Goal: Task Accomplishment & Management: Complete application form

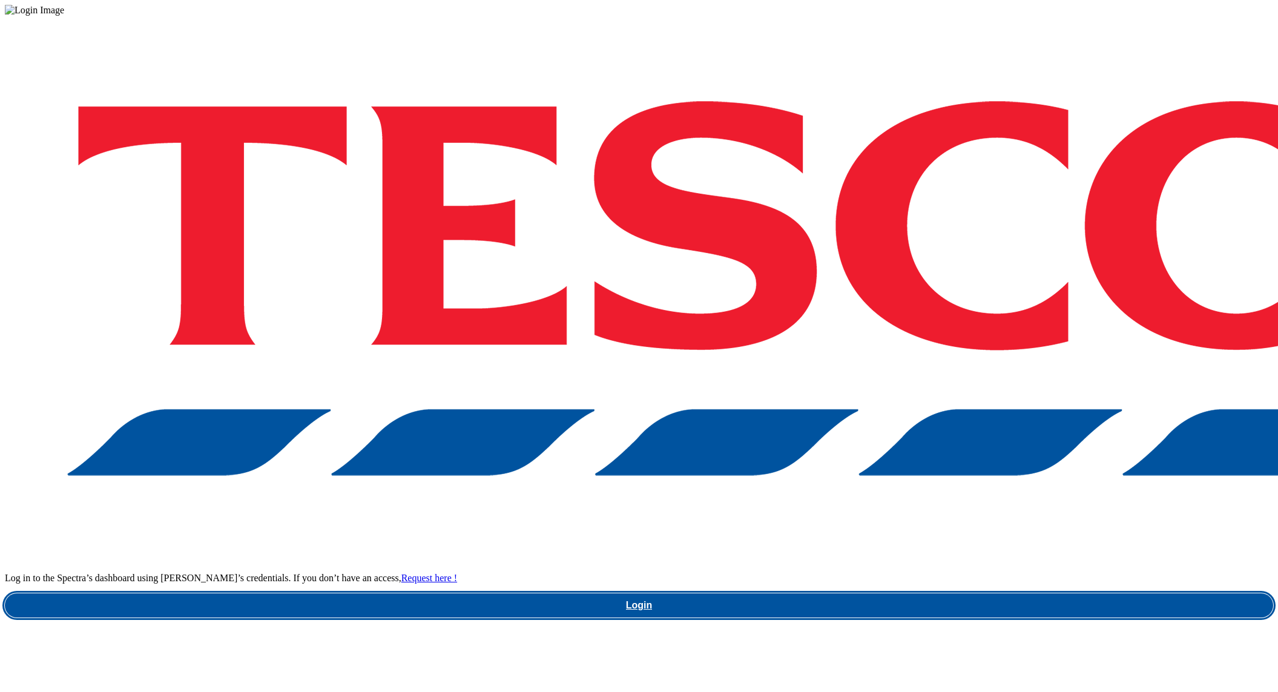
click at [958, 593] on link "Login" at bounding box center [639, 605] width 1268 height 24
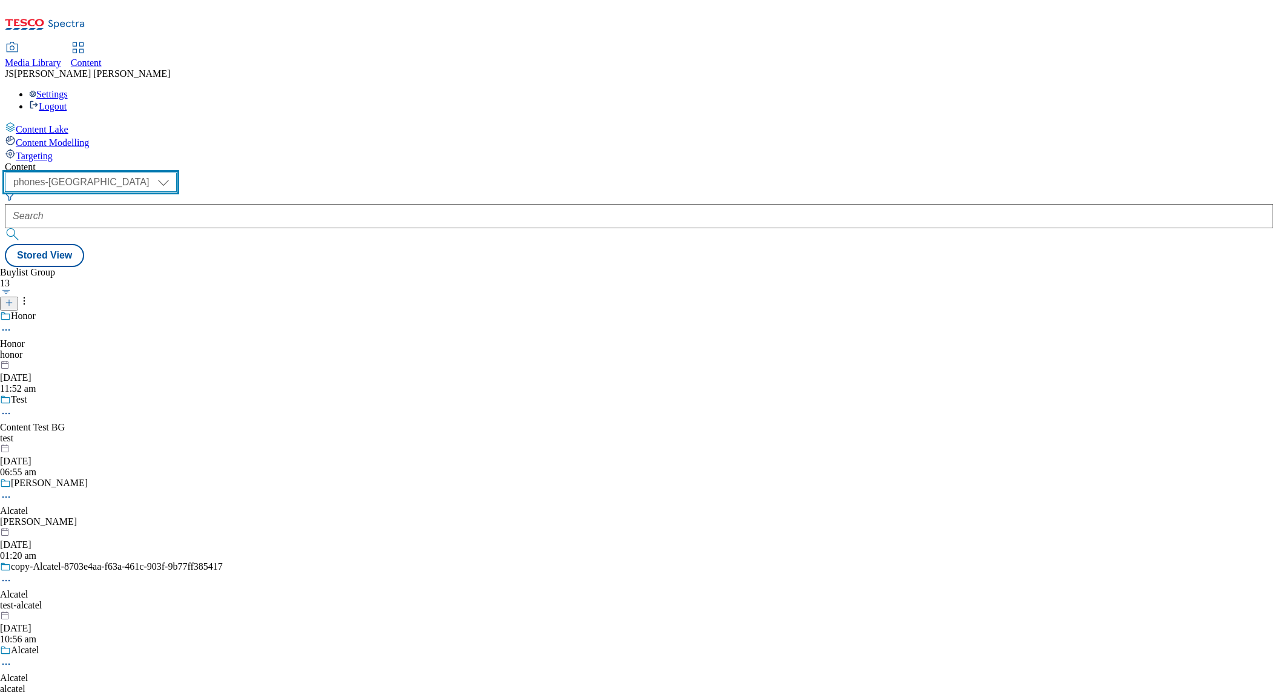
click at [177, 172] on select "ghs-roi ghs-[GEOGRAPHIC_DATA] ighs-cz ighs-hu ighs-sk phones-uk" at bounding box center [91, 181] width 172 height 19
select select "ghs-[GEOGRAPHIC_DATA]"
click at [157, 172] on select "ghs-roi ghs-[GEOGRAPHIC_DATA] ighs-cz ighs-hu ighs-sk phones-uk" at bounding box center [91, 181] width 172 height 19
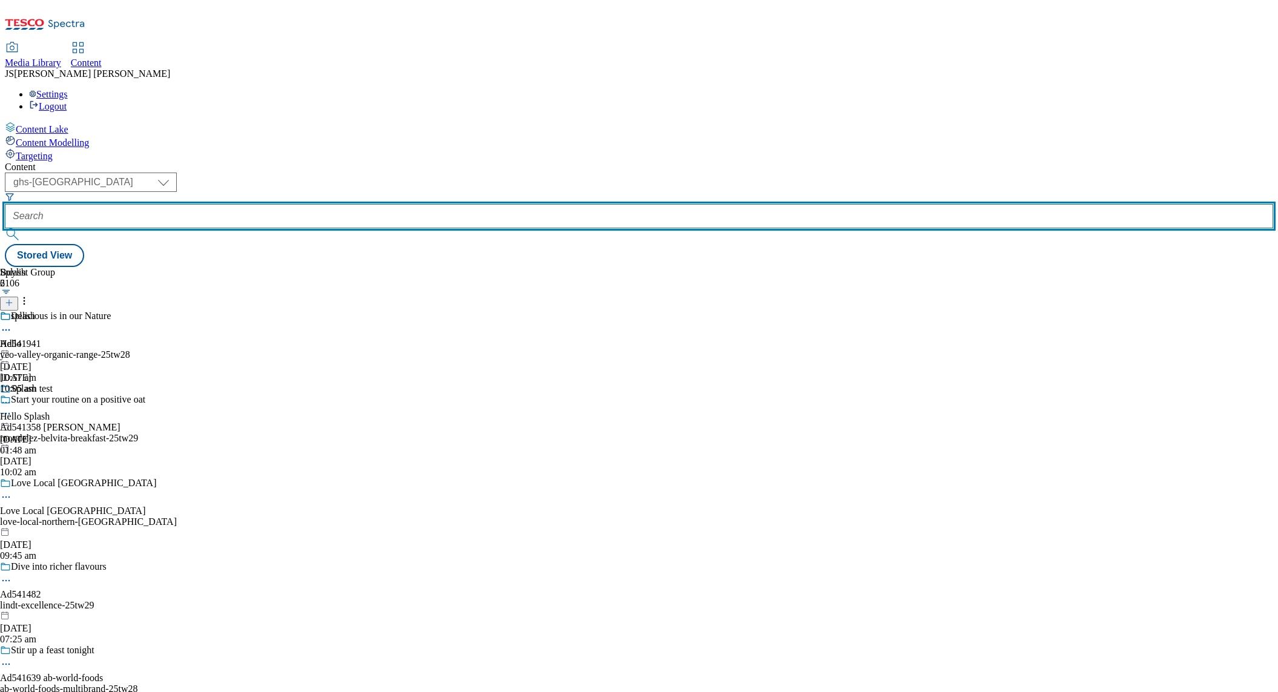
click at [289, 204] on input "text" at bounding box center [639, 216] width 1268 height 24
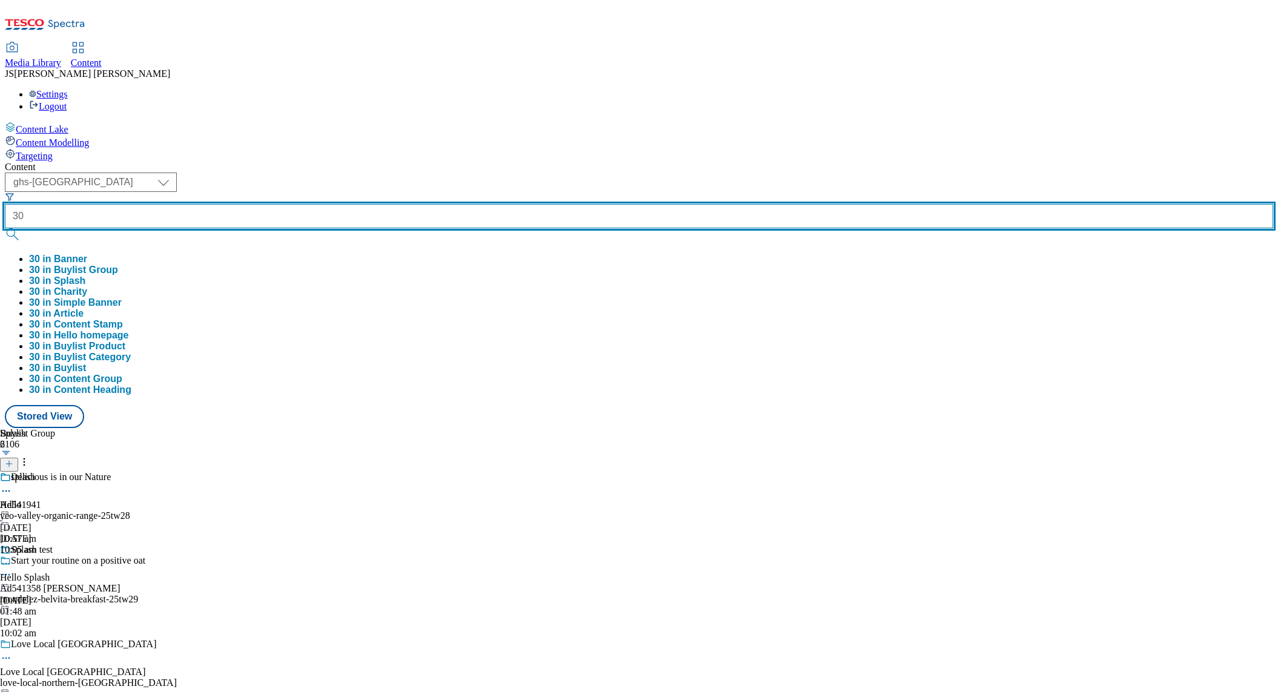
type input "30"
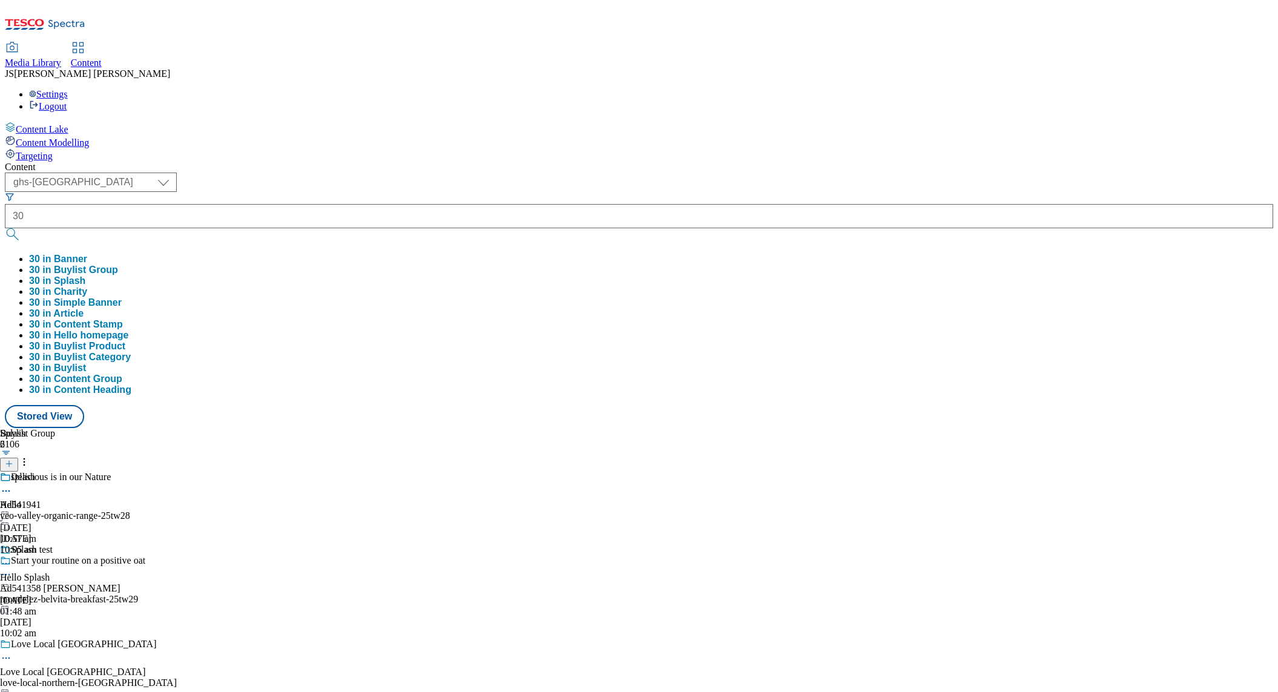
click at [118, 264] on button "30 in Buylist Group" at bounding box center [73, 269] width 89 height 11
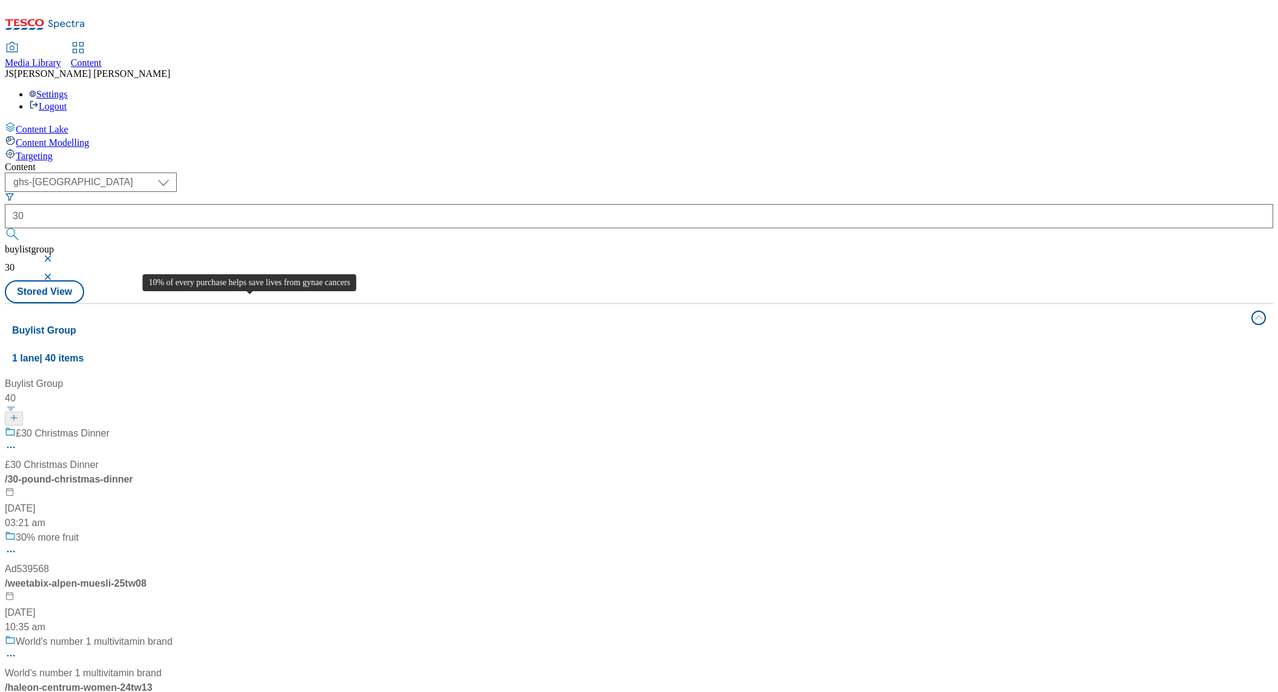
scroll to position [727, 0]
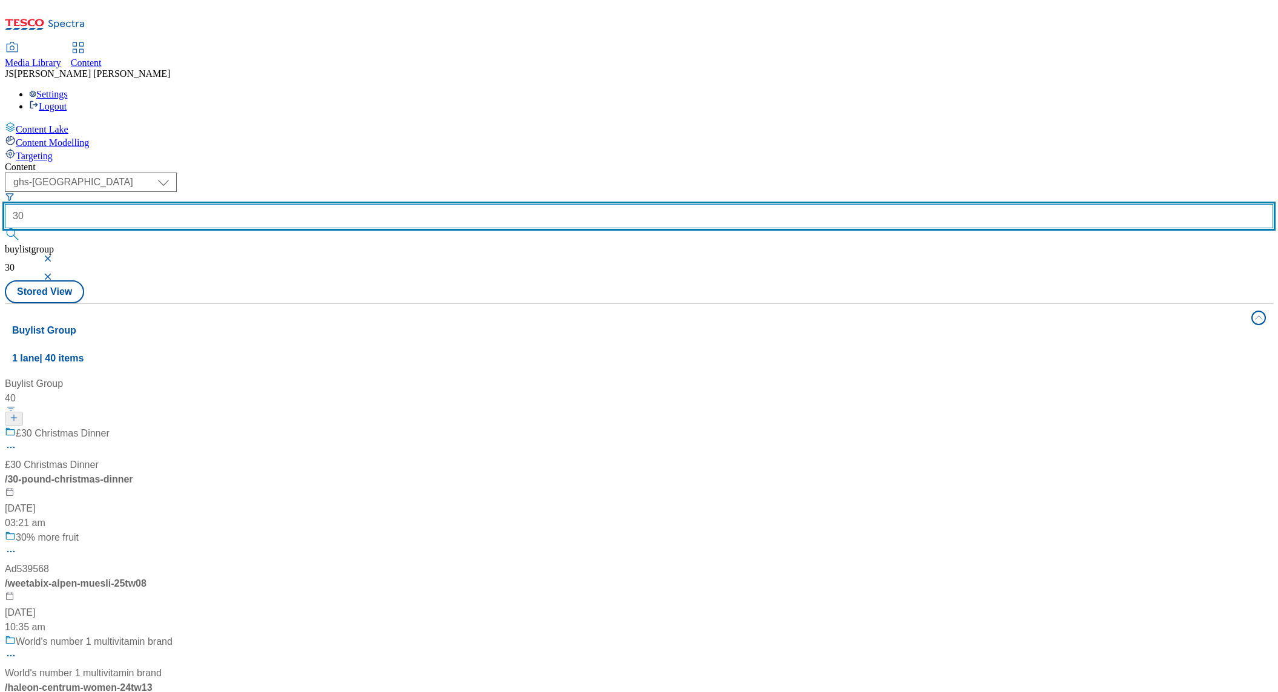
click at [295, 204] on input "30" at bounding box center [639, 216] width 1268 height 24
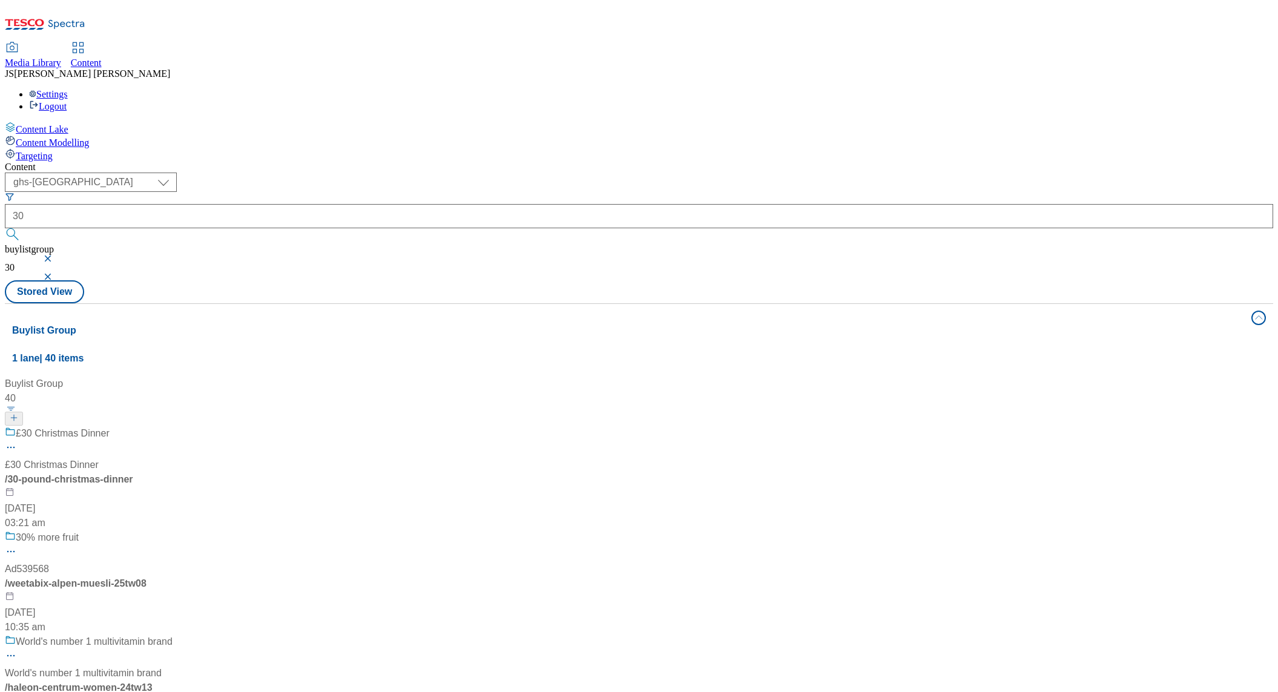
drag, startPoint x: 462, startPoint y: 93, endPoint x: 448, endPoint y: 96, distance: 14.2
click at [55, 273] on button "button" at bounding box center [49, 276] width 12 height 7
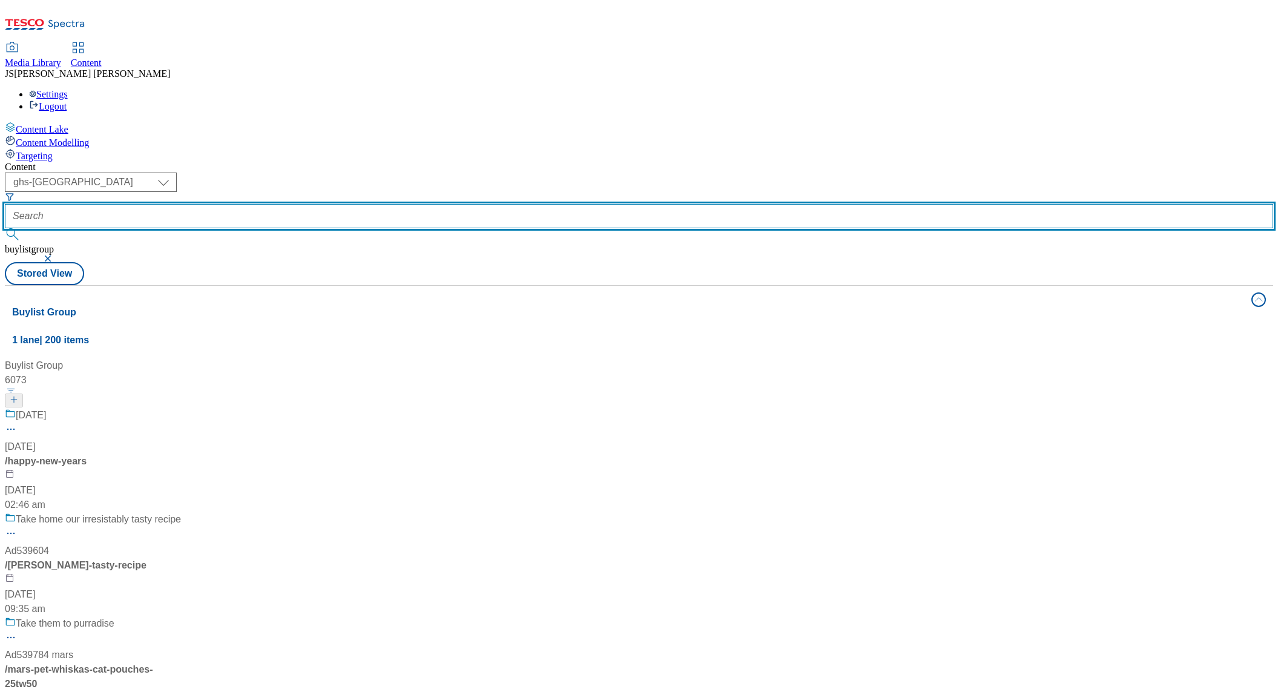
click at [298, 204] on input "text" at bounding box center [639, 216] width 1268 height 24
type input "30-years"
click at [5, 228] on button "submit" at bounding box center [13, 234] width 17 height 12
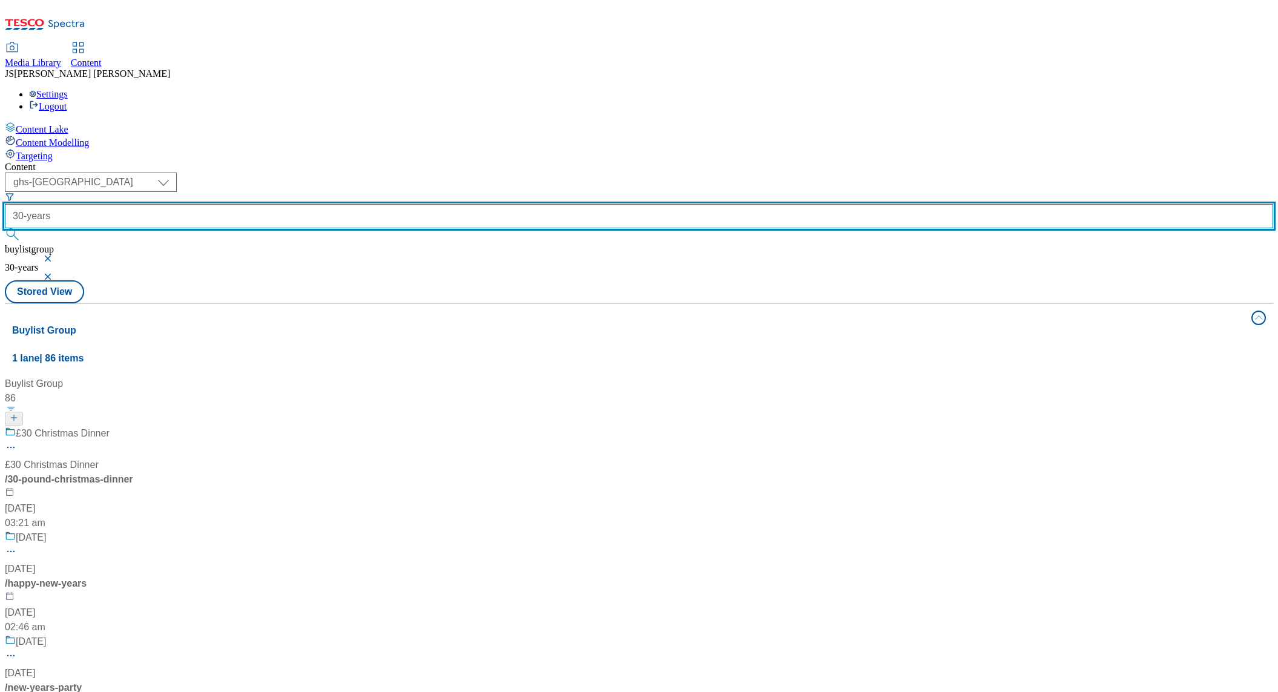
scroll to position [354, 0]
drag, startPoint x: 316, startPoint y: 93, endPoint x: 212, endPoint y: 93, distance: 104.1
click at [212, 172] on div "( optional ) ghs-roi ghs-[GEOGRAPHIC_DATA] ighs-cz ighs-hu ighs-sk phones-uk gh…" at bounding box center [639, 226] width 1268 height 108
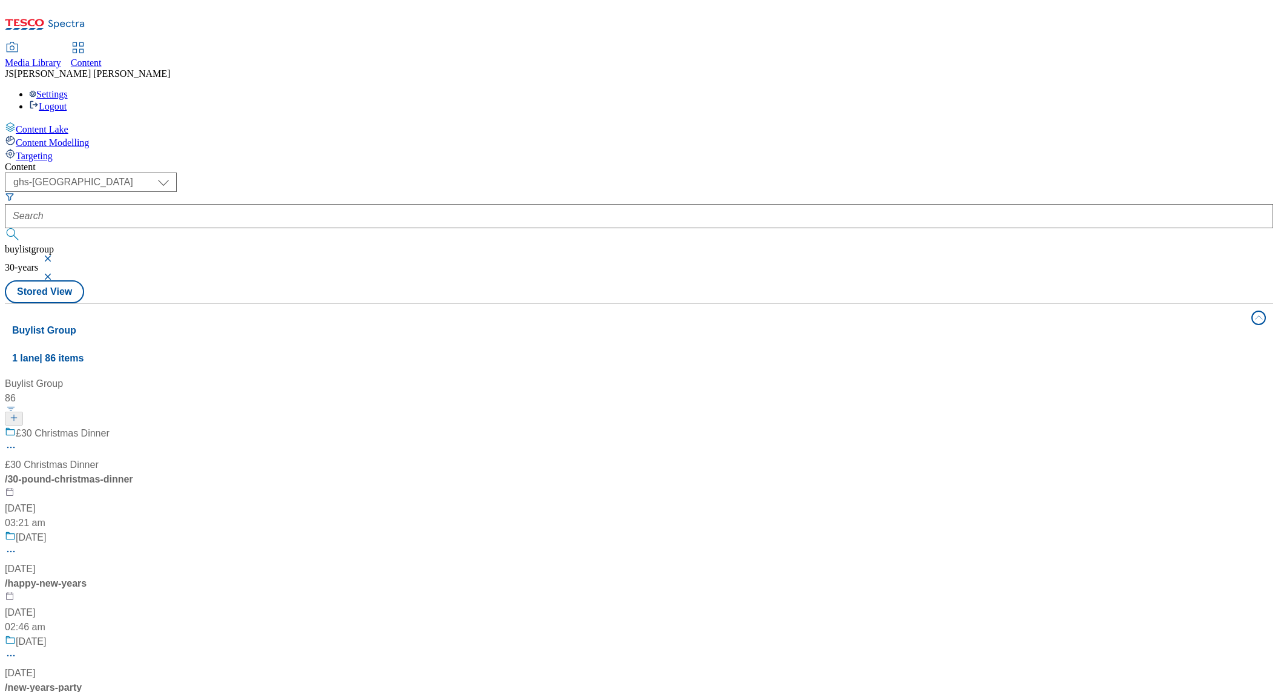
click at [55, 273] on button "button" at bounding box center [49, 276] width 12 height 7
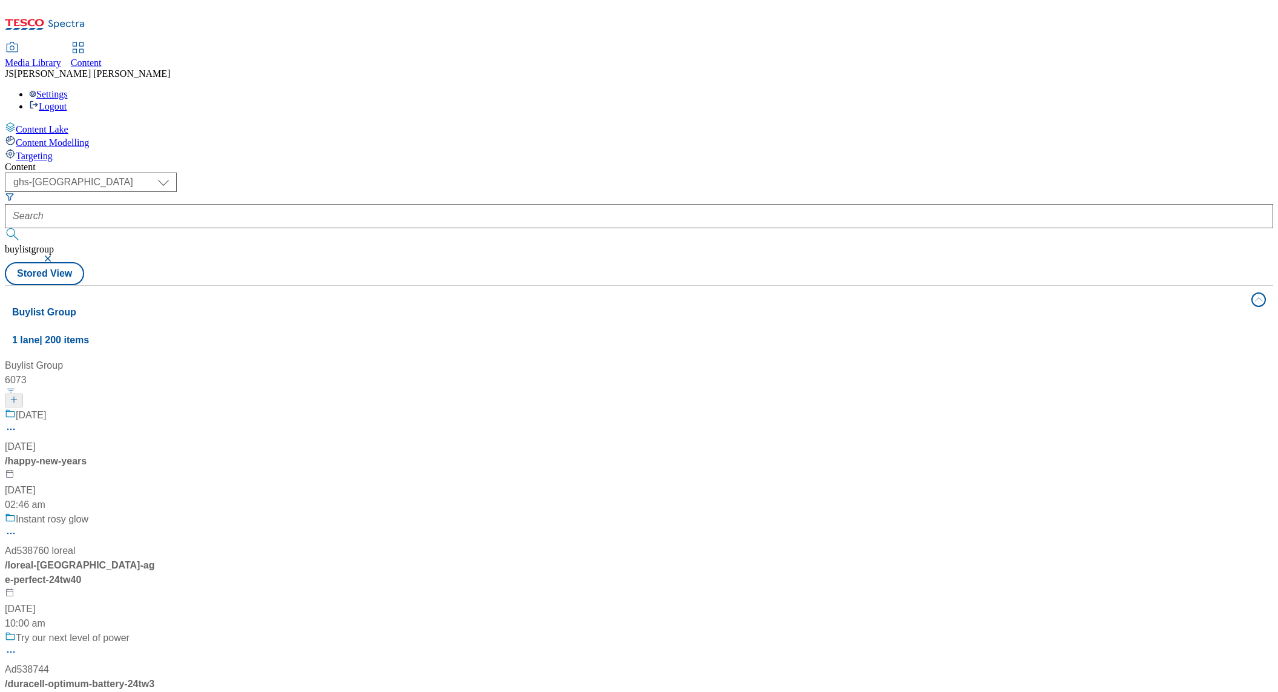
click at [55, 255] on button "button" at bounding box center [49, 258] width 12 height 7
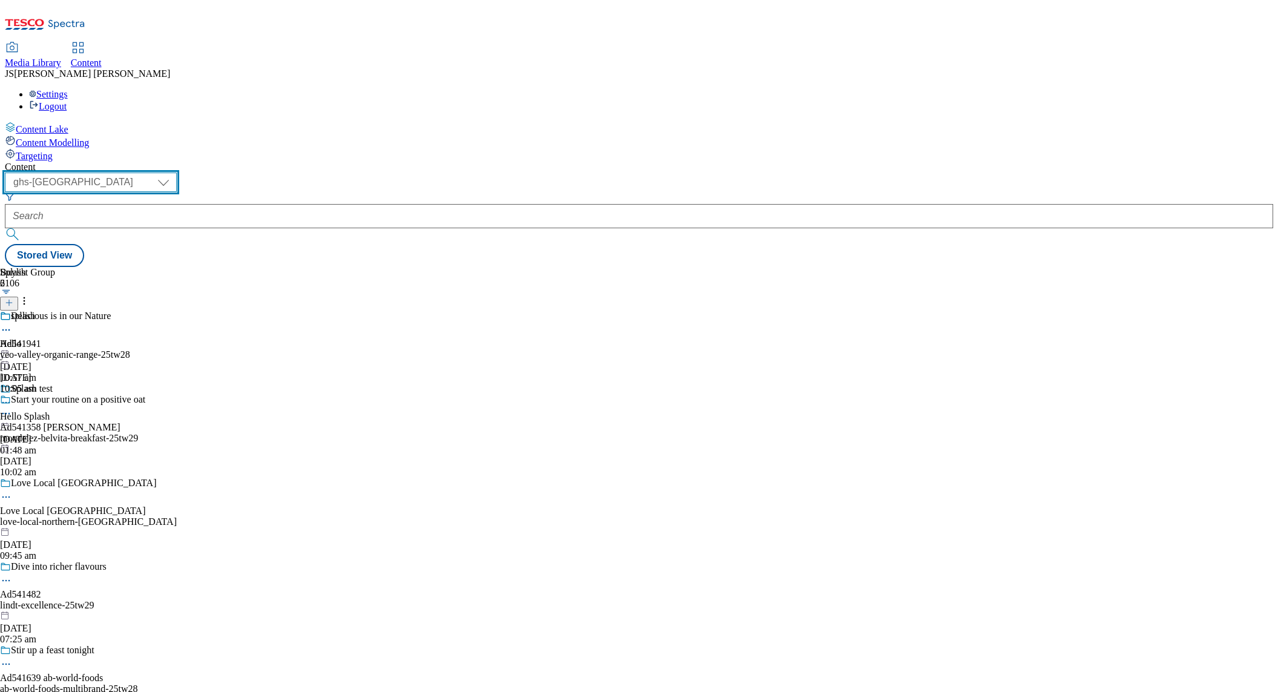
click at [177, 172] on select "ghs-roi ghs-[GEOGRAPHIC_DATA] ighs-cz ighs-hu ighs-sk phones-uk" at bounding box center [91, 181] width 172 height 19
click at [157, 172] on select "ghs-roi ghs-[GEOGRAPHIC_DATA] ighs-cz ighs-hu ighs-sk phones-uk" at bounding box center [91, 181] width 172 height 19
click at [104, 162] on div "Content Lake Content Modelling Targeting" at bounding box center [639, 142] width 1268 height 40
click at [13, 298] on icon at bounding box center [9, 302] width 8 height 8
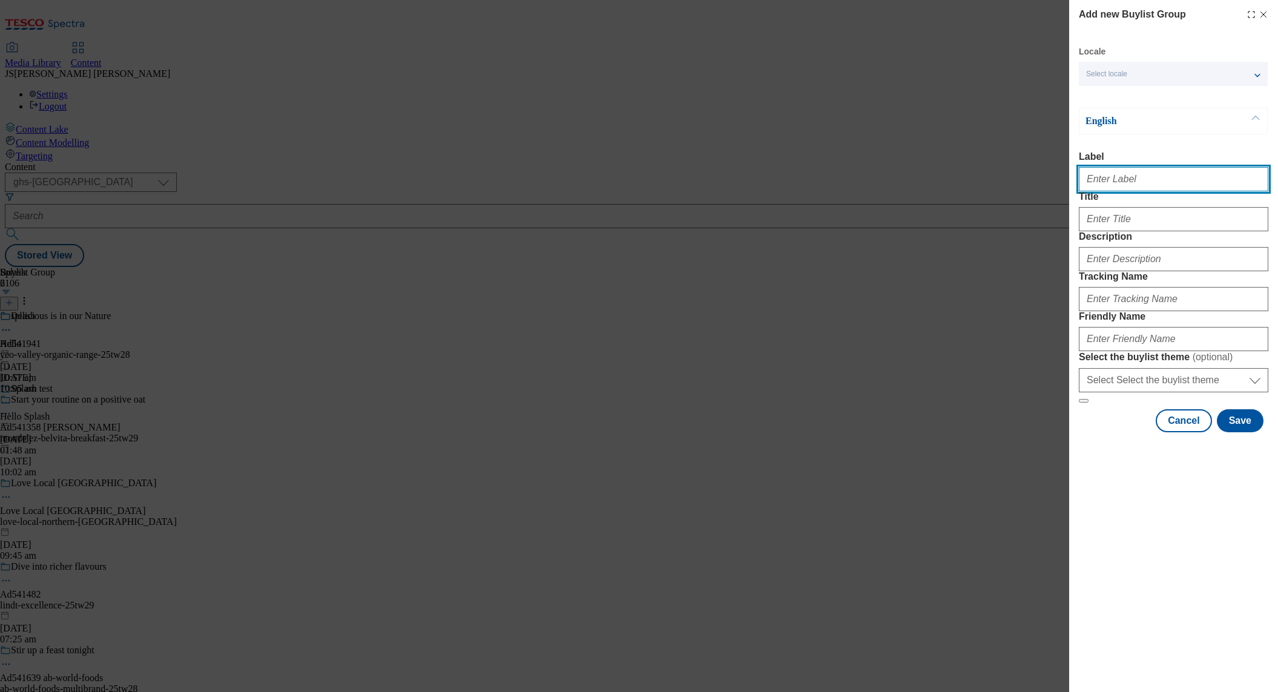
click at [1108, 183] on input "Label" at bounding box center [1173, 179] width 189 height 24
paste input "30 Years of Clubcard Event"
type input "30 Years of Clubcard Event"
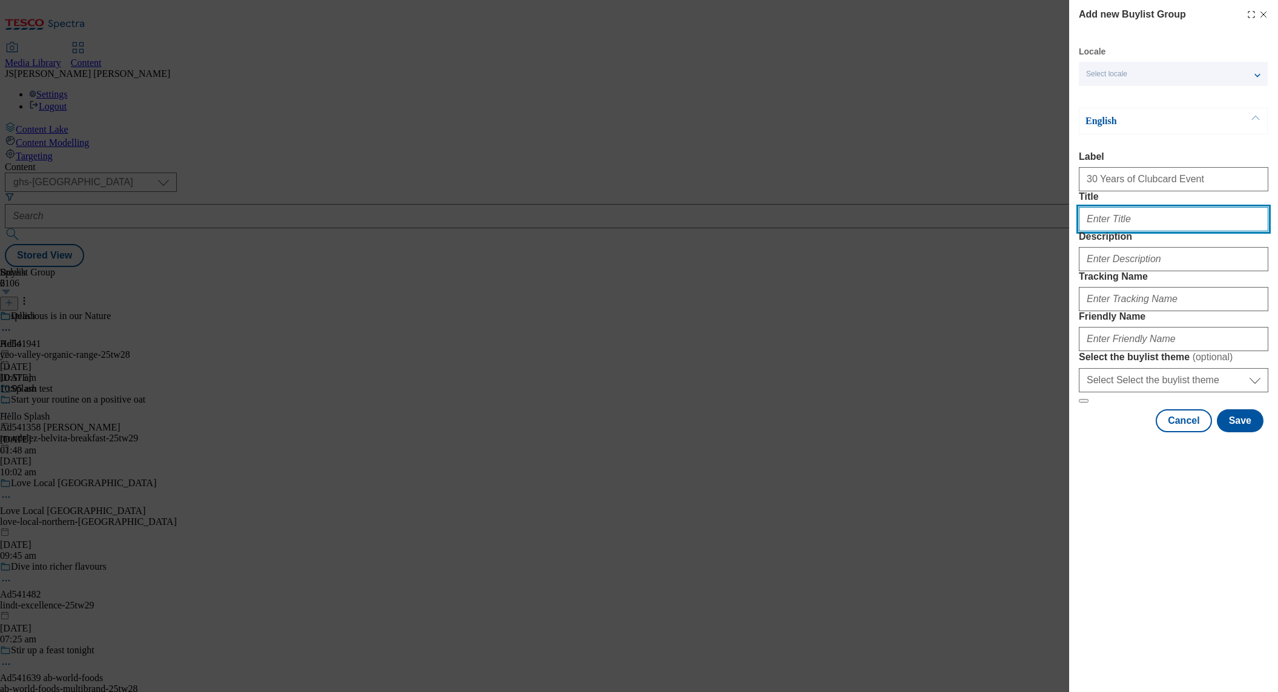
click at [1108, 231] on input "Title" at bounding box center [1173, 219] width 189 height 24
paste input "30 Years of Clubcard Event"
type input "30 Years of Clubcard Event"
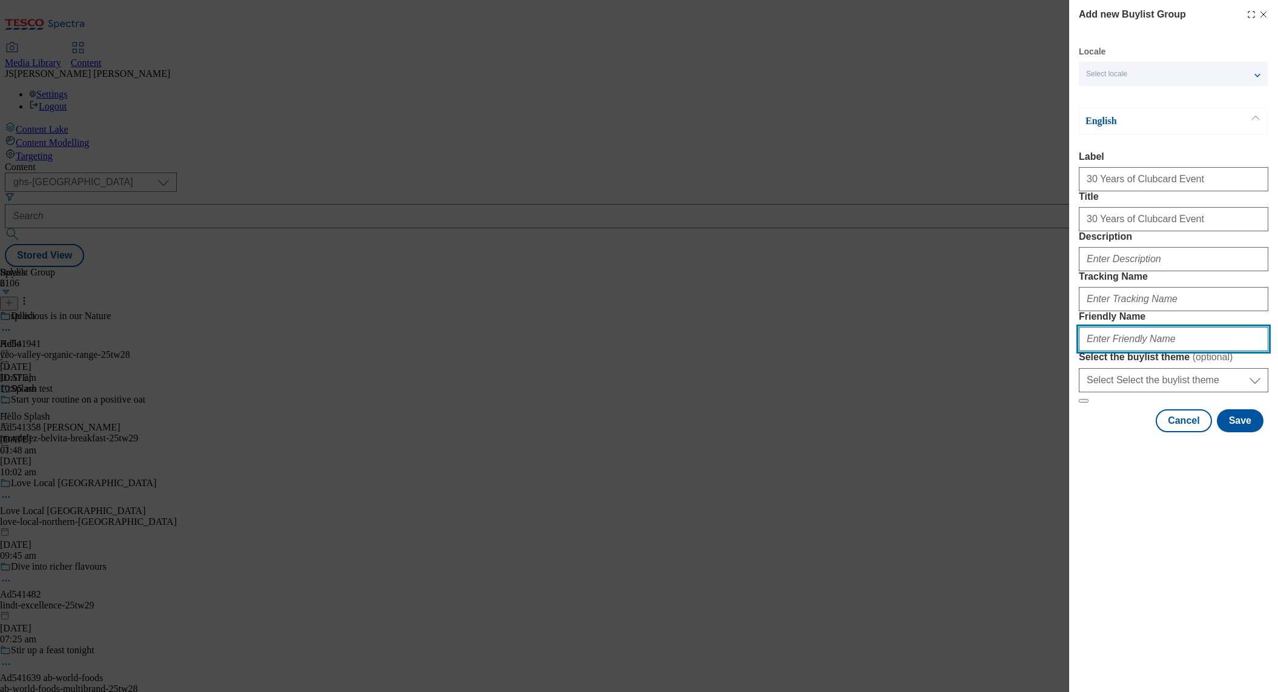
click at [1112, 351] on input "Friendly Name" at bounding box center [1173, 339] width 189 height 24
paste input "30 Years of Clubcard Event"
click at [1086, 351] on input "30 Years of Clubcard Event" at bounding box center [1173, 339] width 189 height 24
type input "30 Years of Clubcard Event"
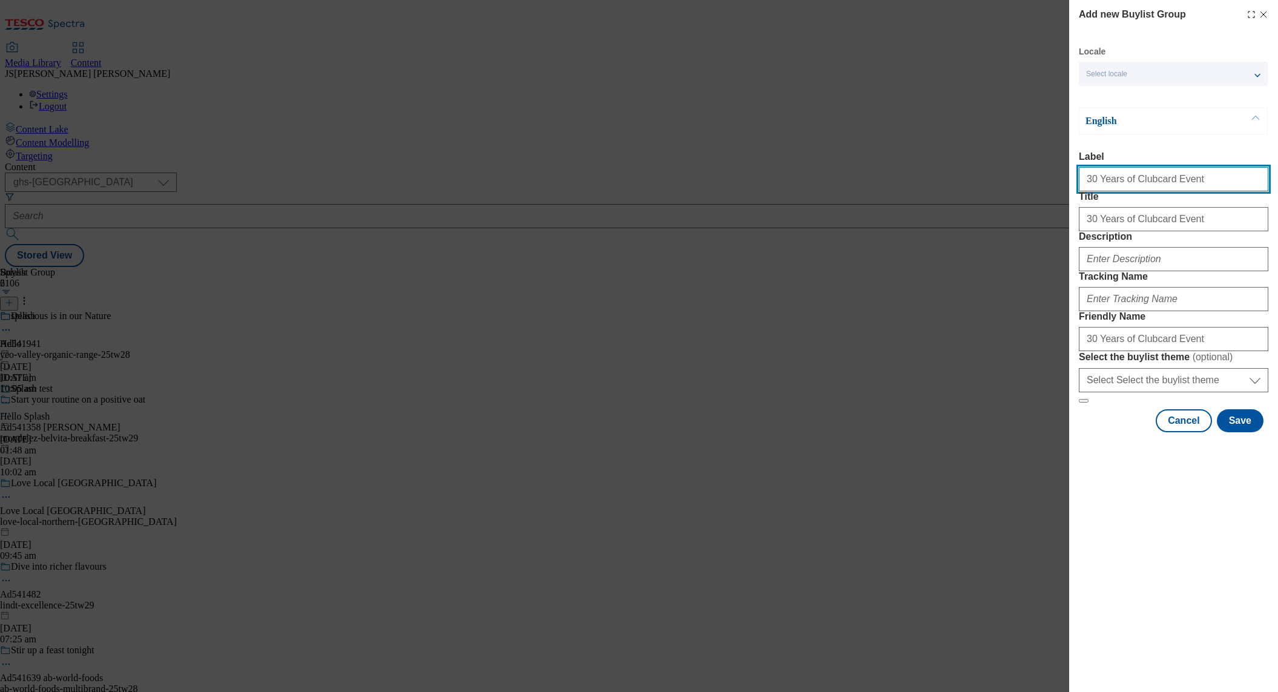
click at [1242, 184] on input "30 Years of Clubcard Event" at bounding box center [1173, 179] width 189 height 24
type input "30 Years of Clubcard Event"
click at [1188, 231] on input "30 Years of Clubcard Event" at bounding box center [1173, 219] width 189 height 24
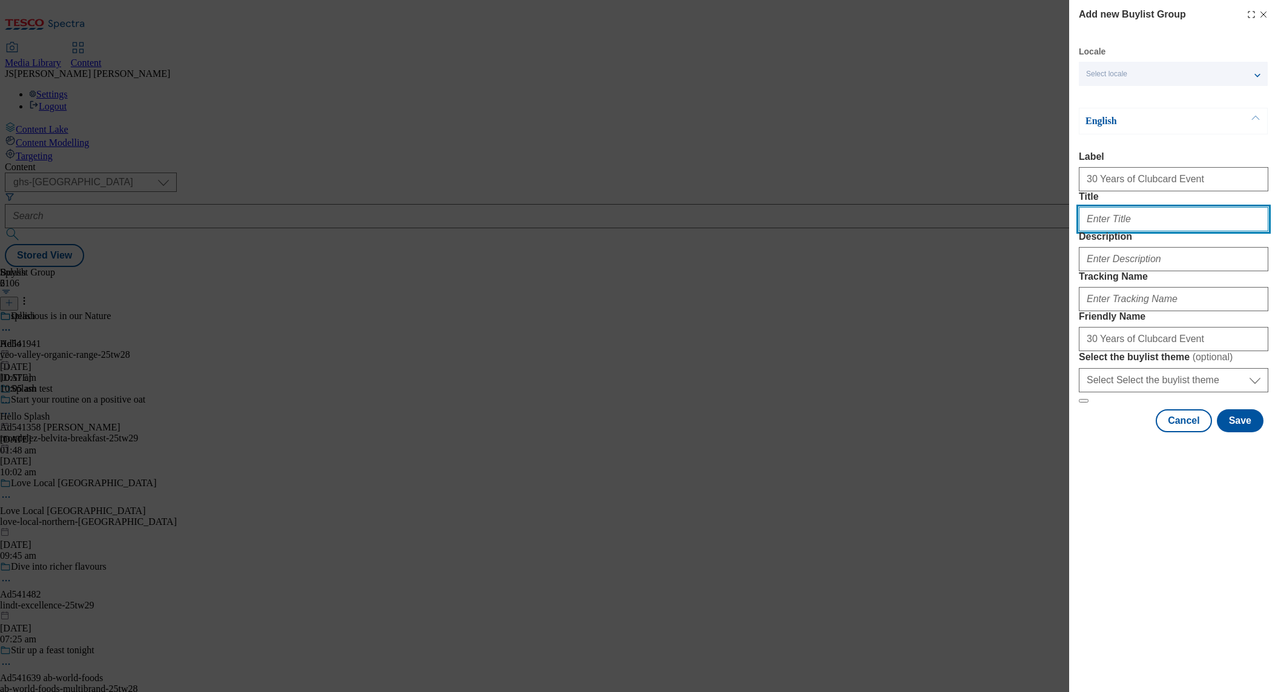
paste input "30 Years of Clubcard Event"
type input "30 Years of Clubcard Event"
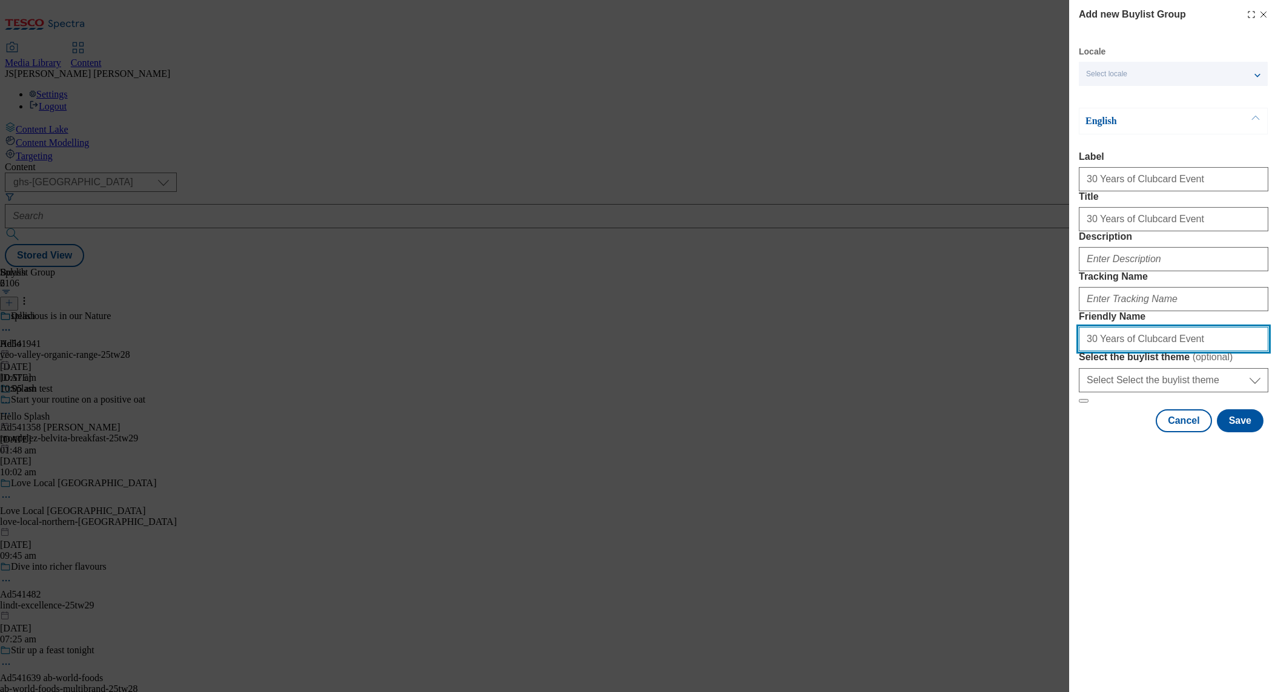
click at [1174, 351] on input "30 Years of Clubcard Event" at bounding box center [1173, 339] width 189 height 24
paste input "30 Years of Clubcard Event"
type input "30-years-clubcard-event"
click at [1144, 599] on div "Add new Buylist Group Locale Select locale English Welsh English Label 30 Years…" at bounding box center [1173, 346] width 209 height 692
click at [1120, 392] on select "Select Select the buylist theme default fandf" at bounding box center [1173, 380] width 189 height 24
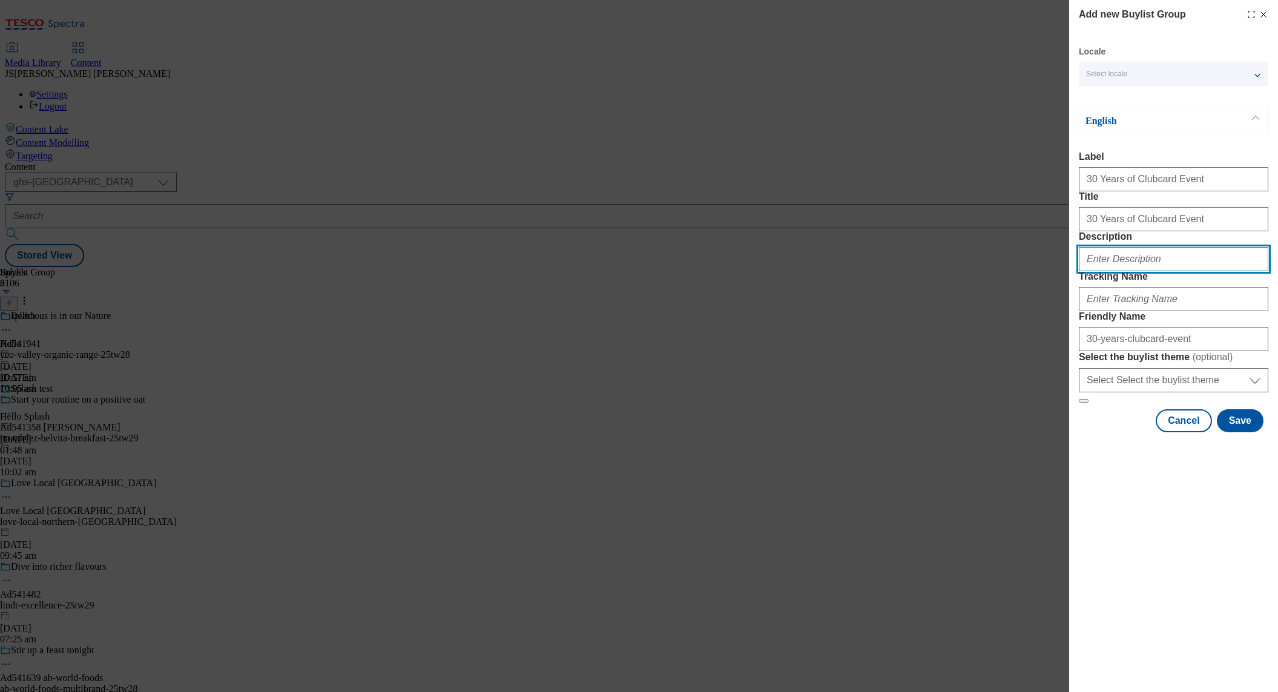
click at [1115, 271] on input "Description" at bounding box center [1173, 259] width 189 height 24
click at [1128, 271] on input "Description" at bounding box center [1173, 259] width 189 height 24
paste input "Have you felt the power to lower prices with Clubcard Prices? Check out our exc…"
type input "Have you felt the power to lower prices with Clubcard Prices? Check out our exc…"
drag, startPoint x: 1162, startPoint y: 622, endPoint x: 1161, endPoint y: 613, distance: 8.6
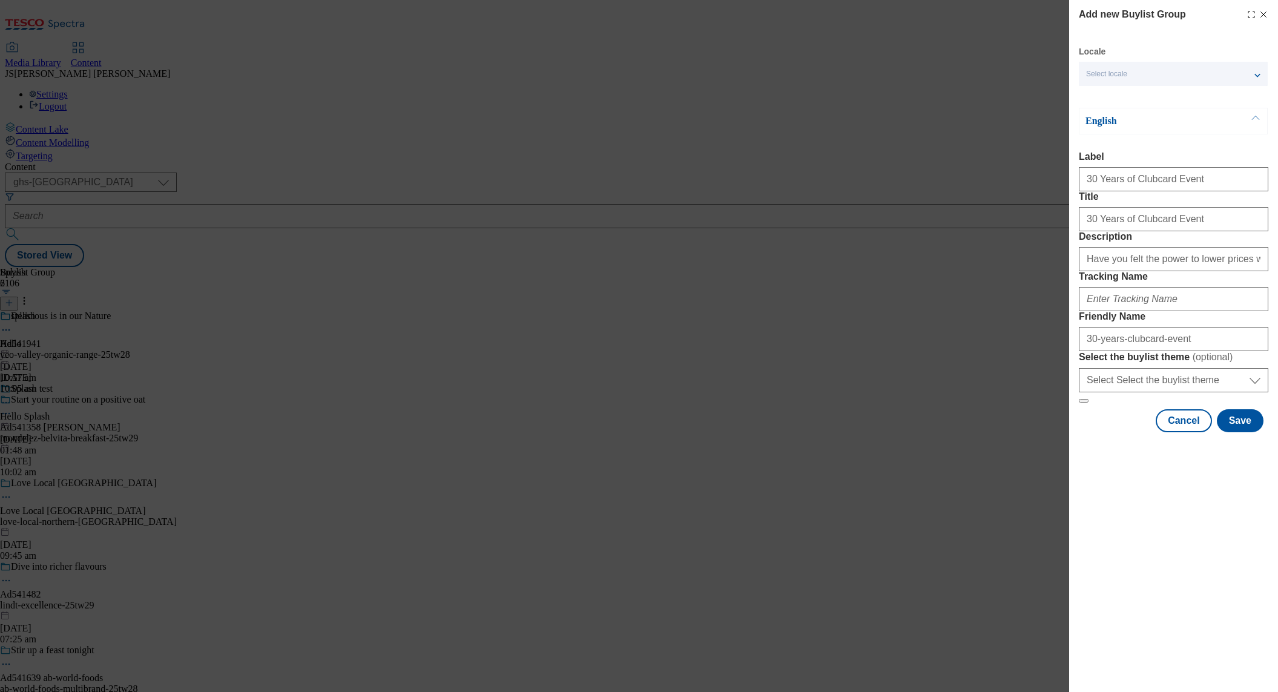
click at [1161, 621] on div "Add new Buylist Group Locale Select locale English Welsh English Label 30 Years…" at bounding box center [1173, 346] width 209 height 692
click at [1239, 432] on button "Save" at bounding box center [1240, 420] width 47 height 23
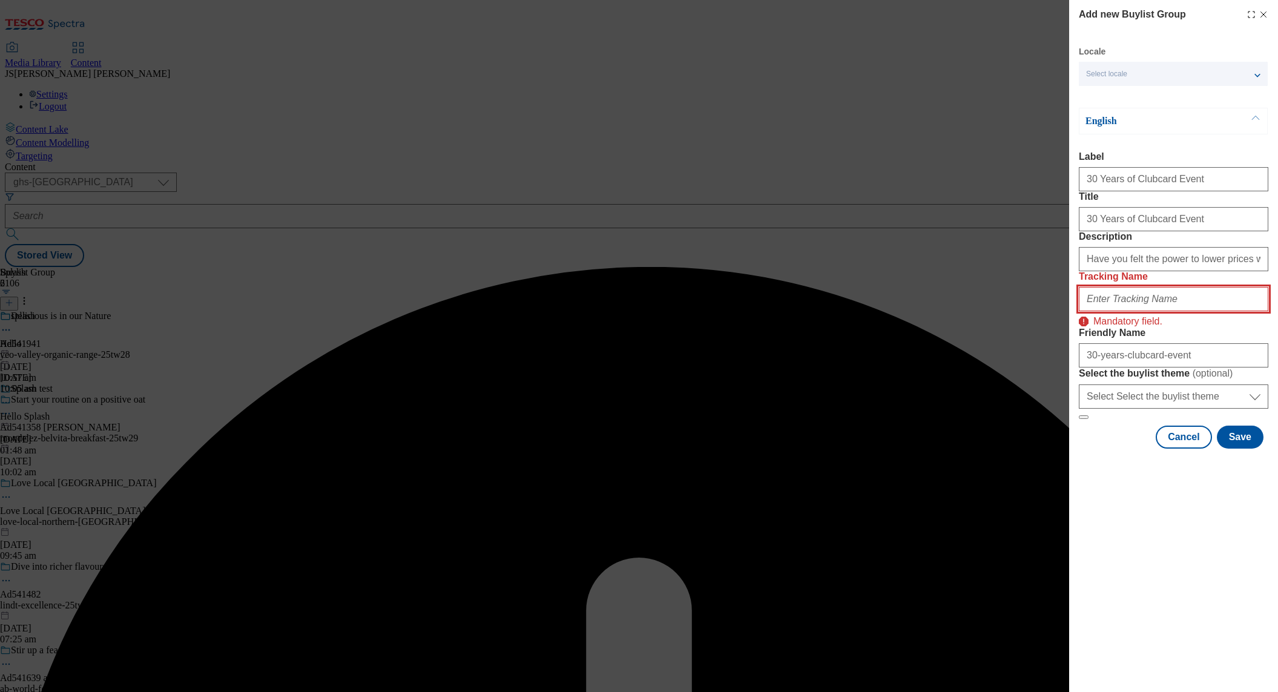
click at [1115, 311] on input "Tracking Name" at bounding box center [1173, 299] width 189 height 24
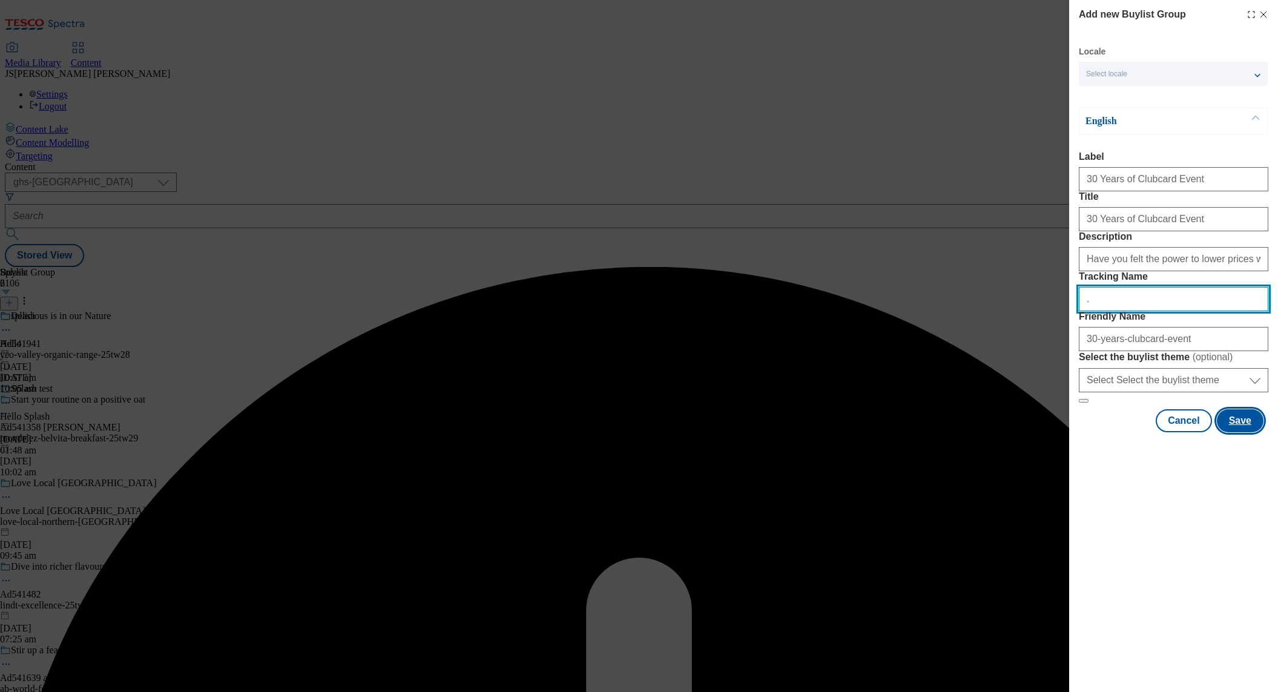
type input "."
click at [1231, 432] on button "Save" at bounding box center [1240, 420] width 47 height 23
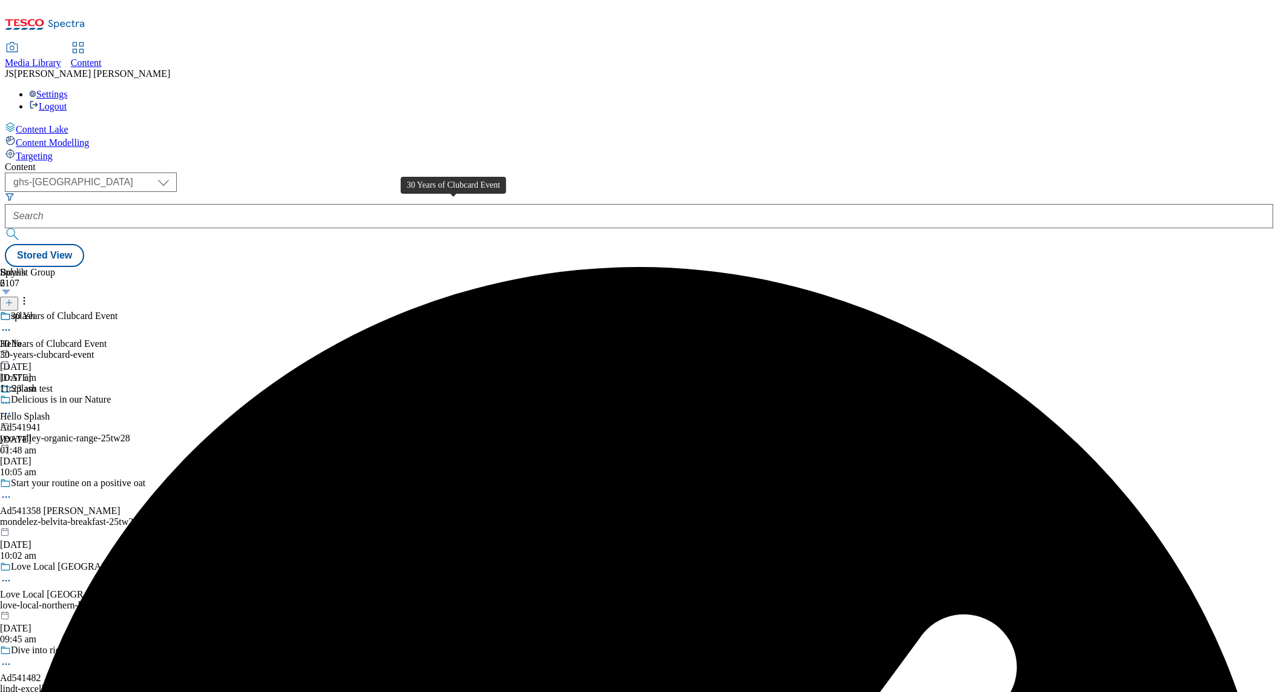
click at [107, 338] on div "30 Years of Clubcard Event" at bounding box center [53, 343] width 107 height 11
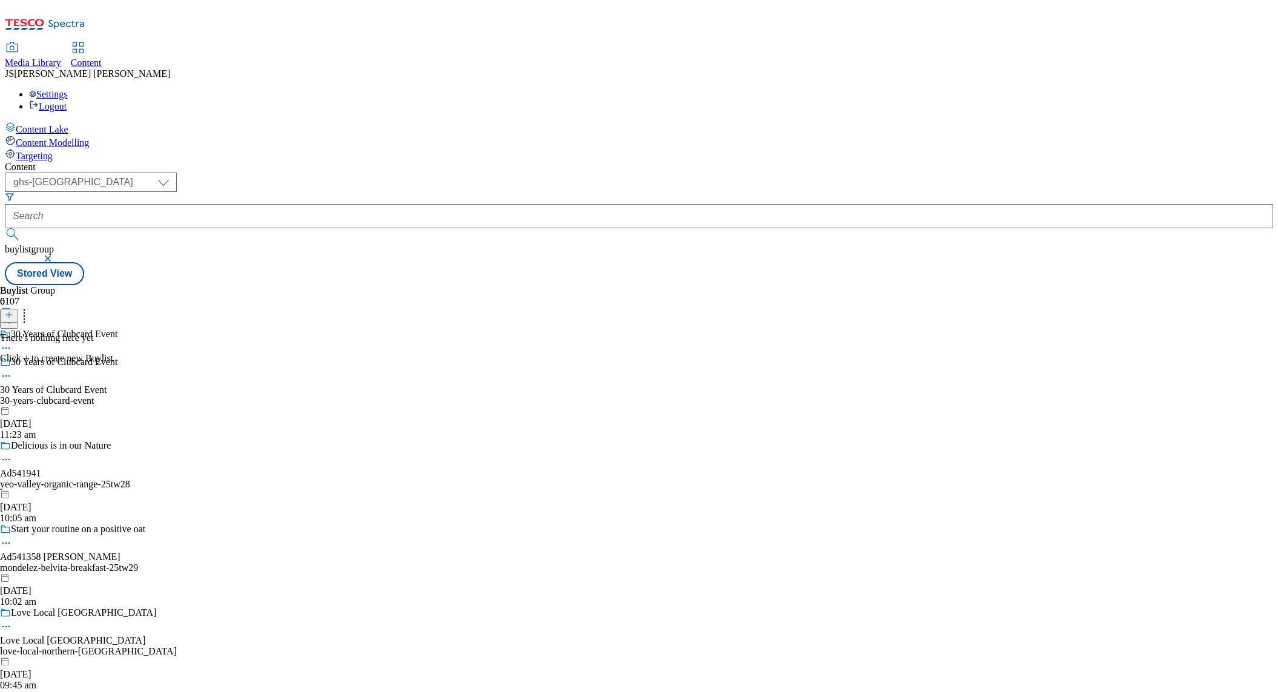
click at [9, 312] on line at bounding box center [9, 315] width 0 height 6
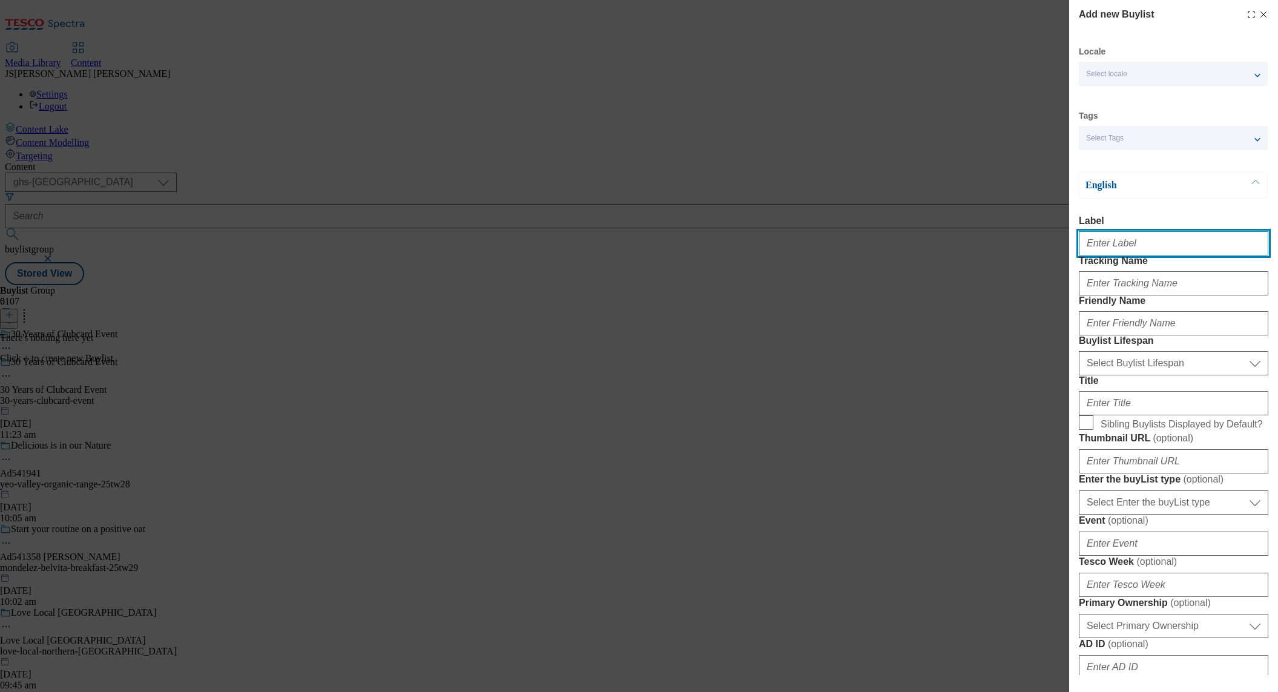
click at [1102, 245] on input "Label" at bounding box center [1173, 243] width 189 height 24
paste input "Top picks"
type input "Top picks"
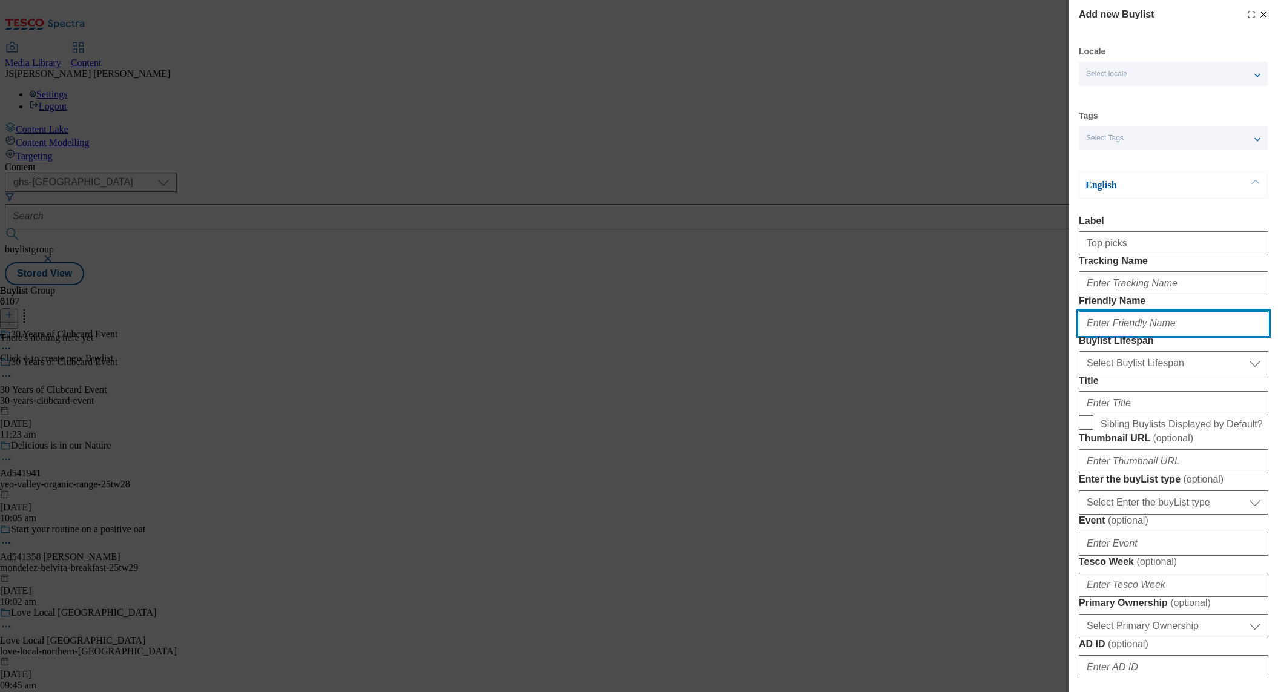
click at [1113, 335] on input "Friendly Name" at bounding box center [1173, 323] width 189 height 24
paste input "Top picks"
type input "Top picks"
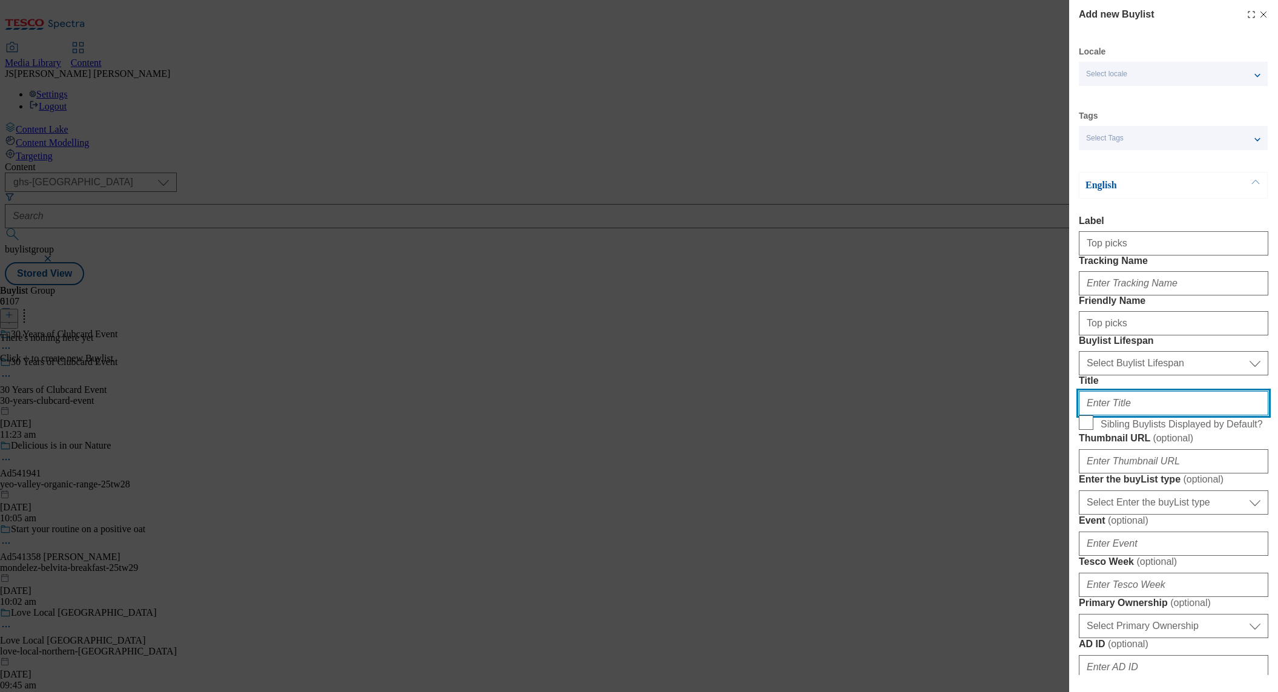
click at [1101, 415] on input "Title" at bounding box center [1173, 403] width 189 height 24
paste input "Top picks"
type input "Top picks"
click at [1088, 430] on input "Sibling Buylists Displayed by Default?" at bounding box center [1086, 422] width 15 height 15
checkbox input "true"
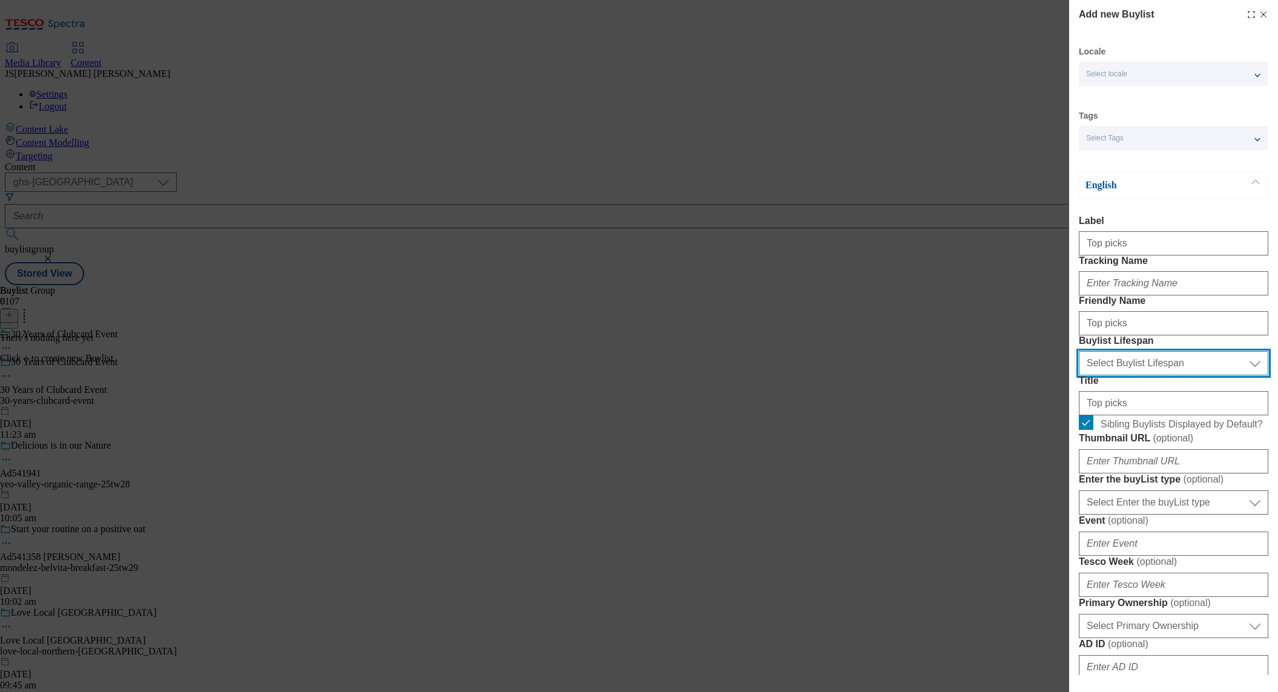
click at [1103, 375] on select "Select Buylist Lifespan evergreen seasonal tactical" at bounding box center [1173, 363] width 189 height 24
select select "evergreen"
click at [1079, 375] on select "Select Buylist Lifespan evergreen seasonal tactical" at bounding box center [1173, 363] width 189 height 24
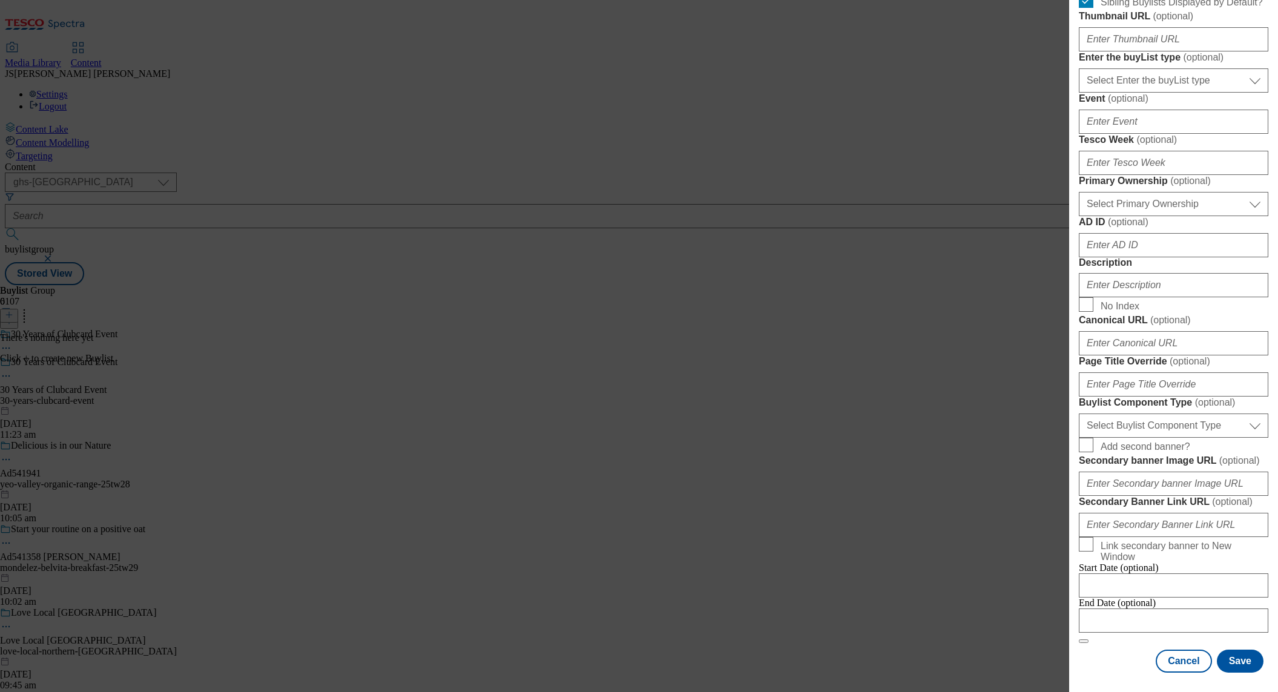
scroll to position [740, 0]
click at [1117, 273] on input "Description" at bounding box center [1173, 285] width 189 height 24
paste input "Have you felt the power to lower prices with Clubcard Prices? Check out our exc…"
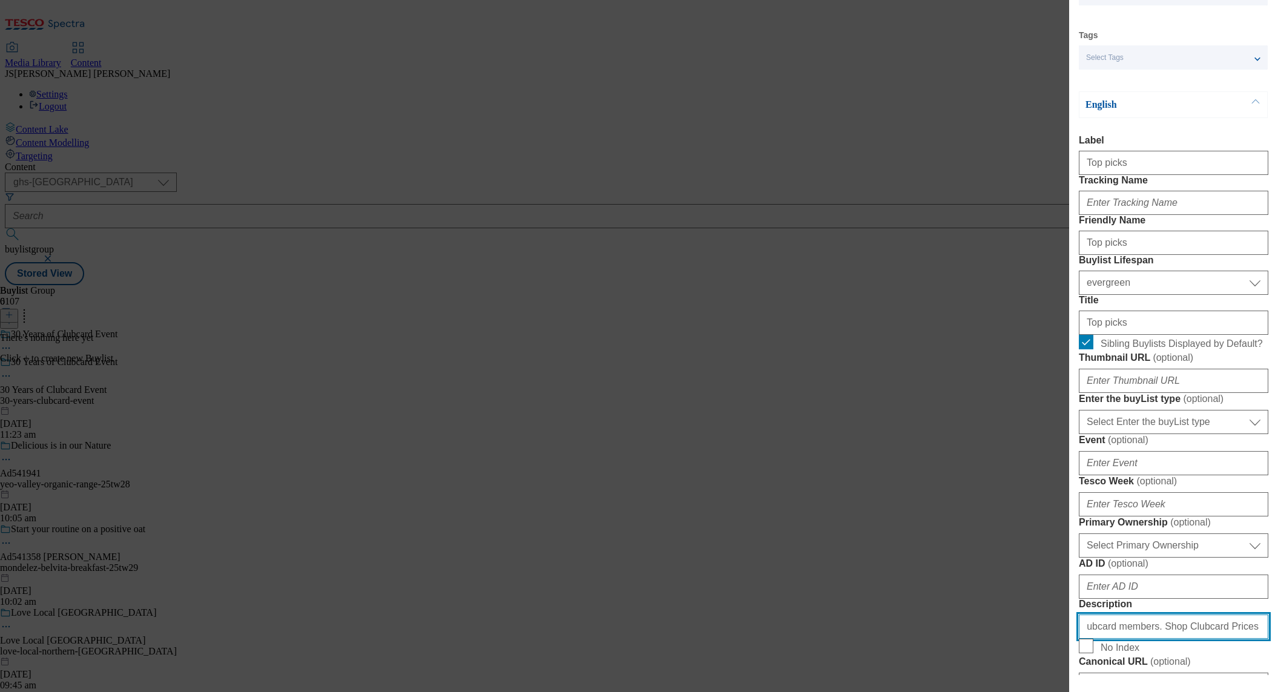
scroll to position [0, 0]
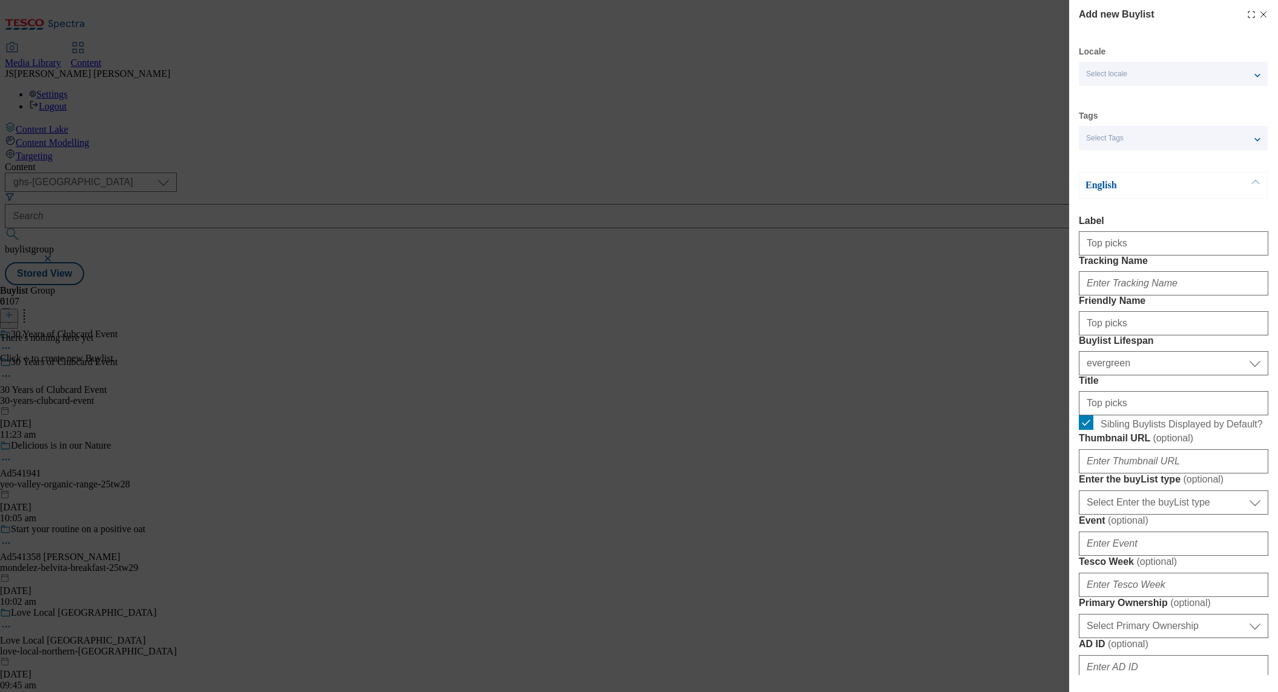
type input "Have you felt the power to lower prices with Clubcard Prices? Check out our exc…"
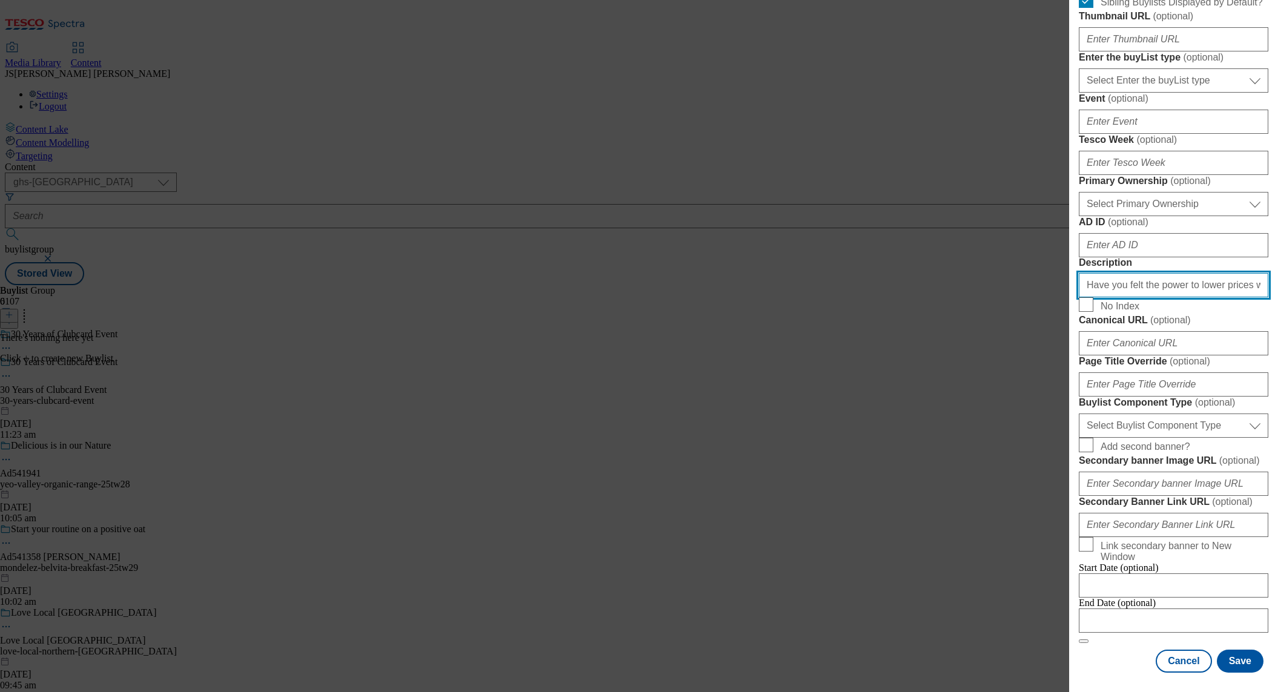
scroll to position [852, 0]
click at [1240, 657] on button "Save" at bounding box center [1240, 660] width 47 height 23
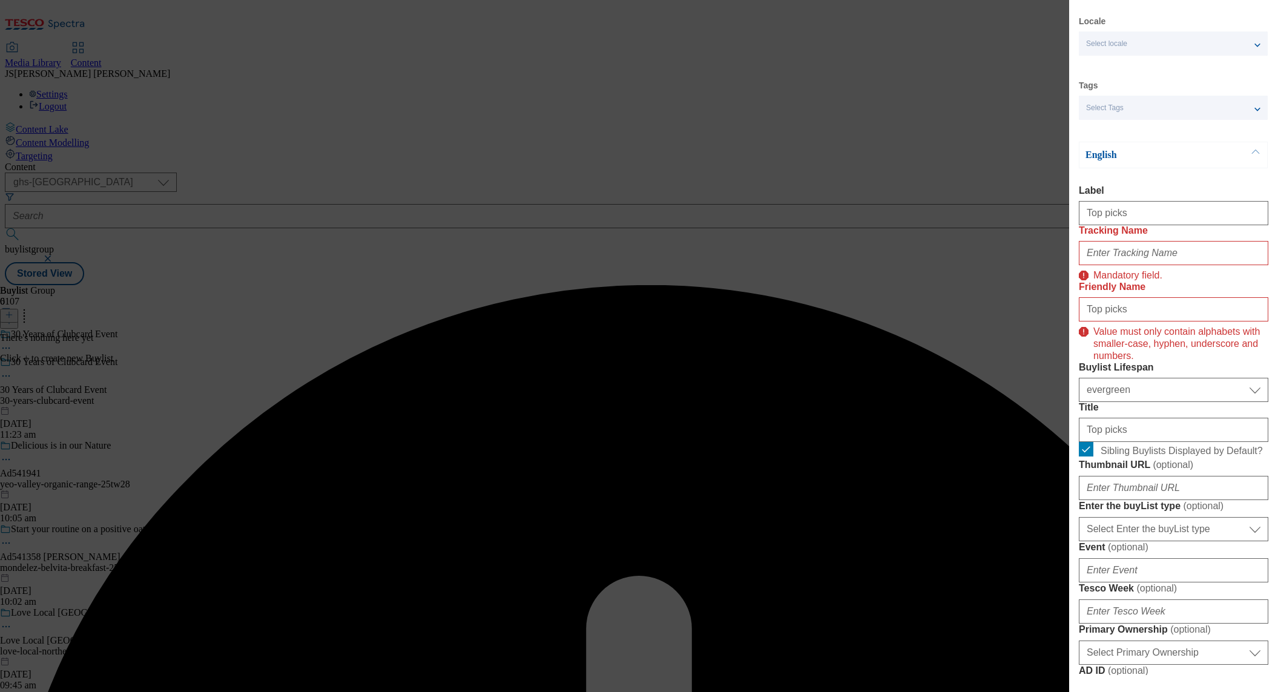
scroll to position [0, 0]
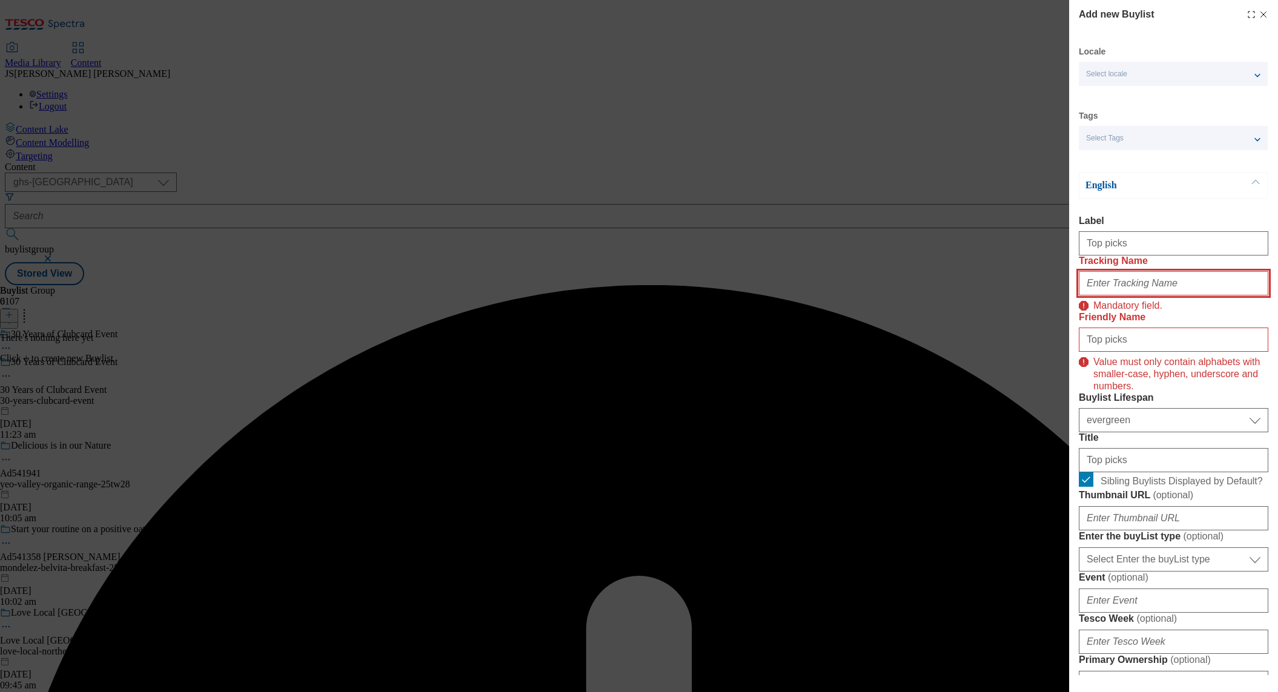
click at [1118, 295] on input "Tracking Name" at bounding box center [1173, 283] width 189 height 24
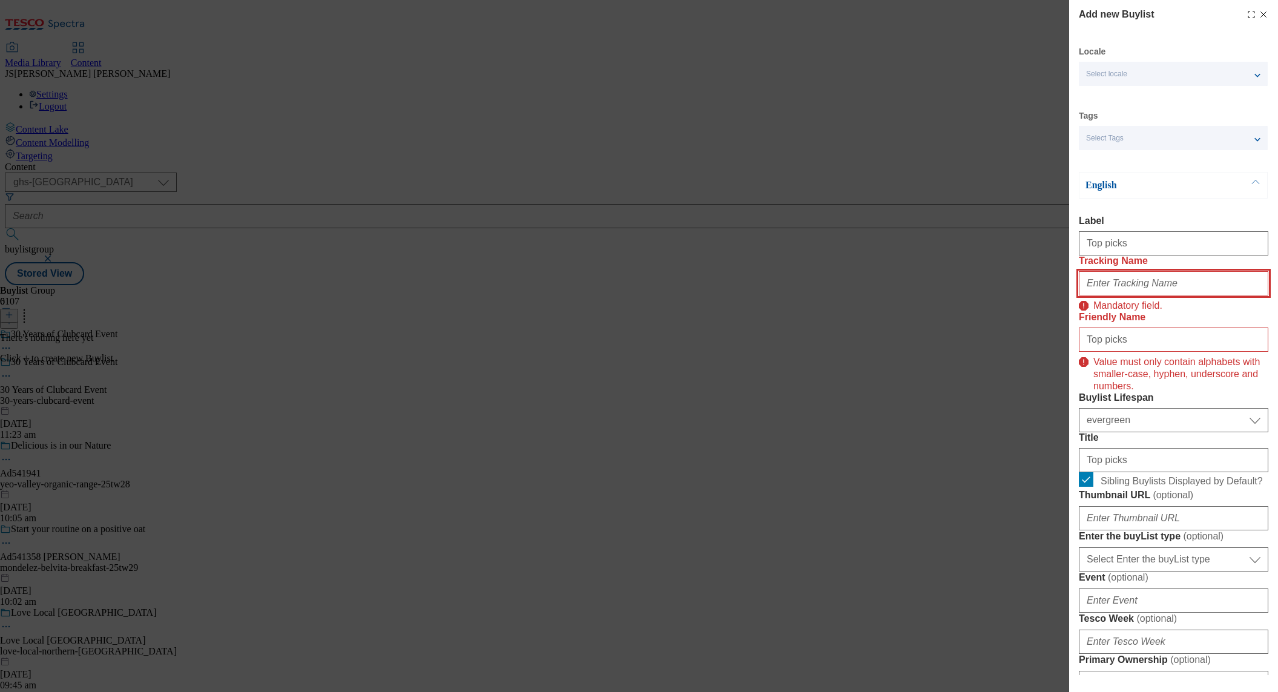
paste input "GV_top_offers"
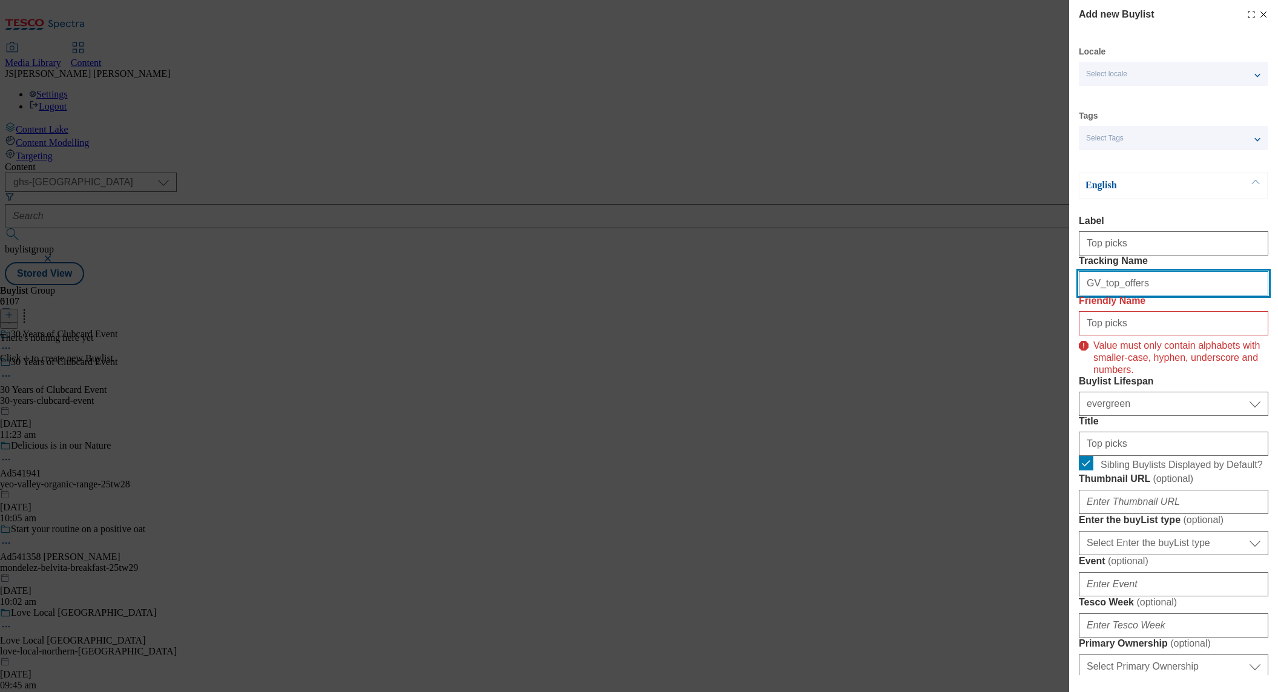
type input "GV_top_offers"
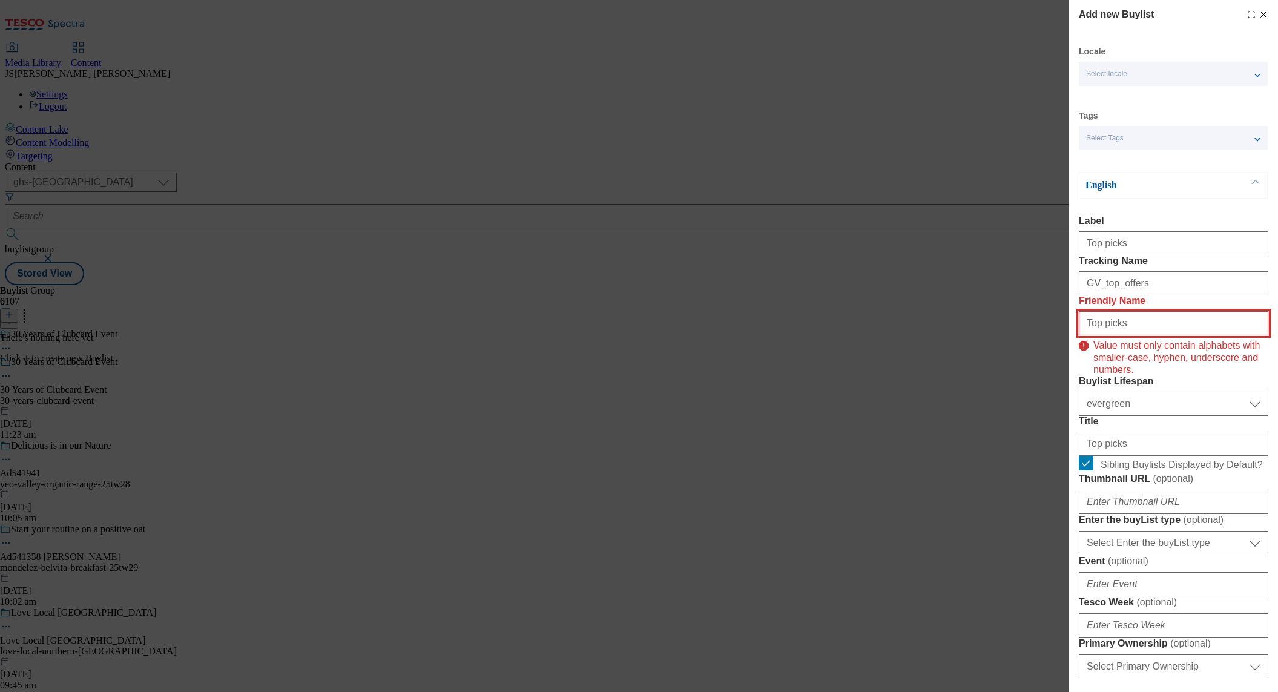
click at [1085, 335] on input "Top picks" at bounding box center [1173, 323] width 189 height 24
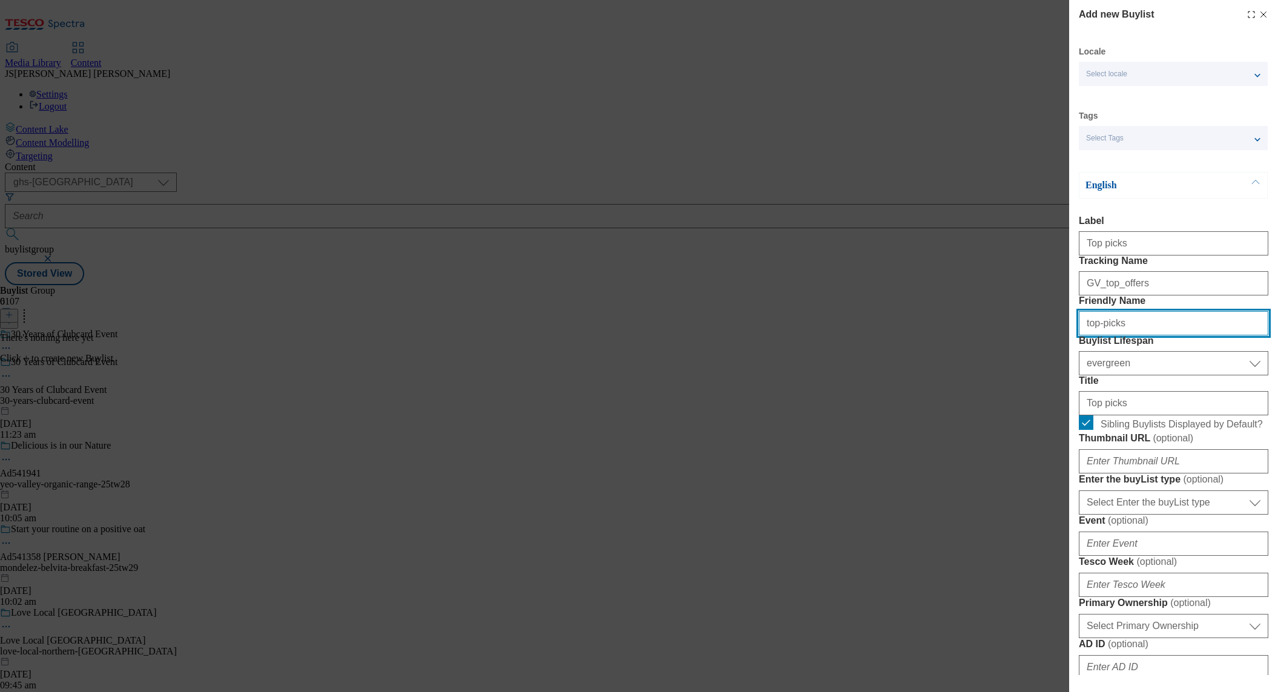
type input "top-picks"
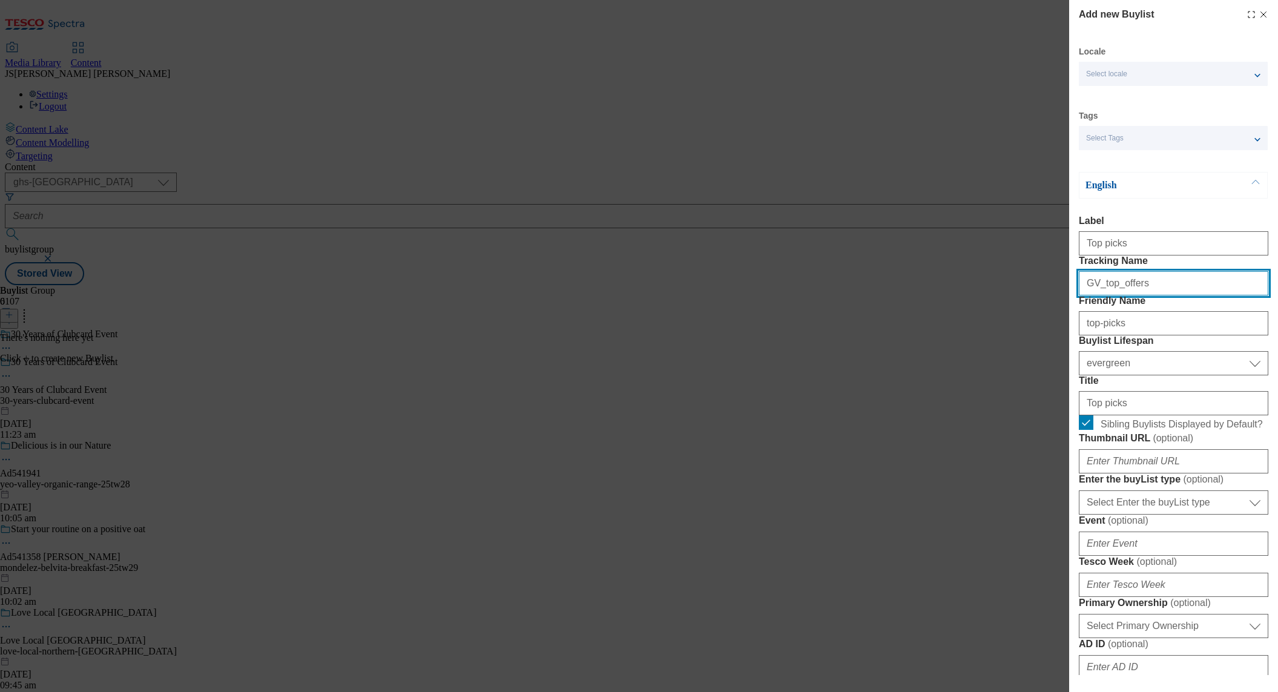
click at [1198, 295] on input "GV_top_offers" at bounding box center [1173, 283] width 189 height 24
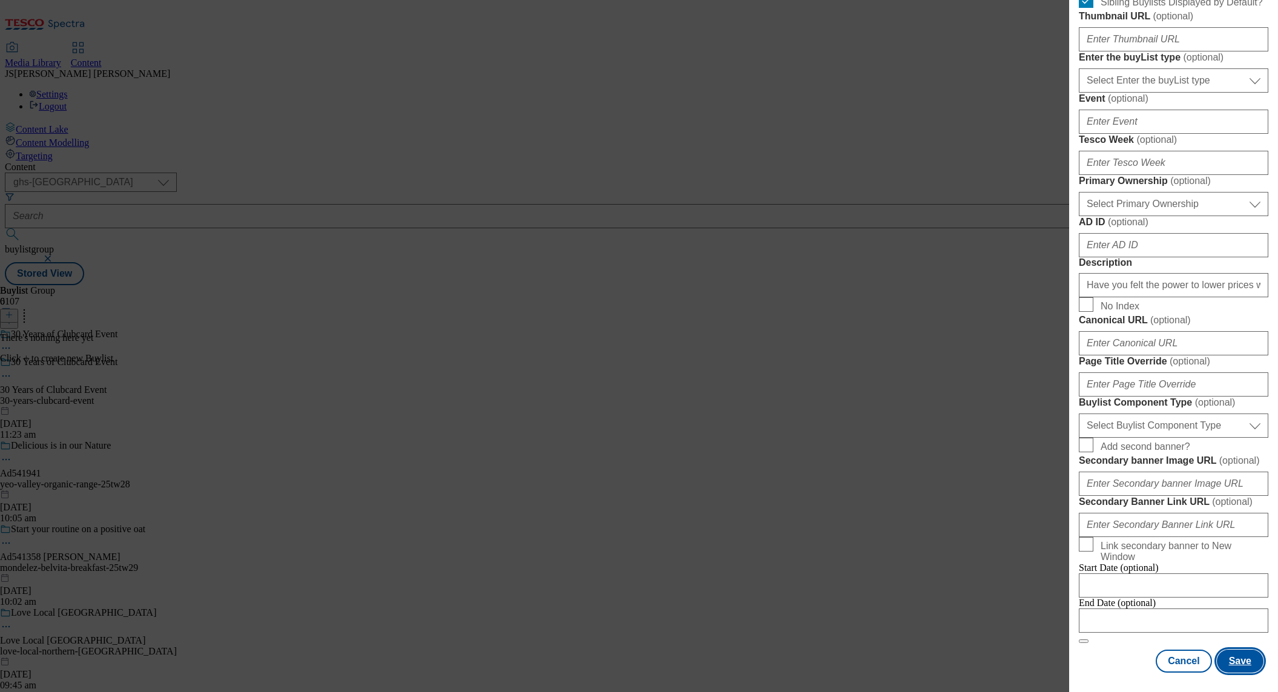
click at [1237, 663] on button "Save" at bounding box center [1240, 660] width 47 height 23
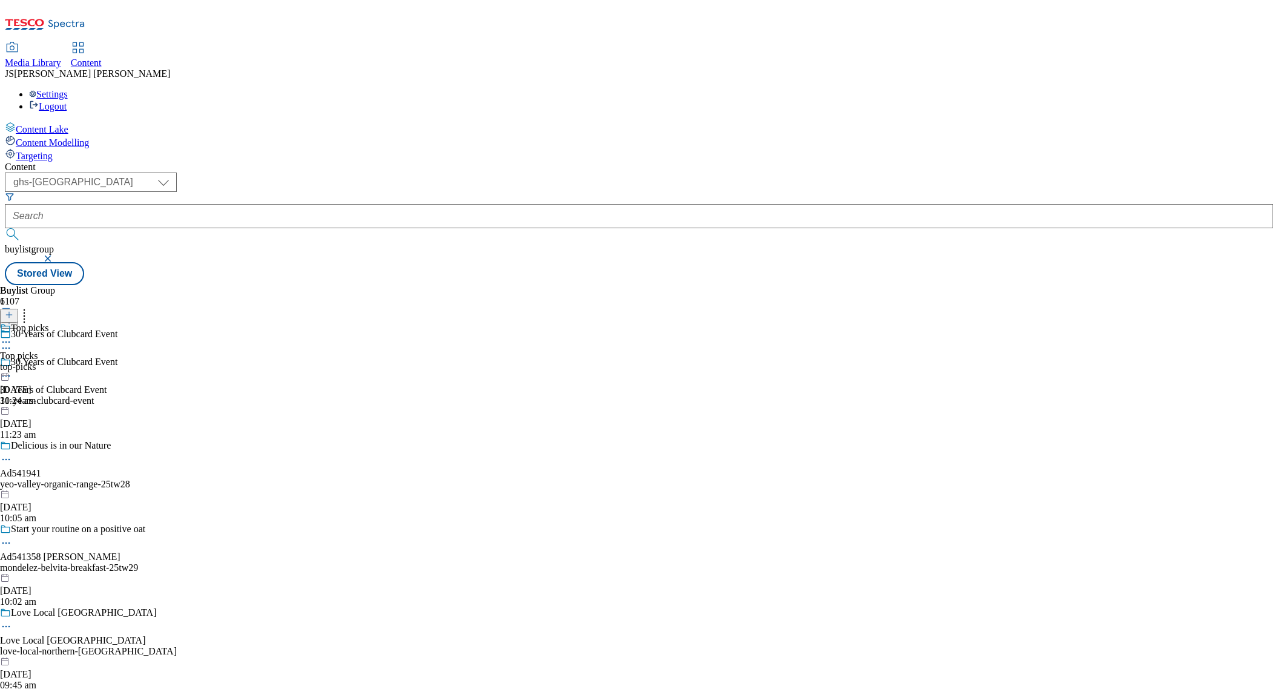
drag, startPoint x: 174, startPoint y: 21, endPoint x: 192, endPoint y: 2, distance: 26.1
click at [61, 57] on span "Media Library" at bounding box center [33, 62] width 56 height 10
click at [48, 323] on span "Top picks" at bounding box center [30, 329] width 38 height 13
click at [12, 364] on icon at bounding box center [6, 370] width 12 height 12
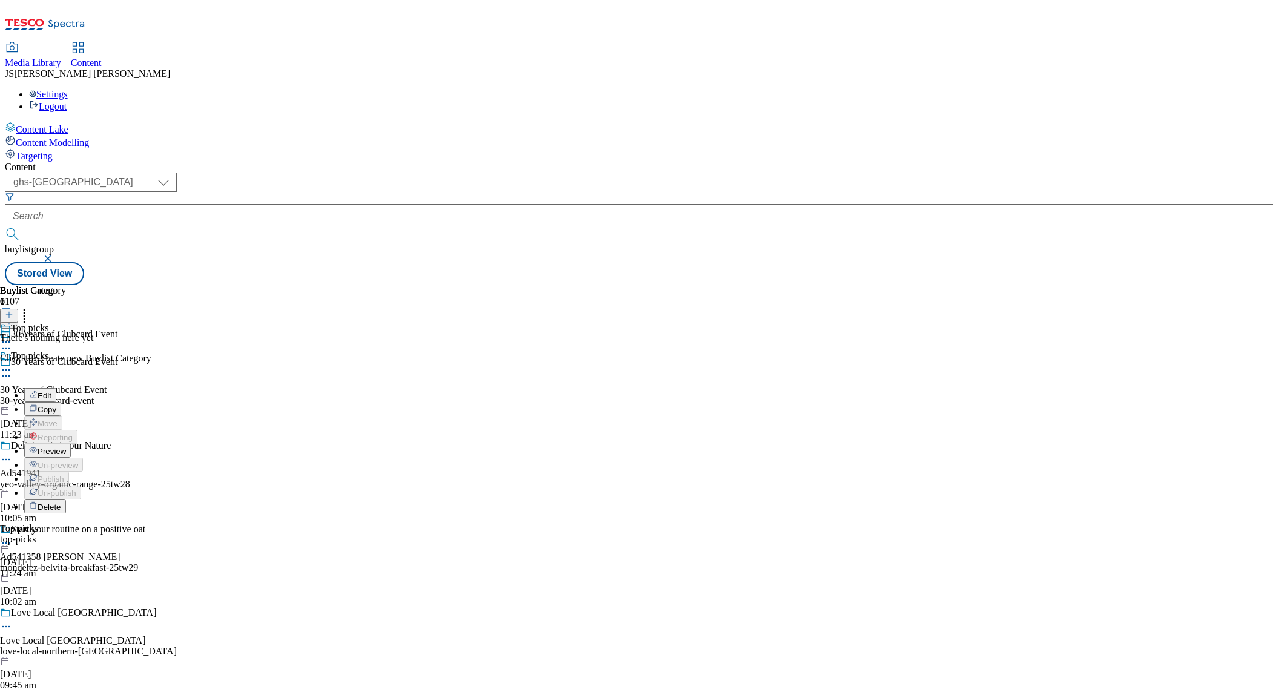
click at [56, 388] on button "Edit" at bounding box center [40, 395] width 32 height 14
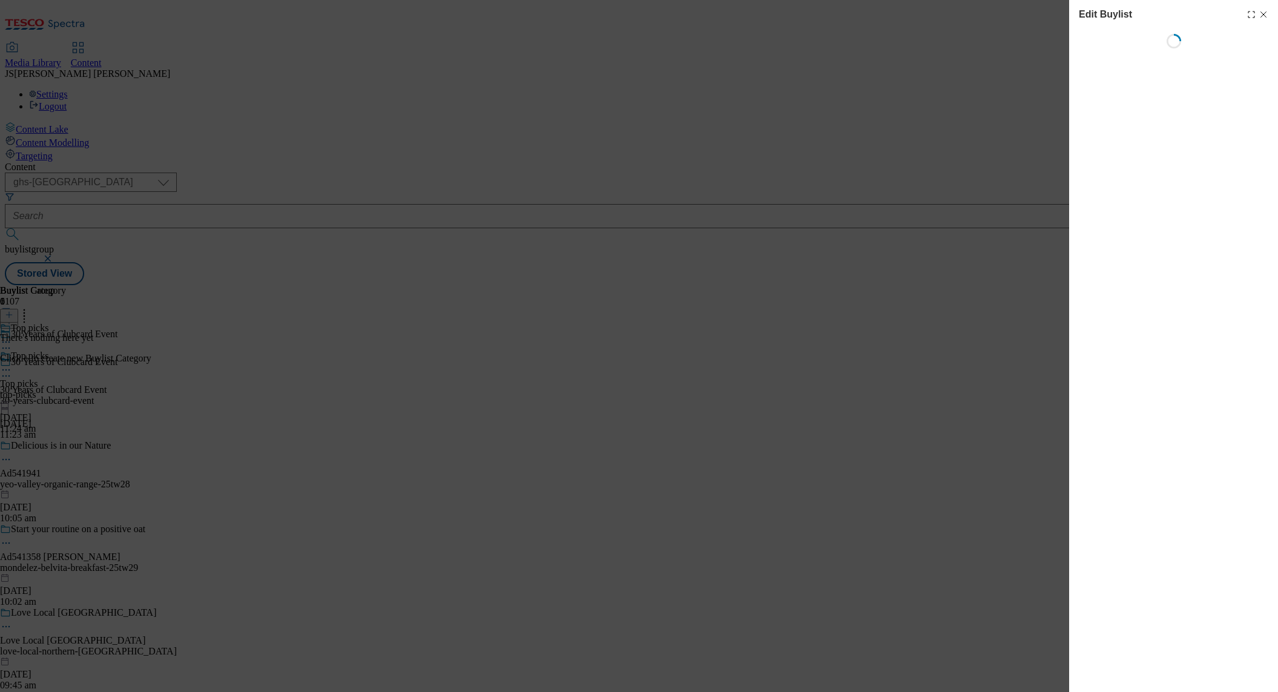
select select "evergreen"
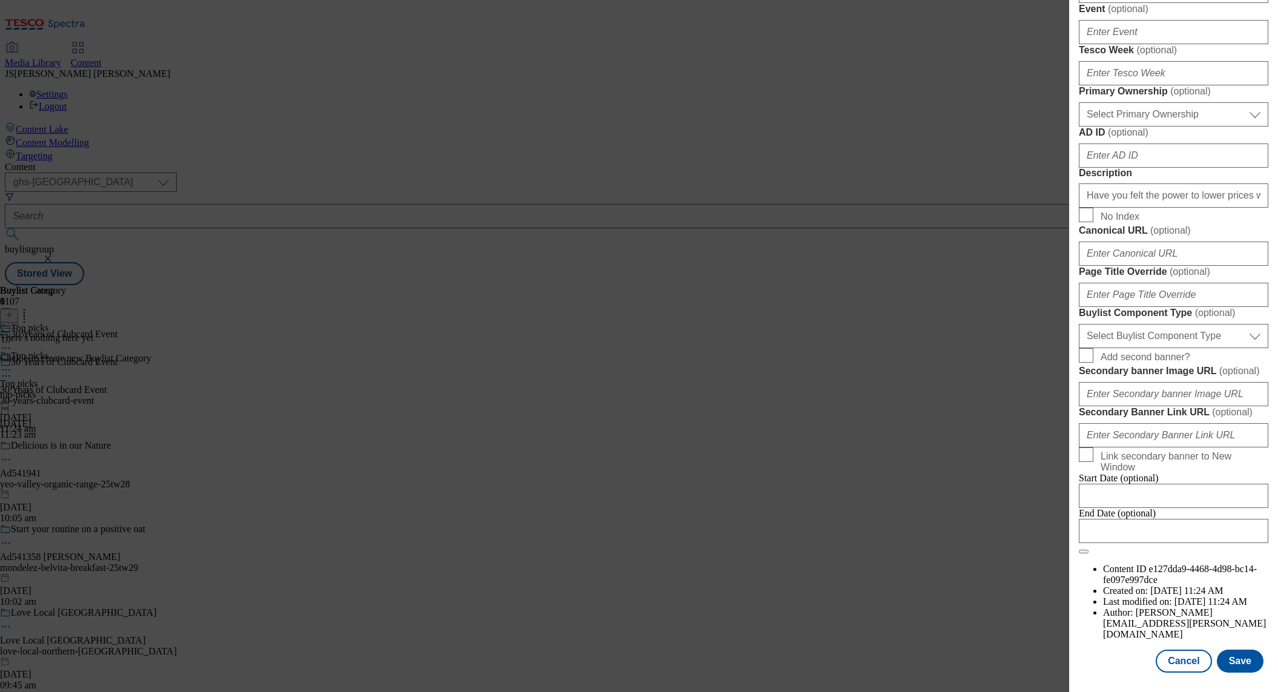
scroll to position [778, 0]
click at [1117, 348] on select "Select Buylist Component Type Banner Competition Header Meal" at bounding box center [1173, 336] width 189 height 24
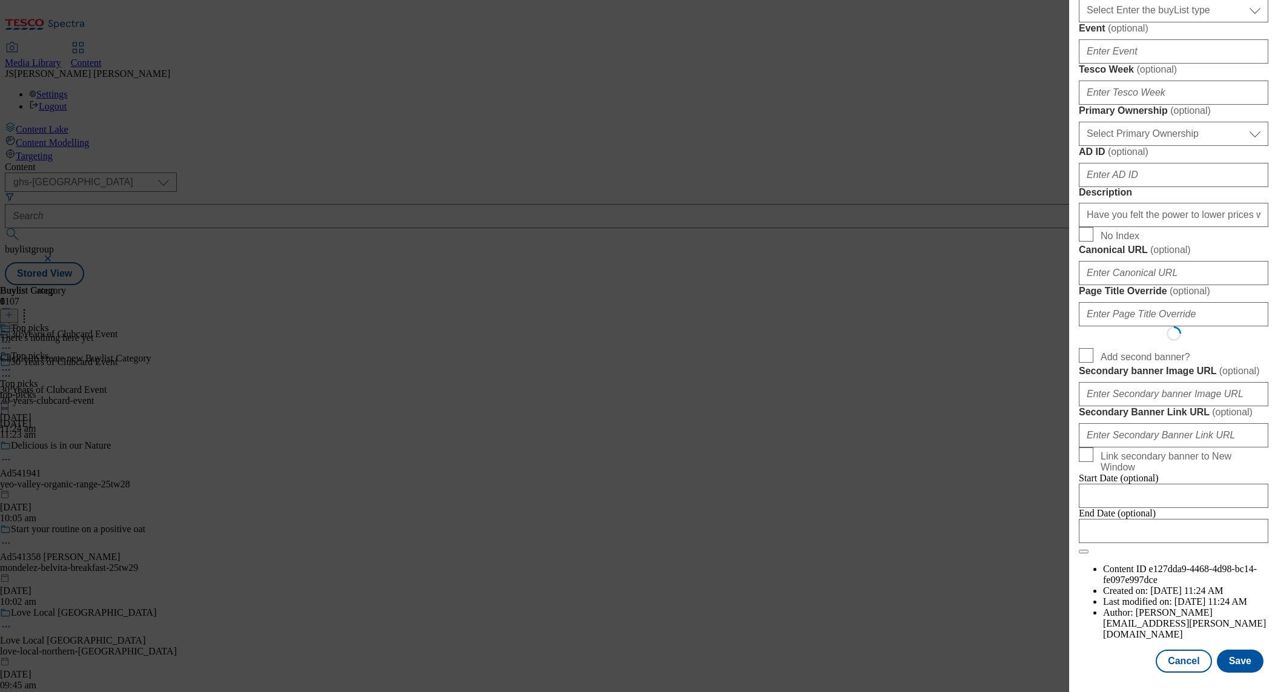
scroll to position [0, 0]
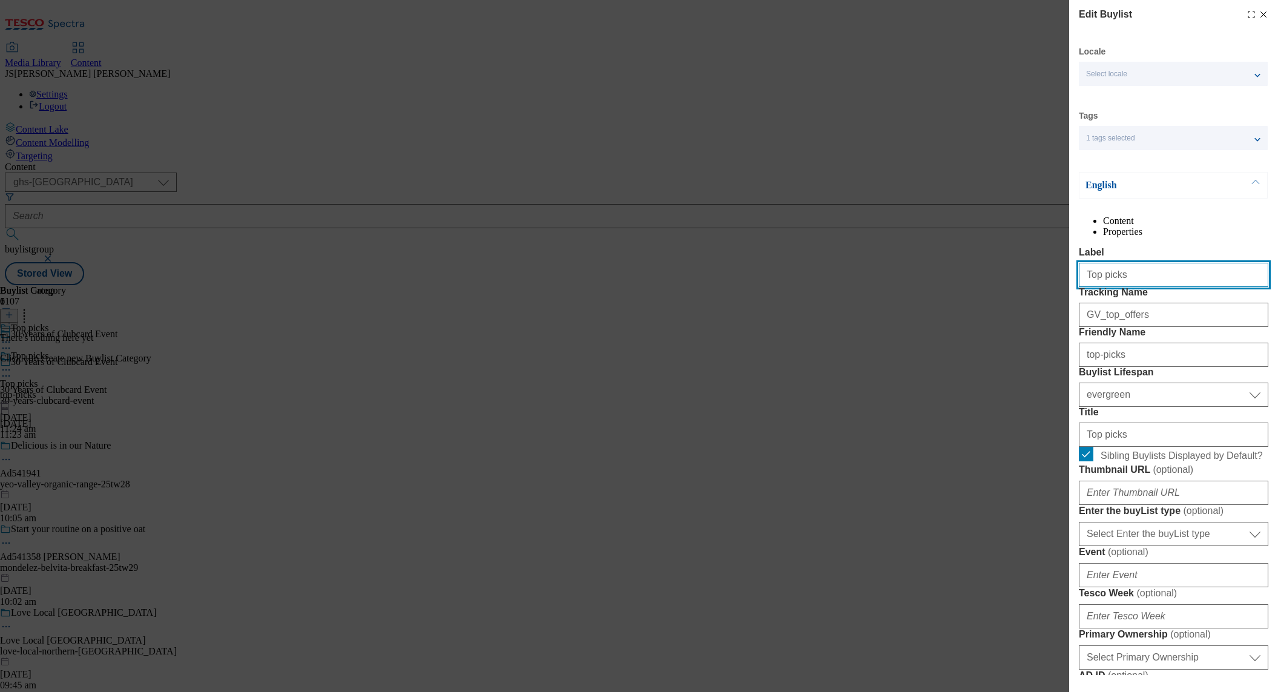
select select "Banner"
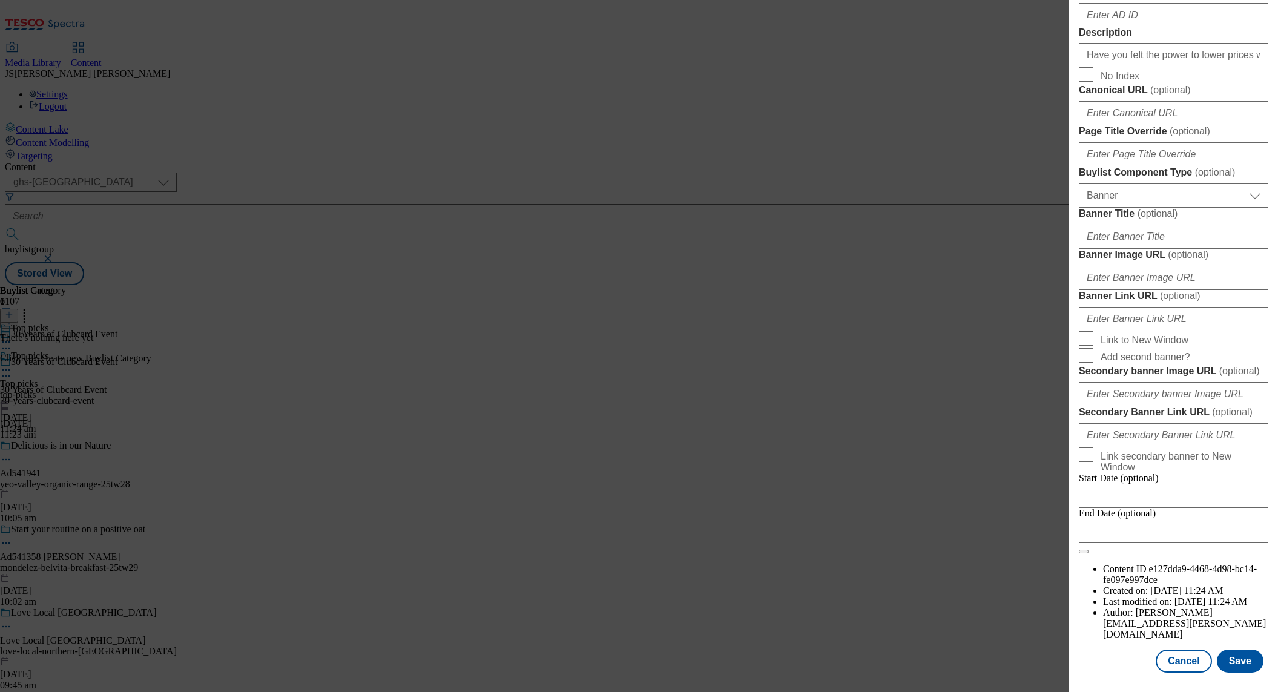
scroll to position [1013, 0]
click at [1108, 290] on input "Banner Image URL ( optional )" at bounding box center [1173, 278] width 189 height 24
paste input "[URL][DOMAIN_NAME]"
type input "[URL][DOMAIN_NAME]"
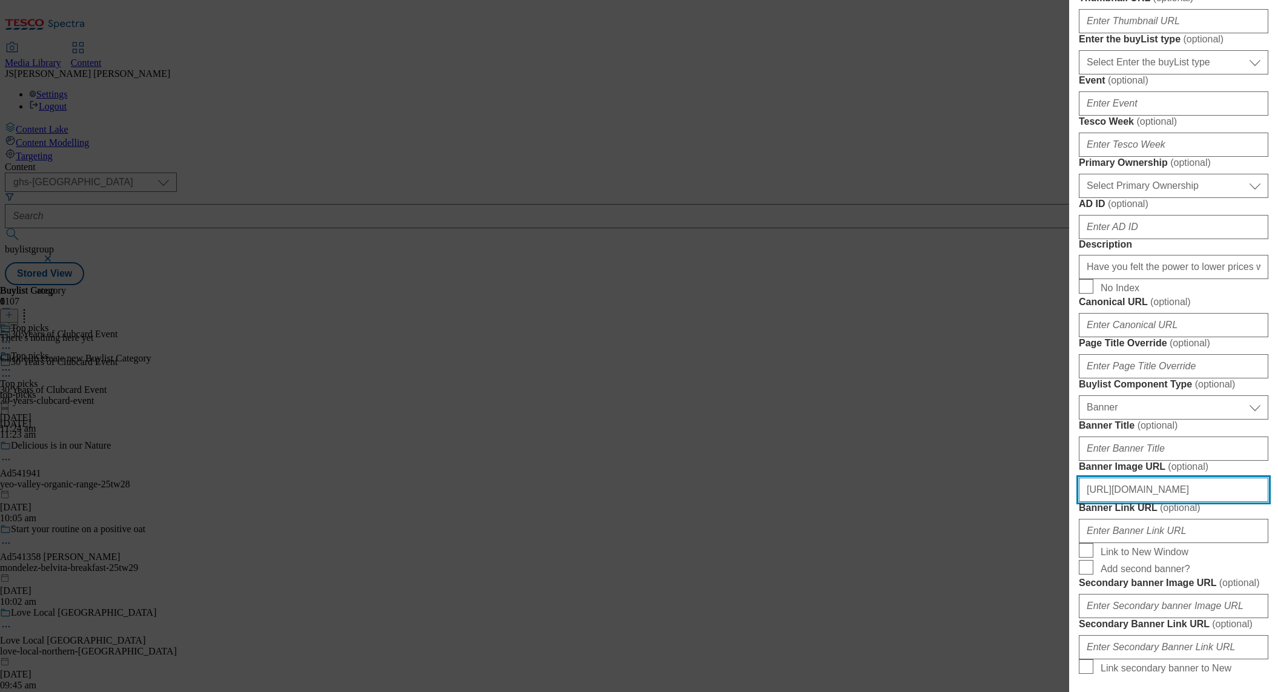
scroll to position [469, 0]
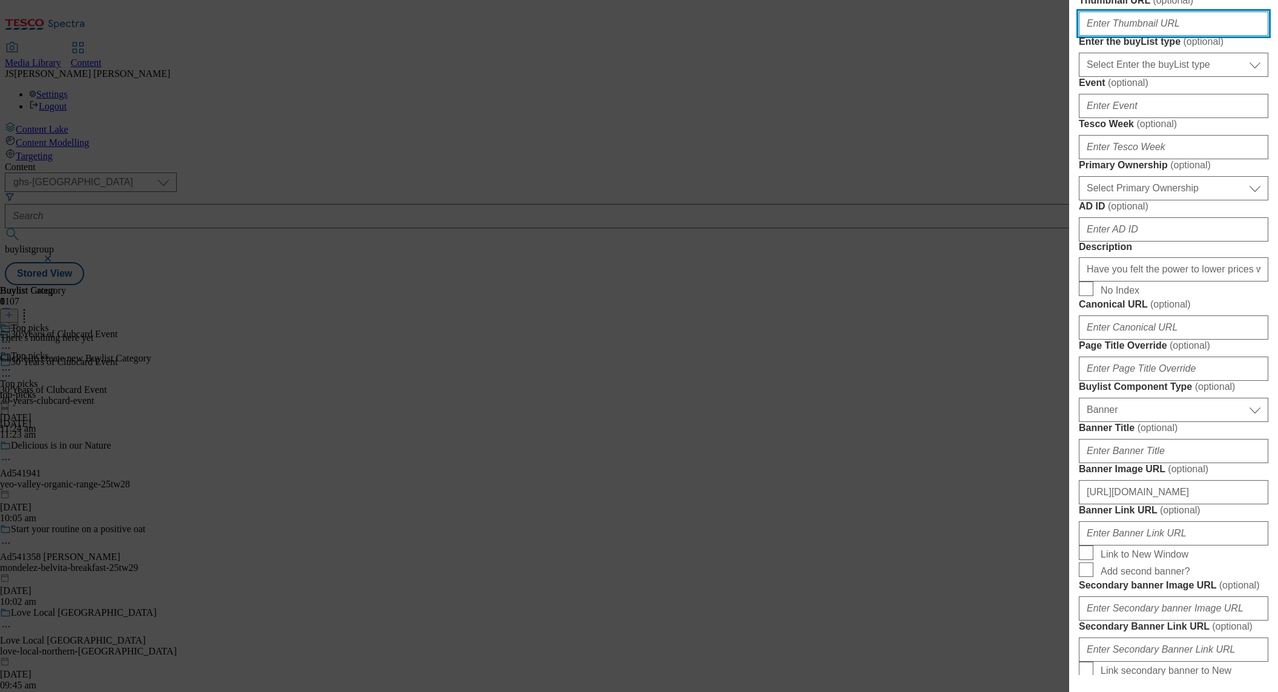
click at [1108, 36] on input "Thumbnail URL ( optional )" at bounding box center [1173, 23] width 189 height 24
paste input "[URL][DOMAIN_NAME]"
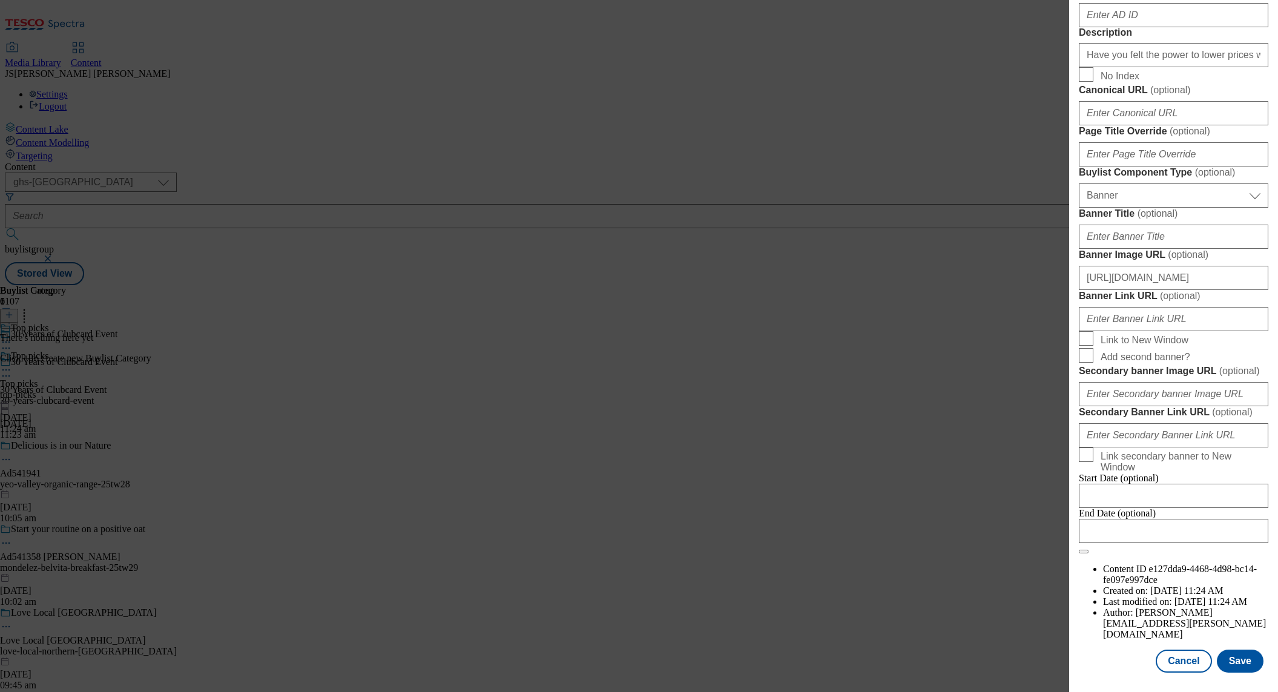
scroll to position [1123, 0]
type input "[URL][DOMAIN_NAME]"
click at [1246, 656] on button "Save" at bounding box center [1240, 660] width 47 height 23
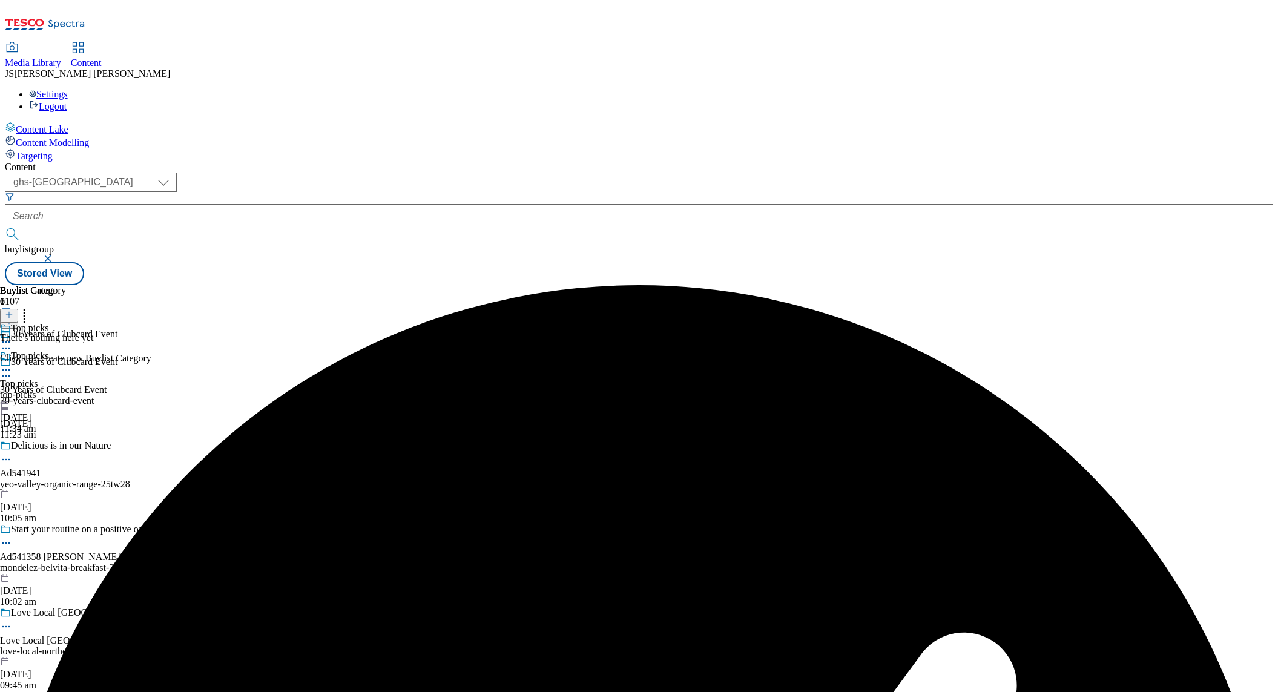
click at [13, 310] on icon at bounding box center [9, 314] width 8 height 8
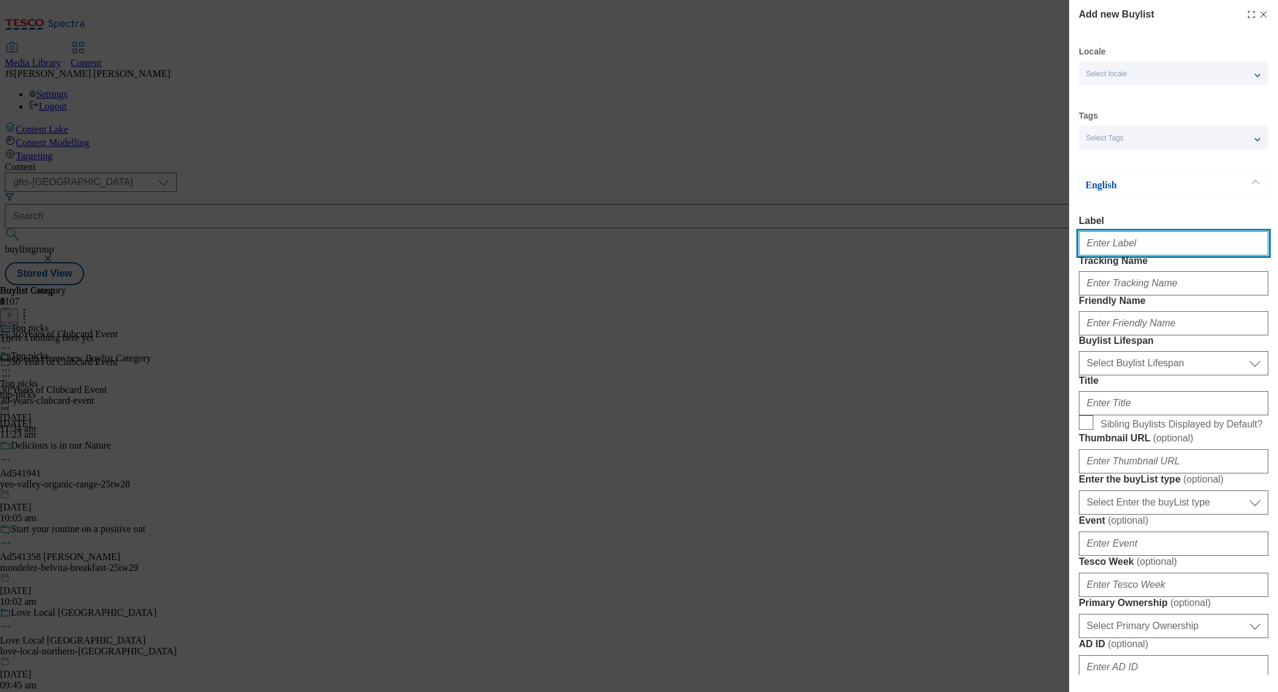
click at [1123, 245] on input "Label" at bounding box center [1173, 243] width 189 height 24
paste input "Food cupboard"
type input "Food cupboard"
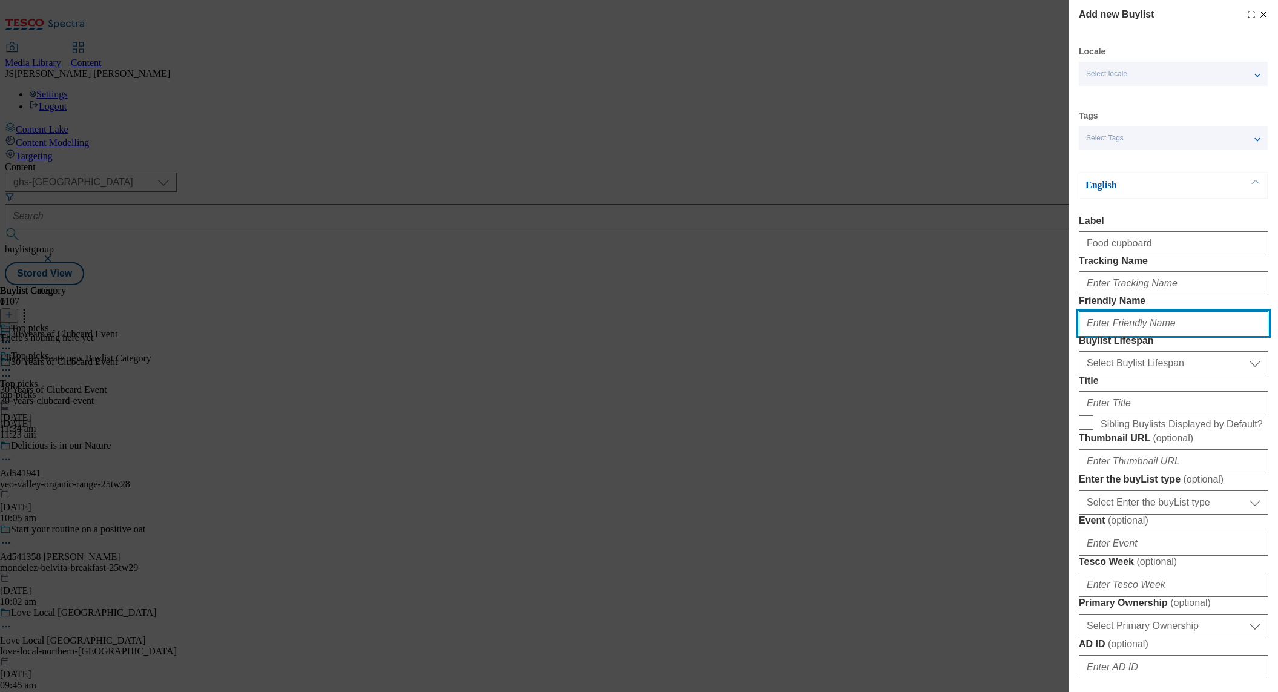
click at [1105, 335] on input "Friendly Name" at bounding box center [1173, 323] width 189 height 24
paste input "Food cupboard"
type input "Food cupboard"
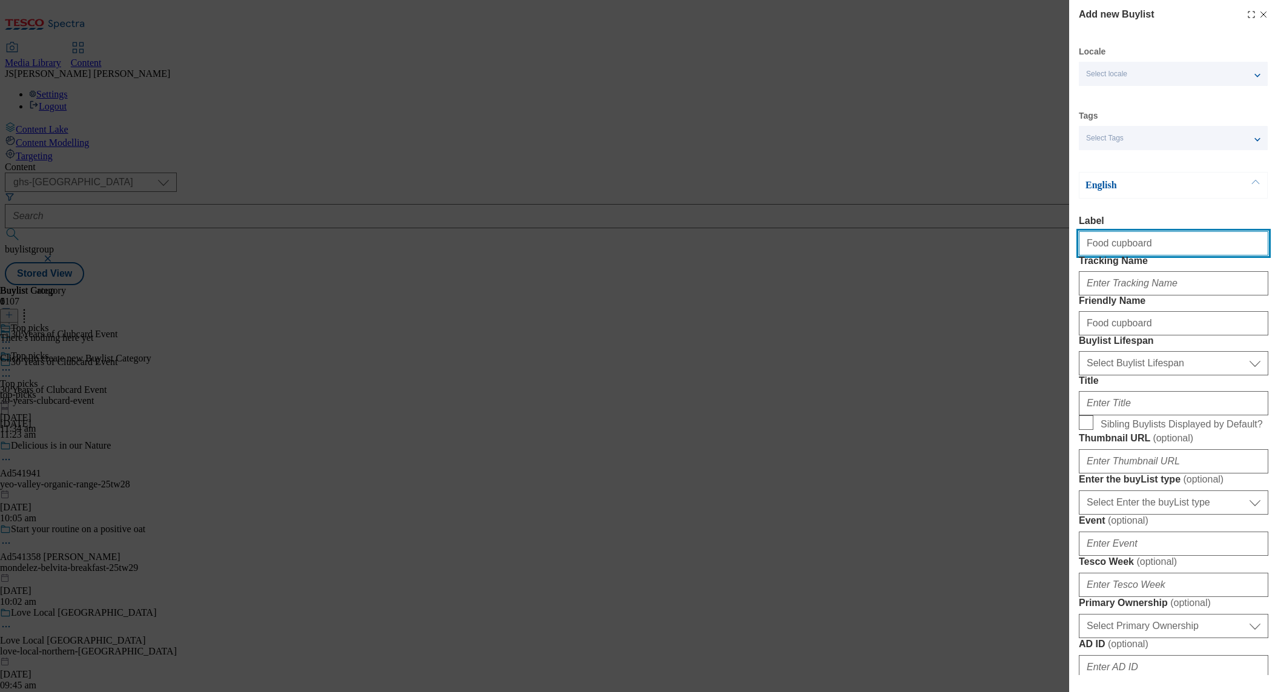
click at [1149, 240] on input "Food cupboard" at bounding box center [1173, 243] width 189 height 24
paste input "Food cupboard"
type input "Food cupboard"
click at [1088, 430] on input "Sibling Buylists Displayed by Default?" at bounding box center [1086, 422] width 15 height 15
checkbox input "true"
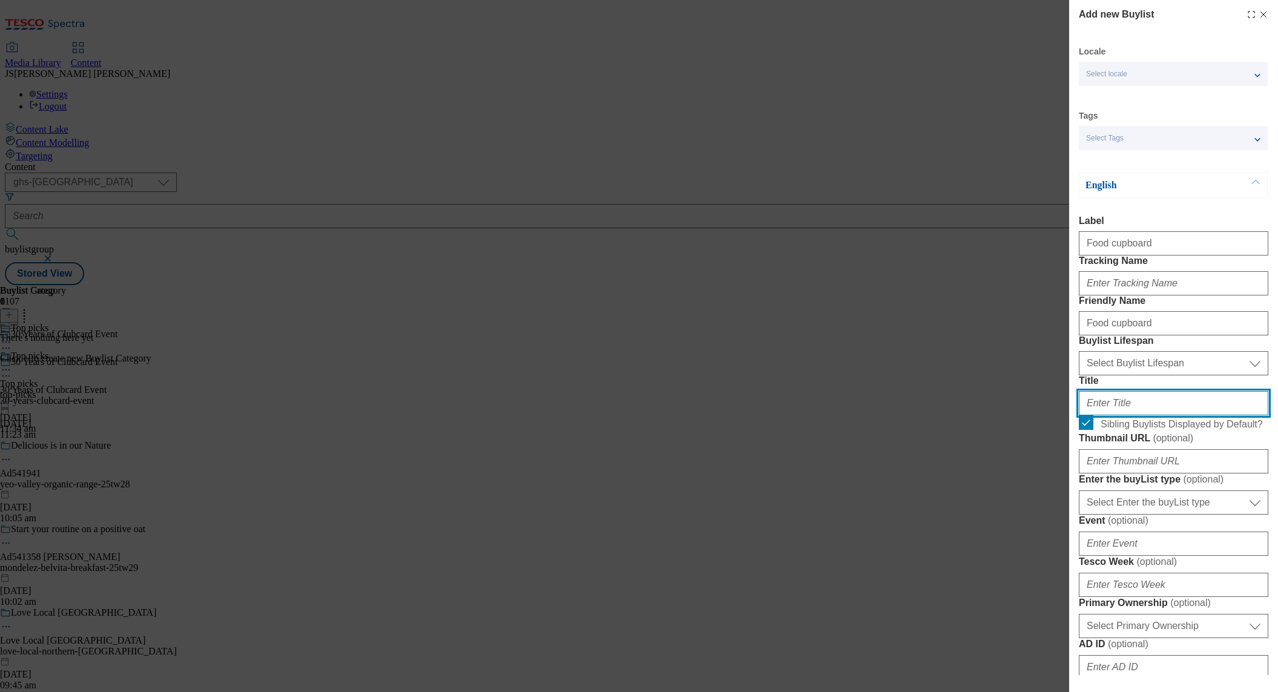
click at [1101, 415] on input "Title" at bounding box center [1173, 403] width 189 height 24
paste input "Food cupboard"
type input "Food cupboard"
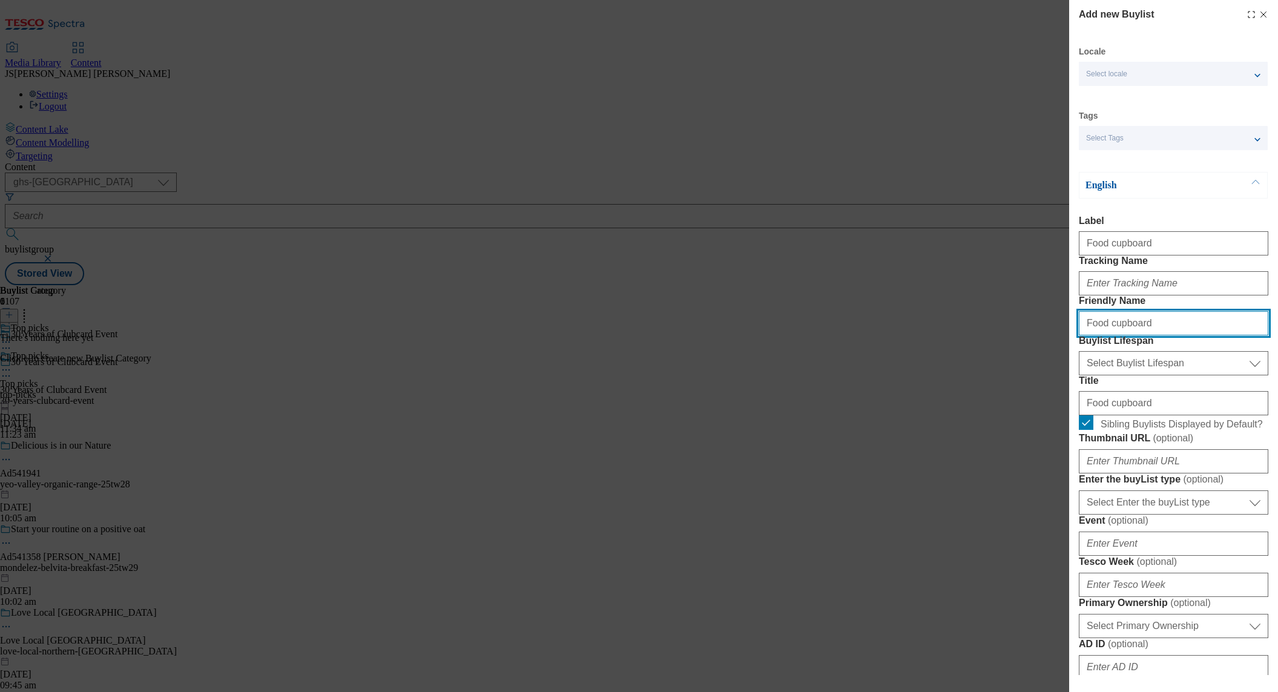
click at [1086, 335] on input "Food cupboard" at bounding box center [1173, 323] width 189 height 24
type input "food-cupboard"
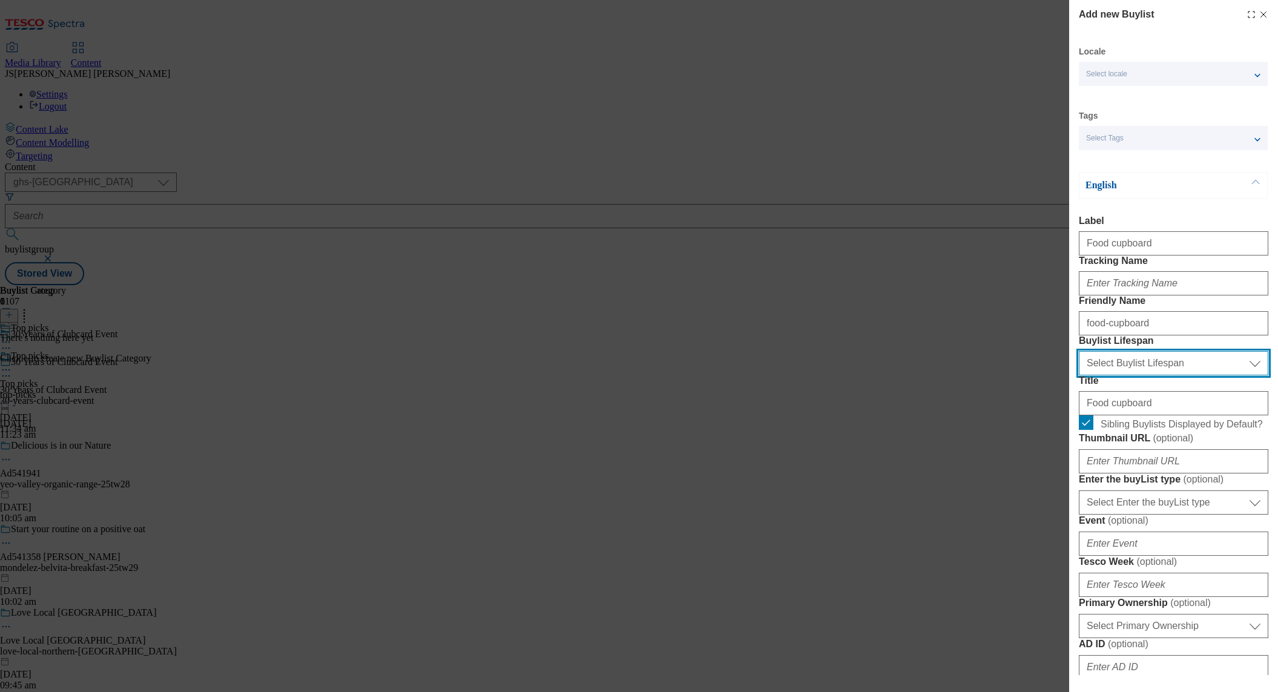
click at [1111, 375] on select "Select Buylist Lifespan evergreen seasonal tactical" at bounding box center [1173, 363] width 189 height 24
select select "evergreen"
click at [1079, 375] on select "Select Buylist Lifespan evergreen seasonal tactical" at bounding box center [1173, 363] width 189 height 24
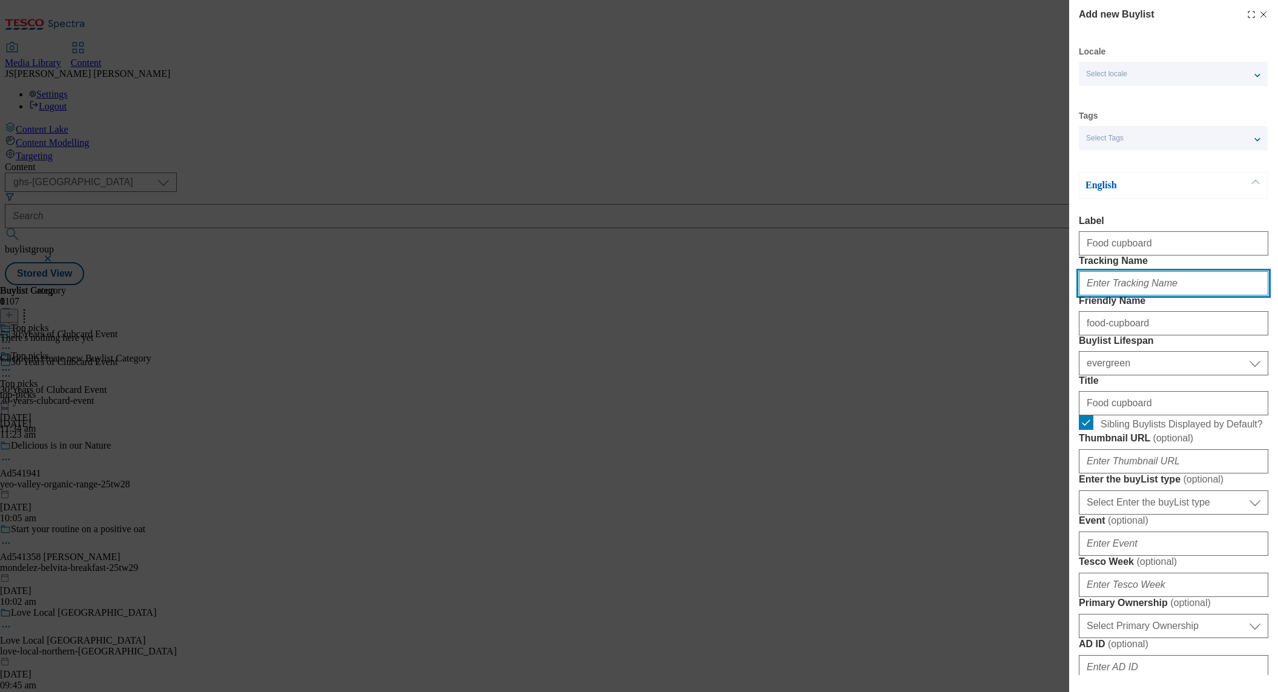
click at [1122, 295] on input "Tracking Name" at bounding box center [1173, 283] width 189 height 24
paste input "GV_28_cupboard"
type input "GV_28_cupboard"
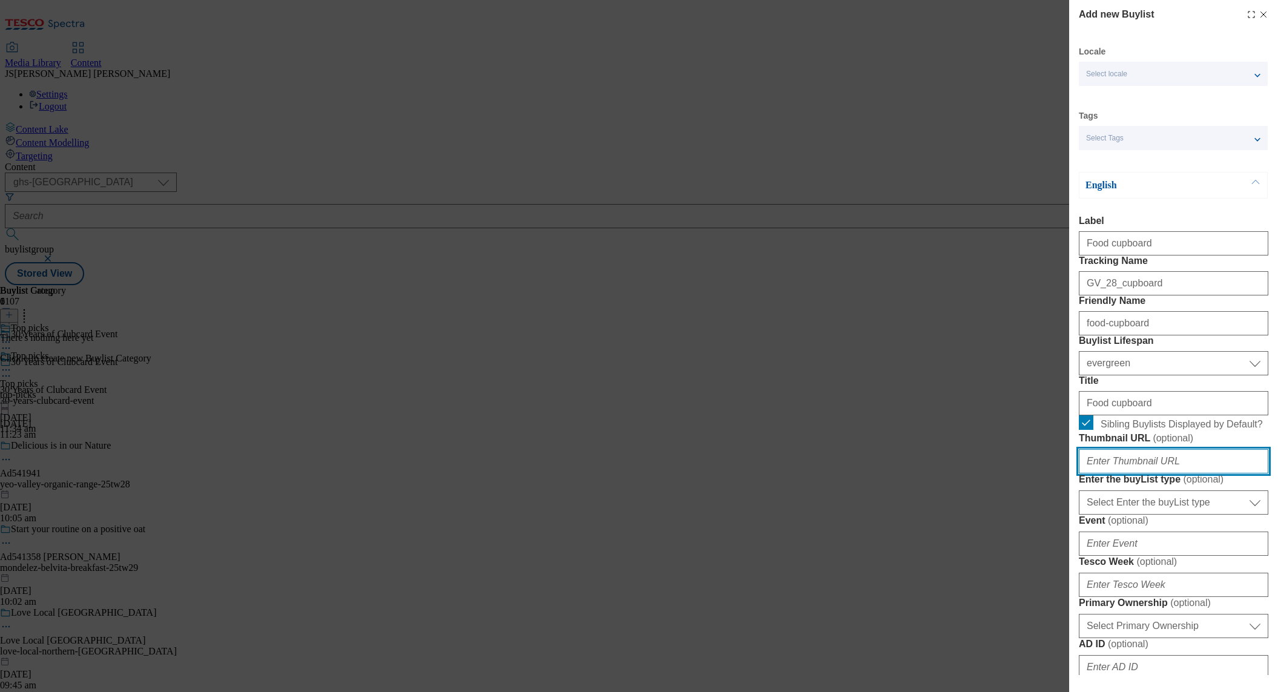
click at [1103, 473] on input "Thumbnail URL ( optional )" at bounding box center [1173, 461] width 189 height 24
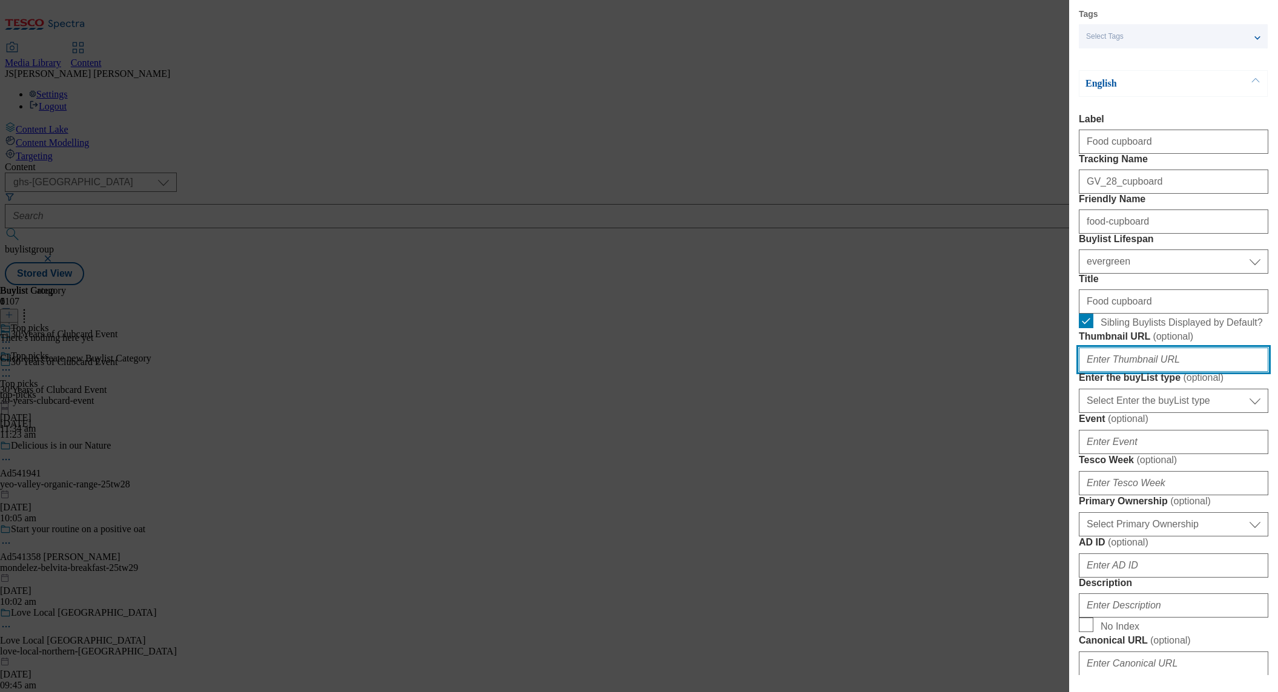
paste input "[URL][DOMAIN_NAME]"
type input "[URL][DOMAIN_NAME]"
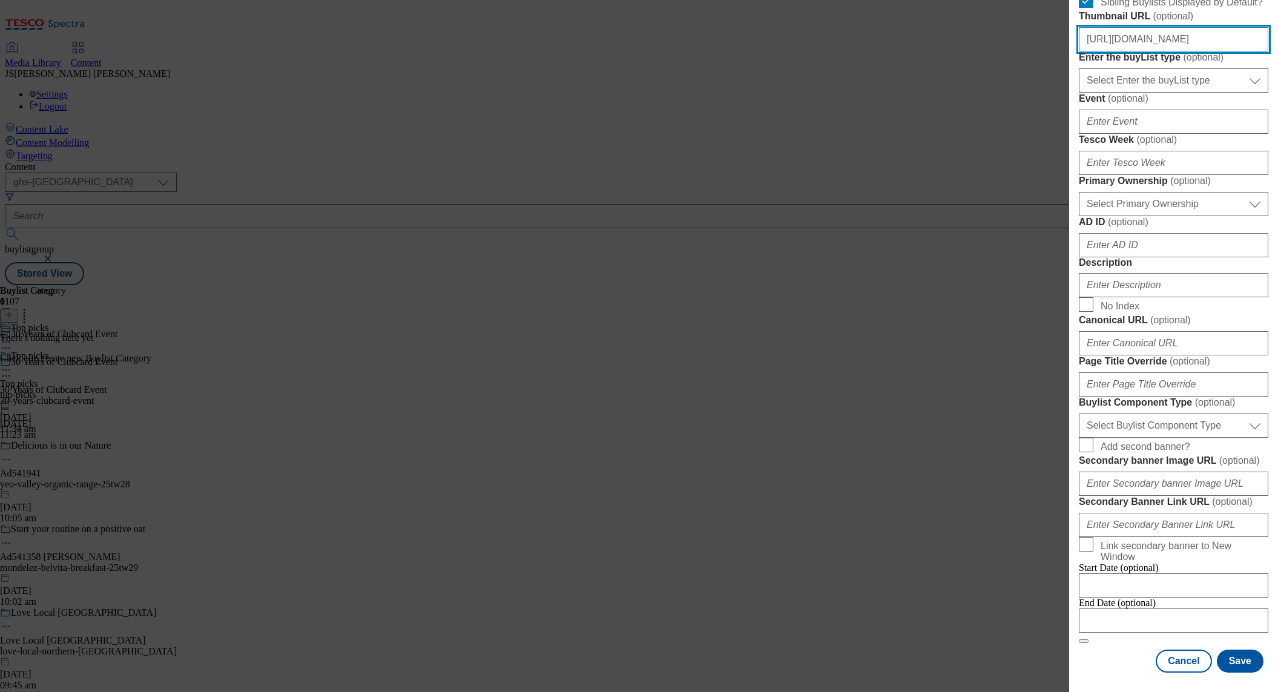
scroll to position [739, 0]
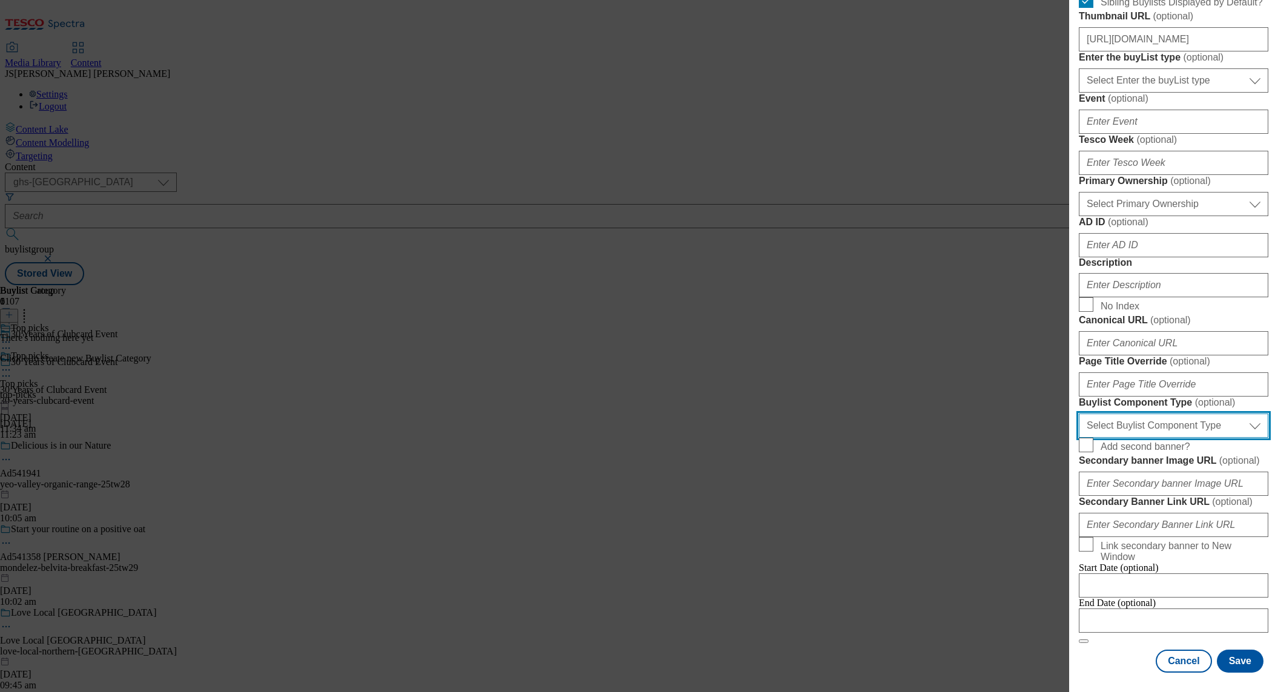
click at [1101, 429] on select "Select Buylist Component Type Banner Competition Header Meal" at bounding box center [1173, 425] width 189 height 24
select select "Banner"
click at [1079, 413] on select "Select Buylist Component Type Banner Competition Header Meal" at bounding box center [1173, 425] width 189 height 24
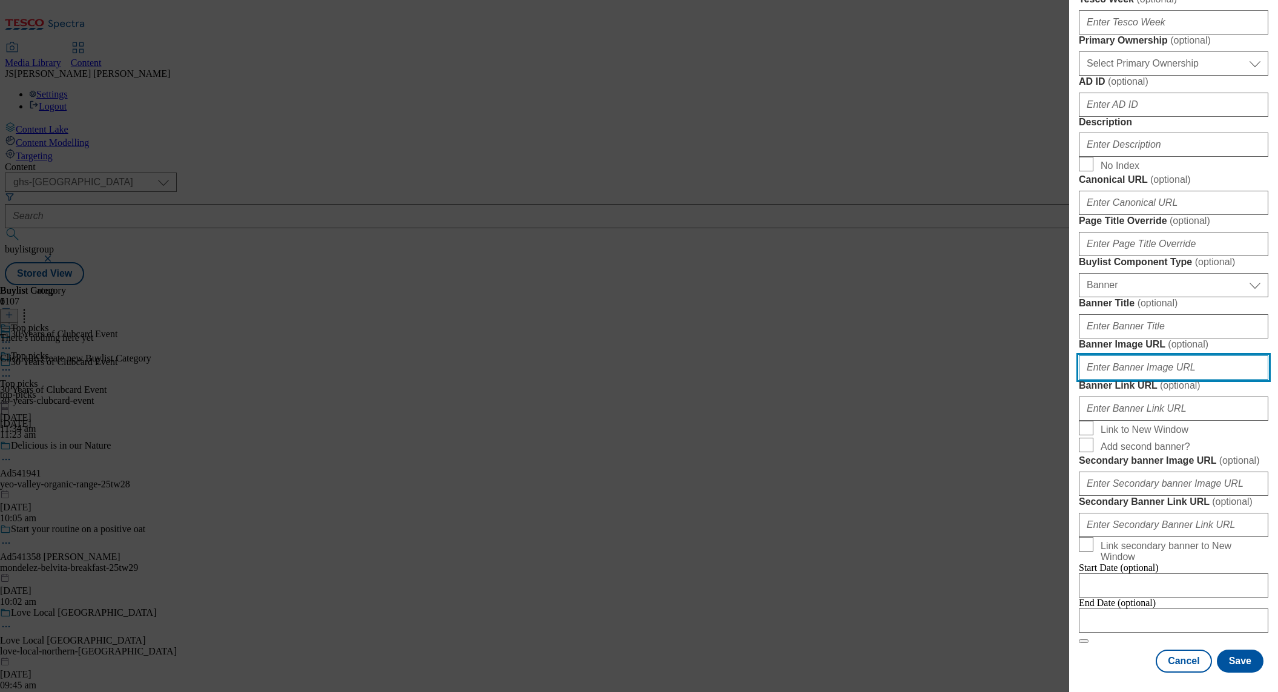
click at [1114, 379] on input "Banner Image URL ( optional )" at bounding box center [1173, 367] width 189 height 24
paste input "[URL][DOMAIN_NAME]"
type input "[URL][DOMAIN_NAME]"
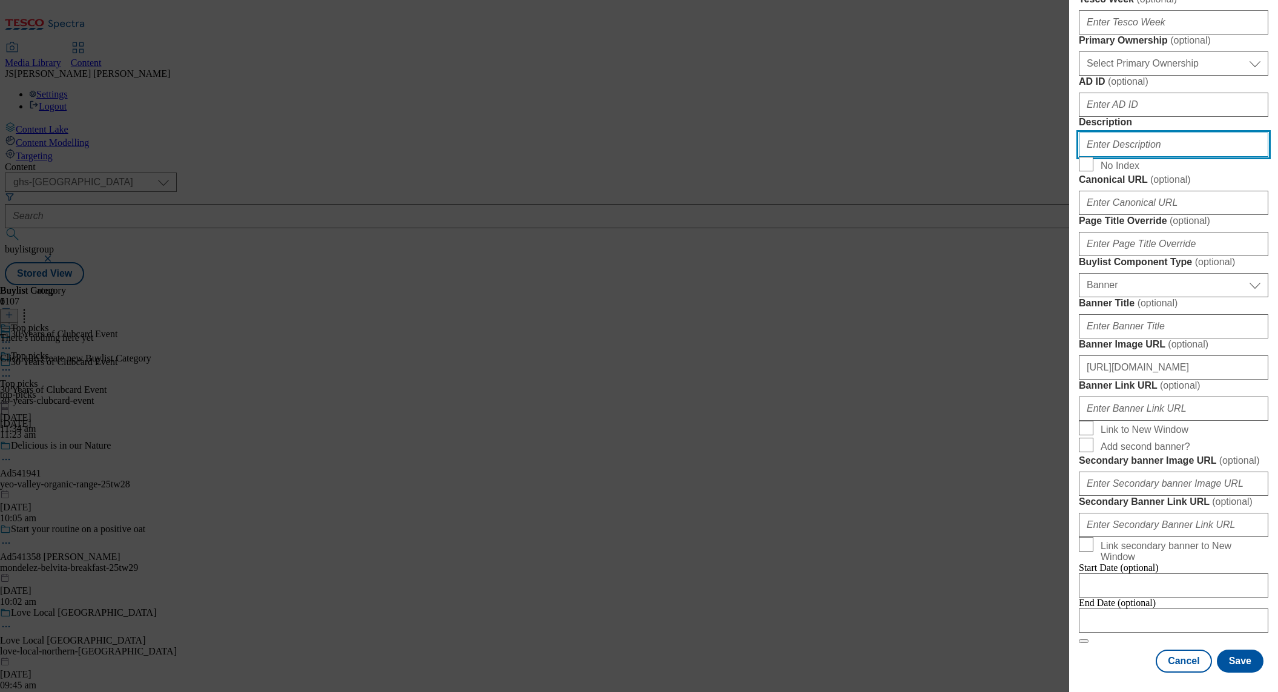
click at [1105, 157] on input "Description" at bounding box center [1173, 145] width 189 height 24
paste input "Have you felt the power to lower prices with Clubcard Prices? Check out our exc…"
type input "Have you felt the power to lower prices with Clubcard Prices? Check out our exc…"
click at [1240, 662] on button "Save" at bounding box center [1240, 660] width 47 height 23
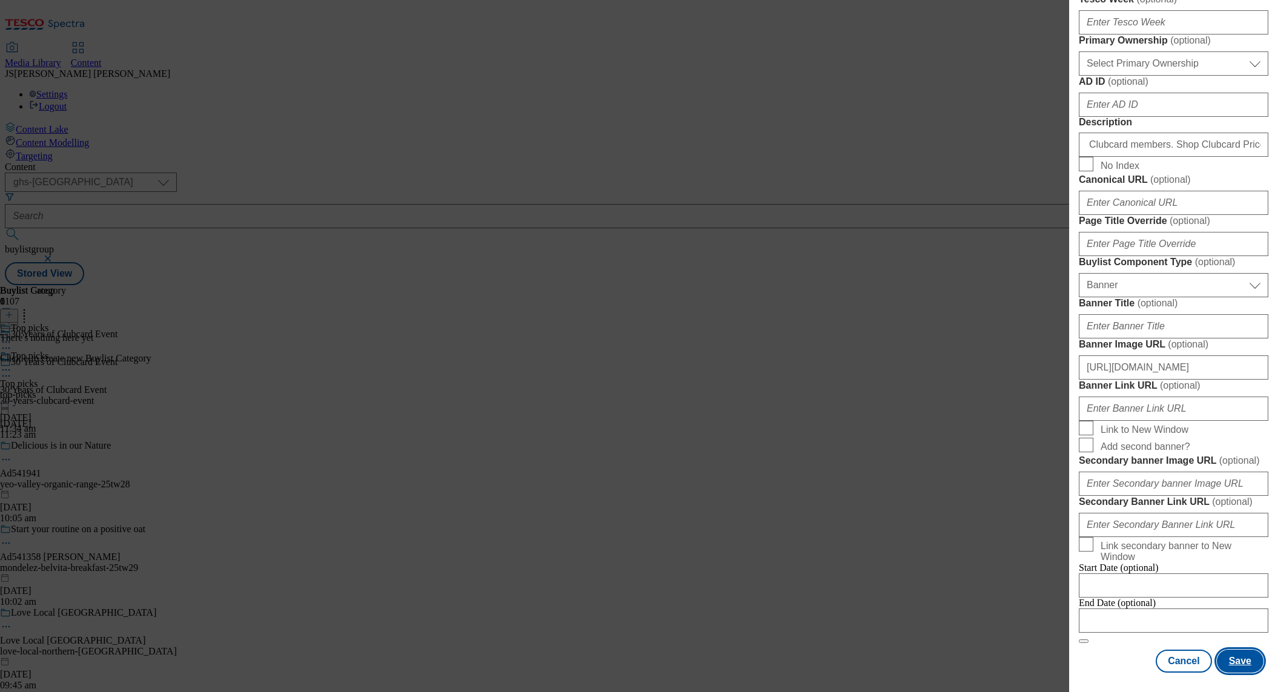
scroll to position [0, 0]
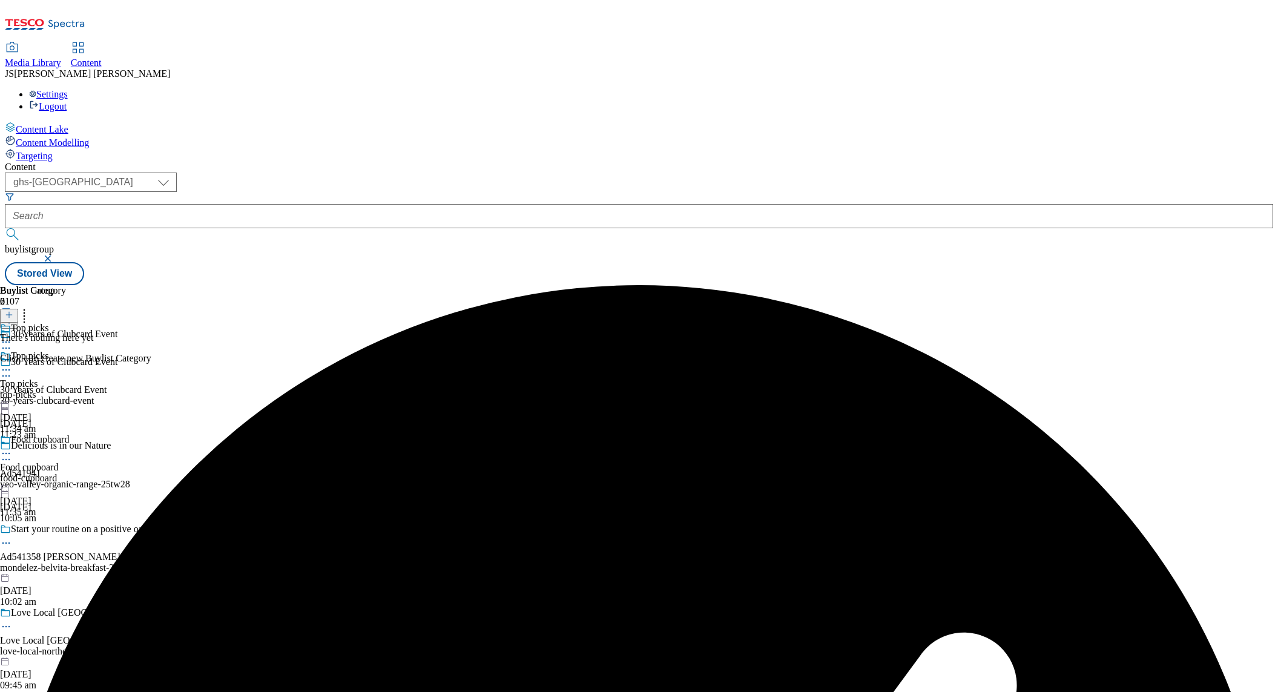
click at [69, 434] on div "Food cupboard Food cupboard food-cupboard [DATE] 11:35 am" at bounding box center [34, 476] width 69 height 84
click at [9, 312] on line at bounding box center [9, 315] width 0 height 6
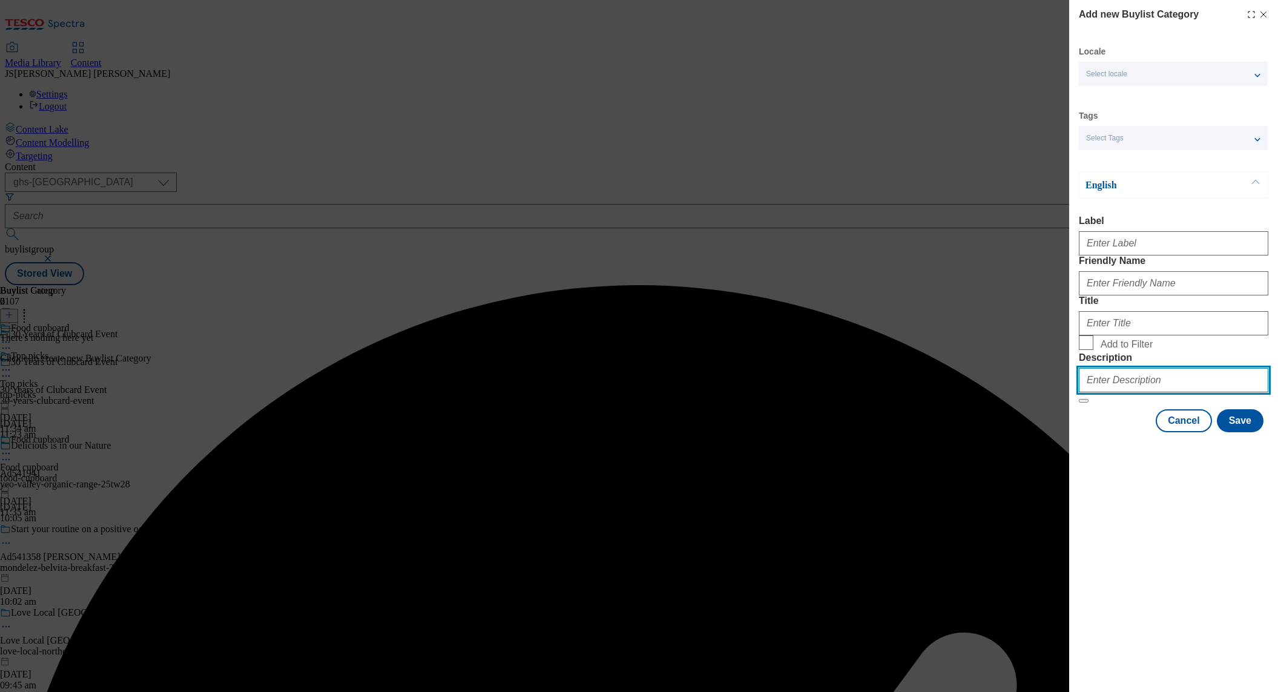
click at [1104, 392] on input "Description" at bounding box center [1173, 380] width 189 height 24
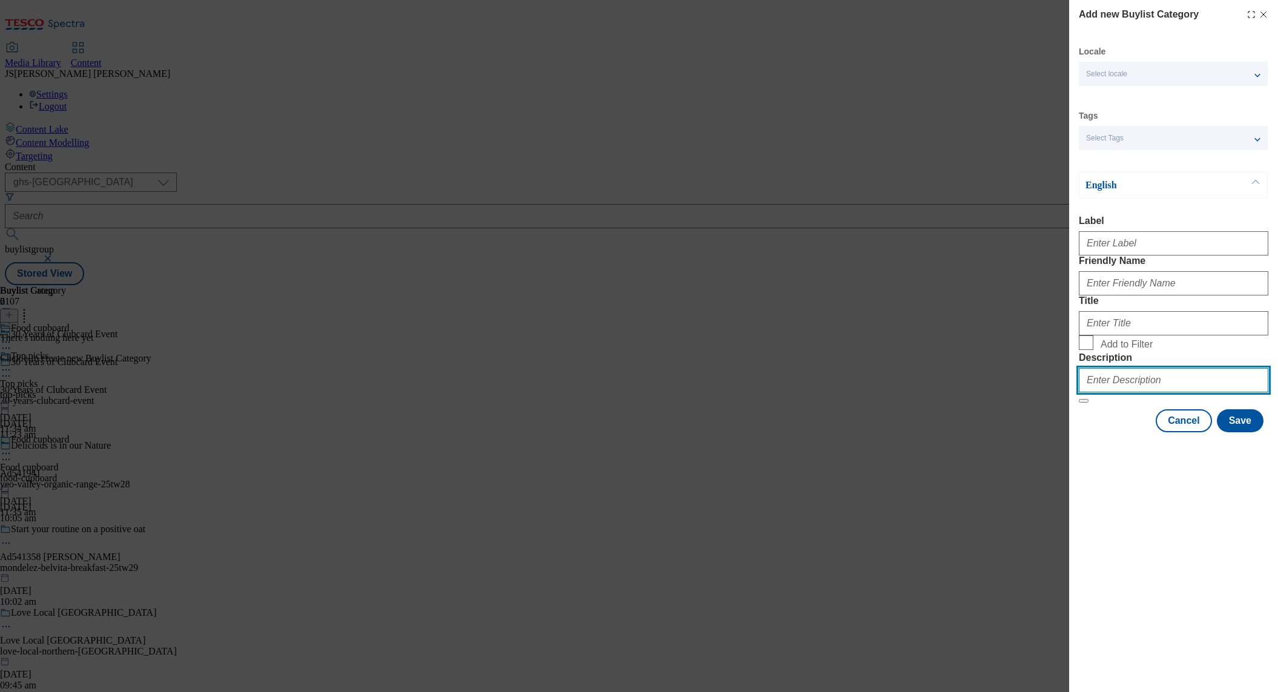
paste input "Have you felt the power to lower prices with Clubcard Prices? Check out our exc…"
type input "Have you felt the power to lower prices with Clubcard Prices? Check out our exc…"
click at [1088, 350] on input "Add to Filter" at bounding box center [1086, 342] width 15 height 15
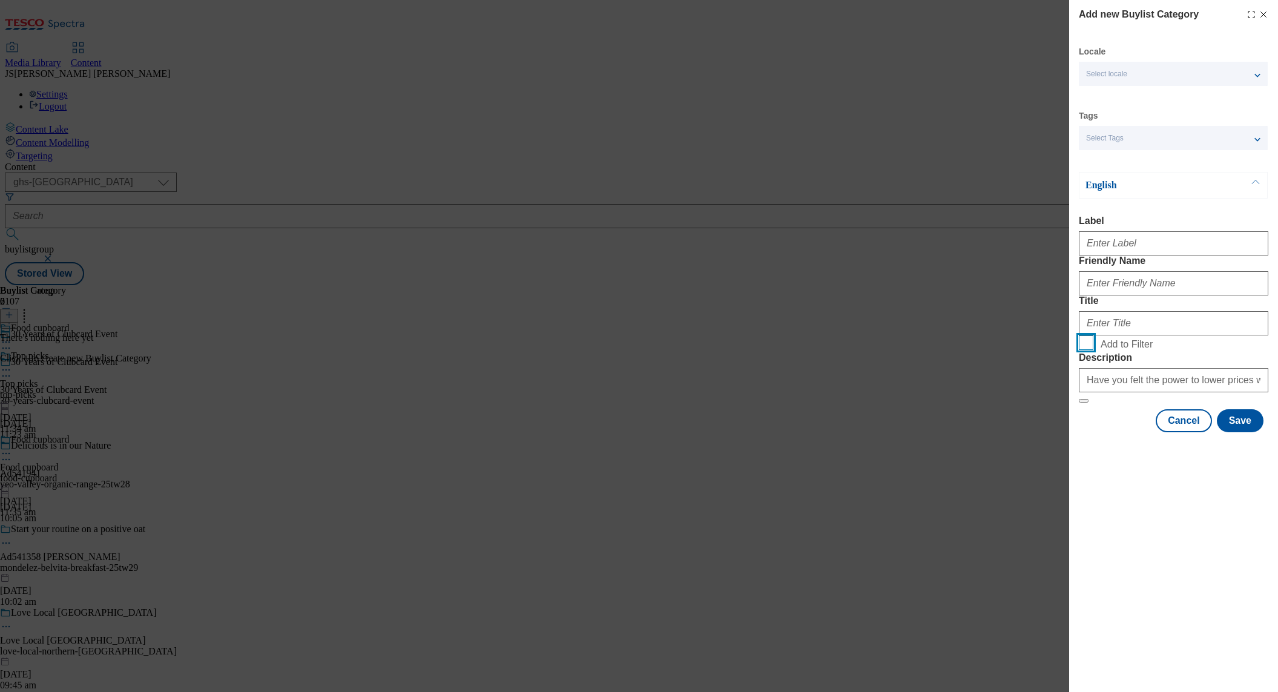
checkbox input "true"
click at [1112, 241] on input "Label" at bounding box center [1173, 243] width 189 height 24
paste input "Cupboard fillers"
type input "Cupboard fillers"
click at [1112, 295] on input "Friendly Name" at bounding box center [1173, 283] width 189 height 24
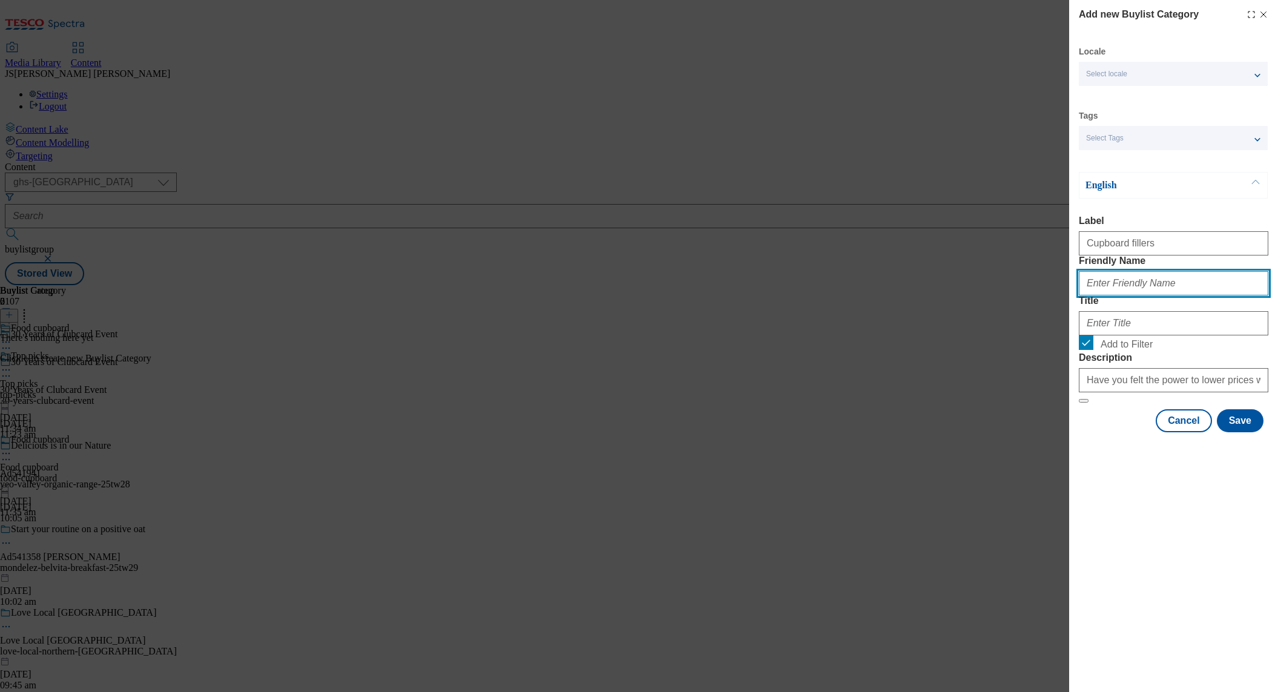
paste input "Cupboard fillers"
type input "Cupboard fillers"
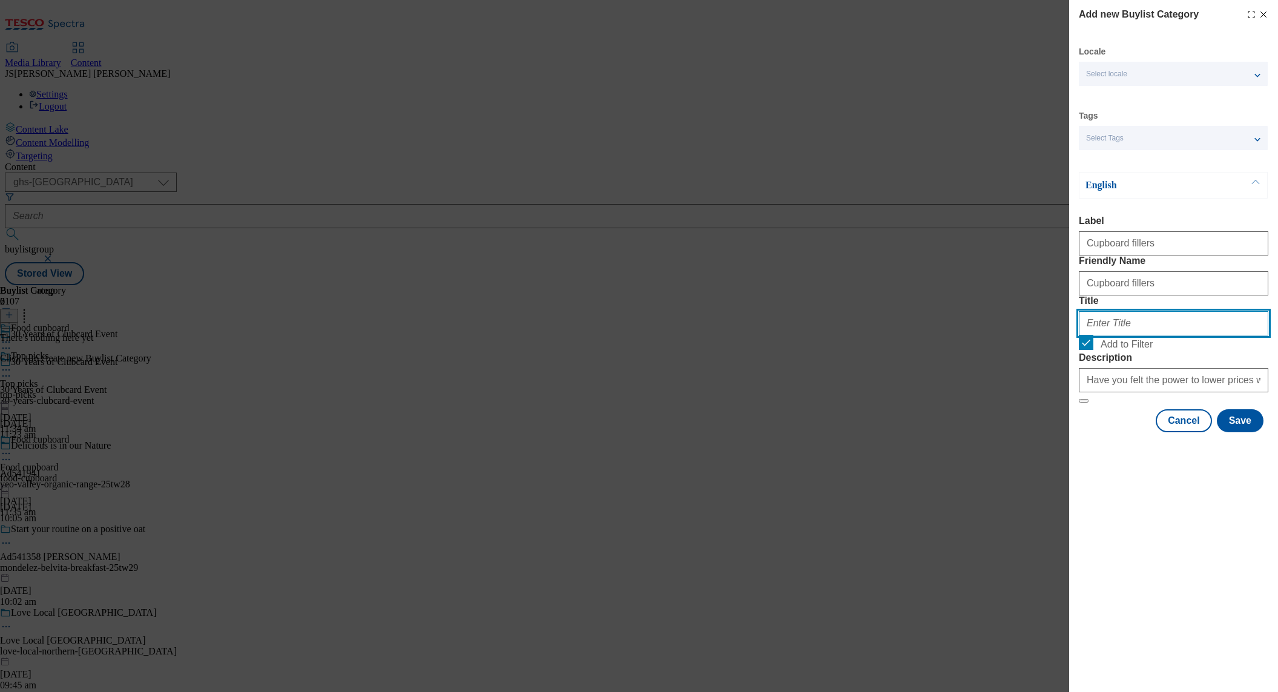
click at [1109, 335] on input "Title" at bounding box center [1173, 323] width 189 height 24
paste input "Cupboard fillers"
type input "Cupboard fillers"
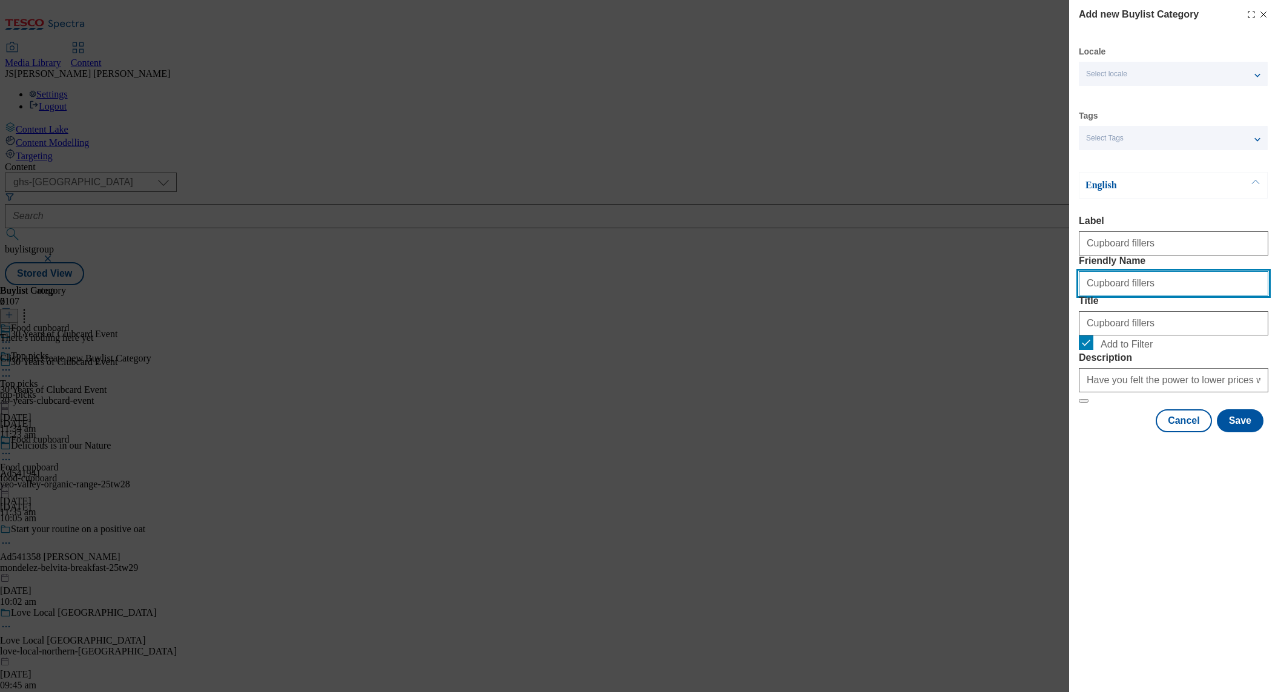
click at [1086, 295] on input "Cupboard fillers" at bounding box center [1173, 283] width 189 height 24
type input "cupboard-fillers"
click at [1237, 432] on button "Save" at bounding box center [1240, 420] width 47 height 23
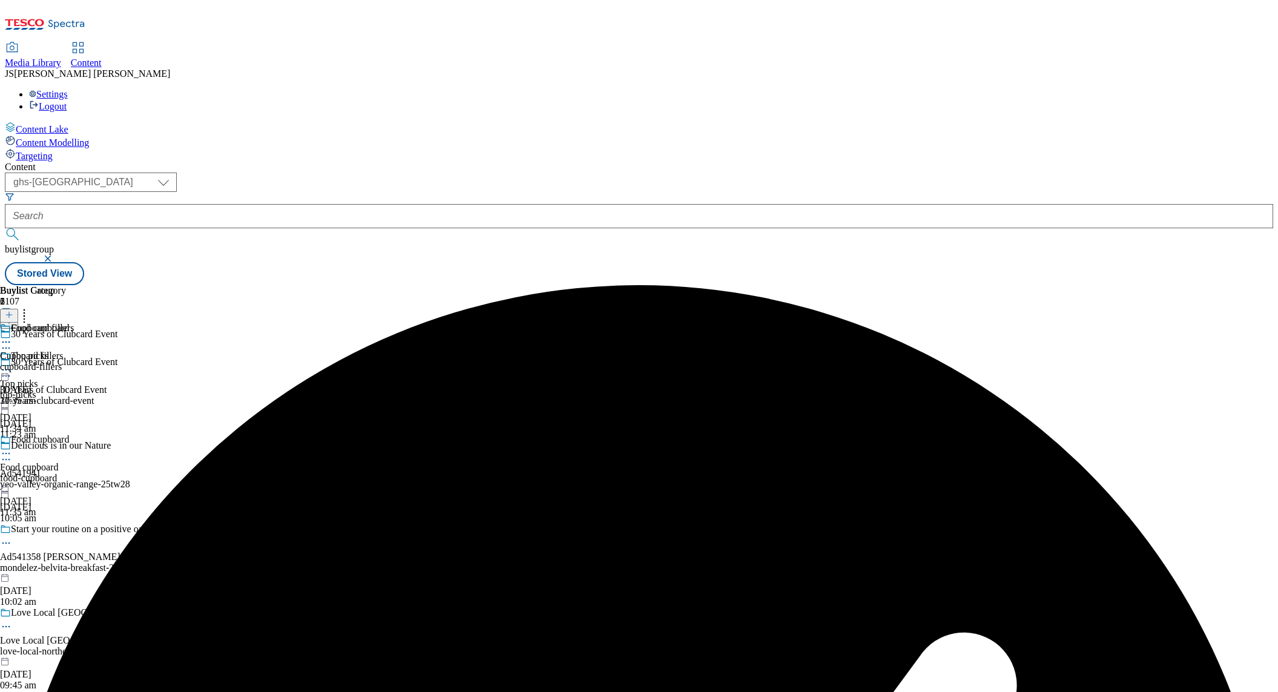
click at [69, 350] on div "Top picks Top picks top-picks [DATE] 11:34 am" at bounding box center [34, 392] width 69 height 84
click at [18, 309] on button at bounding box center [9, 316] width 18 height 14
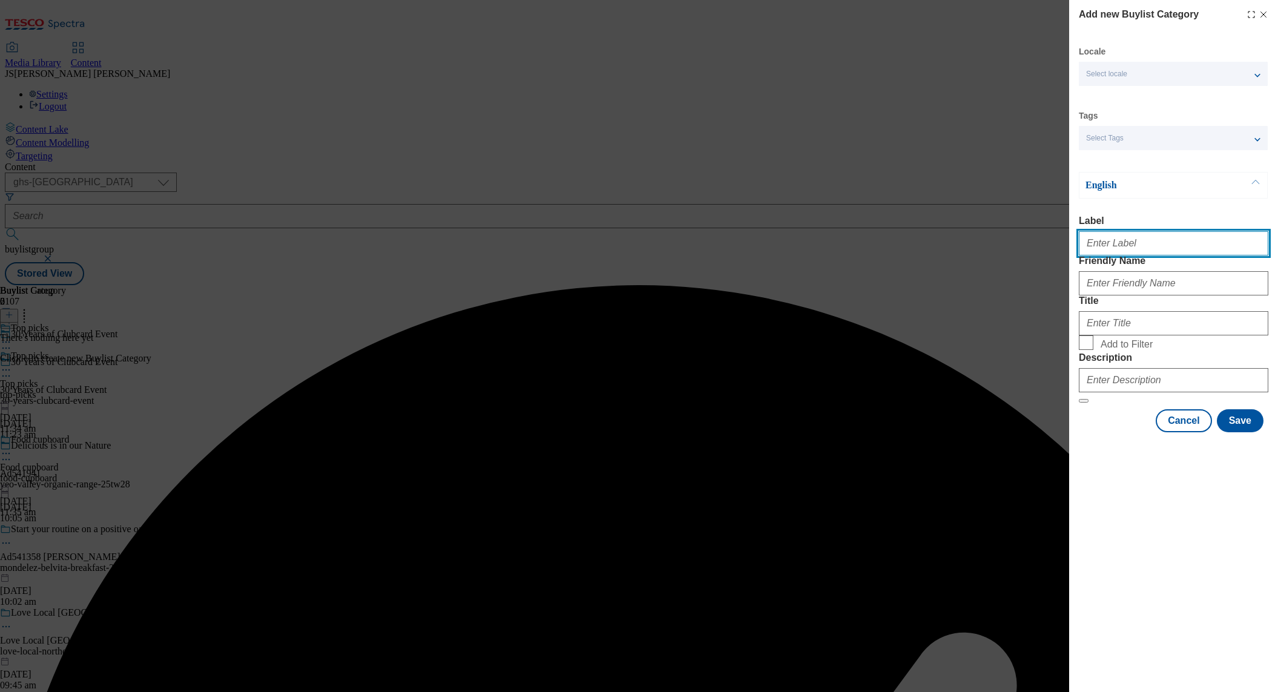
click at [1103, 254] on input "Label" at bounding box center [1173, 243] width 189 height 24
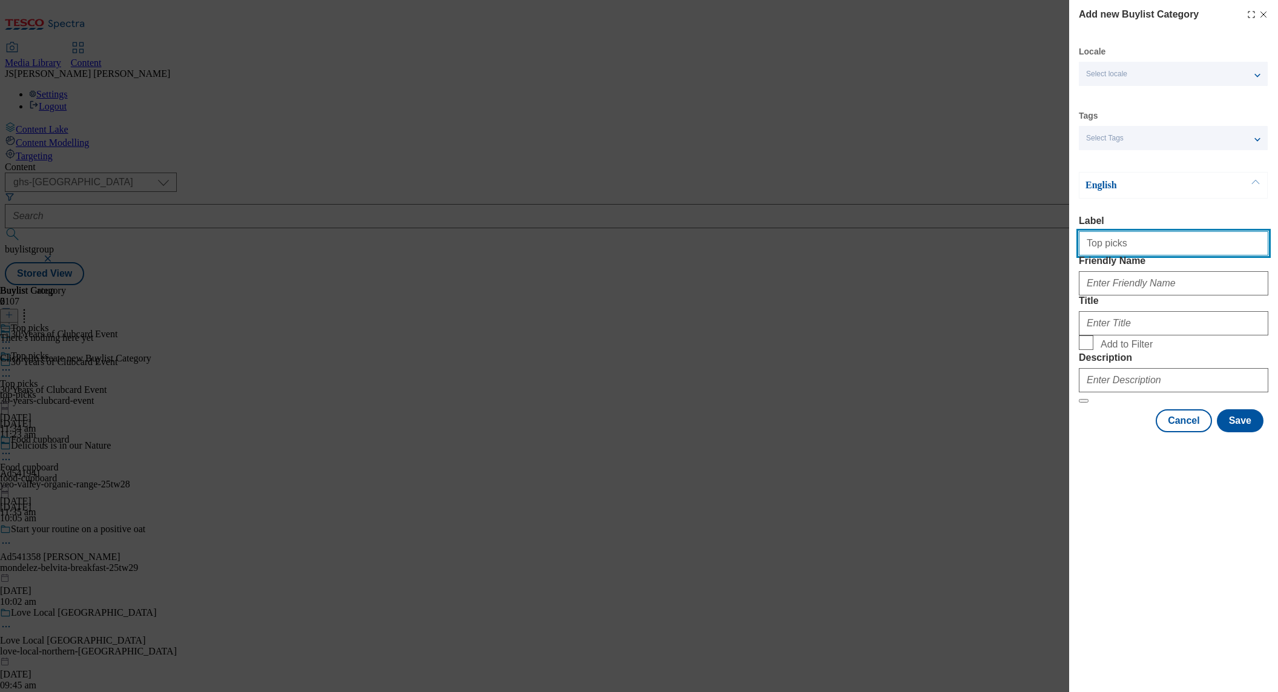
type input "Top picks"
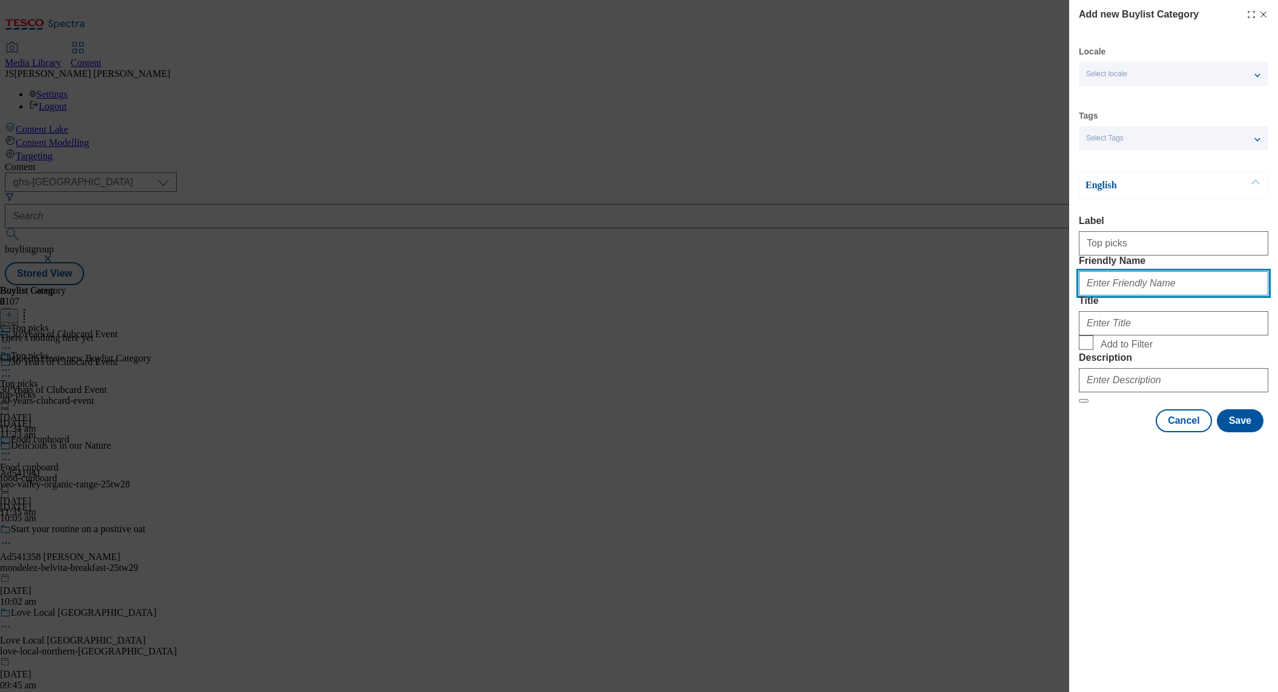
paste input "Top picks"
type input "Top picks"
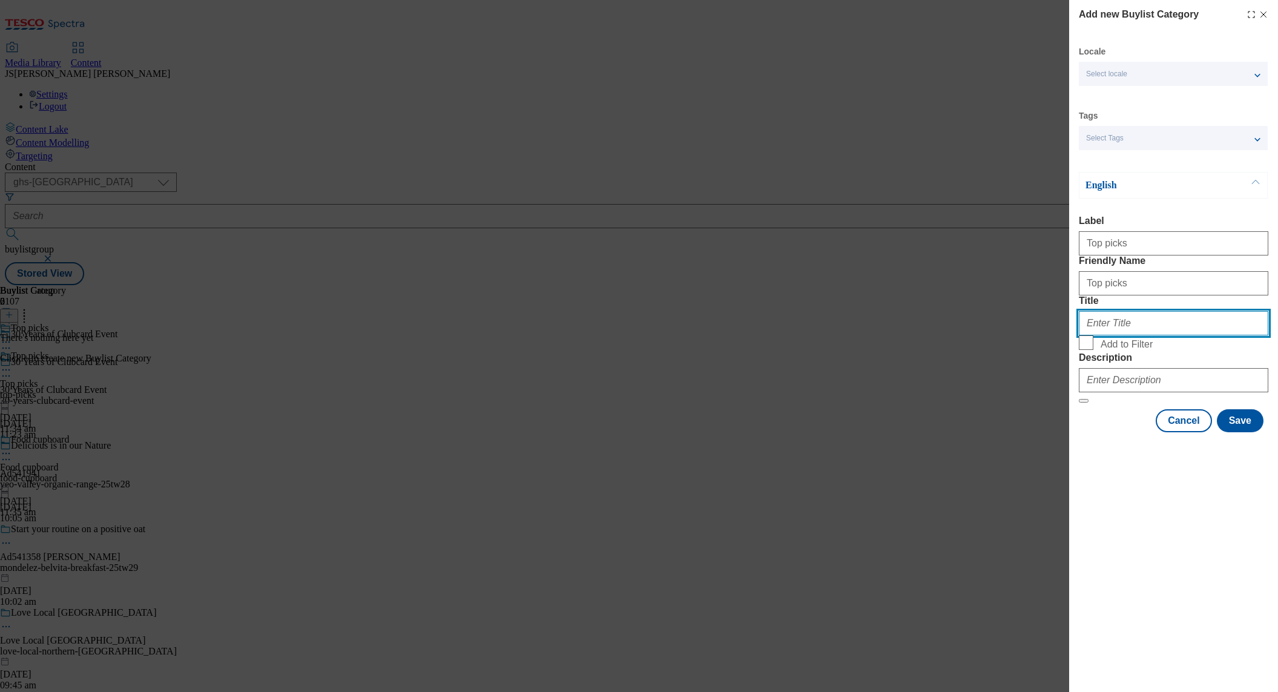
paste input "Top picks"
type input "Top picks"
click at [1084, 350] on input "Add to Filter" at bounding box center [1086, 342] width 15 height 15
checkbox input "true"
click at [1082, 335] on input "Top picks" at bounding box center [1173, 323] width 189 height 24
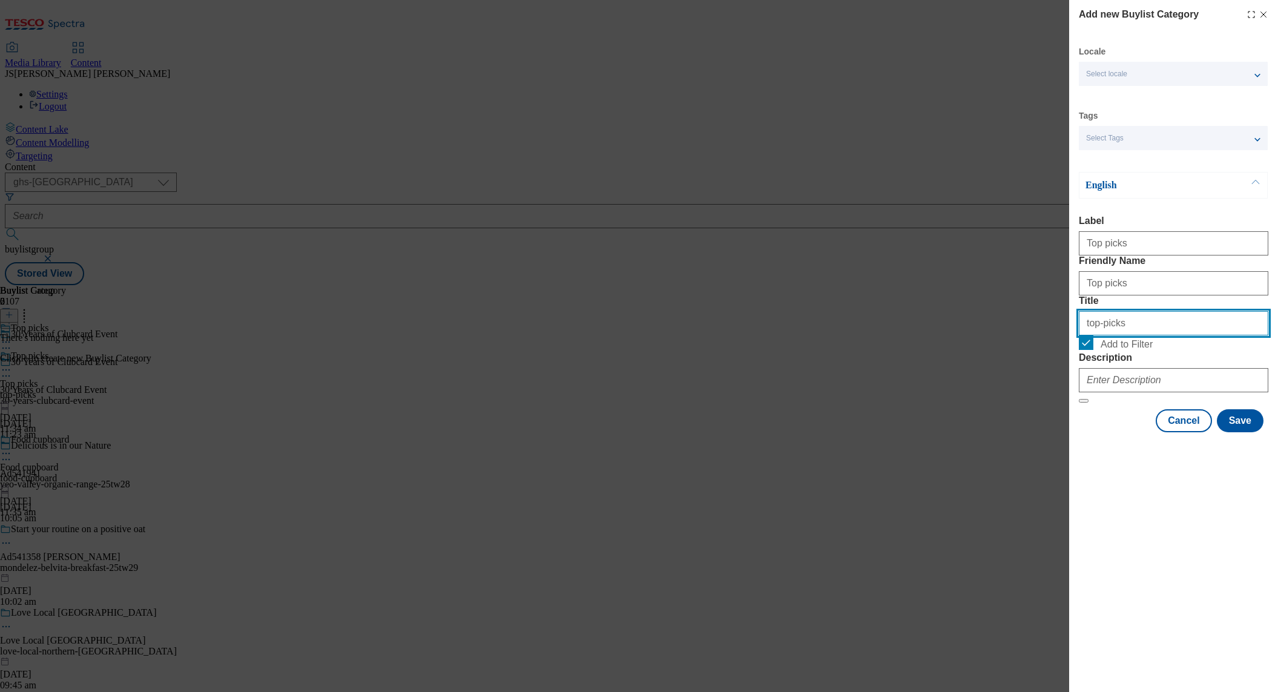
type input "top-picks"
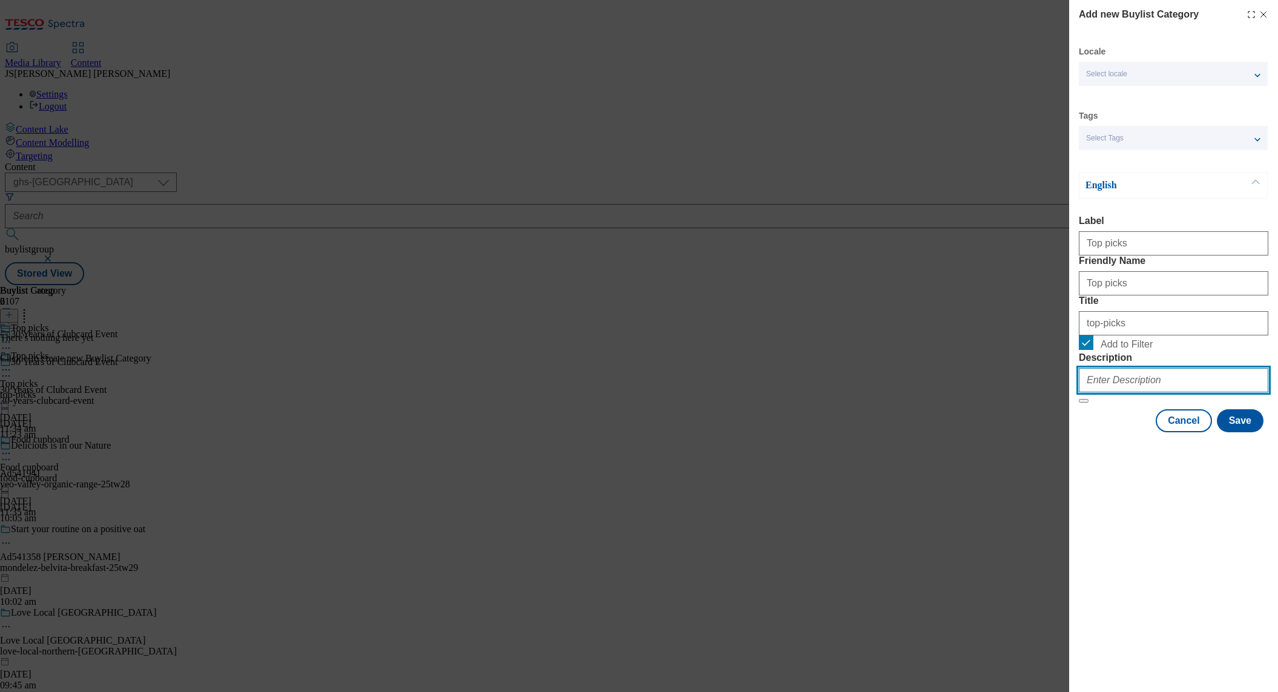
click at [1131, 392] on input "Description" at bounding box center [1173, 380] width 189 height 24
paste input "Have you felt the power to lower prices with Clubcard Prices? Check out our exc…"
type input "Have you felt the power to lower prices with Clubcard Prices? Check out our exc…"
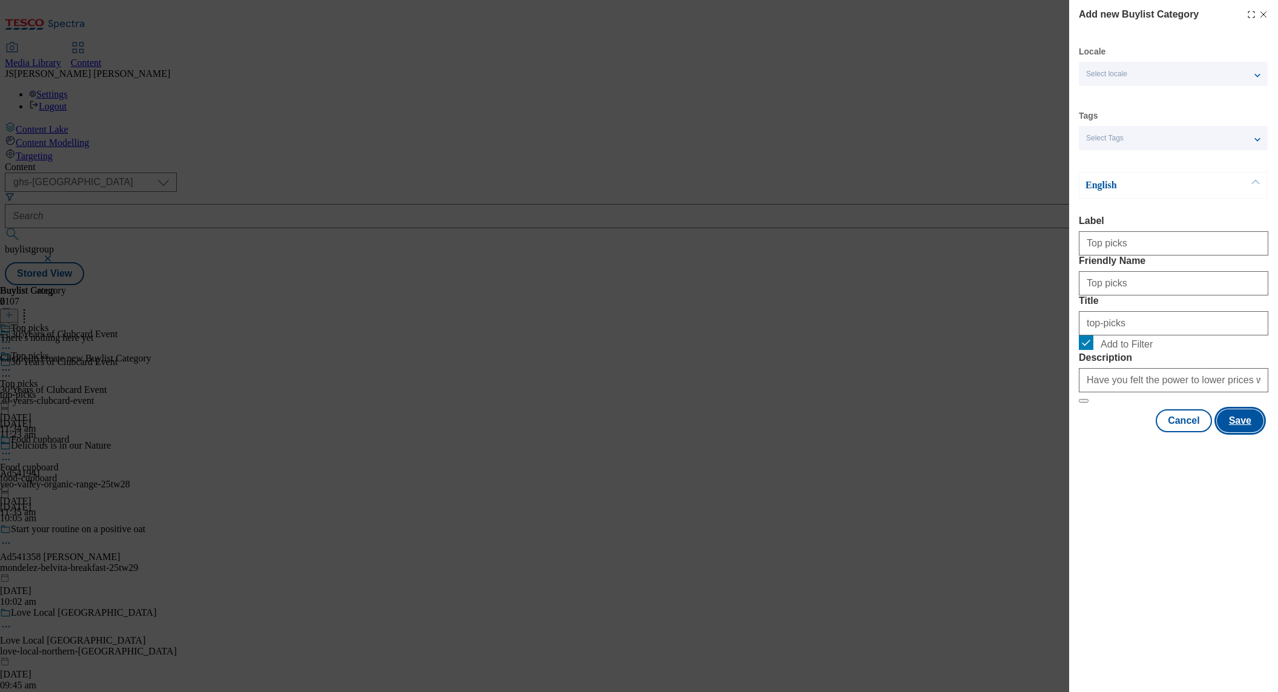
click at [1244, 432] on button "Save" at bounding box center [1240, 420] width 47 height 23
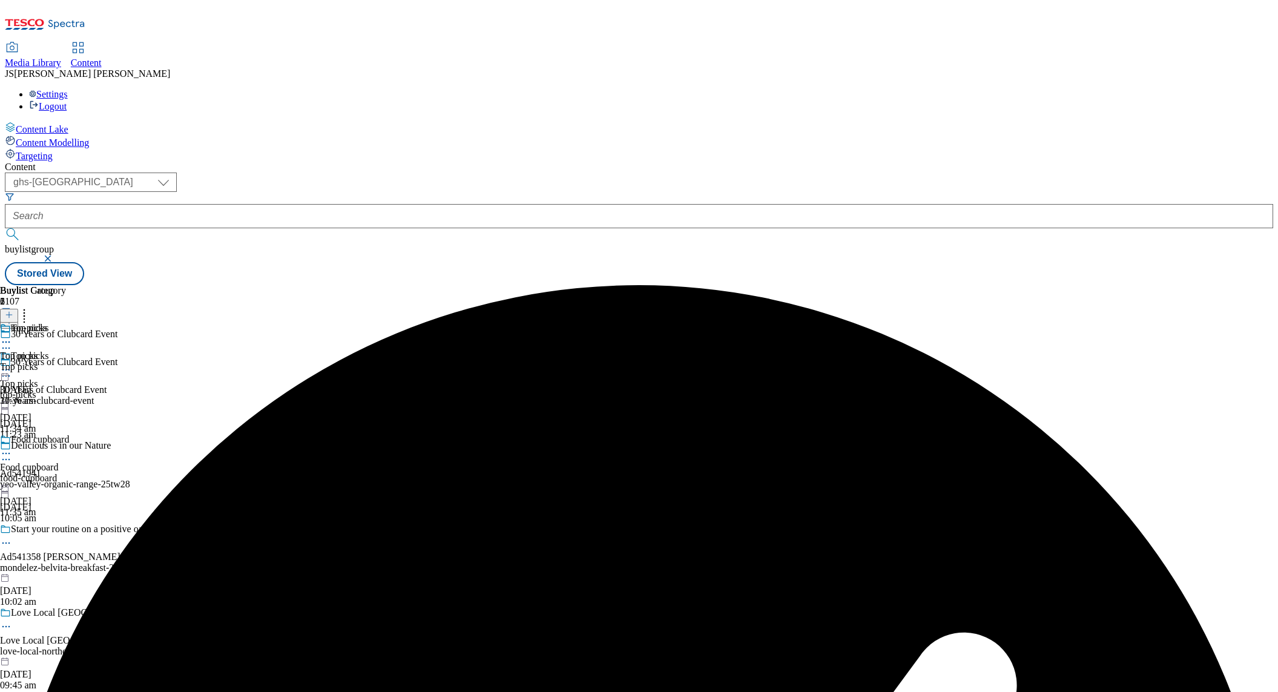
click at [66, 361] on div "Top picks" at bounding box center [33, 366] width 66 height 11
click at [13, 310] on icon at bounding box center [9, 314] width 8 height 8
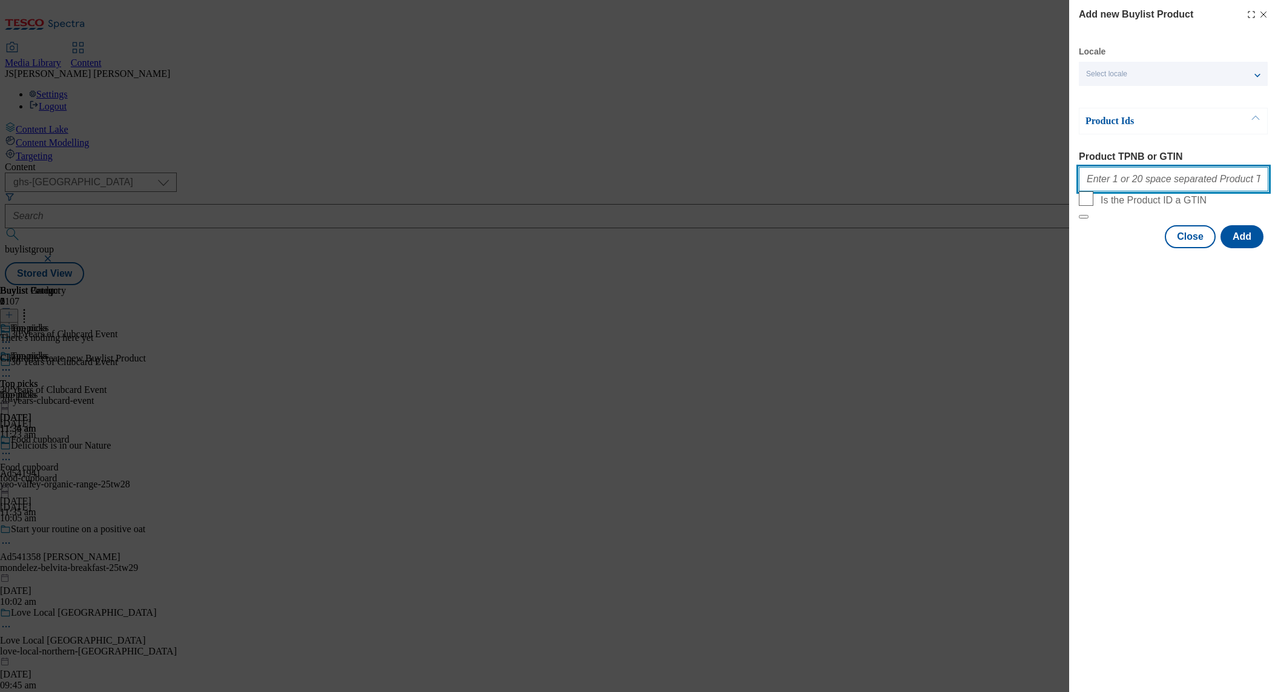
click at [1104, 176] on input "Product TPNB or GTIN" at bounding box center [1173, 179] width 189 height 24
paste input "57844158 87228785 73339773 65014518 80534053 92008439 87722430 92251403 9321272…"
type input "57844158 87228785 73339773 65014518 80534053 92008439 87722430 92251403 9321272…"
click at [1250, 248] on button "Add" at bounding box center [1241, 236] width 43 height 23
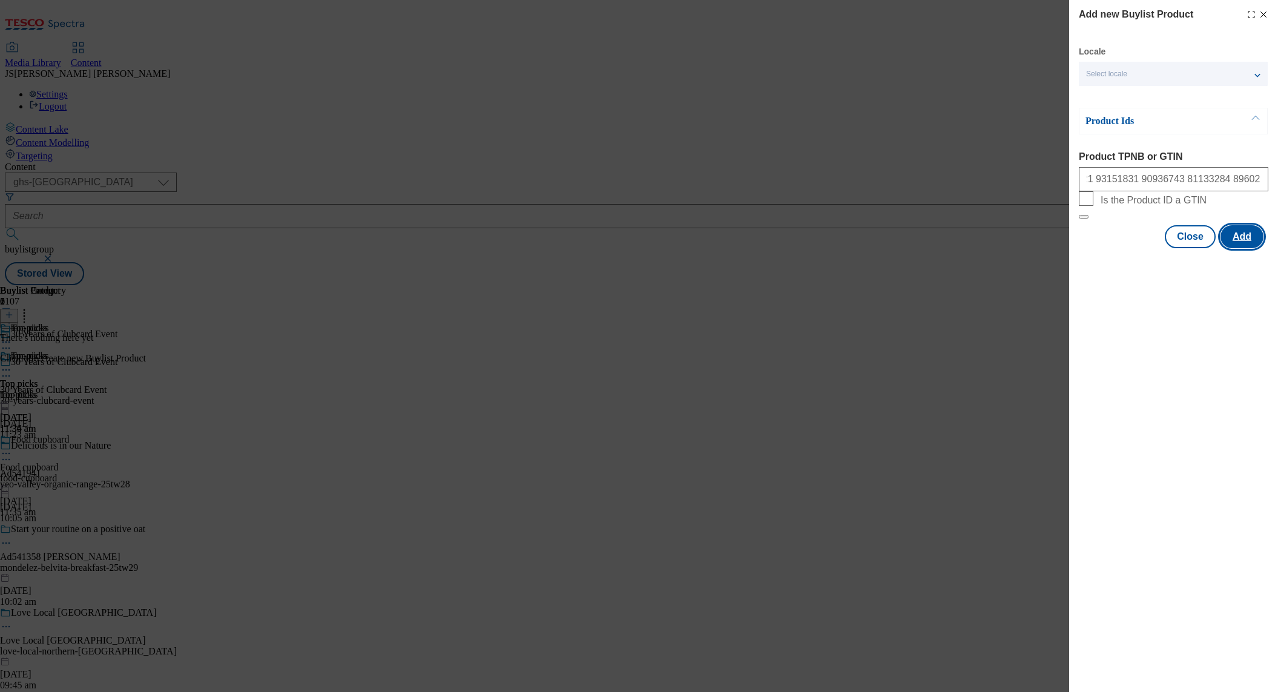
scroll to position [0, 0]
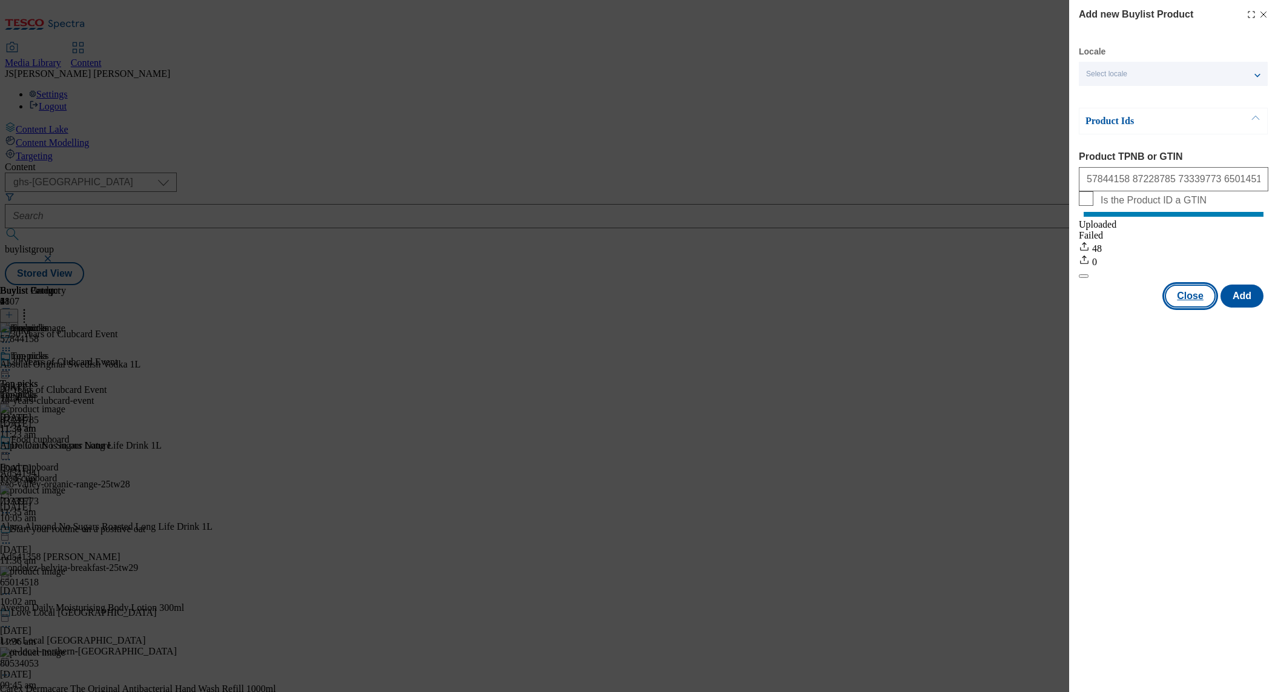
click at [1188, 307] on button "Close" at bounding box center [1190, 295] width 51 height 23
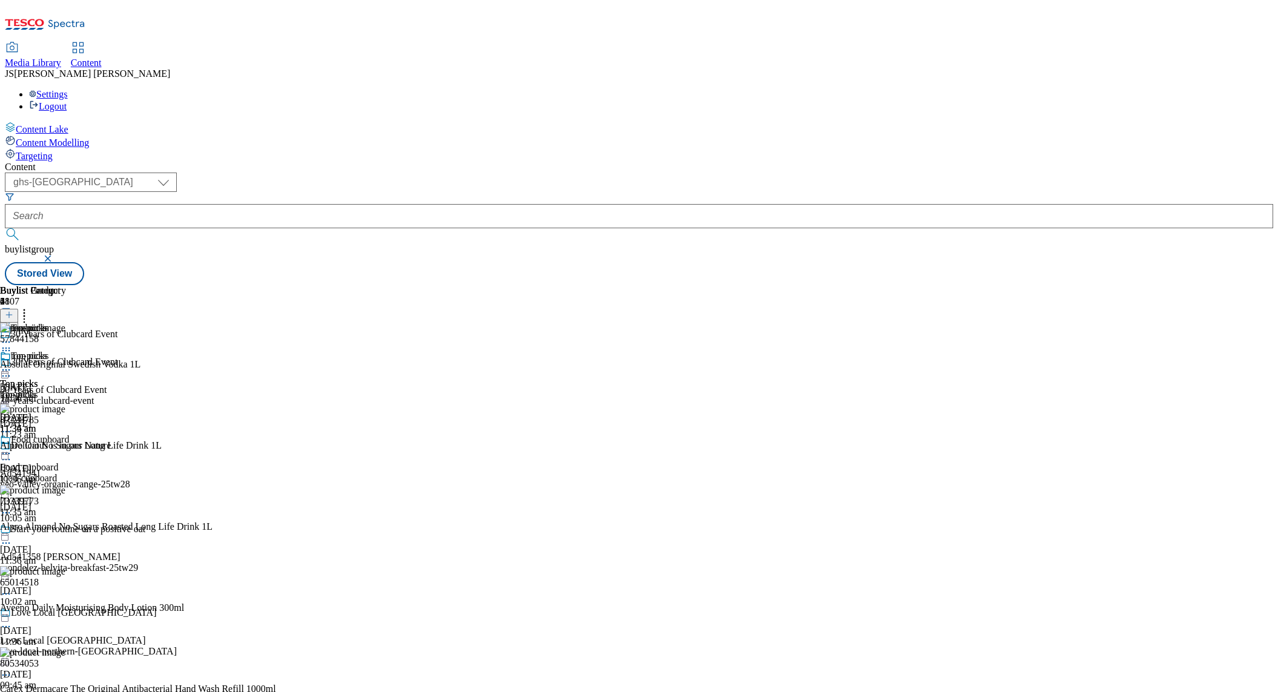
click at [4, 369] on circle at bounding box center [3, 370] width 2 height 2
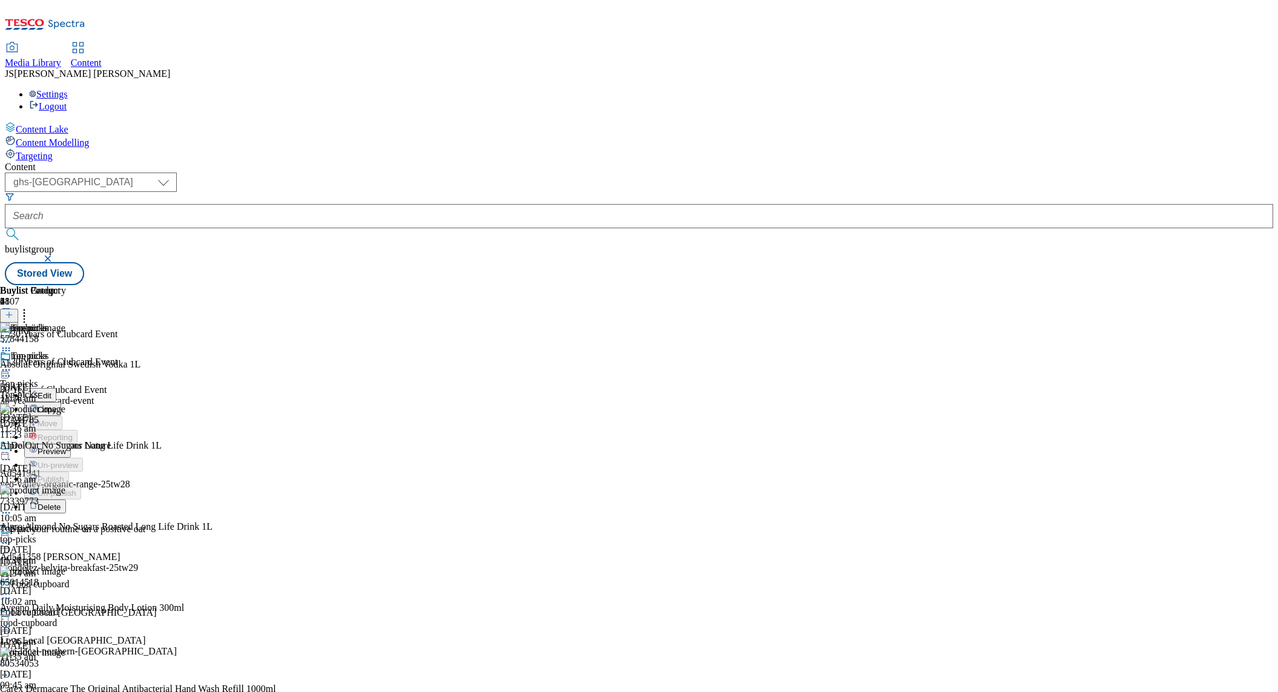
click at [66, 447] on span "Preview" at bounding box center [52, 451] width 28 height 9
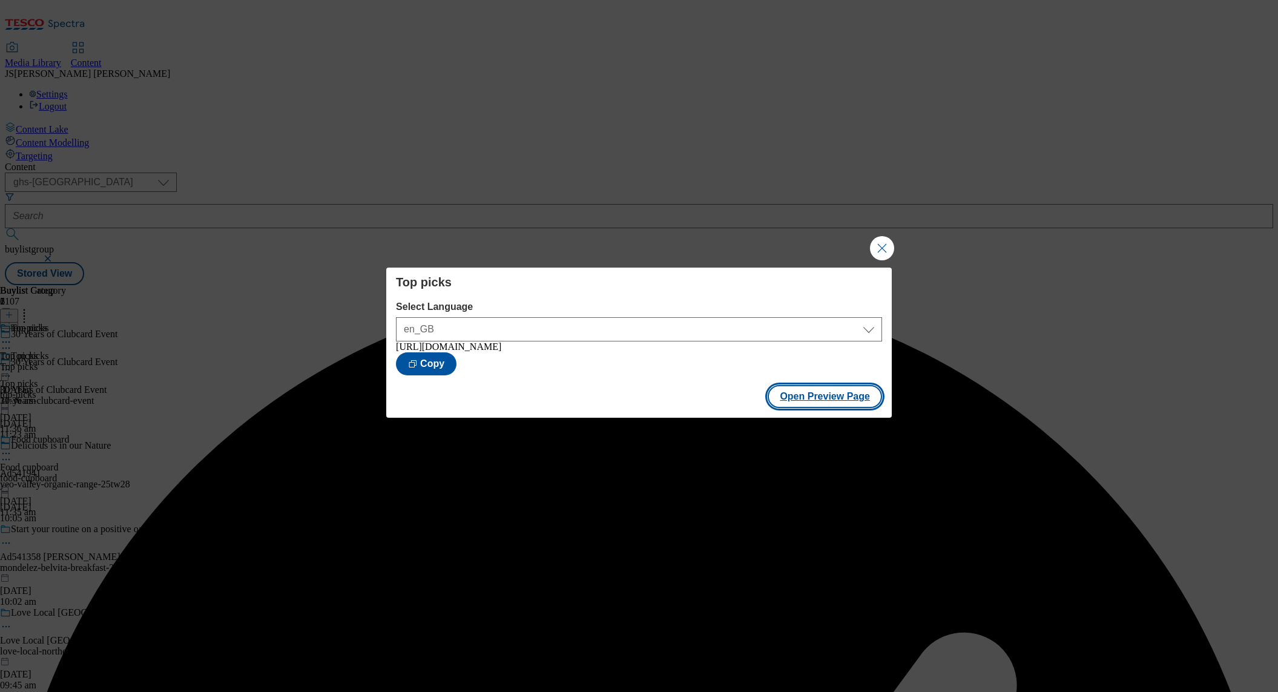
click at [830, 398] on button "Open Preview Page" at bounding box center [824, 396] width 114 height 23
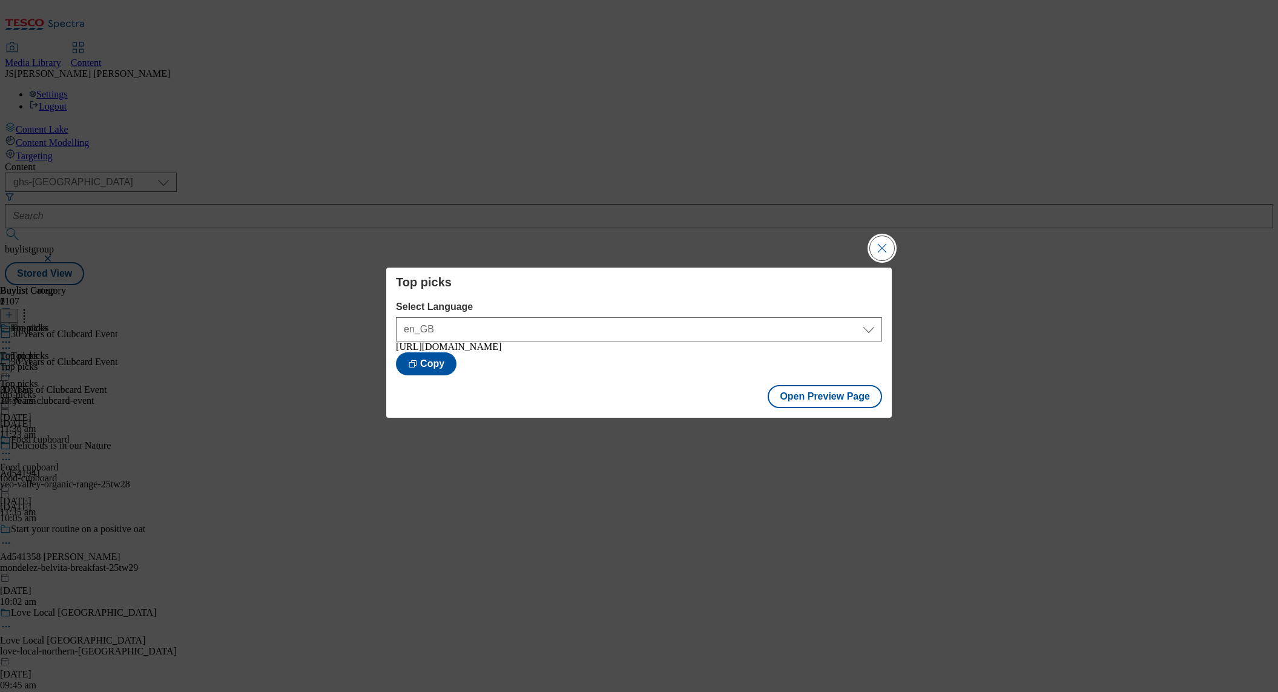
click at [882, 242] on button "Close Modal" at bounding box center [882, 248] width 24 height 24
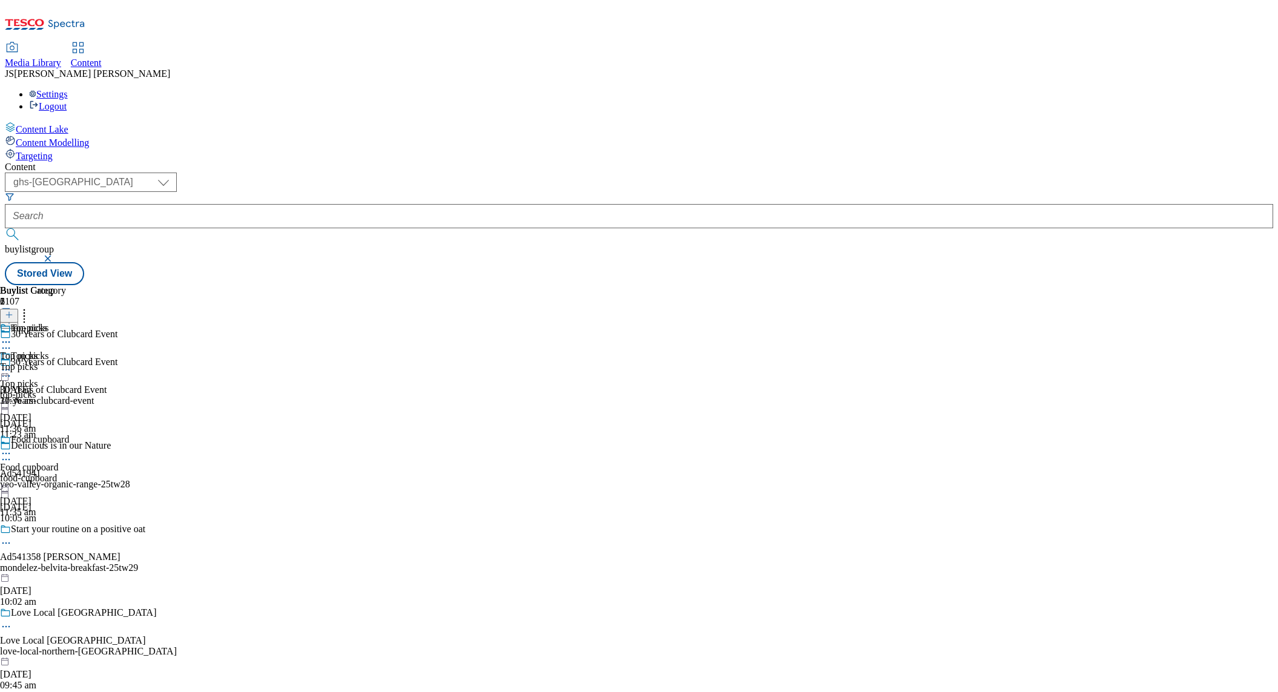
click at [69, 473] on div "food-cupboard" at bounding box center [34, 478] width 69 height 11
click at [13, 310] on icon at bounding box center [9, 314] width 8 height 8
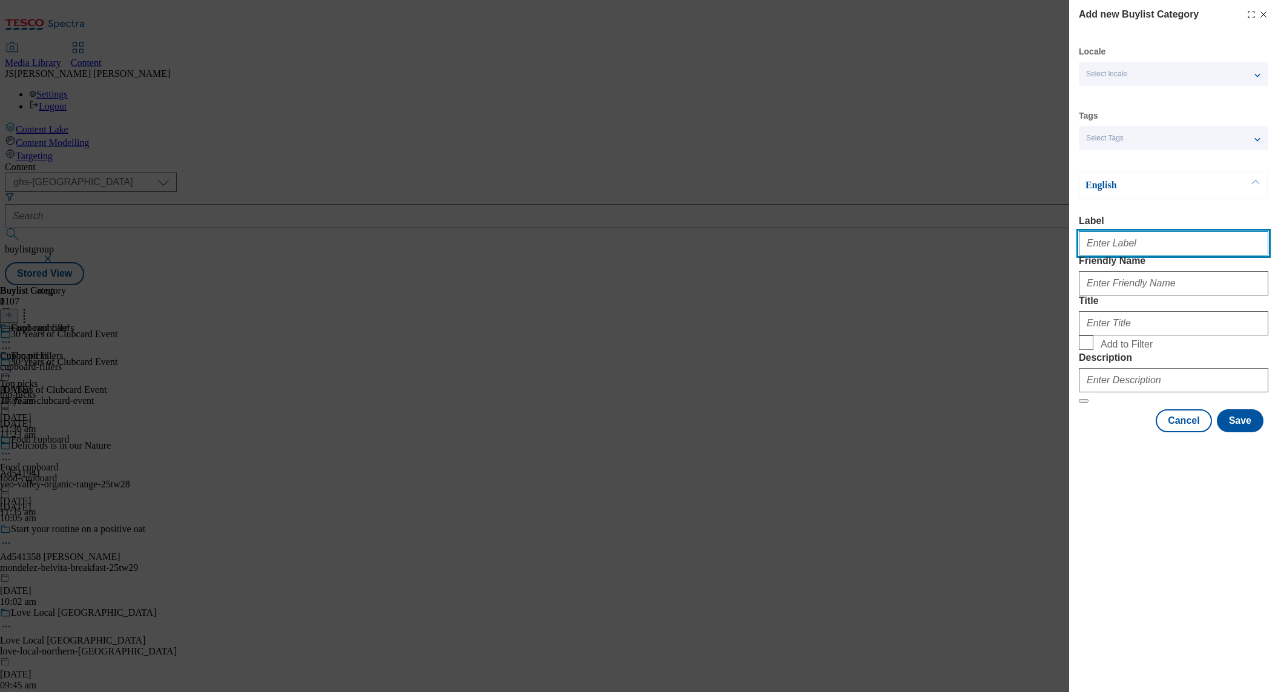
click at [1094, 241] on input "Label" at bounding box center [1173, 243] width 189 height 24
paste input "Breakfast"
type input "Breakfast"
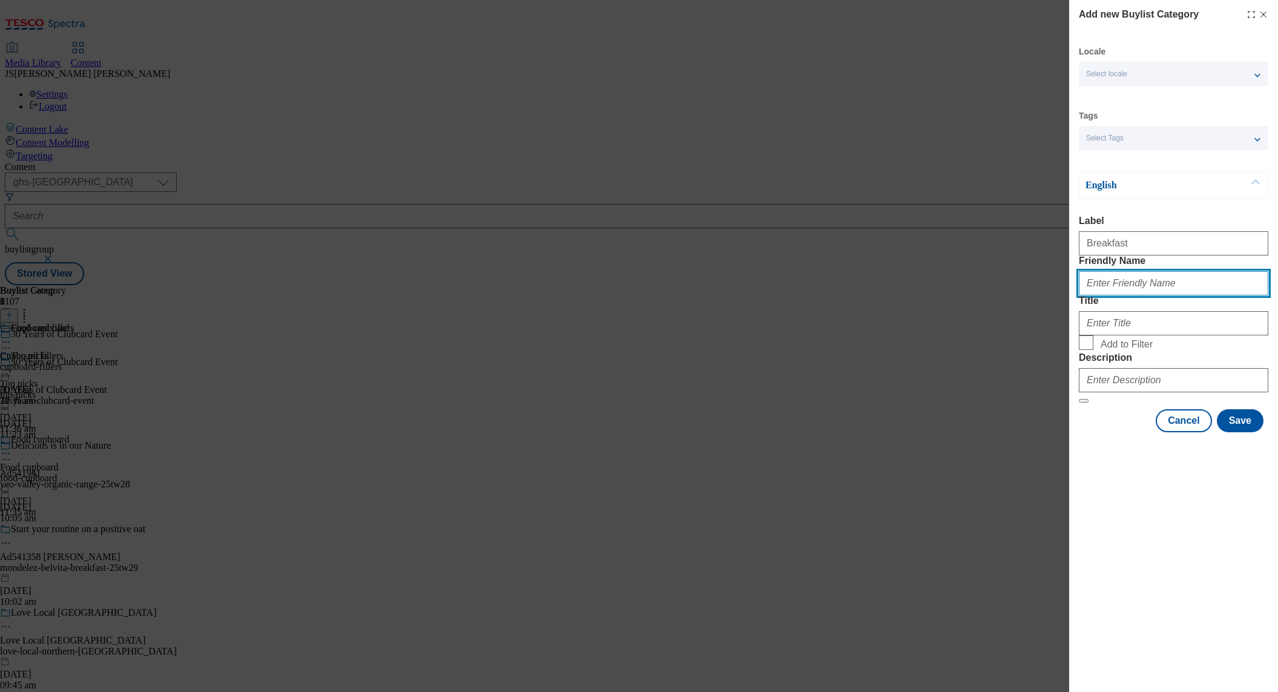
click at [1097, 295] on input "Friendly Name" at bounding box center [1173, 283] width 189 height 24
paste input "Breakfast"
type input "Breakfast"
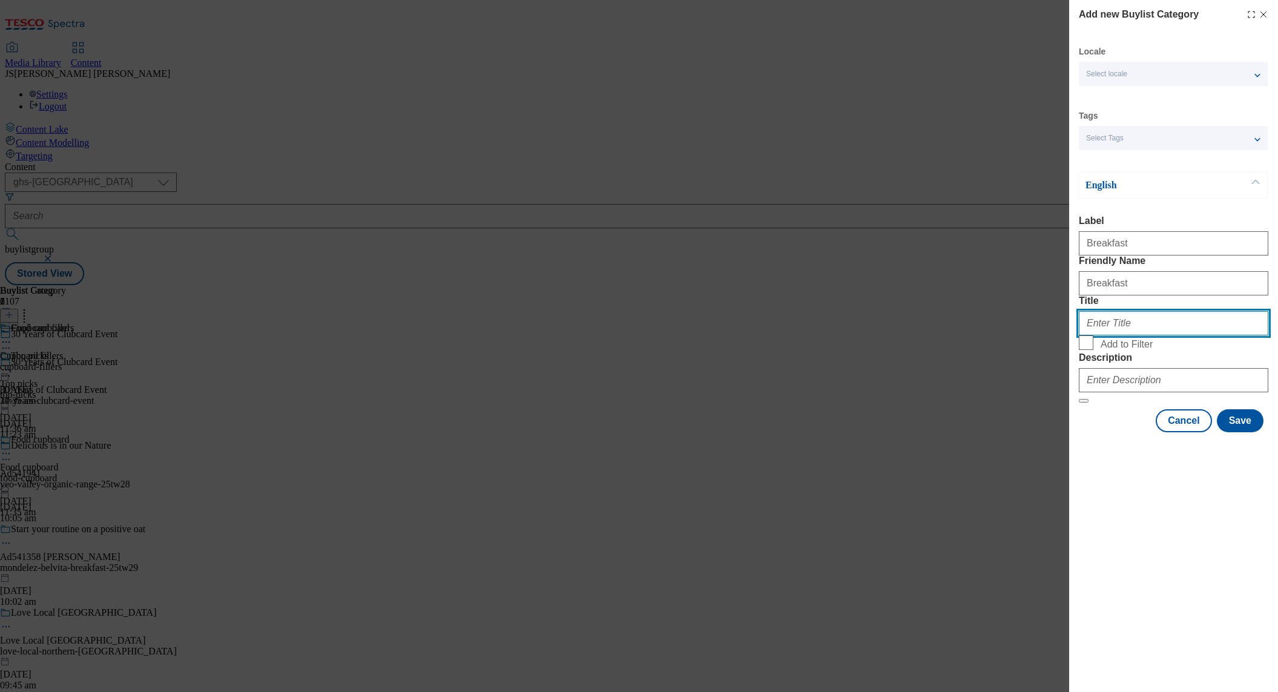
click at [1097, 335] on input "Title" at bounding box center [1173, 323] width 189 height 24
paste input "Breakfast"
type input "Breakfast"
drag, startPoint x: 1085, startPoint y: 402, endPoint x: 1086, endPoint y: 314, distance: 88.4
click at [1085, 350] on input "Add to Filter" at bounding box center [1086, 342] width 15 height 15
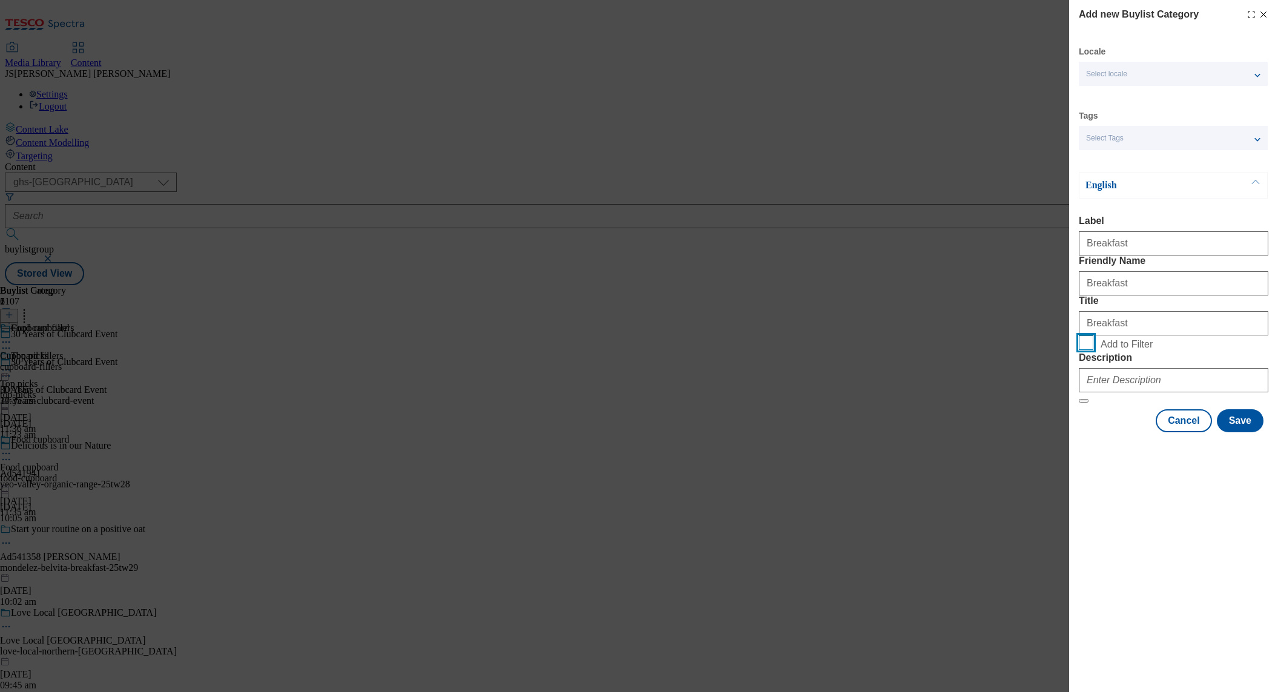
checkbox input "true"
click at [1083, 295] on input "Breakfast" at bounding box center [1173, 283] width 189 height 24
type input "breakfast"
click at [1114, 392] on input "Description" at bounding box center [1173, 380] width 189 height 24
paste input "Have you felt the power to lower prices with Clubcard Prices? Check out our exc…"
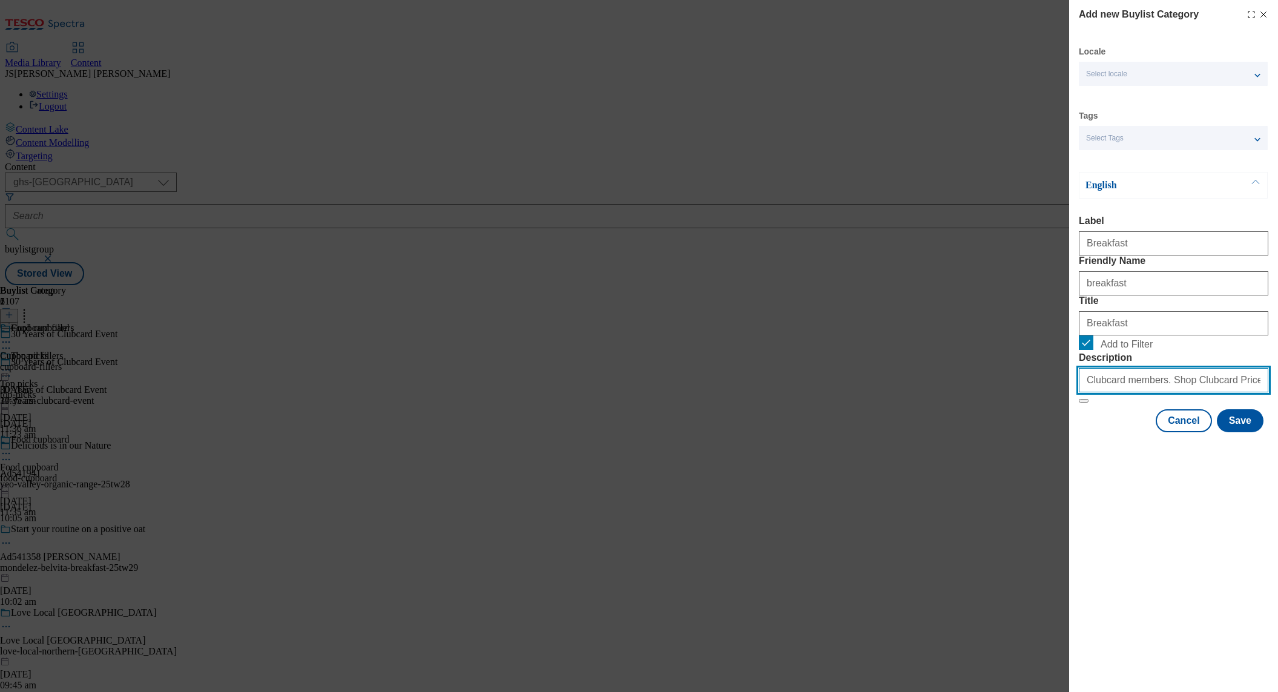
scroll to position [0, 494]
type input "Have you felt the power to lower prices with Clubcard Prices? Check out our exc…"
click at [1242, 432] on button "Save" at bounding box center [1240, 420] width 47 height 23
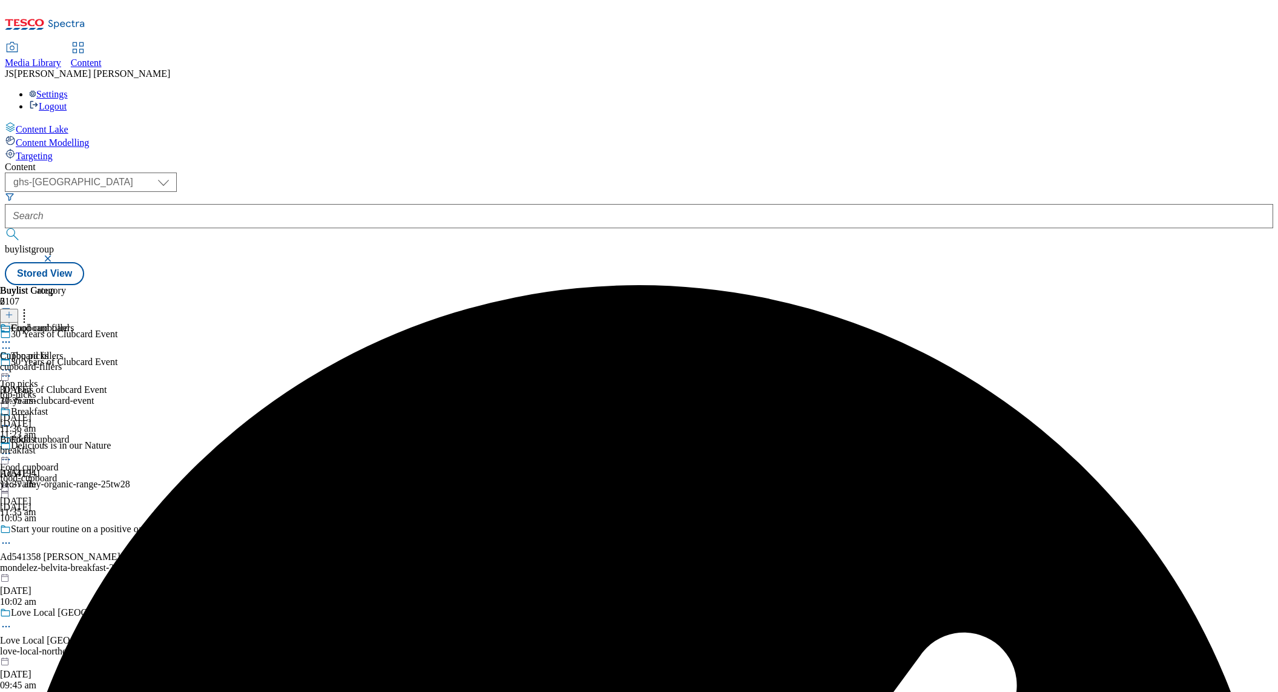
click at [74, 323] on div "Cupboard fillers Cupboard fillers cupboard-fillers [DATE] 11:35 am" at bounding box center [37, 365] width 74 height 84
click at [13, 310] on icon at bounding box center [9, 314] width 8 height 8
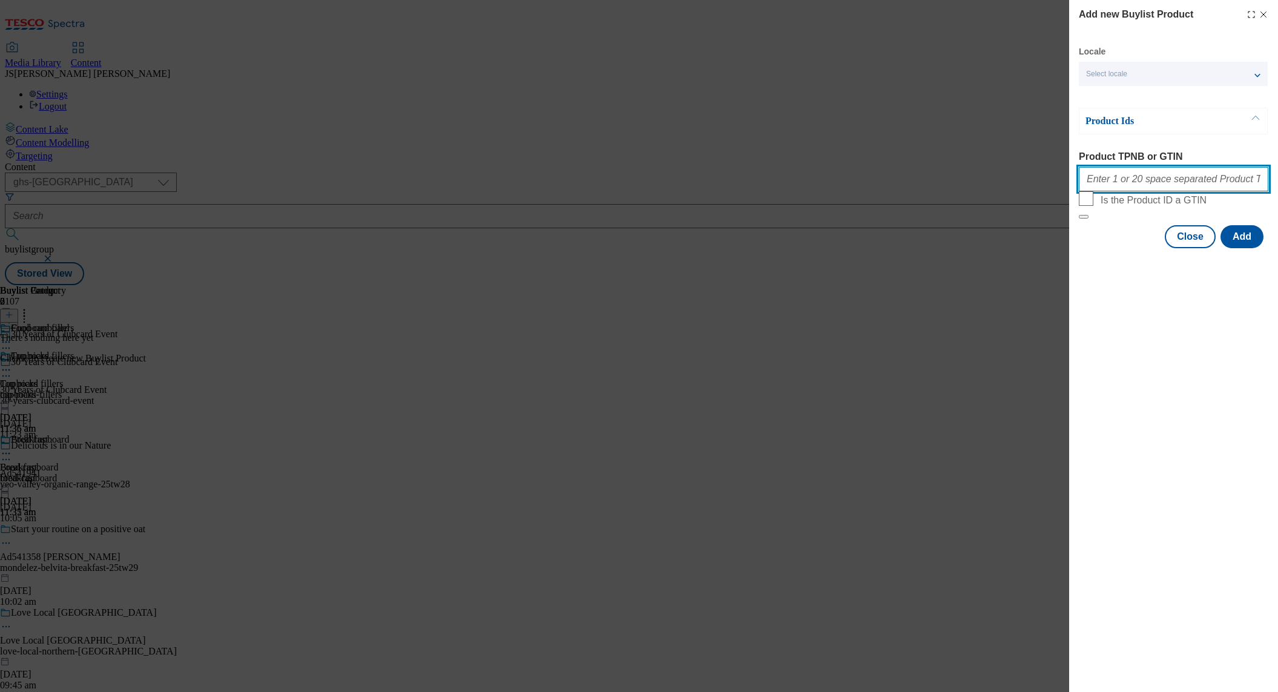
click at [1099, 174] on input "Product TPNB or GTIN" at bounding box center [1173, 179] width 189 height 24
paste input "87228785 52903074 75237504 73339773 81344368 92251403 92540620 93212725 9321815…"
type input "87228785 52903074 75237504 73339773 81344368 92251403 92540620 93212725 9321815…"
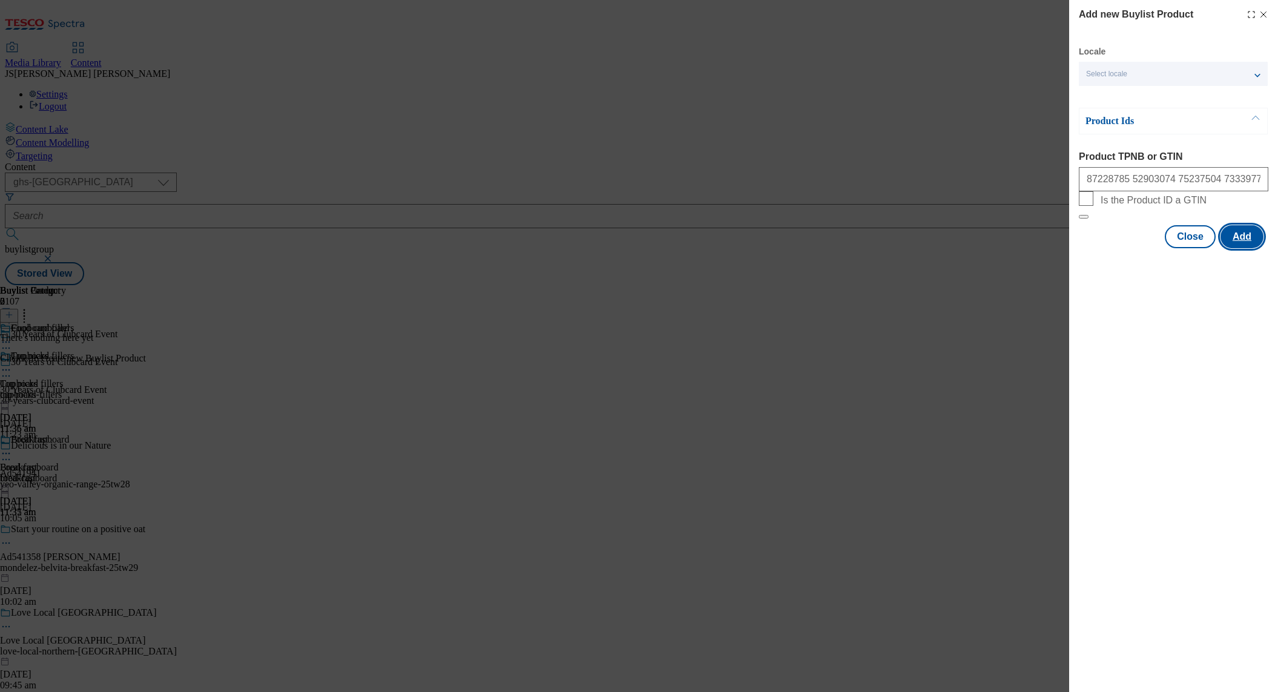
click at [1247, 248] on button "Add" at bounding box center [1241, 236] width 43 height 23
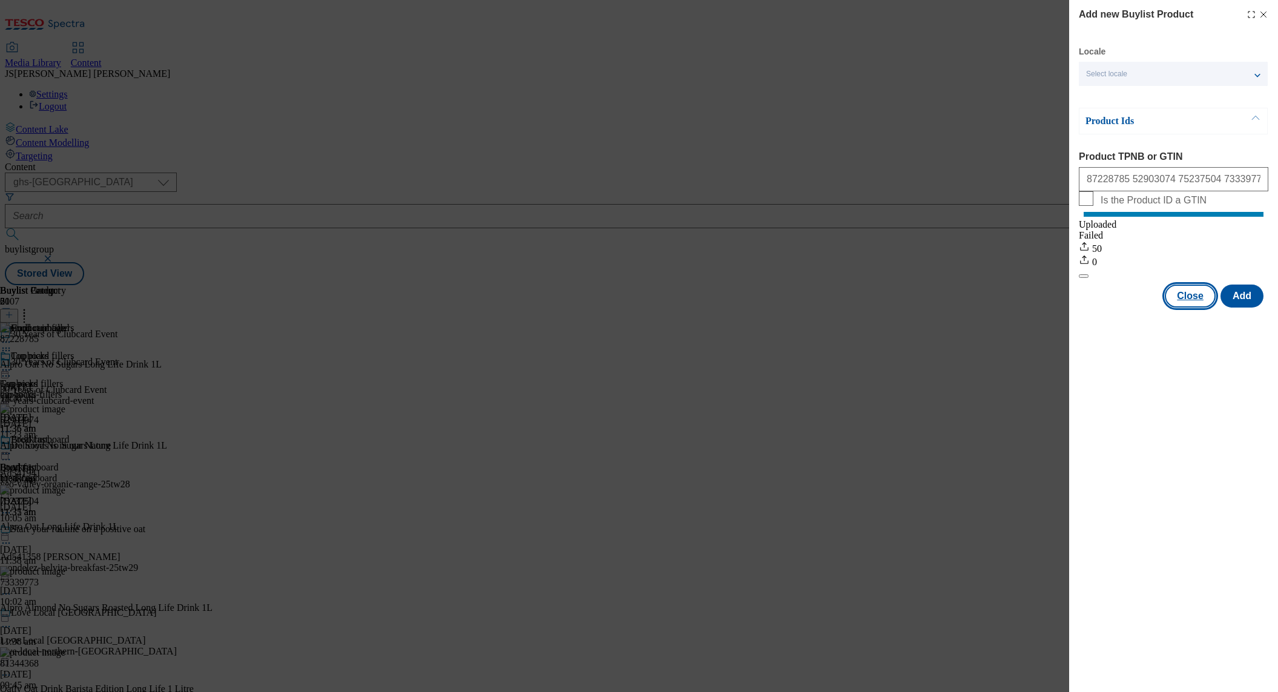
click at [1195, 307] on button "Close" at bounding box center [1190, 295] width 51 height 23
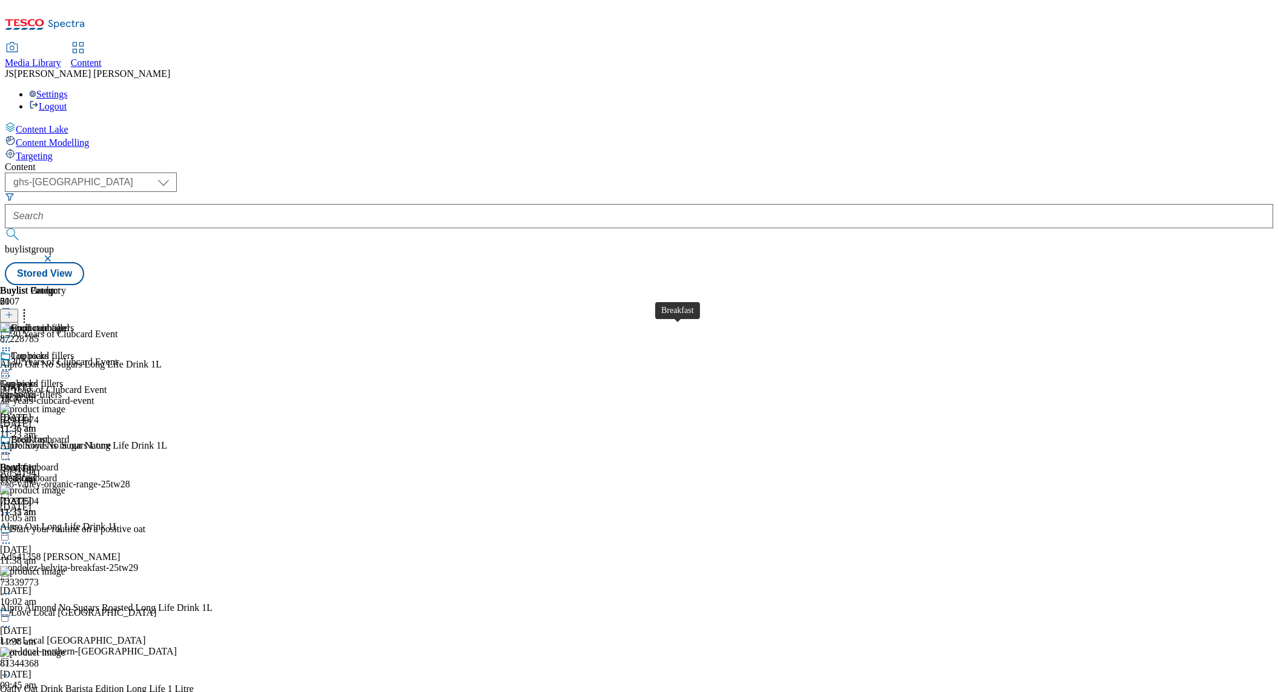
click at [37, 462] on div "Breakfast" at bounding box center [18, 467] width 37 height 11
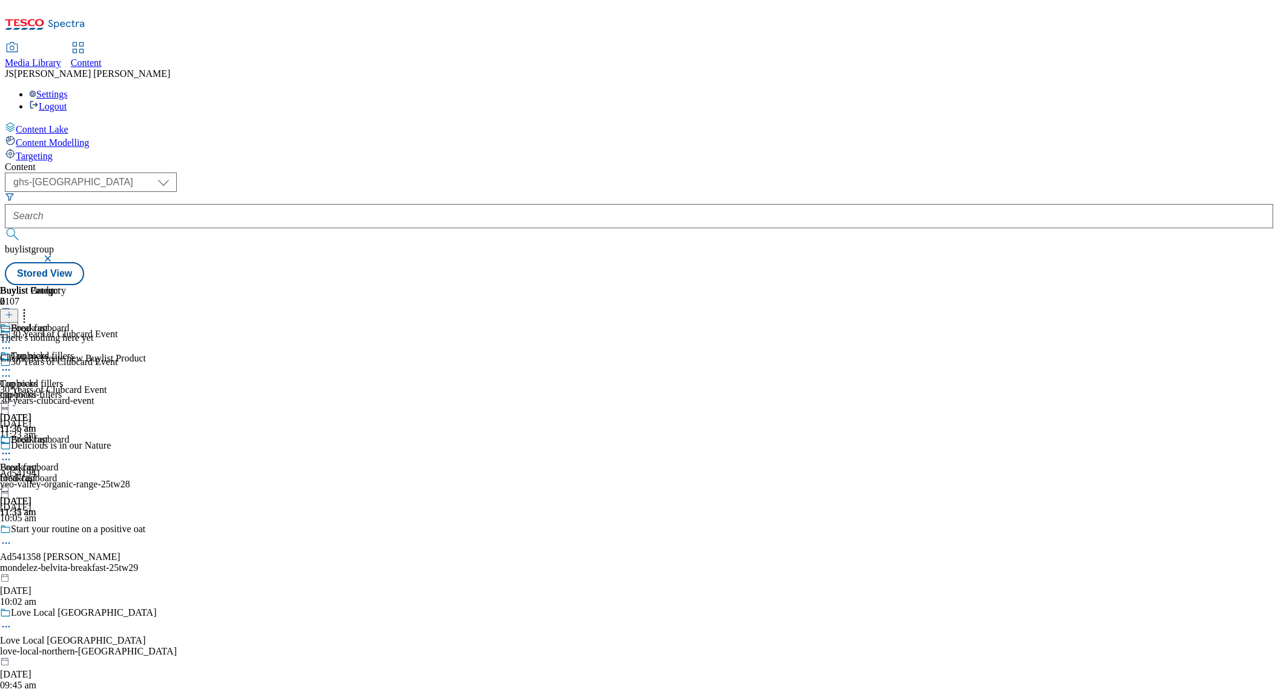
click at [13, 310] on icon at bounding box center [9, 314] width 8 height 8
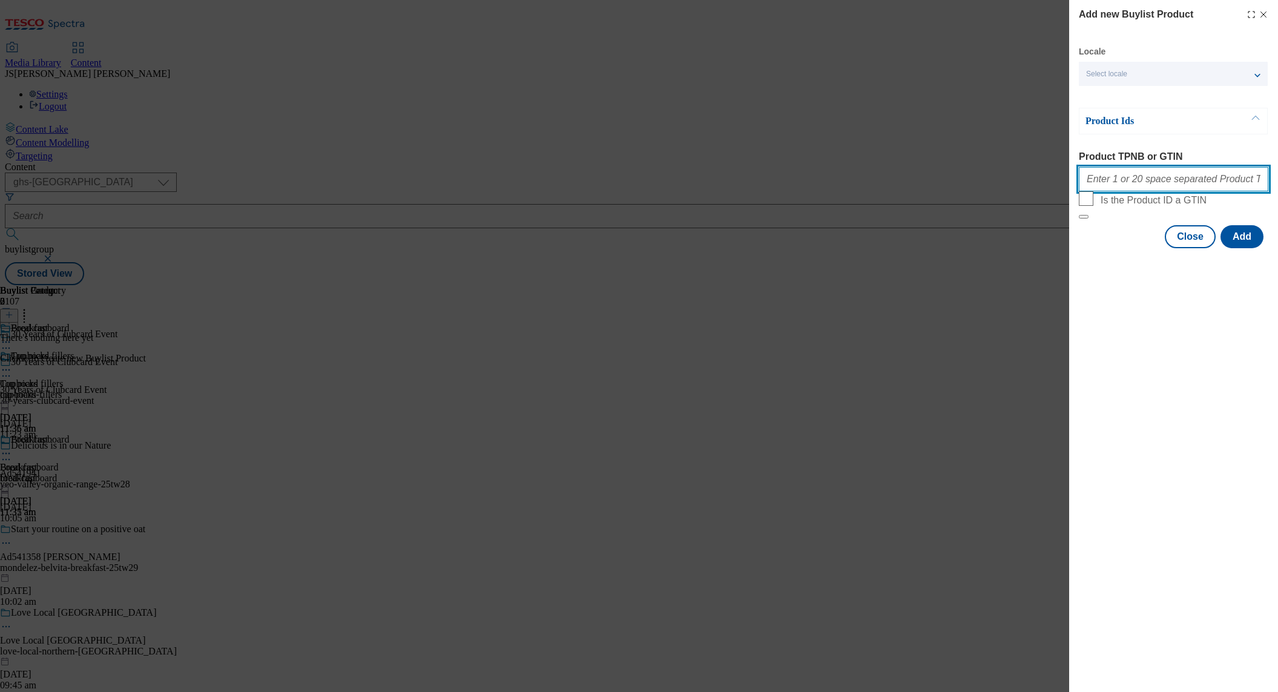
click at [1111, 184] on input "Product TPNB or GTIN" at bounding box center [1173, 179] width 189 height 24
paste input "65021331 91775902 89952874 89998111 90989311 91769772 87741764 87797571 8558810…"
type input "65021331 91775902 89952874 89998111 90989311 91769772 87741764 87797571 8558810…"
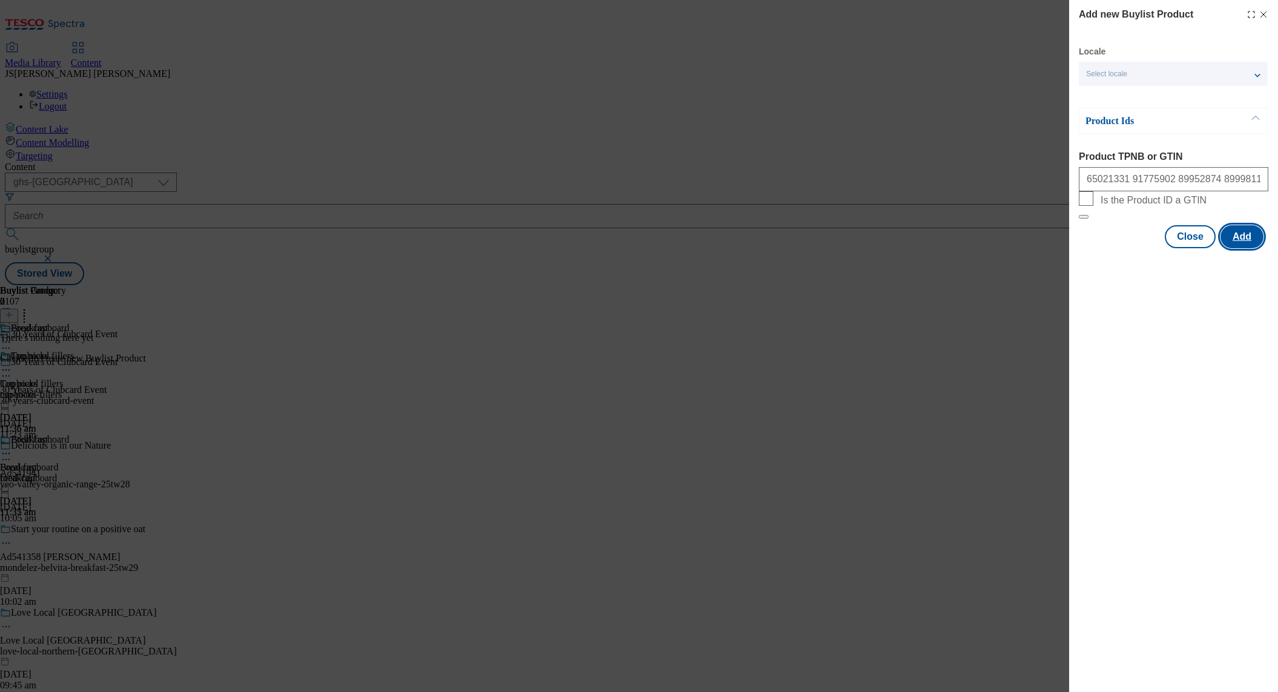
click at [1241, 248] on button "Add" at bounding box center [1241, 236] width 43 height 23
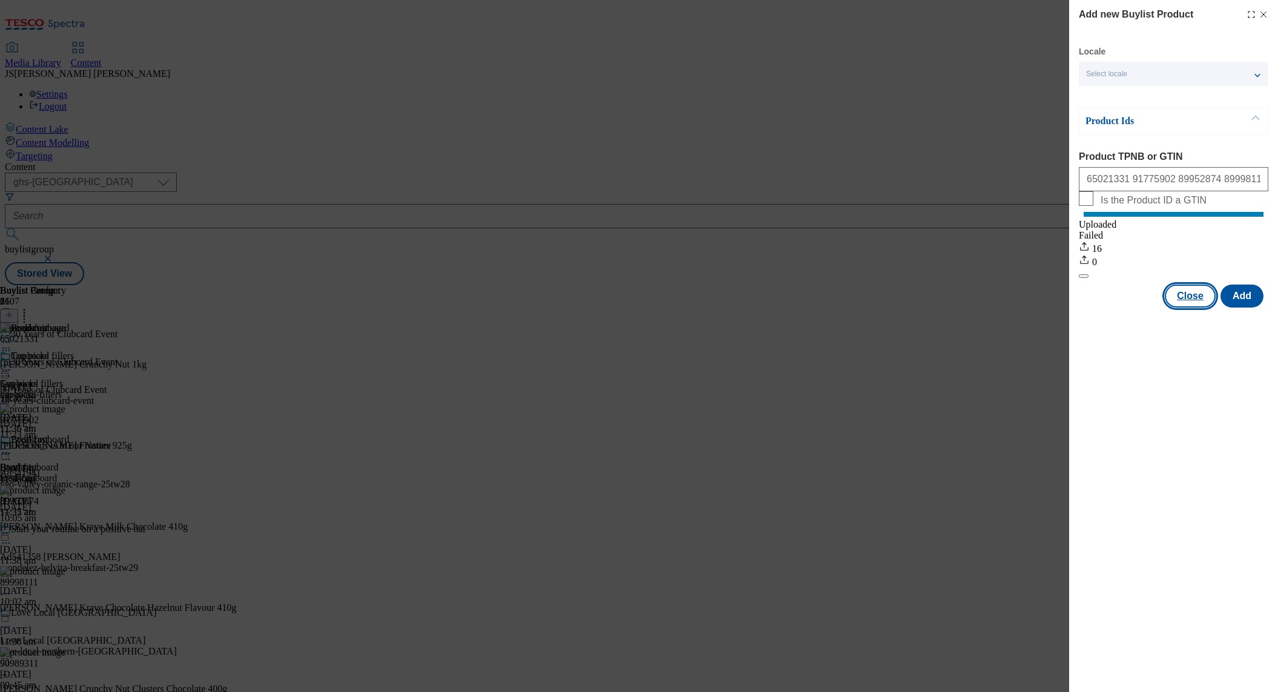
click at [1195, 307] on button "Close" at bounding box center [1190, 295] width 51 height 23
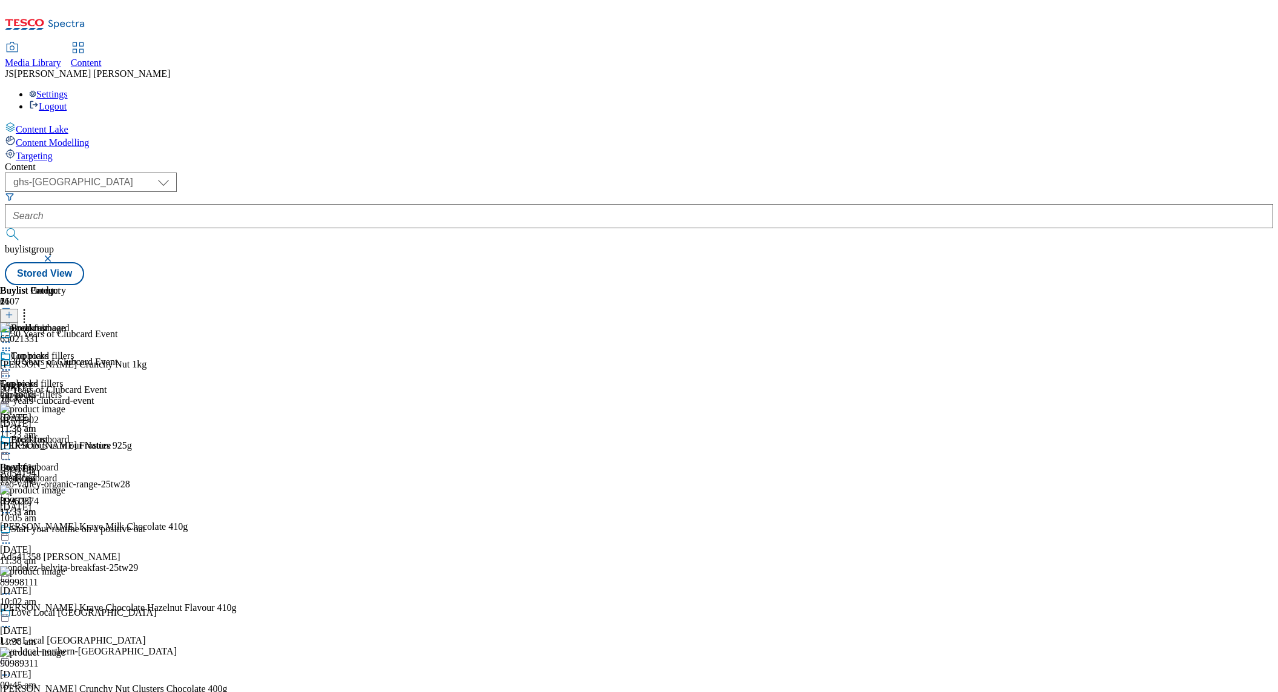
click at [12, 447] on icon at bounding box center [6, 453] width 12 height 12
click at [66, 530] on span "Preview" at bounding box center [52, 534] width 28 height 9
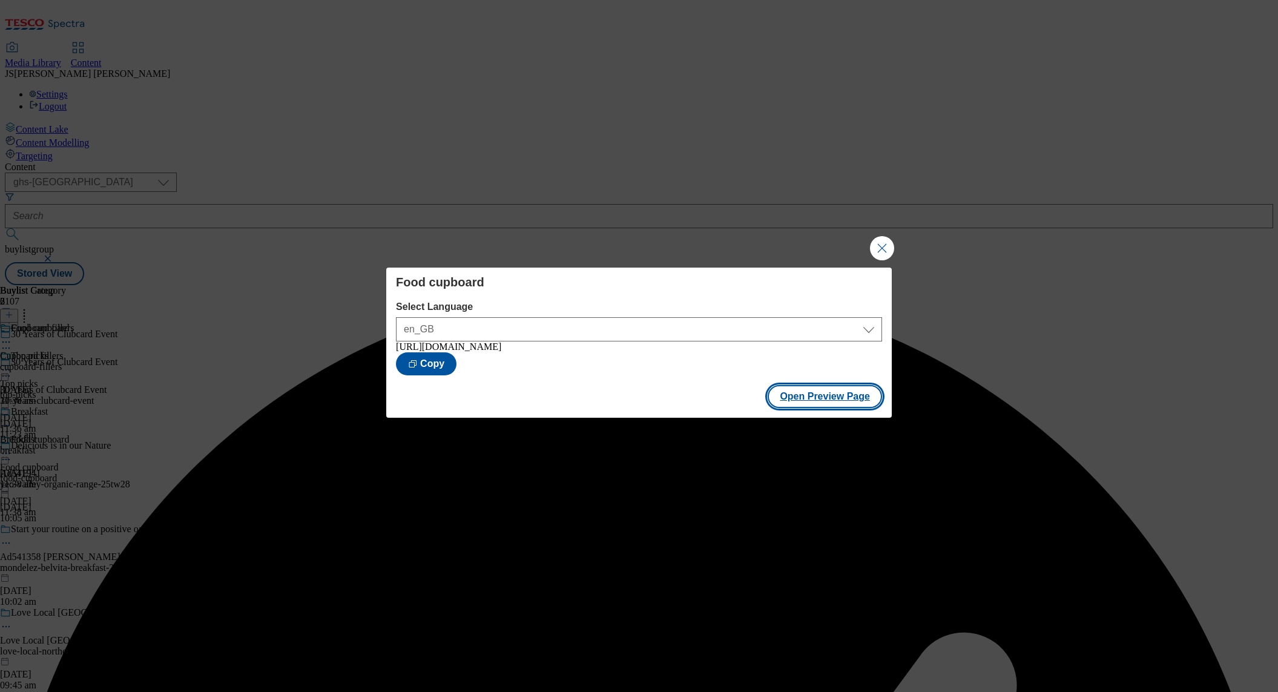
click at [799, 394] on button "Open Preview Page" at bounding box center [824, 396] width 114 height 23
click at [885, 242] on button "Close Modal" at bounding box center [882, 248] width 24 height 24
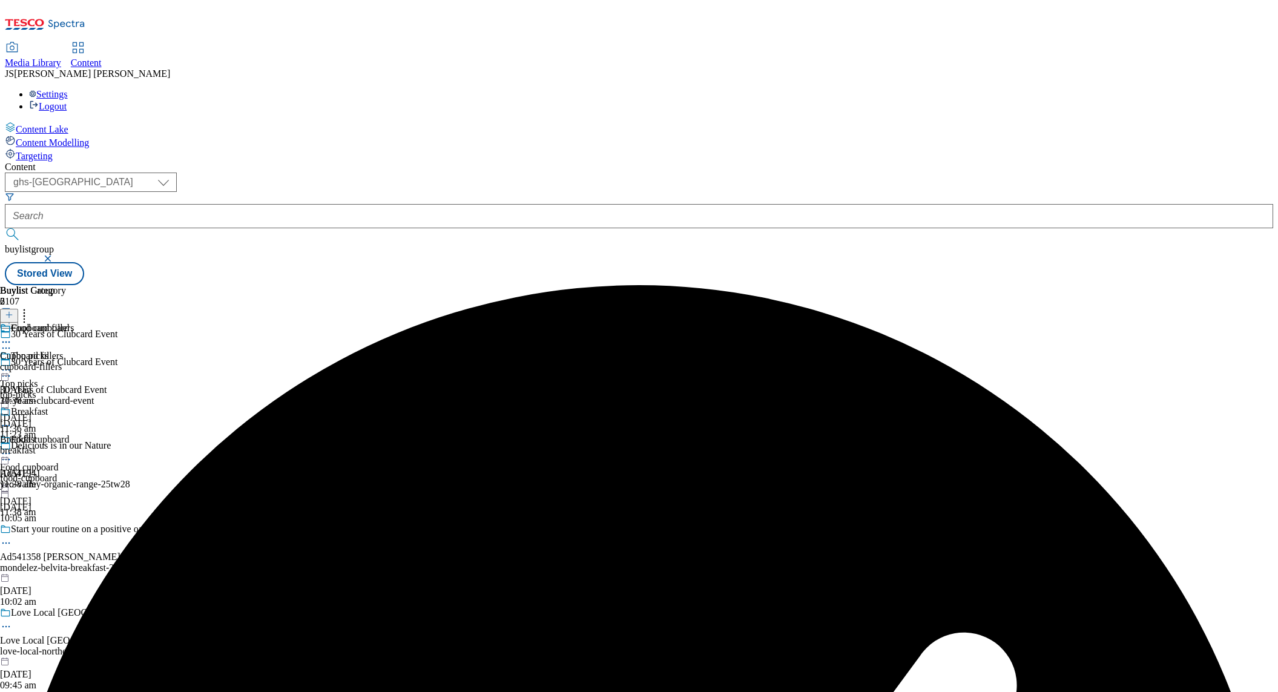
click at [18, 309] on button at bounding box center [9, 316] width 18 height 14
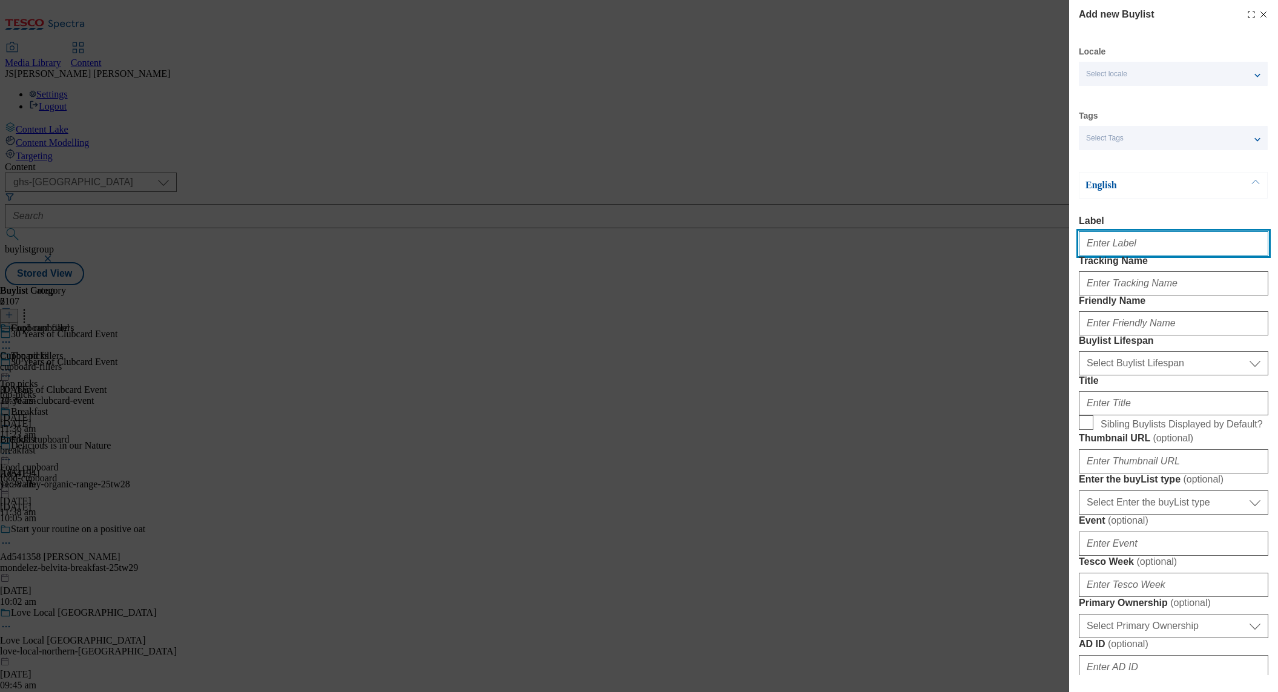
click at [1112, 251] on input "Label" at bounding box center [1173, 243] width 189 height 24
paste input "Snacks and treats"
type input "Snacks and treats"
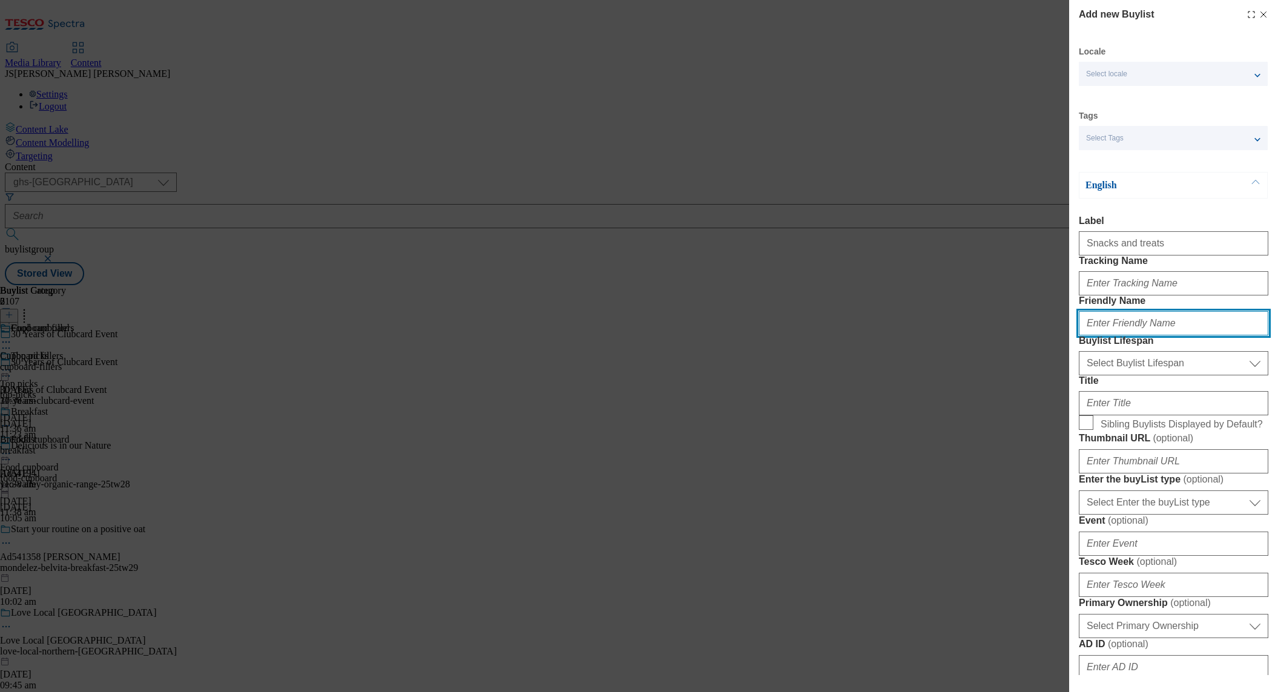
click at [1100, 335] on input "Friendly Name" at bounding box center [1173, 323] width 189 height 24
paste input "Snacks and treats"
type input "snacks-treats"
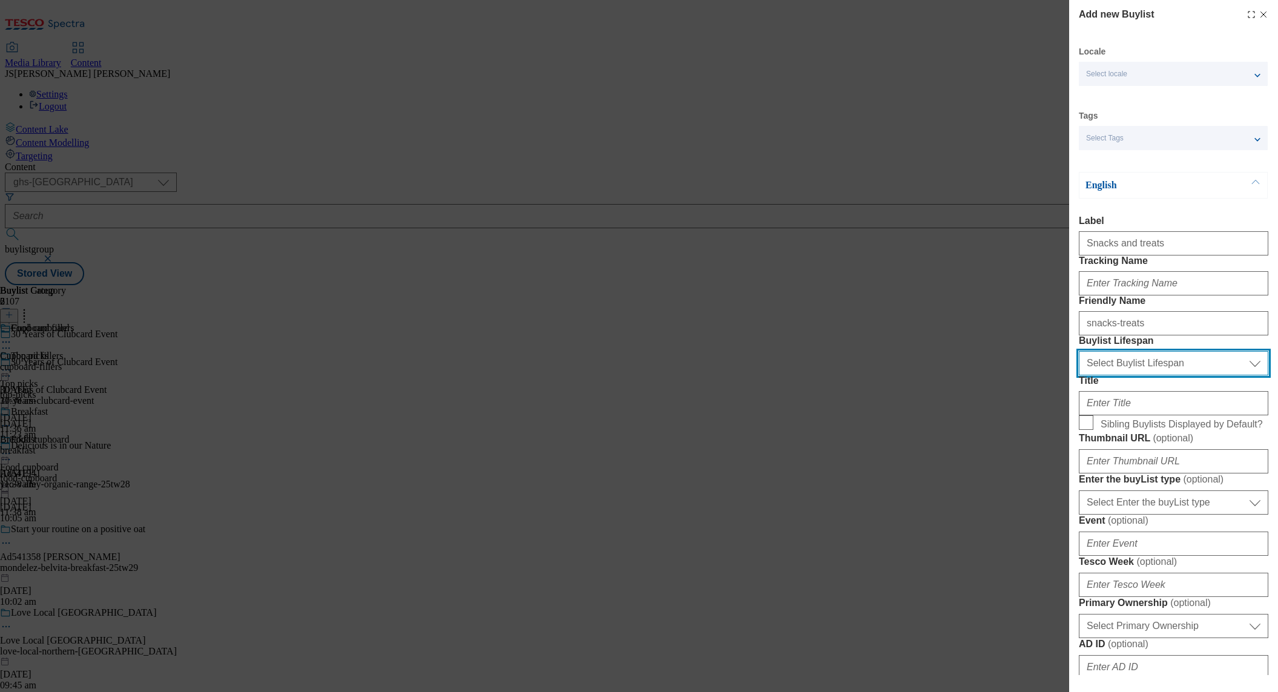
click at [1109, 375] on select "Select Buylist Lifespan evergreen seasonal tactical" at bounding box center [1173, 363] width 189 height 24
select select "evergreen"
click at [1079, 375] on select "Select Buylist Lifespan evergreen seasonal tactical" at bounding box center [1173, 363] width 189 height 24
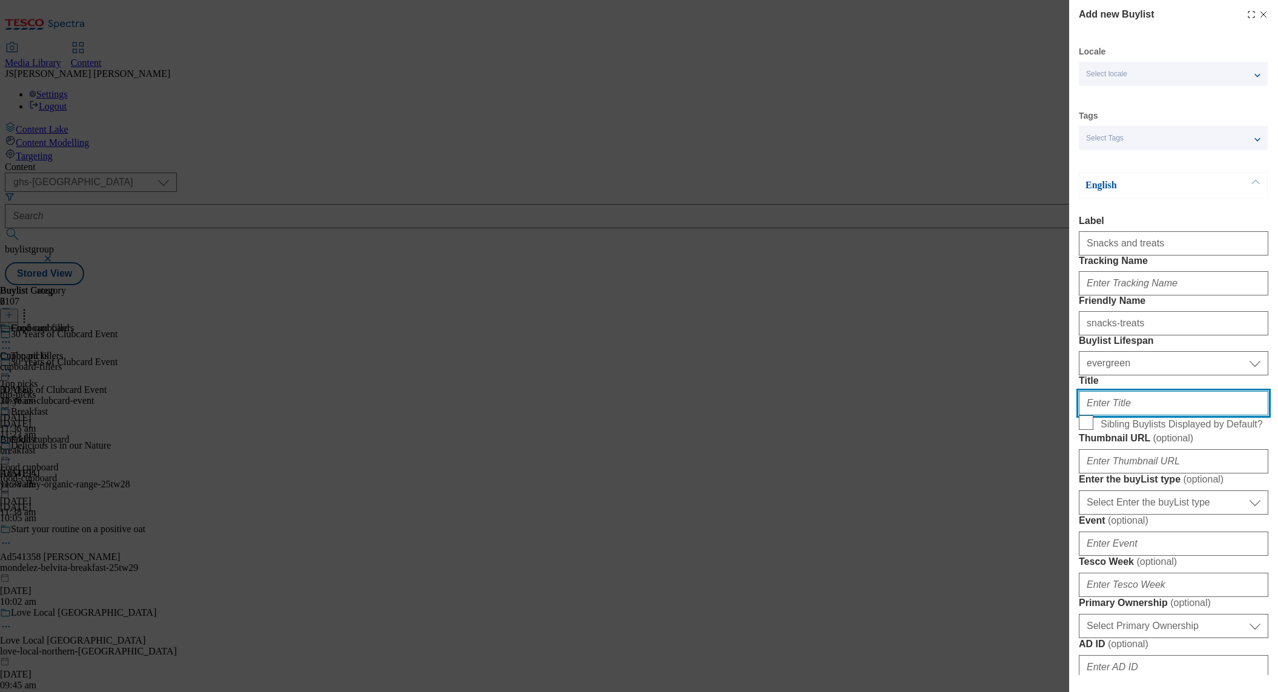
click at [1103, 415] on input "Title" at bounding box center [1173, 403] width 189 height 24
paste input "Snacks and treats"
type input "Snacks and treats"
click at [1089, 430] on input "Sibling Buylists Displayed by Default?" at bounding box center [1086, 422] width 15 height 15
checkbox input "true"
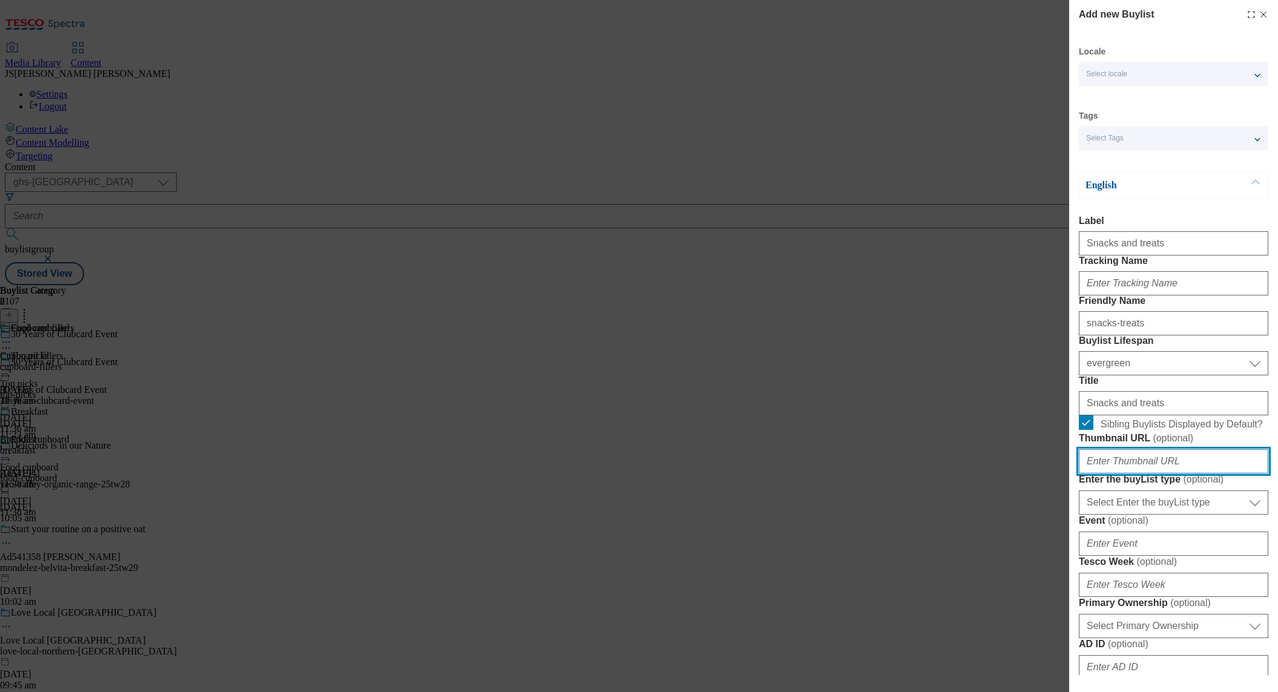
click at [1128, 473] on input "Thumbnail URL ( optional )" at bounding box center [1173, 461] width 189 height 24
paste input "[URL][DOMAIN_NAME]"
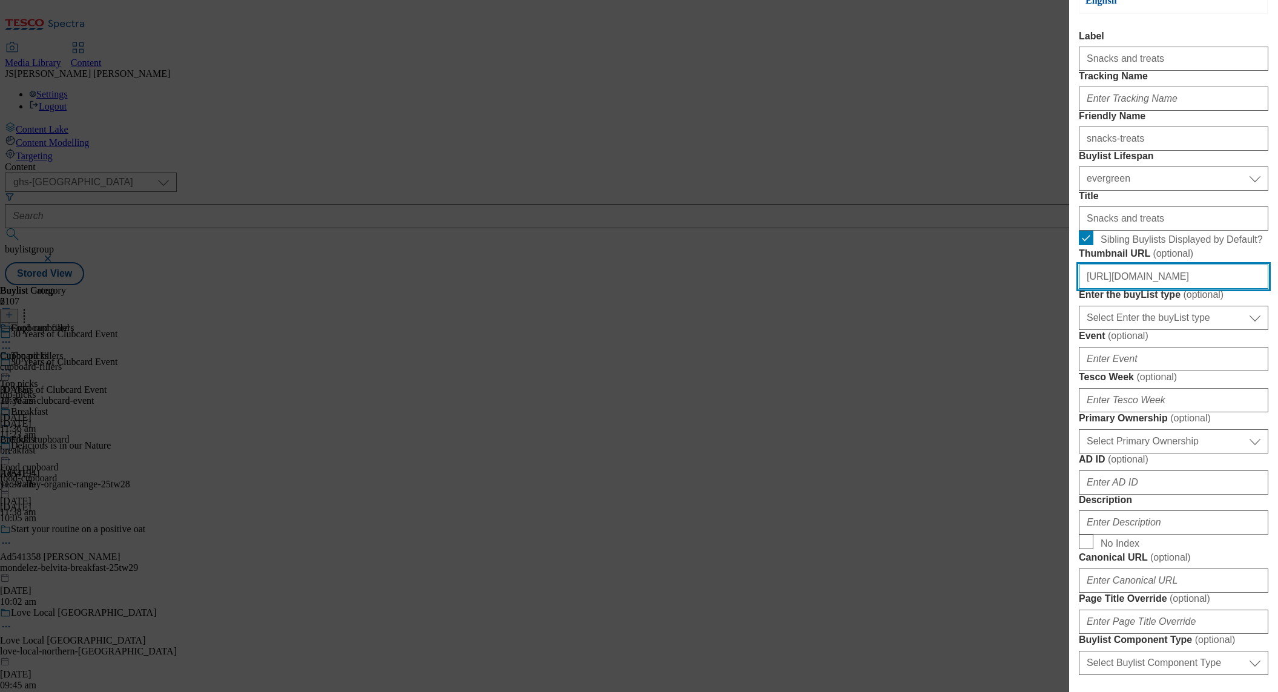
type input "[URL][DOMAIN_NAME]"
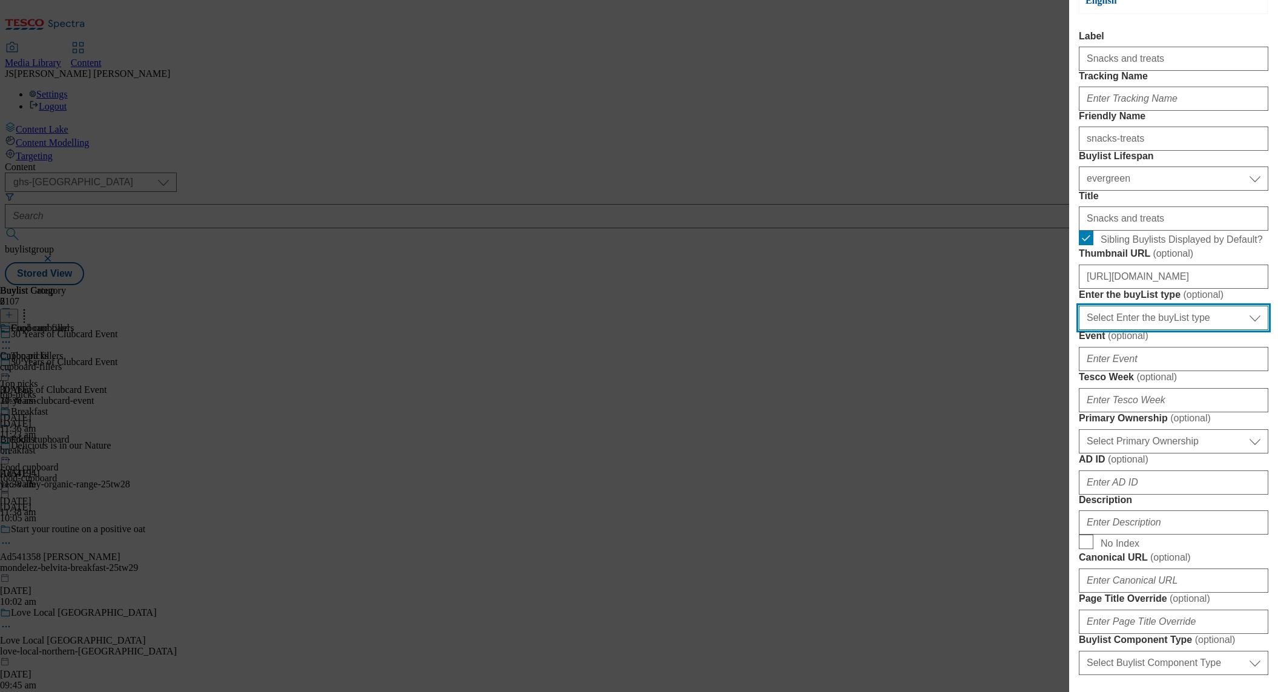
click at [1112, 330] on select "Select Enter the buyList type event supplier funded long term >4 weeks supplier…" at bounding box center [1173, 318] width 189 height 24
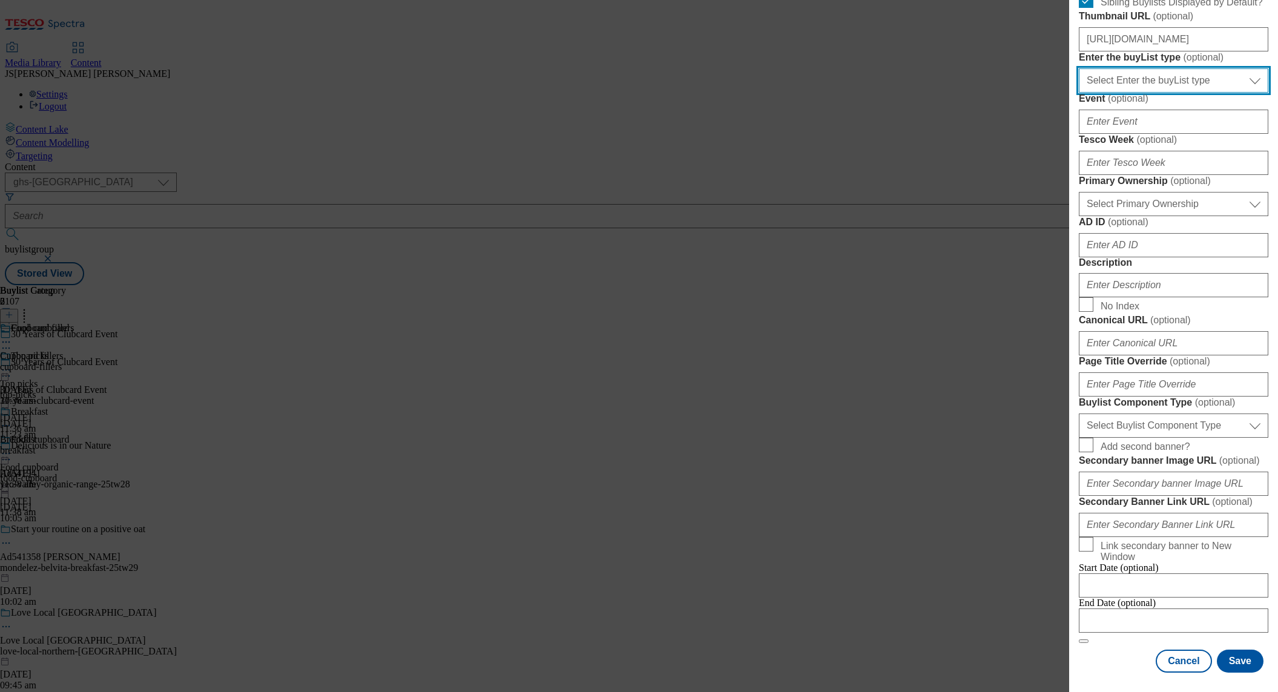
scroll to position [712, 0]
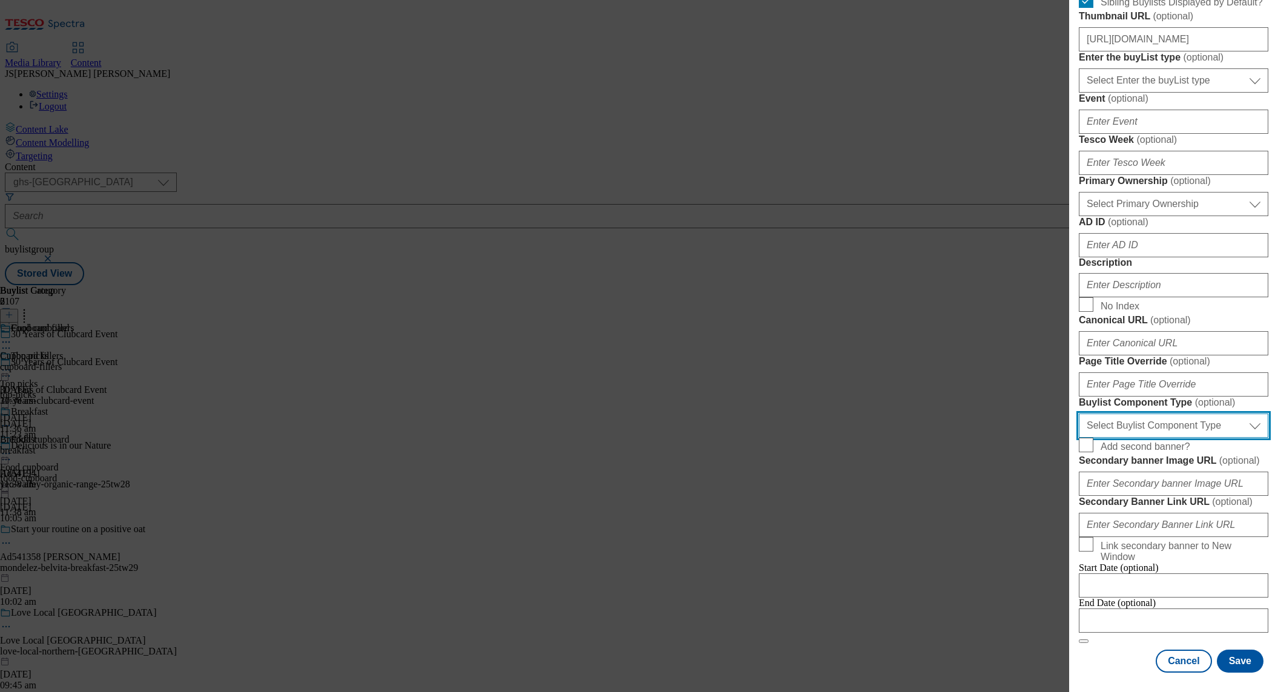
click at [1122, 438] on select "Select Buylist Component Type Banner Competition Header Meal" at bounding box center [1173, 425] width 189 height 24
select select "Banner"
click at [1079, 438] on select "Select Buylist Component Type Banner Competition Header Meal" at bounding box center [1173, 425] width 189 height 24
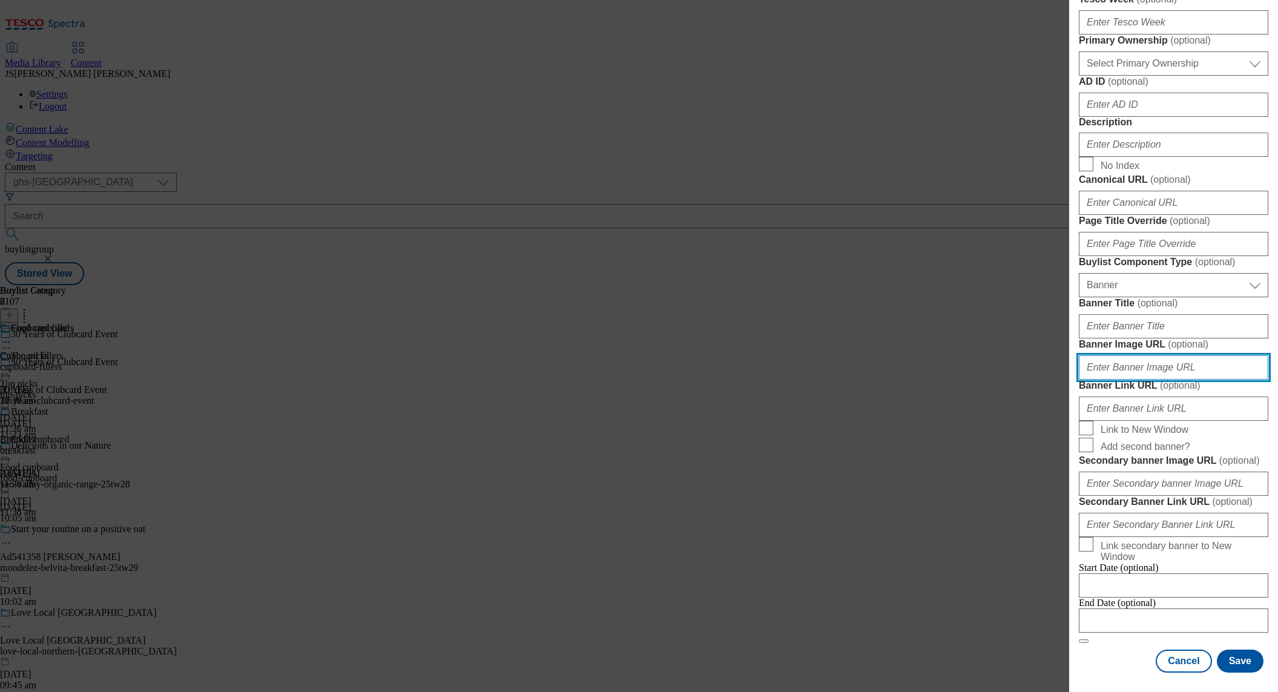
click at [1119, 379] on input "Banner Image URL ( optional )" at bounding box center [1173, 367] width 189 height 24
paste input "[URL][DOMAIN_NAME]"
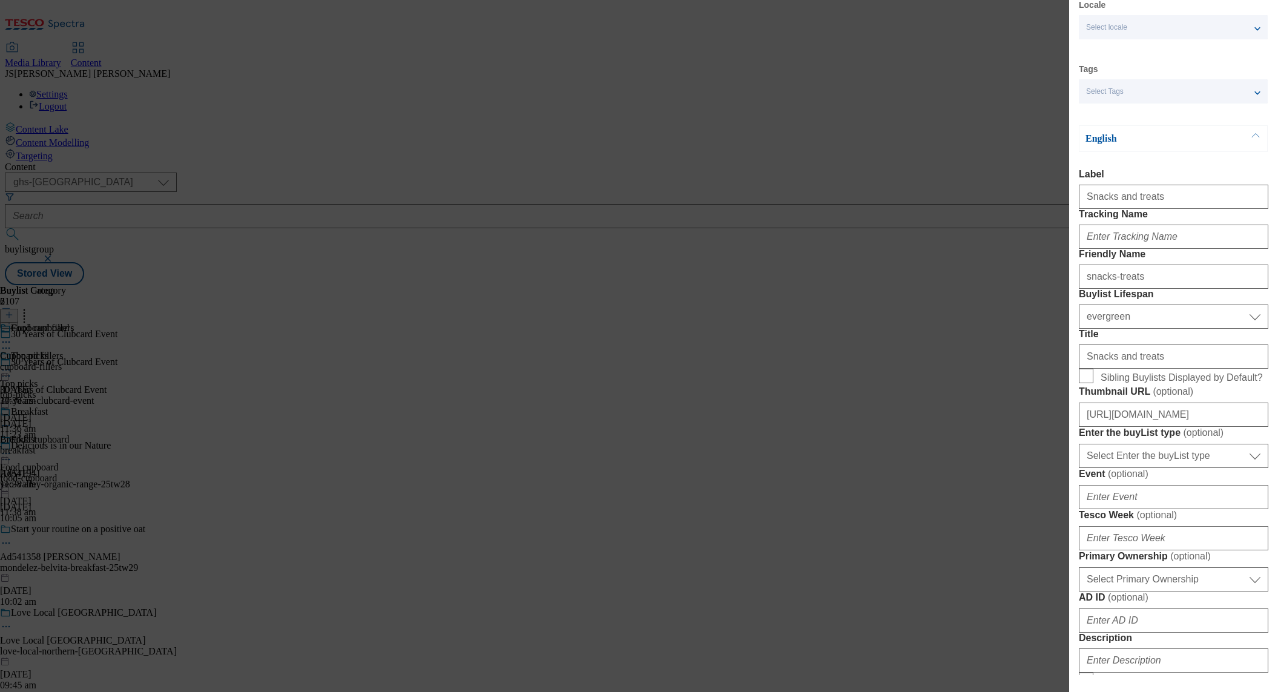
scroll to position [0, 0]
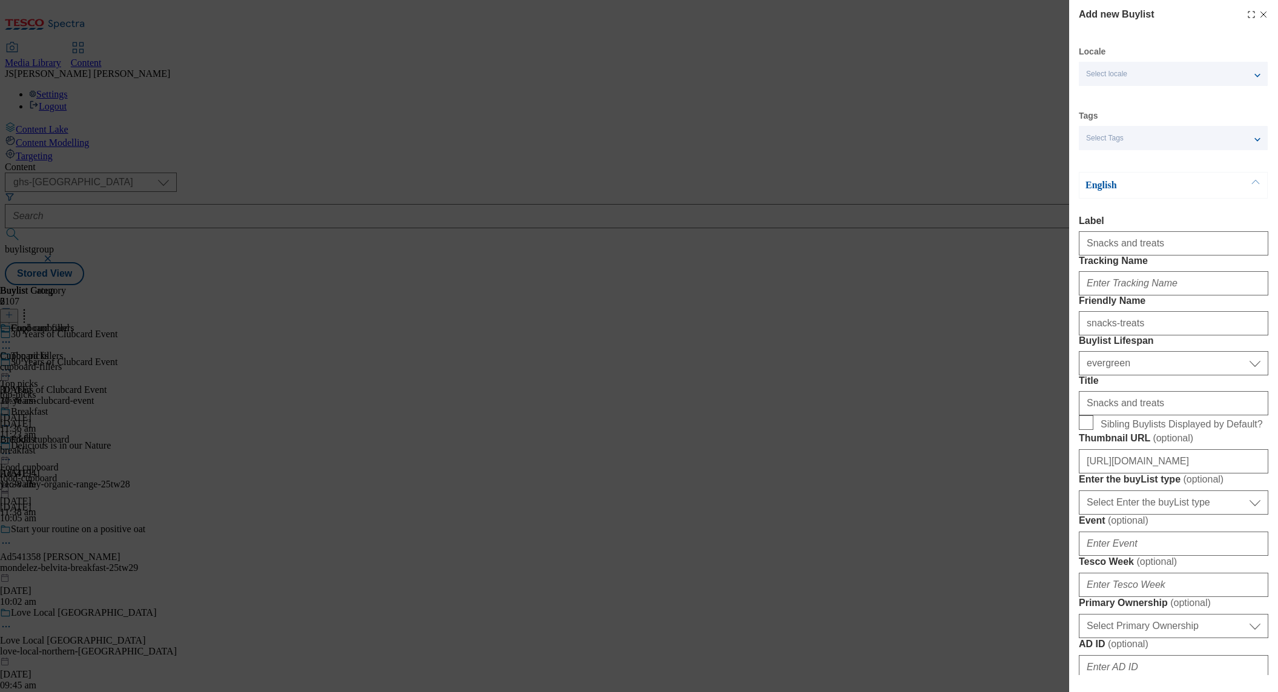
type input "[URL][DOMAIN_NAME]"
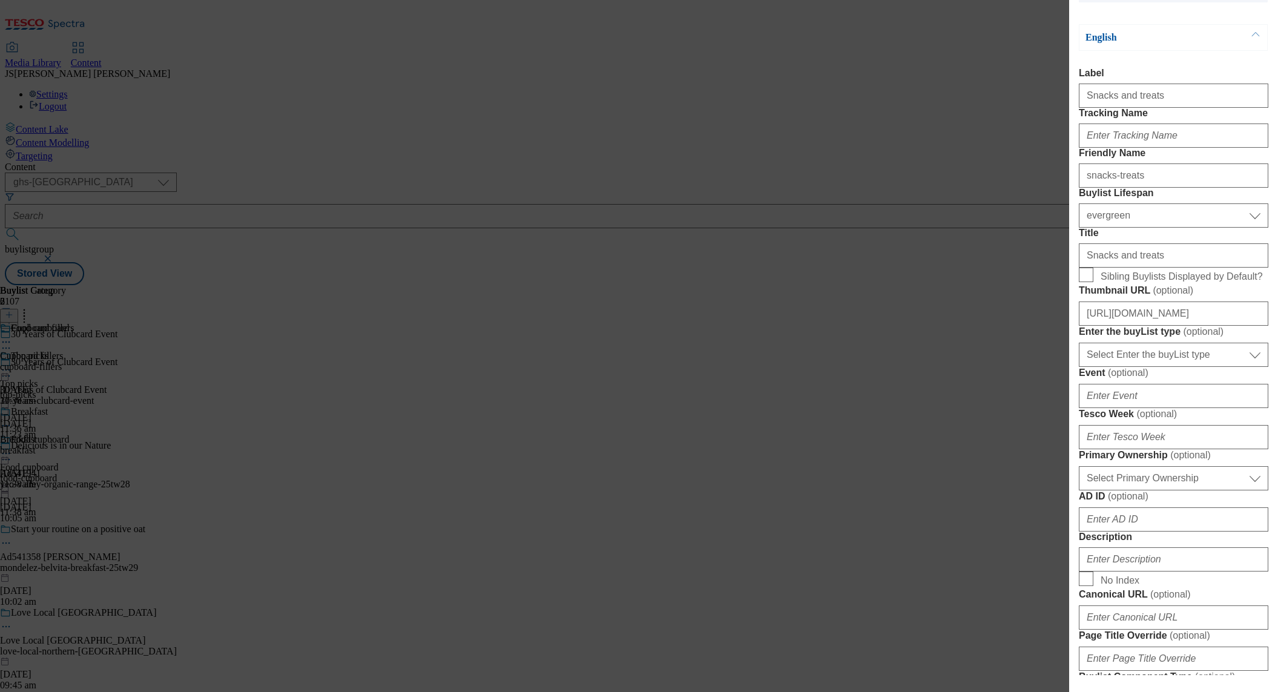
scroll to position [352, 0]
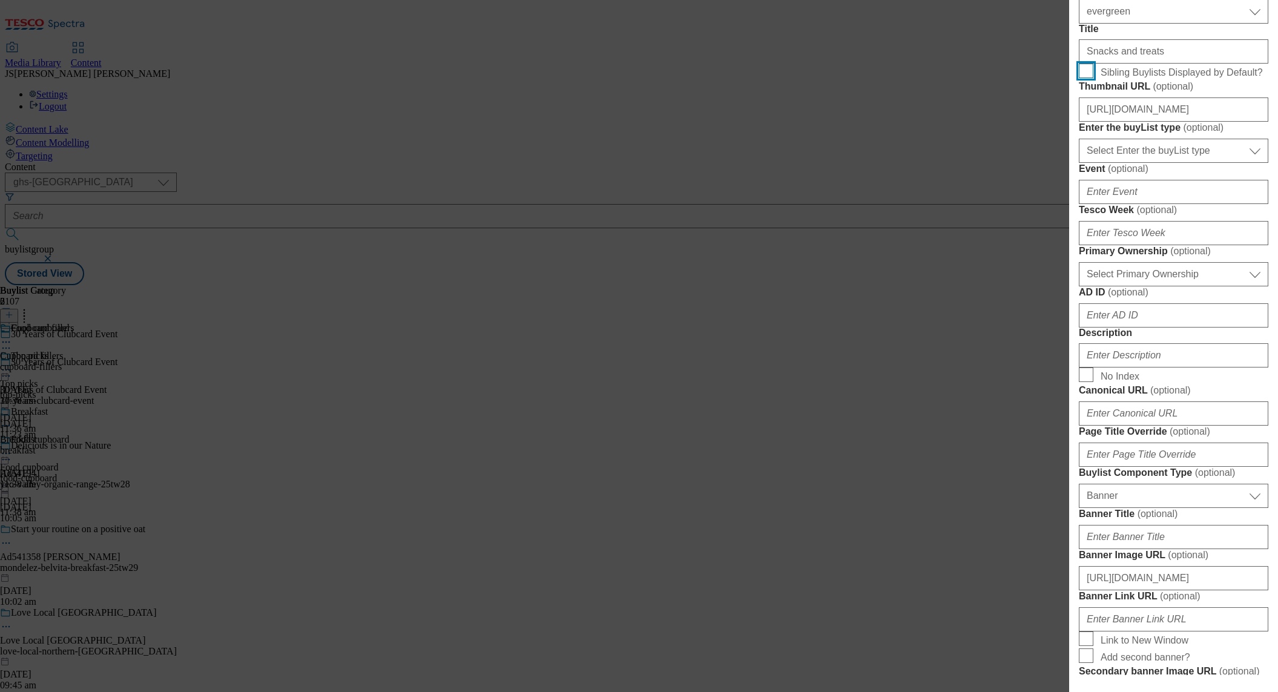
click at [1086, 78] on input "Sibling Buylists Displayed by Default?" at bounding box center [1086, 71] width 15 height 15
checkbox input "true"
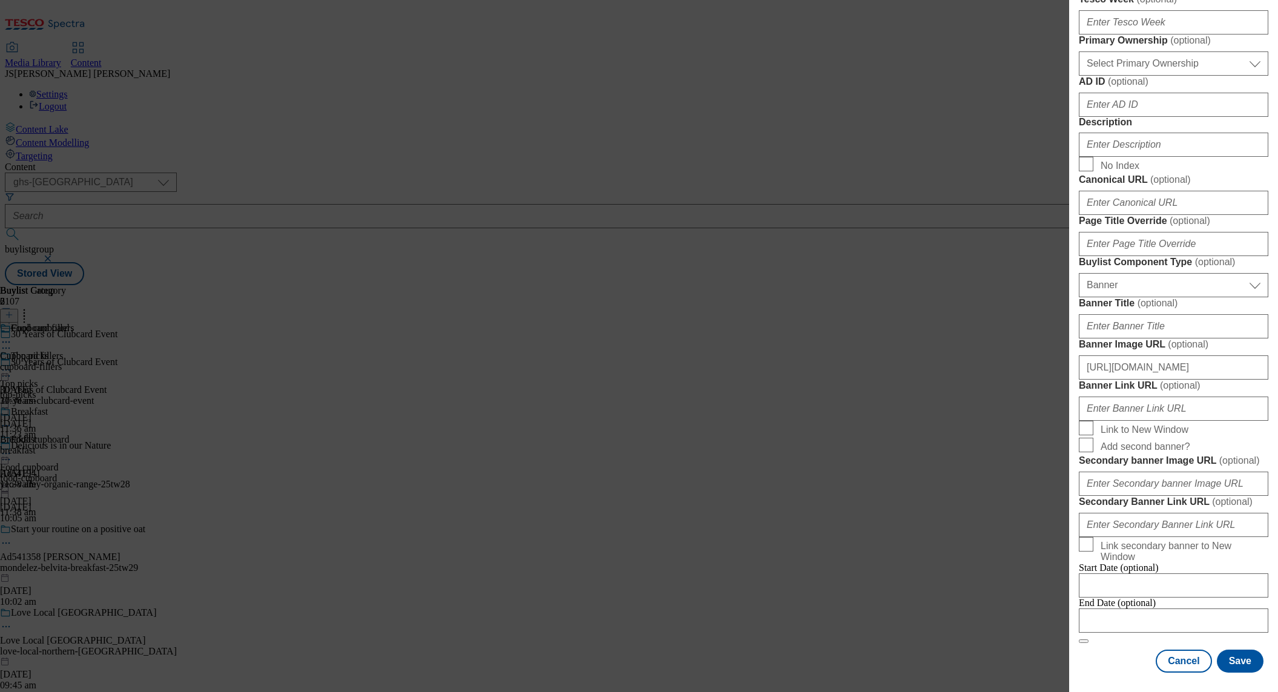
scroll to position [813, 0]
click at [1099, 137] on input "Description" at bounding box center [1173, 145] width 189 height 24
paste input "Have you felt the power to lower prices with Clubcard Prices? Check out our exc…"
type input "Have you felt the power to lower prices with Clubcard Prices? Check out our exc…"
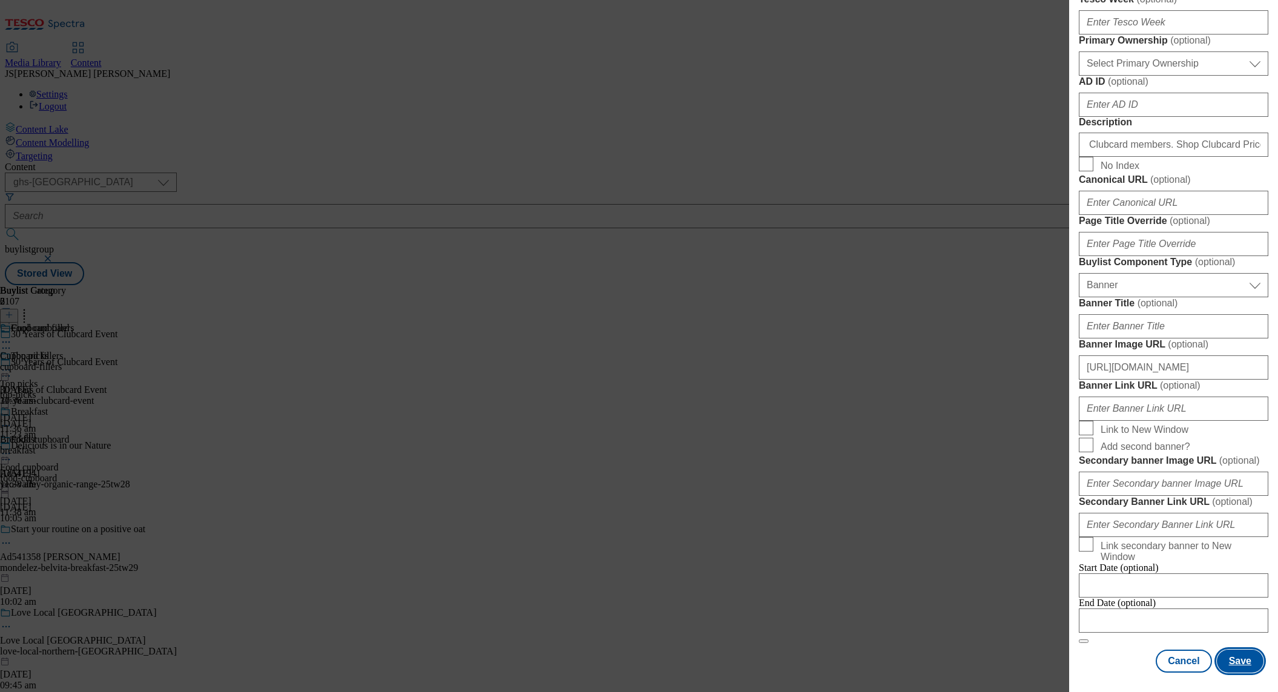
click at [1247, 664] on button "Save" at bounding box center [1240, 660] width 47 height 23
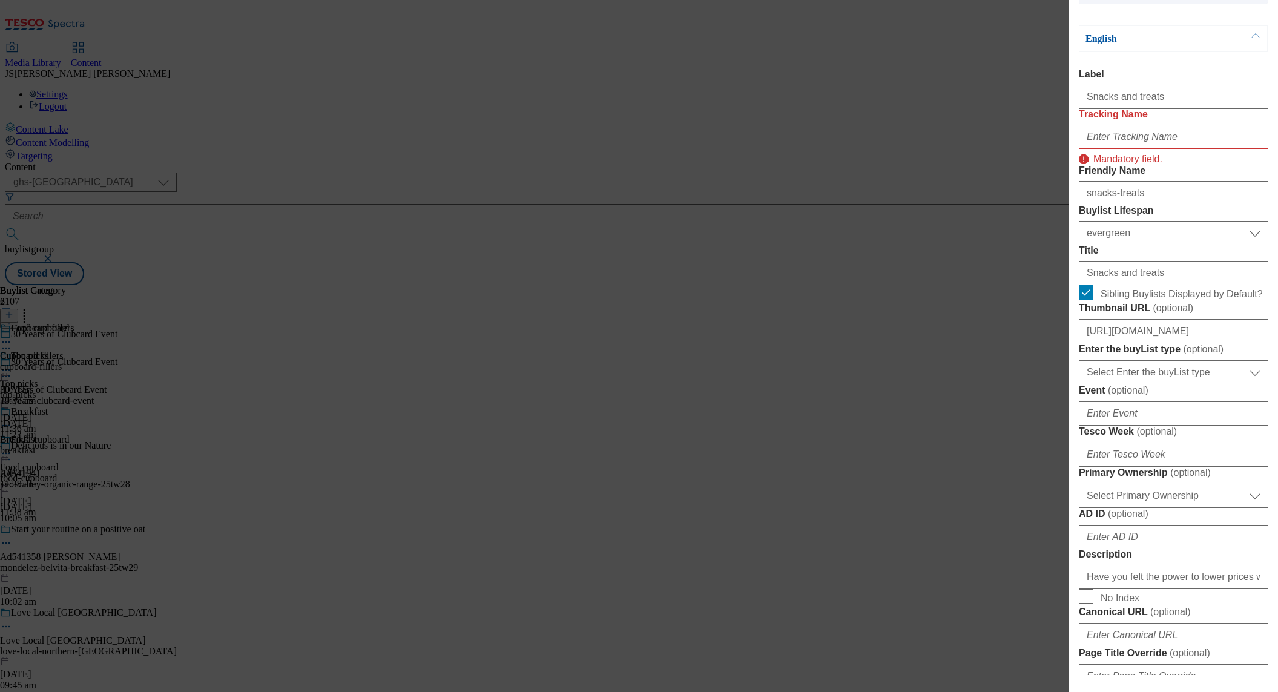
scroll to position [0, 0]
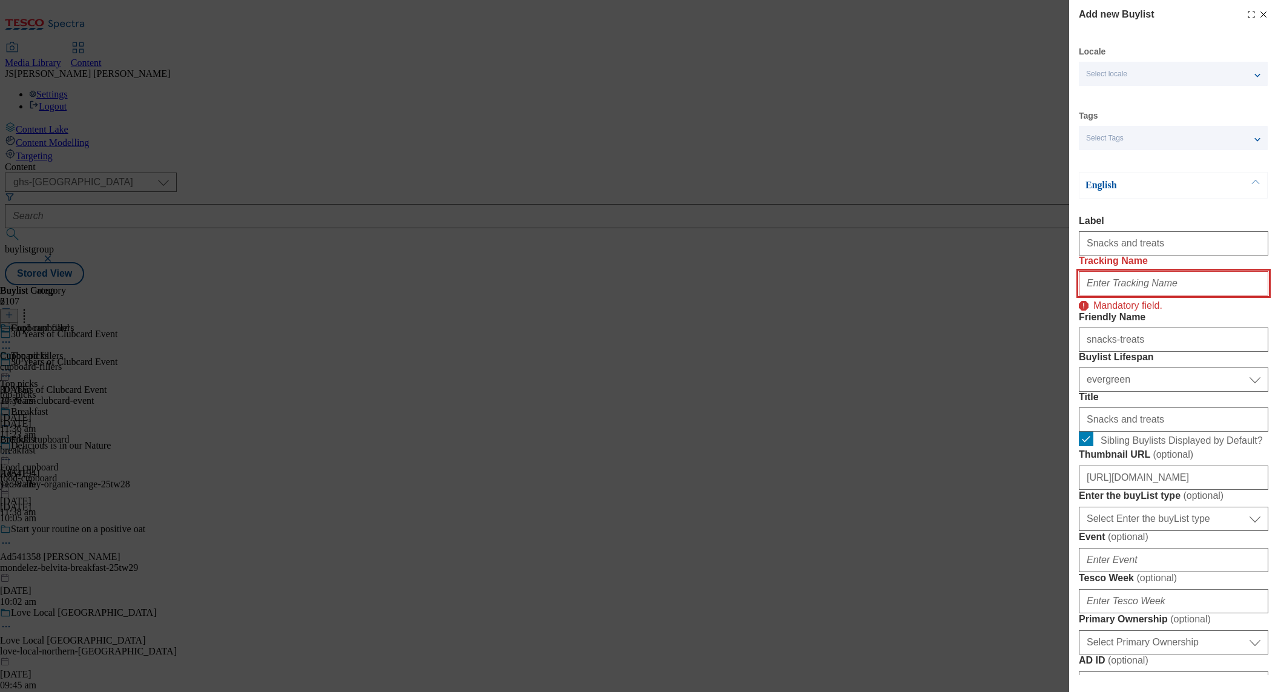
click at [1144, 295] on input "Tracking Name" at bounding box center [1173, 283] width 189 height 24
paste input "GV_28_snacks"
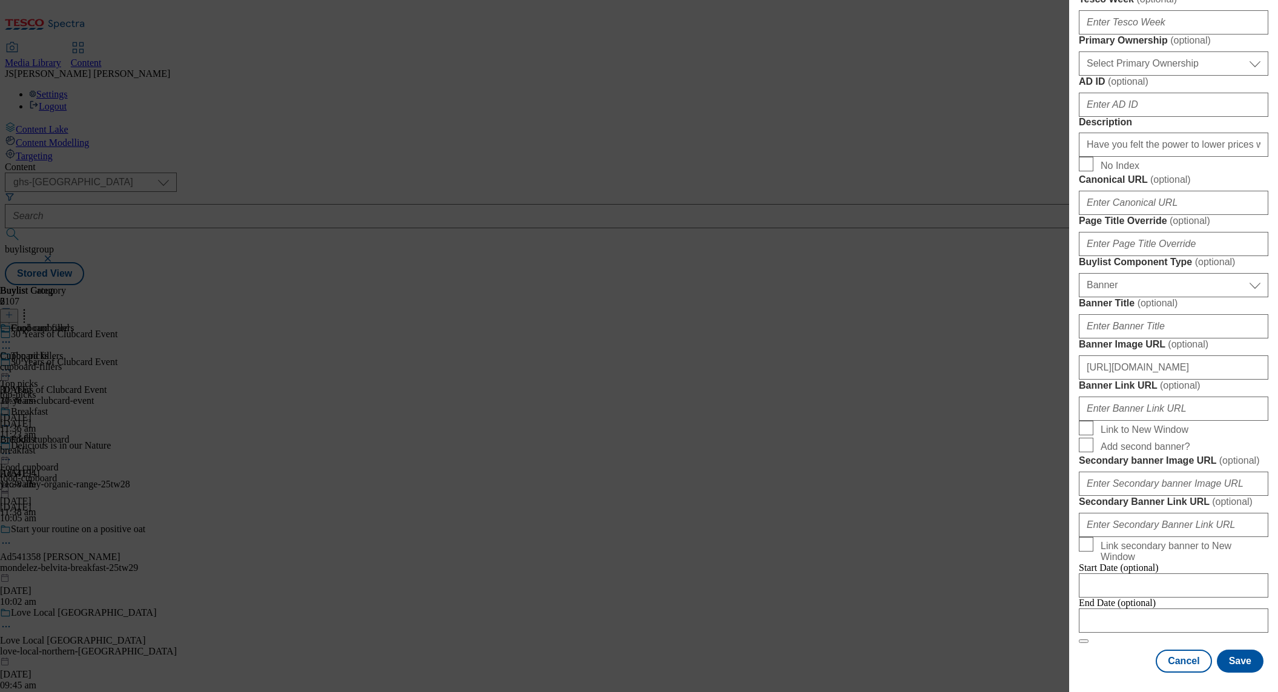
scroll to position [1070, 0]
type input "GV_28_snacks"
click at [1249, 662] on button "Save" at bounding box center [1240, 660] width 47 height 23
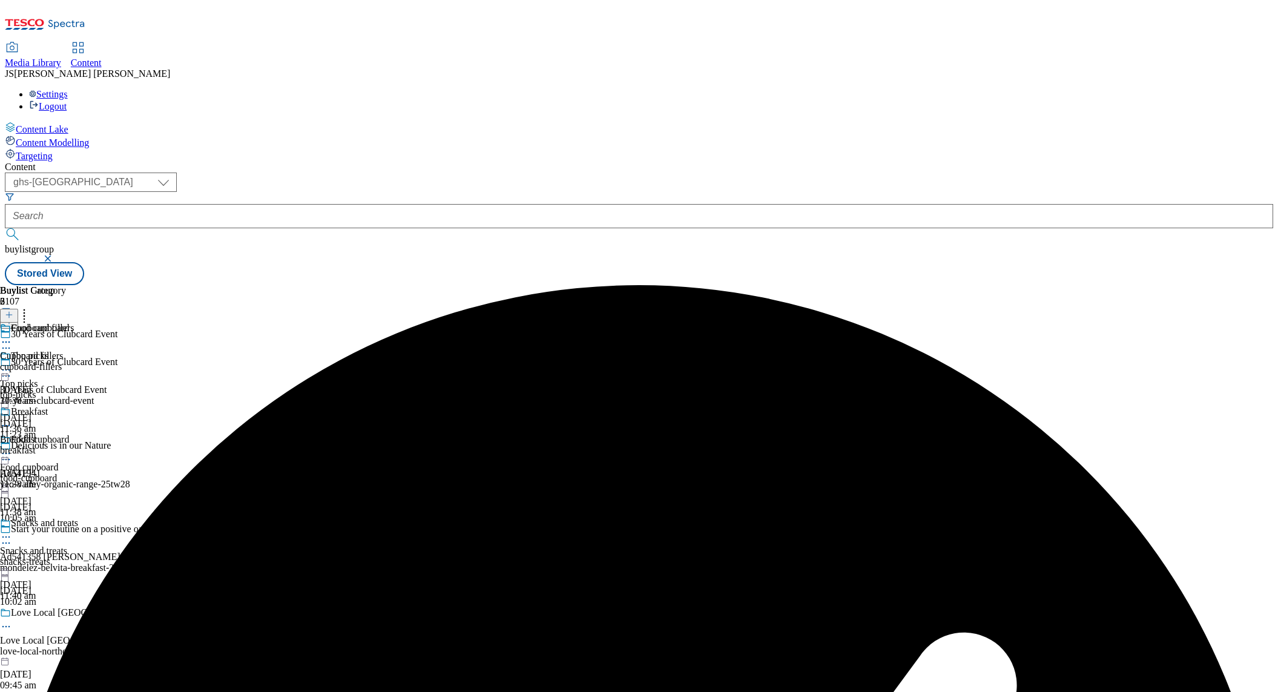
click at [78, 556] on div "snacks-treats" at bounding box center [39, 561] width 78 height 11
click at [13, 310] on icon at bounding box center [9, 314] width 8 height 8
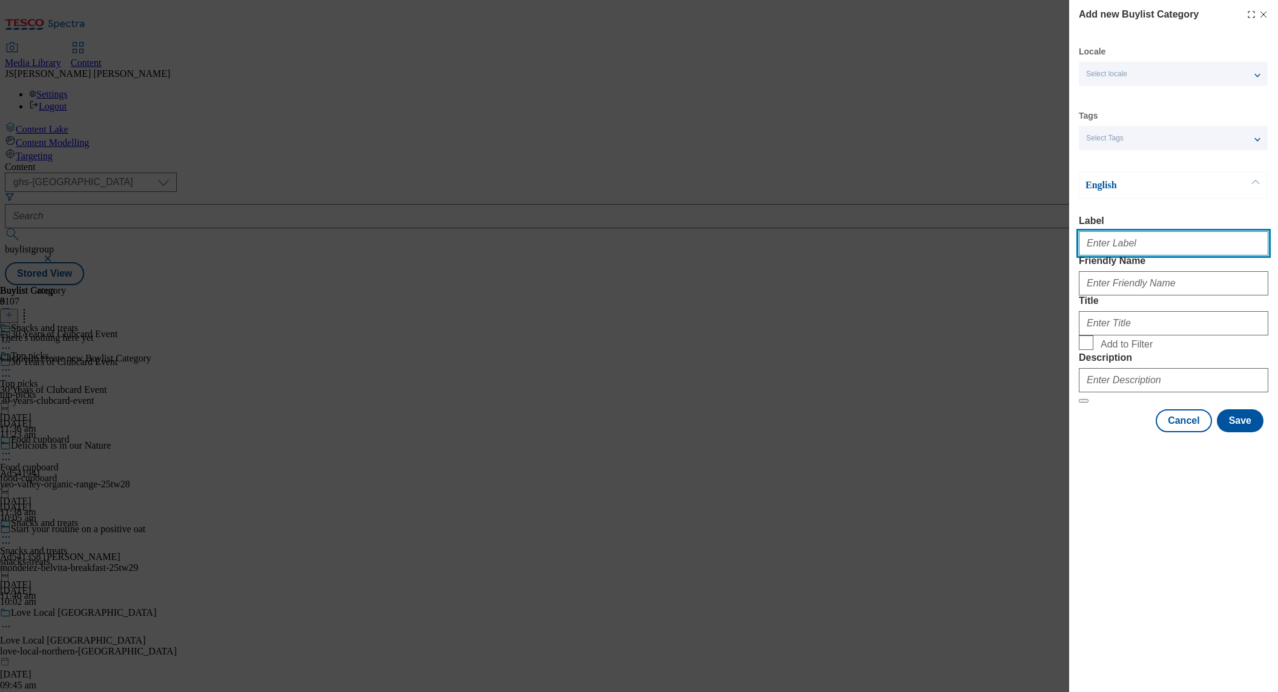
click at [1092, 241] on input "Label" at bounding box center [1173, 243] width 189 height 24
paste input "Chocolate and sweets"
type input "Chocolate and sweets"
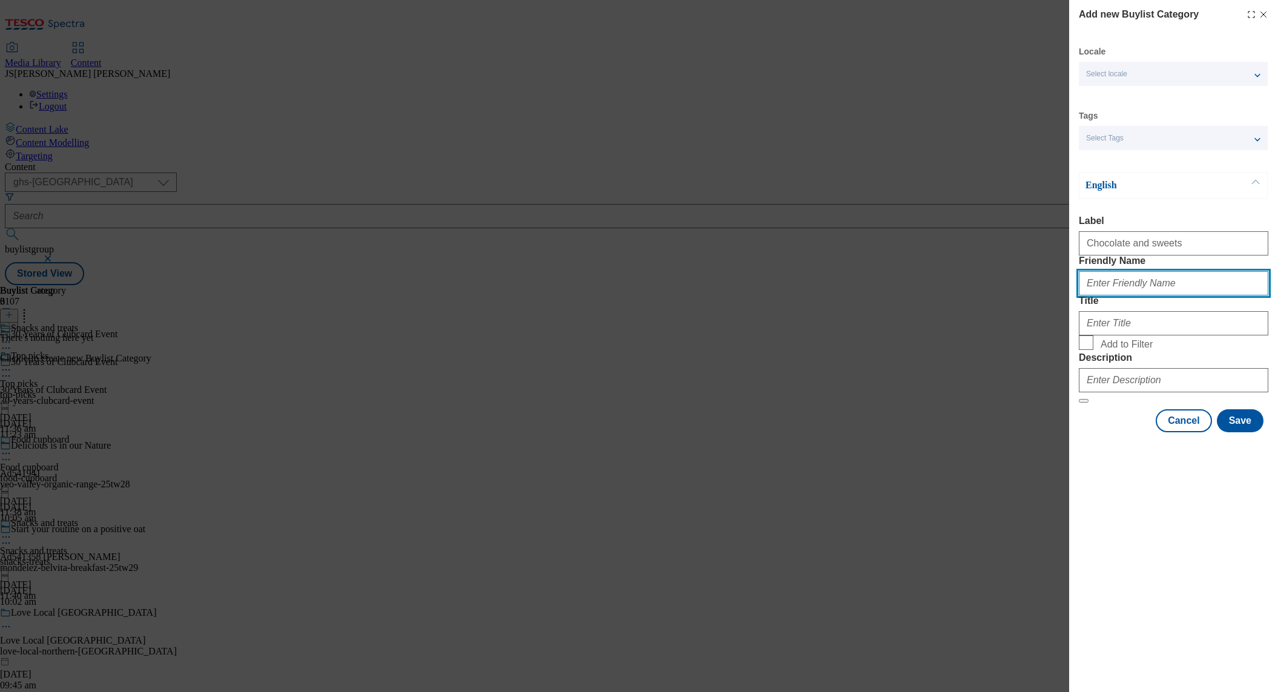
click at [1111, 295] on input "Friendly Name" at bounding box center [1173, 283] width 189 height 24
paste input "Chocolate and sweets"
type input "Chocolate and sweets"
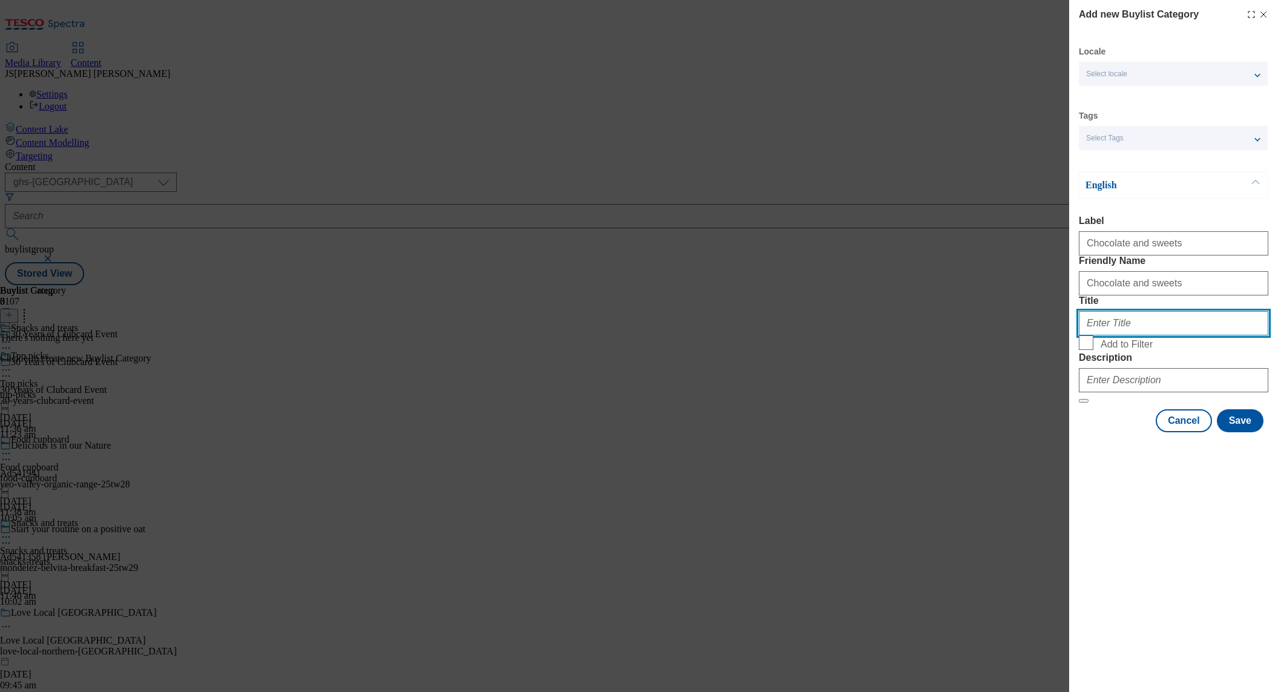
click at [1107, 335] on input "Title" at bounding box center [1173, 323] width 189 height 24
paste input "Chocolate and sweets"
type input "Chocolate and sweets"
drag, startPoint x: 1082, startPoint y: 409, endPoint x: 1083, endPoint y: 365, distance: 43.6
click at [1082, 350] on input "Add to Filter" at bounding box center [1086, 342] width 15 height 15
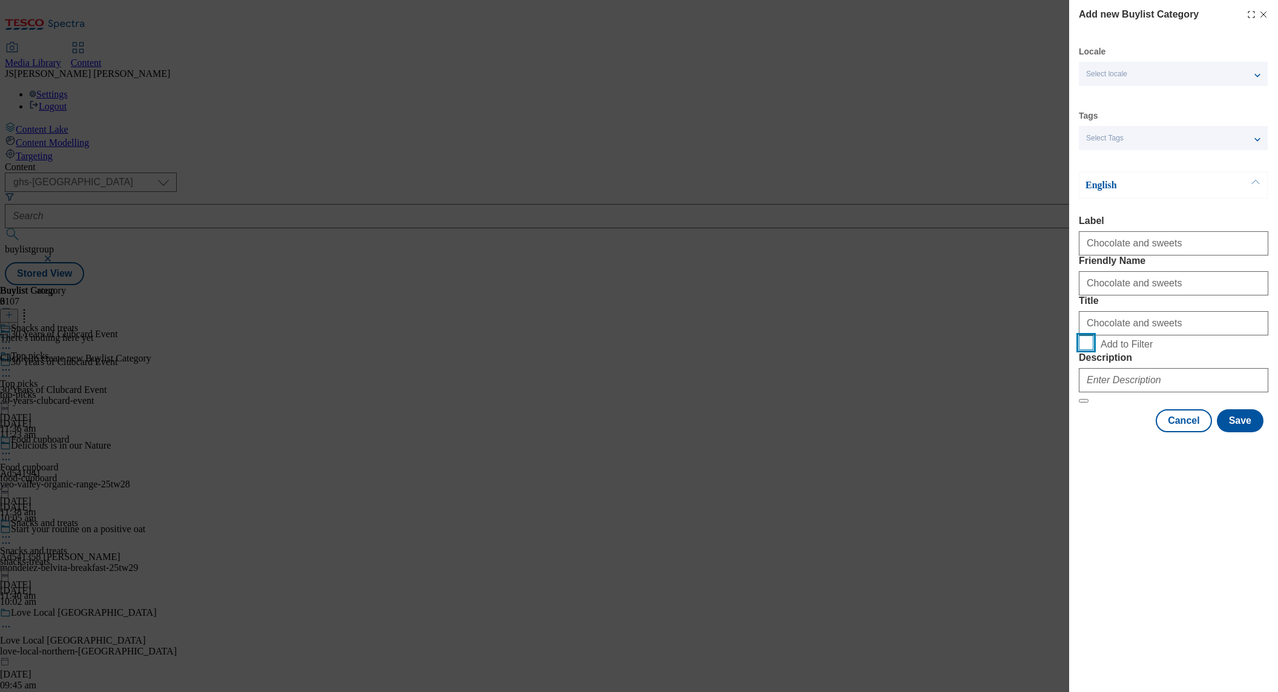
checkbox input "true"
click at [1084, 295] on input "Chocolate and sweets" at bounding box center [1173, 283] width 189 height 24
type input "chocolate-sweets"
click at [1115, 392] on input "Description" at bounding box center [1173, 380] width 189 height 24
paste input "Have you felt the power to lower prices with Clubcard Prices? Check out our exc…"
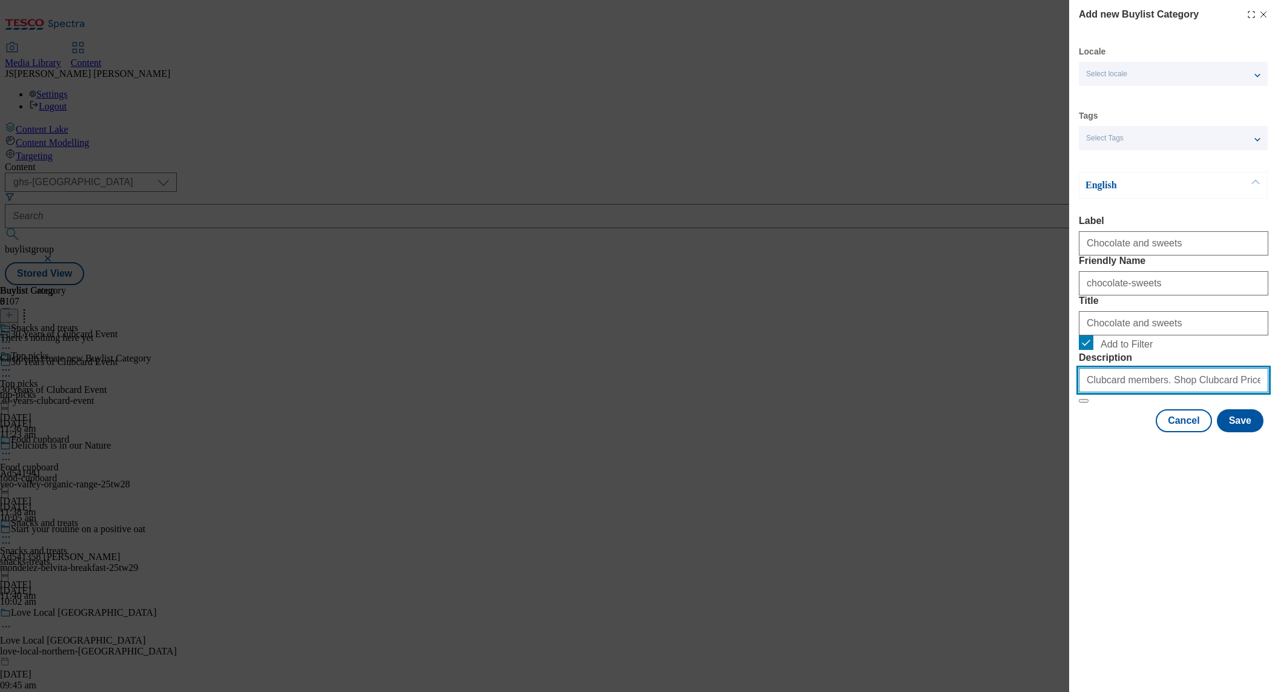
scroll to position [0, 494]
type input "Have you felt the power to lower prices with Clubcard Prices? Check out our exc…"
click at [1242, 432] on button "Save" at bounding box center [1240, 420] width 47 height 23
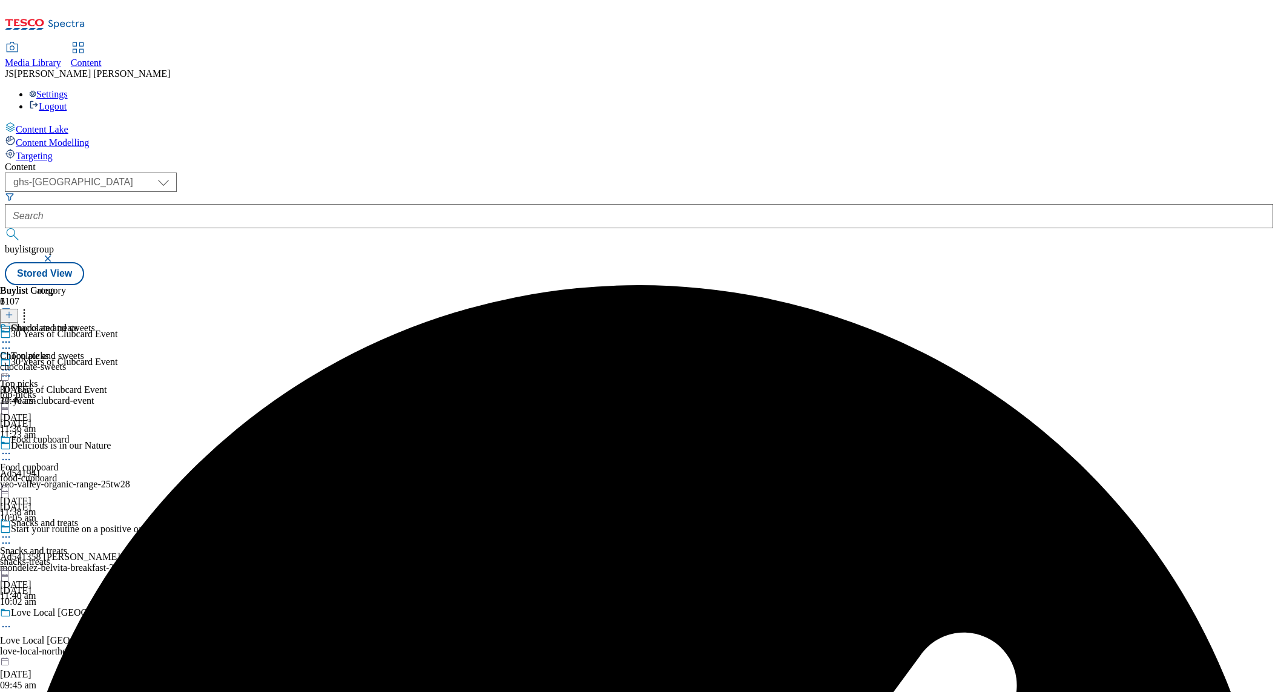
click at [18, 309] on button at bounding box center [9, 316] width 18 height 14
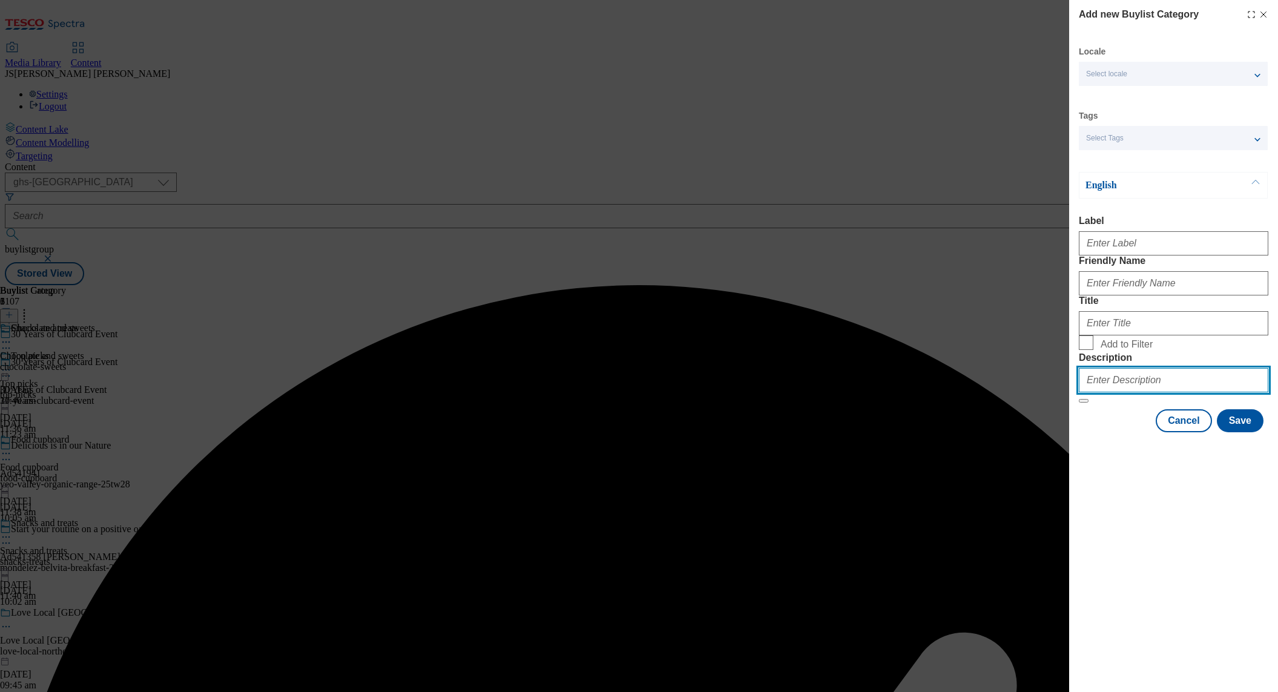
click at [1118, 392] on input "Description" at bounding box center [1173, 380] width 189 height 24
paste input "Have you felt the power to lower prices with Clubcard Prices? Check out our exc…"
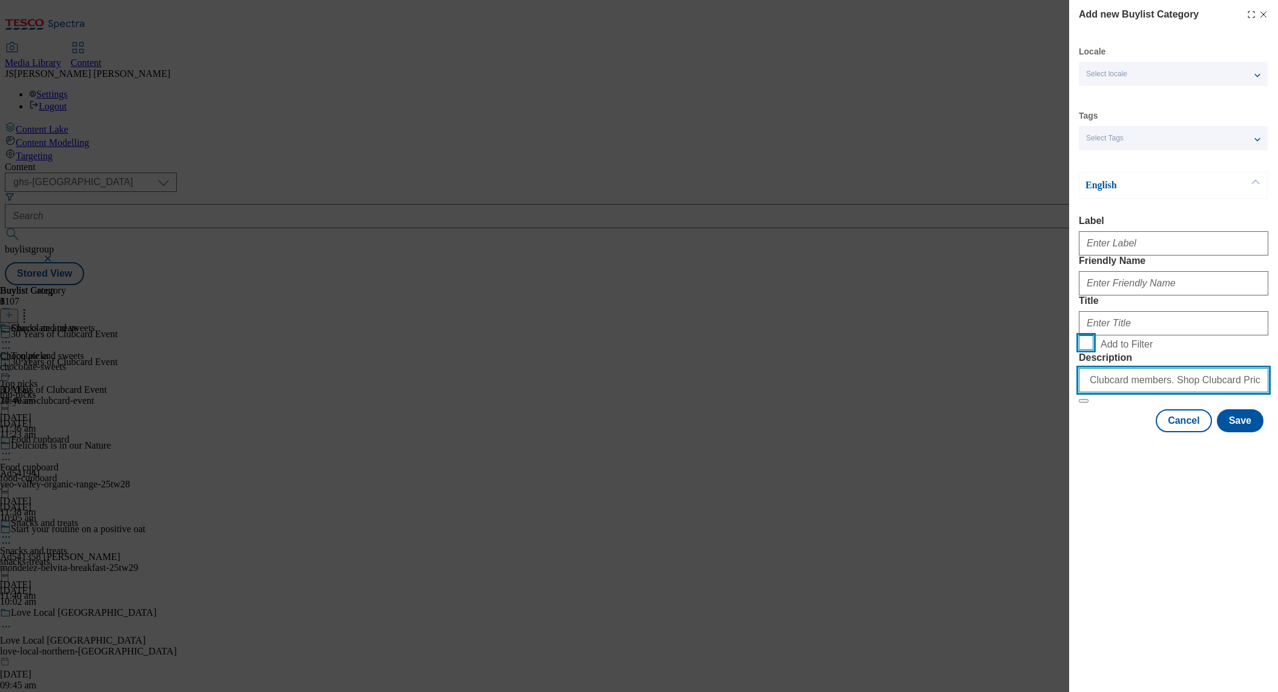
type input "Have you felt the power to lower prices with Clubcard Prices? Check out our exc…"
click at [1086, 350] on input "Add to Filter" at bounding box center [1086, 342] width 15 height 15
checkbox input "true"
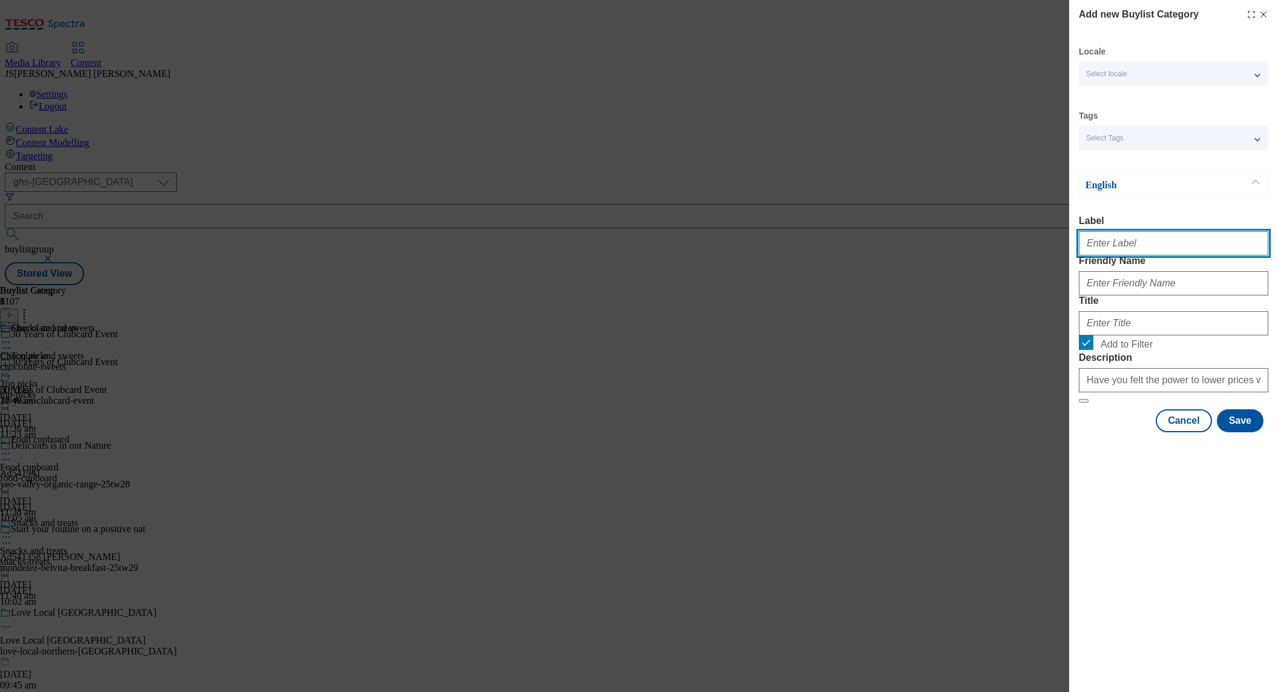
click at [1105, 250] on input "Label" at bounding box center [1173, 243] width 189 height 24
paste input "Crisps and bars"
type input "Crisps and bars"
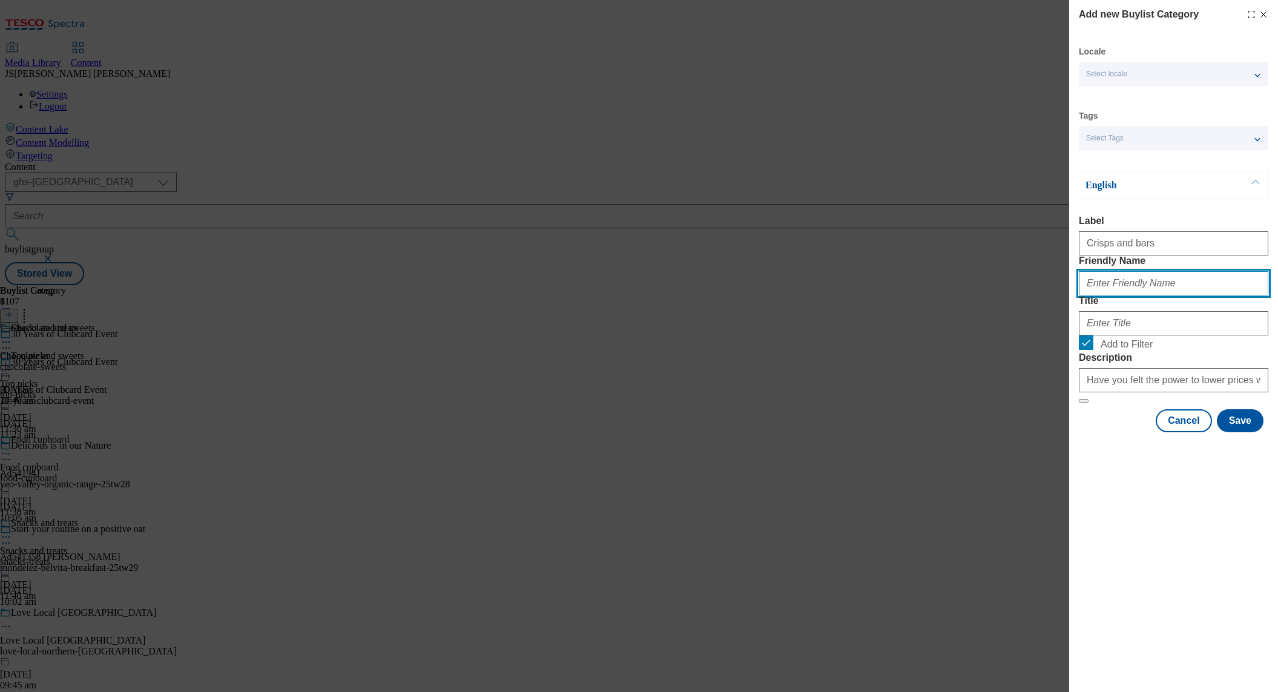
click at [1101, 295] on input "Friendly Name" at bounding box center [1173, 283] width 189 height 24
paste input "Crisps and bars"
type input "Crisps and bars"
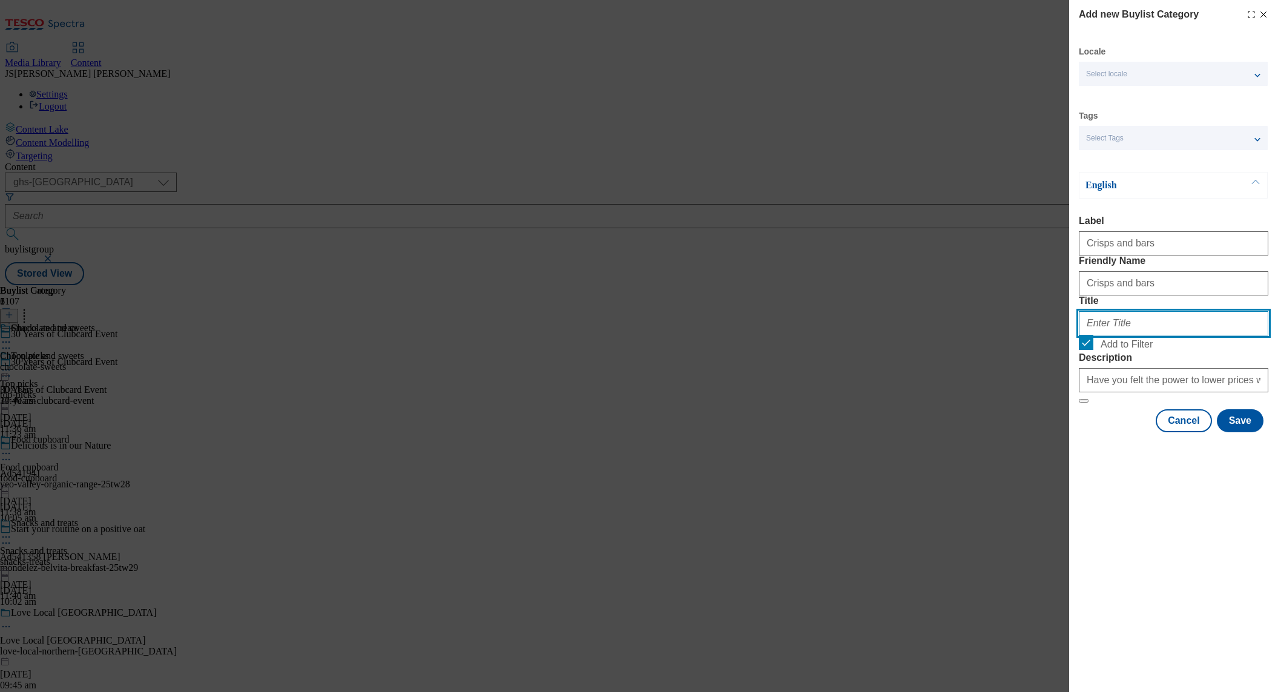
click at [1101, 335] on input "Title" at bounding box center [1173, 323] width 189 height 24
paste input "Crisps and bars"
type input "Crisps and bars"
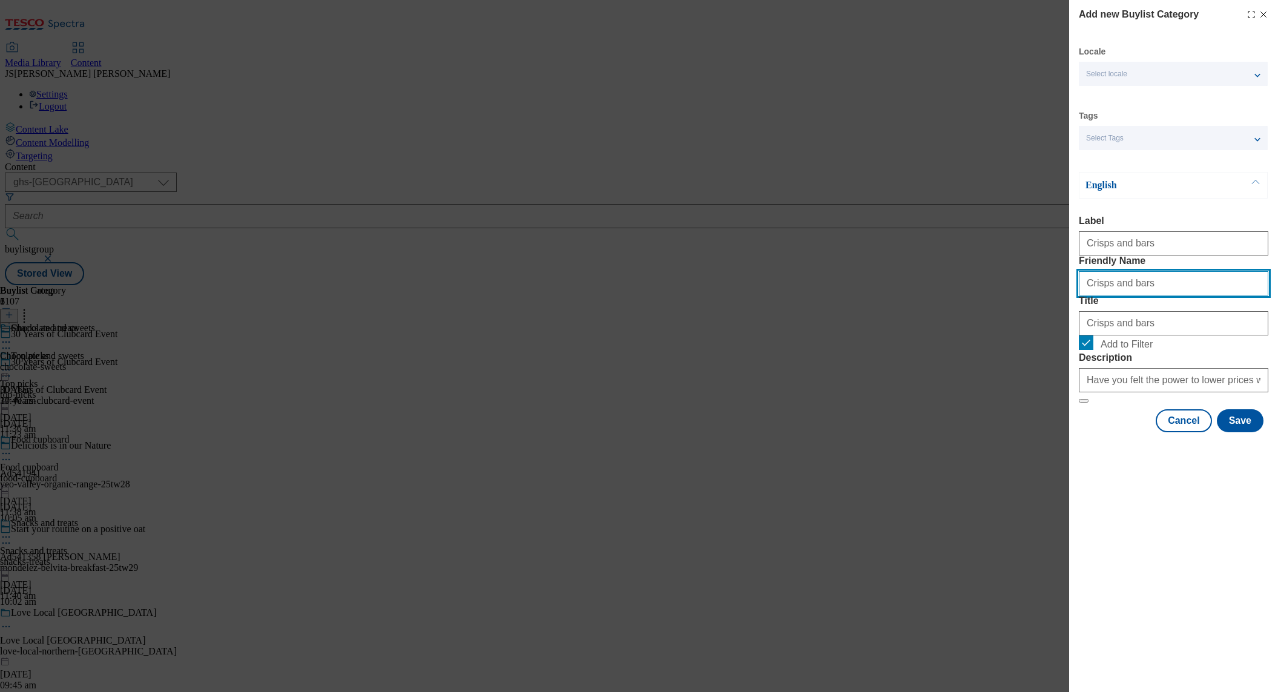
click at [1081, 295] on input "Crisps and bars" at bounding box center [1173, 283] width 189 height 24
type input "crisps-bars"
click at [1244, 432] on button "Save" at bounding box center [1240, 420] width 47 height 23
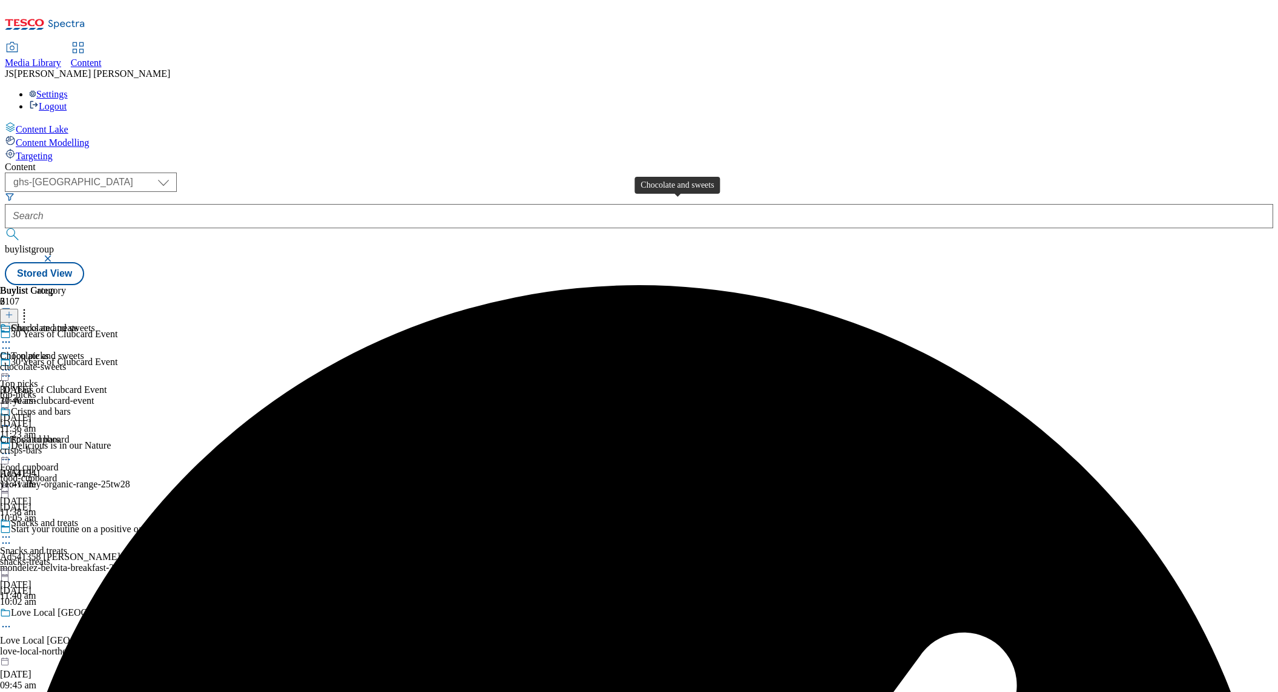
click at [84, 350] on span "Chocolate and sweets" at bounding box center [42, 355] width 84 height 11
click at [13, 310] on icon at bounding box center [9, 314] width 8 height 8
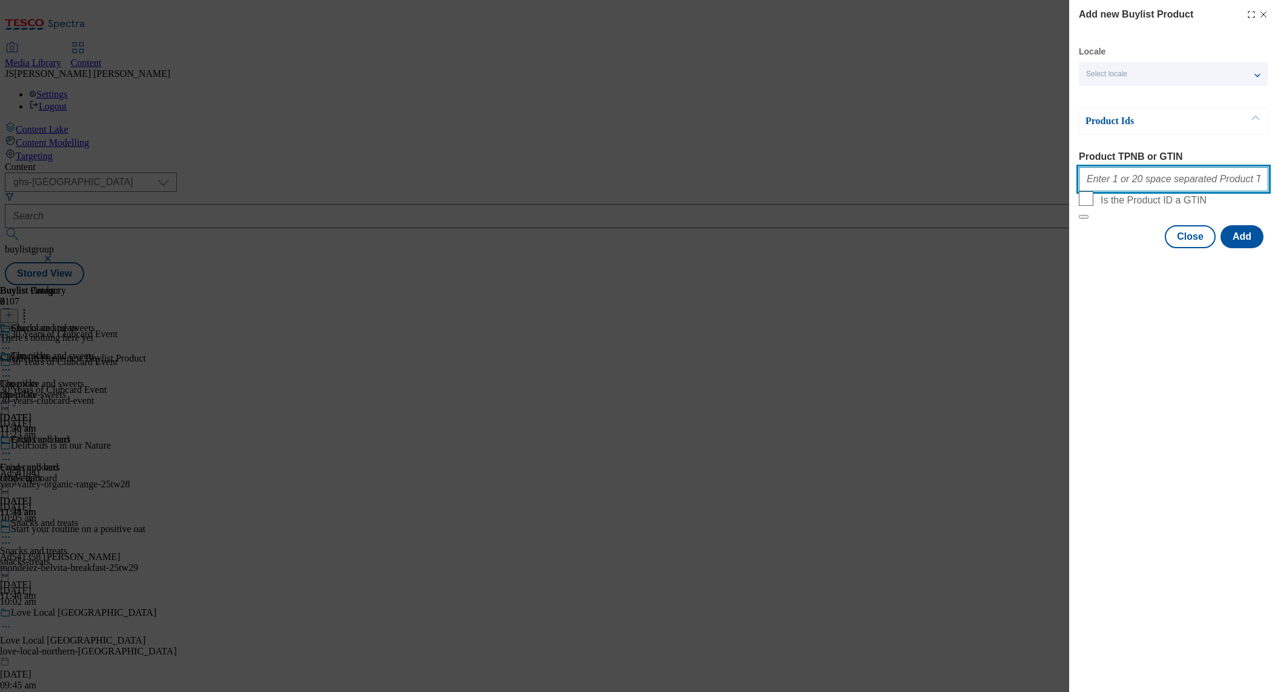
click at [1116, 180] on input "Product TPNB or GTIN" at bounding box center [1173, 179] width 189 height 24
paste input "96098929 92338388 81133284 89602984 94035893 88890274 88705392 88902383 8871185…"
type input "96098929 92338388 81133284 89602984 94035893 88890274 88705392 88902383 8871185…"
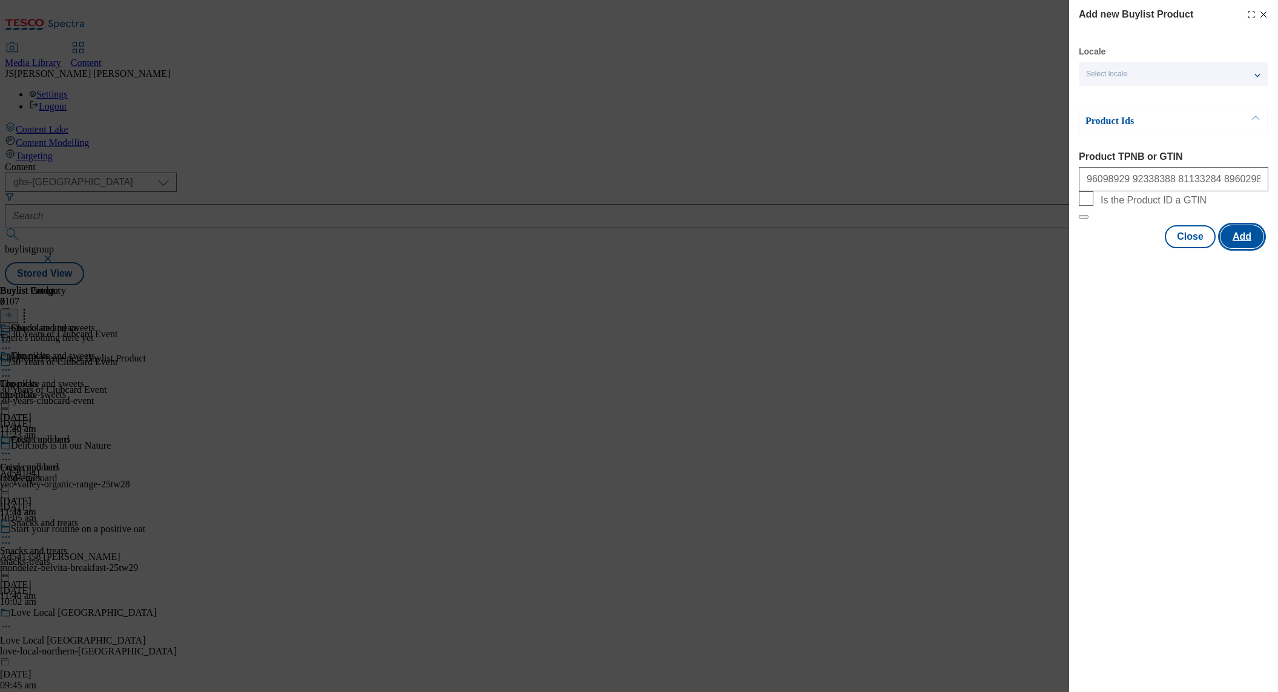
drag, startPoint x: 1242, startPoint y: 262, endPoint x: 1096, endPoint y: 207, distance: 156.5
click at [1242, 248] on button "Add" at bounding box center [1241, 236] width 43 height 23
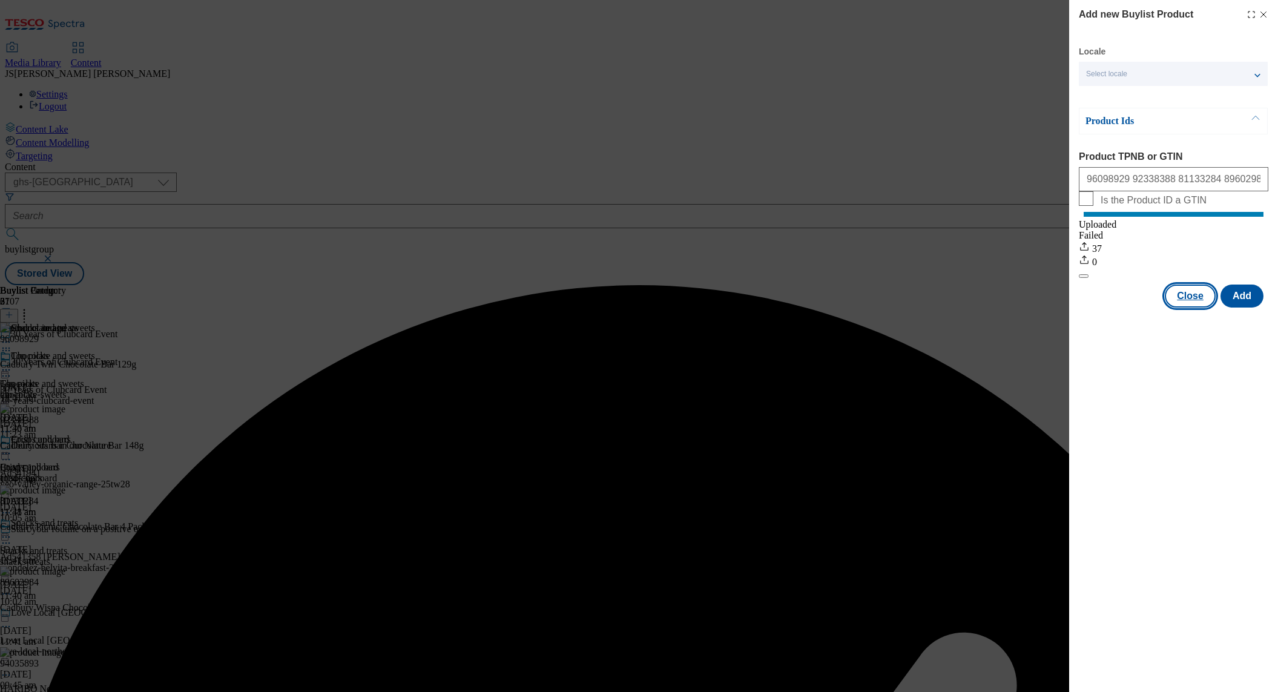
drag, startPoint x: 1189, startPoint y: 305, endPoint x: 1020, endPoint y: 283, distance: 170.3
click at [1189, 305] on button "Close" at bounding box center [1190, 295] width 51 height 23
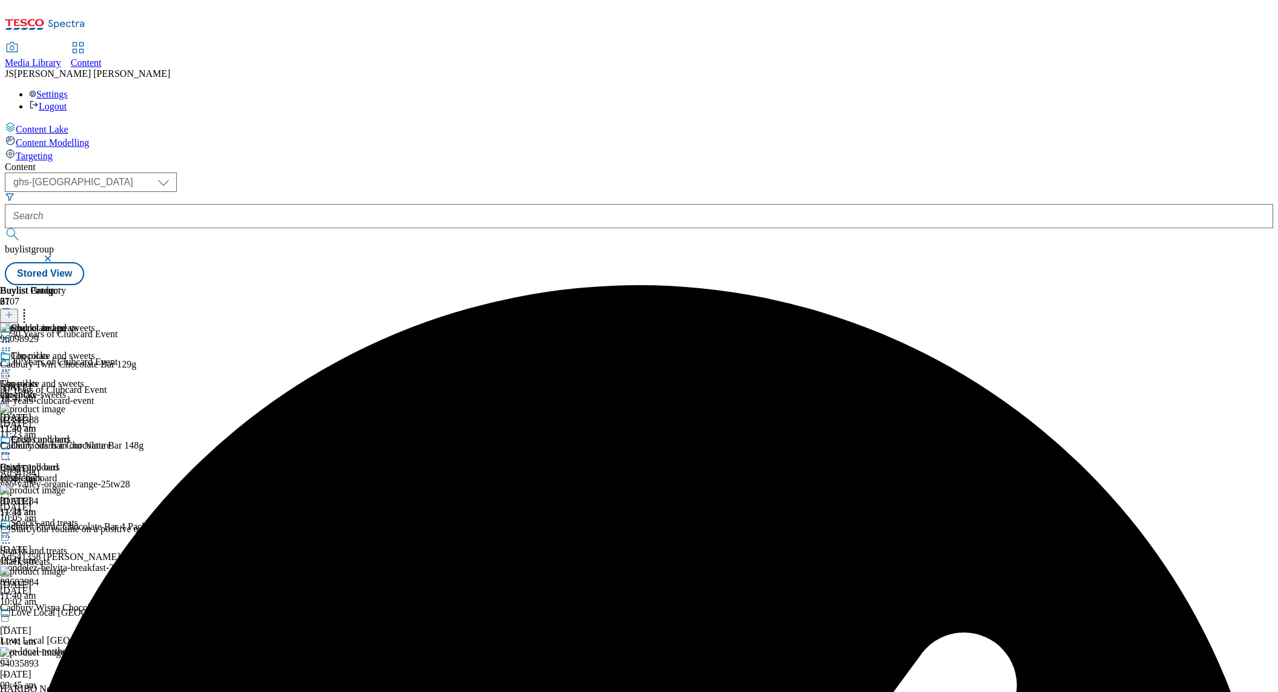
click at [95, 473] on div "crisps-bars" at bounding box center [47, 478] width 95 height 11
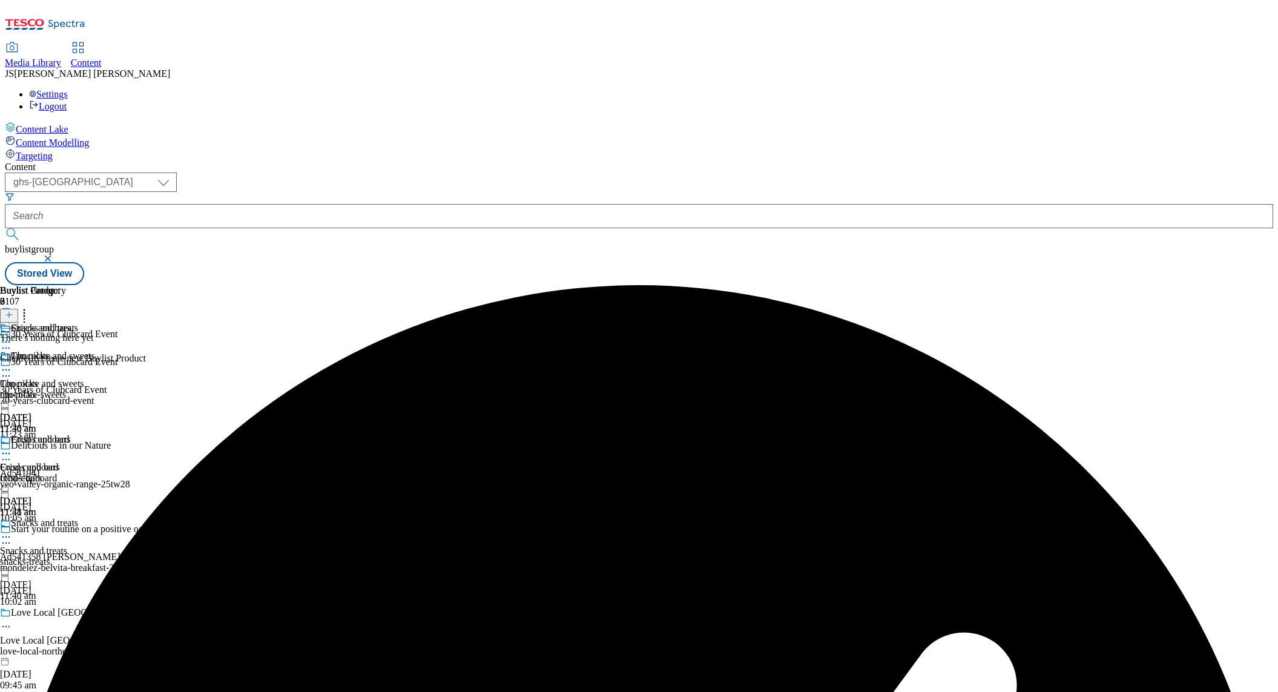
click at [13, 310] on icon at bounding box center [9, 314] width 8 height 8
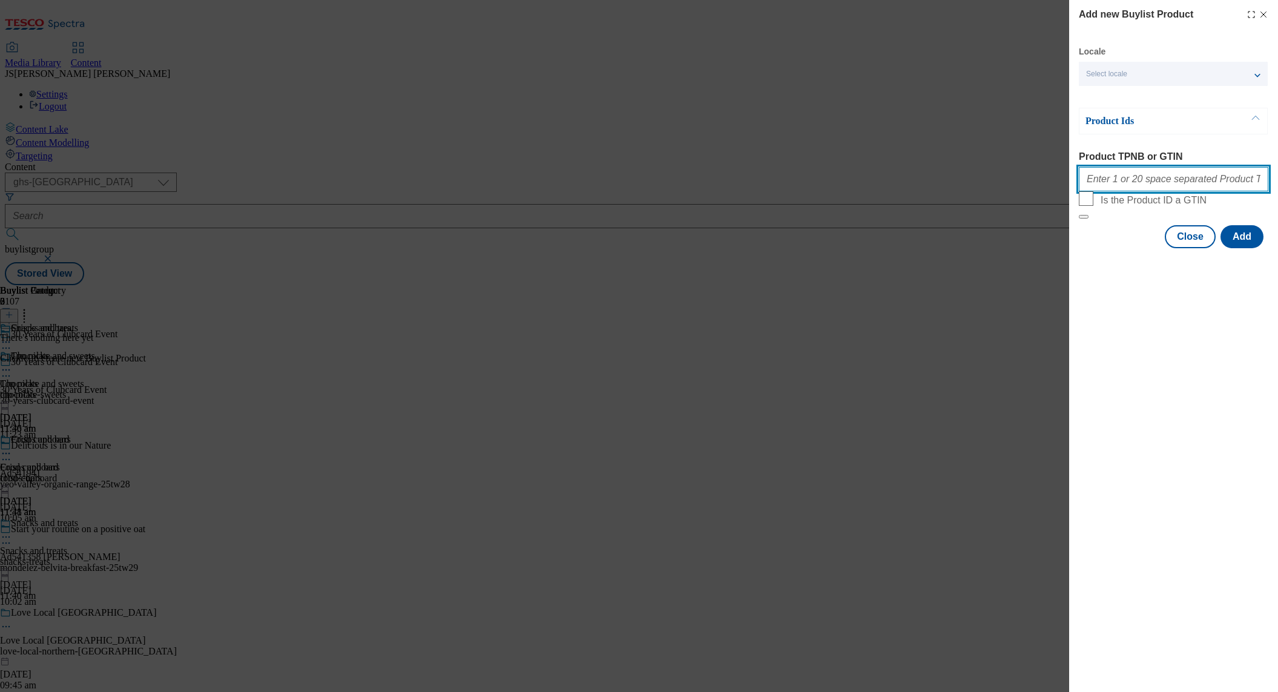
click at [1105, 190] on input "Product TPNB or GTIN" at bounding box center [1173, 179] width 189 height 24
paste input "96710747 93936888 96710056 96494450 67673569 54109838 58183650 87895466 9297359…"
type input "96710747 93936888 96710056 96494450 67673569 54109838 58183650 87895466 9297359…"
click at [1233, 248] on button "Add" at bounding box center [1241, 236] width 43 height 23
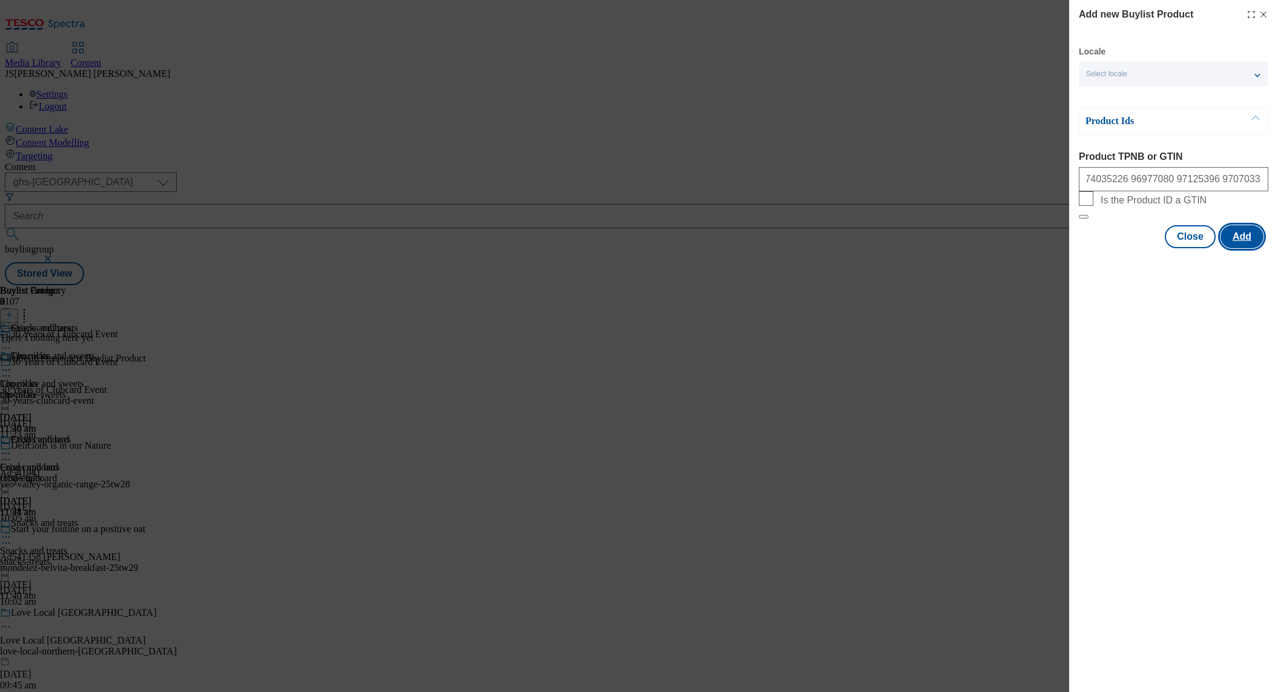
scroll to position [0, 0]
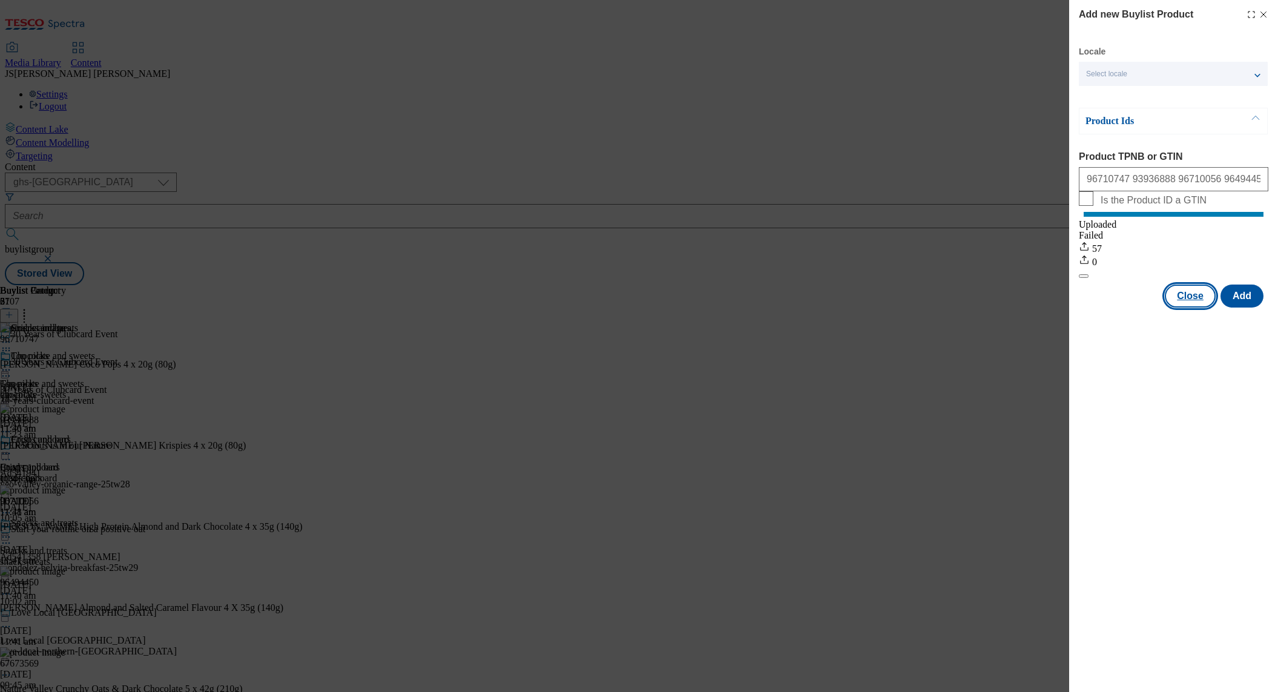
click at [1197, 307] on button "Close" at bounding box center [1190, 295] width 51 height 23
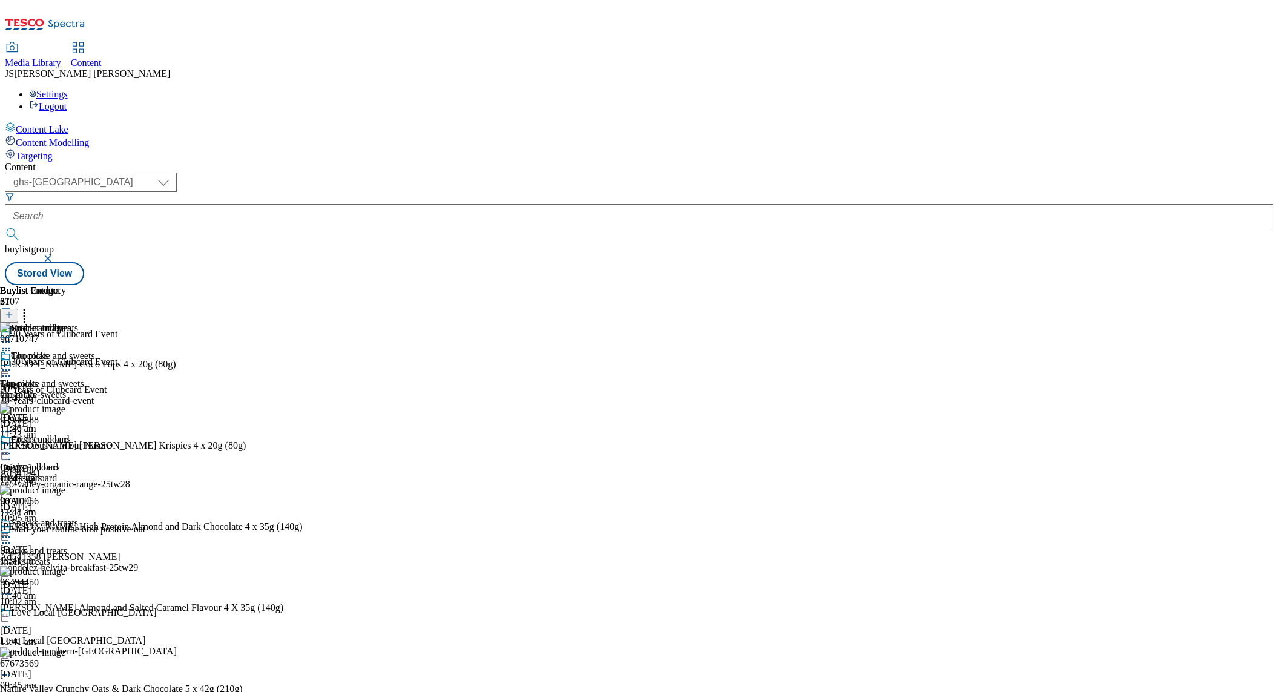
click at [12, 531] on icon at bounding box center [6, 537] width 12 height 12
click at [66, 614] on span "Preview" at bounding box center [52, 618] width 28 height 9
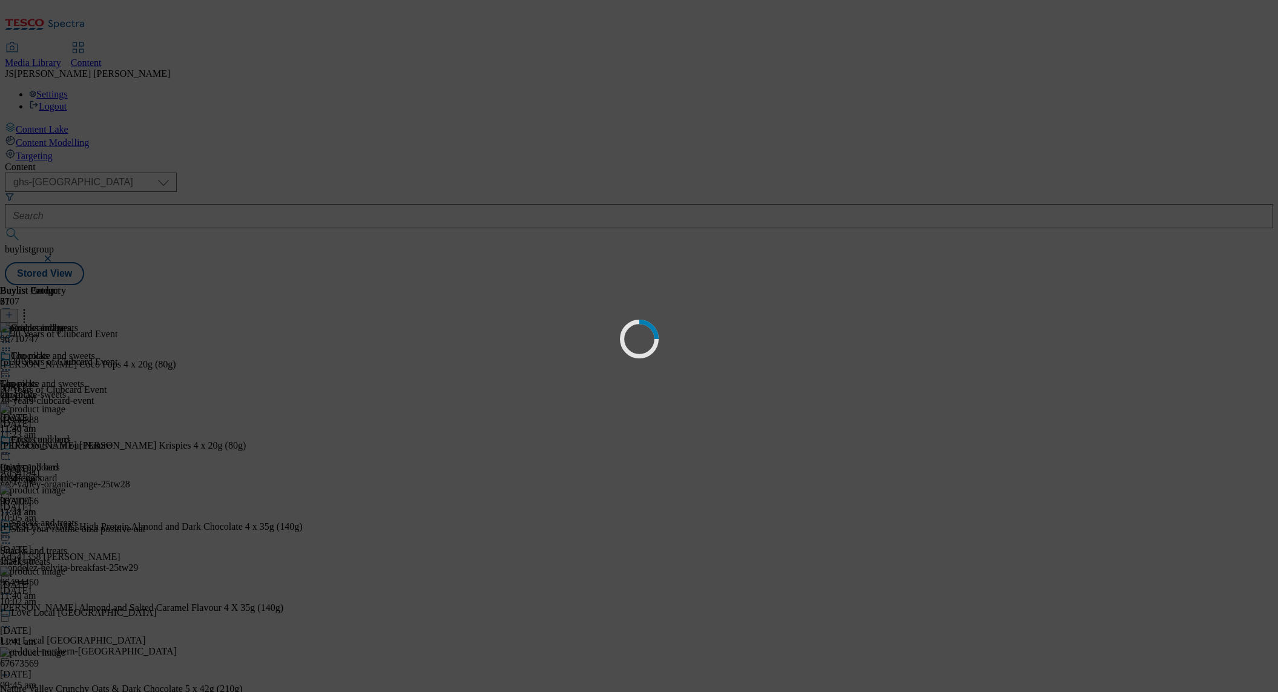
scroll to position [0, 0]
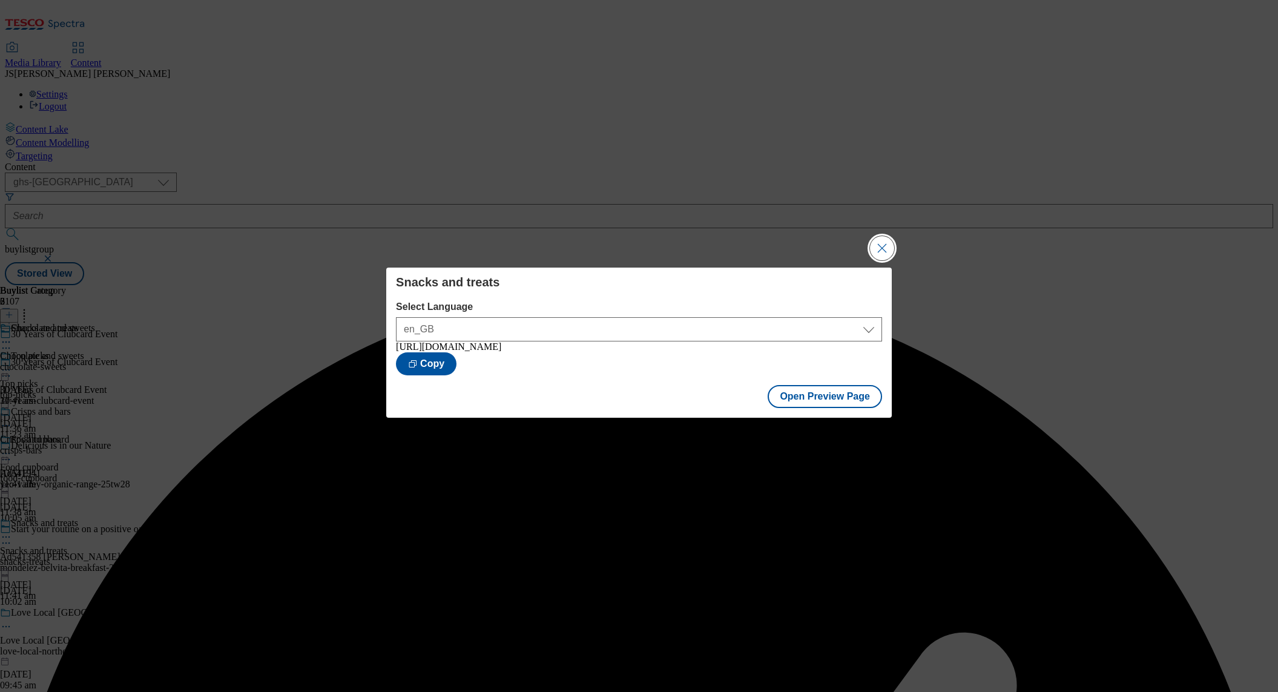
click at [885, 248] on button "Close Modal" at bounding box center [882, 248] width 24 height 24
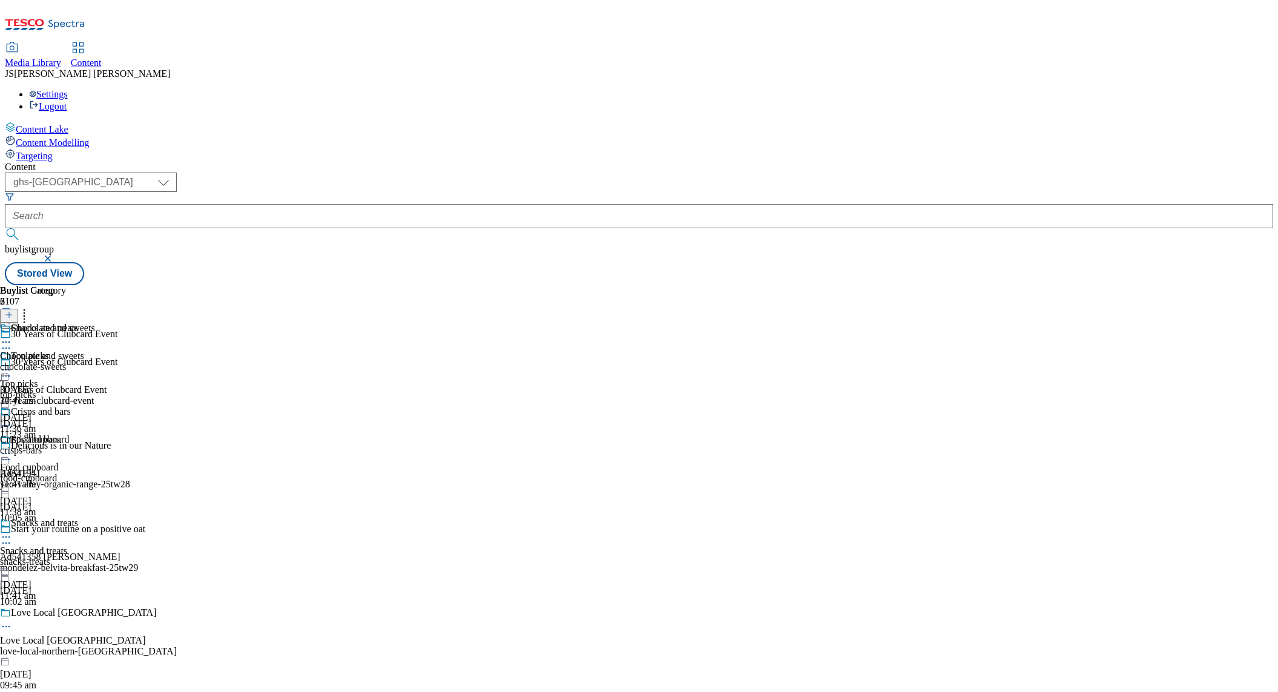
click at [13, 310] on icon at bounding box center [9, 314] width 8 height 8
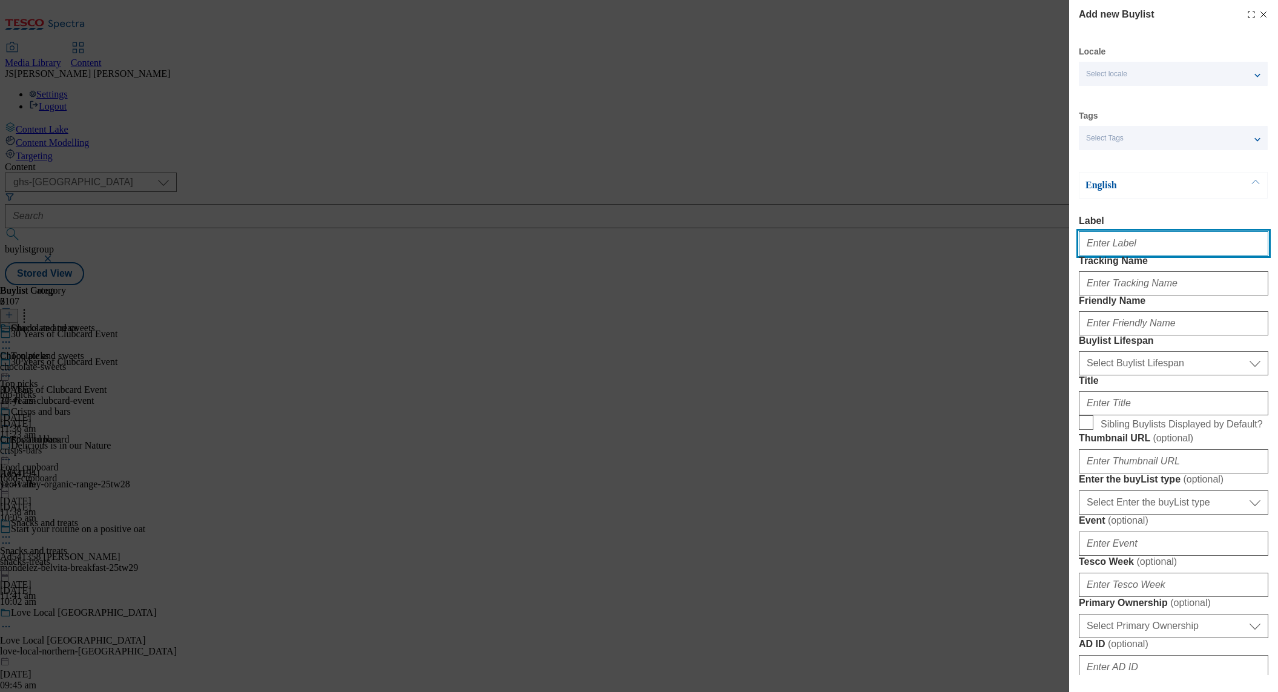
click at [1093, 240] on input "Label" at bounding box center [1173, 243] width 189 height 24
paste input "Drinks"
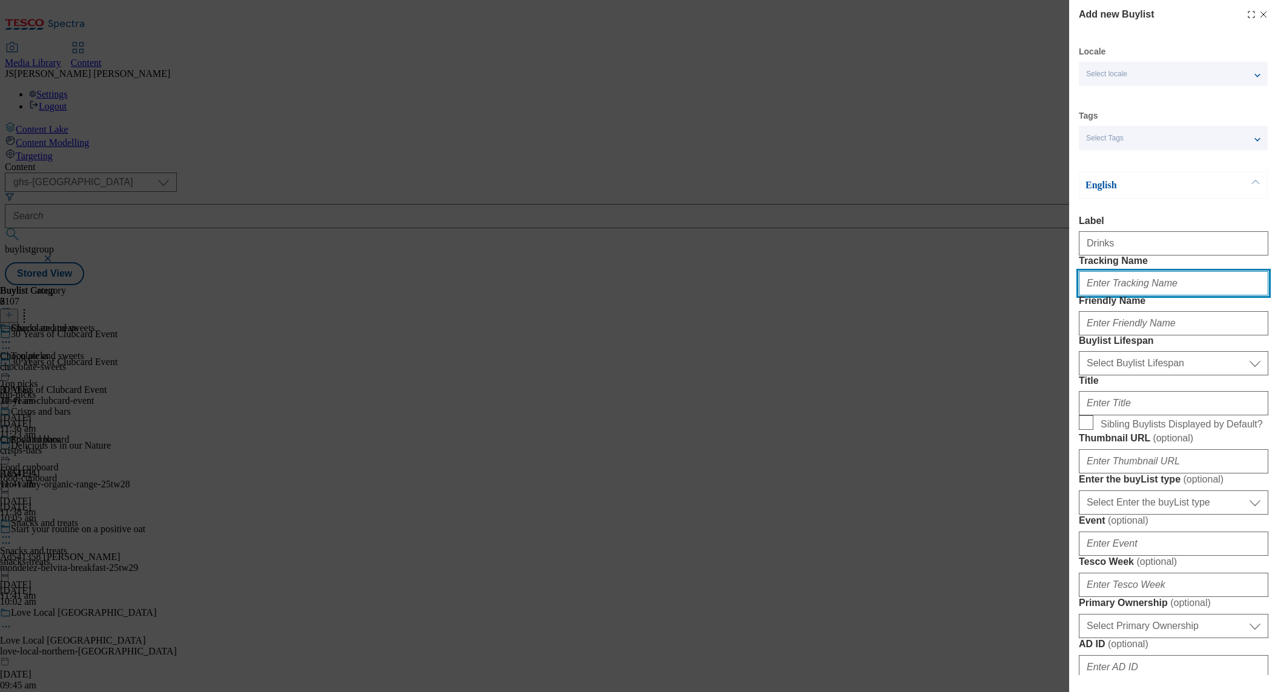
click at [1103, 295] on input "Tracking Name" at bounding box center [1173, 283] width 189 height 24
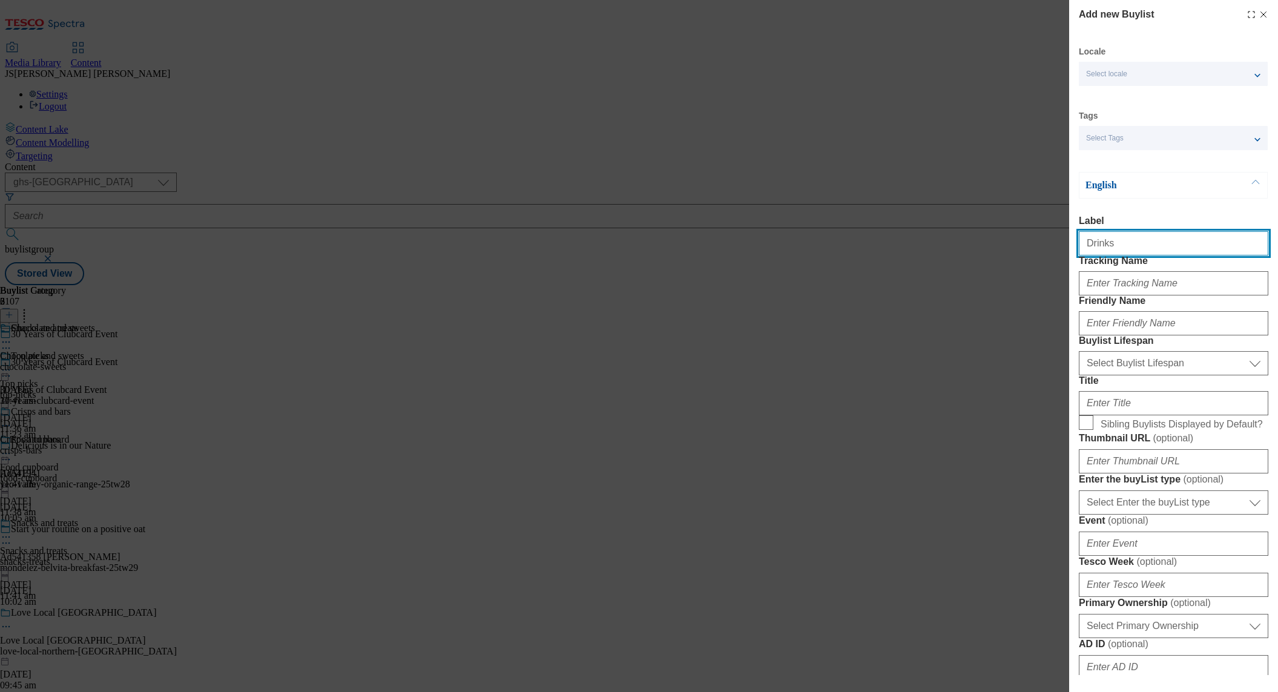
click at [1246, 248] on input "Drinks" at bounding box center [1173, 243] width 189 height 24
type input "Drinks"
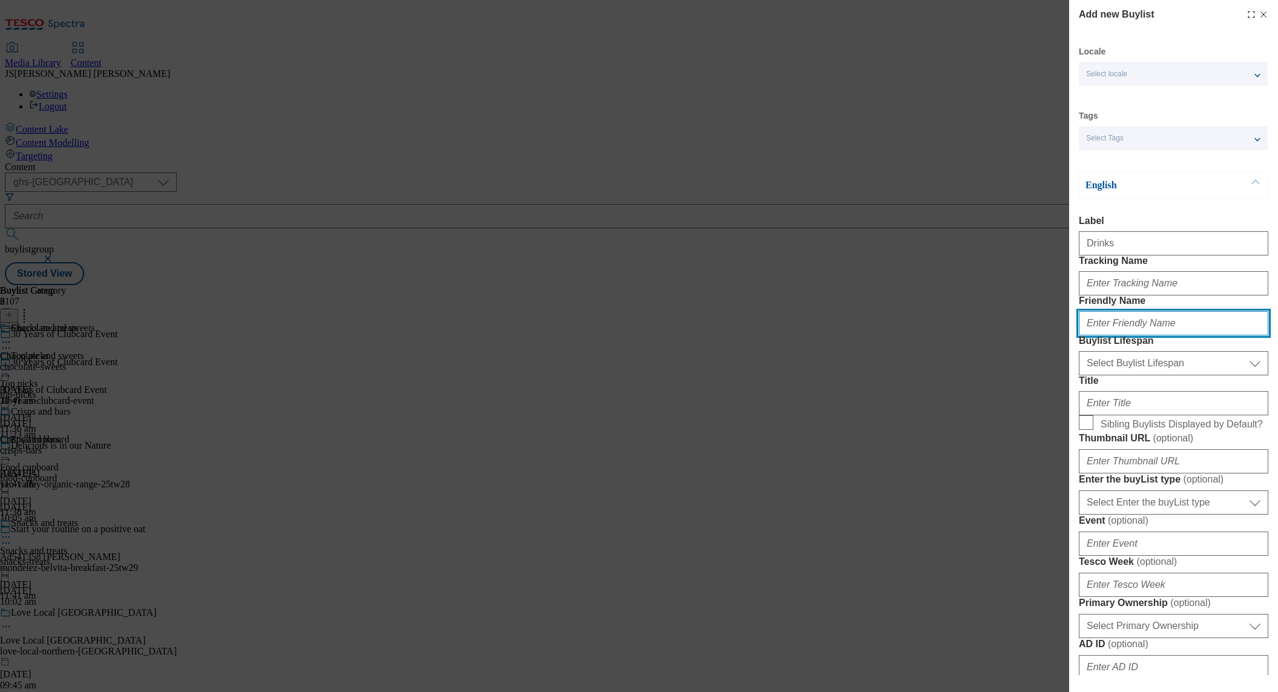
click at [1131, 335] on input "Friendly Name" at bounding box center [1173, 323] width 189 height 24
paste input "Drinks"
type input "Drinks"
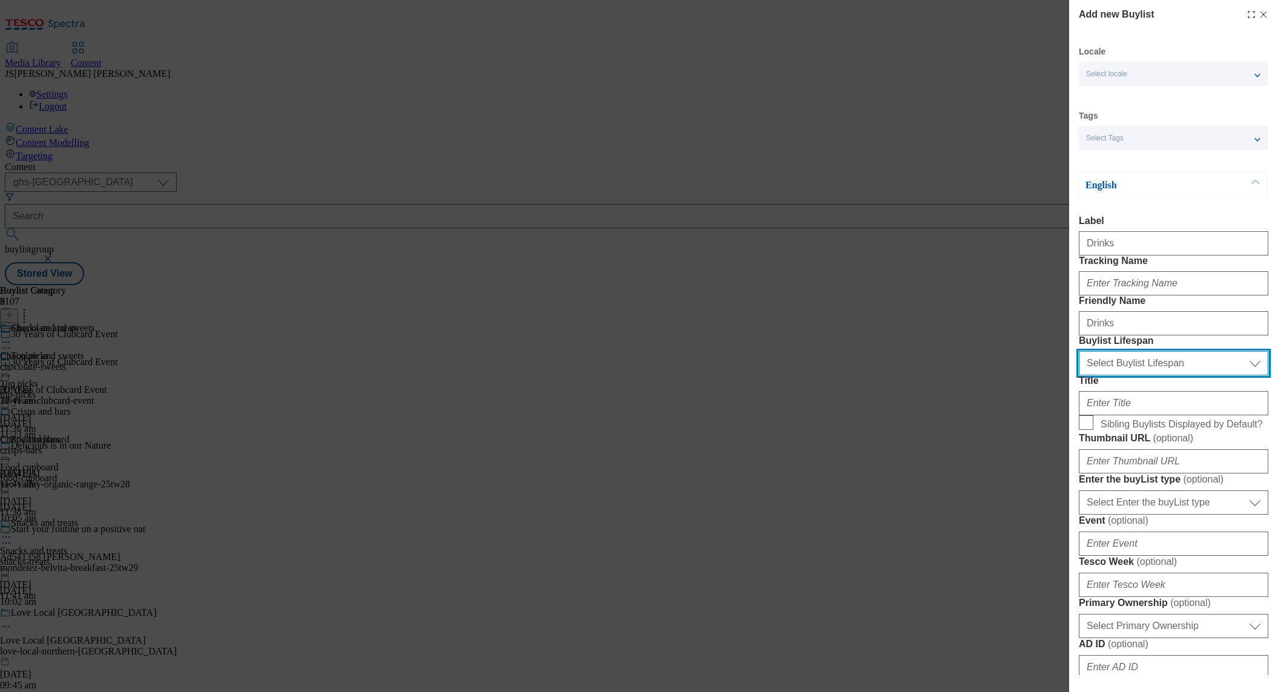
click at [1100, 375] on select "Select Buylist Lifespan evergreen seasonal tactical" at bounding box center [1173, 363] width 189 height 24
select select "evergreen"
click at [1079, 375] on select "Select Buylist Lifespan evergreen seasonal tactical" at bounding box center [1173, 363] width 189 height 24
click at [1088, 430] on input "Sibling Buylists Displayed by Default?" at bounding box center [1086, 422] width 15 height 15
checkbox input "true"
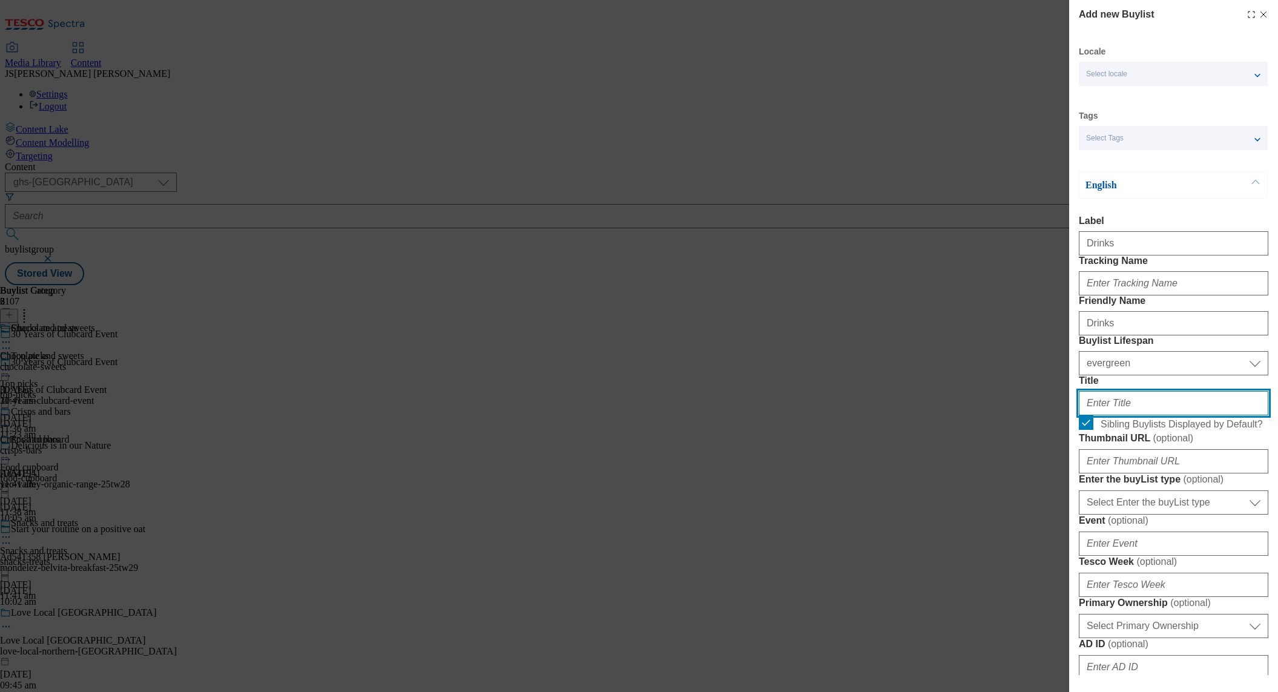
click at [1114, 415] on input "Title" at bounding box center [1173, 403] width 189 height 24
paste input "Drinks"
type input "Drinks"
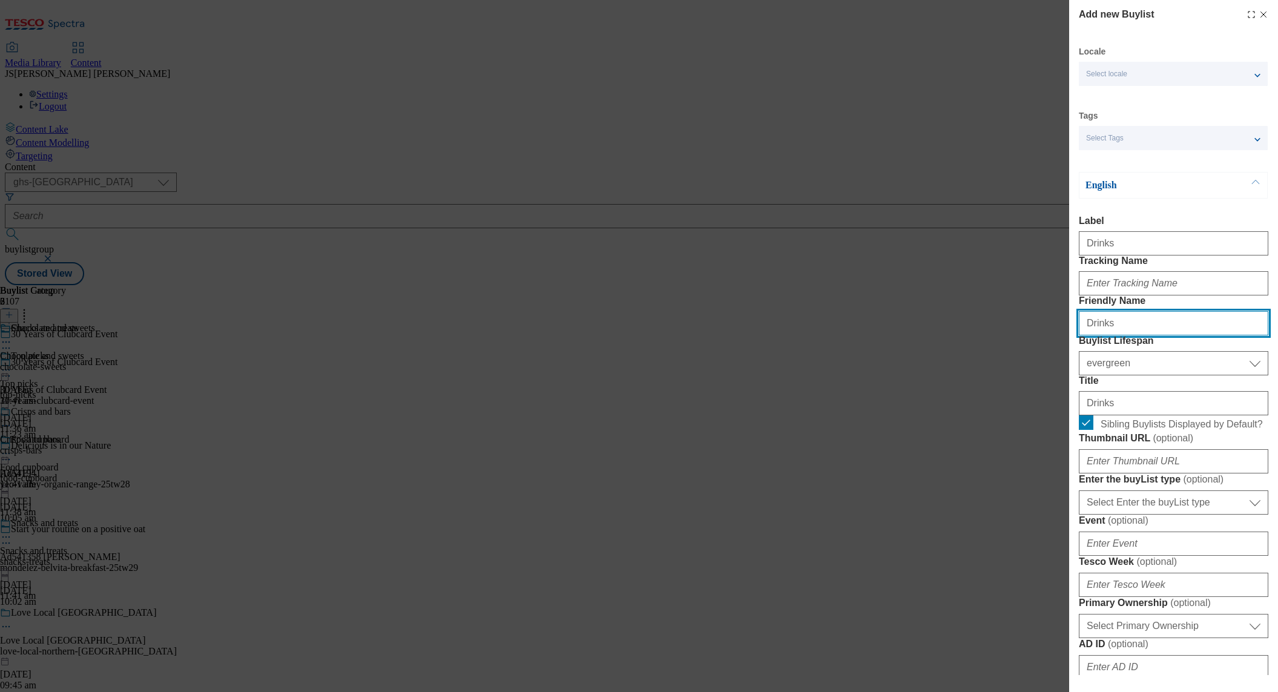
click at [1080, 335] on input "Drinks" at bounding box center [1173, 323] width 189 height 24
type input "drinks"
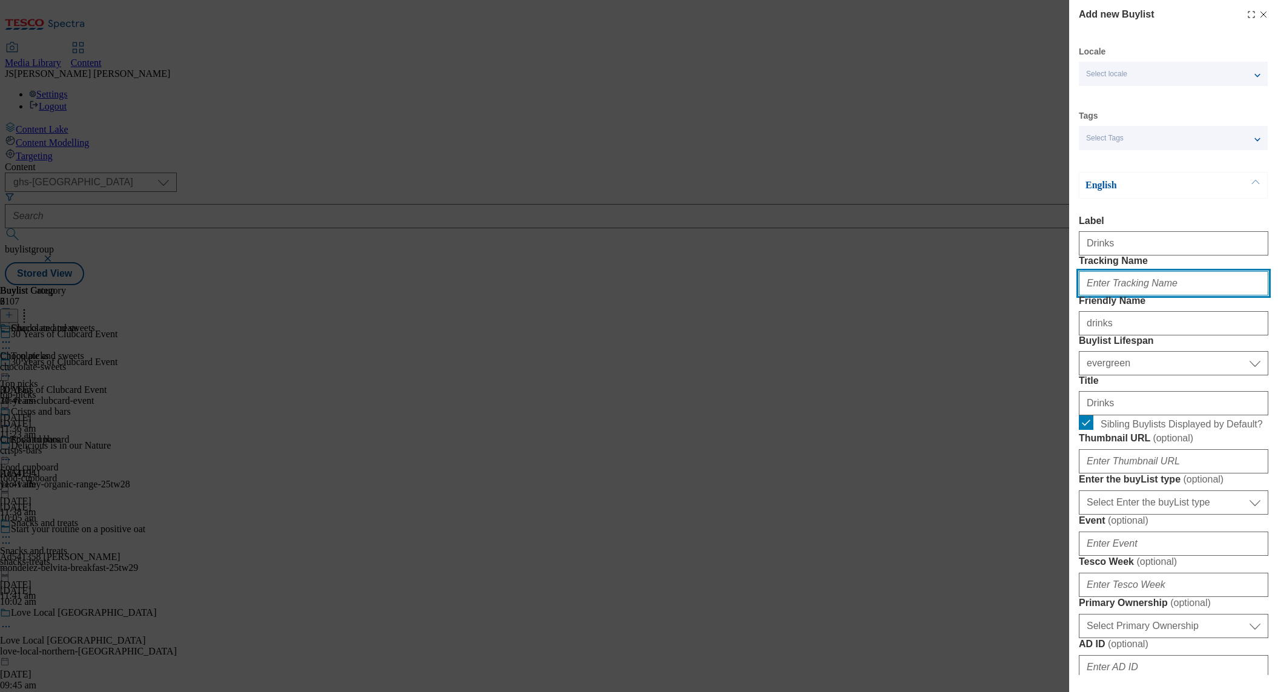
click at [1104, 295] on input "Tracking Name" at bounding box center [1173, 283] width 189 height 24
paste input "GV_28_BWS"
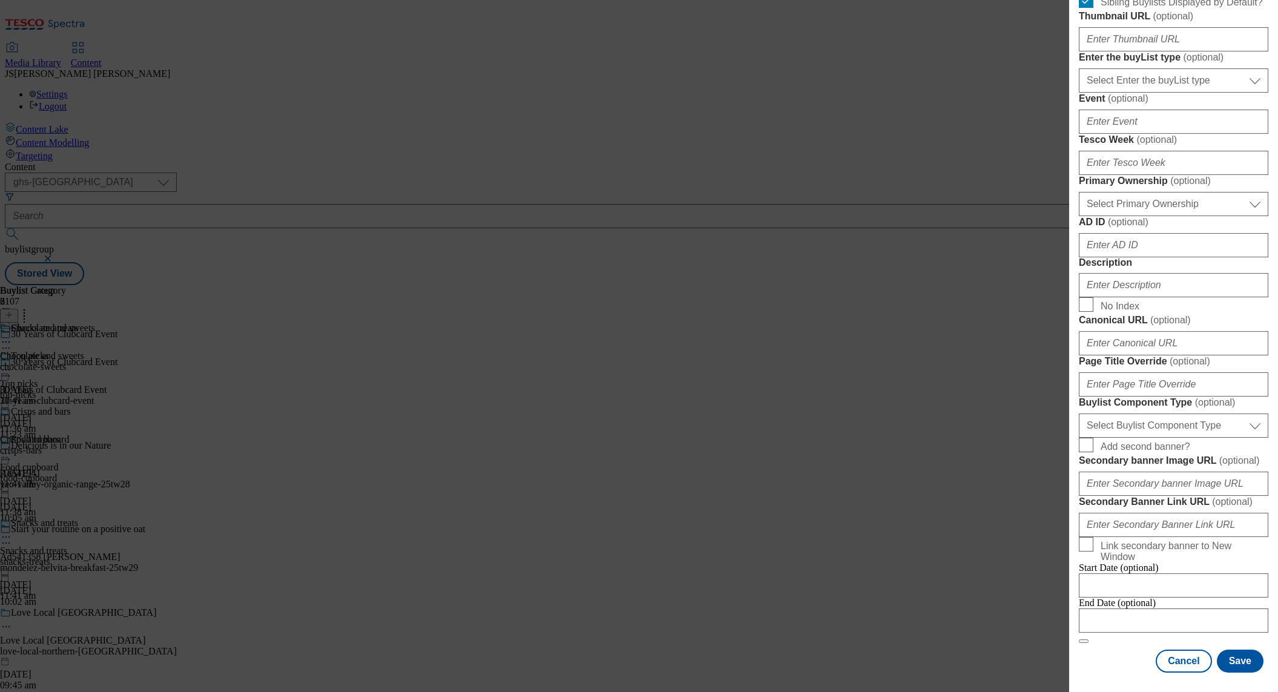
scroll to position [852, 0]
type input "GV_28_BWS"
click at [1118, 413] on select "Select Buylist Component Type Banner Competition Header Meal" at bounding box center [1173, 425] width 189 height 24
select select "Banner"
click at [1079, 413] on select "Select Buylist Component Type Banner Competition Header Meal" at bounding box center [1173, 425] width 189 height 24
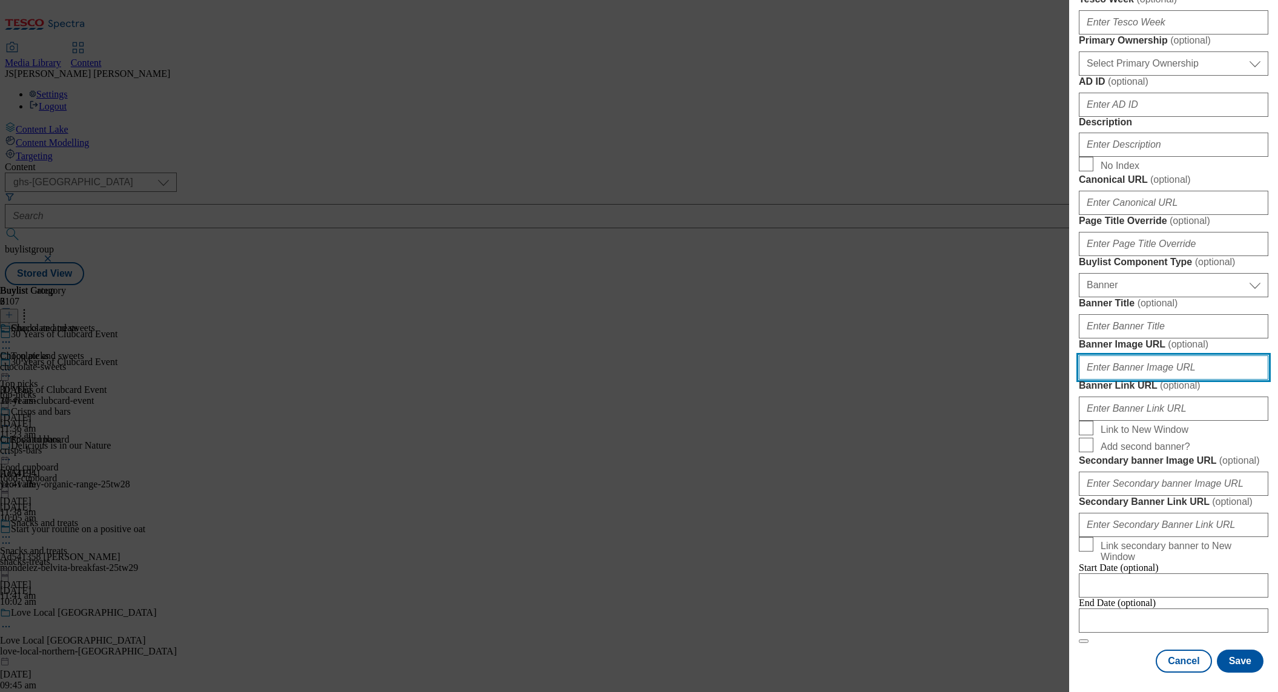
click at [1133, 379] on input "Banner Image URL ( optional )" at bounding box center [1173, 367] width 189 height 24
paste input "[URL][DOMAIN_NAME]"
type input "[URL][DOMAIN_NAME]"
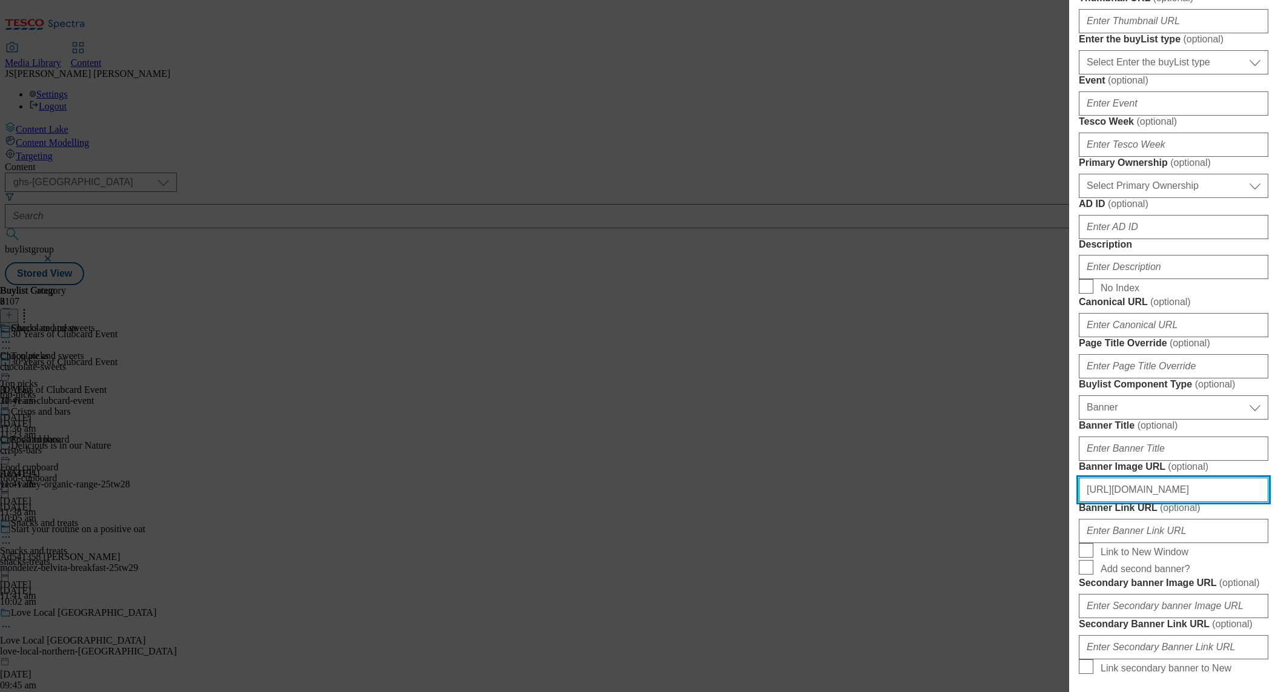
scroll to position [364, 0]
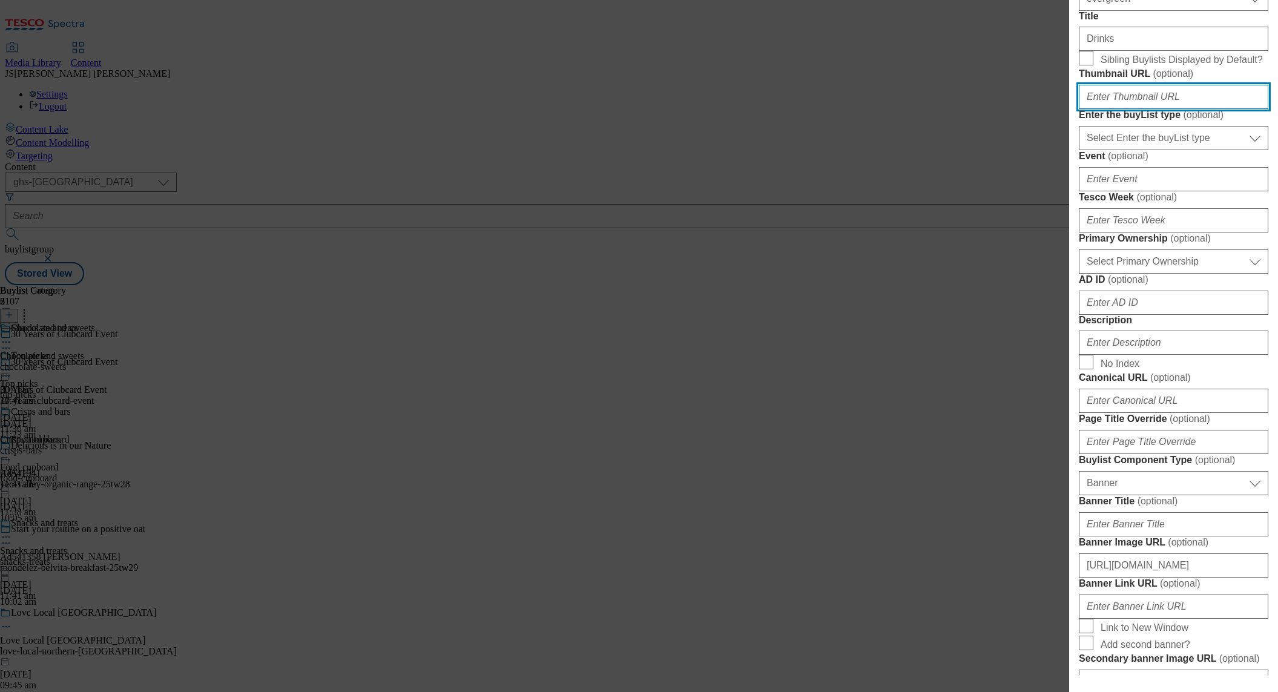
click at [1106, 109] on input "Thumbnail URL ( optional )" at bounding box center [1173, 97] width 189 height 24
paste input "[URL][DOMAIN_NAME]"
type input "[URL][DOMAIN_NAME]"
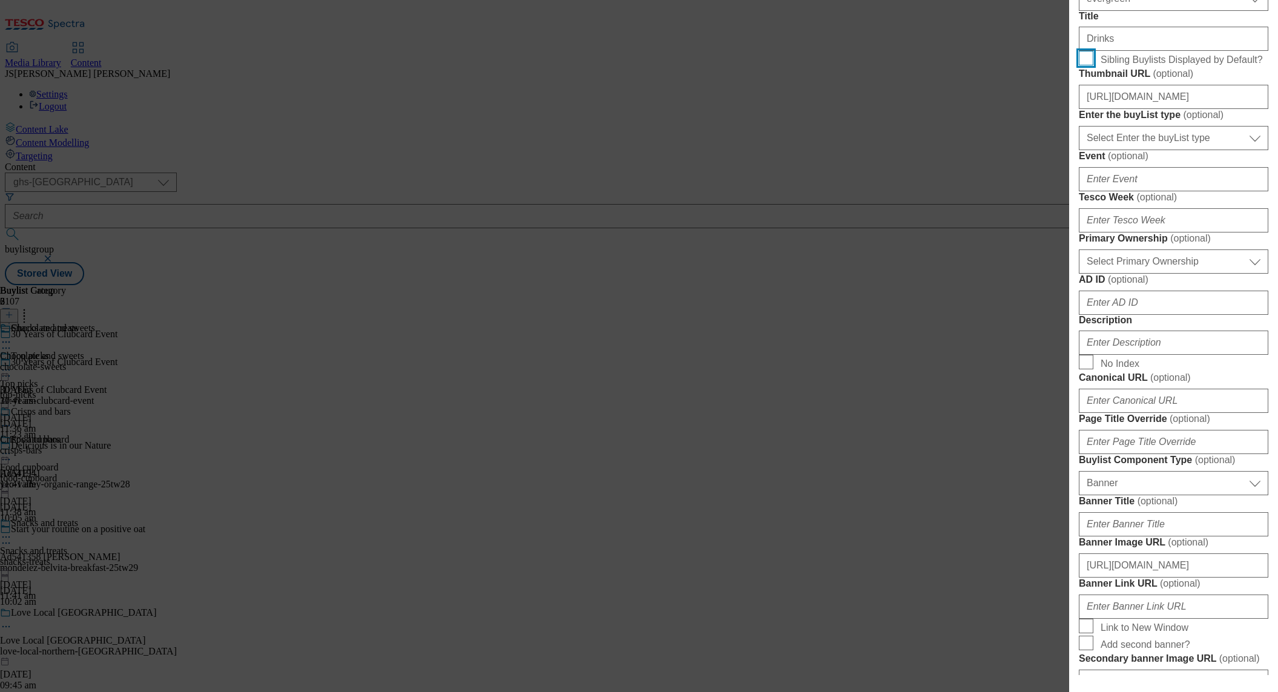
click at [1086, 65] on input "Sibling Buylists Displayed by Default?" at bounding box center [1086, 58] width 15 height 15
checkbox input "true"
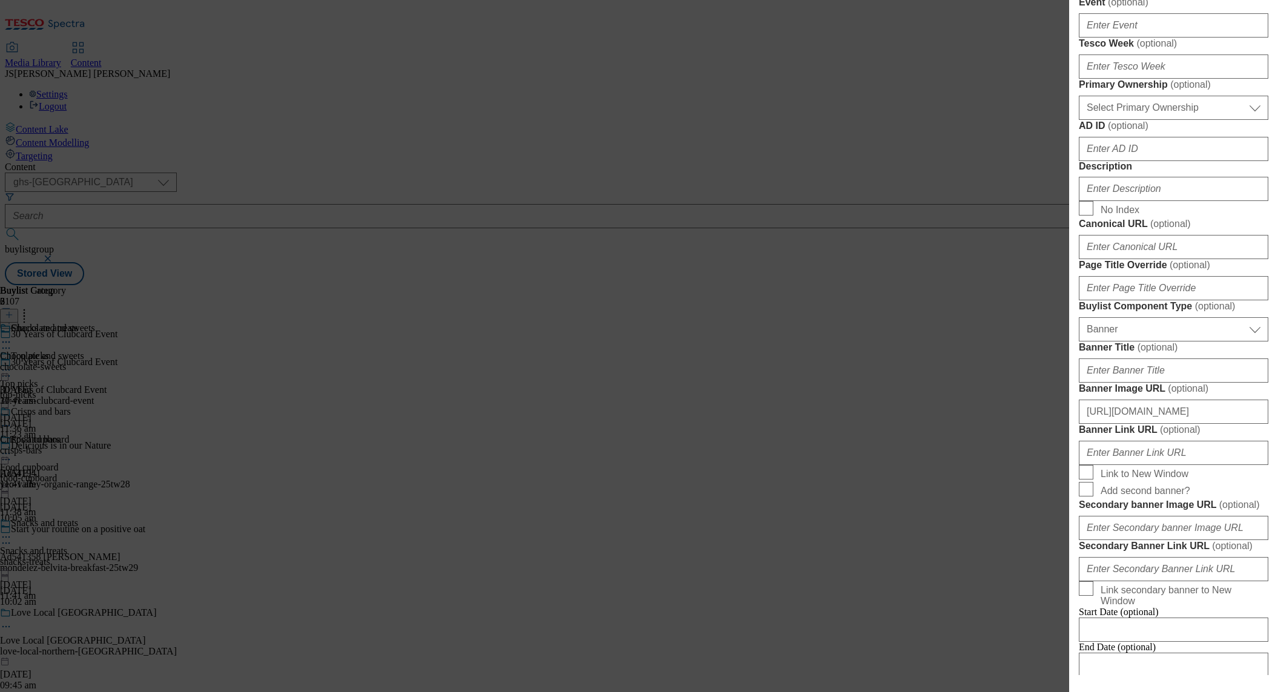
scroll to position [539, 0]
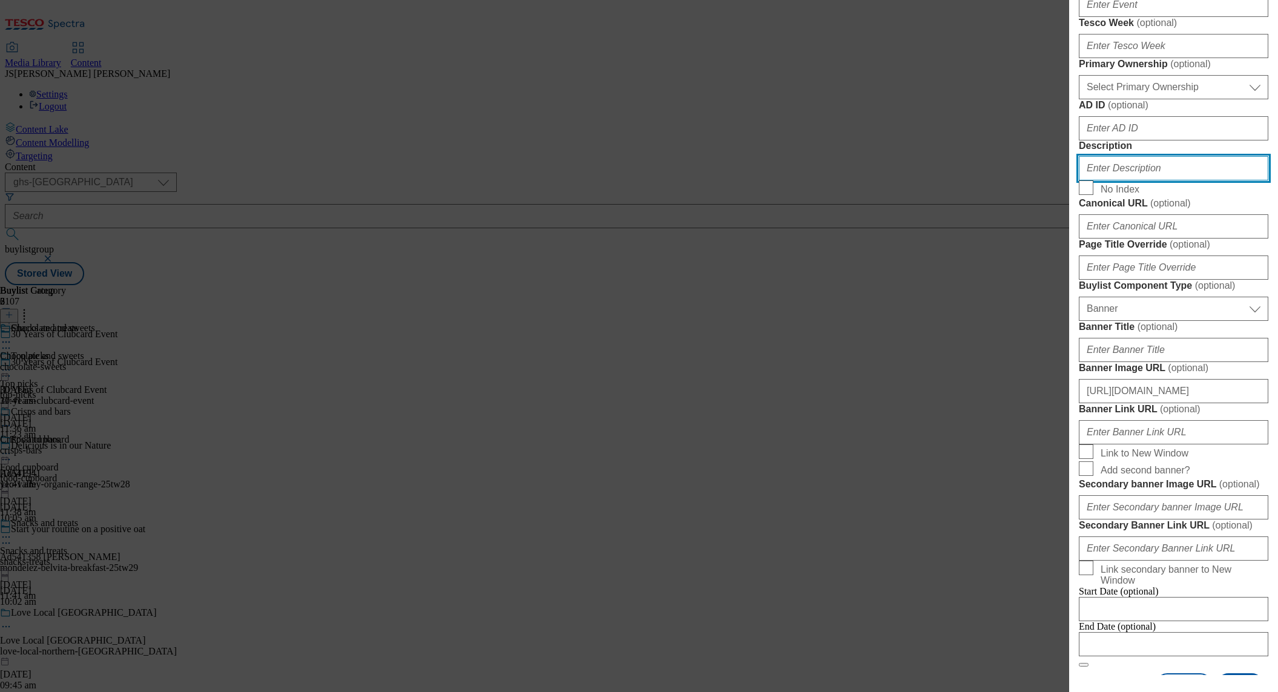
click at [1111, 180] on input "Description" at bounding box center [1173, 168] width 189 height 24
paste input "Have you felt the power to lower prices with Clubcard Prices? Check out our exc…"
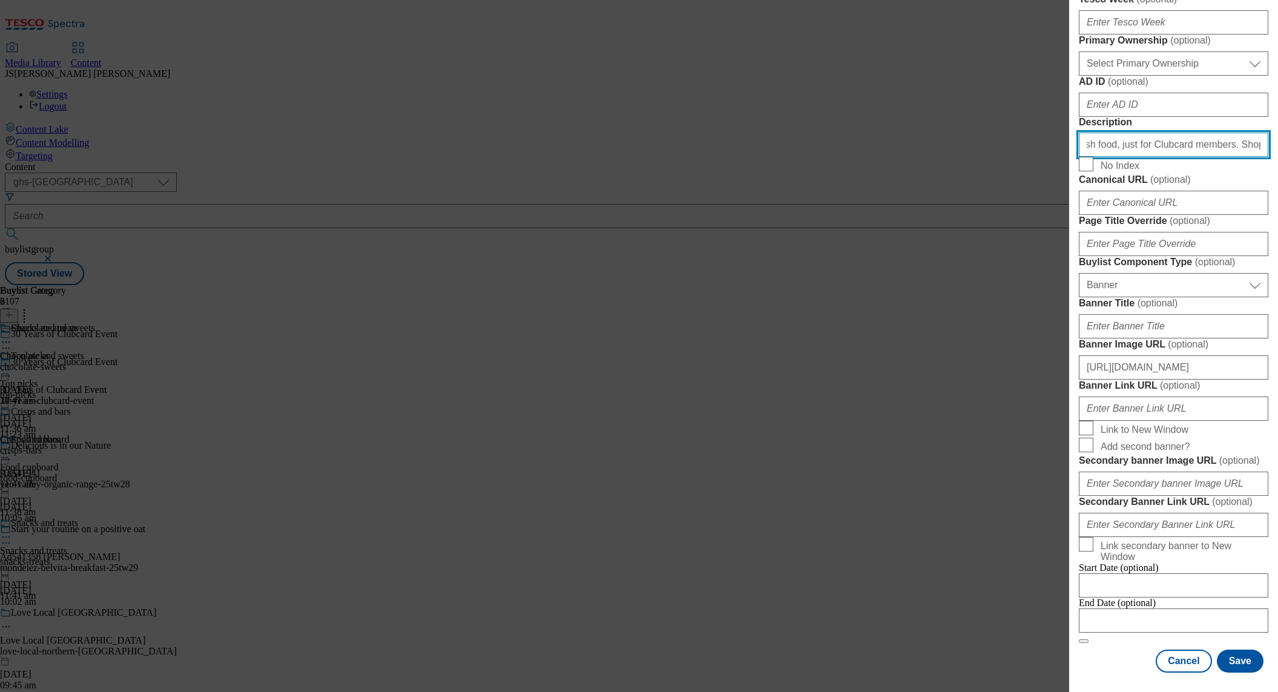
scroll to position [1070, 0]
type input "Have you felt the power to lower prices with Clubcard Prices? Check out our exc…"
click at [1246, 666] on button "Save" at bounding box center [1240, 660] width 47 height 23
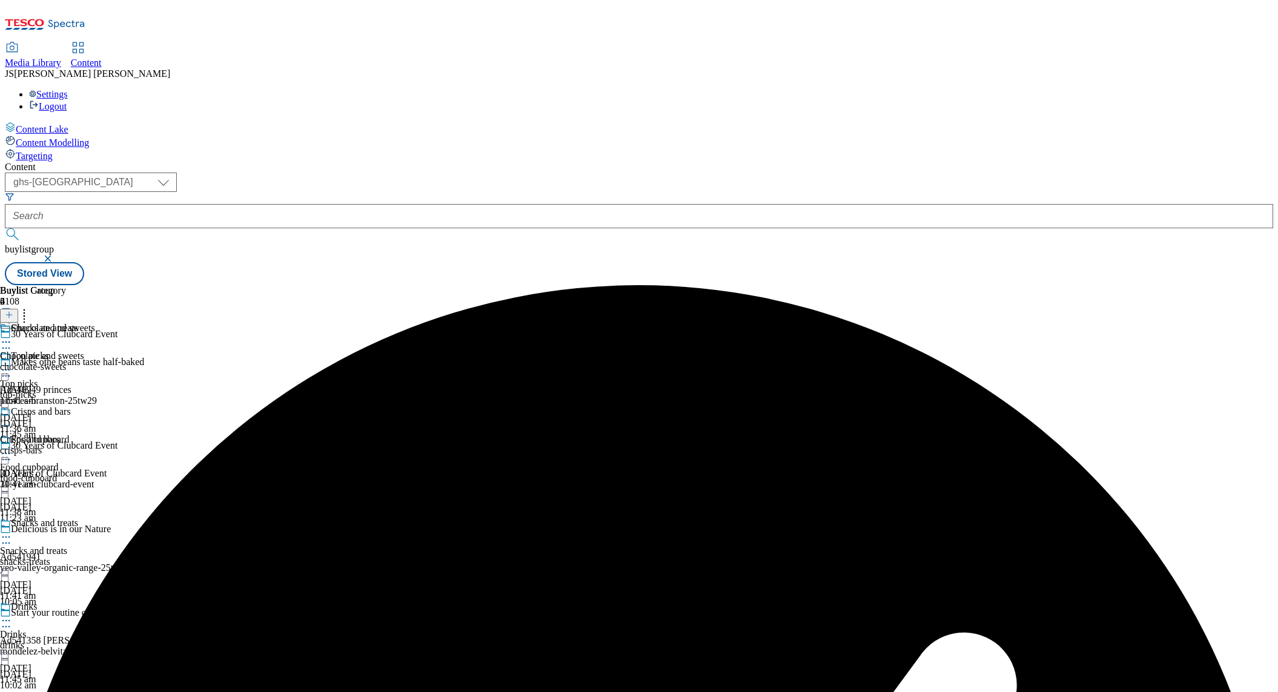
scroll to position [86, 0]
click at [27, 629] on span "Drinks" at bounding box center [13, 634] width 27 height 11
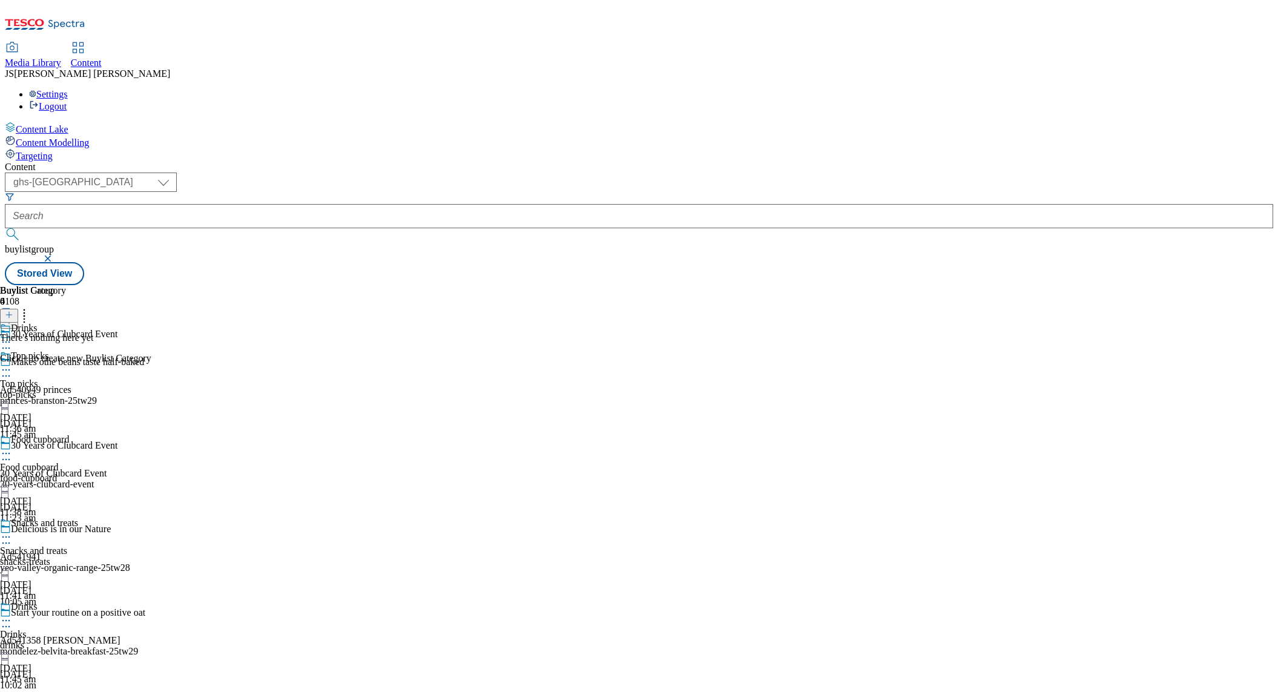
click at [13, 310] on icon at bounding box center [9, 314] width 8 height 8
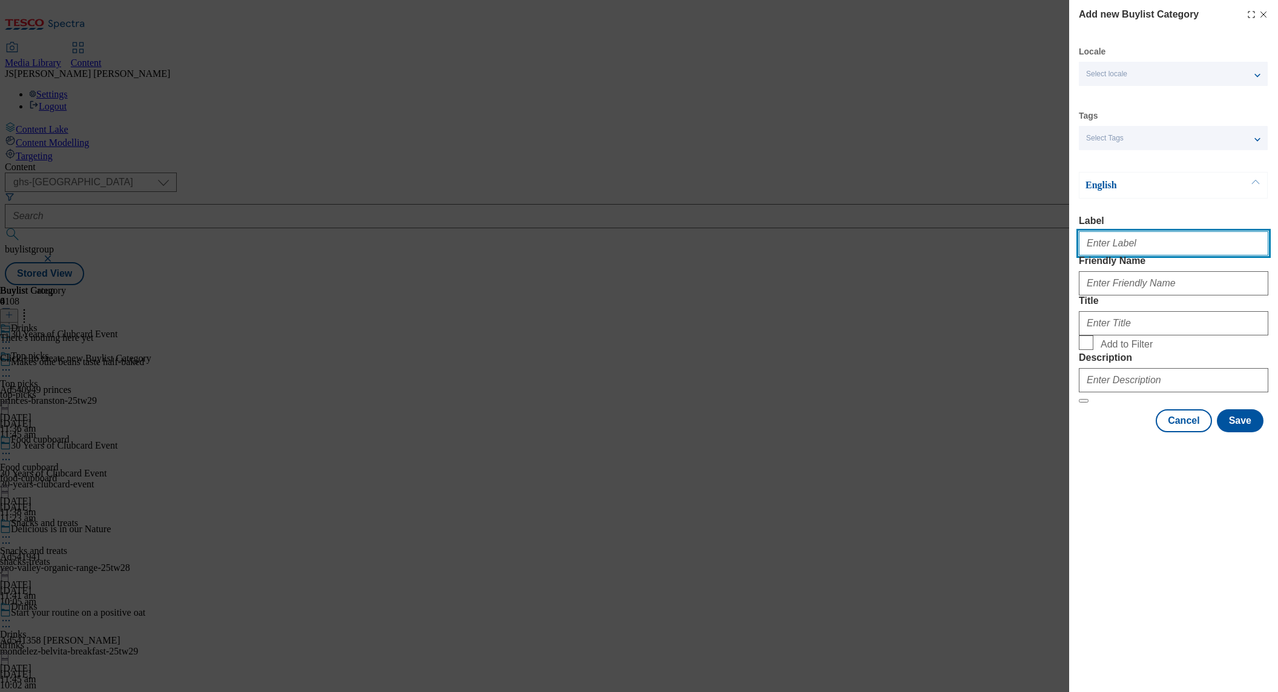
click at [1104, 245] on input "Label" at bounding box center [1173, 243] width 189 height 24
paste input "Beer and ciders"
type input "Beer and ciders"
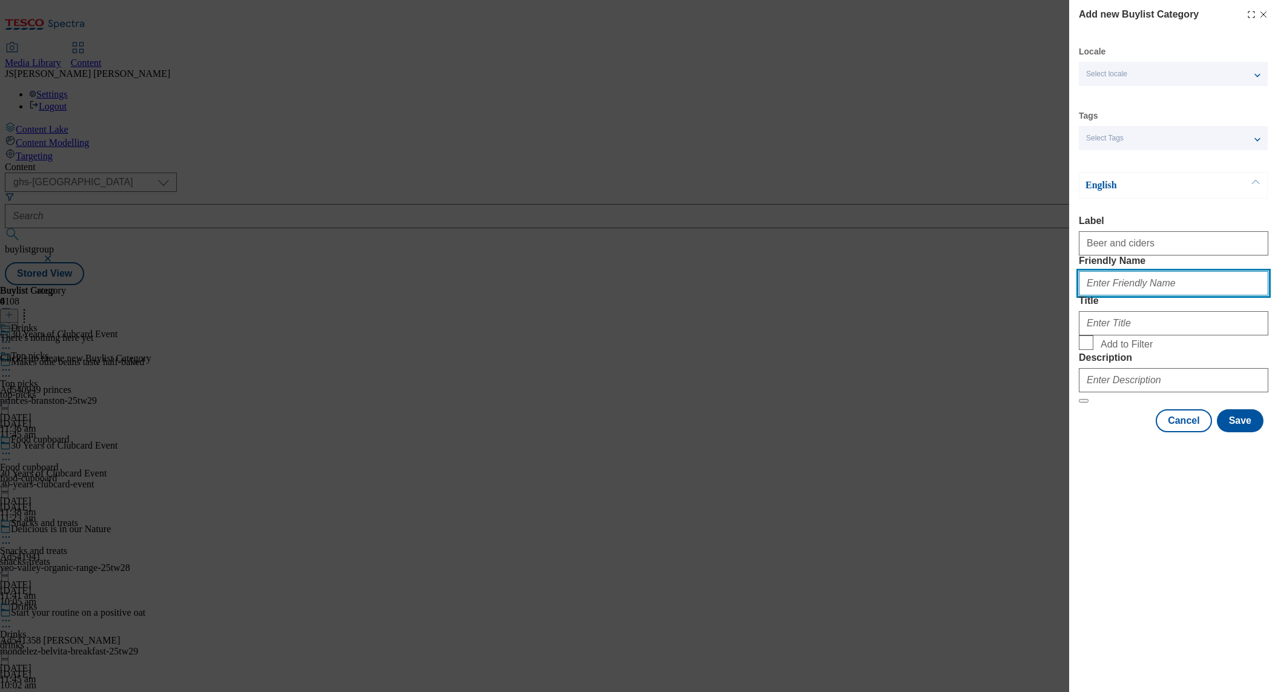
click at [1098, 295] on input "Friendly Name" at bounding box center [1173, 283] width 189 height 24
paste input "Beer and ciders"
type input "Beer and ciders"
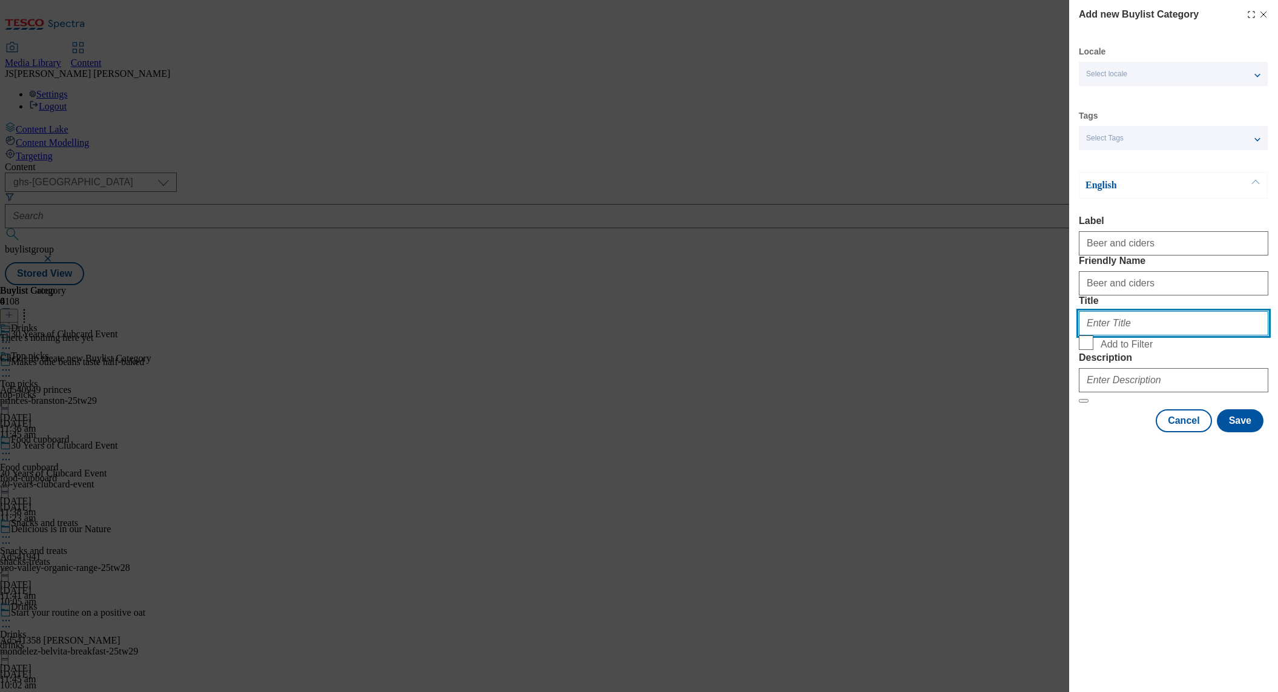
click at [1102, 335] on input "Title" at bounding box center [1173, 323] width 189 height 24
paste input "Beer and ciders"
type input "Beer and ciders"
click at [1090, 350] on input "Add to Filter" at bounding box center [1086, 342] width 15 height 15
checkbox input "true"
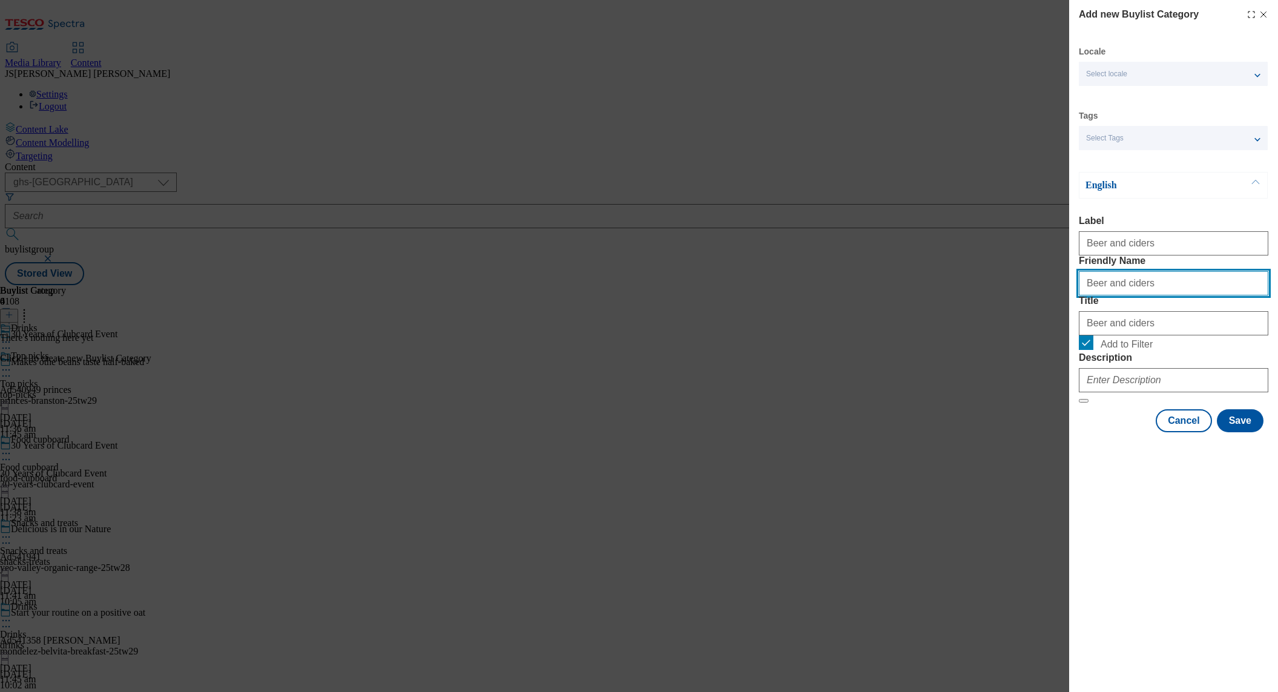
click at [1083, 295] on input "Beer and ciders" at bounding box center [1173, 283] width 189 height 24
type input "beer-ciders"
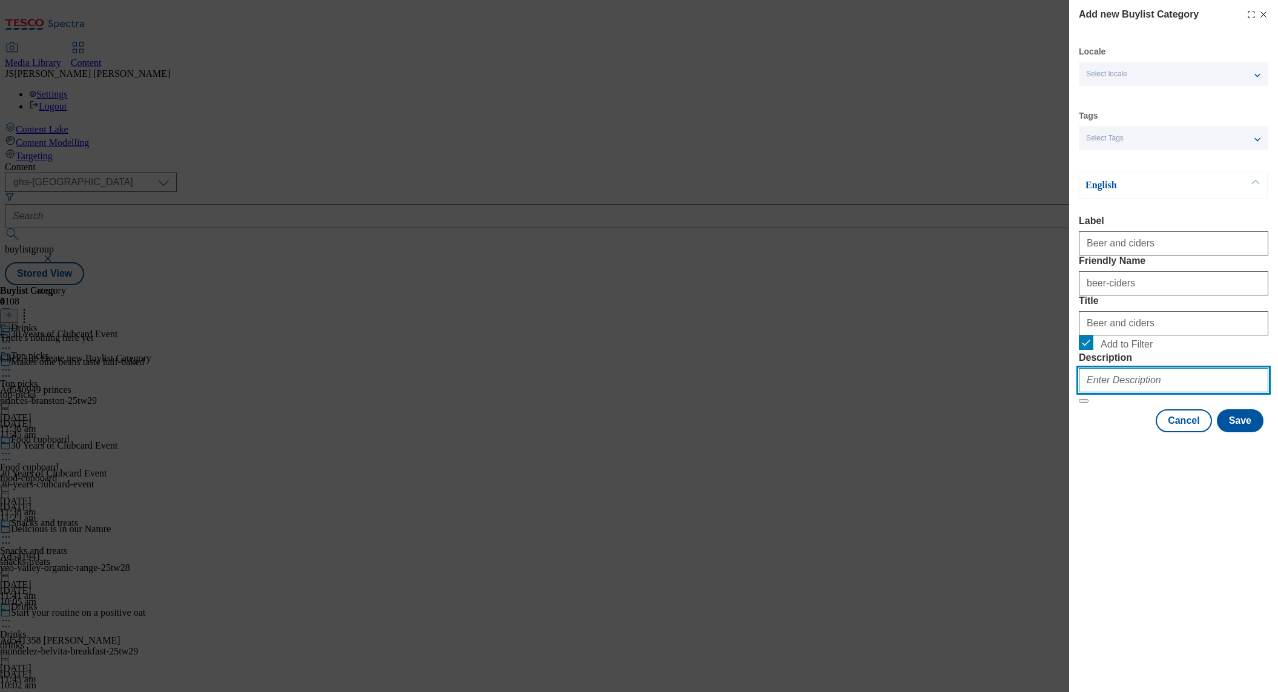
click at [1119, 392] on input "Description" at bounding box center [1173, 380] width 189 height 24
paste input "Have you felt the power to lower prices with Clubcard Prices? Check out our exc…"
type input "Have you felt the power to lower prices with Clubcard Prices? Check out our exc…"
click at [1157, 597] on div "Add new Buylist Category Locale Select locale English Welsh Tags Select Tags fn…" at bounding box center [1173, 346] width 209 height 692
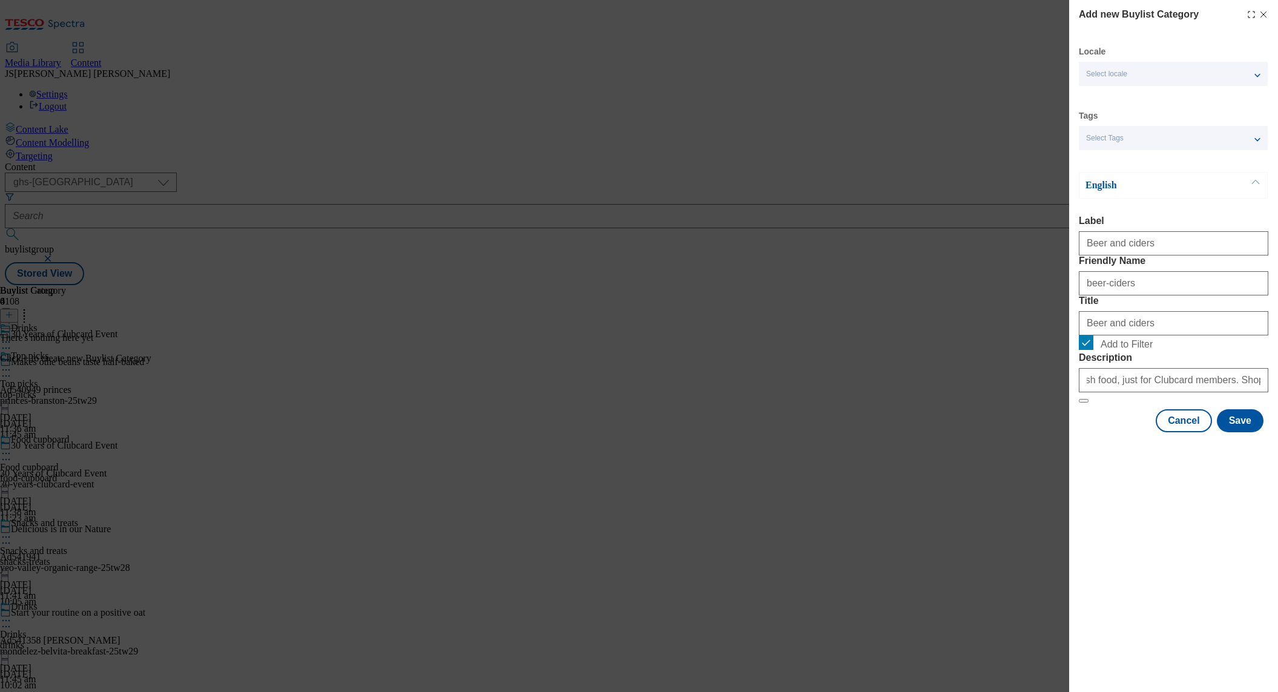
scroll to position [0, 0]
click at [1237, 432] on button "Save" at bounding box center [1240, 420] width 47 height 23
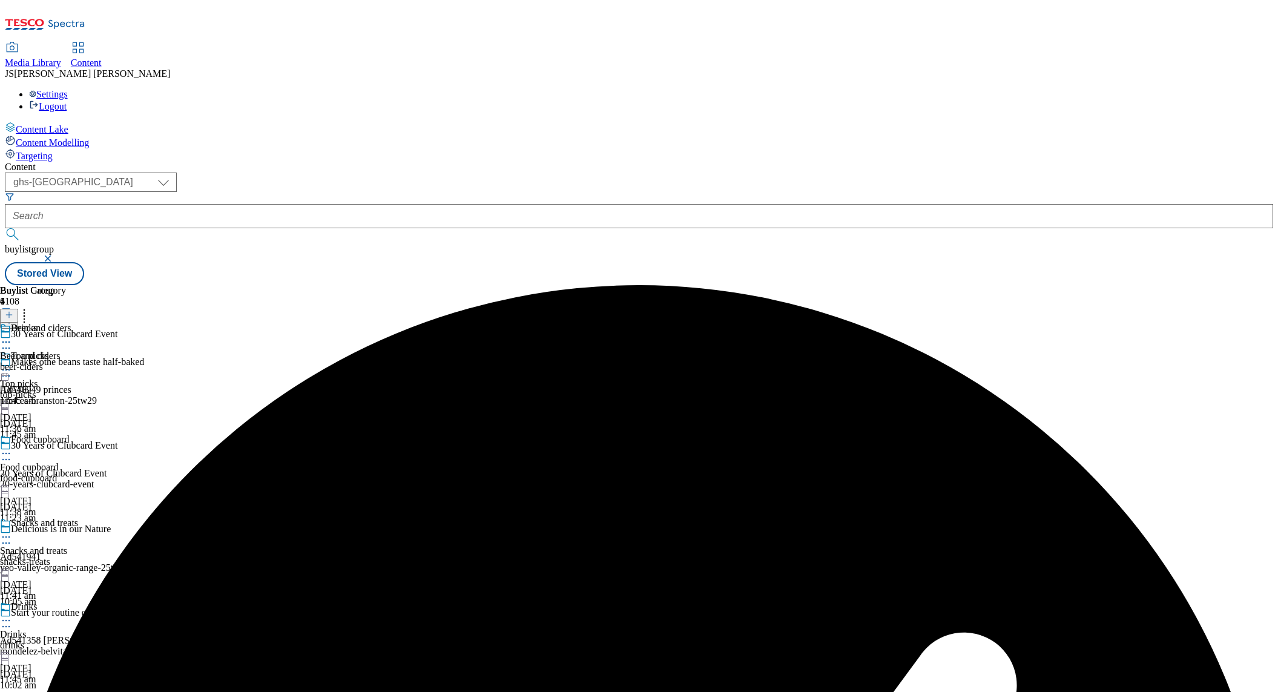
click at [12, 336] on icon at bounding box center [6, 342] width 12 height 12
click at [56, 377] on span "Copy" at bounding box center [47, 381] width 19 height 9
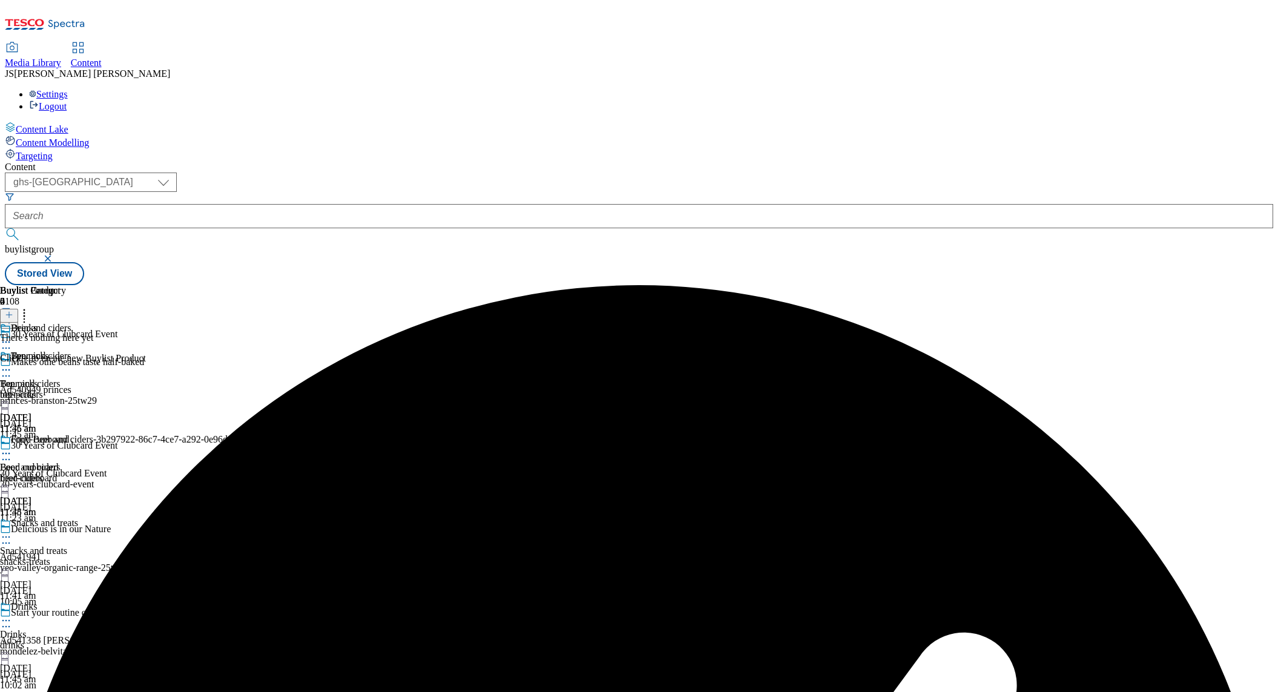
click at [261, 434] on div "copy-Beer and ciders-3b297922-86c7-4ce7-a292-0e96d0204b60 Beer and ciders beer-…" at bounding box center [130, 476] width 261 height 84
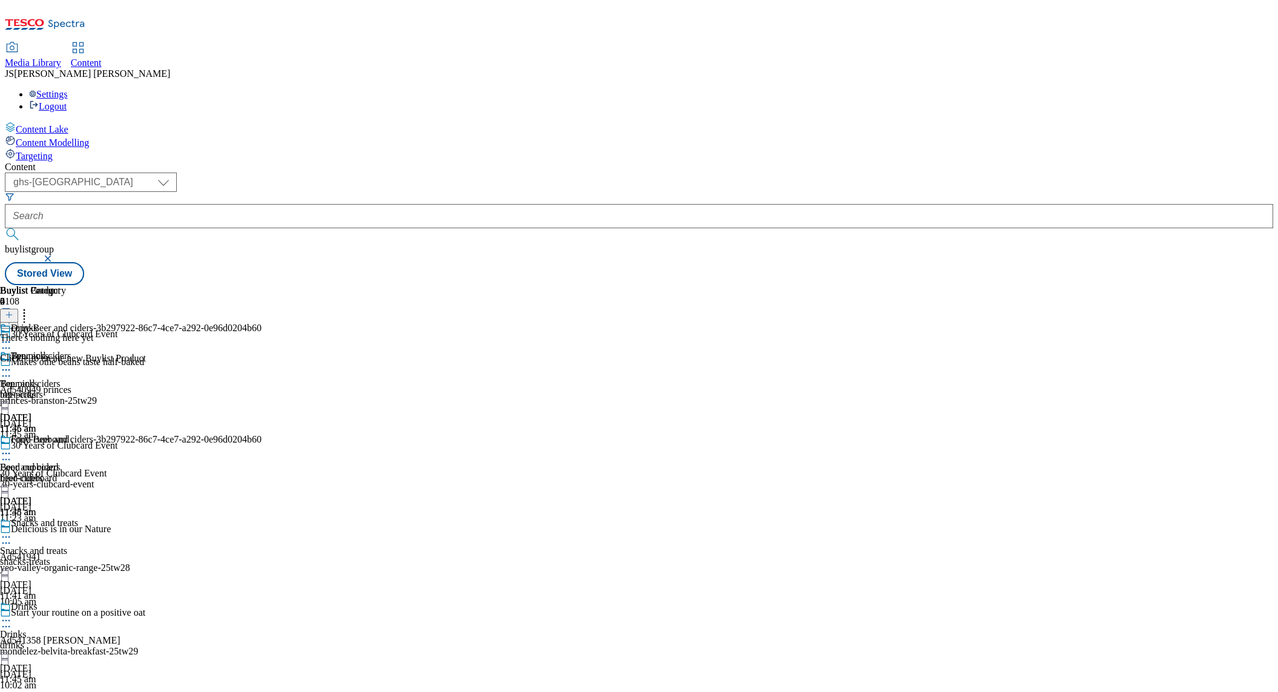
click at [12, 447] on icon at bounding box center [6, 453] width 12 height 12
click at [56, 471] on button "Edit" at bounding box center [40, 478] width 32 height 14
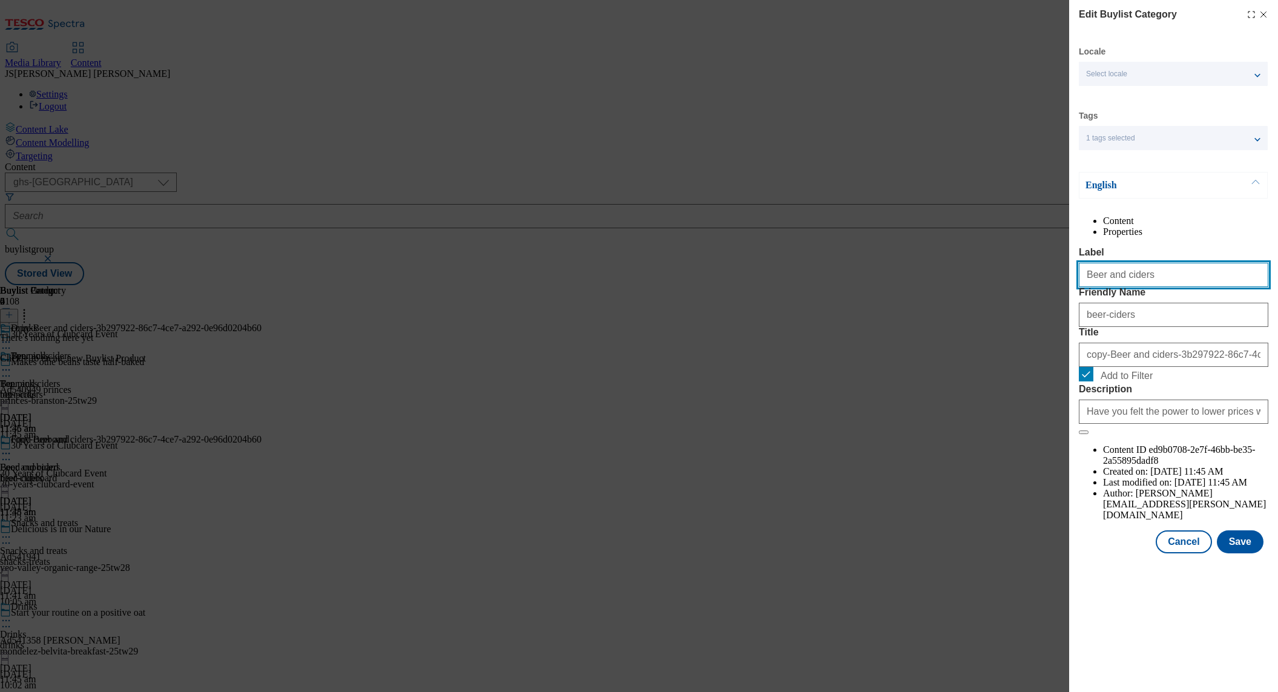
drag, startPoint x: 1143, startPoint y: 303, endPoint x: 1016, endPoint y: 301, distance: 126.5
click at [1017, 301] on div "Edit Buylist Category Locale Select locale English Welsh Tags 1 tags selected f…" at bounding box center [639, 346] width 1278 height 692
paste input "Wine and sparkling"
type input "Wine and sparkling"
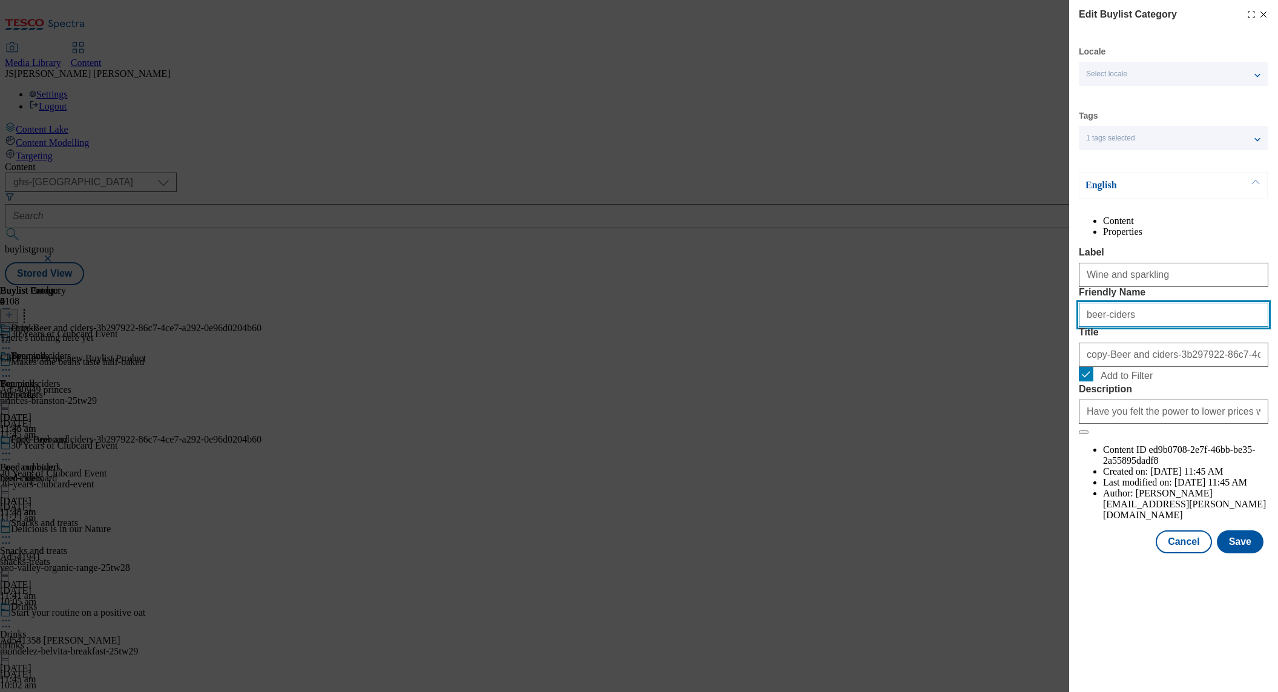
drag, startPoint x: 1131, startPoint y: 362, endPoint x: 1046, endPoint y: 361, distance: 85.4
click at [1046, 361] on div "Edit Buylist Category Locale Select locale English Welsh Tags 1 tags selected f…" at bounding box center [639, 346] width 1278 height 692
paste input "Wine and sparkling"
type input "Wine and sparkling"
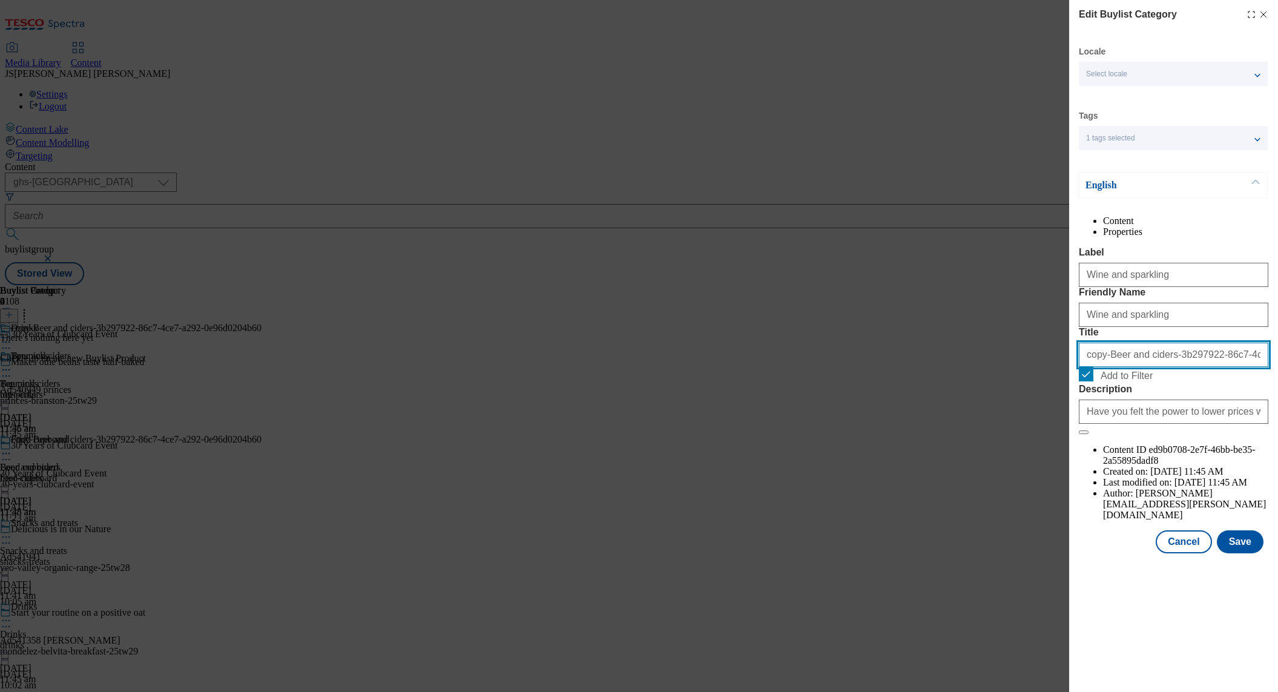
click at [1103, 367] on input "copy-Beer and ciders-3b297922-86c7-4ce7-a292-0e96d0204b60" at bounding box center [1173, 355] width 189 height 24
paste input "Wine and sparkling"
type input "Wine and sparkling"
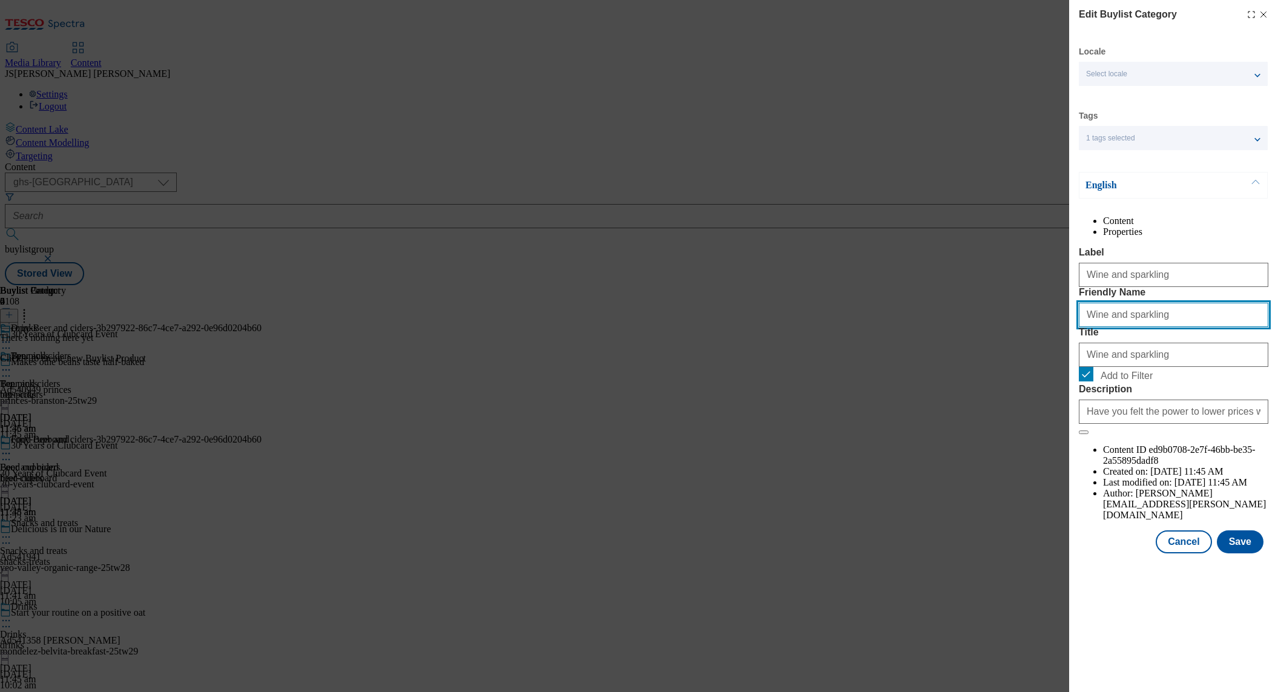
click at [1083, 327] on input "Wine and sparkling" at bounding box center [1173, 315] width 189 height 24
type input "wine-sparkling"
click at [1238, 553] on button "Save" at bounding box center [1240, 541] width 47 height 23
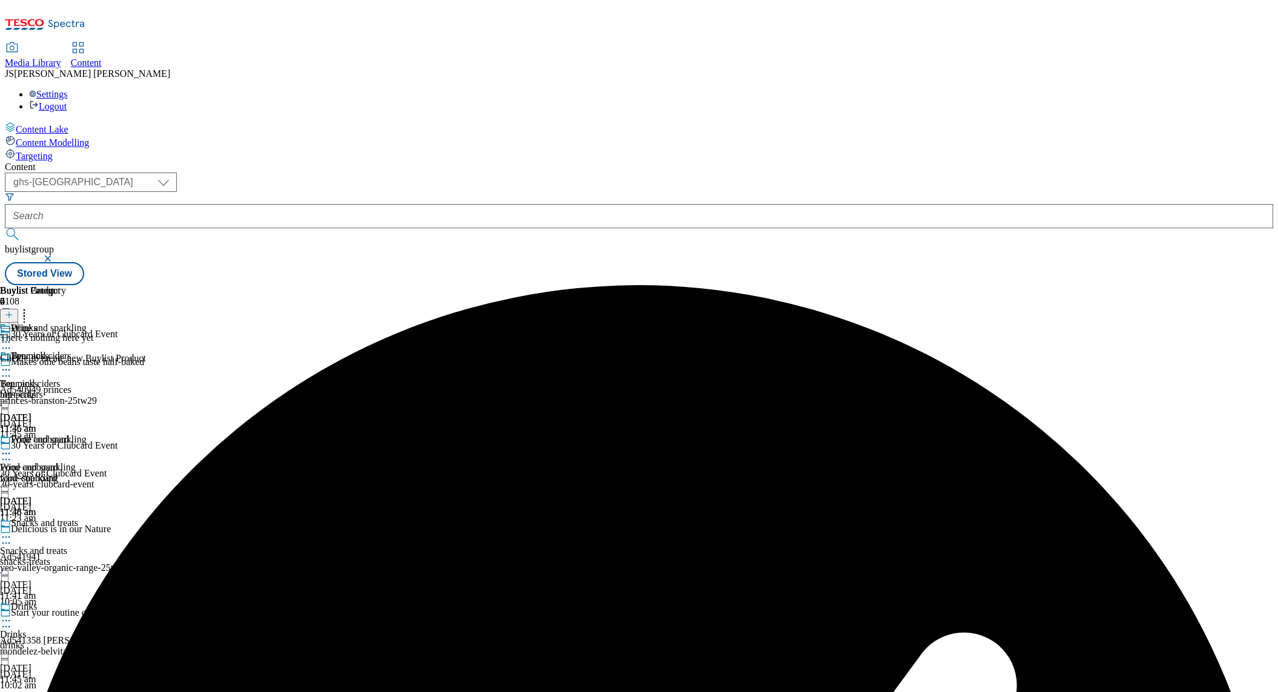
click at [12, 447] on icon at bounding box center [6, 453] width 12 height 12
click at [56, 488] on span "Copy" at bounding box center [47, 492] width 19 height 9
click at [12, 531] on icon at bounding box center [6, 537] width 12 height 12
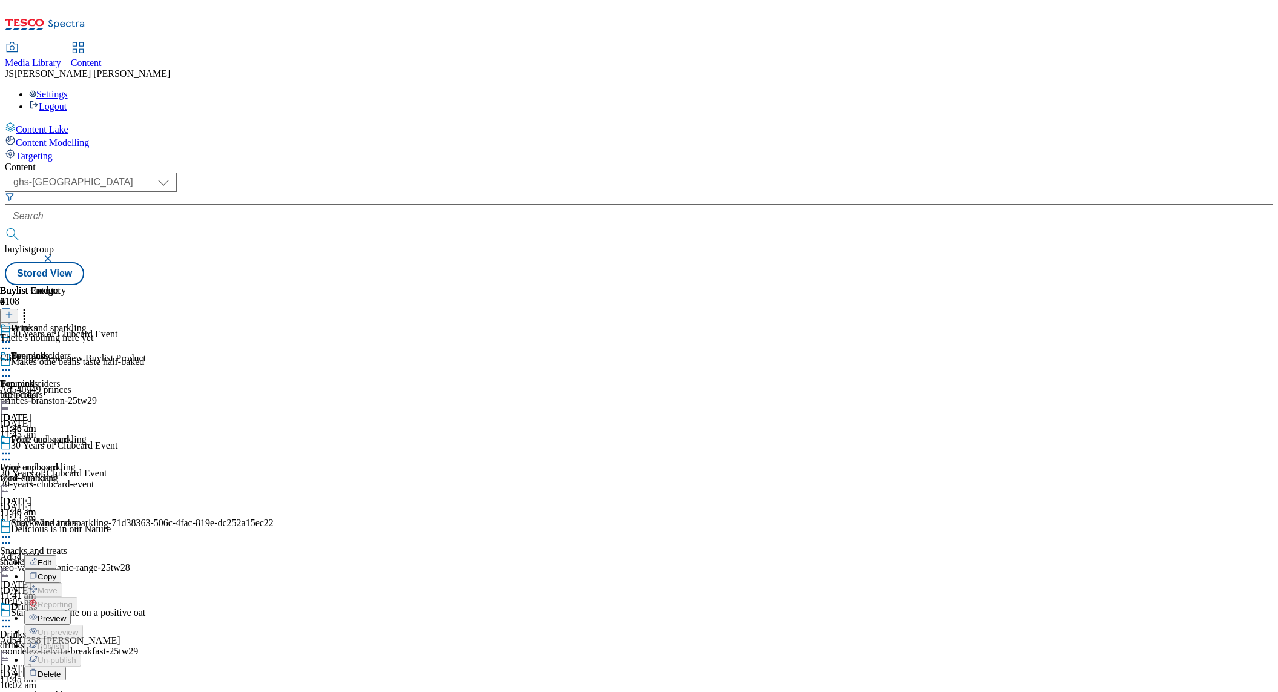
click at [51, 558] on span "Edit" at bounding box center [45, 562] width 14 height 9
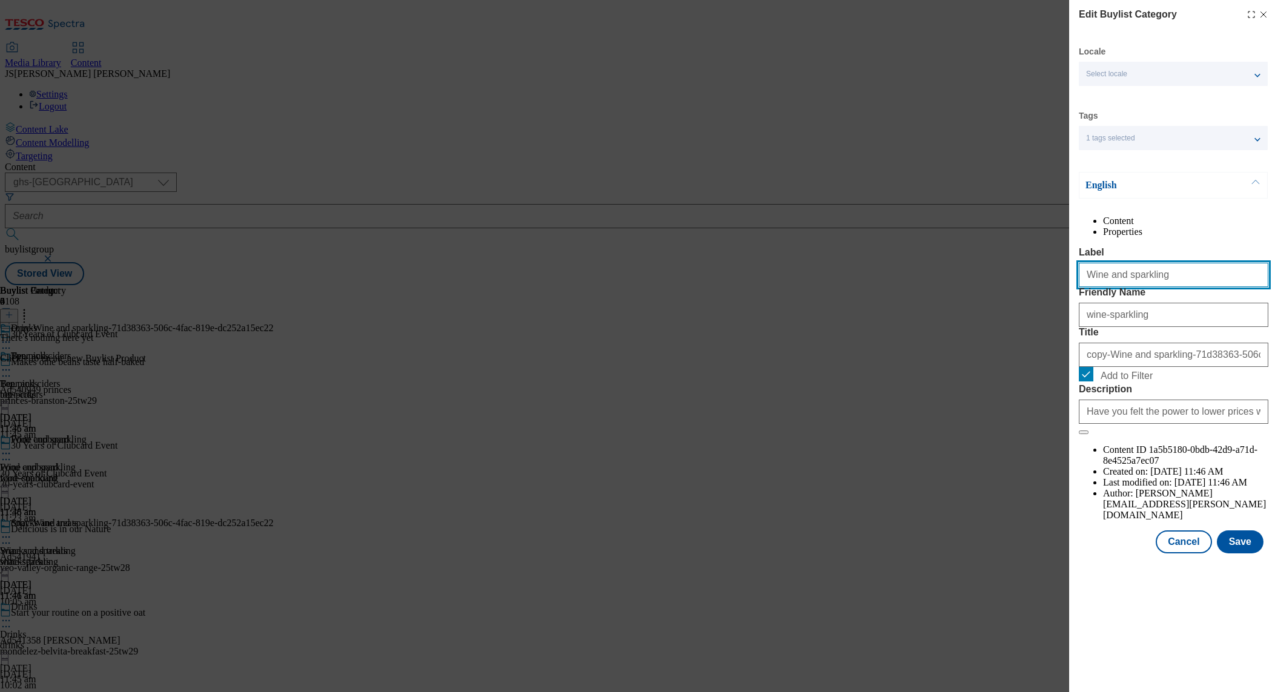
click at [1098, 287] on input "Wine and sparkling" at bounding box center [1173, 275] width 189 height 24
paste input "Spirits and pre-mixed"
type input "Spirits and pre-mixed"
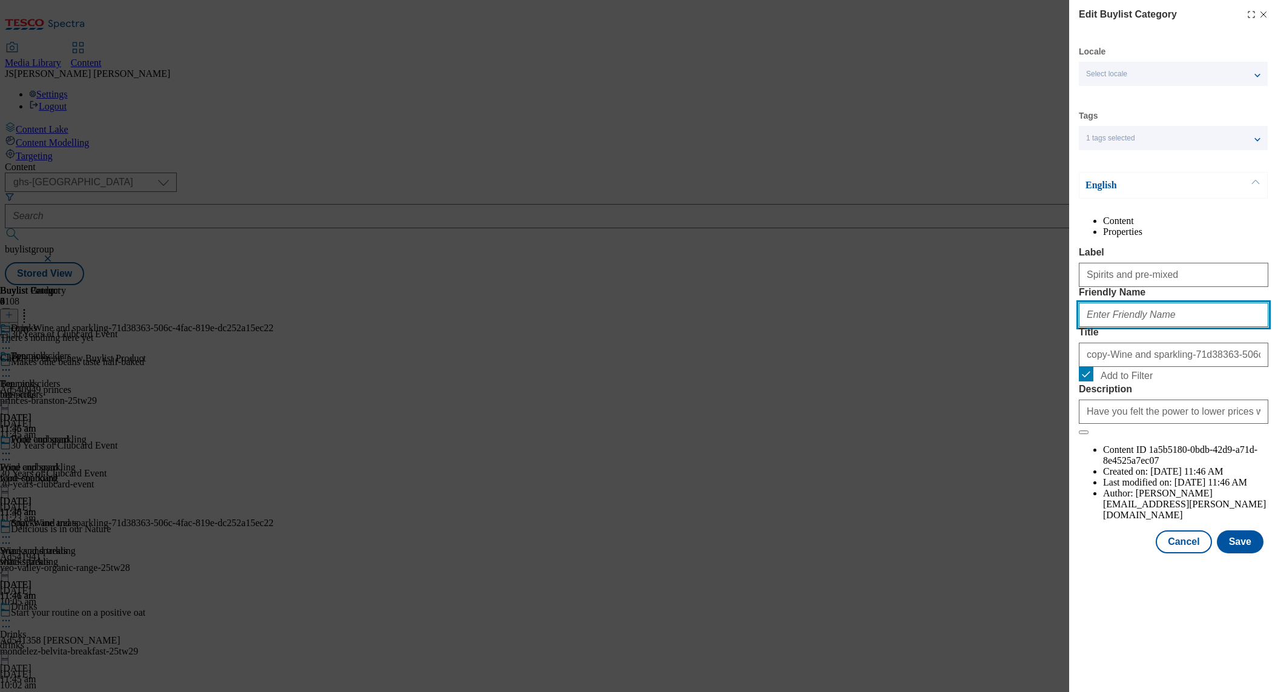
paste input "Spirits and pre-mixed"
type input "Spirits and pre-mixed"
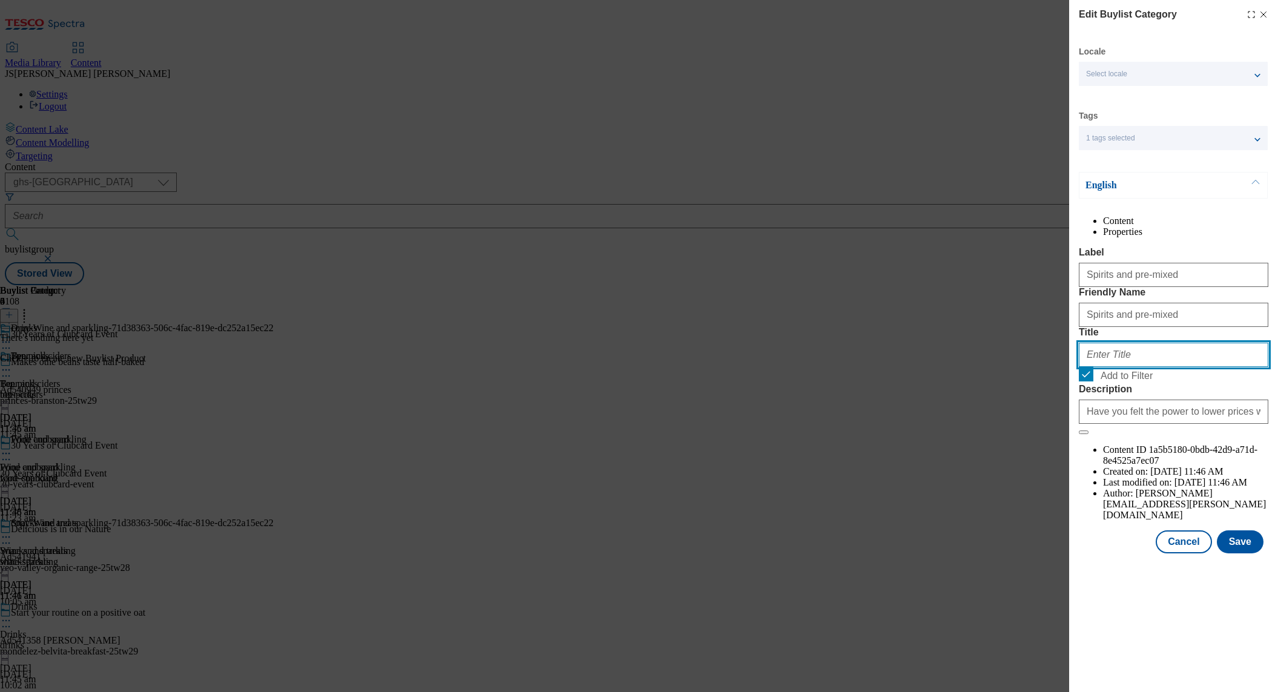
paste input "Spirits and pre-mixed"
type input "Spirits and pre-mixed"
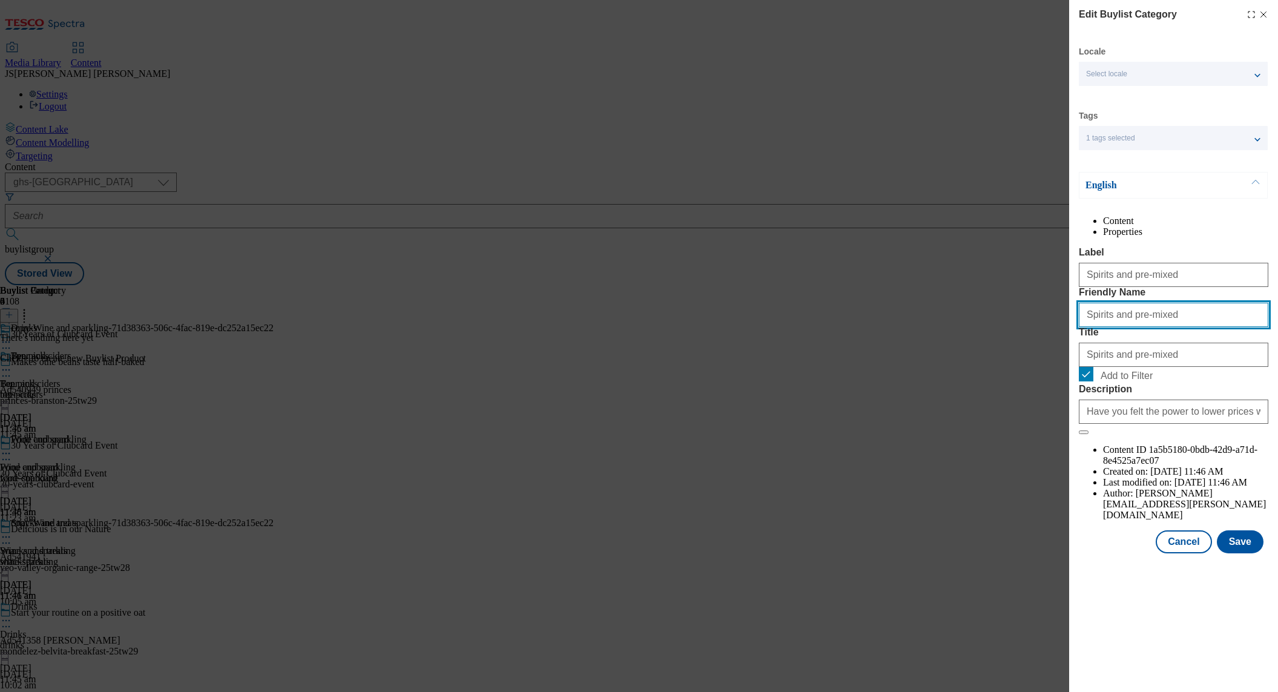
click at [1085, 327] on input "Spirits and pre-mixed" at bounding box center [1173, 315] width 189 height 24
type input "spirits-pre-mixed"
click at [1242, 553] on button "Save" at bounding box center [1240, 541] width 47 height 23
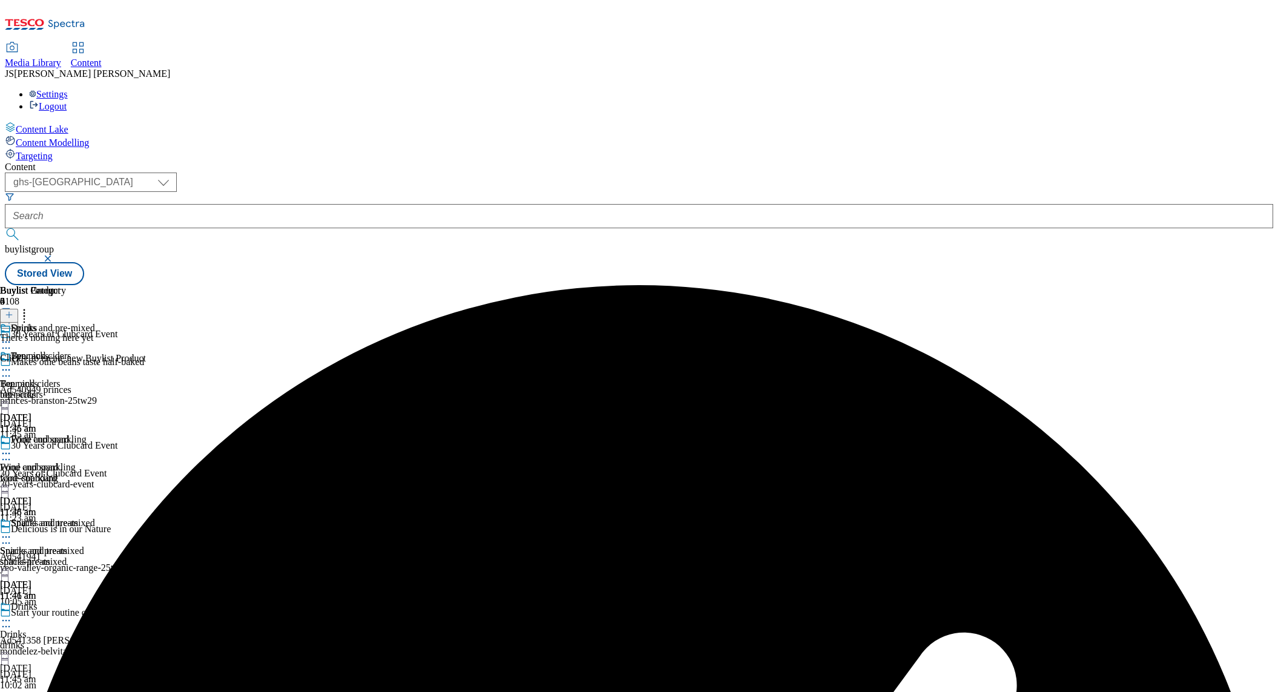
click at [12, 531] on icon at bounding box center [6, 537] width 12 height 12
click at [56, 572] on span "Copy" at bounding box center [47, 576] width 19 height 9
click at [7, 620] on circle at bounding box center [6, 621] width 2 height 2
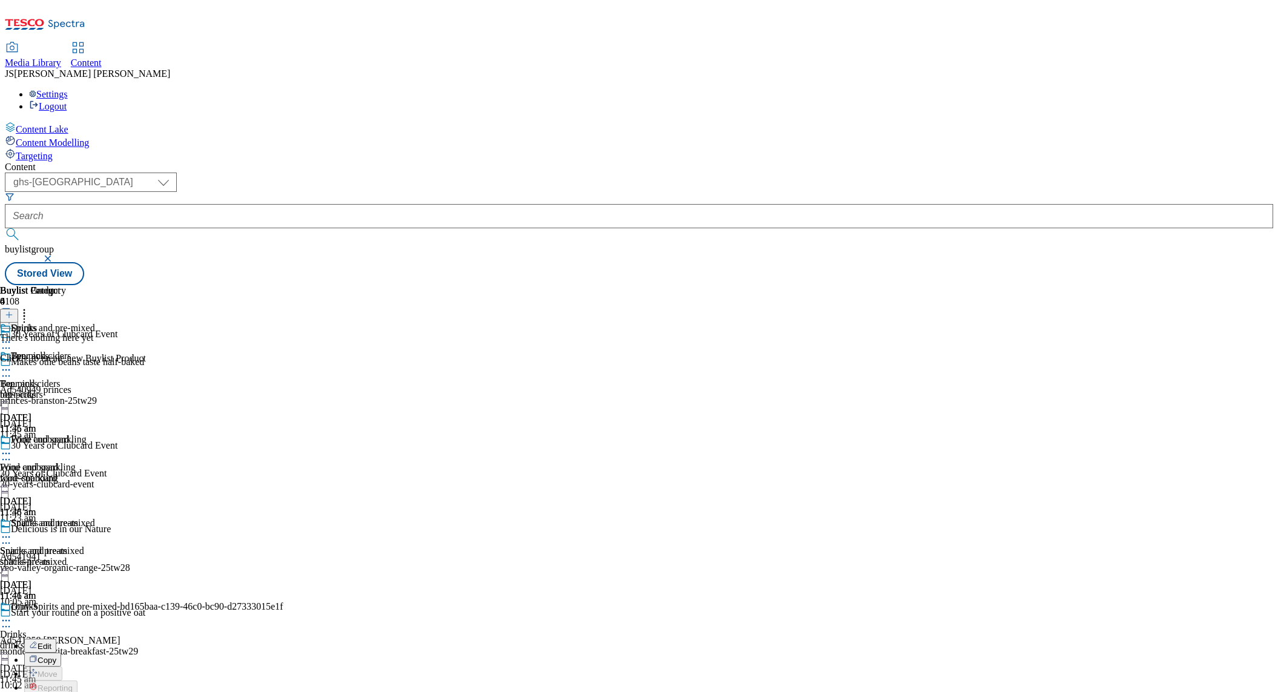
click at [56, 639] on button "Edit" at bounding box center [40, 646] width 32 height 14
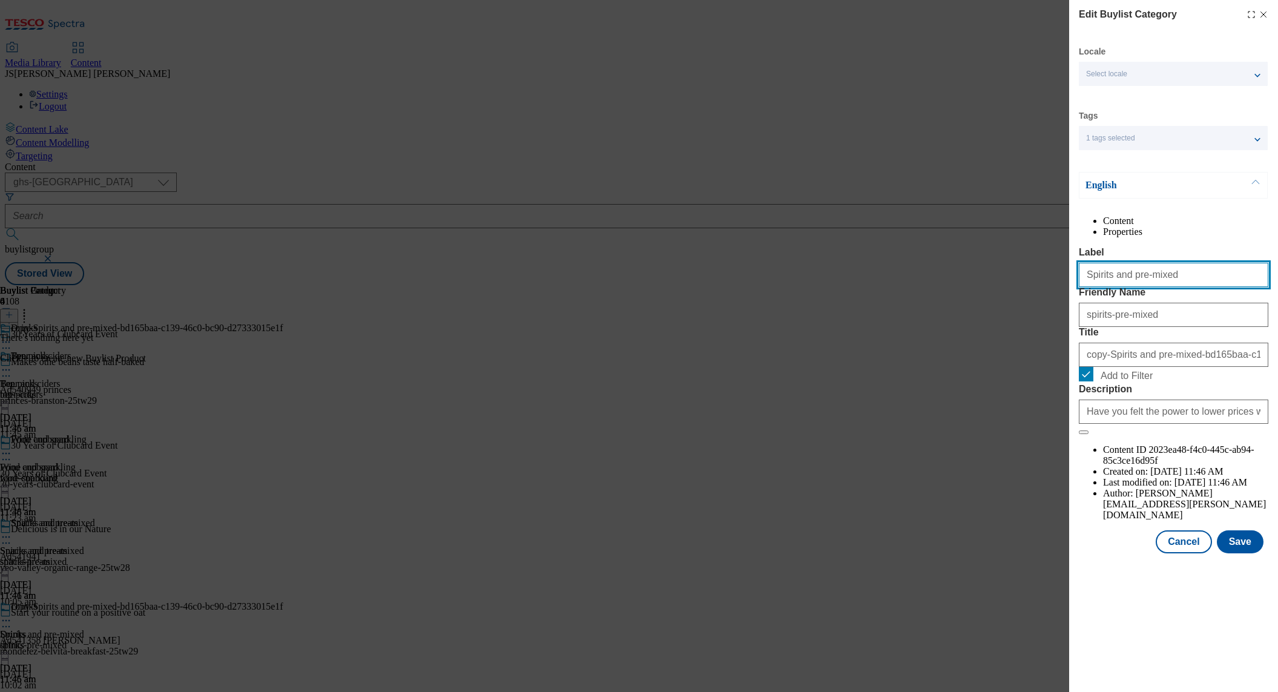
click at [1149, 287] on input "Spirits and pre-mixed" at bounding box center [1173, 275] width 189 height 24
paste input "Soft drinks"
type input "Soft drinks"
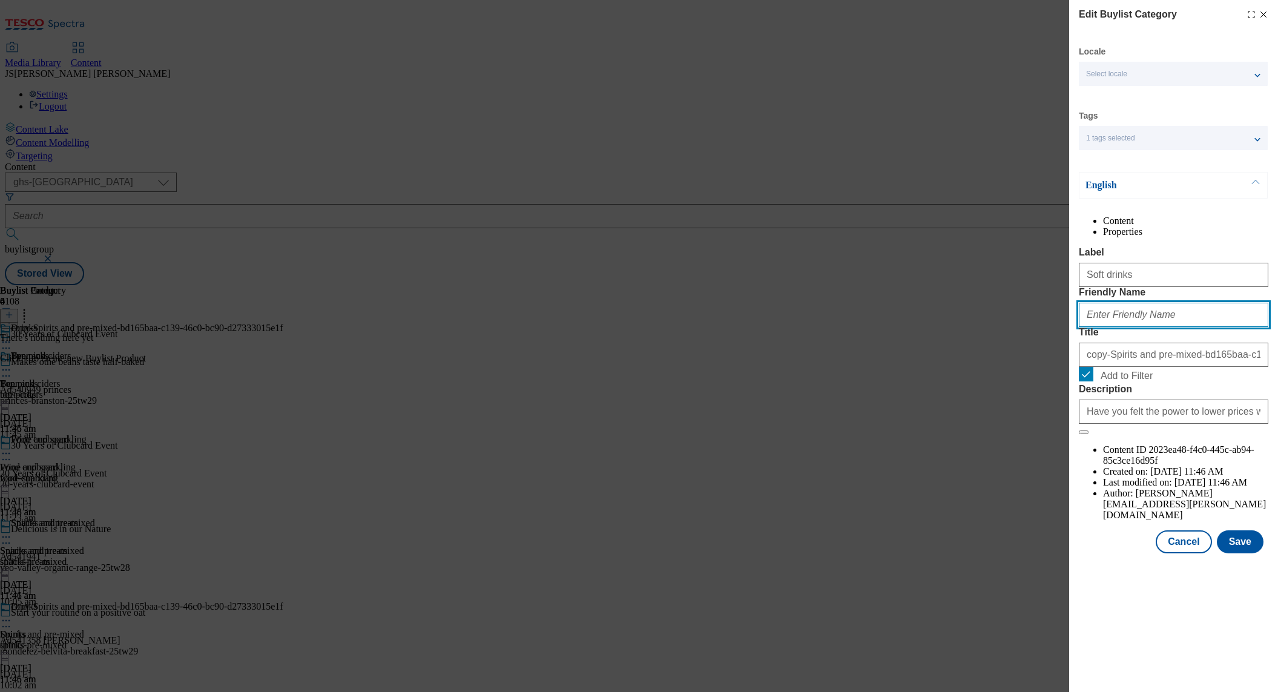
paste input "Soft drinks"
type input "soft-drinks"
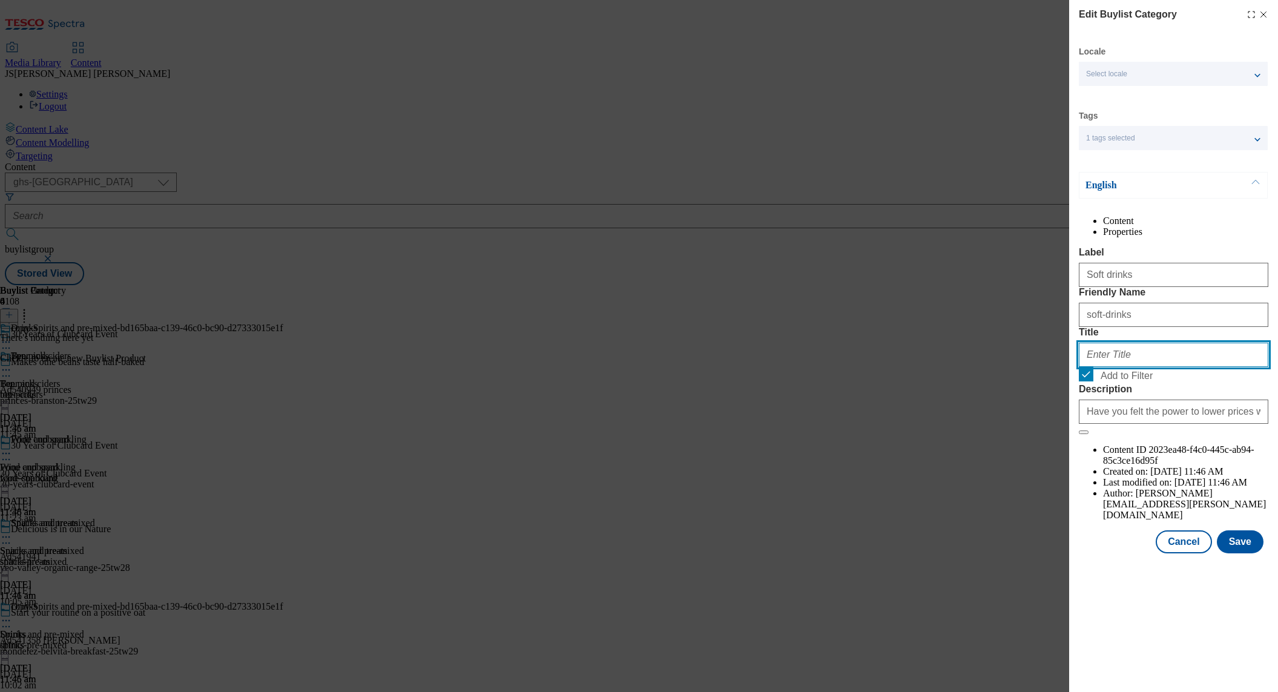
paste input "Soft drinks"
type input "Soft drinks"
click at [1244, 553] on button "Save" at bounding box center [1240, 541] width 47 height 23
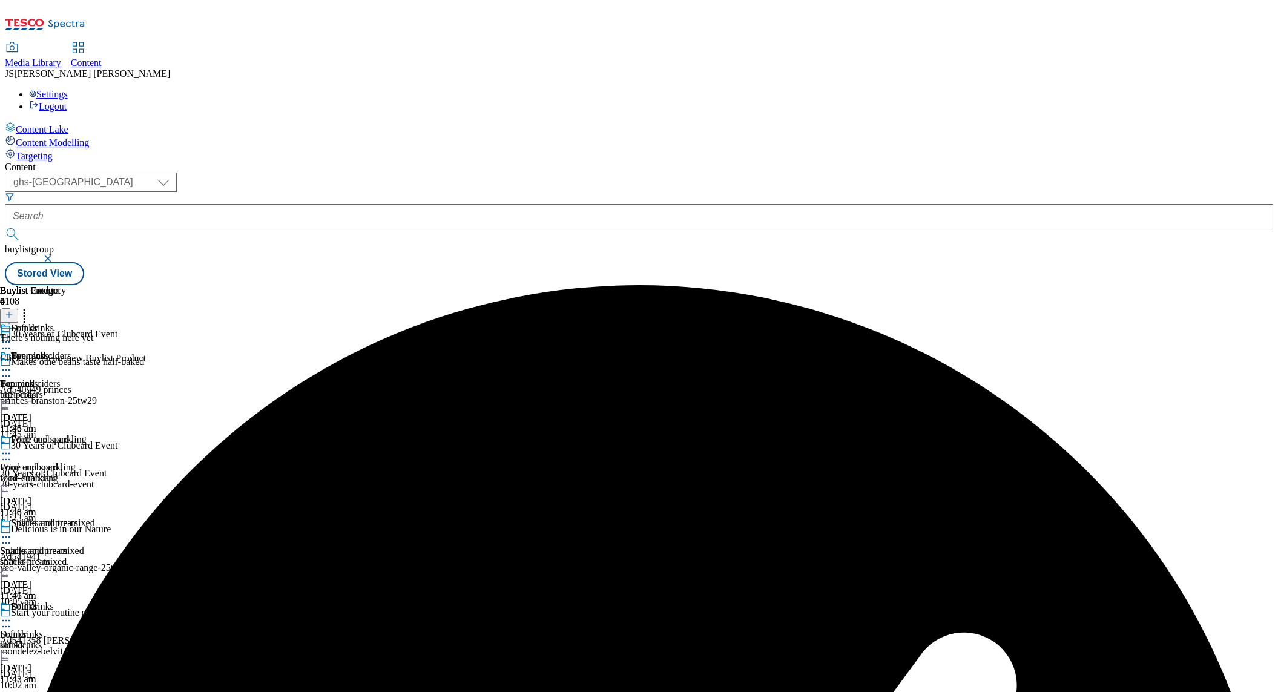
scroll to position [117, 0]
click at [12, 614] on icon at bounding box center [6, 620] width 12 height 12
click at [56, 655] on span "Copy" at bounding box center [47, 659] width 19 height 9
click at [12, 691] on icon at bounding box center [6, 704] width 12 height 12
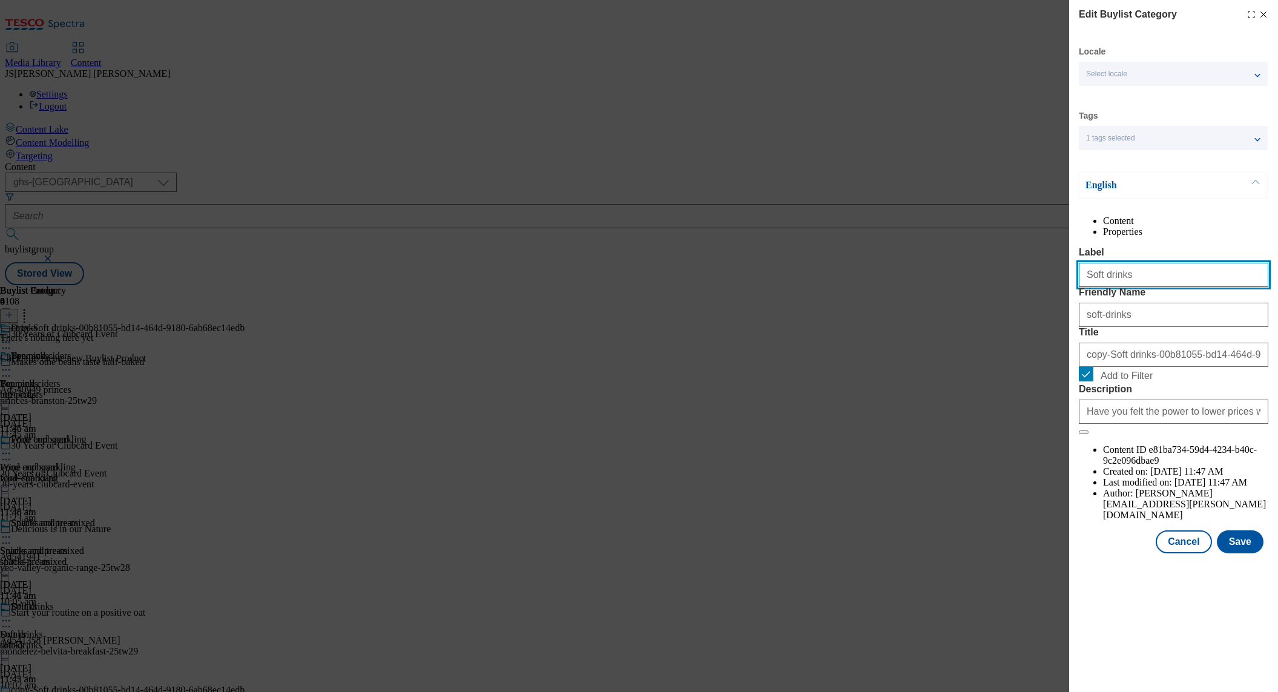
click at [1100, 287] on input "Soft drinks" at bounding box center [1173, 275] width 189 height 24
paste input "Hot drinks"
type input "Hot drinks"
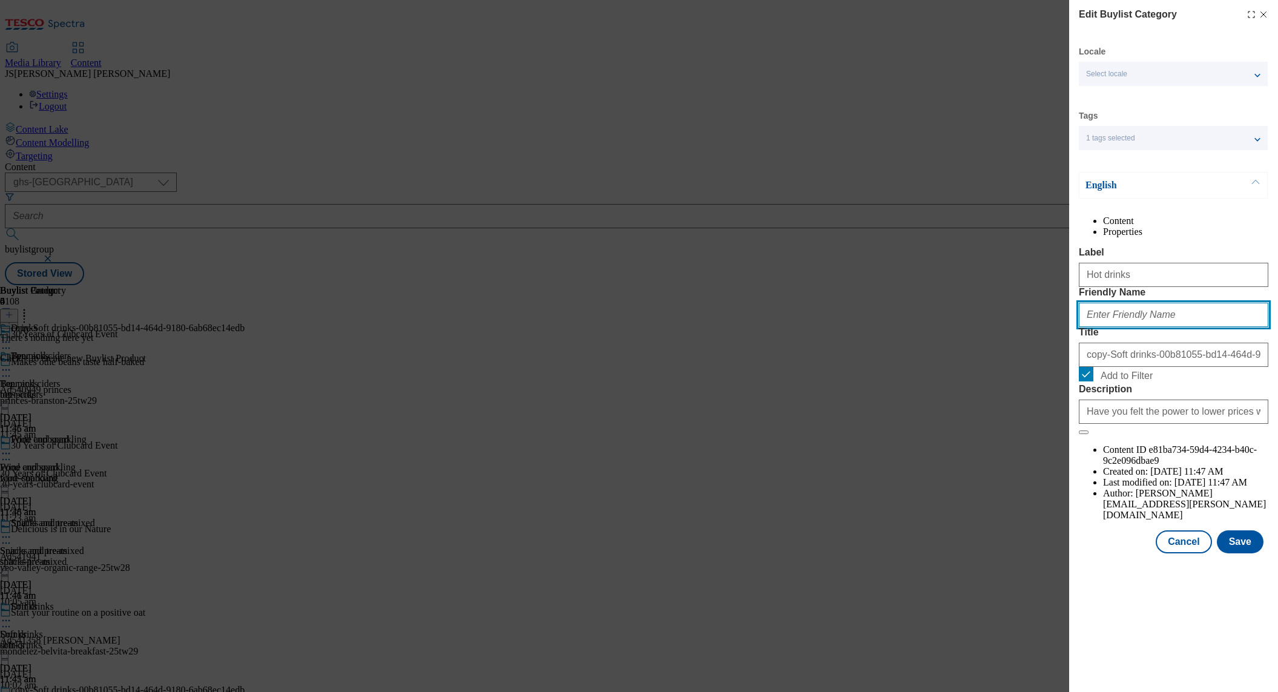
paste input "Hot drinks"
type input "hot-drinks"
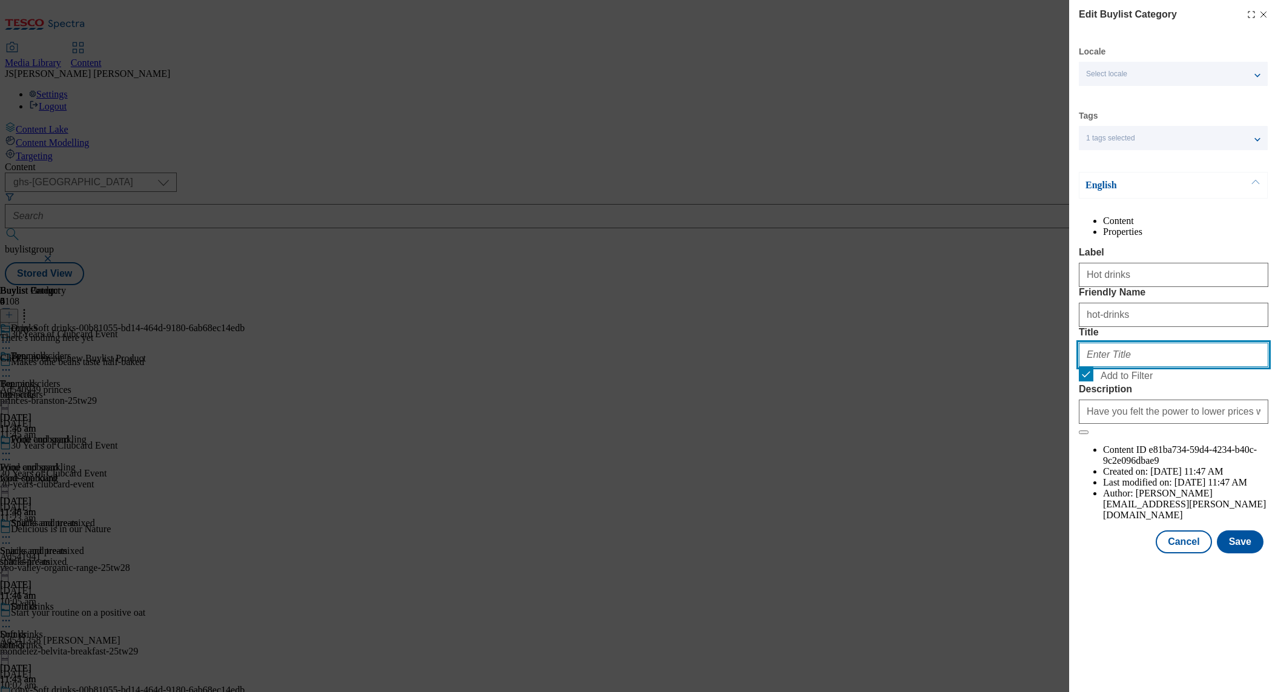
paste input "Hot drinks"
type input "Hot drinks"
click at [1240, 553] on button "Save" at bounding box center [1240, 541] width 47 height 23
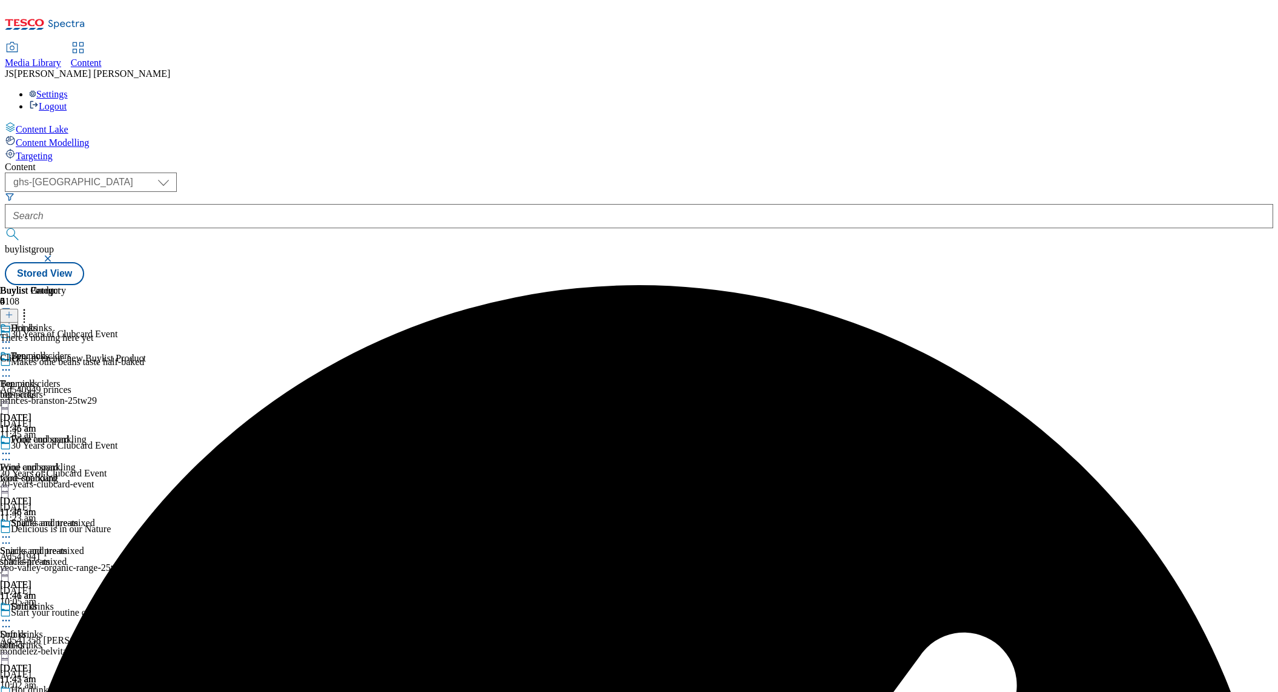
click at [95, 389] on div "beer-ciders" at bounding box center [47, 394] width 95 height 11
click at [13, 310] on icon at bounding box center [9, 314] width 8 height 8
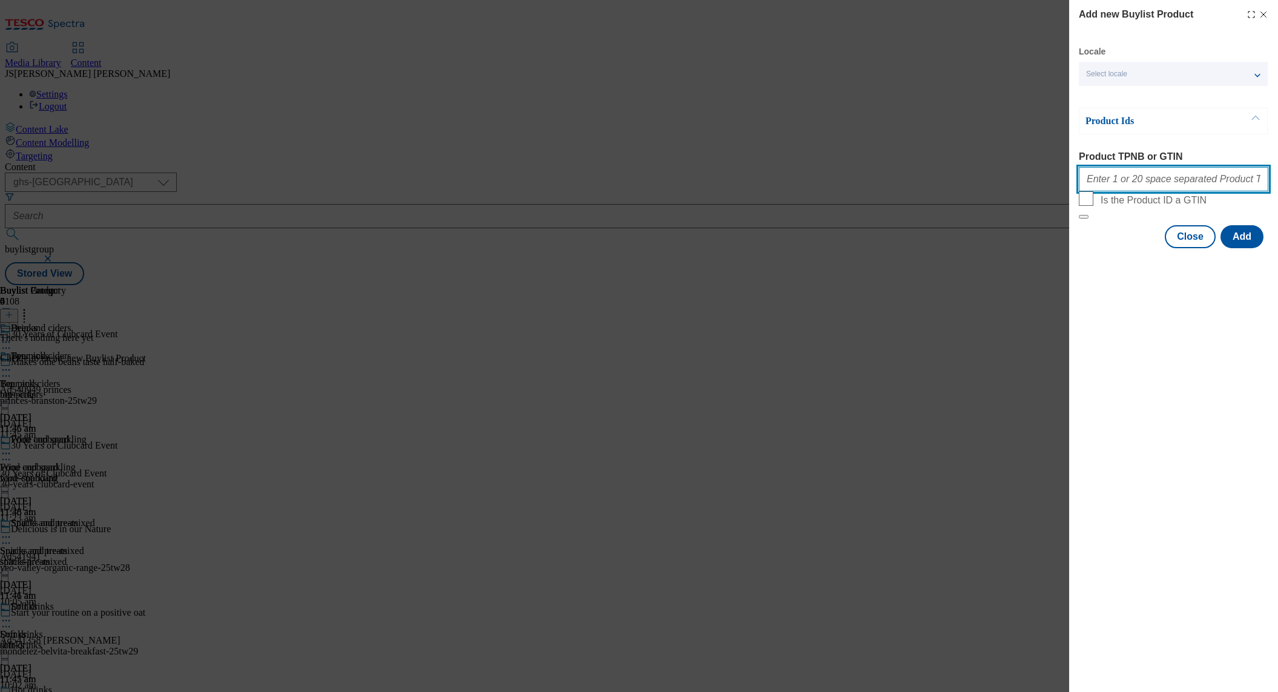
click at [1131, 177] on input "Product TPNB or GTIN" at bounding box center [1173, 179] width 189 height 24
paste input "88888583 96437909 92378766 89622787 87887332 63296739 91489810 96403823"
type input "88888583 96437909 92378766 89622787 87887332 63296739 91489810 96403823"
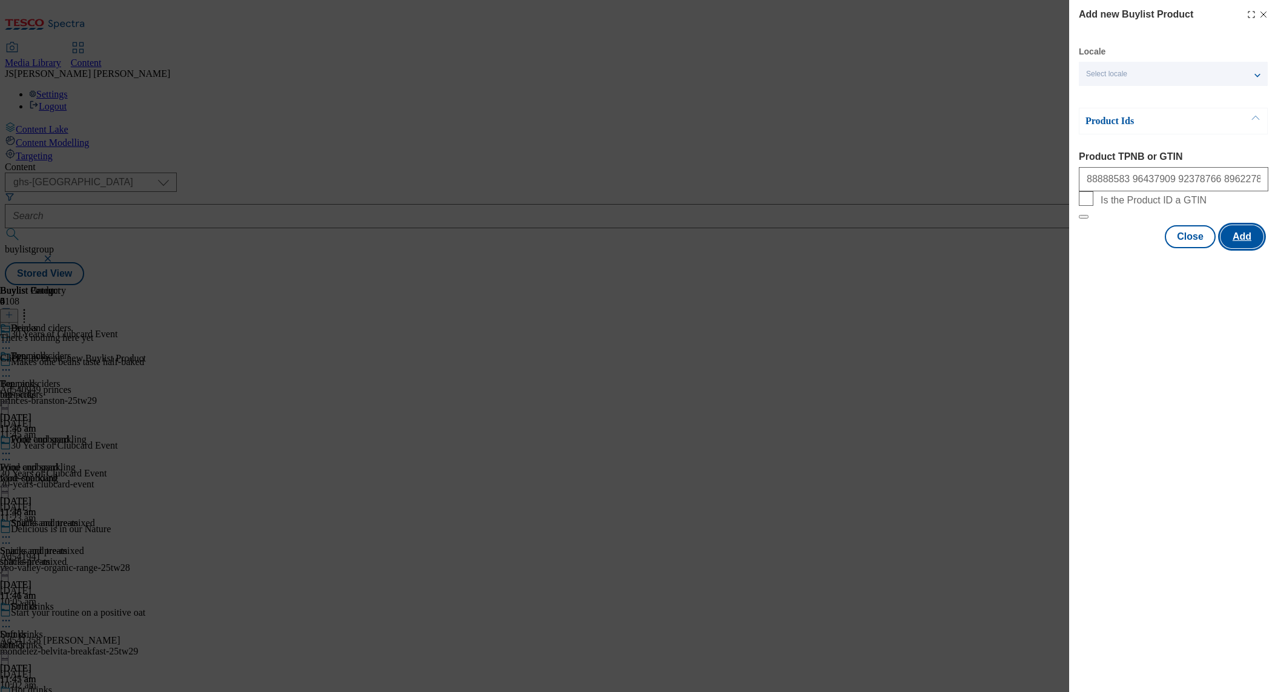
drag, startPoint x: 1243, startPoint y: 274, endPoint x: 1234, endPoint y: 268, distance: 10.9
click at [1243, 248] on button "Add" at bounding box center [1241, 236] width 43 height 23
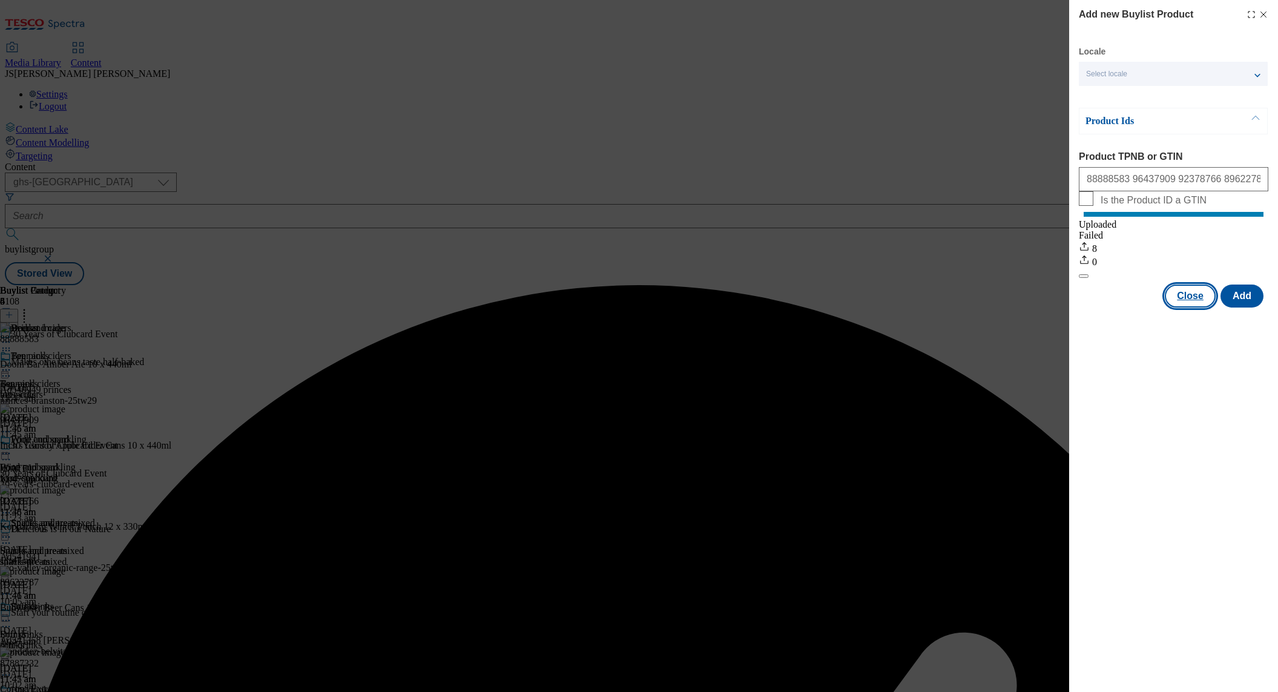
click at [1184, 307] on button "Close" at bounding box center [1190, 295] width 51 height 23
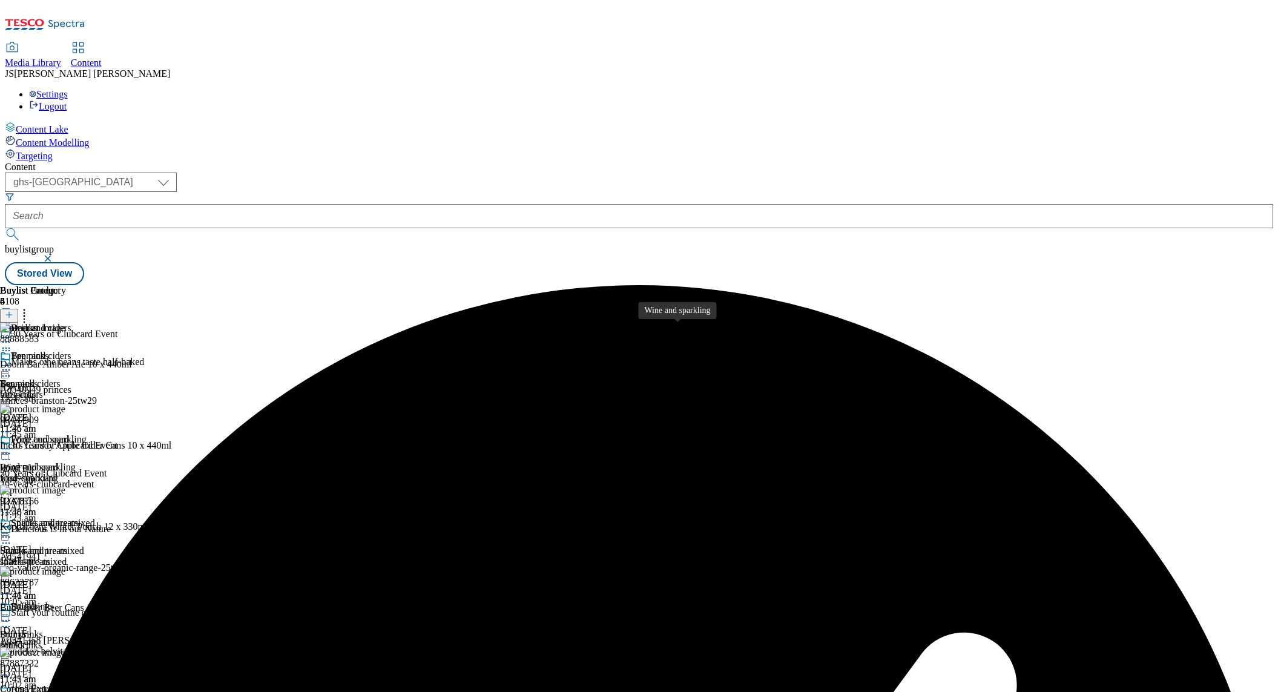
click at [76, 462] on span "Wine and sparkling" at bounding box center [38, 467] width 76 height 11
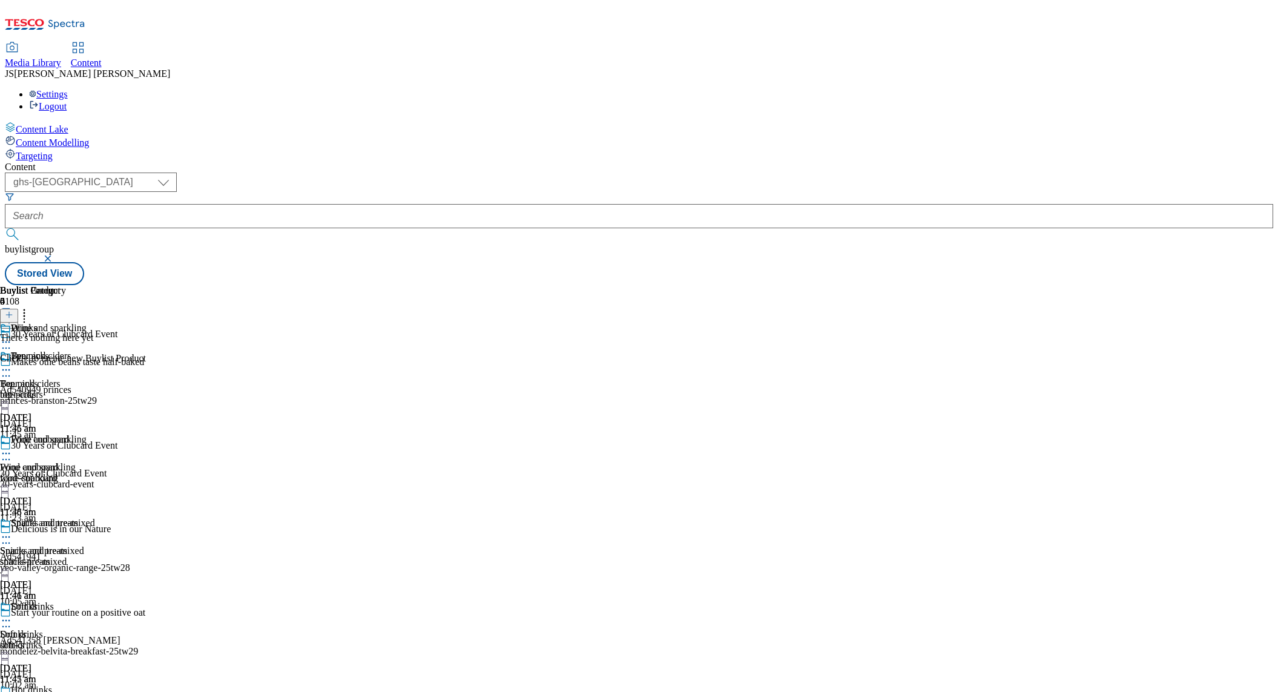
click at [13, 310] on icon at bounding box center [9, 314] width 8 height 8
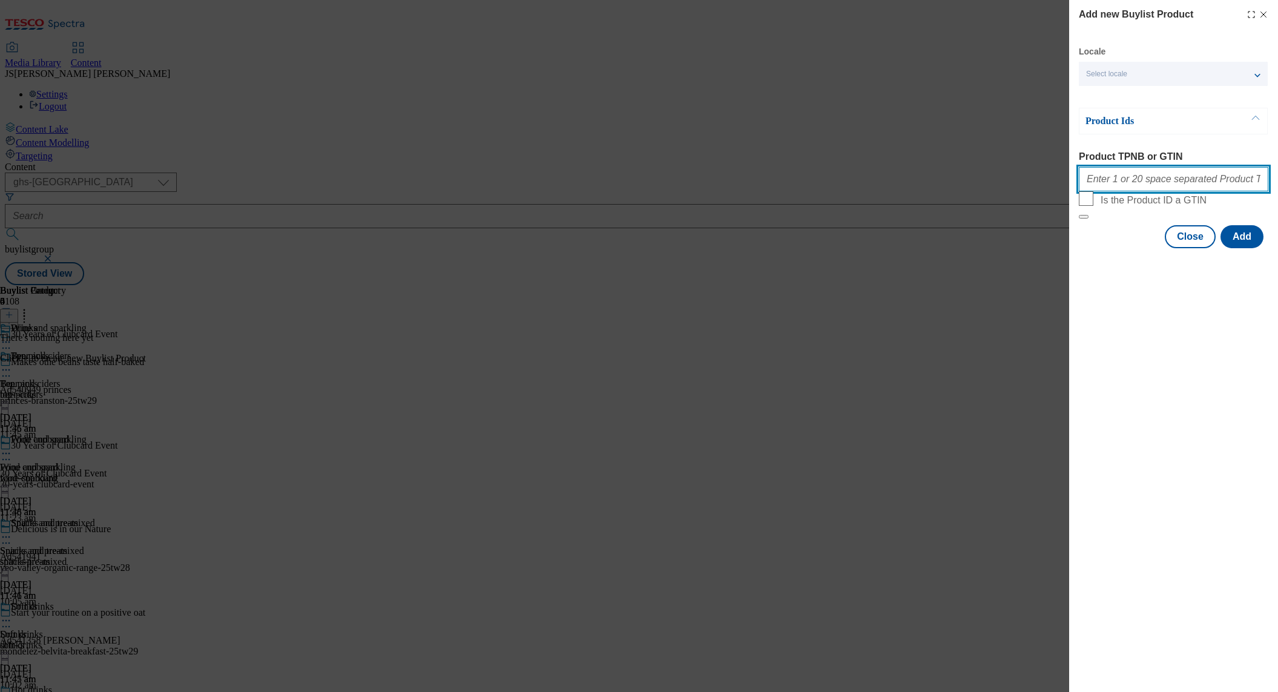
click at [1112, 176] on input "Product TPNB or GTIN" at bounding box center [1173, 179] width 189 height 24
paste input "93212558 91716242 51432436 80568905 92971305 72091340 55490740 55490728 6799684…"
type input "93212558 91716242 51432436 80568905 92971305 72091340 55490740 55490728 6799684…"
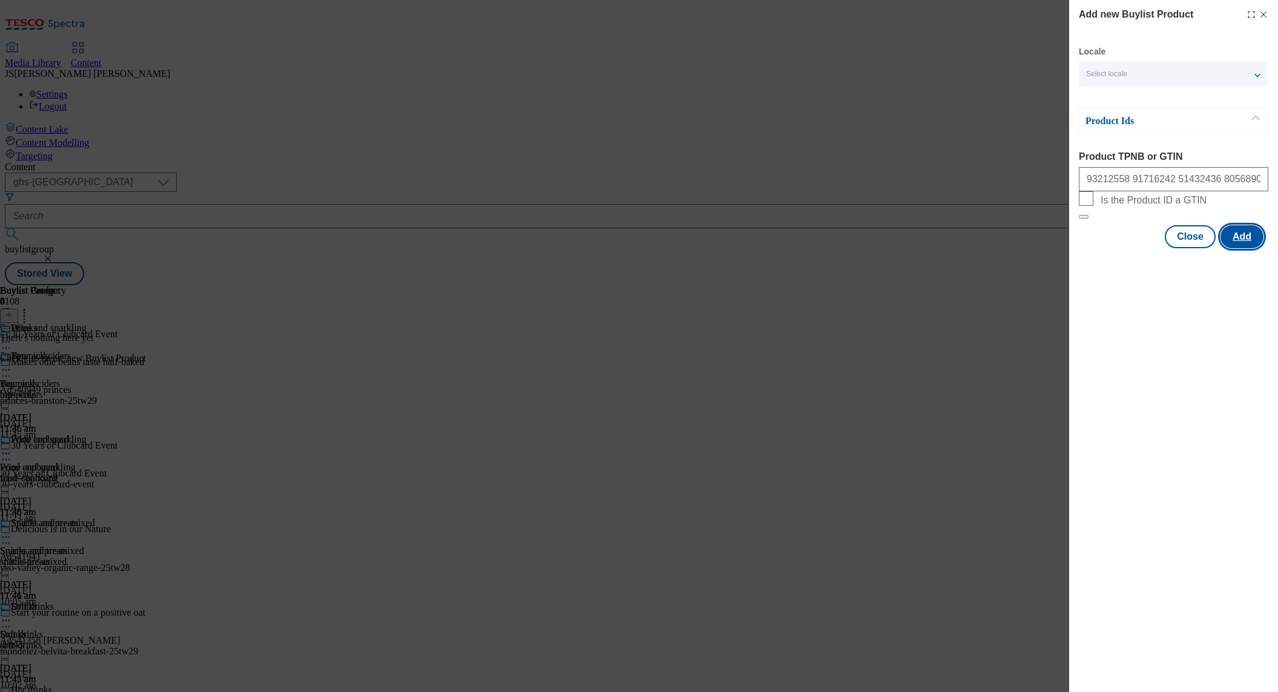
click at [1243, 248] on button "Add" at bounding box center [1241, 236] width 43 height 23
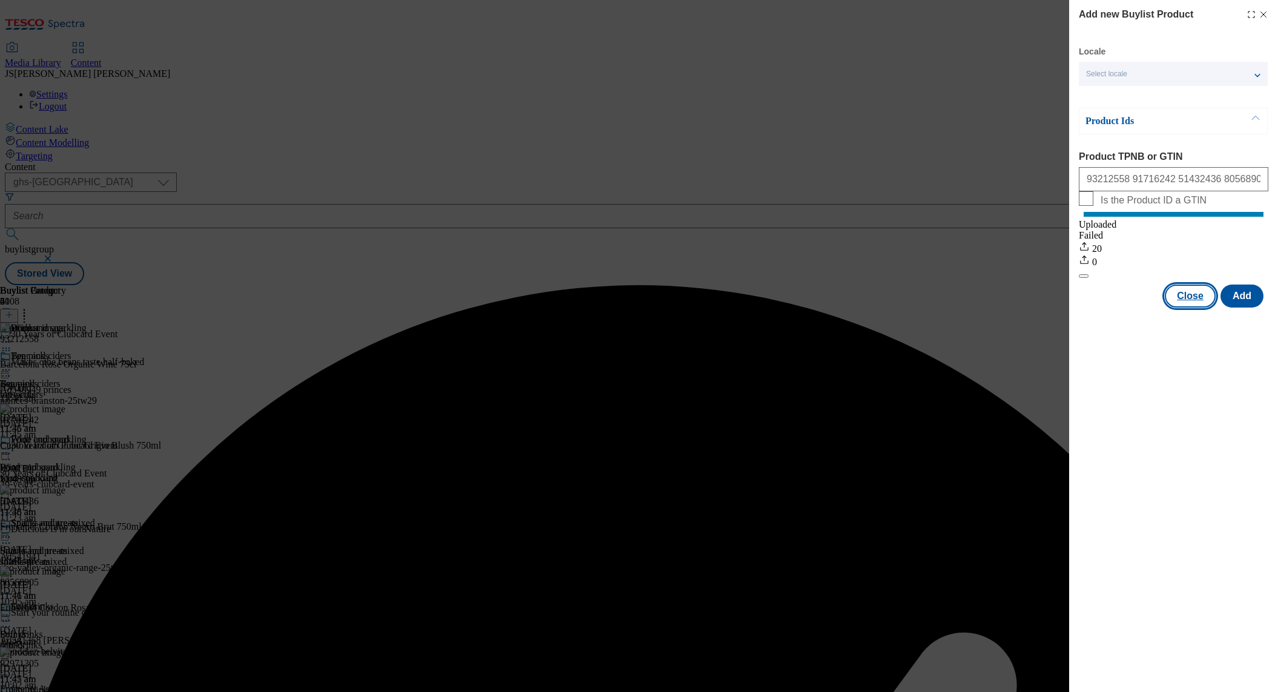
click at [1189, 307] on button "Close" at bounding box center [1190, 295] width 51 height 23
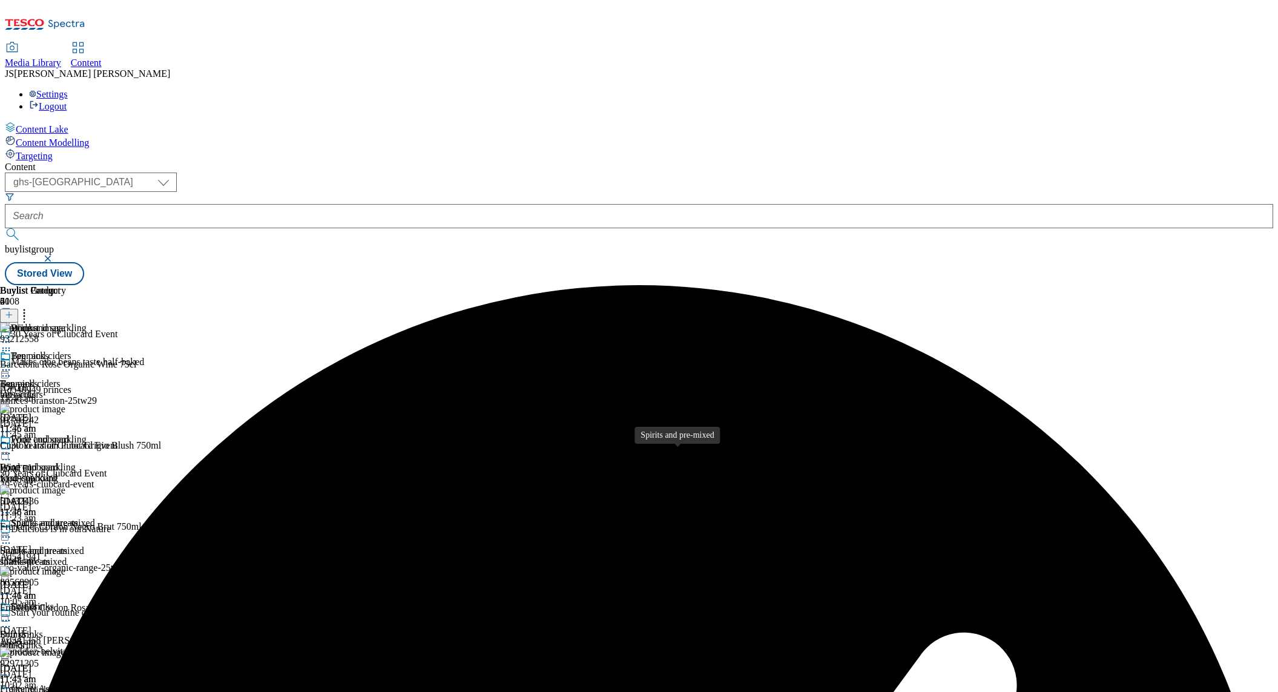
click at [84, 545] on div "Spirits and pre-mixed" at bounding box center [42, 550] width 84 height 11
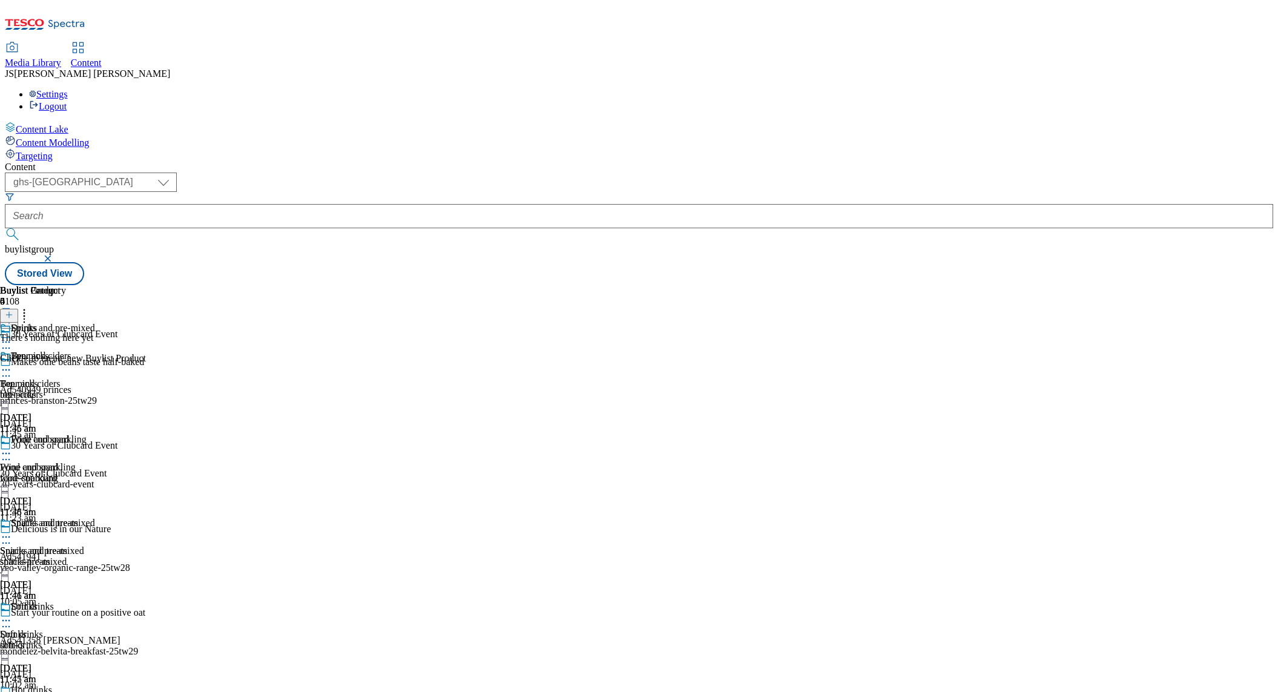
click at [18, 309] on button at bounding box center [9, 316] width 18 height 14
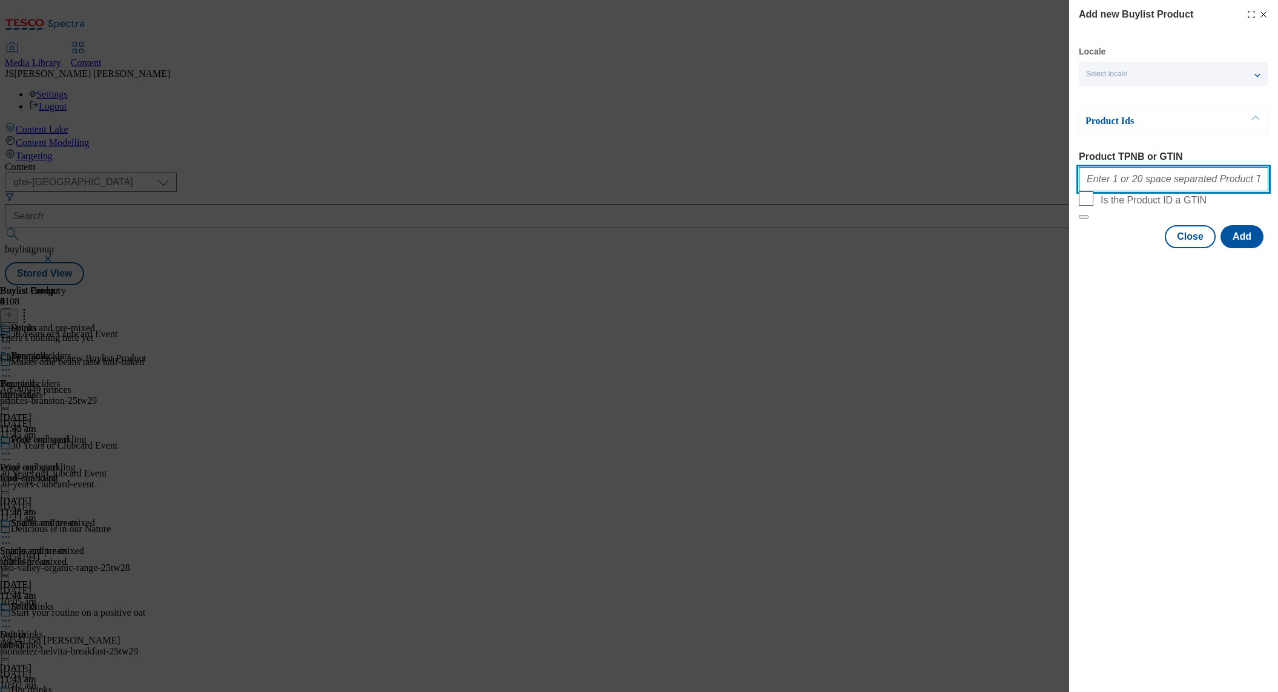
click at [1137, 188] on input "Product TPNB or GTIN" at bounding box center [1173, 179] width 189 height 24
paste input "90517427 91489354 66117827 50237076 66506119 50237531 70634848 75947234 5128566…"
type input "90517427 91489354 66117827 50237076 66506119 50237531 70634848 75947234 5128566…"
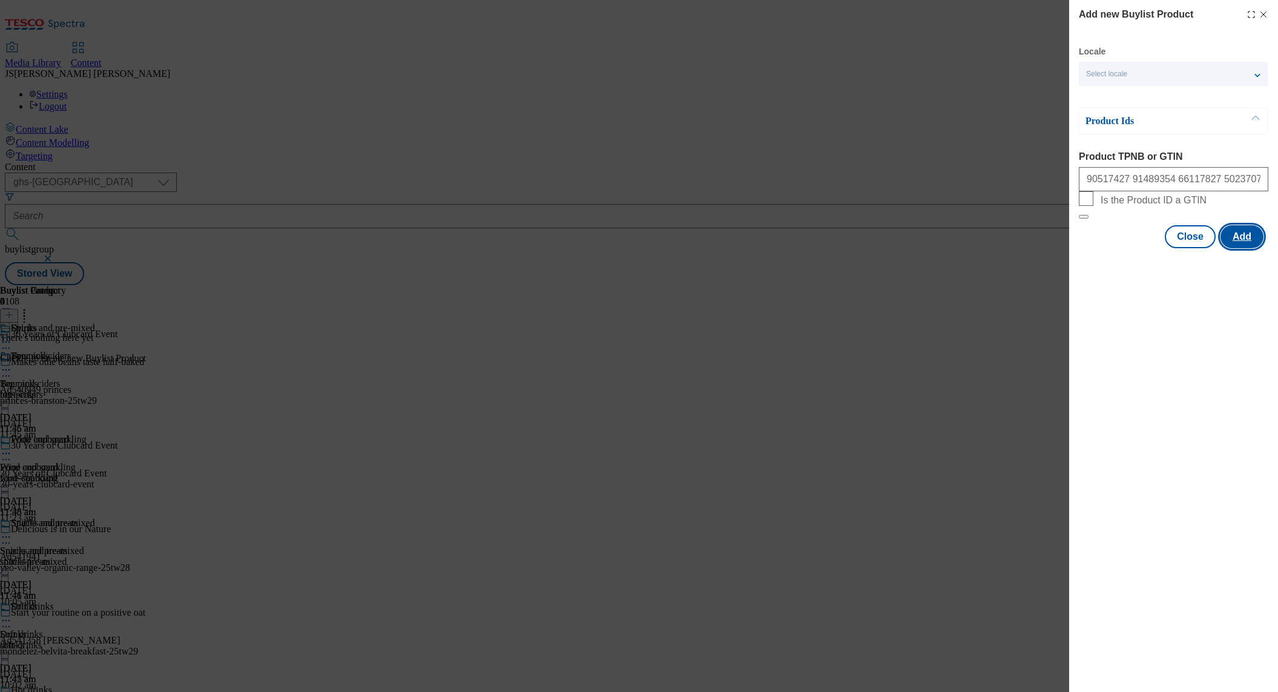
click at [1241, 248] on button "Add" at bounding box center [1241, 236] width 43 height 23
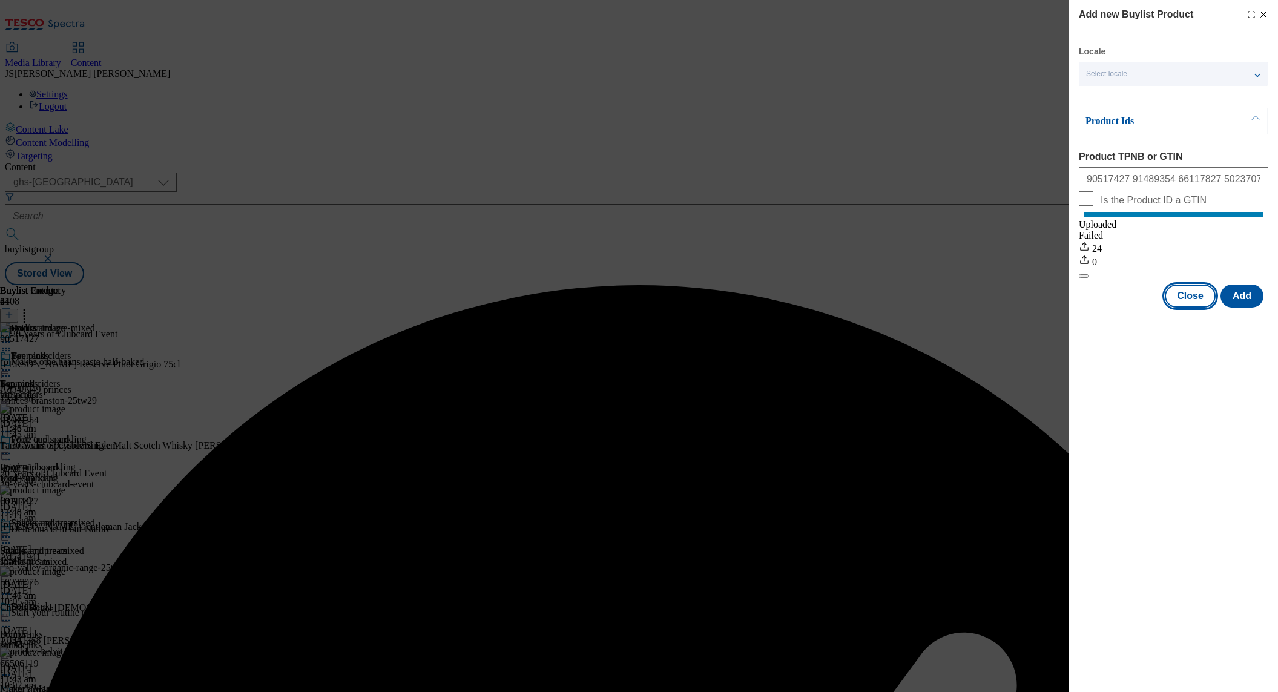
click at [1188, 307] on button "Close" at bounding box center [1190, 295] width 51 height 23
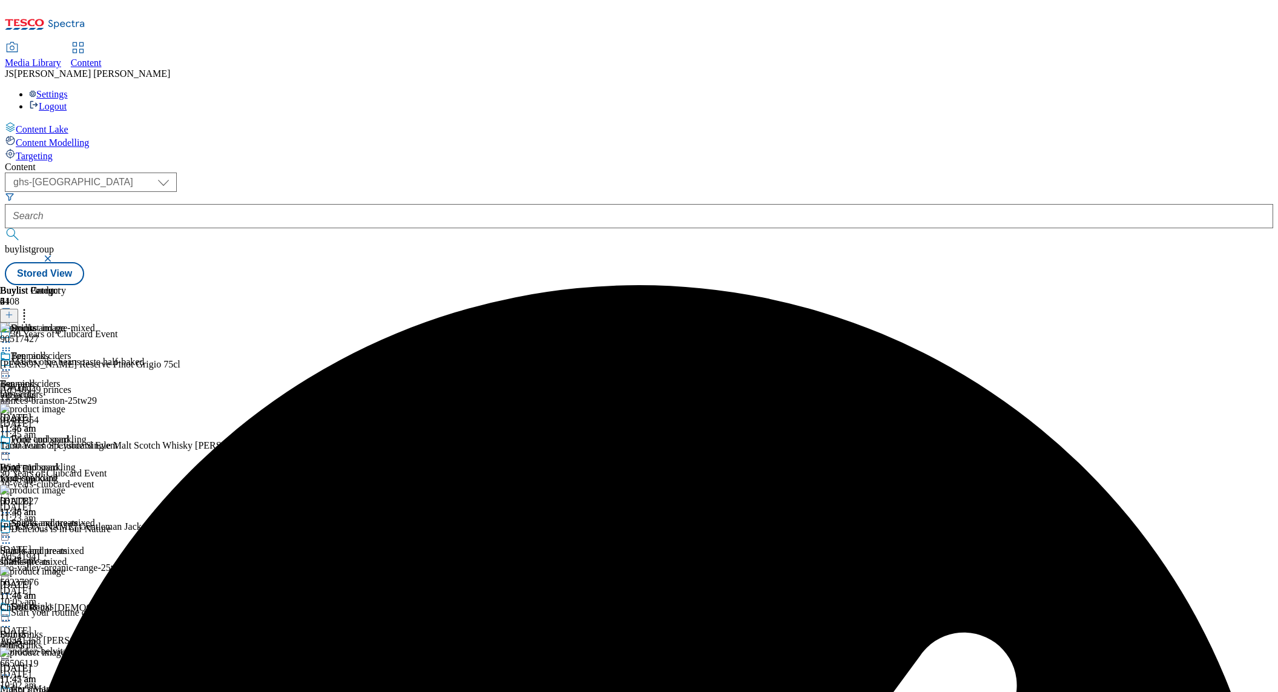
scroll to position [199, 0]
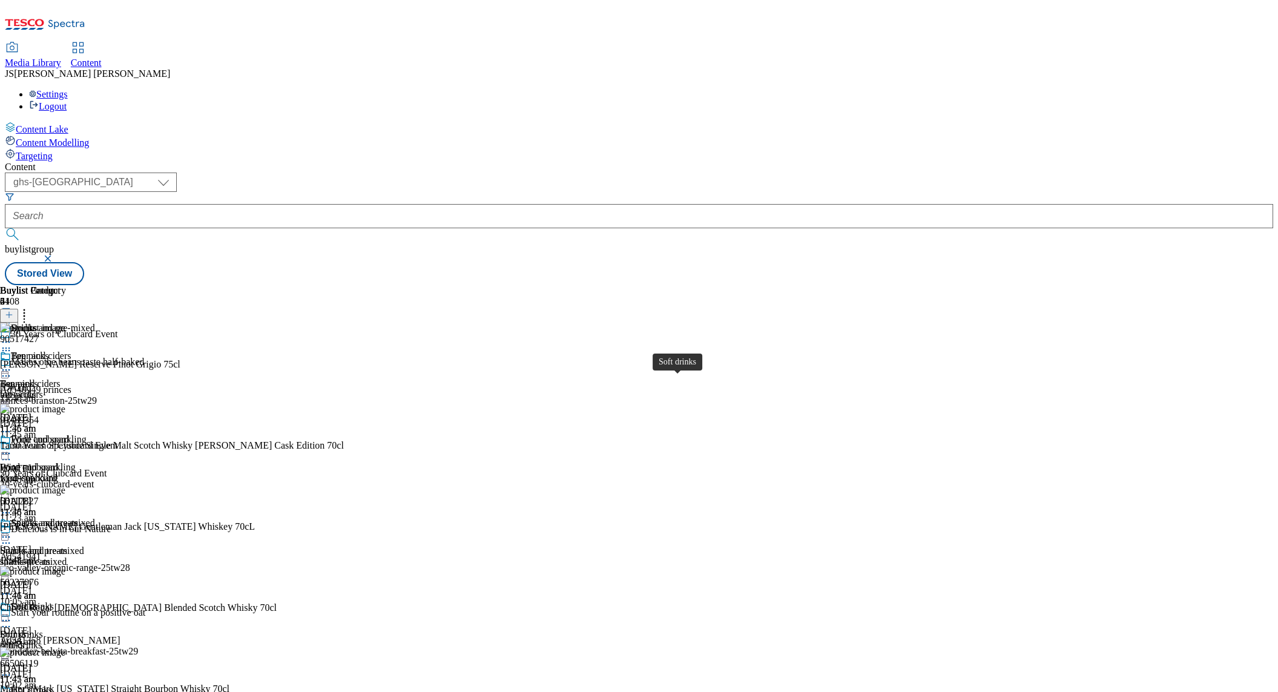
click at [43, 629] on div "Soft drinks" at bounding box center [21, 634] width 43 height 11
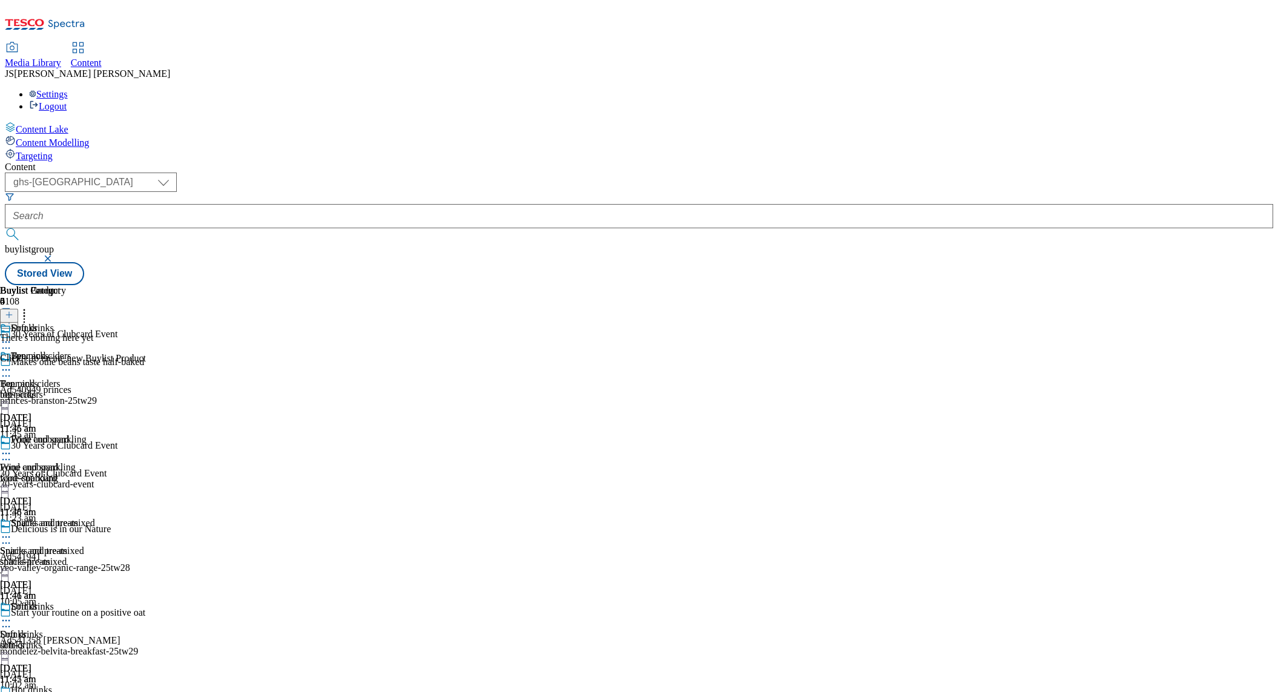
click at [13, 310] on icon at bounding box center [9, 314] width 8 height 8
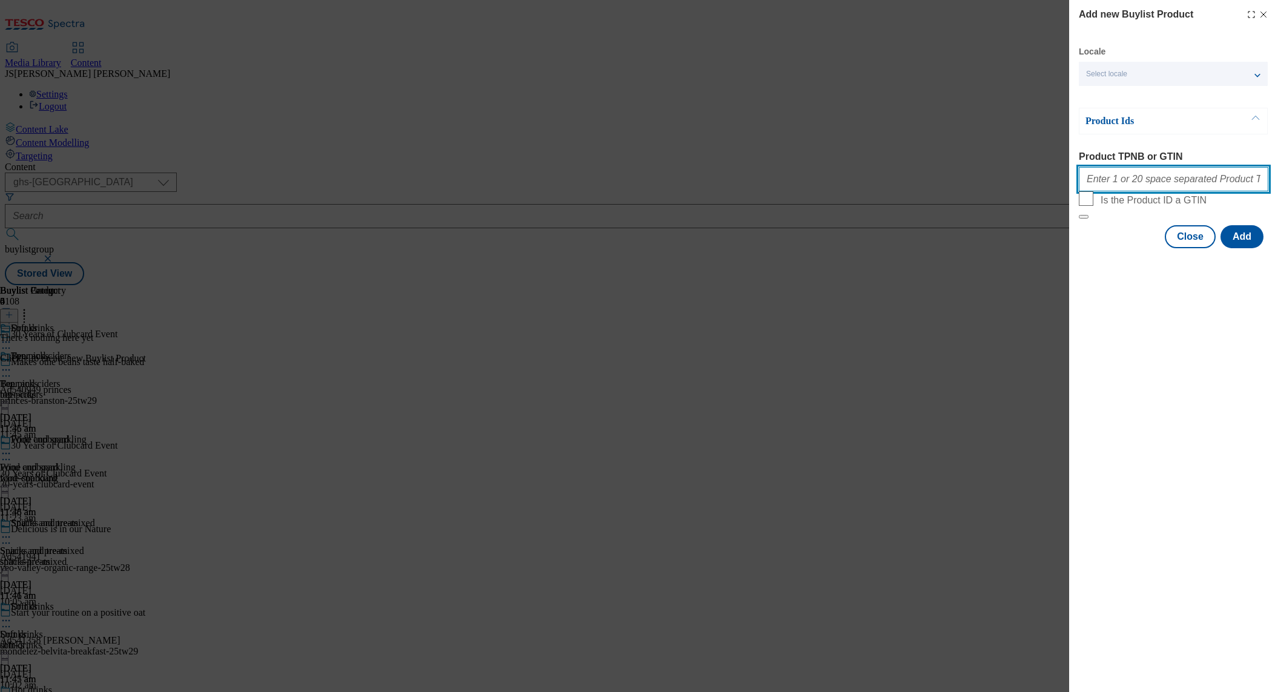
click at [1129, 186] on input "Product TPNB or GTIN" at bounding box center [1173, 179] width 189 height 24
paste input "66317435 97021858 96925326 51320004 51319992 96492727 96400763 96640582 9642815…"
type input "66317435 97021858 96925326 51320004 51319992 96492727 96400763 96640582 9642815…"
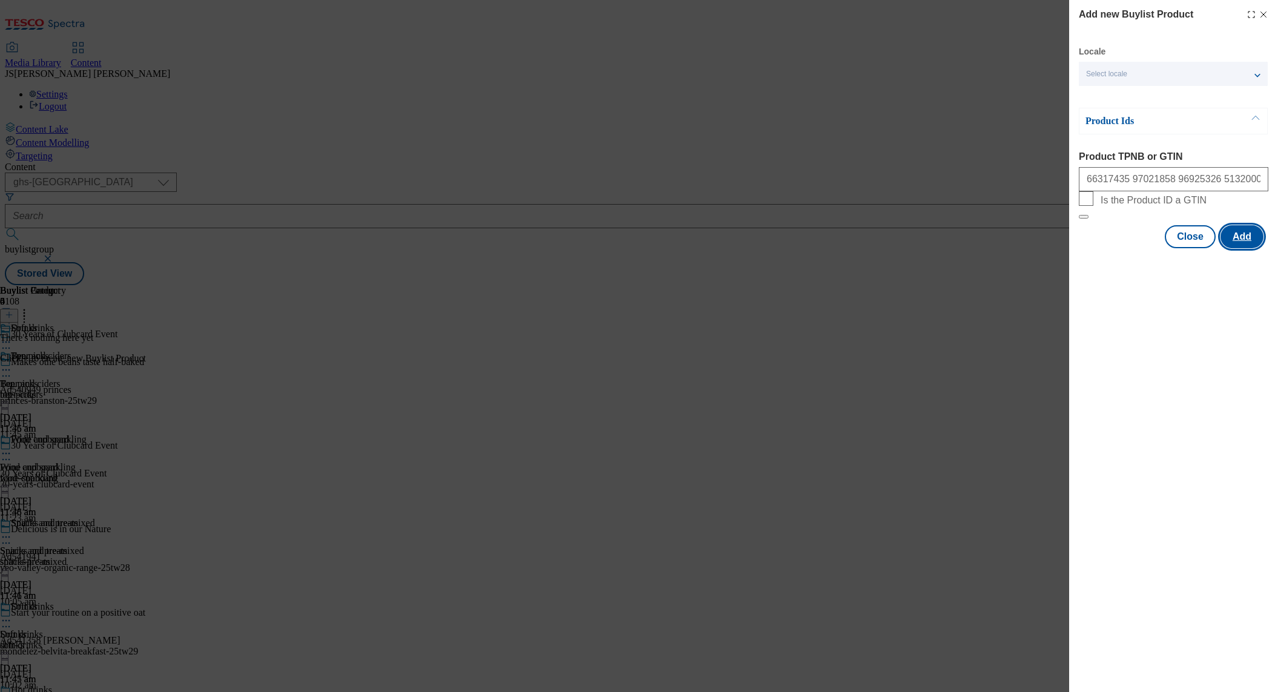
click at [1233, 248] on button "Add" at bounding box center [1241, 236] width 43 height 23
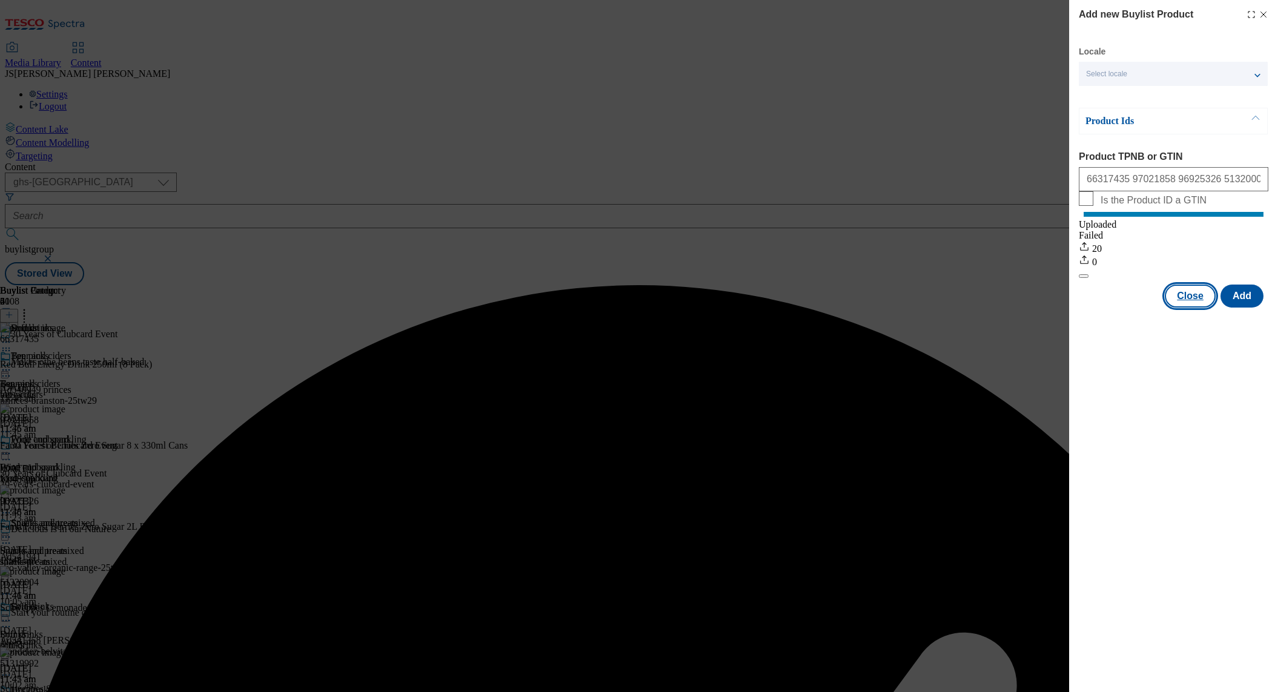
click at [1193, 307] on button "Close" at bounding box center [1190, 295] width 51 height 23
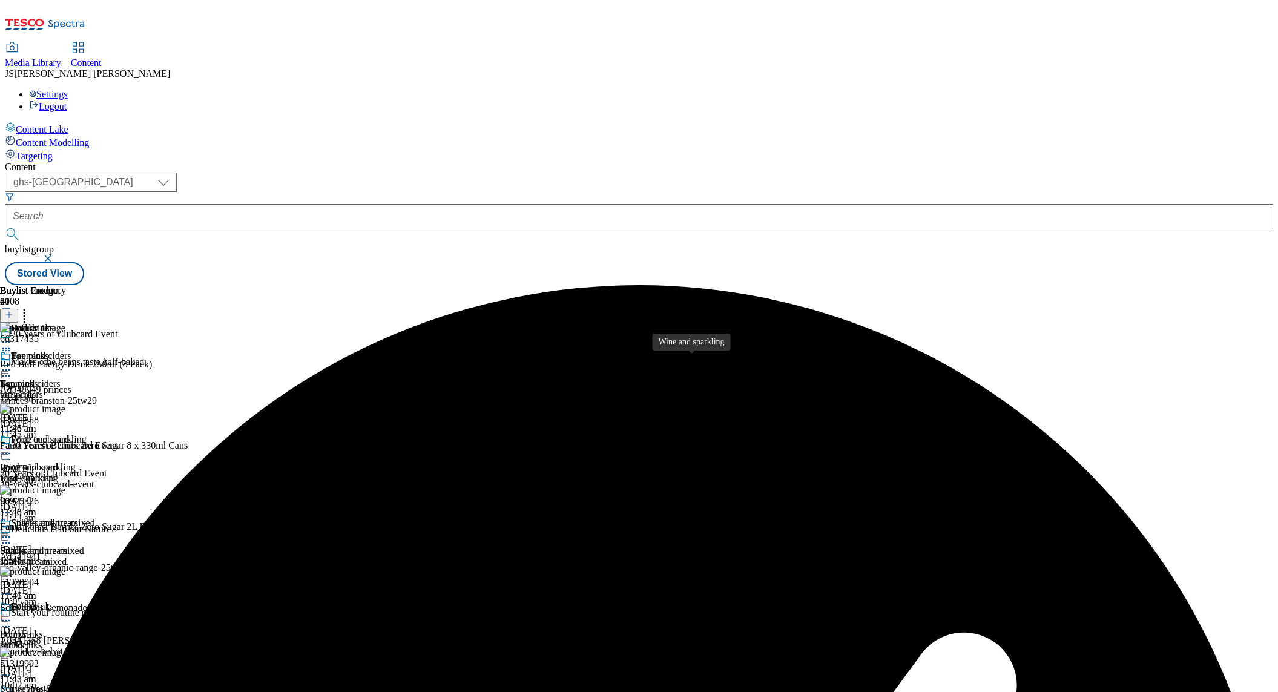
scroll to position [243, 0]
click at [52, 685] on span "Hot drinks" at bounding box center [31, 691] width 41 height 13
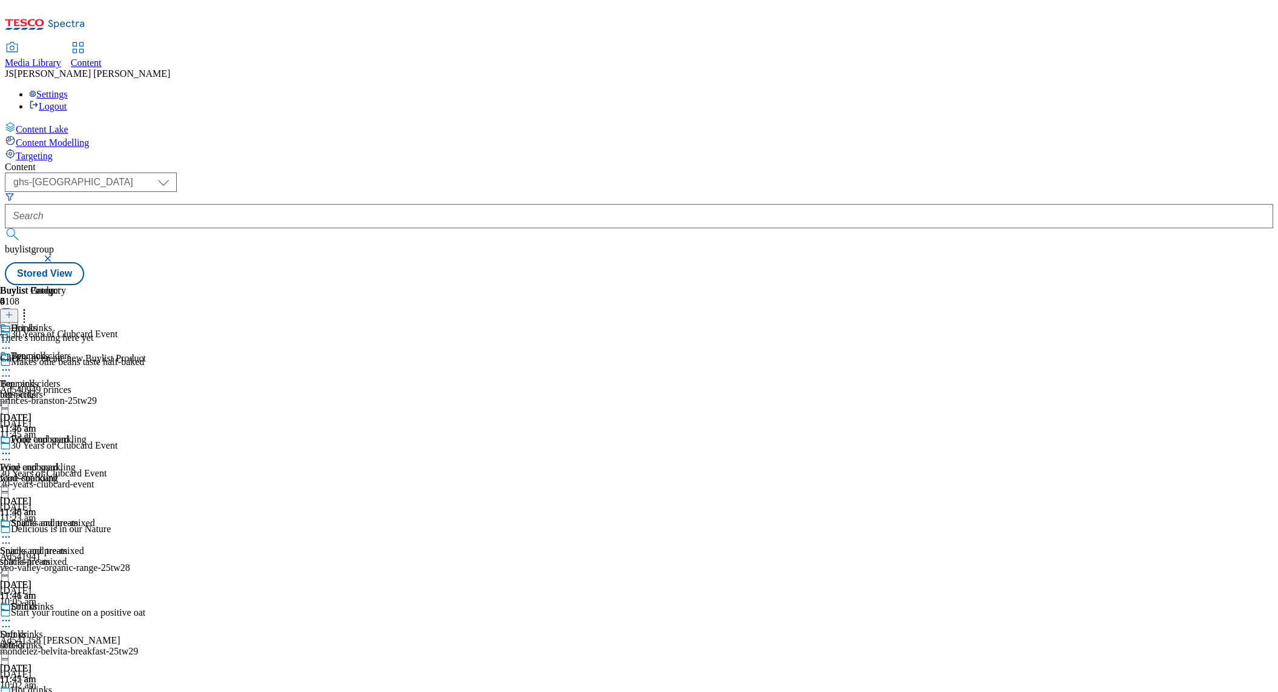
click at [13, 310] on icon at bounding box center [9, 314] width 8 height 8
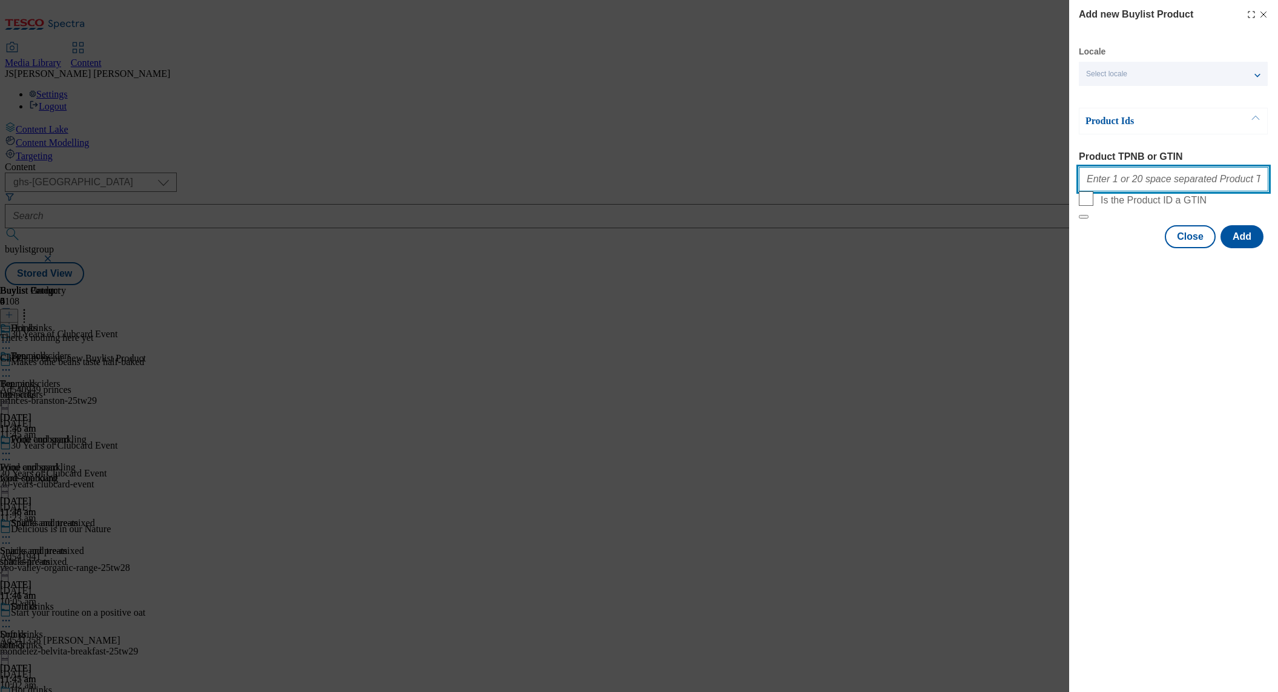
click at [1114, 189] on input "Product TPNB or GTIN" at bounding box center [1173, 179] width 189 height 24
paste input "93881145 93612534 93720400 91255308 91256031 93993767 90936829 90721041 9098552…"
type input "93881145 93612534 93720400 91255308 91256031 93993767 90936829 90721041 9098552…"
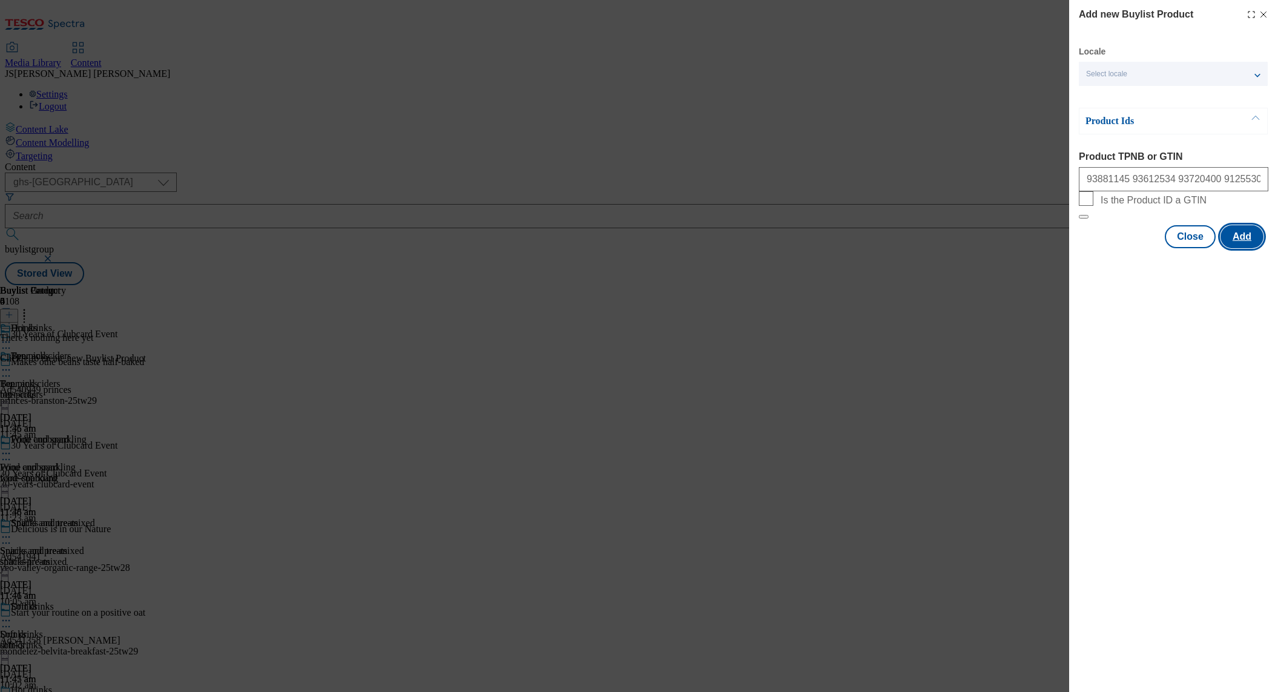
click at [1232, 248] on button "Add" at bounding box center [1241, 236] width 43 height 23
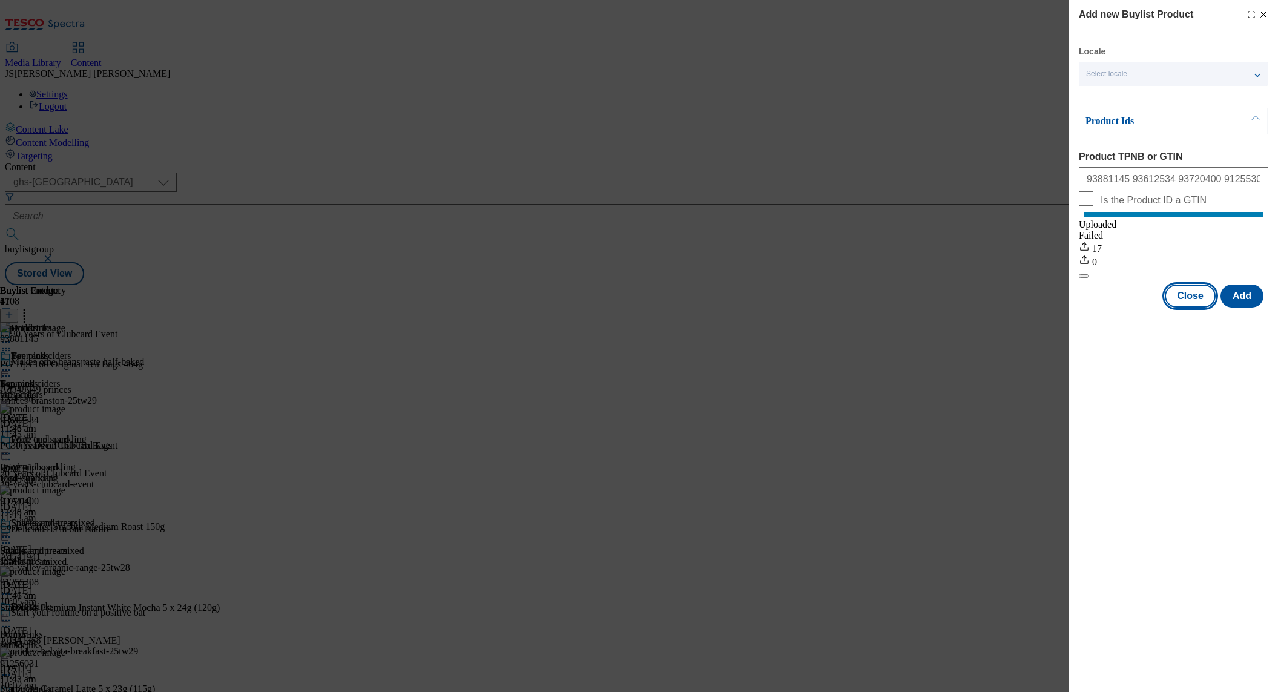
click at [1191, 307] on button "Close" at bounding box center [1190, 295] width 51 height 23
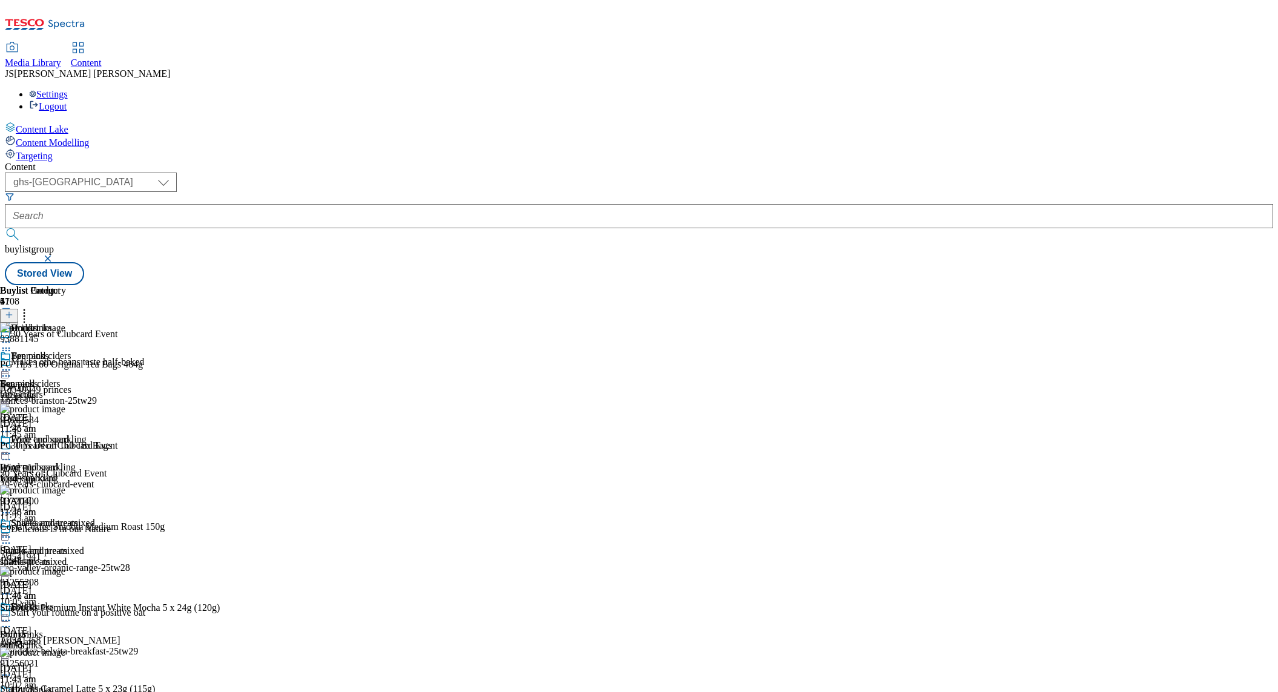
click at [12, 336] on icon at bounding box center [6, 342] width 12 height 12
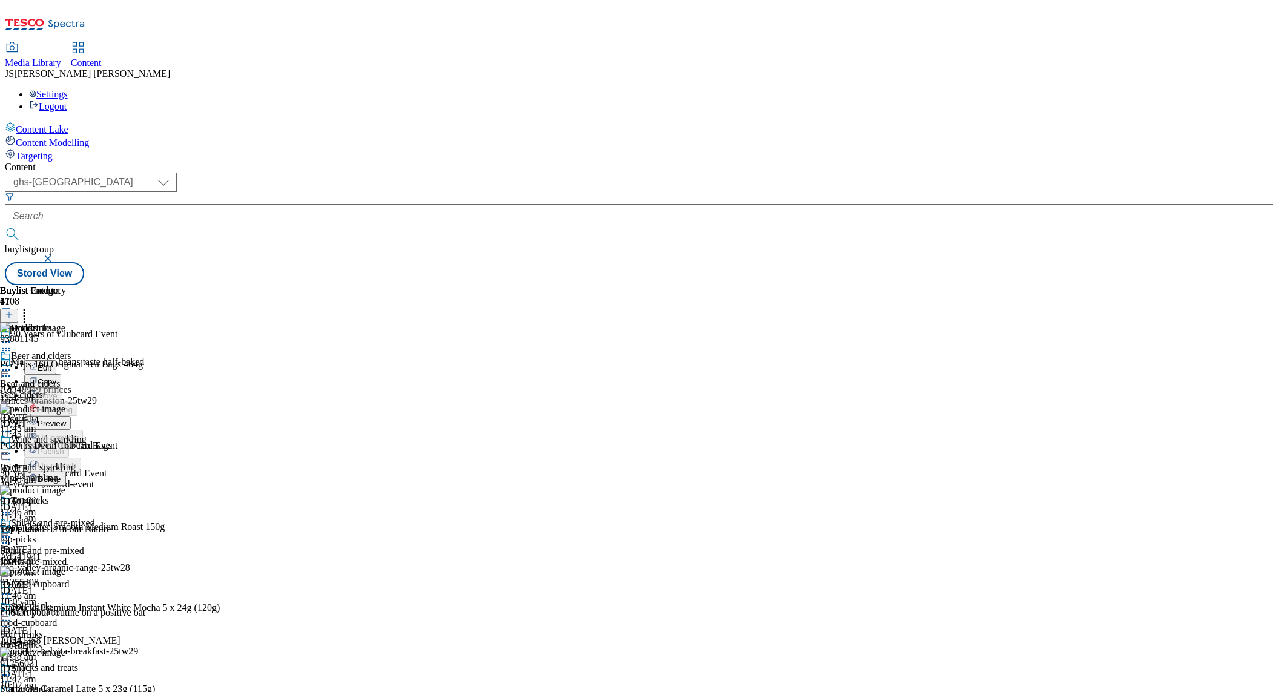
click at [66, 419] on span "Preview" at bounding box center [52, 423] width 28 height 9
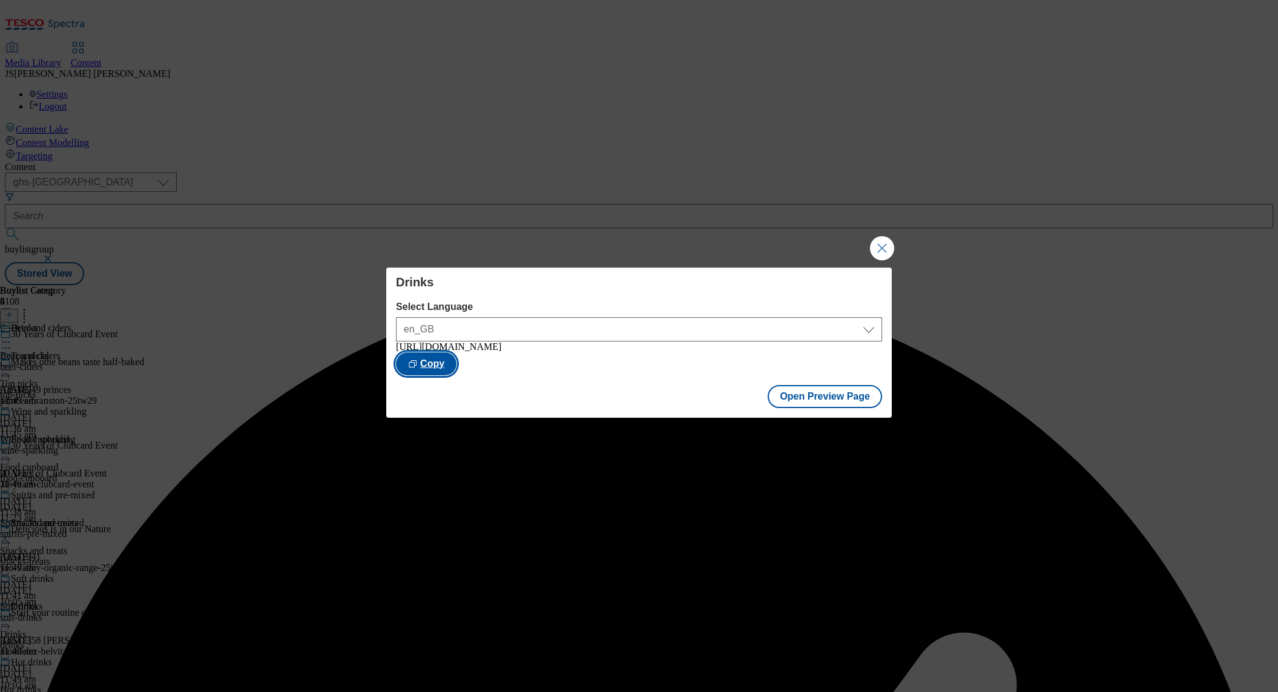
click at [456, 366] on button "Copy" at bounding box center [426, 363] width 61 height 23
click at [830, 403] on button "Open Preview Page" at bounding box center [824, 396] width 114 height 23
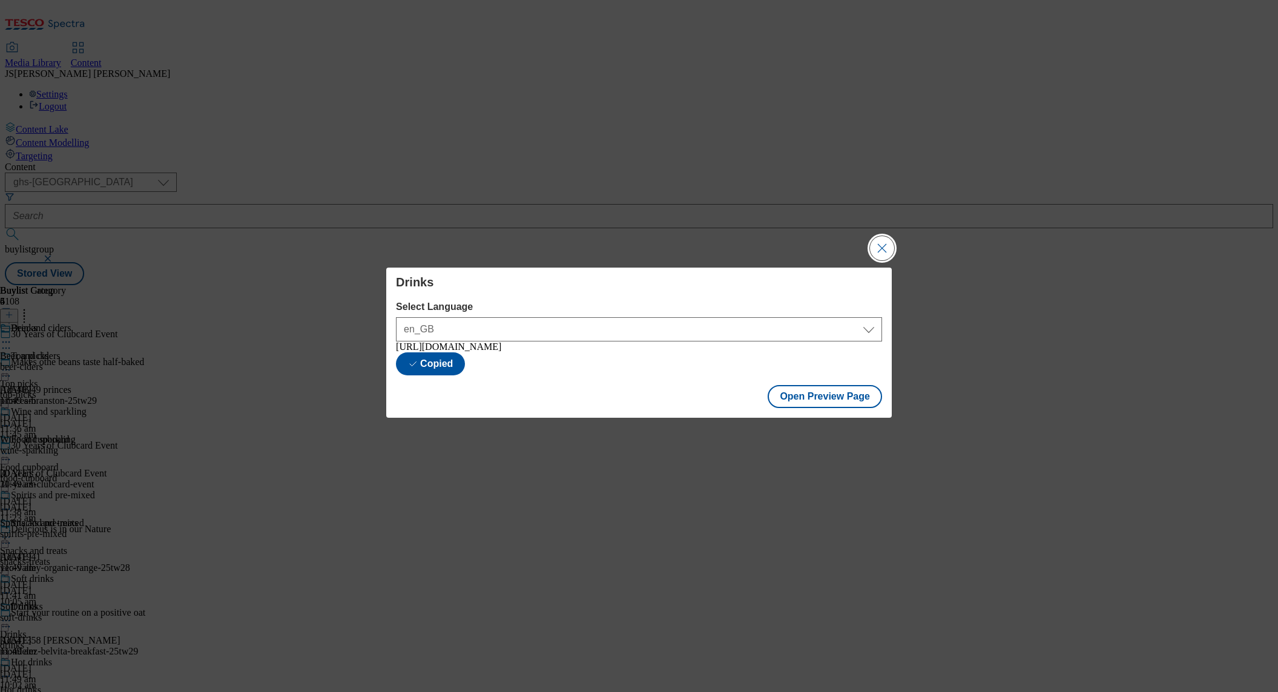
click at [876, 246] on button "Close Modal" at bounding box center [882, 248] width 24 height 24
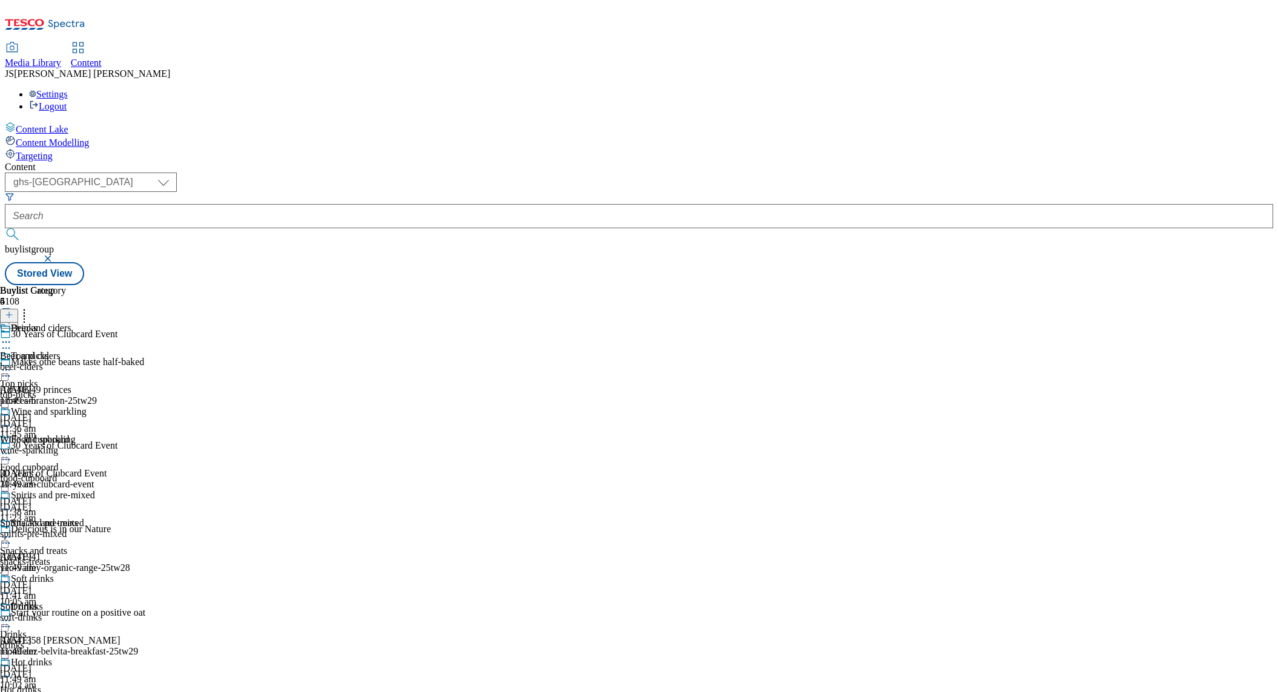
scroll to position [117, 0]
click at [78, 556] on div "snacks-treats" at bounding box center [39, 561] width 78 height 11
click at [12, 531] on icon at bounding box center [6, 537] width 12 height 12
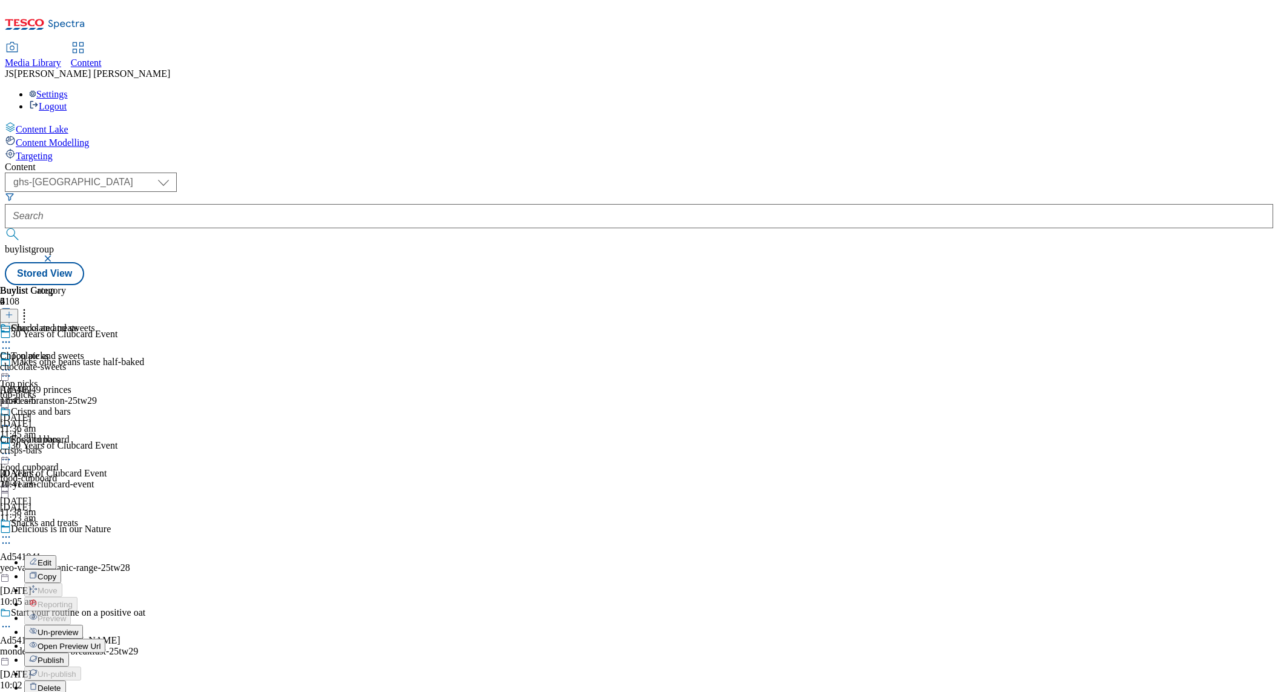
click at [100, 642] on span "Open Preview Url" at bounding box center [69, 646] width 63 height 9
click at [13, 310] on icon at bounding box center [9, 314] width 8 height 8
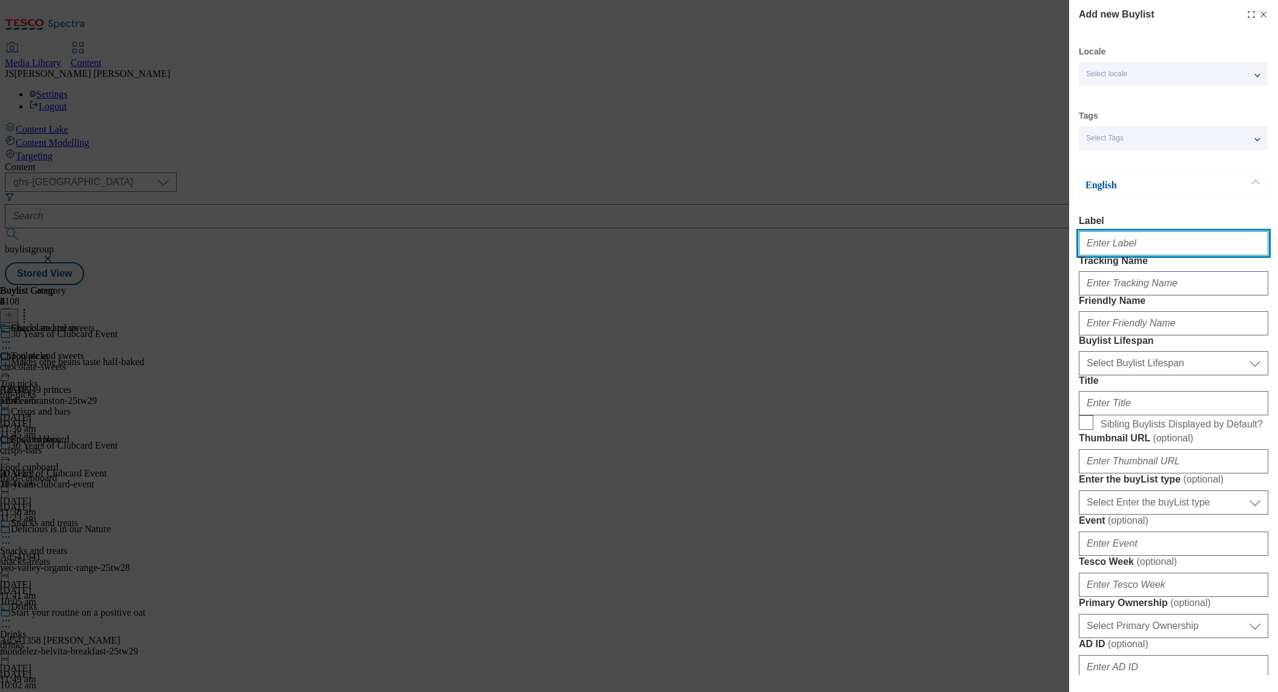
click at [1098, 252] on input "Label" at bounding box center [1173, 243] width 189 height 24
paste input "[URL][DOMAIN_NAME]"
type input "[URL][DOMAIN_NAME]"
type input "Bakery"
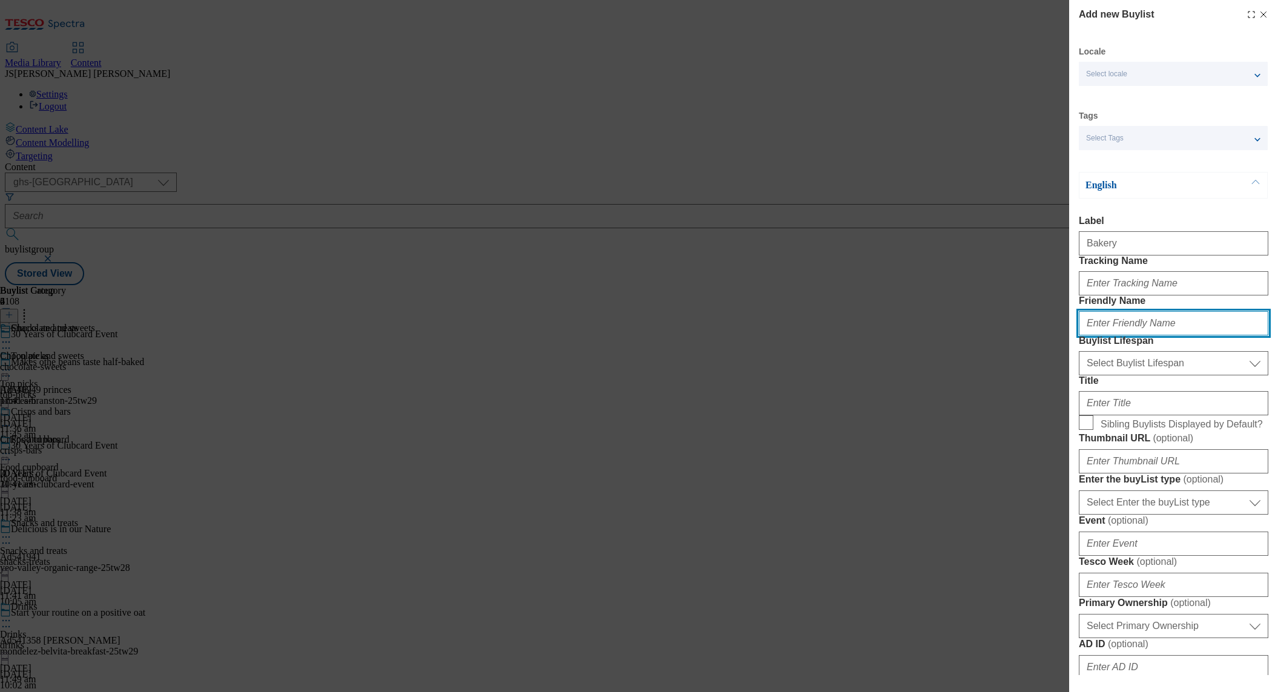
paste input "Bakery"
type input "bakery"
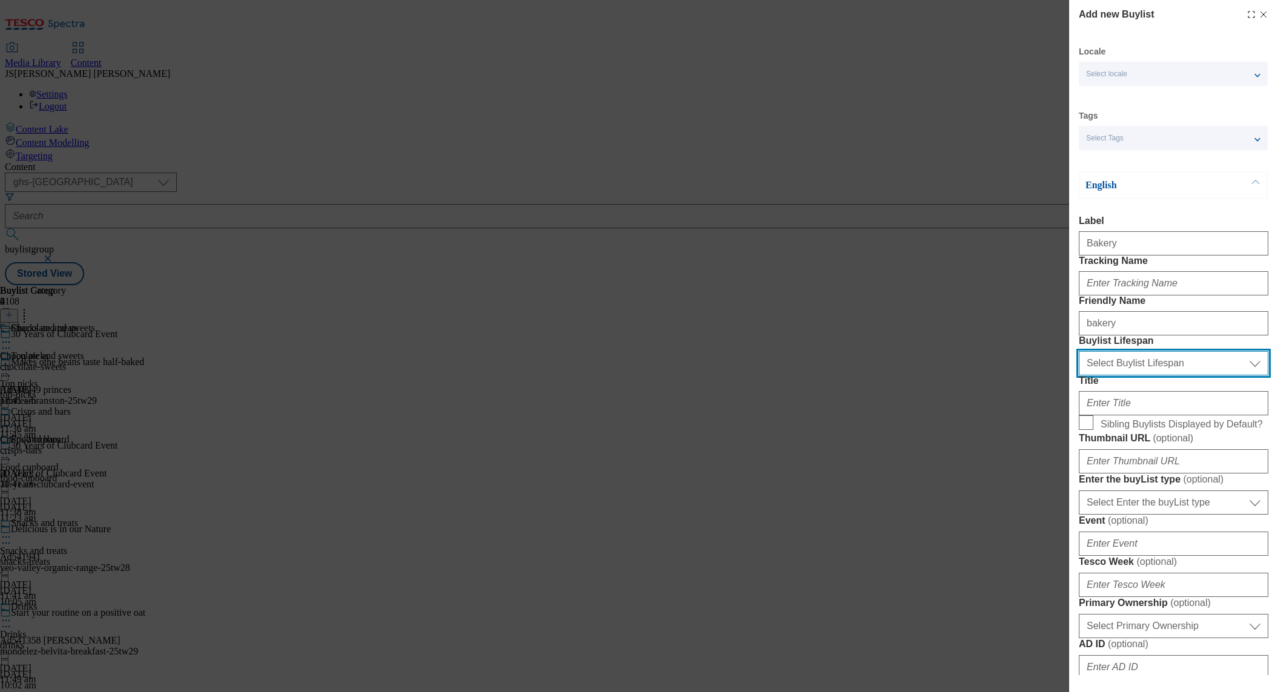
select select "evergreen"
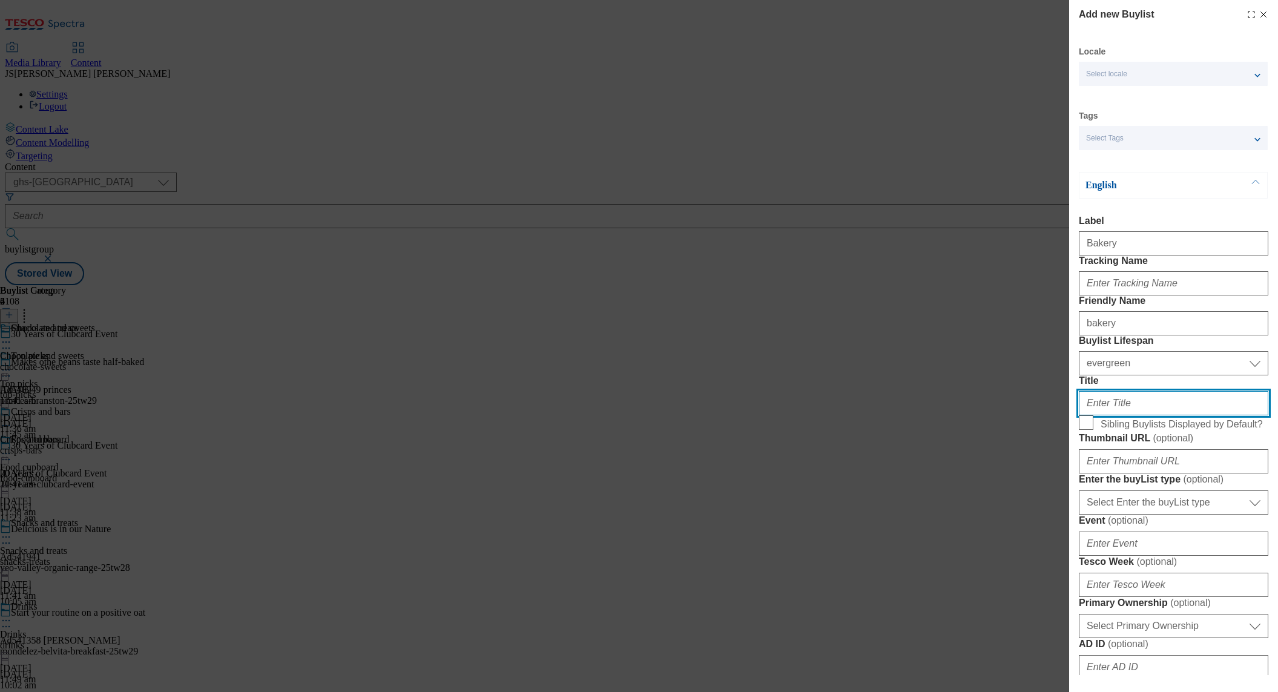
paste input "Bakery"
type input "Bakery"
click at [1081, 430] on input "Sibling Buylists Displayed by Default?" at bounding box center [1086, 422] width 15 height 15
checkbox input "true"
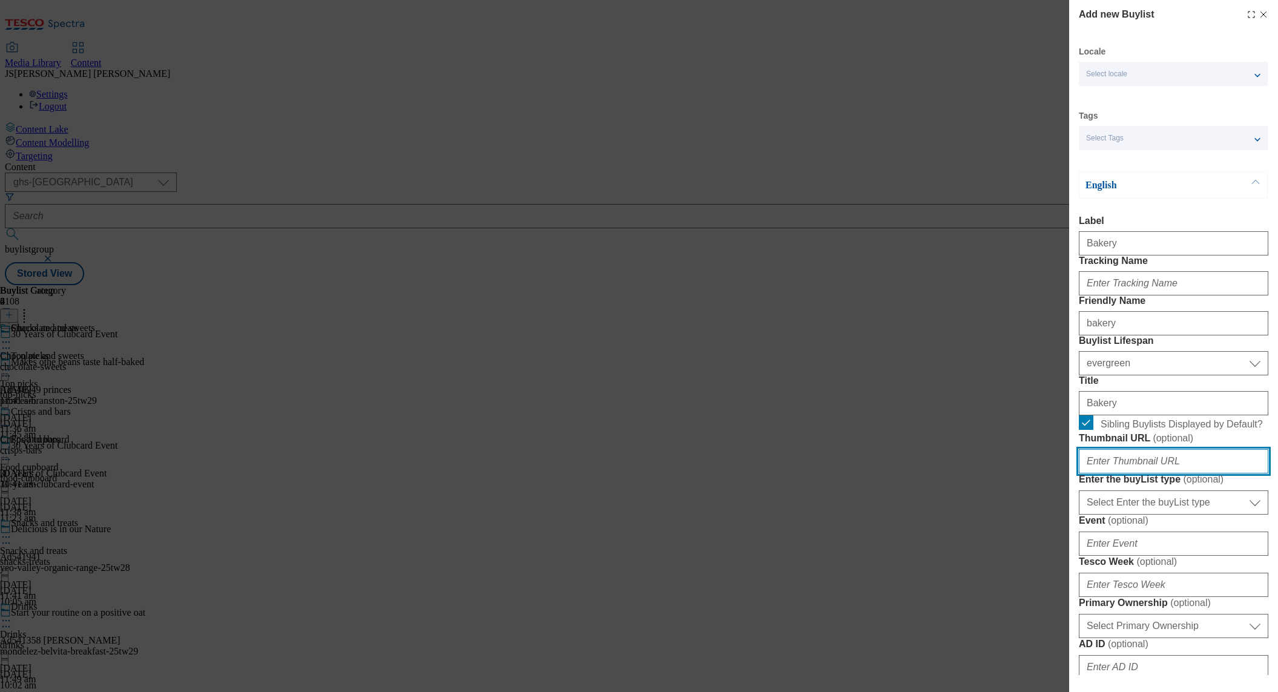
click at [1106, 473] on input "Thumbnail URL ( optional )" at bounding box center [1173, 461] width 189 height 24
paste input "[URL][DOMAIN_NAME]"
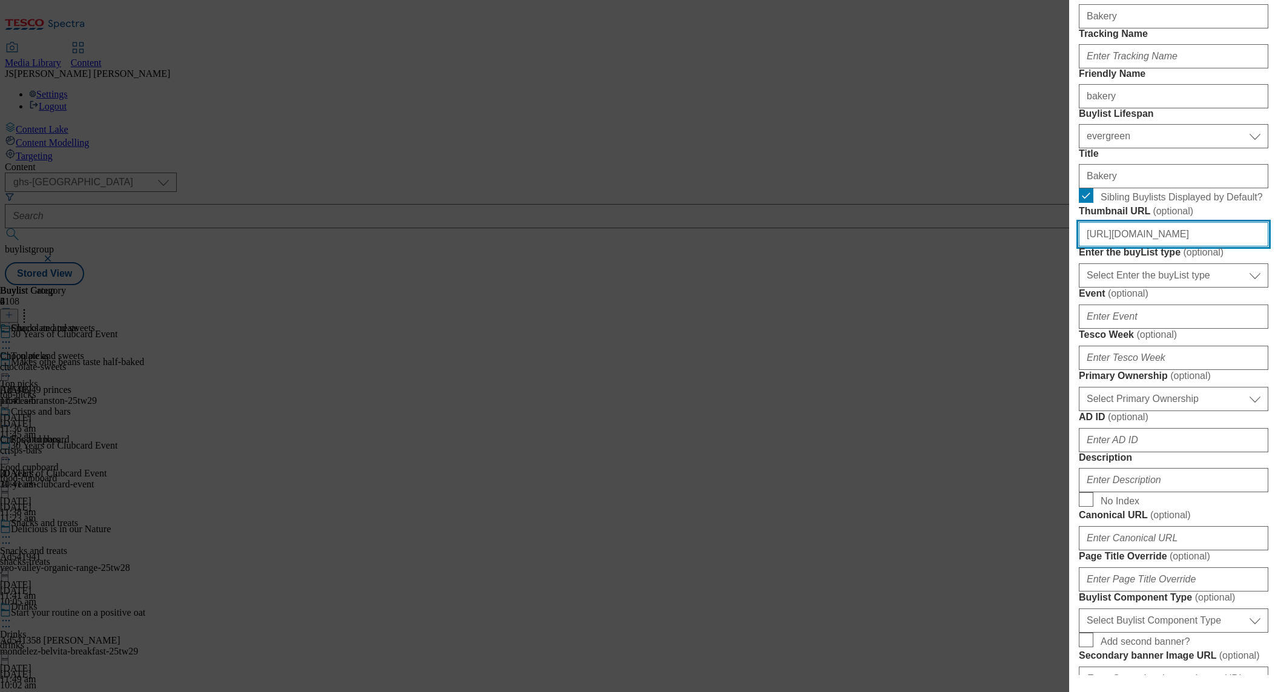
scroll to position [242, 0]
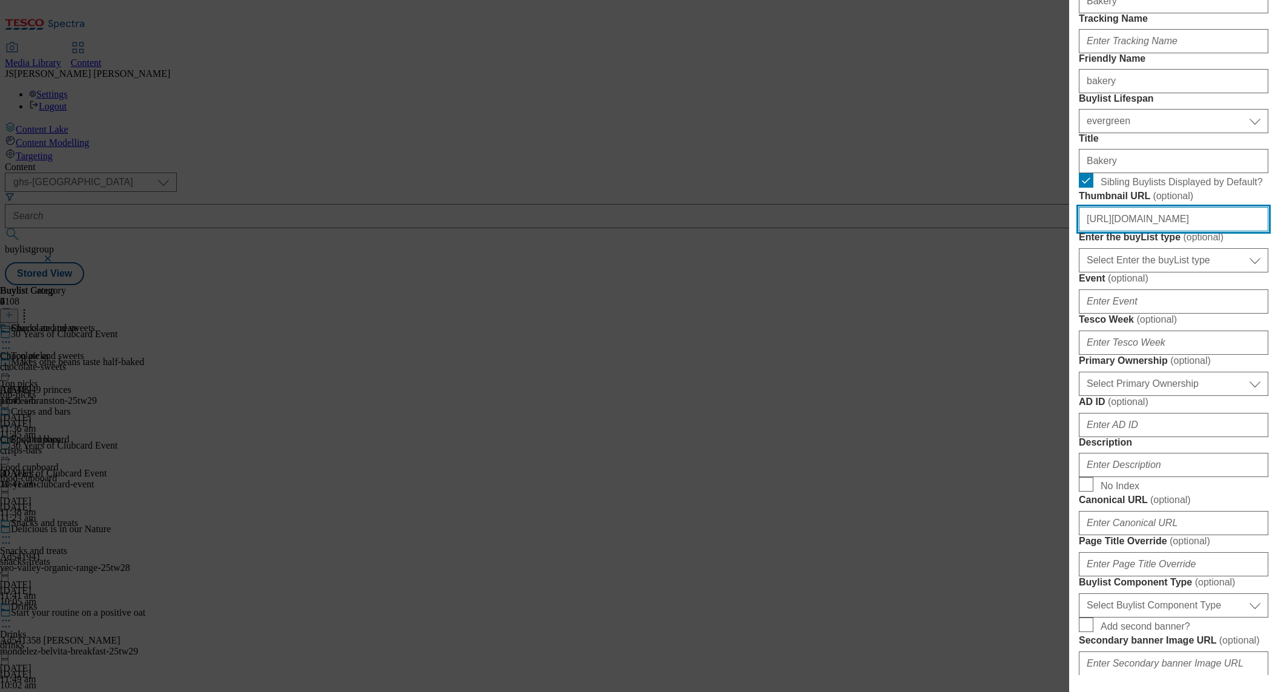
type input "[URL][DOMAIN_NAME]"
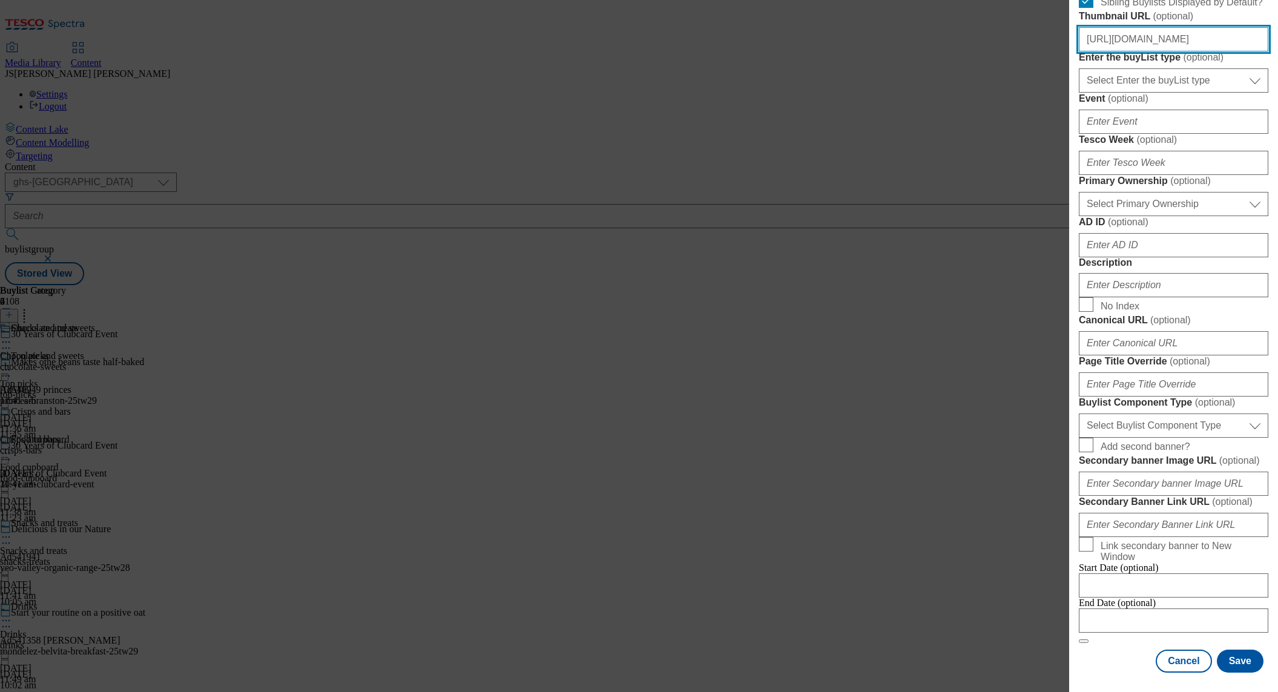
scroll to position [439, 0]
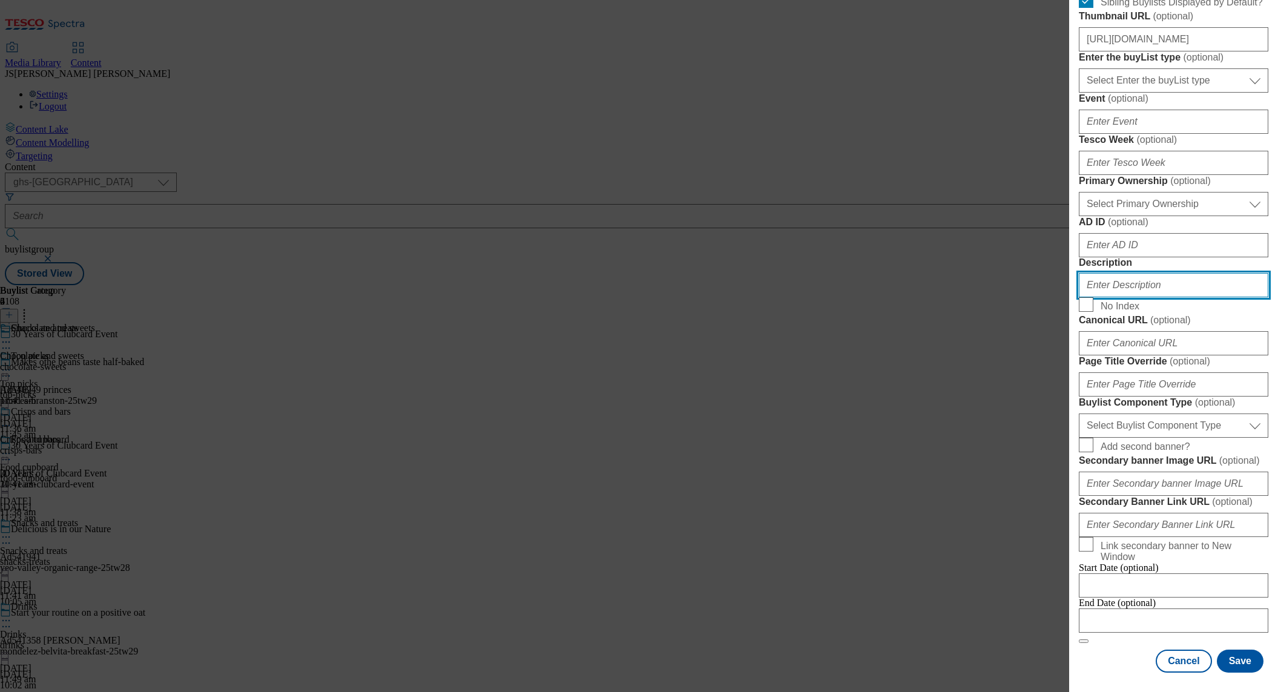
click at [1121, 297] on input "Description" at bounding box center [1173, 285] width 189 height 24
paste input "Have you felt the power to lower prices with Clubcard Prices? Check out our exc…"
type input "Have you felt the power to lower prices with Clubcard Prices? Check out our exc…"
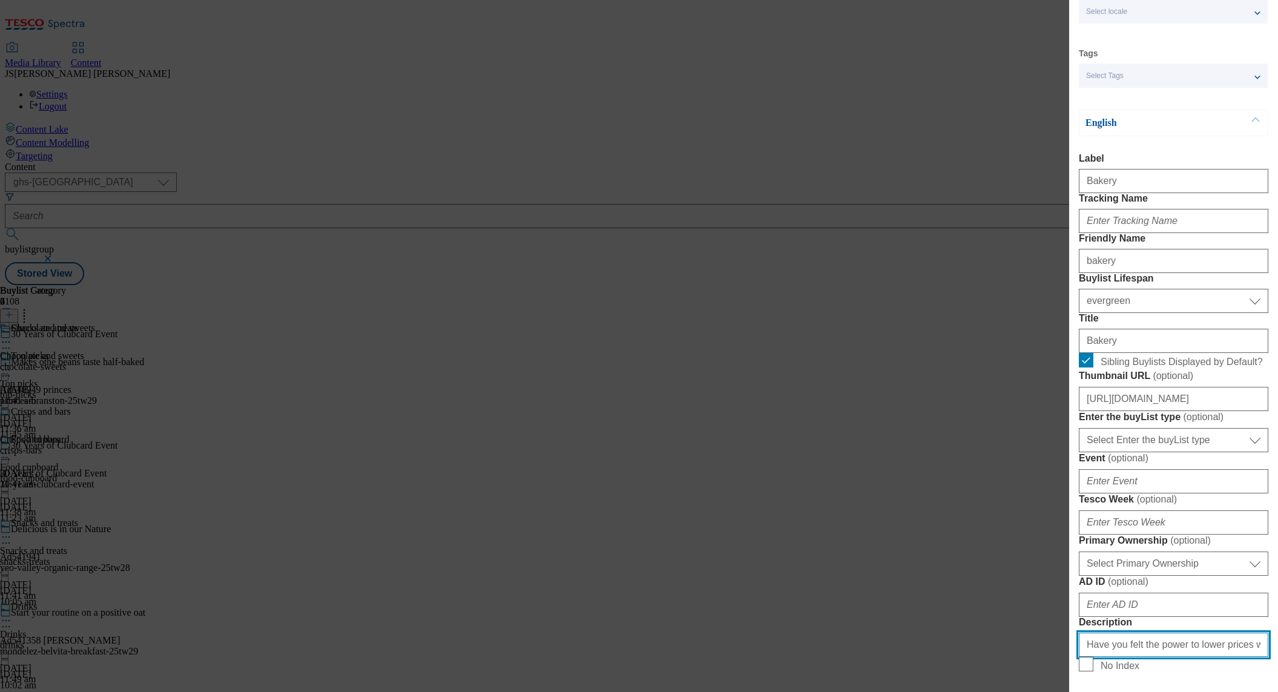
scroll to position [0, 0]
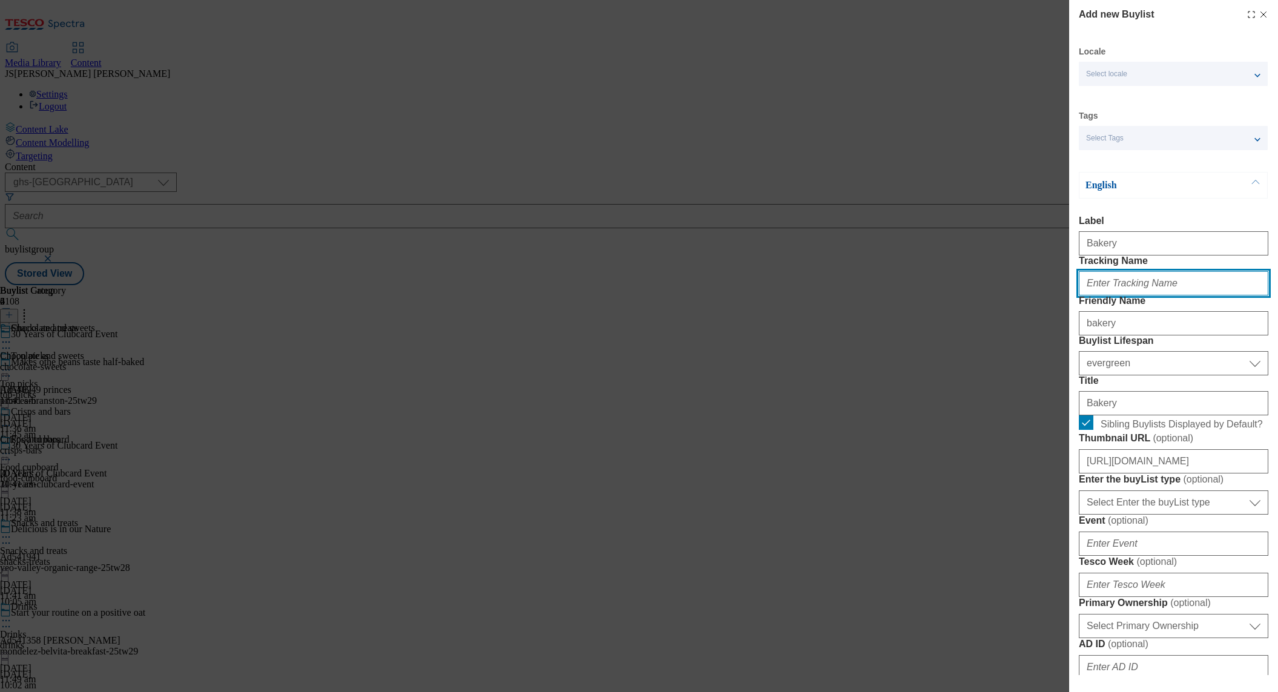
click at [1117, 295] on input "Tracking Name" at bounding box center [1173, 283] width 189 height 24
paste input "CC_28_bakery"
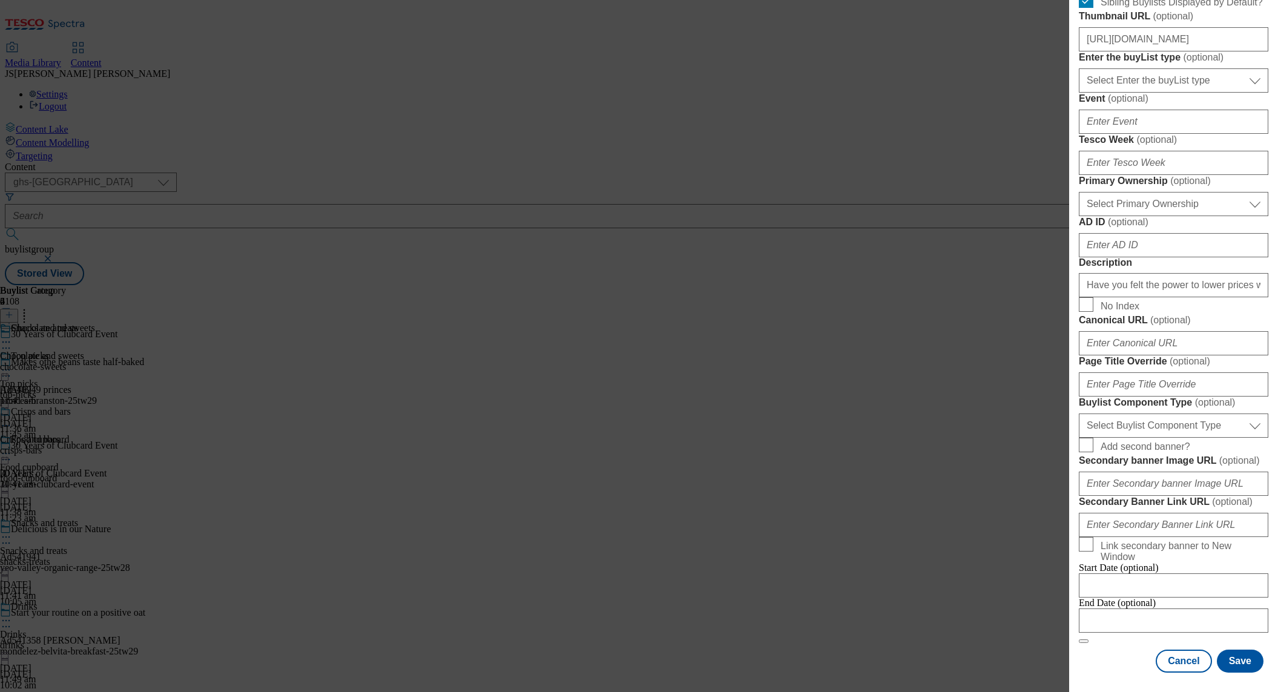
scroll to position [852, 0]
type input "CC_28_bakery"
click at [1128, 413] on select "Select Buylist Component Type Banner Competition Header Meal" at bounding box center [1173, 425] width 189 height 24
select select "Banner"
click at [1079, 413] on select "Select Buylist Component Type Banner Competition Header Meal" at bounding box center [1173, 425] width 189 height 24
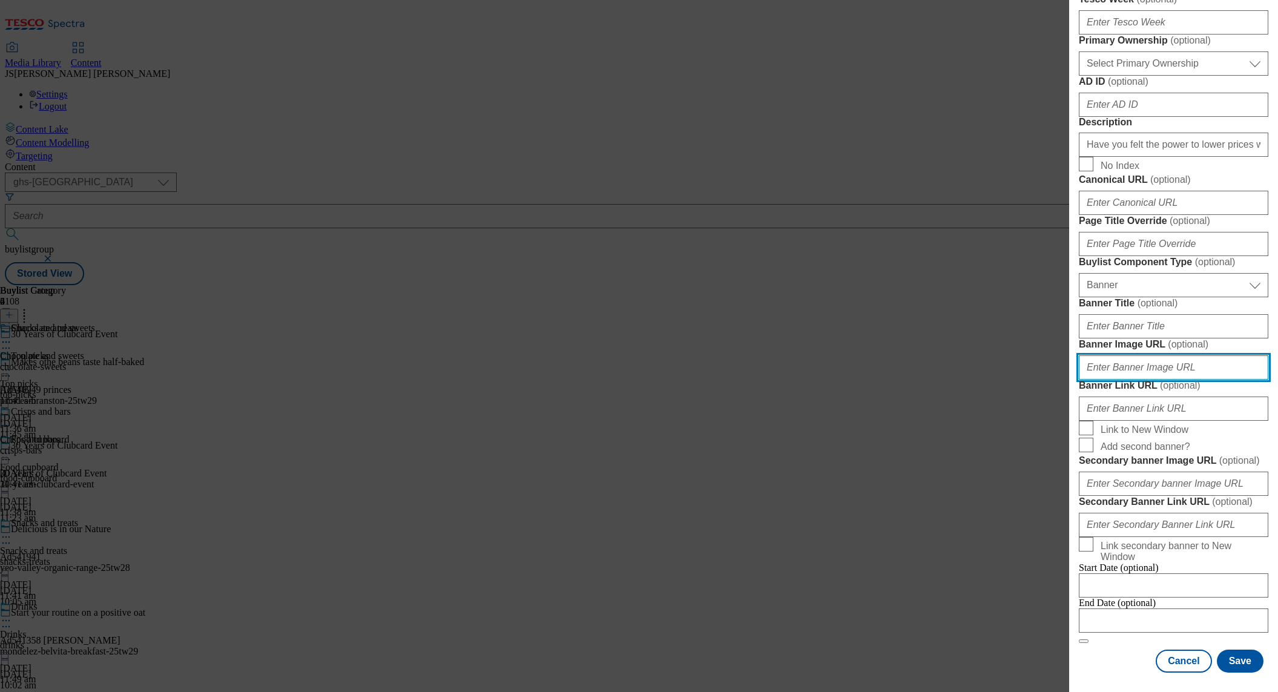
click at [1111, 379] on input "Banner Image URL ( optional )" at bounding box center [1173, 367] width 189 height 24
paste input "[URL][DOMAIN_NAME]"
type input "[URL][DOMAIN_NAME]"
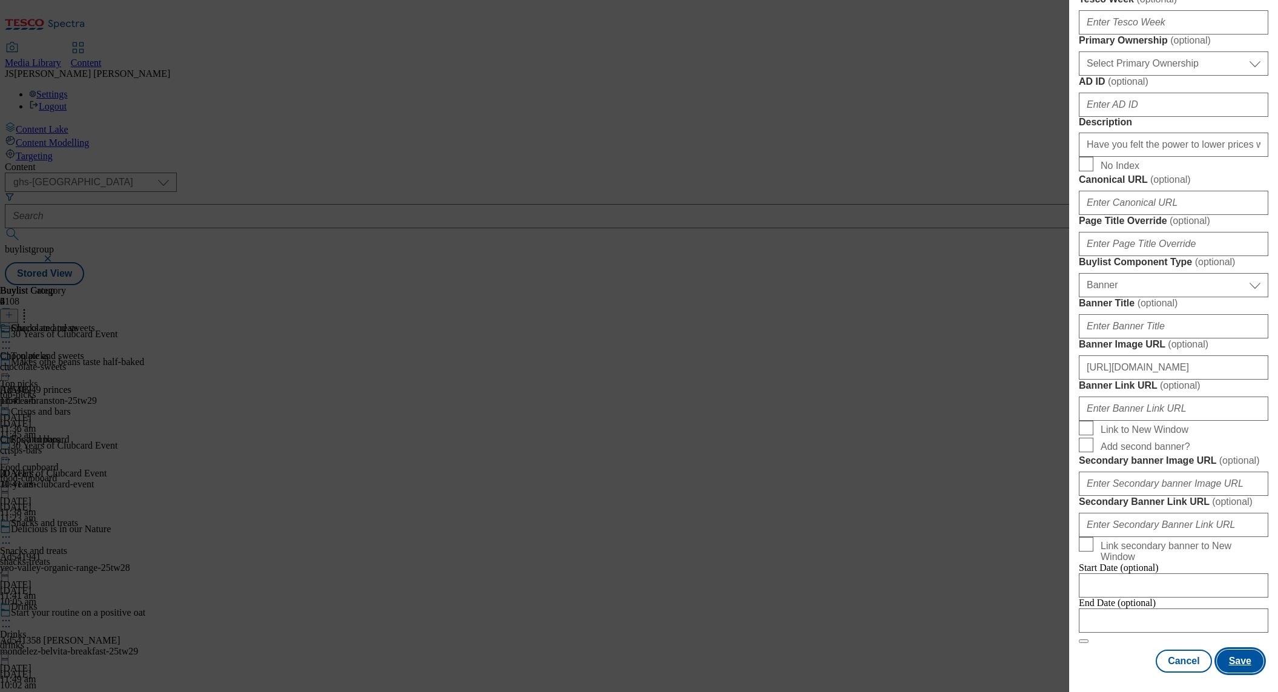
click at [1244, 660] on button "Save" at bounding box center [1240, 660] width 47 height 23
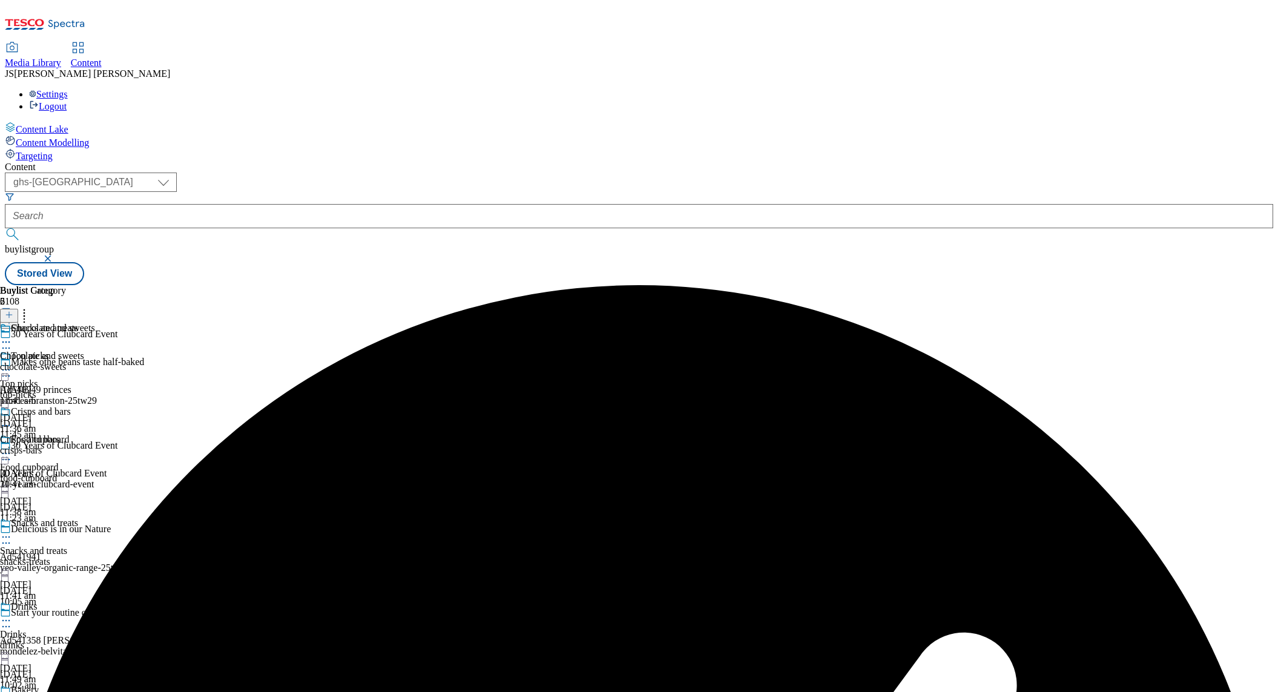
scroll to position [243, 0]
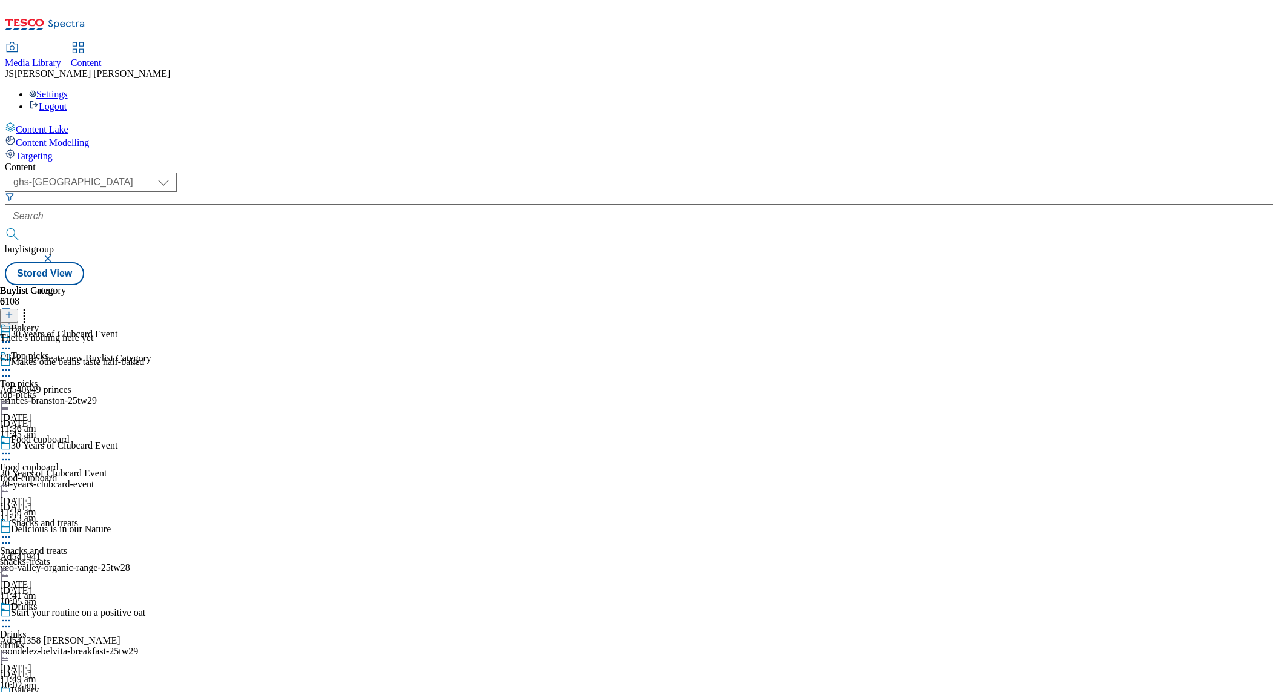
click at [13, 310] on icon at bounding box center [9, 314] width 8 height 8
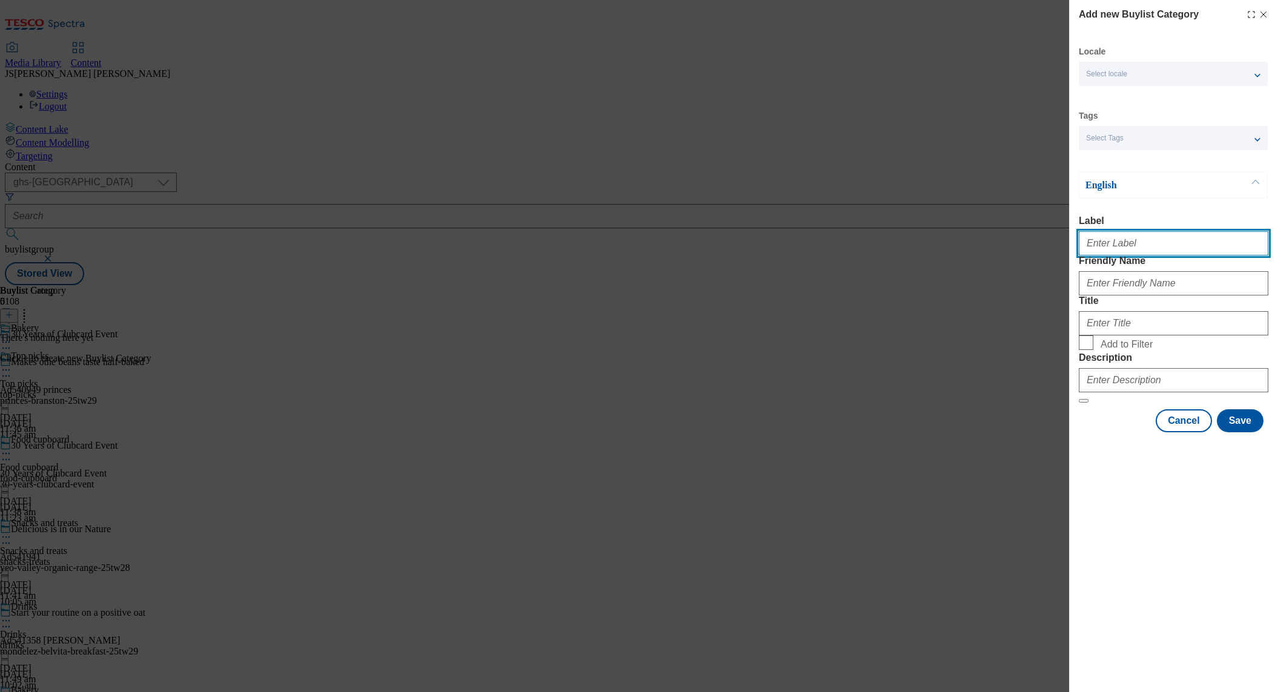
click at [1113, 249] on input "Label" at bounding box center [1173, 243] width 189 height 24
type input "Bakery"
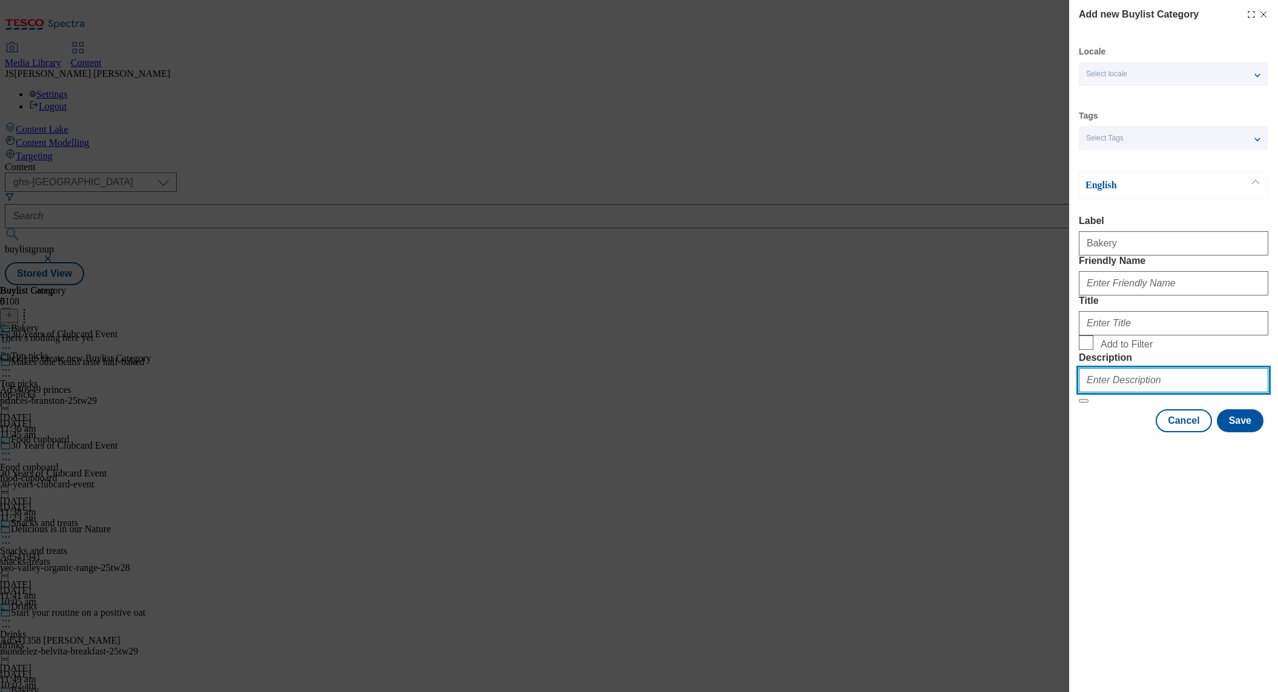
paste input "Have you felt the power to lower prices with Clubcard Prices? Check out our exc…"
type input "Have you felt the power to lower prices with Clubcard Prices? Check out our exc…"
click at [1091, 350] on input "Add to Filter" at bounding box center [1086, 342] width 15 height 15
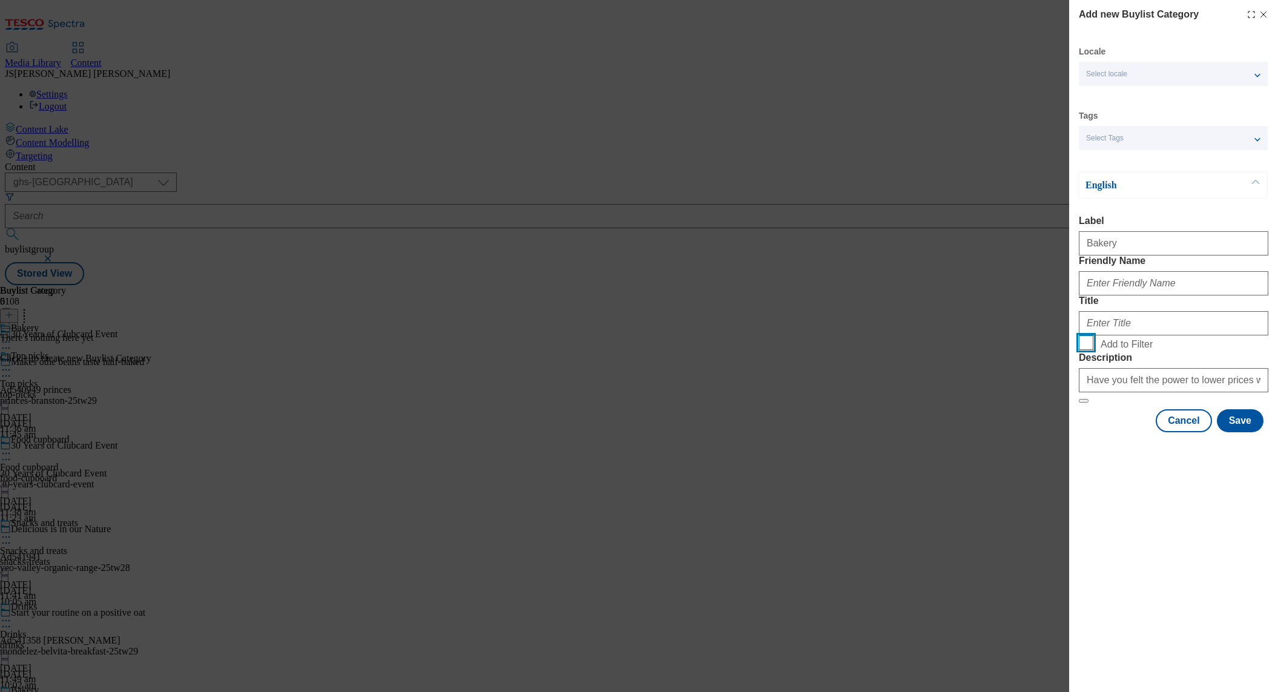
checkbox input "true"
click at [1105, 335] on div "Modal" at bounding box center [1173, 320] width 189 height 29
click at [1104, 335] on input "Title" at bounding box center [1173, 323] width 189 height 24
type input "Bakery"
click at [1079, 295] on input "Friendly Name" at bounding box center [1173, 283] width 189 height 24
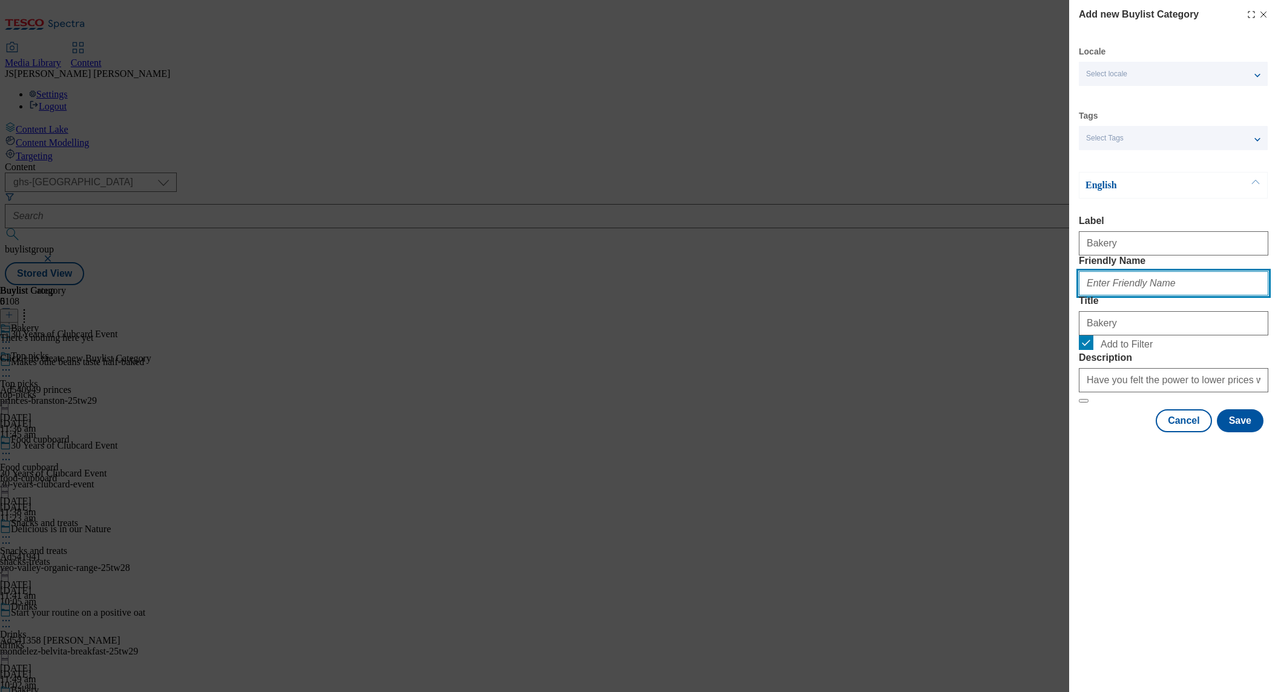
paste input "Bakery"
type input "bakery"
click at [1252, 432] on button "Save" at bounding box center [1240, 420] width 47 height 23
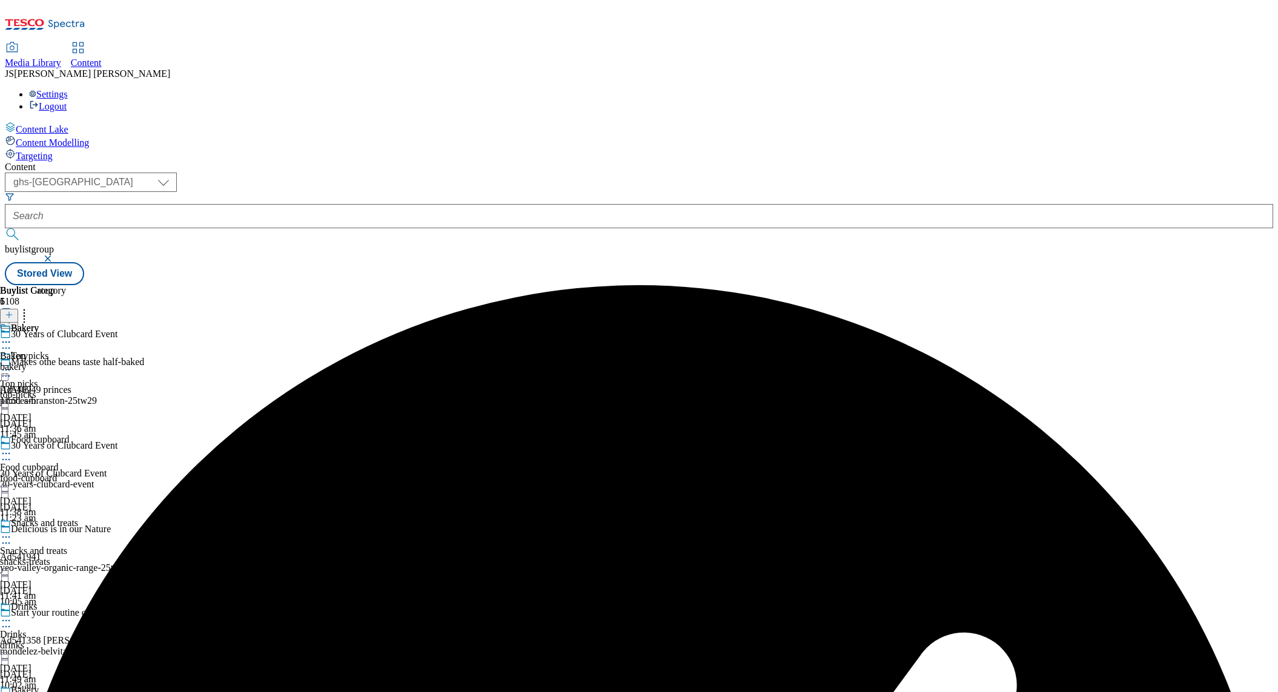
click at [66, 323] on div "Bakery Bakery bakery [DATE] 11:51 am" at bounding box center [33, 365] width 66 height 84
click at [13, 310] on icon at bounding box center [9, 314] width 8 height 8
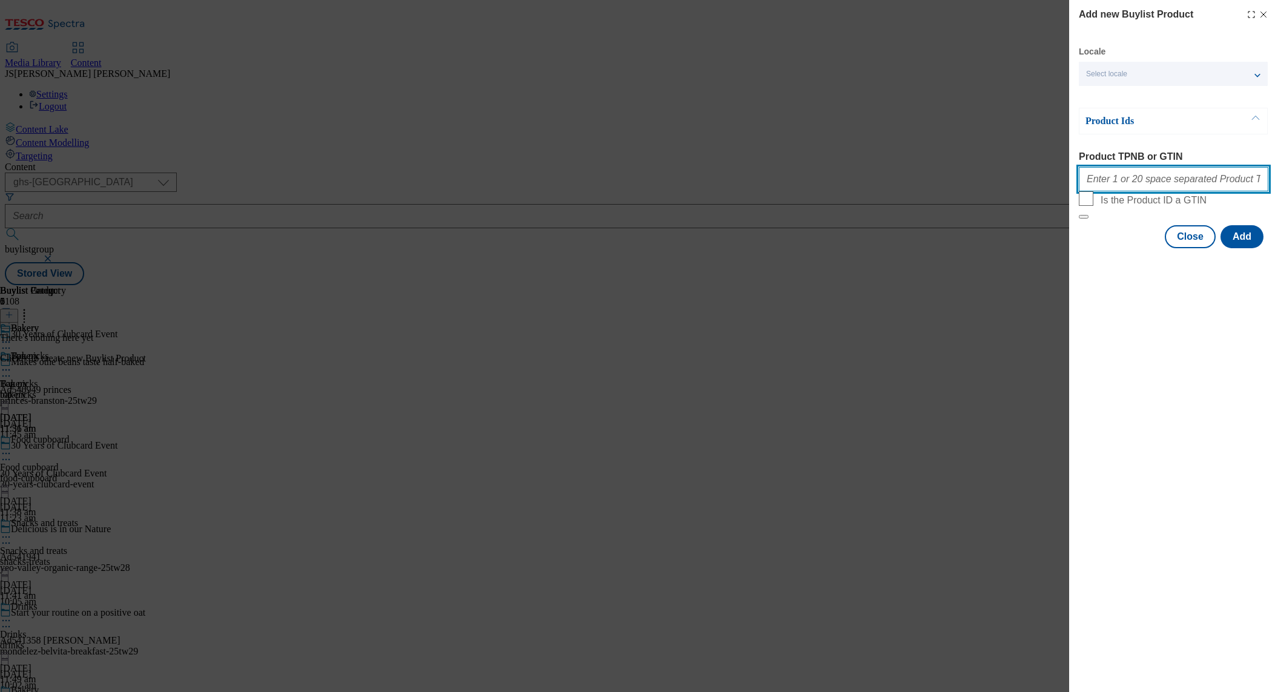
click at [1142, 179] on input "Product TPNB or GTIN" at bounding box center [1173, 179] width 189 height 24
paste input "51308613 78589756 96539121 78621690 78621954 78622487 50064199 50761733 5432194…"
type input "51308613 78589756 96539121 78621690 78621954 78622487 50064199 50761733 5432194…"
click at [1247, 248] on button "Add" at bounding box center [1241, 236] width 43 height 23
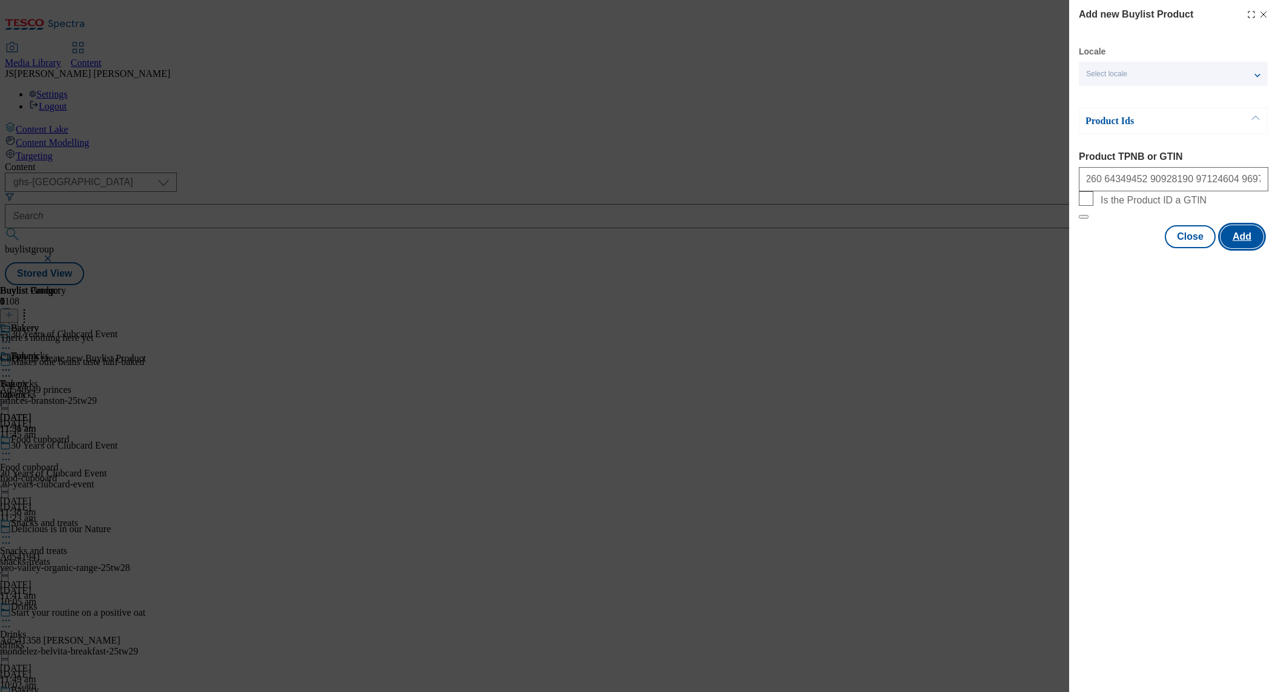
scroll to position [0, 0]
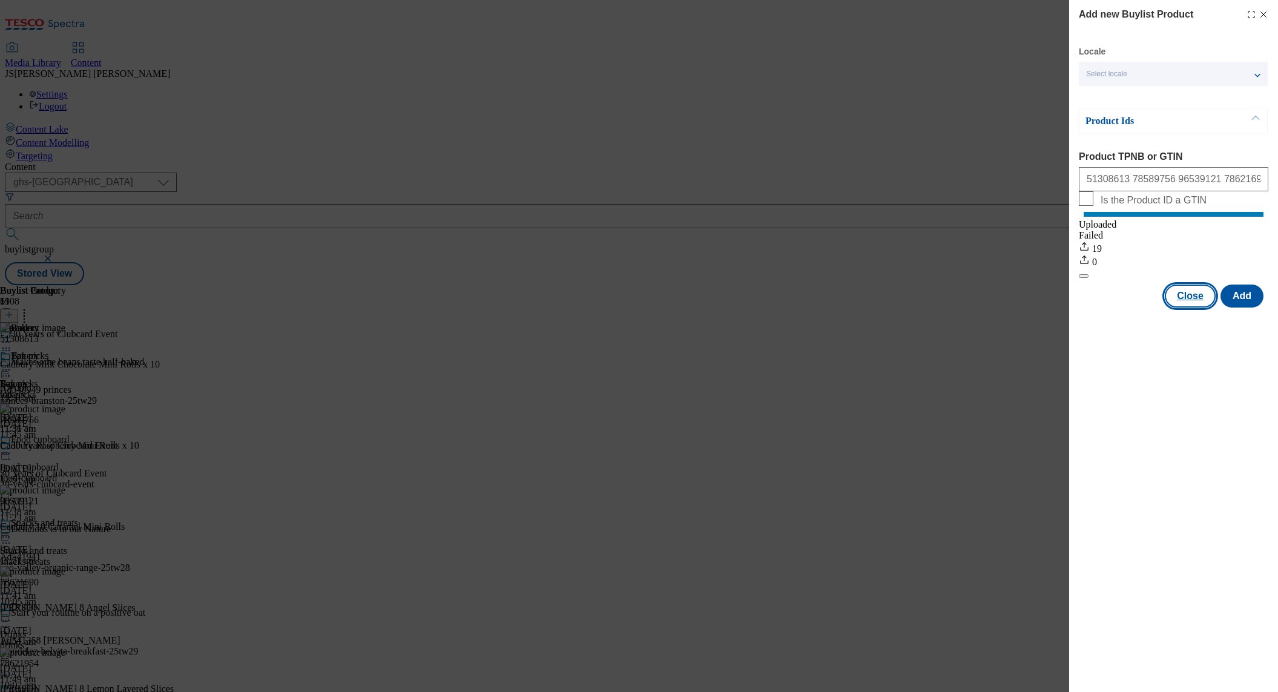
click at [1189, 307] on button "Close" at bounding box center [1190, 295] width 51 height 23
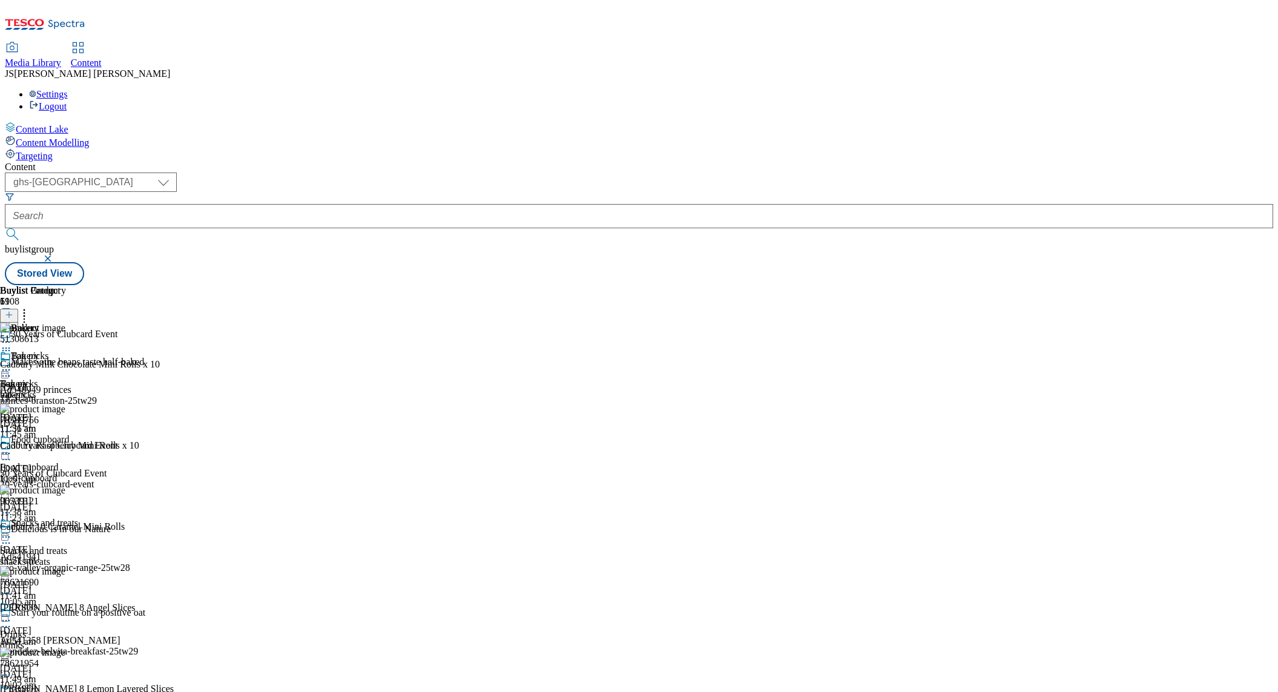
drag, startPoint x: 561, startPoint y: 187, endPoint x: 560, endPoint y: 194, distance: 7.3
click at [12, 336] on icon at bounding box center [6, 342] width 12 height 12
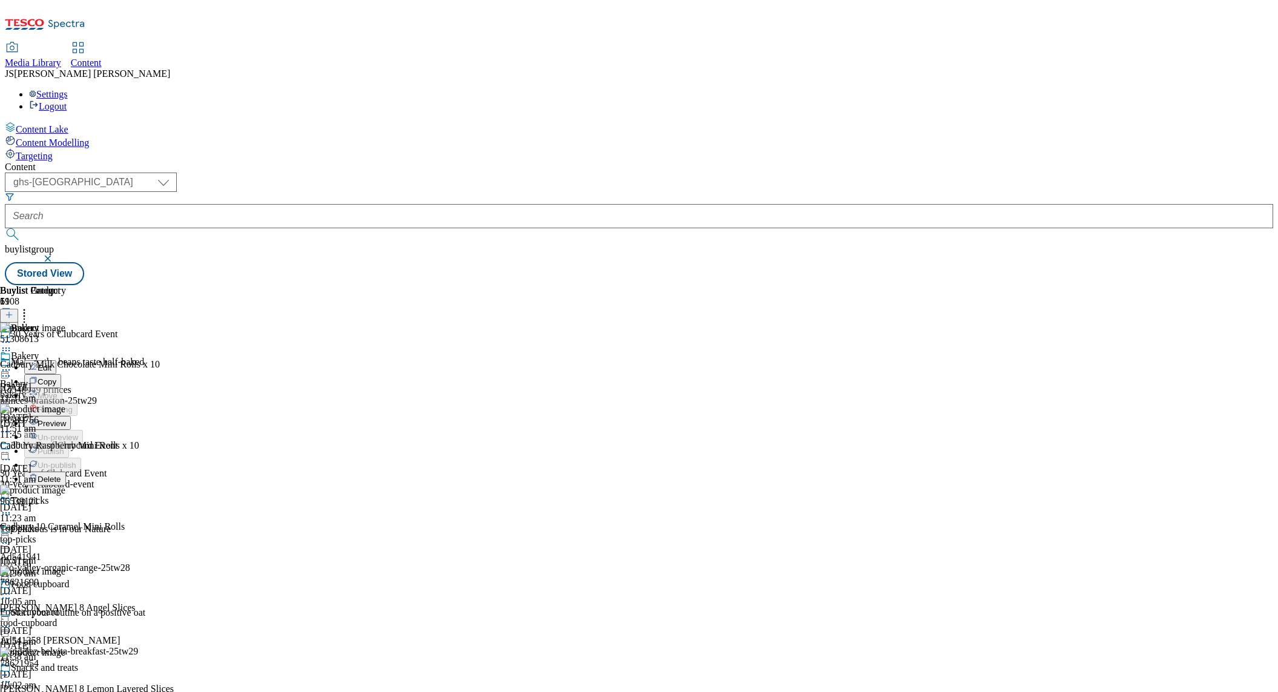
click at [66, 419] on span "Preview" at bounding box center [52, 423] width 28 height 9
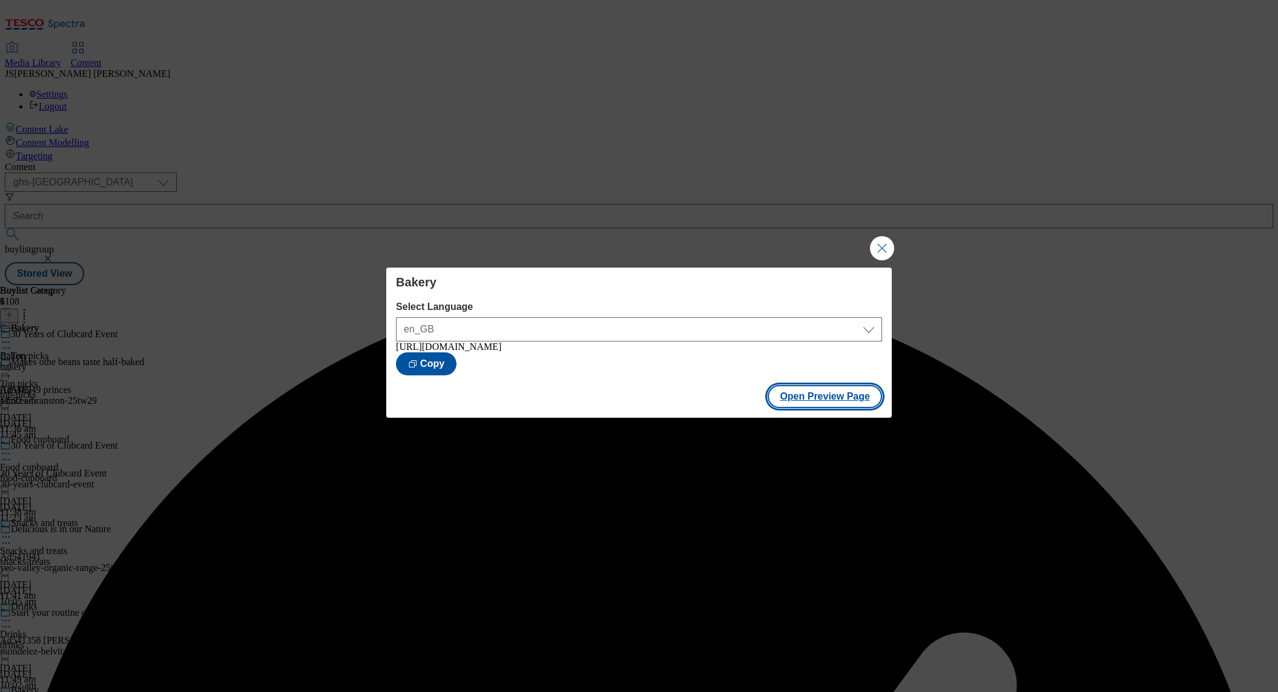
click at [808, 400] on button "Open Preview Page" at bounding box center [824, 396] width 114 height 23
click at [456, 364] on button "Copy" at bounding box center [426, 363] width 61 height 23
click at [880, 249] on button "Close Modal" at bounding box center [882, 248] width 24 height 24
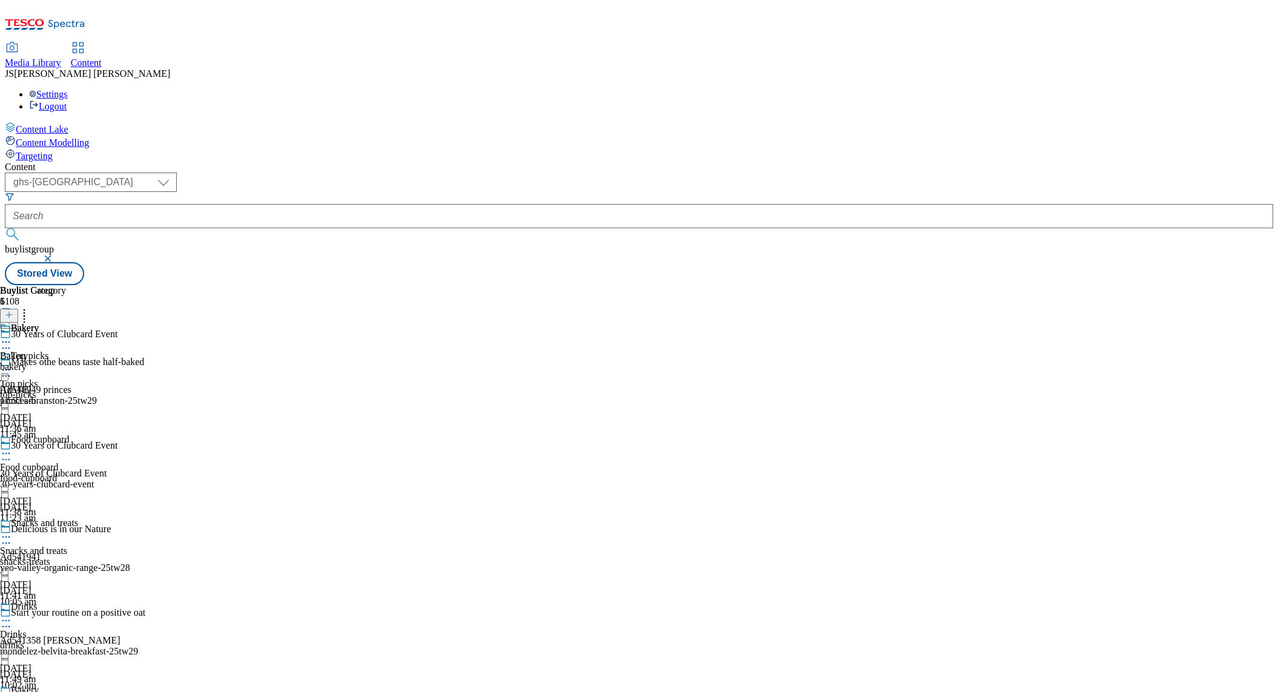
click at [13, 310] on icon at bounding box center [9, 314] width 8 height 8
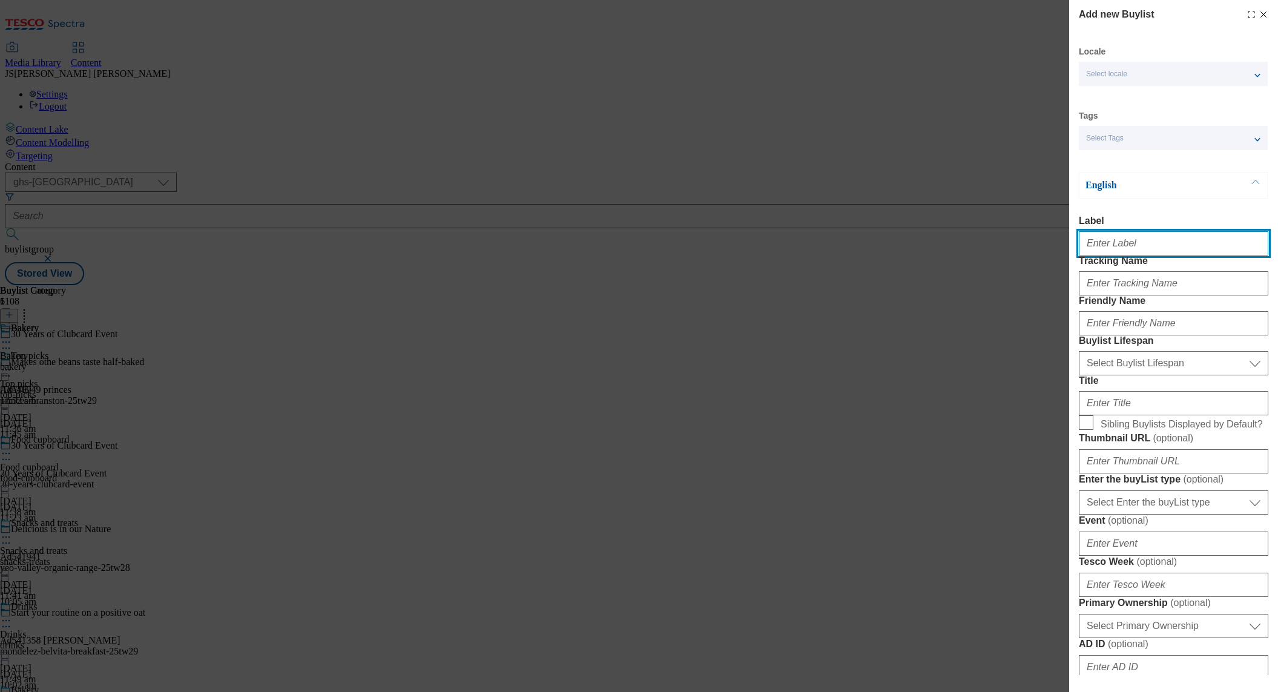
click at [1114, 243] on input "Label" at bounding box center [1173, 243] width 189 height 24
paste input "Household and pet"
type input "Household and pet"
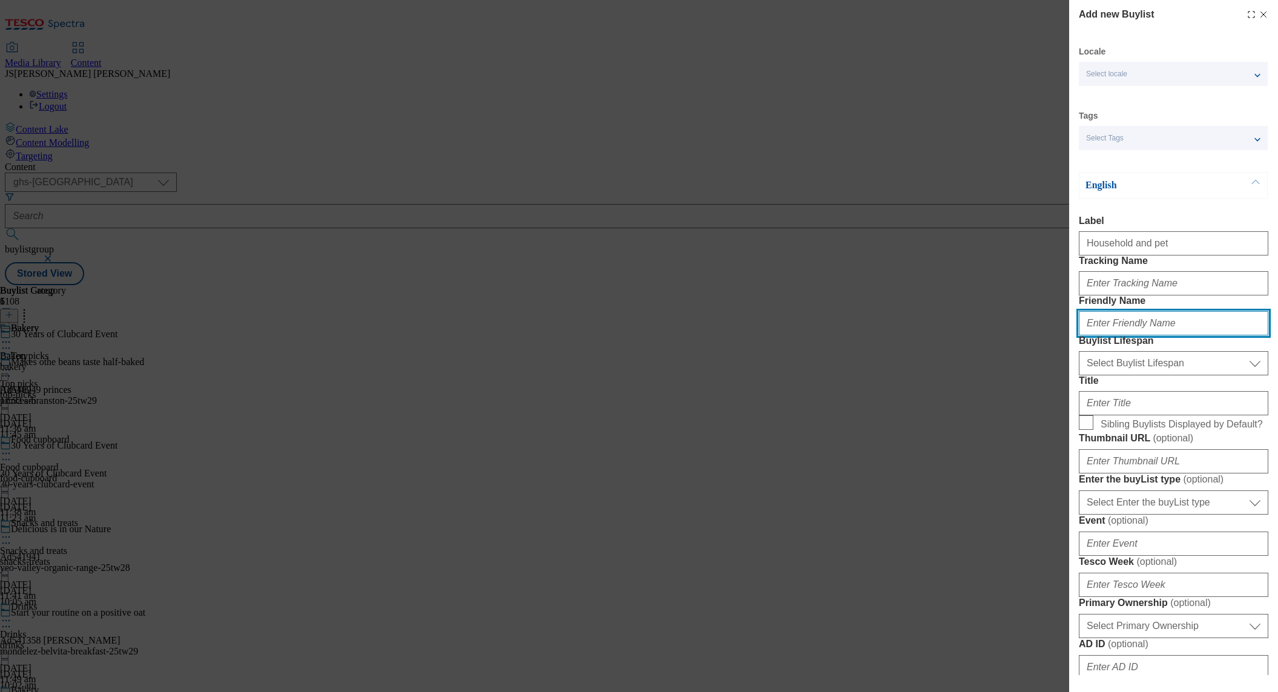
click at [1106, 335] on input "Friendly Name" at bounding box center [1173, 323] width 189 height 24
paste input "Household and pet"
type input "Household and pet"
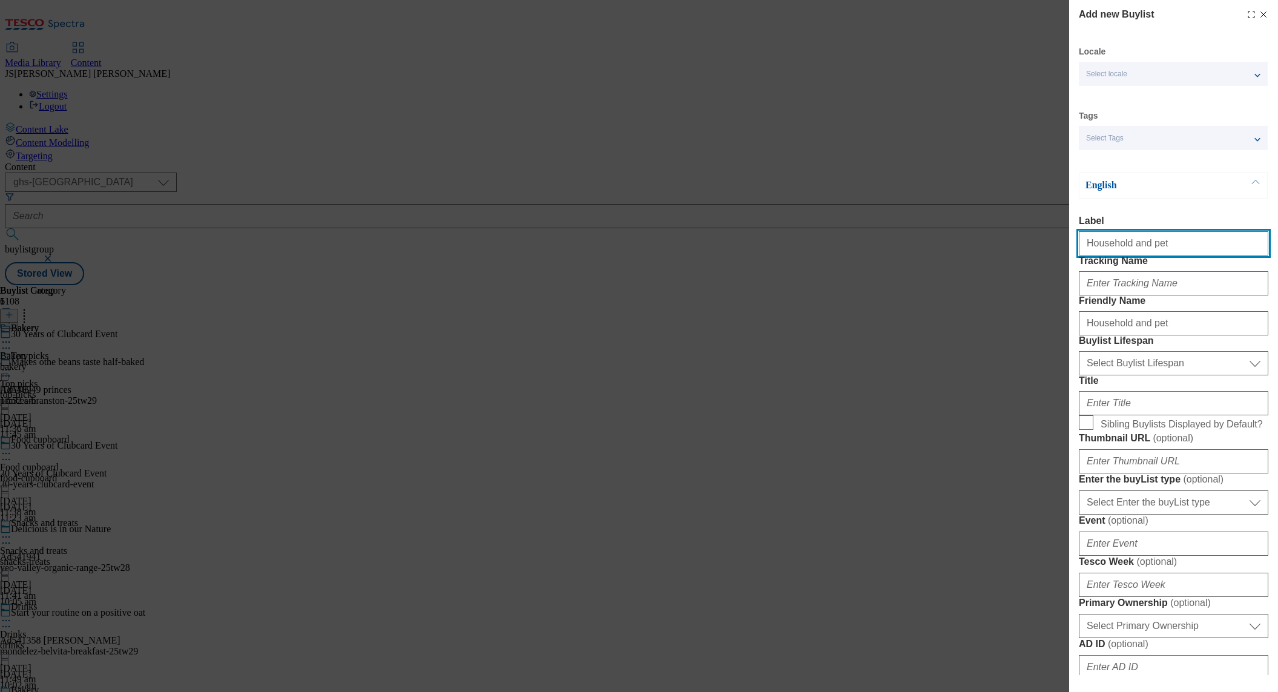
click at [1253, 248] on input "Household and pet" at bounding box center [1173, 243] width 189 height 24
type input "Household and pet"
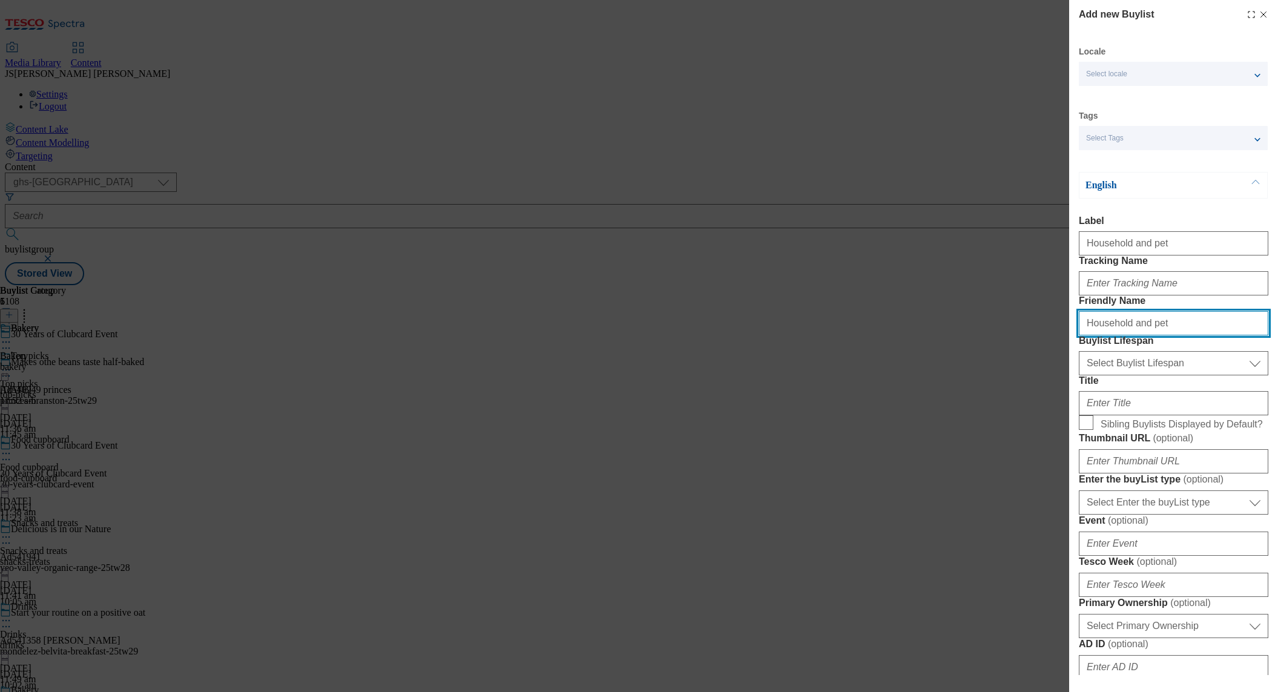
click at [1079, 335] on input "Household and pet" at bounding box center [1173, 323] width 189 height 24
type input "household-pet"
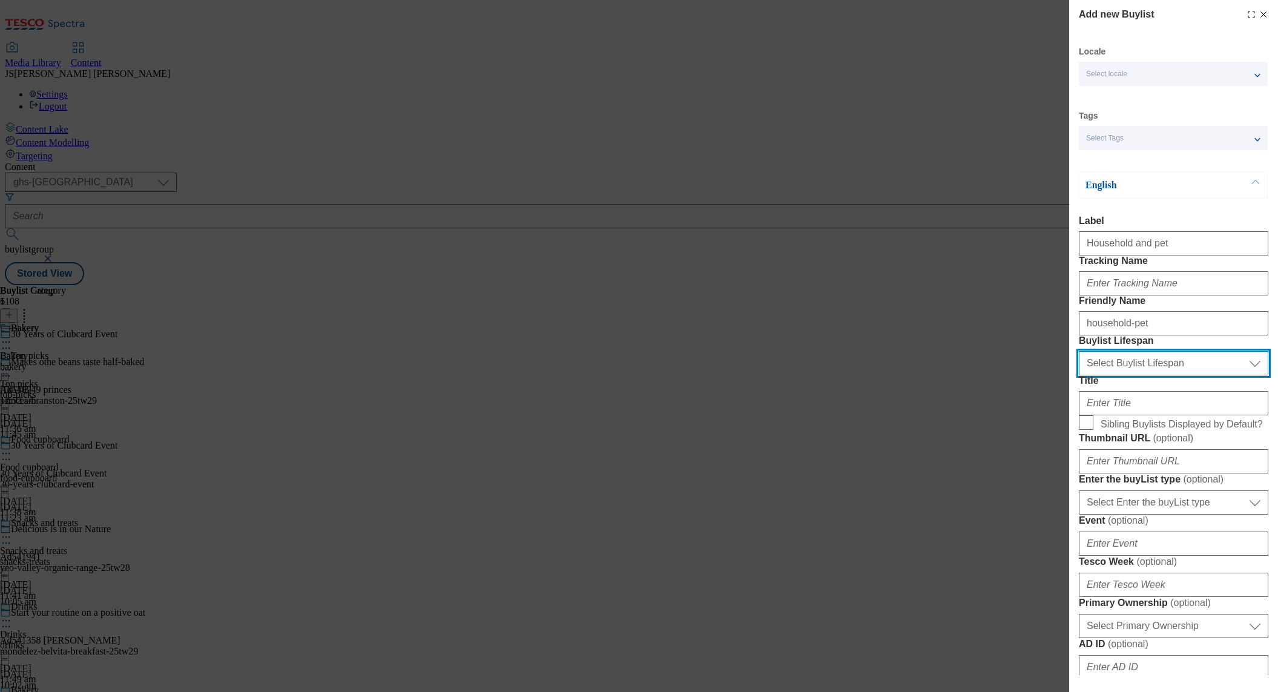
select select "evergreen"
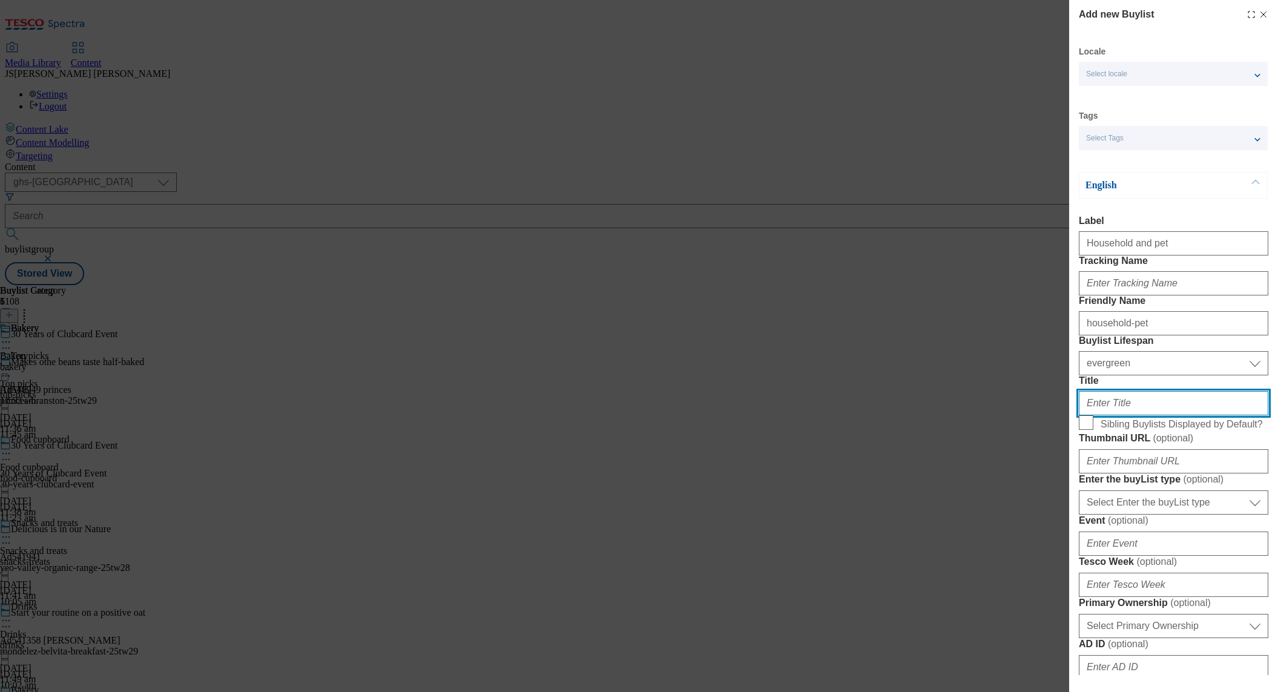
paste input "Household and pet"
type input "Household and pet"
click at [1086, 430] on input "Sibling Buylists Displayed by Default?" at bounding box center [1086, 422] width 15 height 15
checkbox input "true"
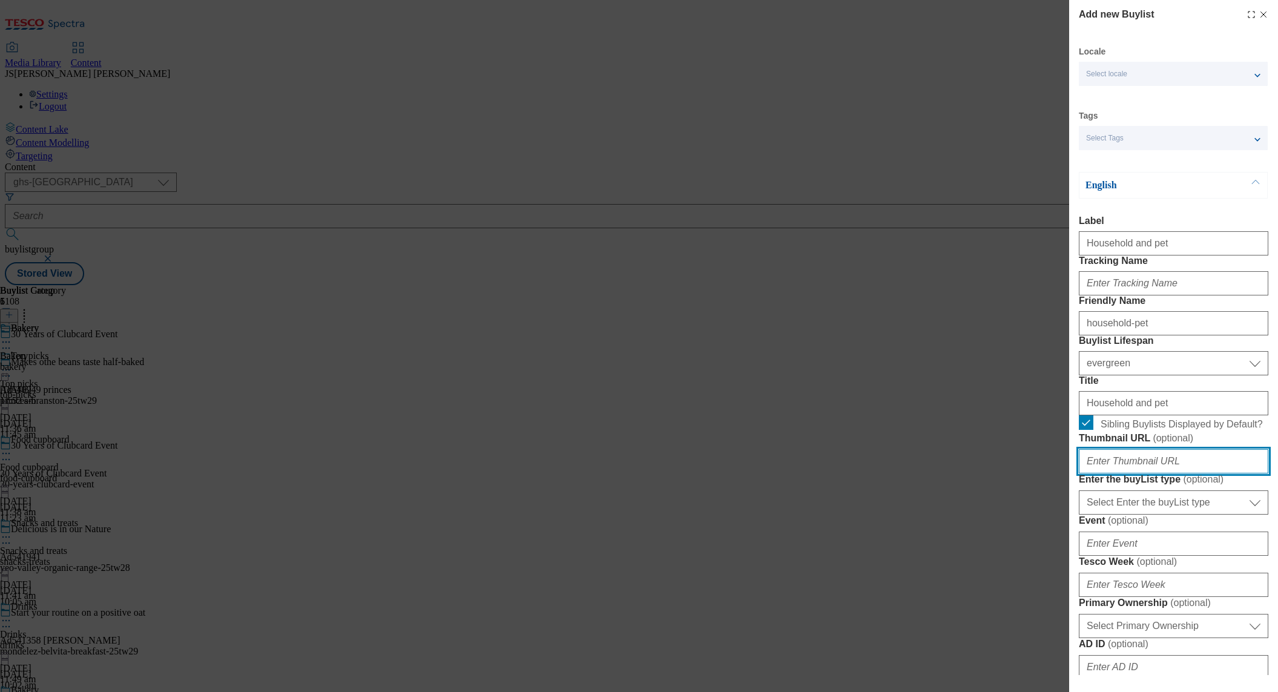
click at [1114, 473] on input "Thumbnail URL ( optional )" at bounding box center [1173, 461] width 189 height 24
paste input "[URL][DOMAIN_NAME]"
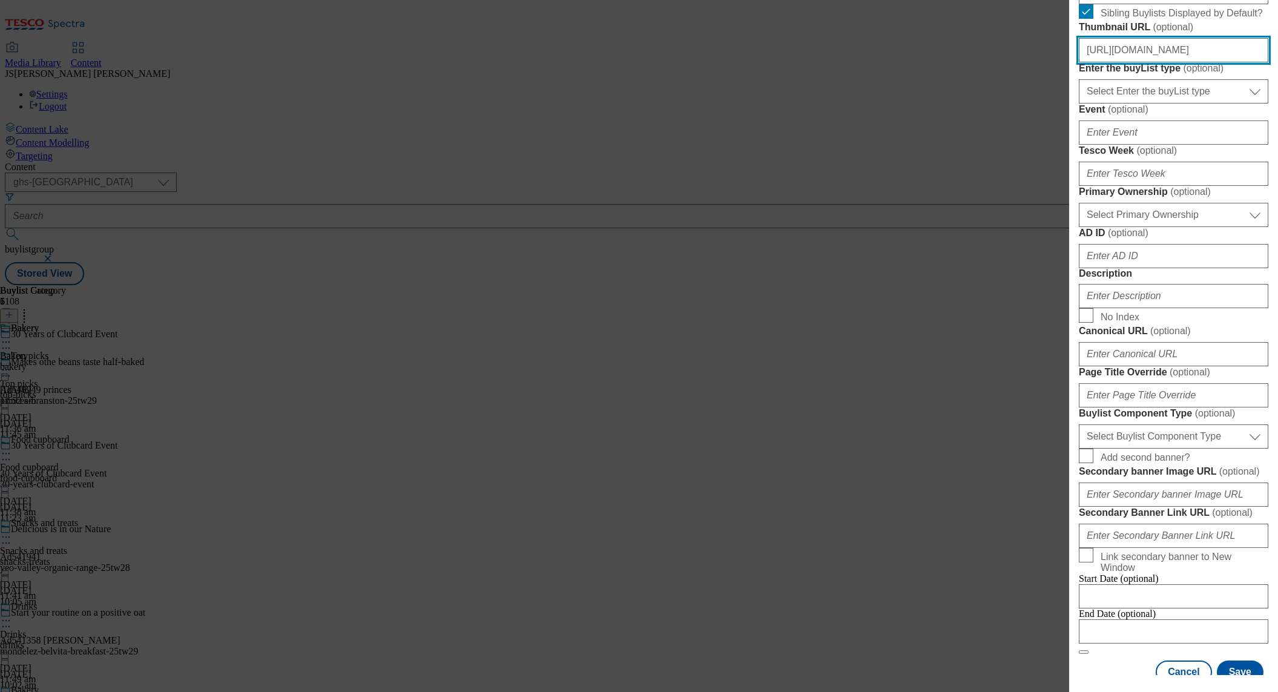
scroll to position [431, 0]
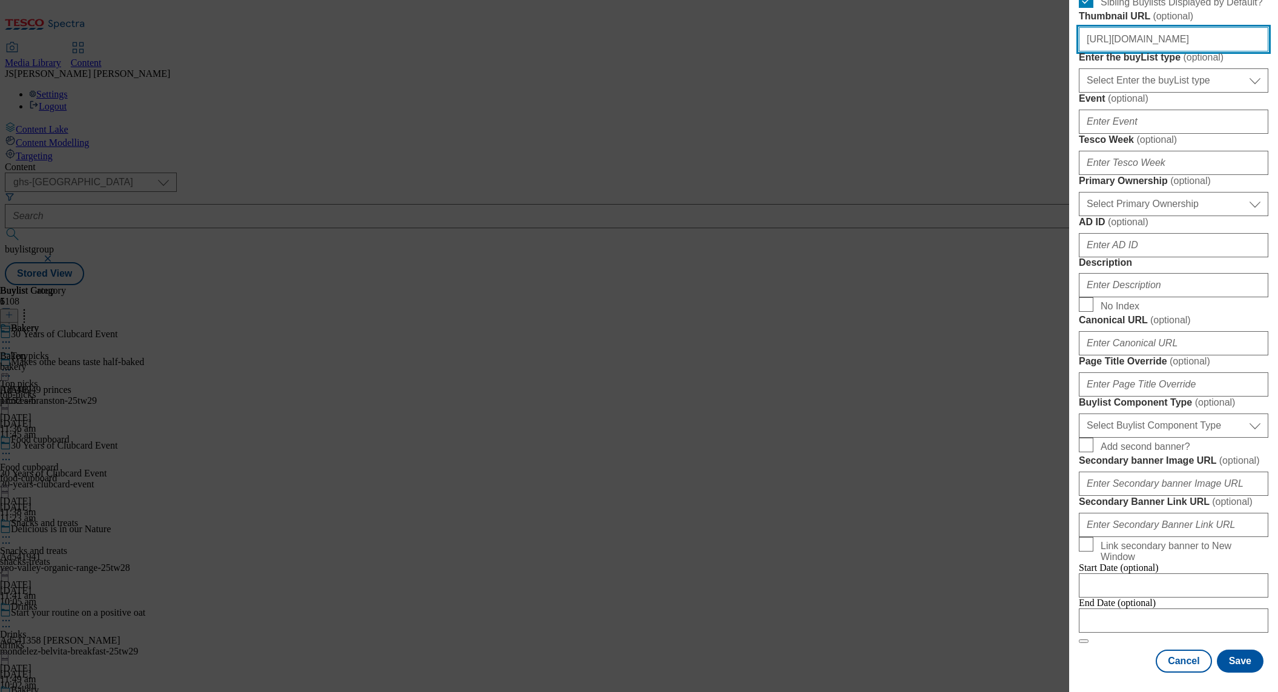
type input "[URL][DOMAIN_NAME]"
click at [1122, 297] on div "Modal" at bounding box center [1173, 282] width 189 height 29
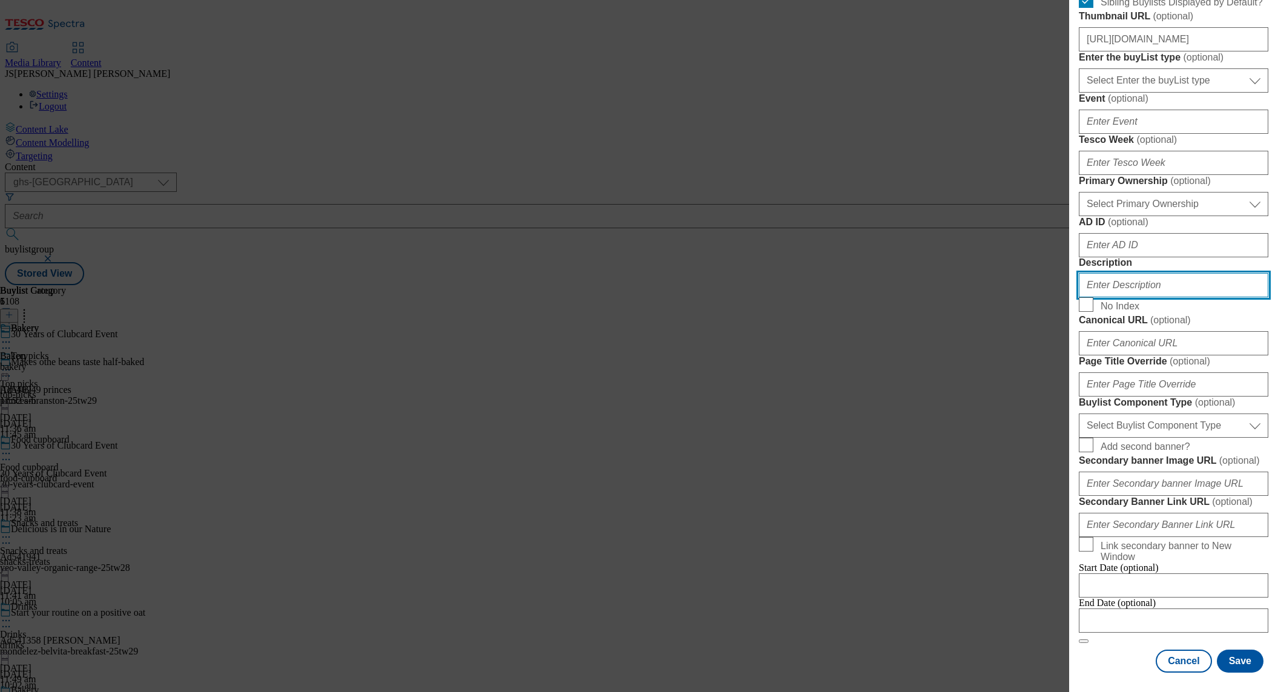
click at [1117, 297] on input "Description" at bounding box center [1173, 285] width 189 height 24
paste input "Have you discovered Clubcard Prices? Check out our exclusive deals on a range o…"
type input "Have you discovered Clubcard Prices? Check out our exclusive deals on a range o…"
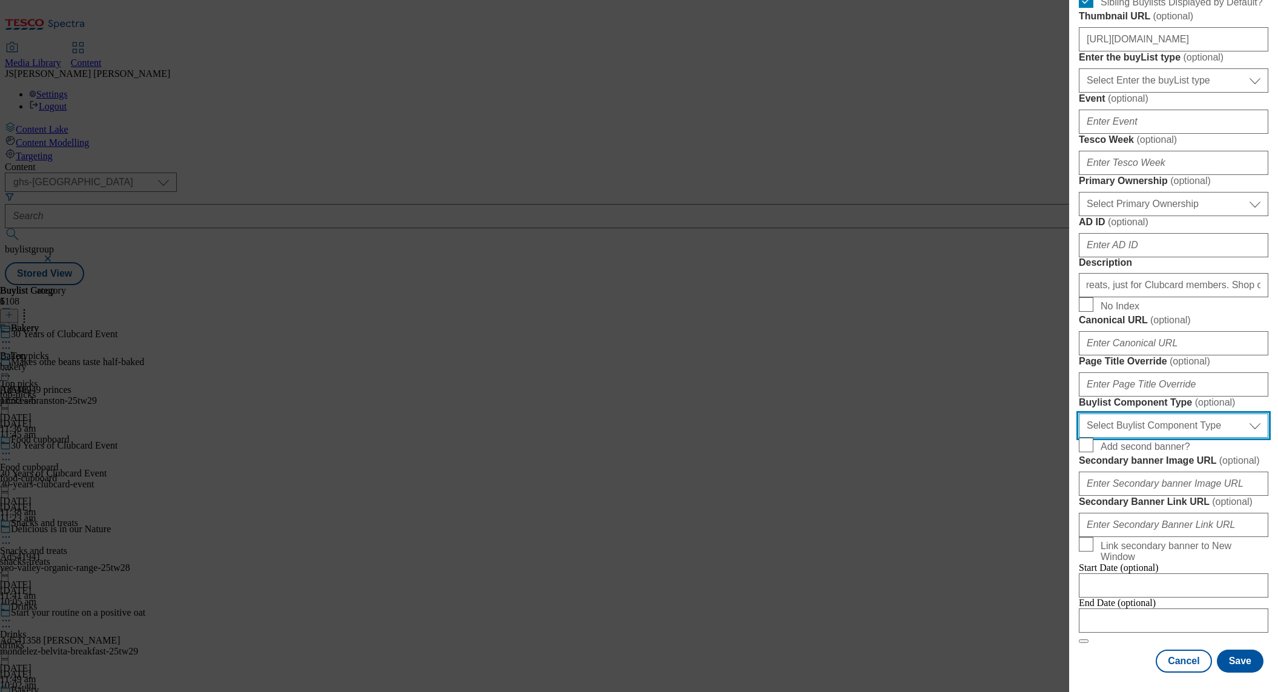
click at [1121, 413] on select "Select Buylist Component Type Banner Competition Header Meal" at bounding box center [1173, 425] width 189 height 24
select select "Banner"
click at [1079, 413] on select "Select Buylist Component Type Banner Competition Header Meal" at bounding box center [1173, 425] width 189 height 24
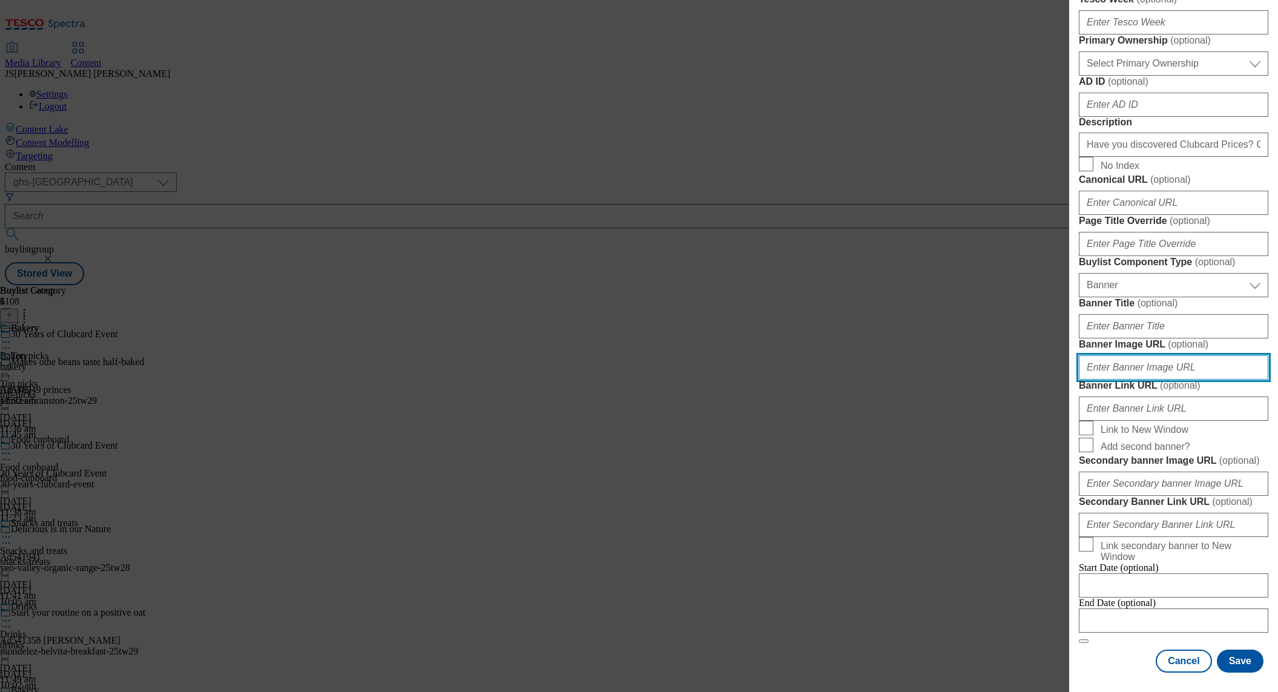
click at [1115, 379] on input "Banner Image URL ( optional )" at bounding box center [1173, 367] width 189 height 24
paste input "[URL][DOMAIN_NAME]"
type input "[URL][DOMAIN_NAME]"
click at [1240, 655] on button "Save" at bounding box center [1240, 660] width 47 height 23
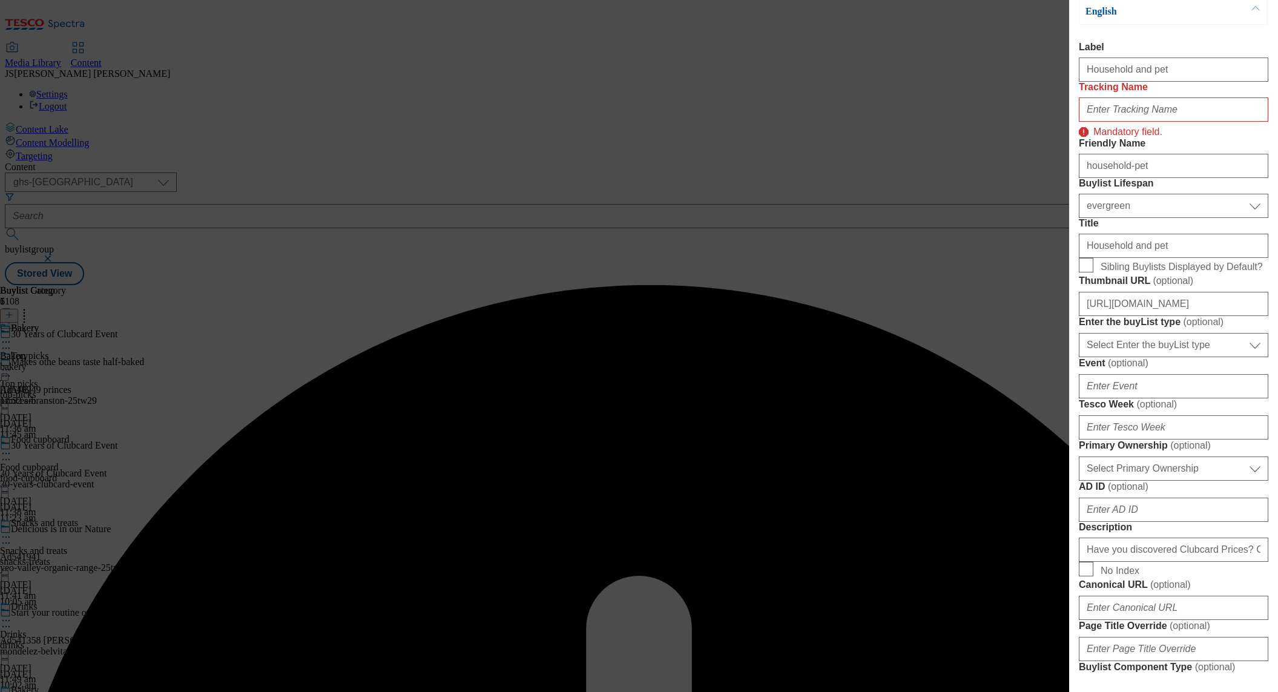
scroll to position [0, 0]
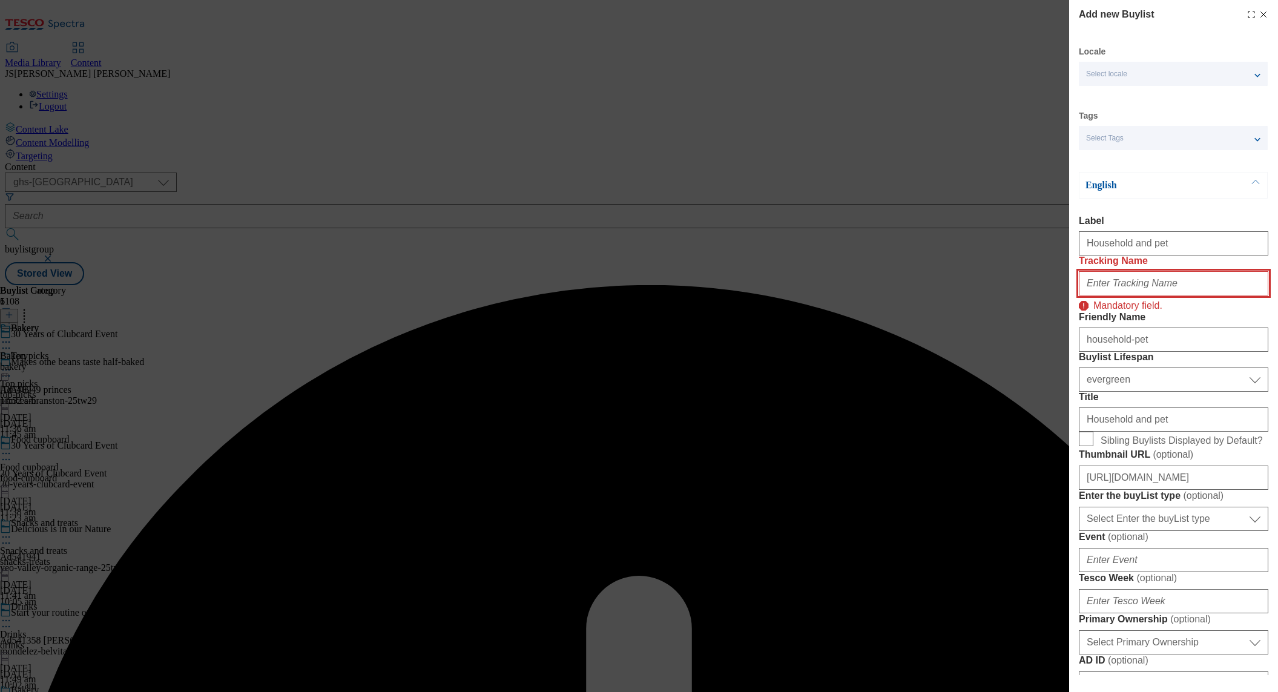
click at [1099, 295] on input "Tracking Name" at bounding box center [1173, 283] width 189 height 24
paste input "GV_28_house_pet"
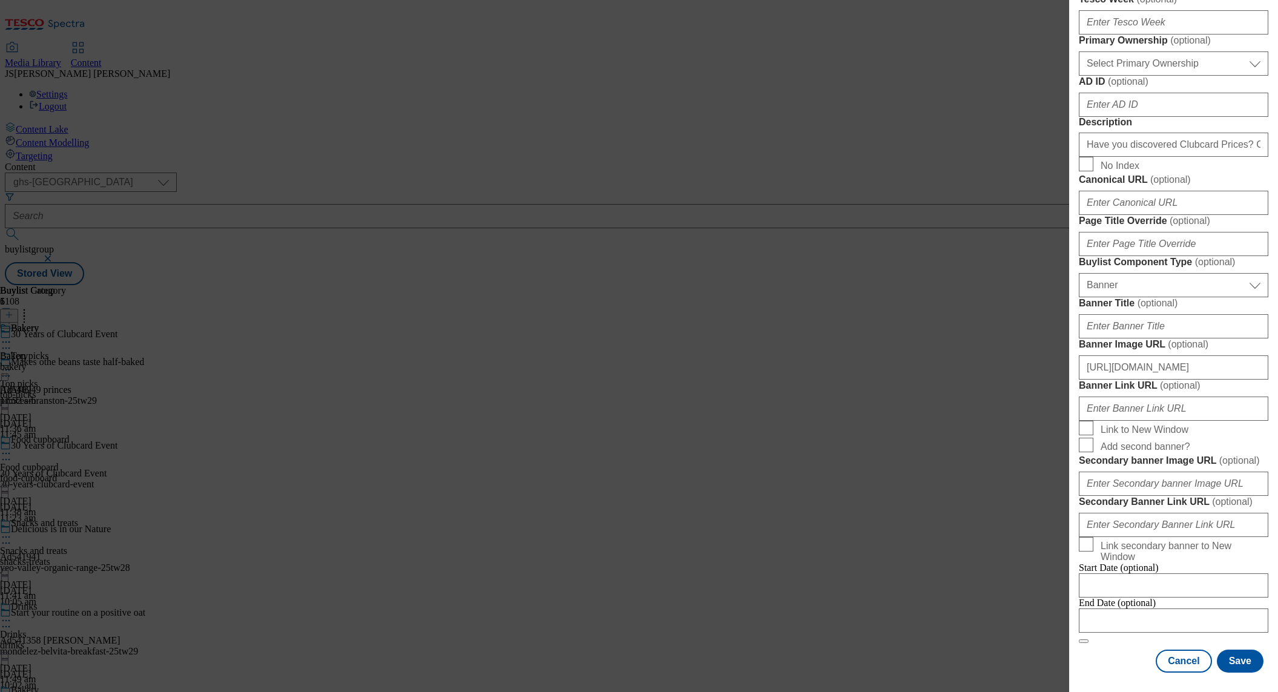
scroll to position [1070, 0]
type input "GV_28_house_pet"
click at [1230, 655] on button "Save" at bounding box center [1240, 660] width 47 height 23
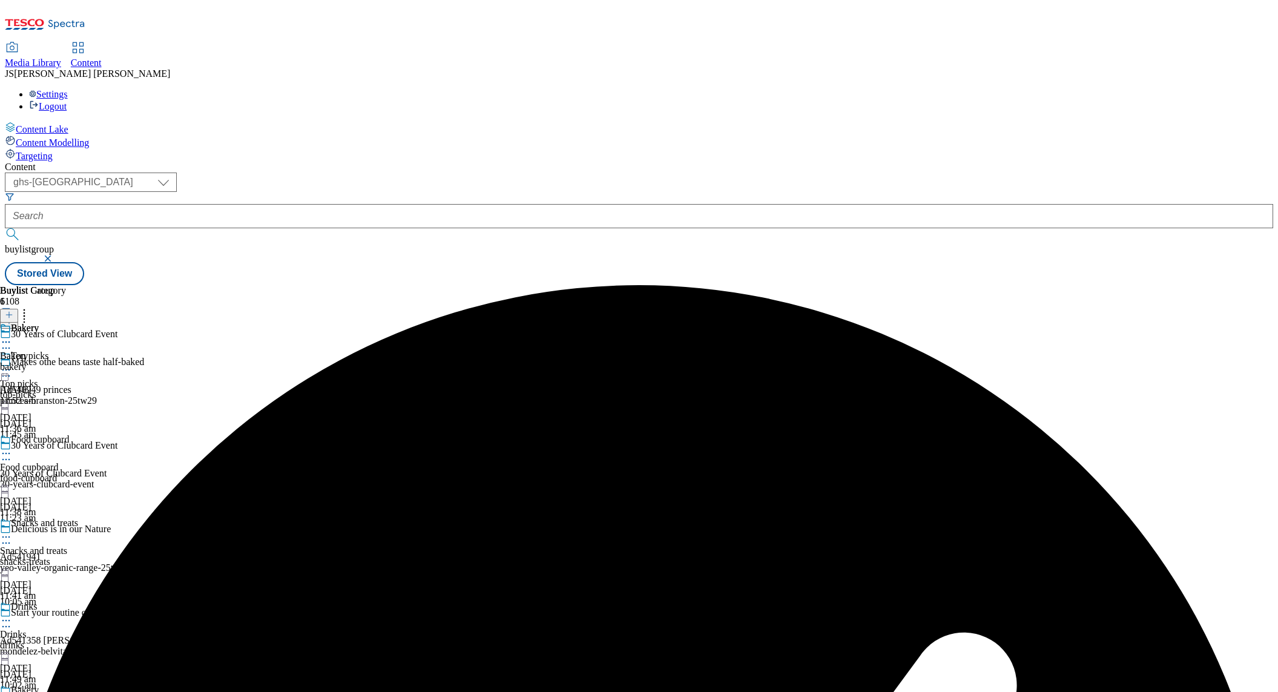
scroll to position [368, 0]
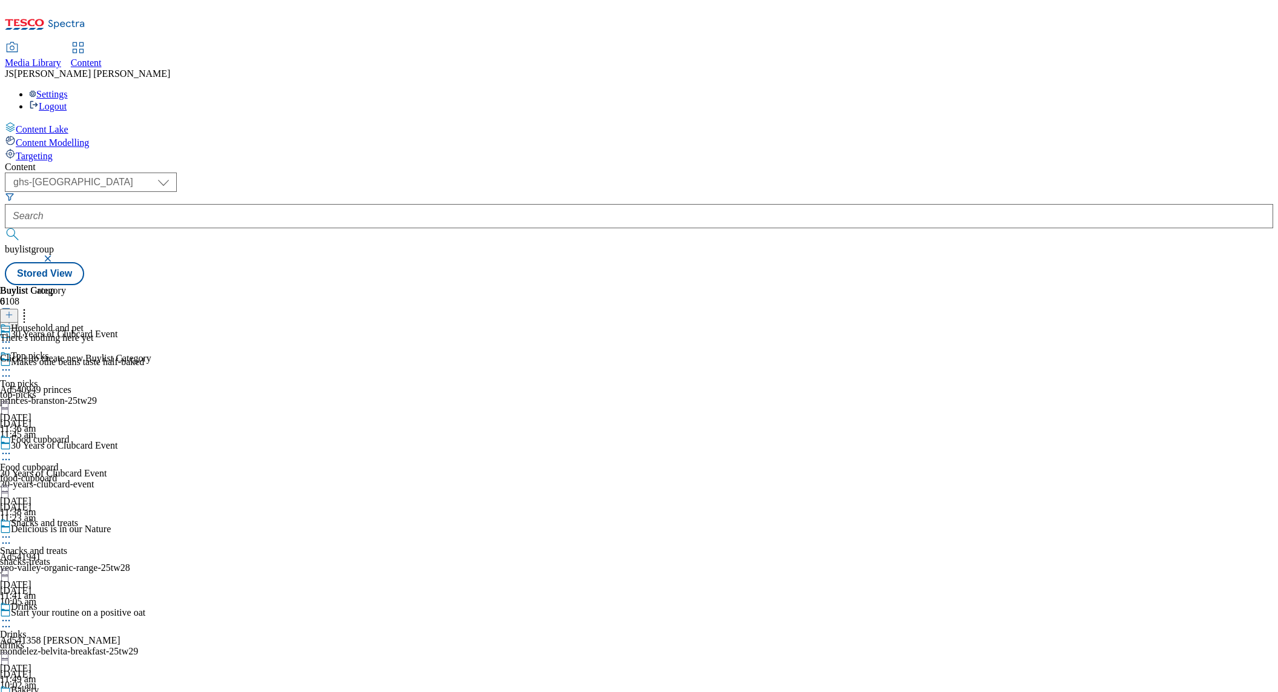
click at [13, 310] on icon at bounding box center [9, 314] width 8 height 8
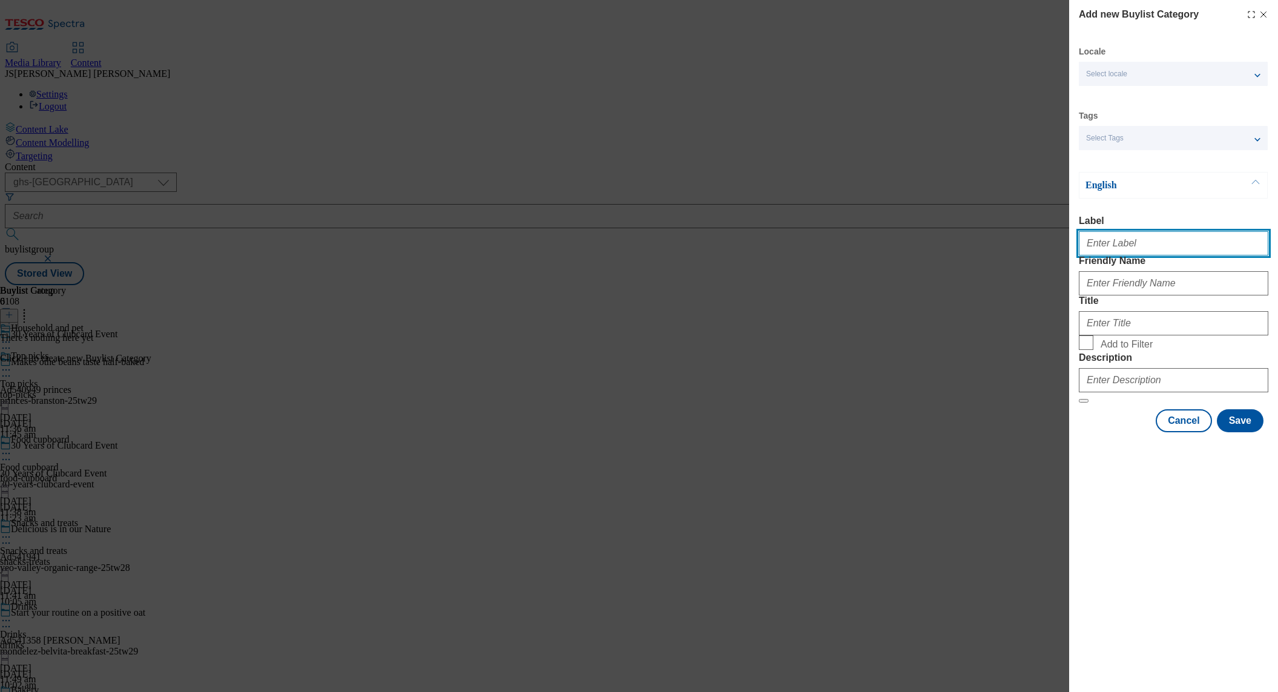
click at [1103, 255] on input "Label" at bounding box center [1173, 243] width 189 height 24
paste input "Household essentials"
type input "Household essentials"
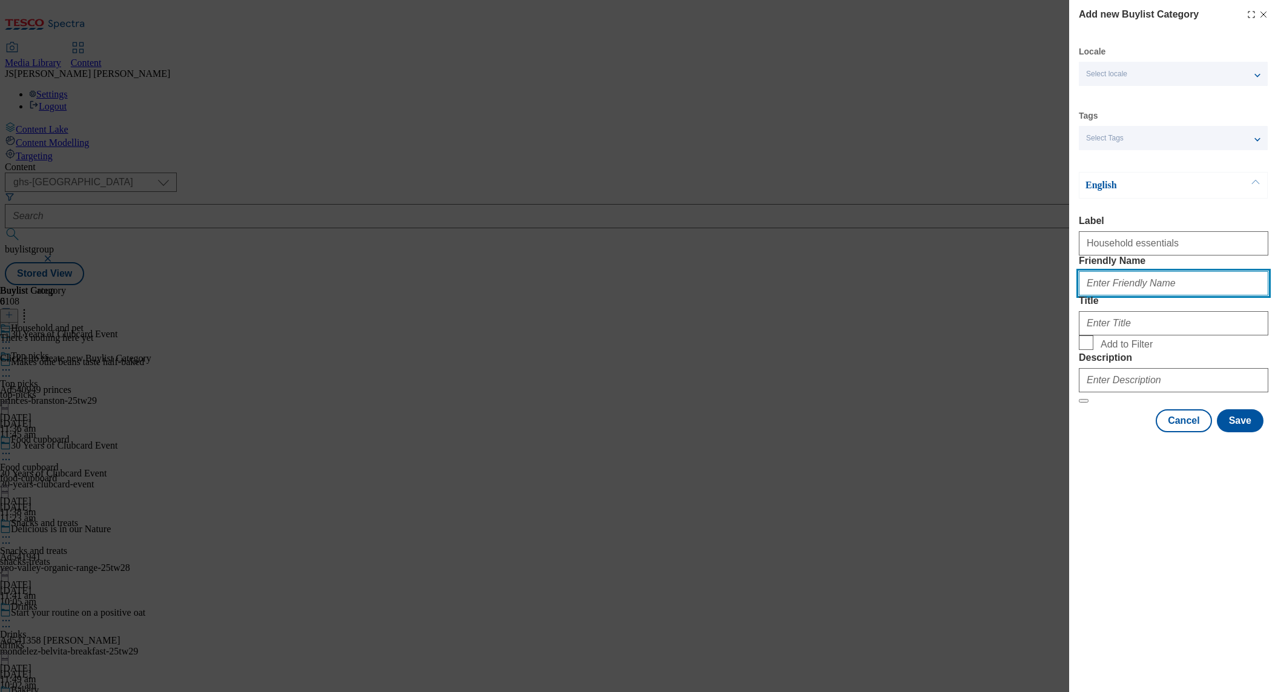
paste input "Household essentials"
type input "Household essentials"
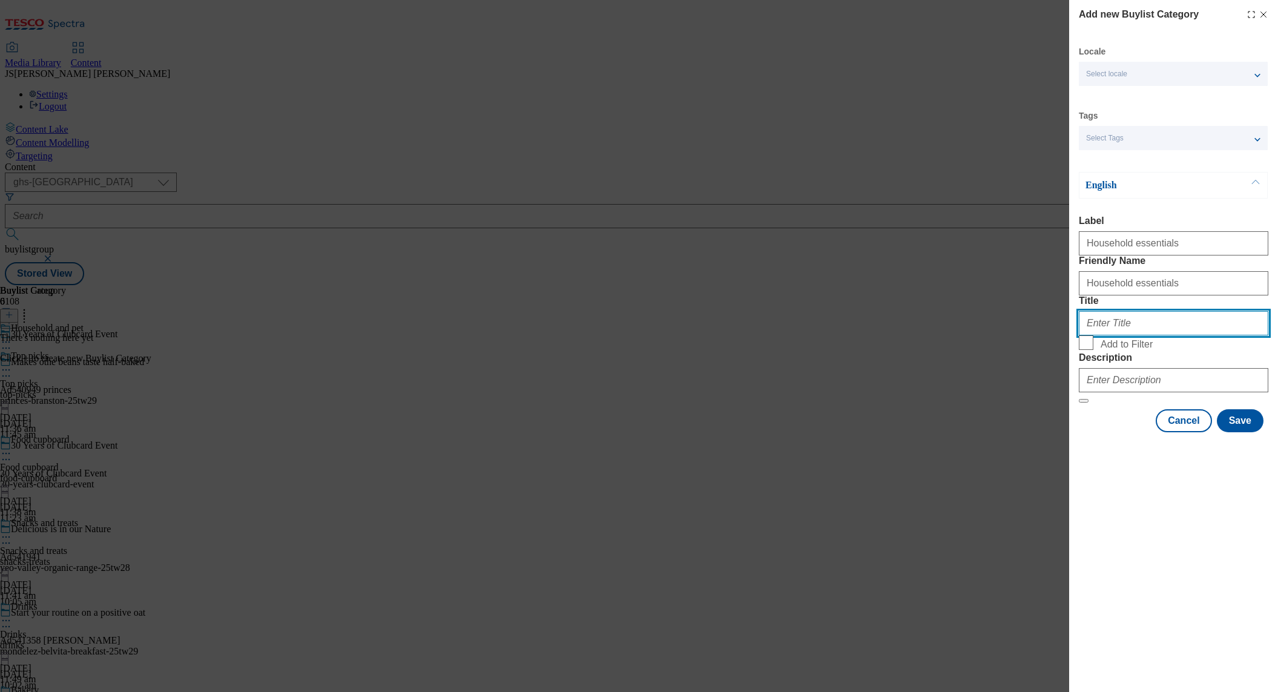
click at [1099, 335] on input "Title" at bounding box center [1173, 323] width 189 height 24
paste input "Household essentials"
type input "Household essentials"
drag, startPoint x: 1091, startPoint y: 410, endPoint x: 1093, endPoint y: 357, distance: 53.3
click at [1091, 350] on input "Add to Filter" at bounding box center [1086, 342] width 15 height 15
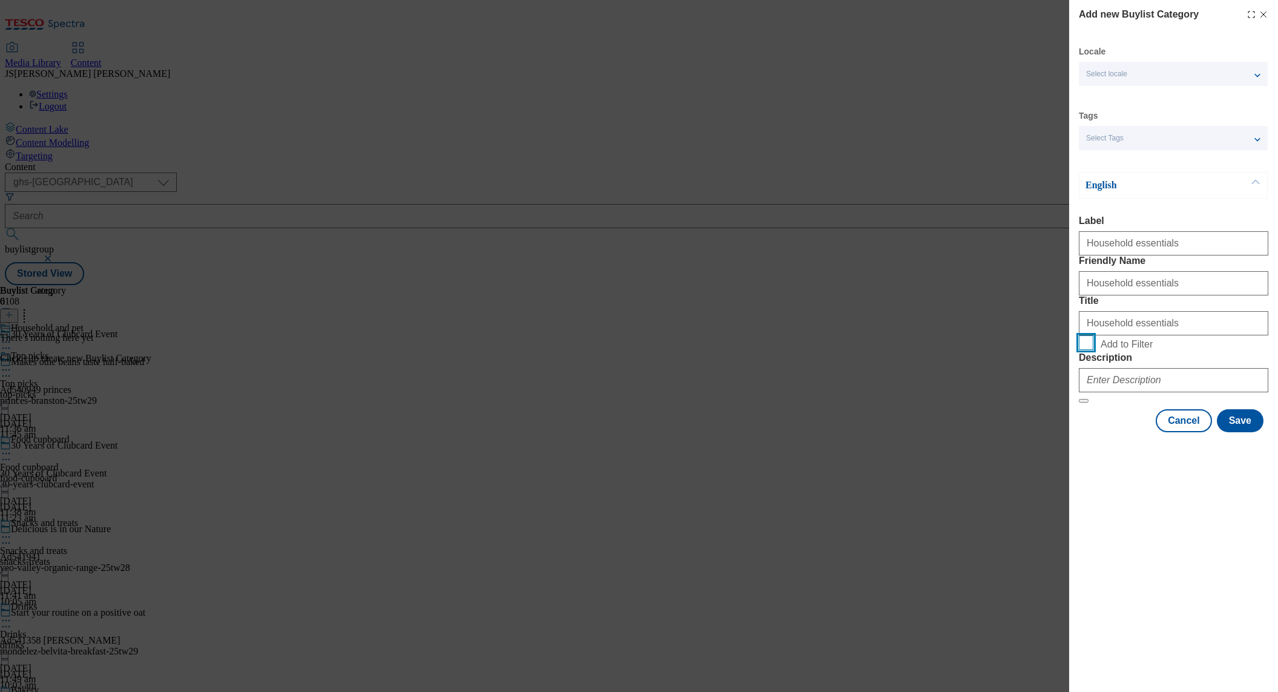
checkbox input "true"
click at [1085, 295] on input "Household essentials" at bounding box center [1173, 283] width 189 height 24
type input "household-essentials"
click at [1122, 392] on input "Description" at bounding box center [1173, 380] width 189 height 24
paste
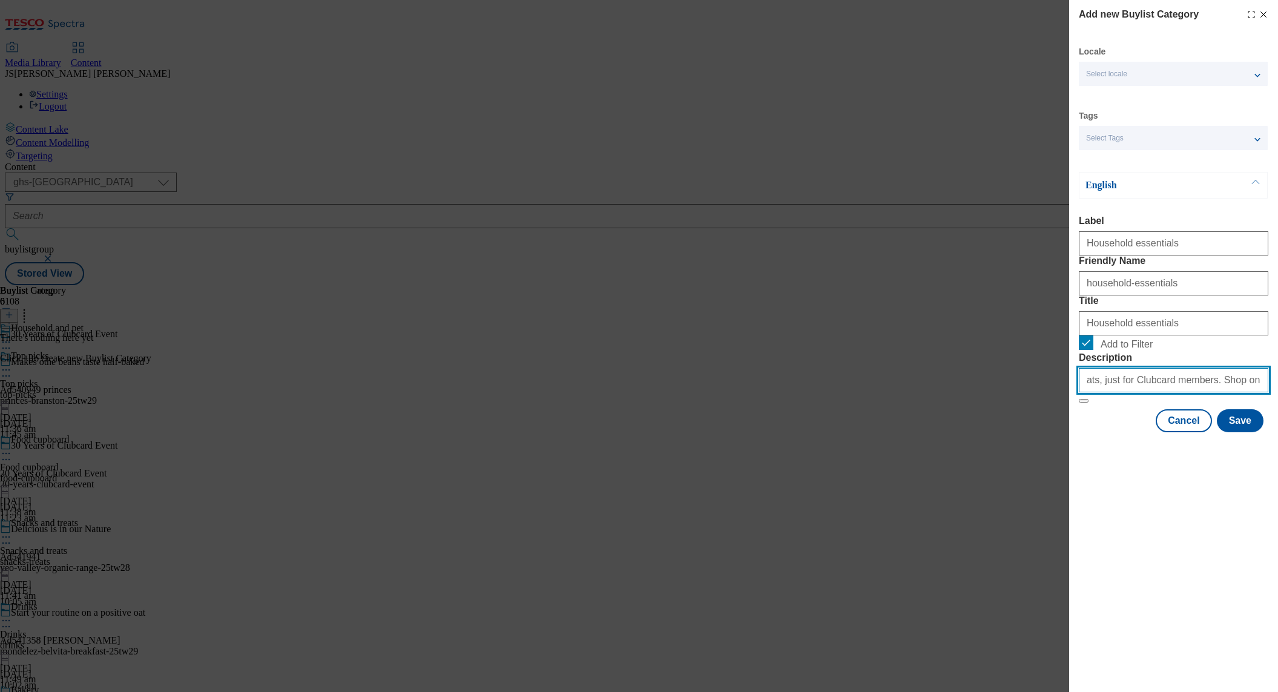
scroll to position [0, 416]
type input "Have you discovered Clubcard Prices? Check out our exclusive deals on a range o…"
click at [1247, 432] on button "Save" at bounding box center [1240, 420] width 47 height 23
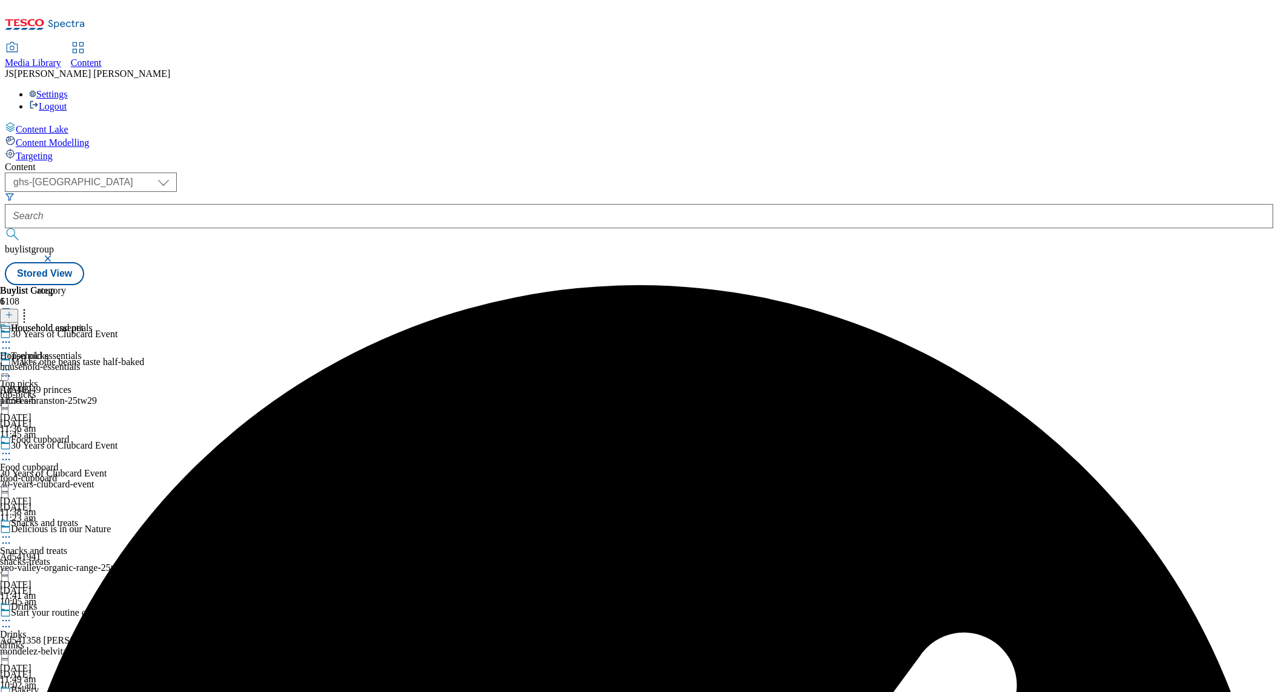
click at [93, 323] on div "Household essentials Household essentials household-essentials [DATE] 11:54 am" at bounding box center [46, 365] width 93 height 84
click at [13, 310] on icon at bounding box center [9, 314] width 8 height 8
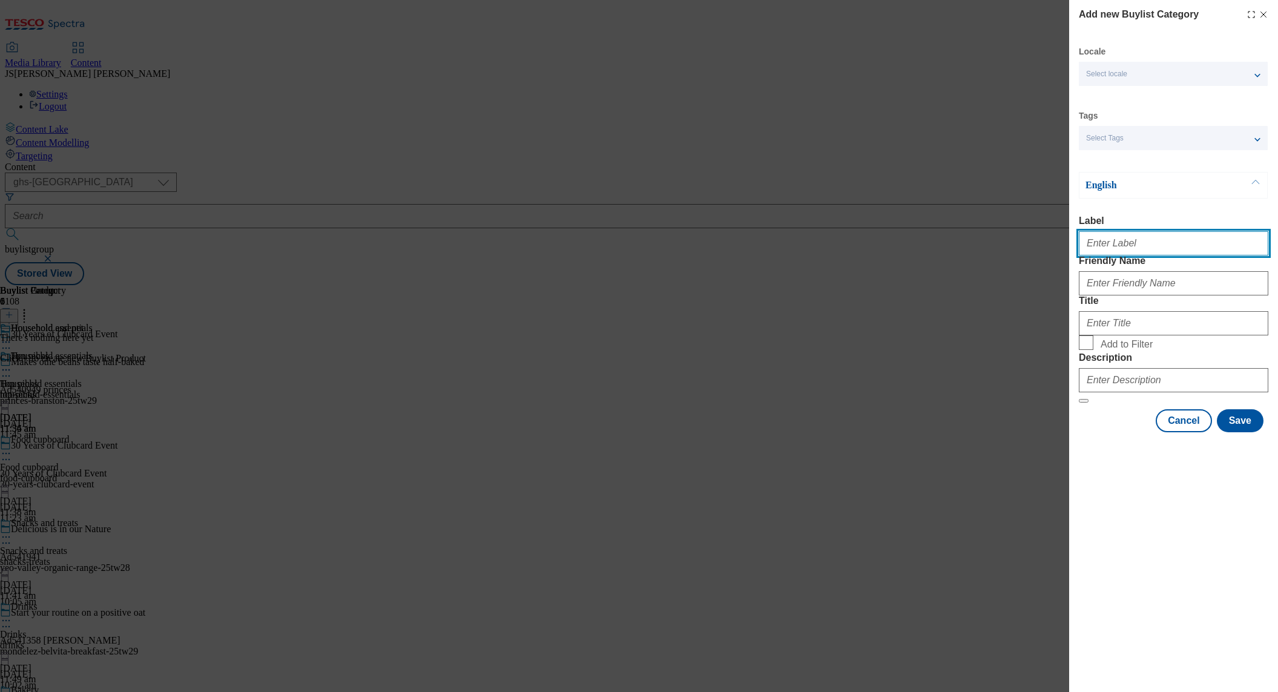
click at [1121, 247] on input "Label" at bounding box center [1173, 243] width 189 height 24
type input "Pet food"
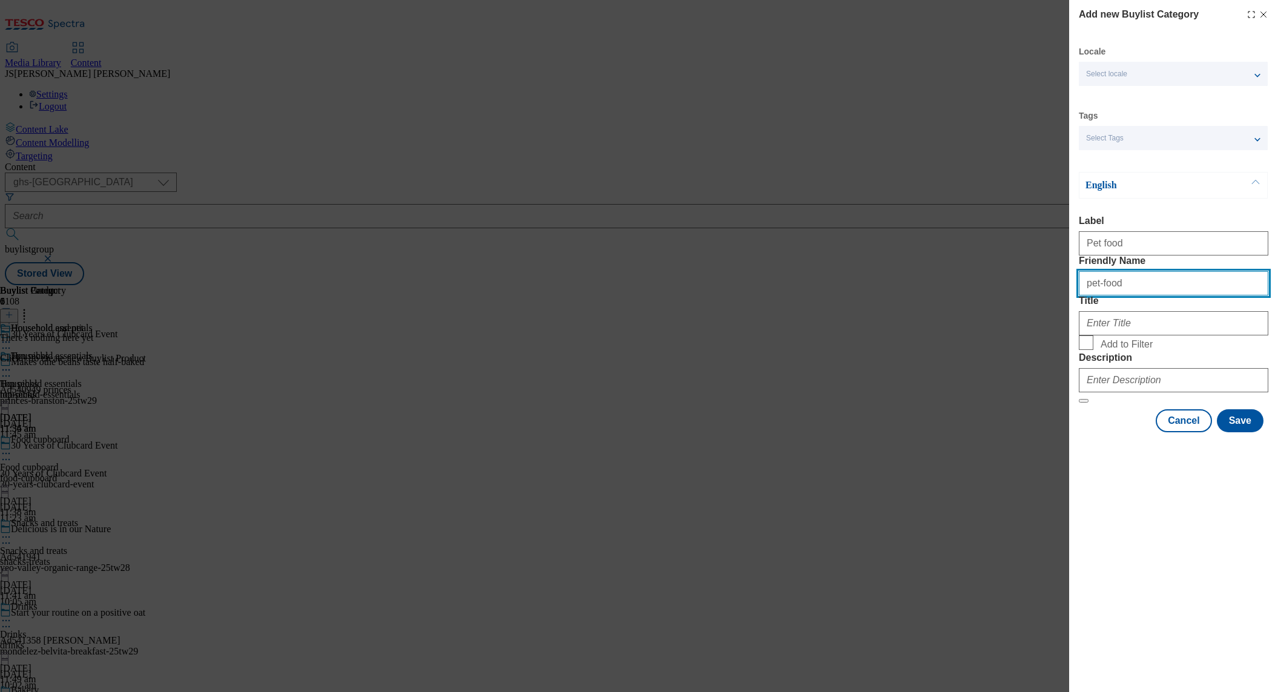
type input "pet-food"
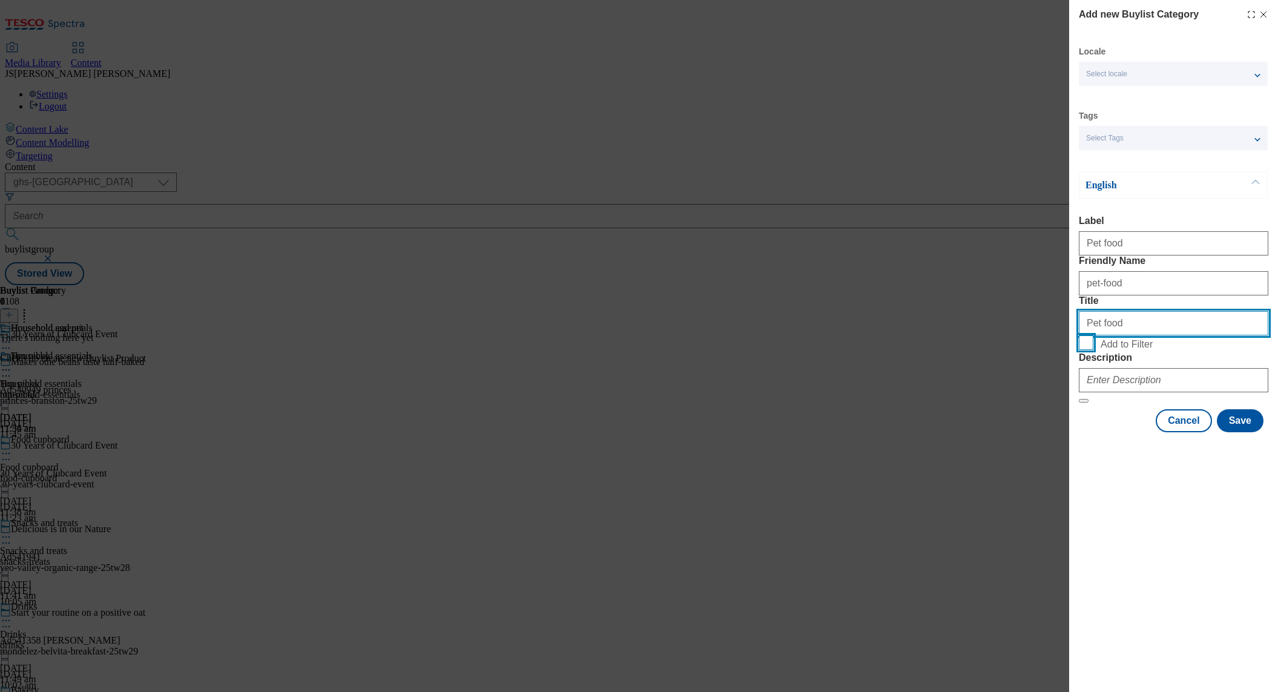
type input "Pet food"
click at [1083, 350] on input "Add to Filter" at bounding box center [1086, 342] width 15 height 15
checkbox input "true"
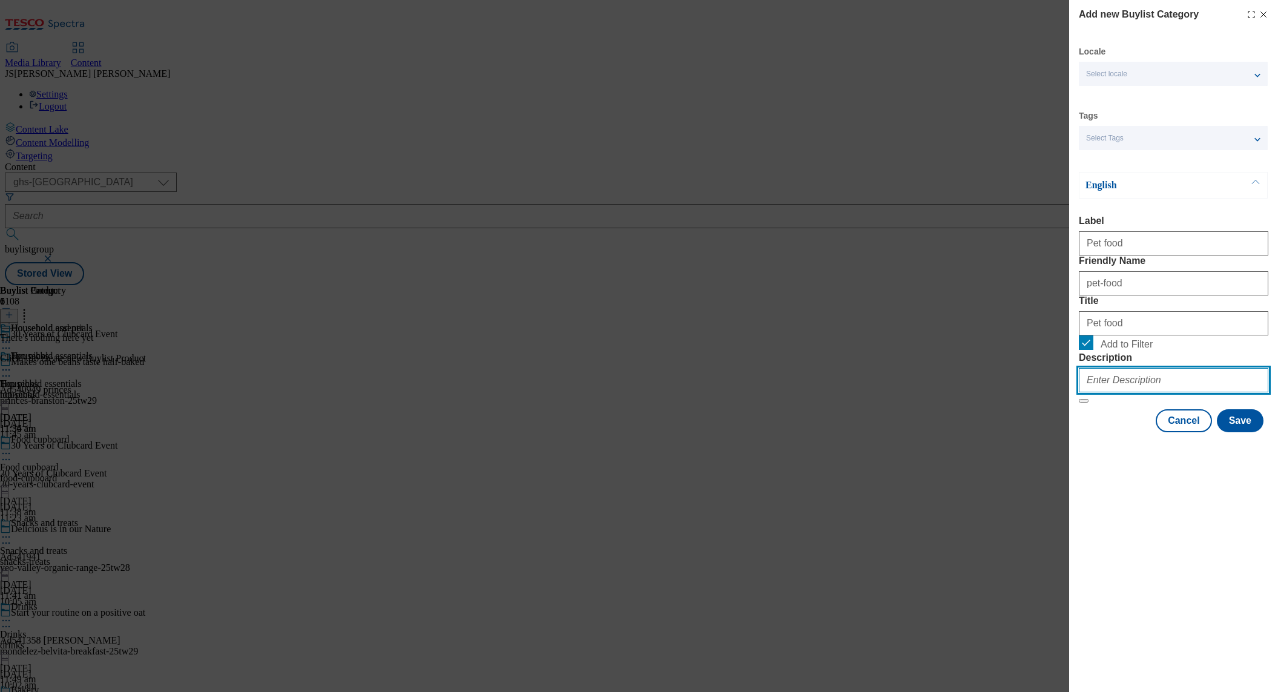
click at [1159, 392] on input "Description" at bounding box center [1173, 380] width 189 height 24
type input "Have you discovered Clubcard Prices? Check out our exclusive deals on a range o…"
click at [1257, 432] on button "Save" at bounding box center [1240, 420] width 47 height 23
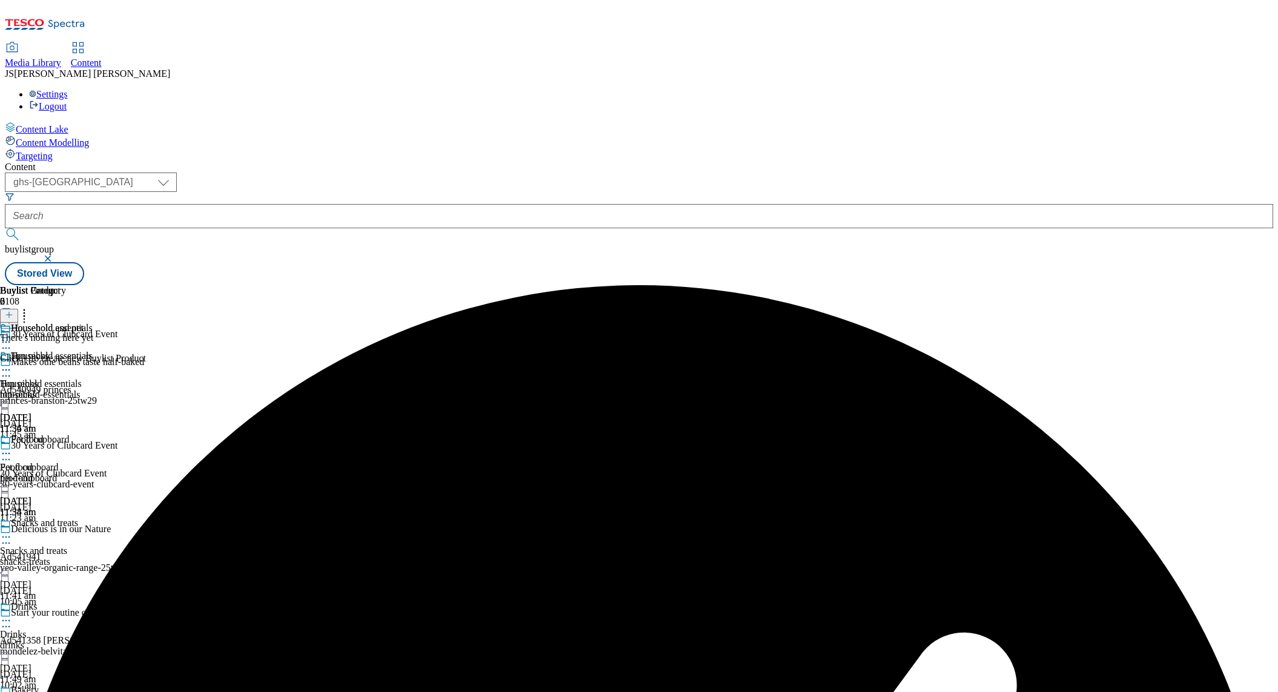
click at [93, 350] on div "Household essentials Household essentials household-essentials [DATE] 11:54 am" at bounding box center [46, 392] width 93 height 84
click at [18, 309] on button at bounding box center [9, 316] width 18 height 14
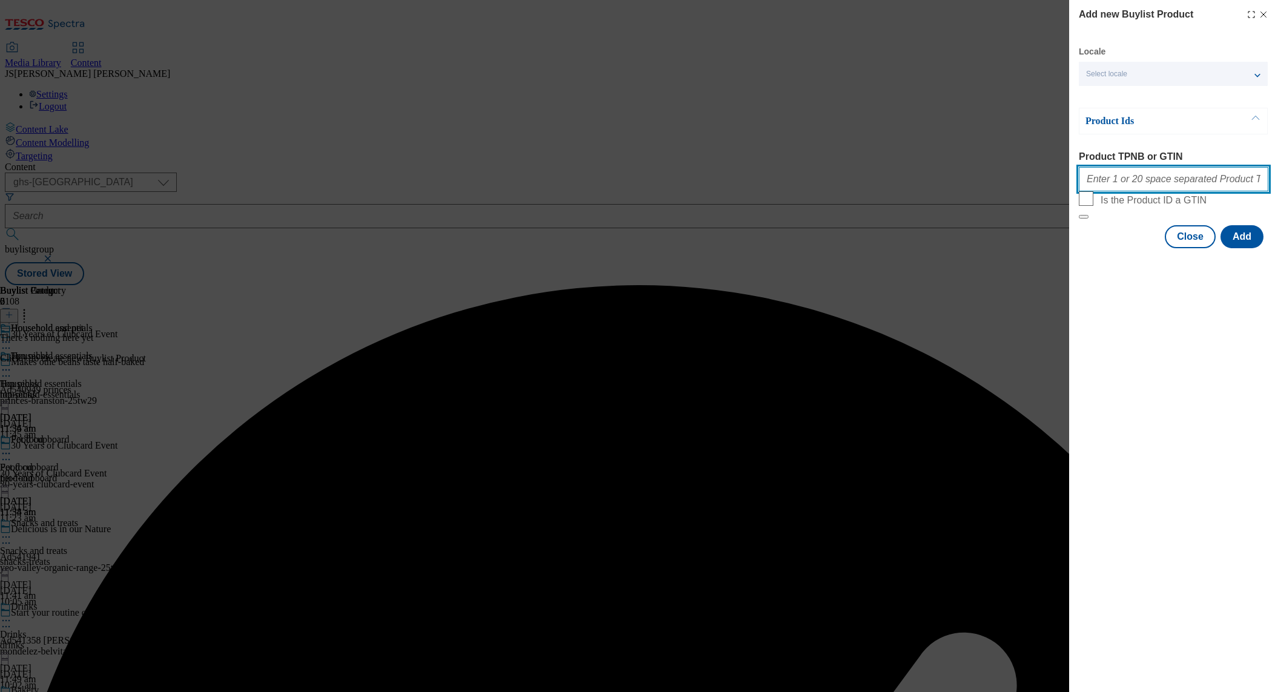
click at [1119, 182] on input "Product TPNB or GTIN" at bounding box center [1173, 179] width 189 height 24
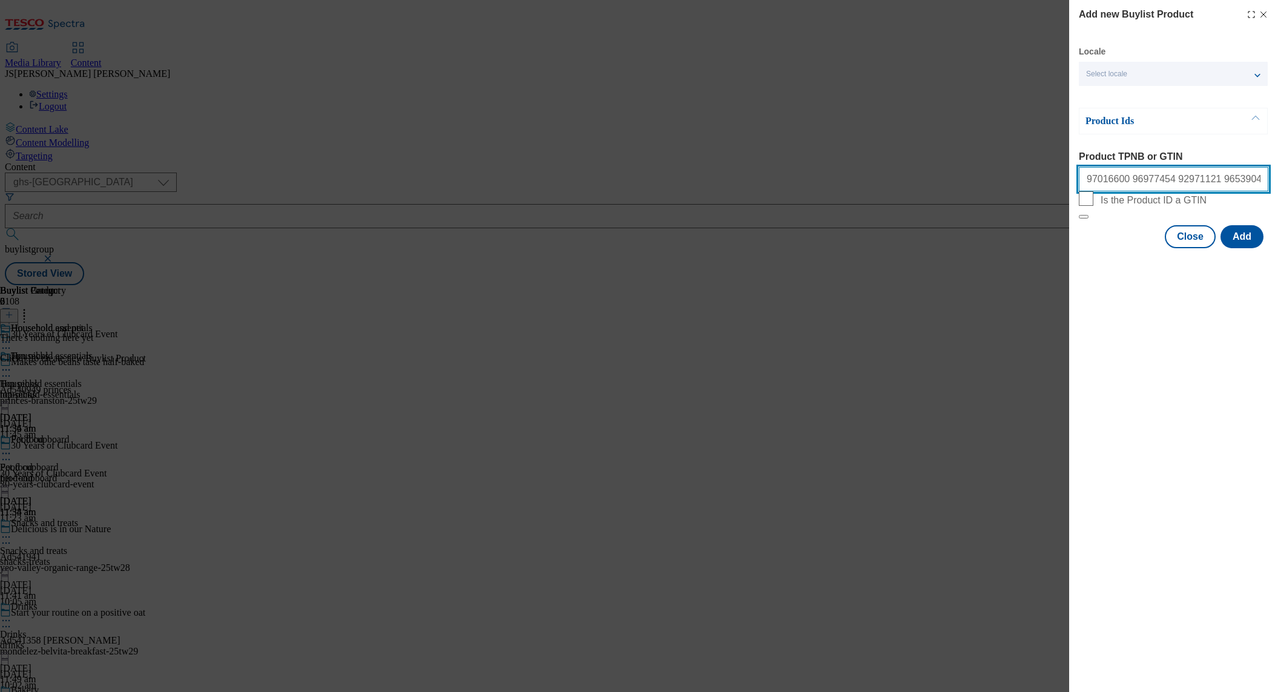
scroll to position [0, 404]
type input "97016600 96977454 92971121 96539046 94038089 96823245 96971783 93987412 9233767…"
click at [1246, 248] on button "Add" at bounding box center [1241, 236] width 43 height 23
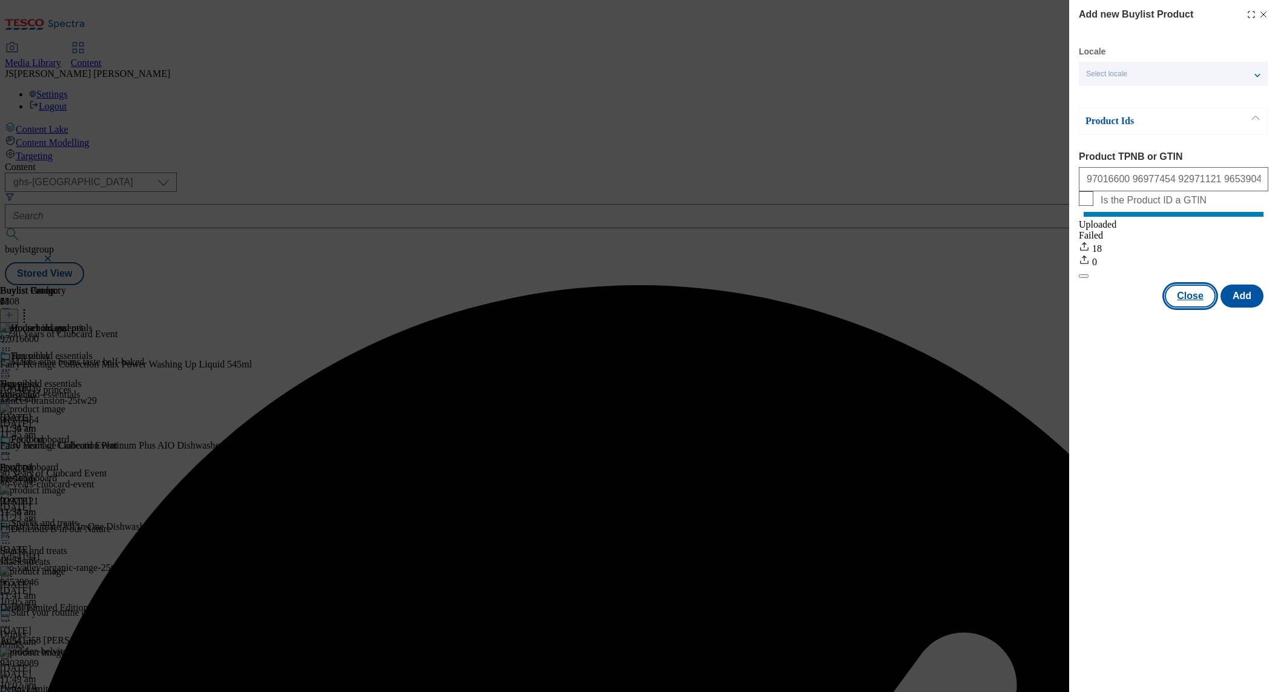
drag, startPoint x: 1195, startPoint y: 308, endPoint x: 1011, endPoint y: 324, distance: 185.3
click at [1195, 307] on button "Close" at bounding box center [1190, 295] width 51 height 23
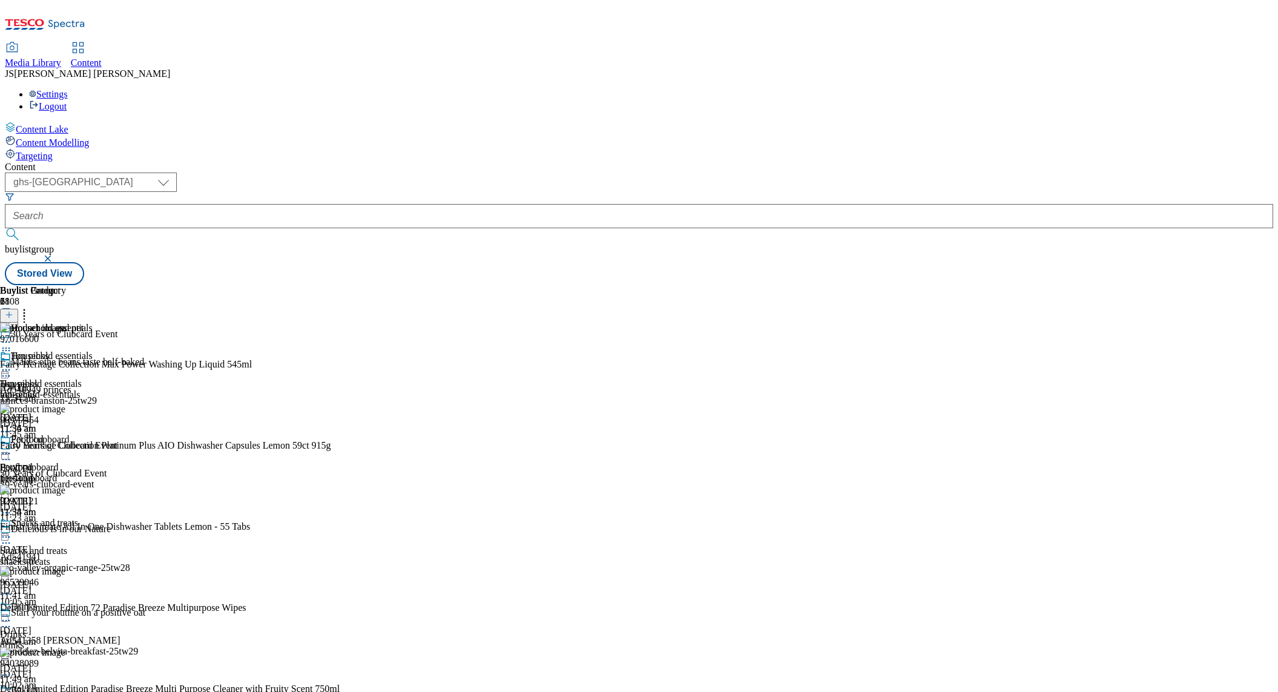
click at [93, 473] on div "pet-food" at bounding box center [46, 478] width 93 height 11
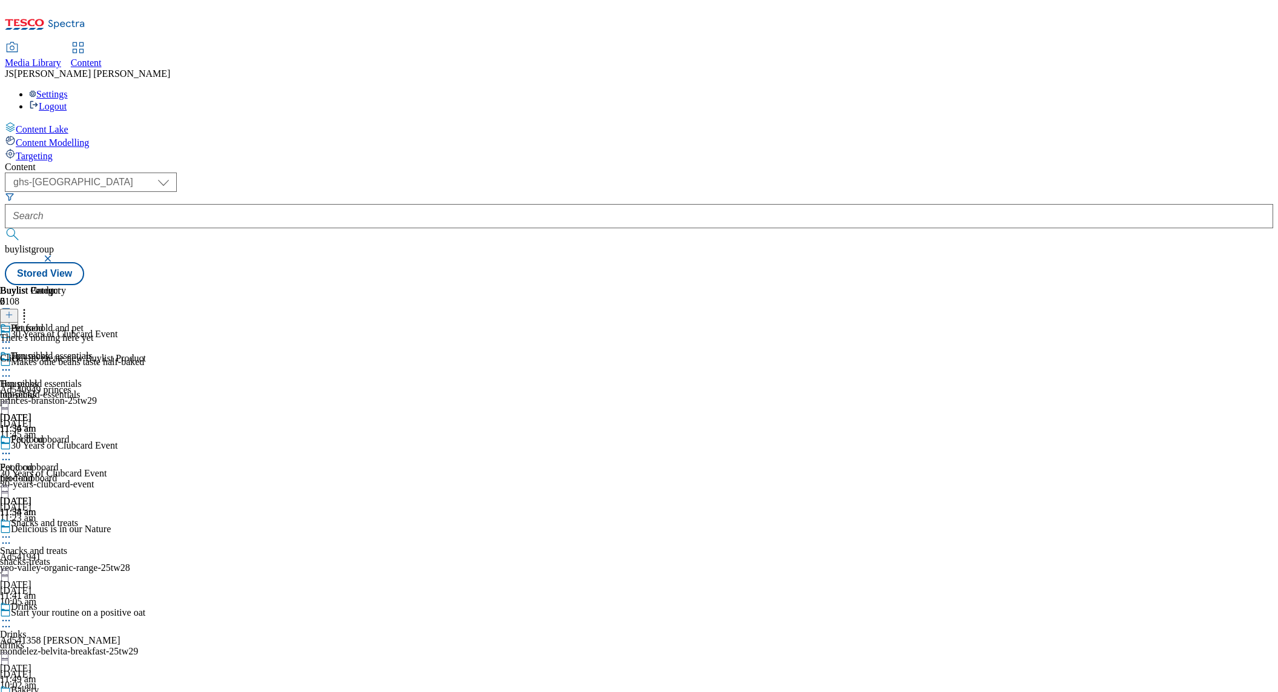
click at [13, 310] on icon at bounding box center [9, 314] width 8 height 8
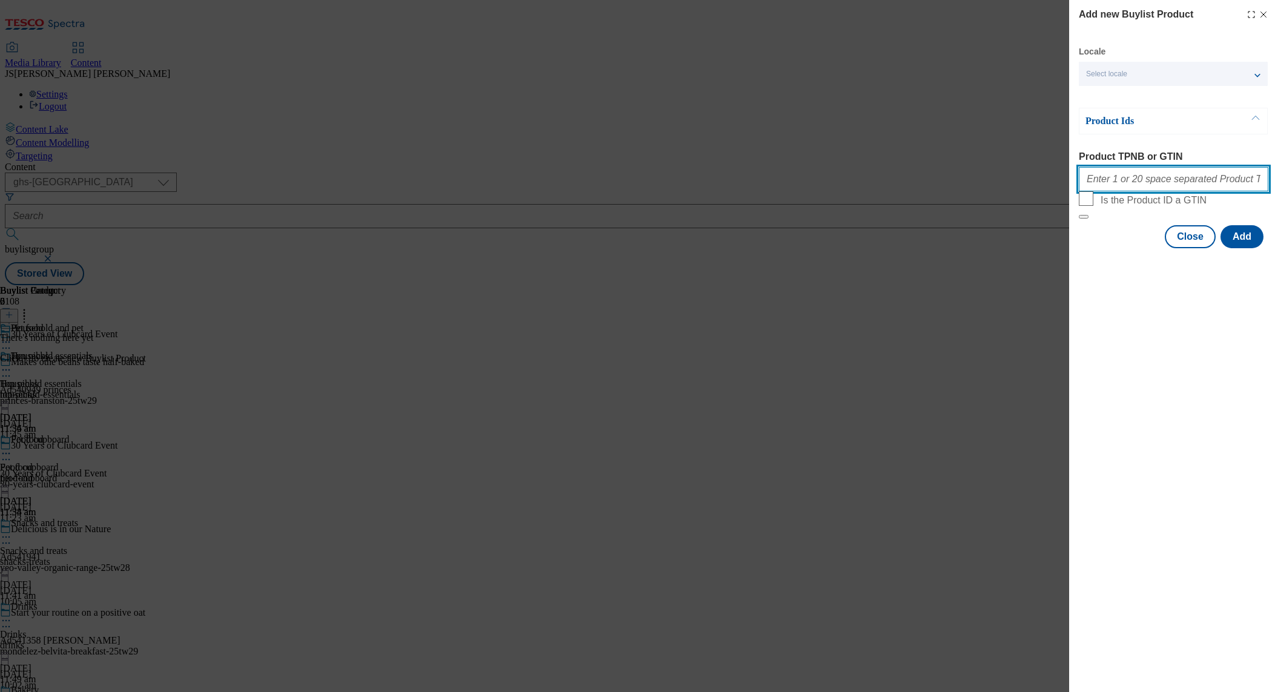
click at [1117, 188] on input "Product TPNB or GTIN" at bounding box center [1173, 179] width 189 height 24
type input "93764780 93936122 93539713 93880463 93609690 93936836 93217294 93350964 9630520…"
click at [1244, 248] on button "Add" at bounding box center [1241, 236] width 43 height 23
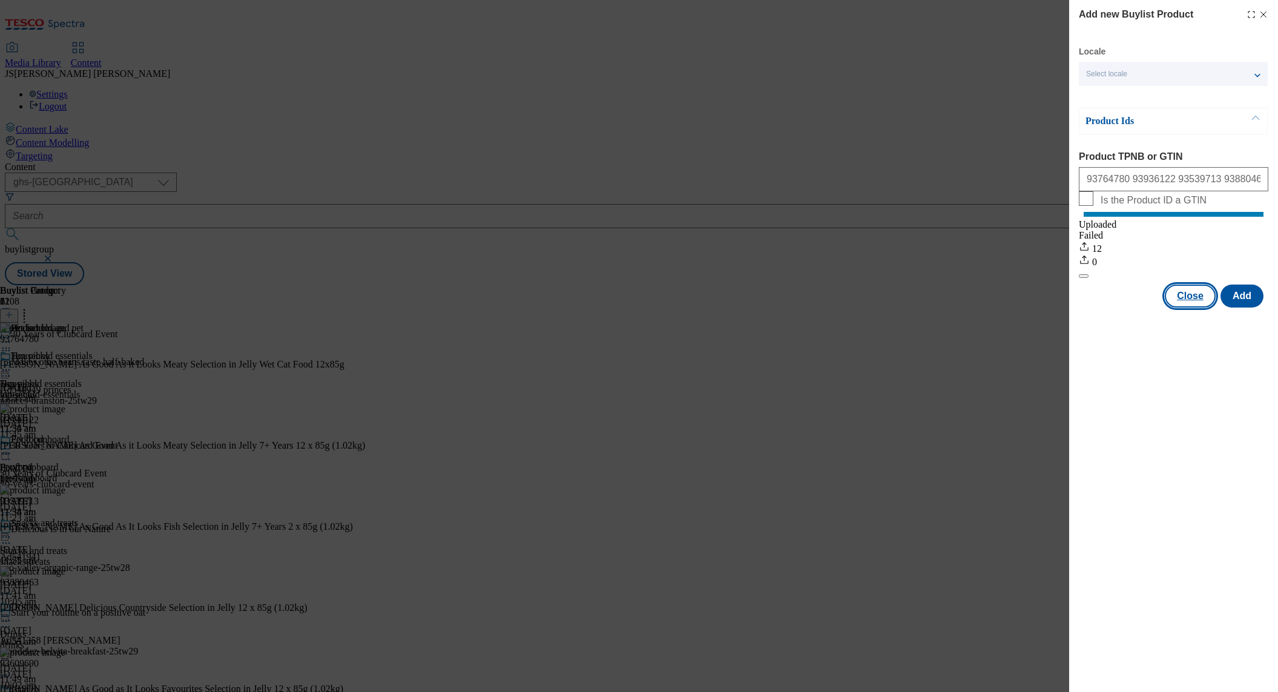
click at [1185, 307] on button "Close" at bounding box center [1190, 295] width 51 height 23
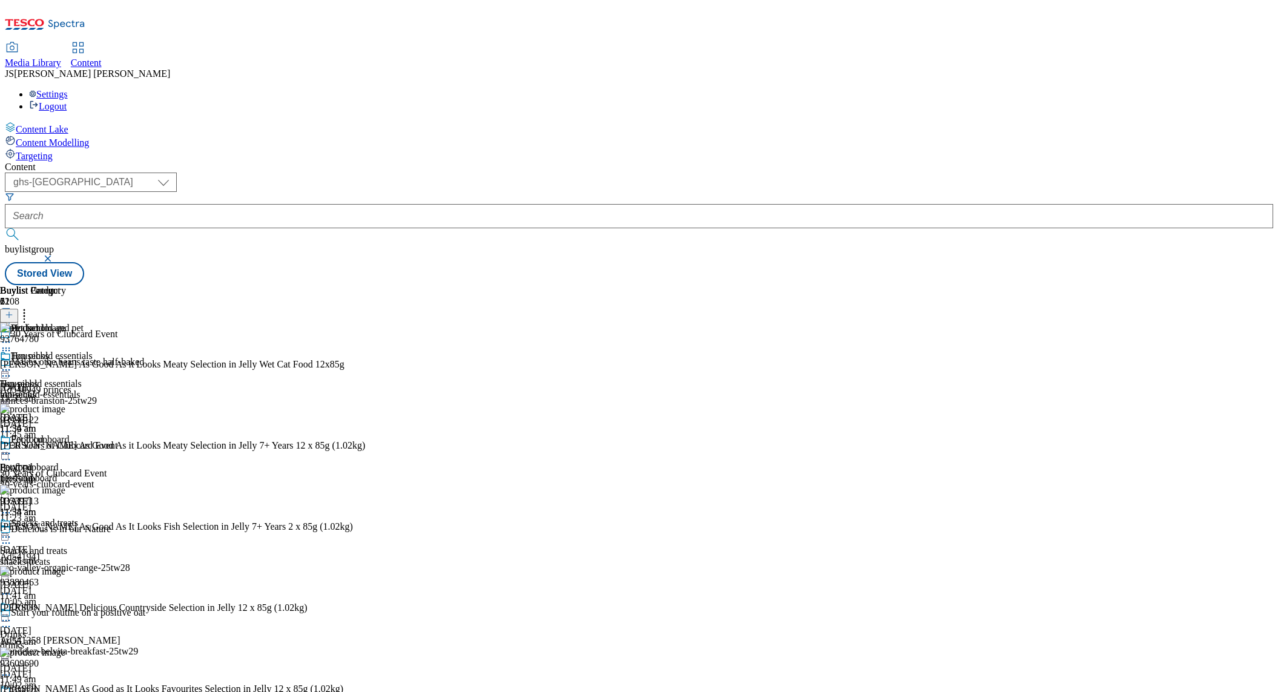
click at [12, 336] on icon at bounding box center [6, 342] width 12 height 12
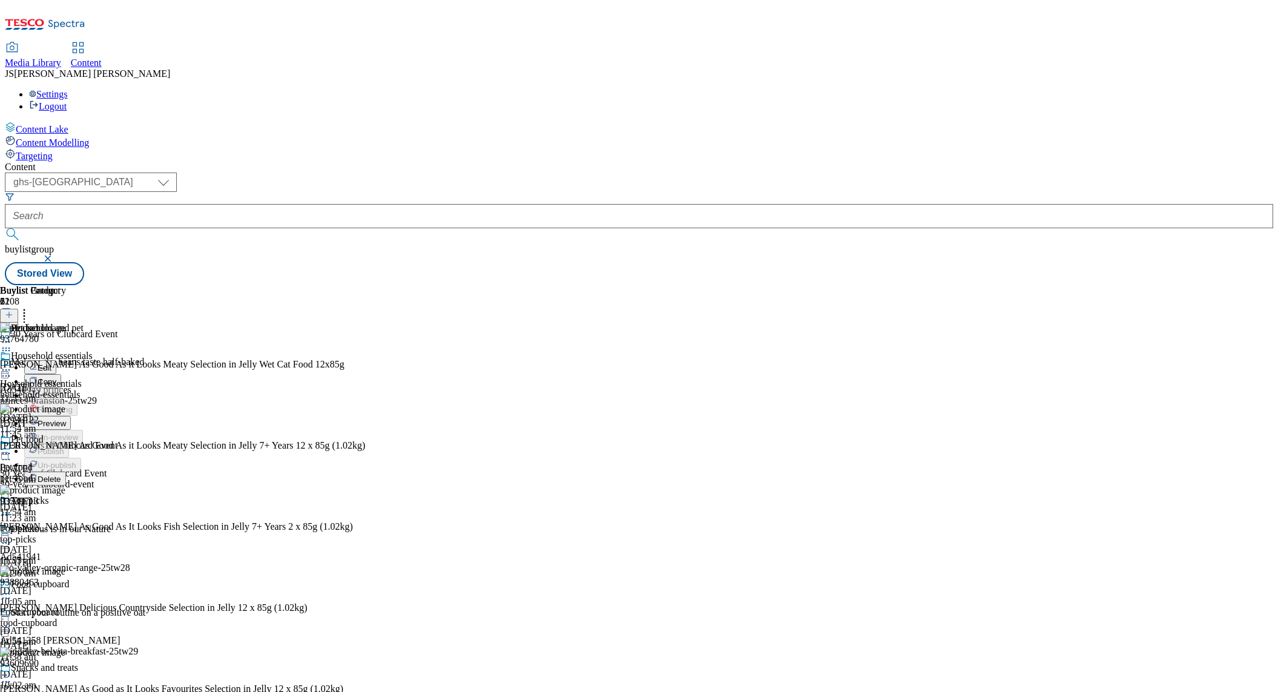
click at [66, 419] on span "Preview" at bounding box center [52, 423] width 28 height 9
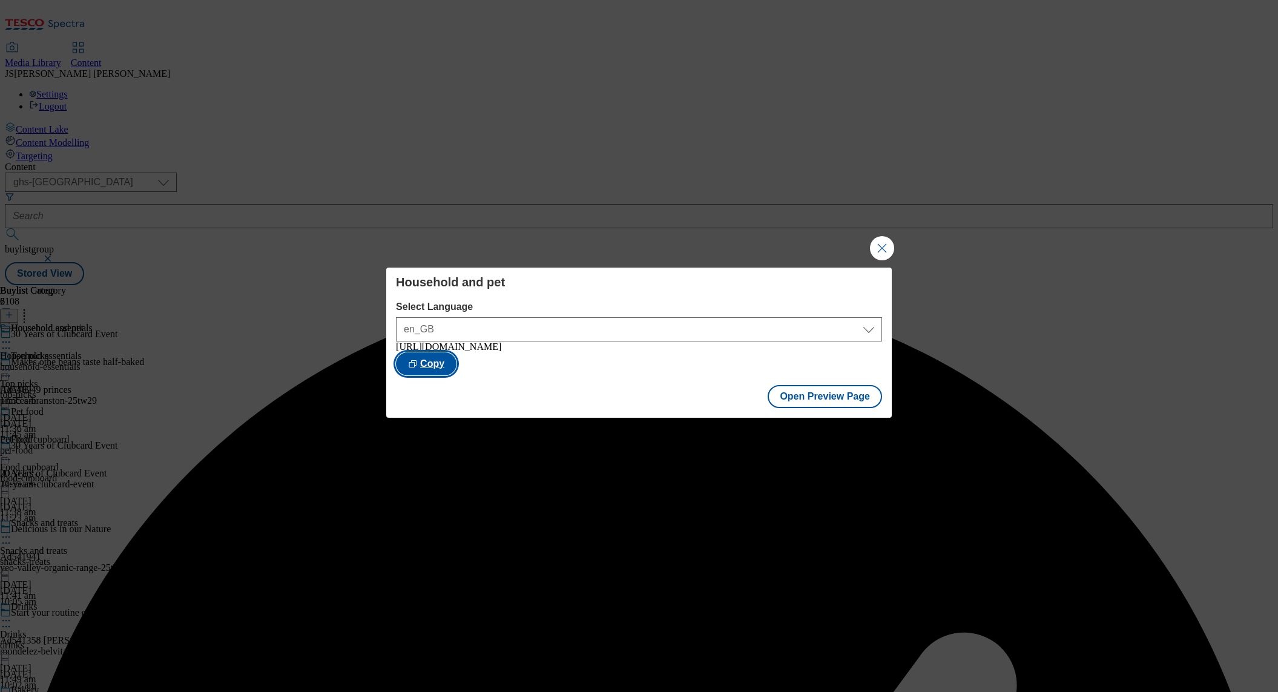
click at [456, 362] on button "Copy" at bounding box center [426, 363] width 61 height 23
click at [823, 408] on button "Open Preview Page" at bounding box center [824, 396] width 114 height 23
click at [889, 243] on button "Close Modal" at bounding box center [882, 248] width 24 height 24
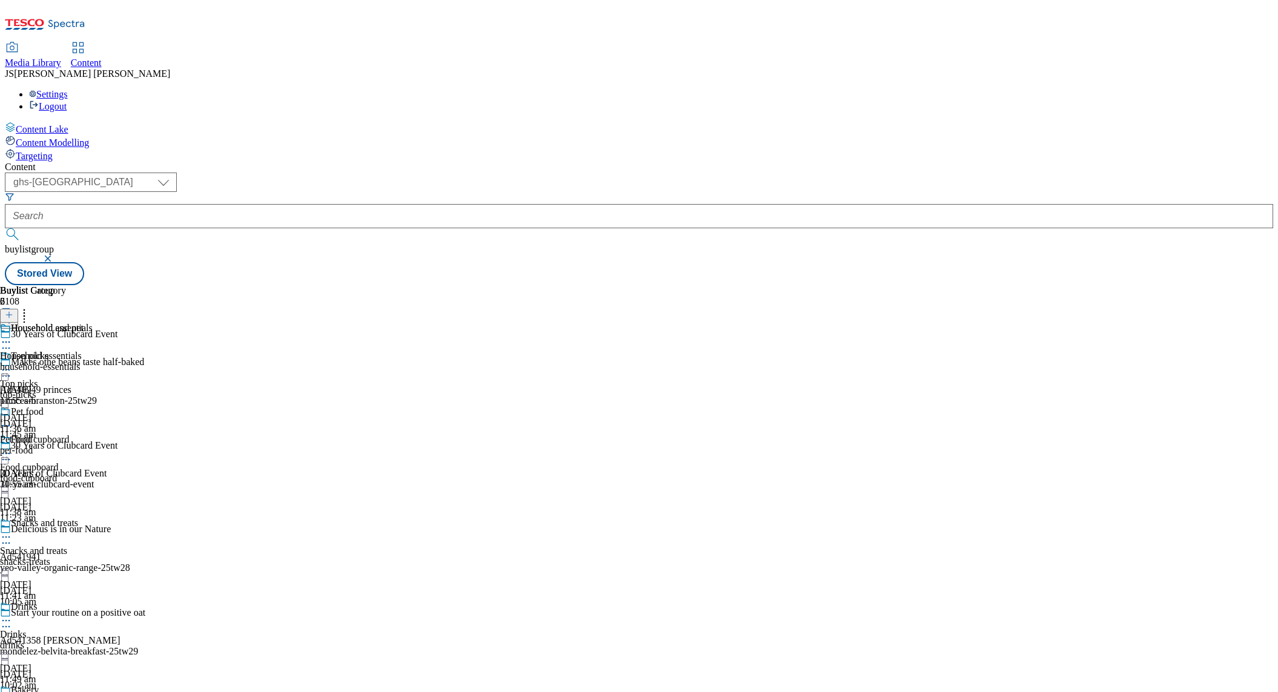
click at [18, 309] on button at bounding box center [9, 316] width 18 height 14
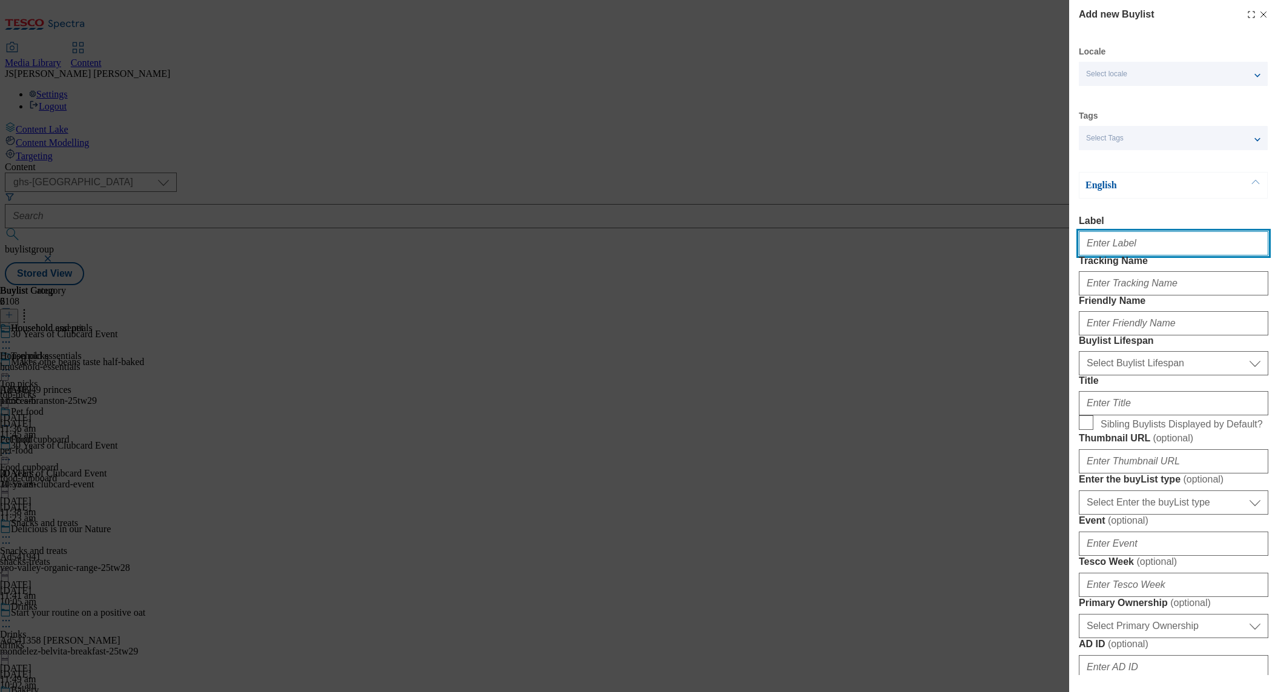
click at [1126, 249] on input "Label" at bounding box center [1173, 243] width 189 height 24
type input "Health and beauty"
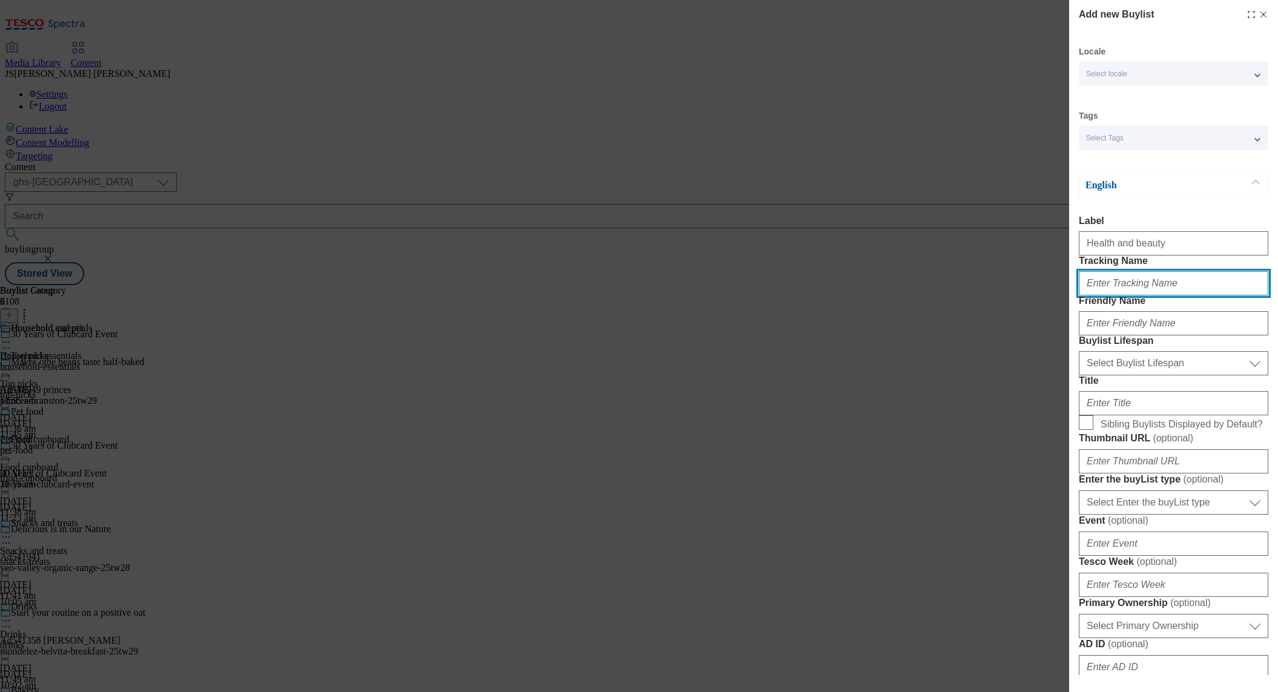
click at [1116, 295] on input "Tracking Name" at bounding box center [1173, 283] width 189 height 24
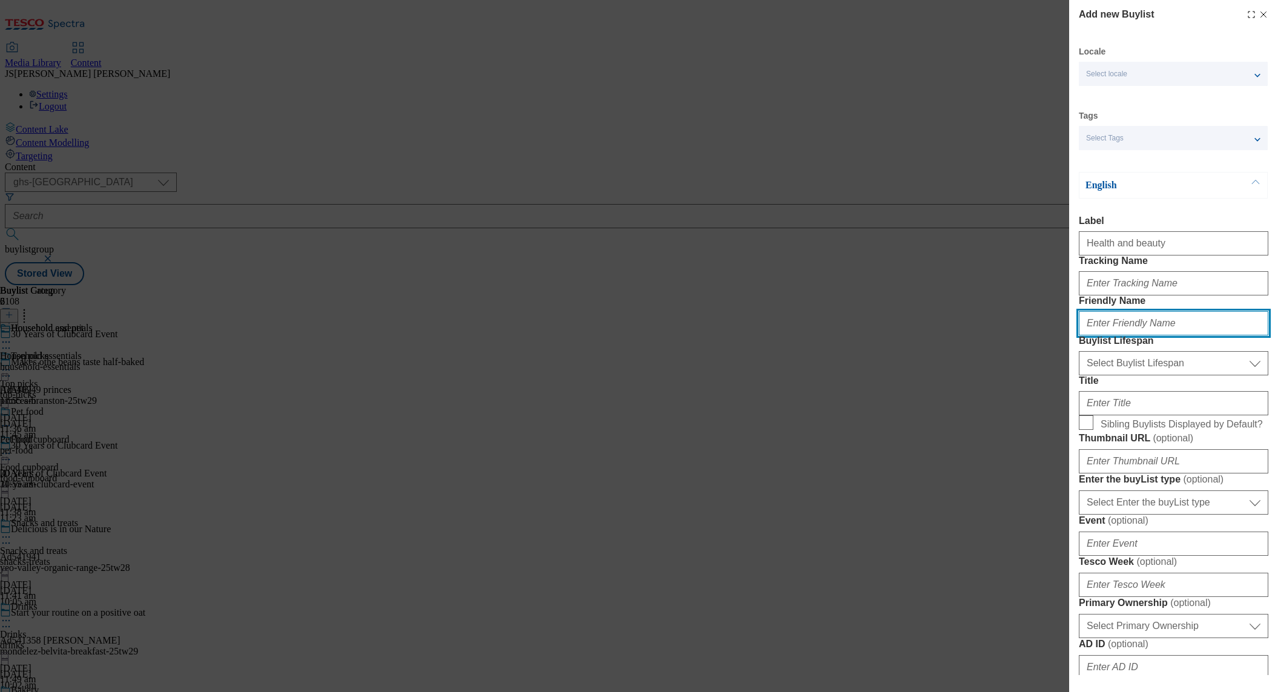
click at [1112, 335] on input "Friendly Name" at bounding box center [1173, 323] width 189 height 24
type input "health-beauty"
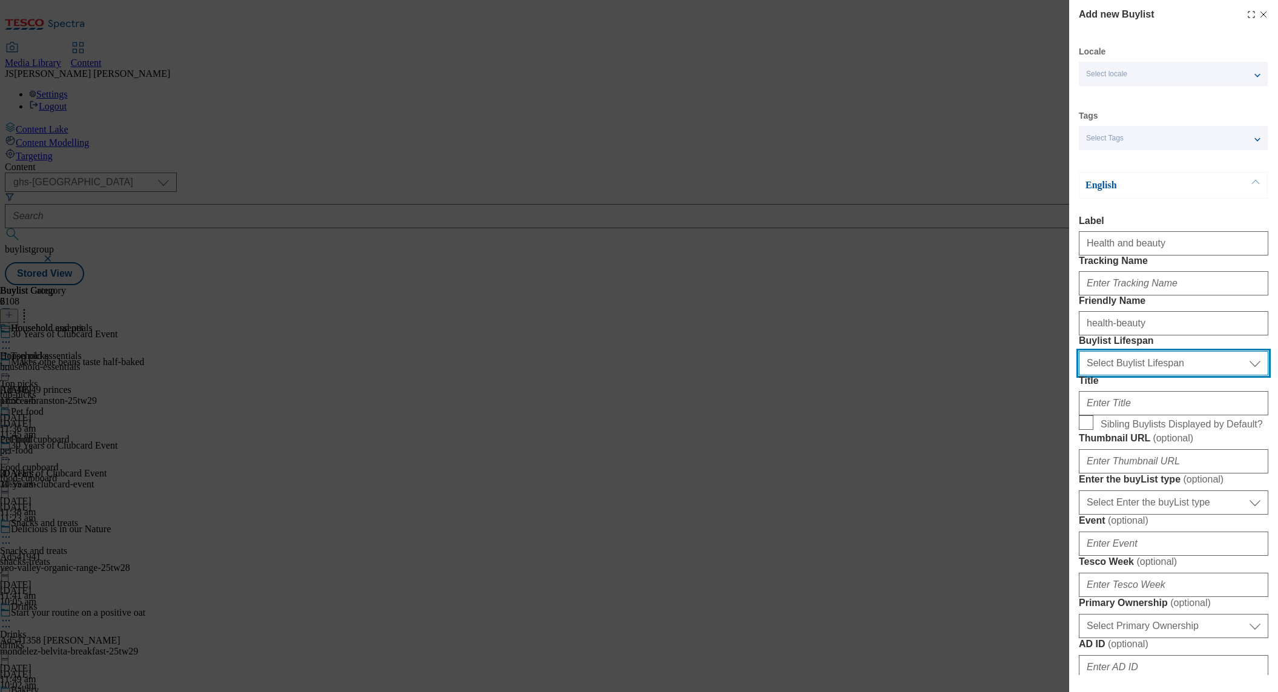
select select "evergreen"
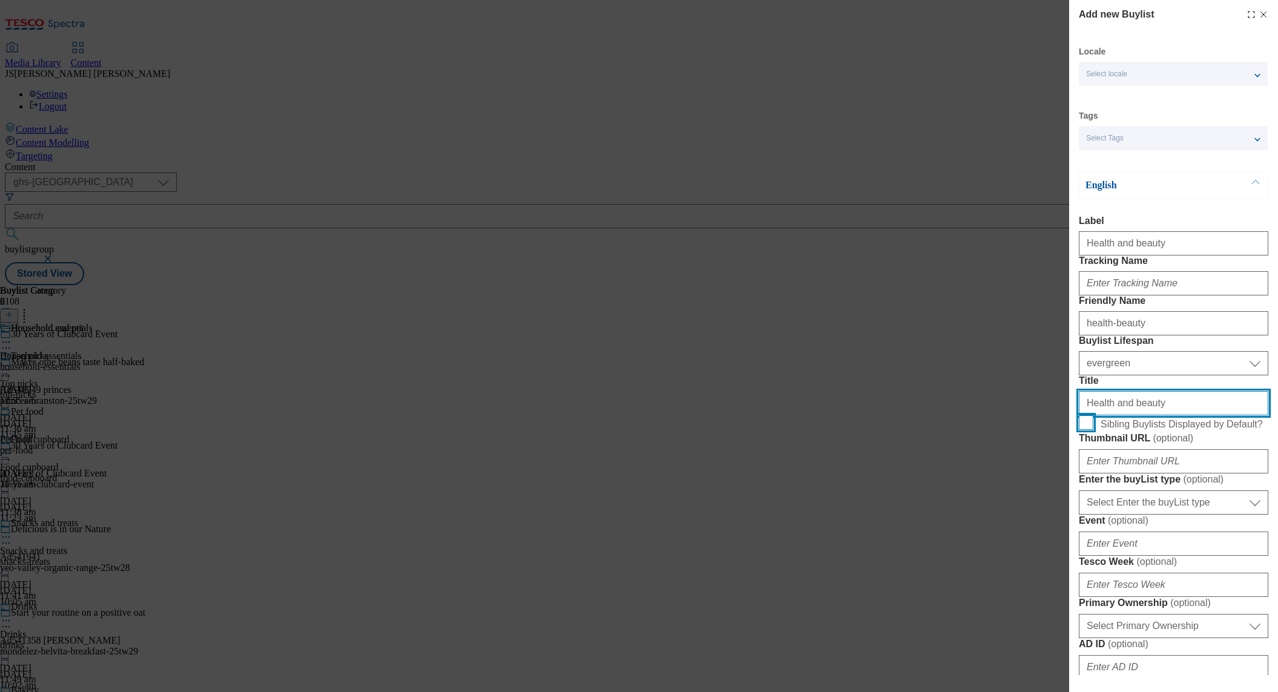
type input "Health and beauty"
click at [1086, 430] on input "Sibling Buylists Displayed by Default?" at bounding box center [1086, 422] width 15 height 15
checkbox input "true"
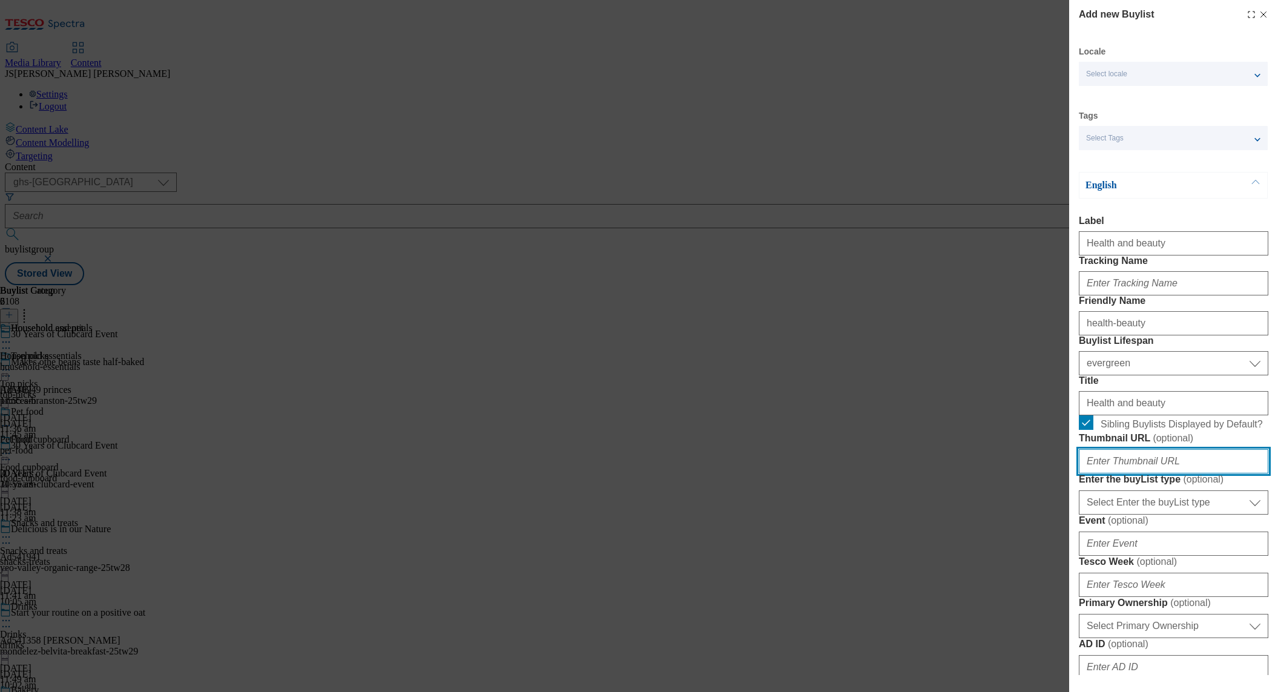
click at [1119, 473] on input "Thumbnail URL ( optional )" at bounding box center [1173, 461] width 189 height 24
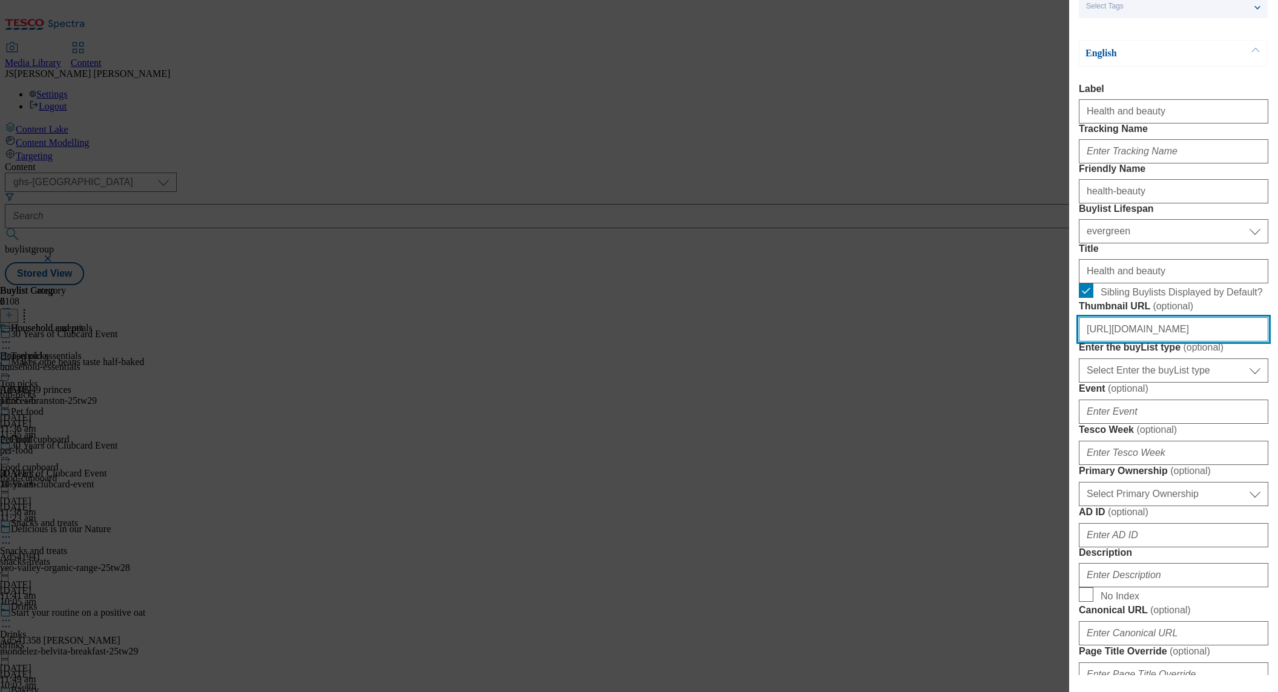
scroll to position [148, 0]
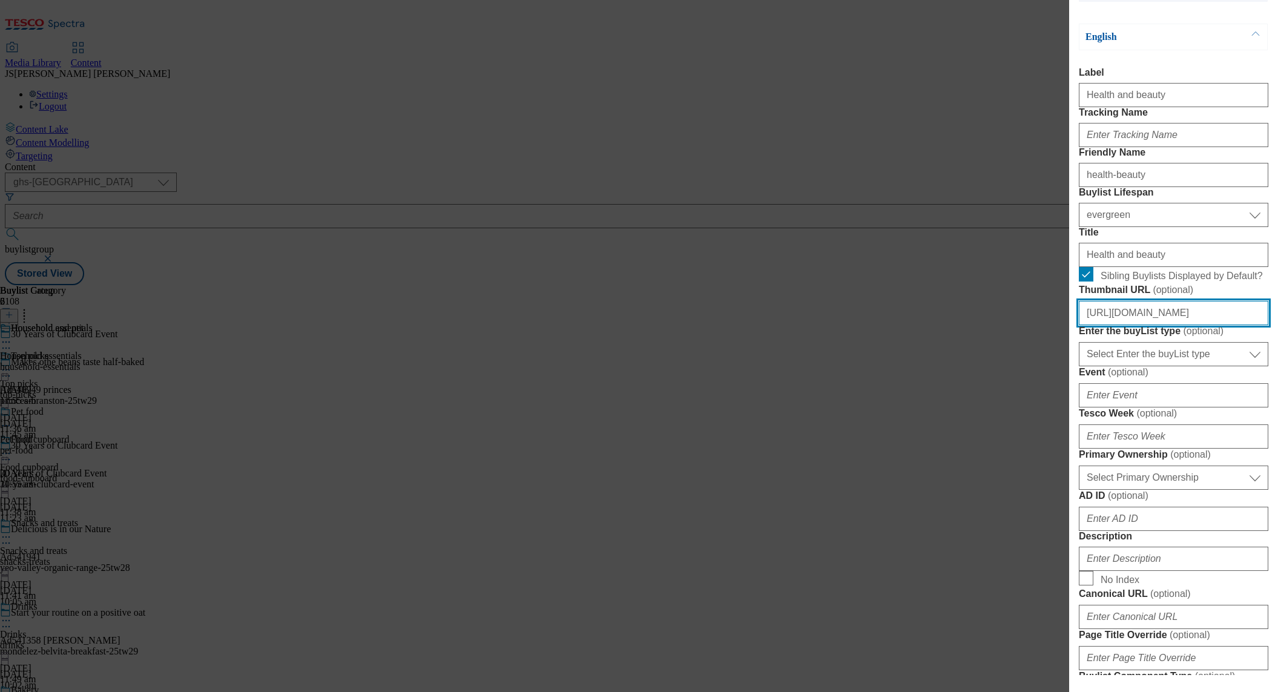
type input "[URL][DOMAIN_NAME]"
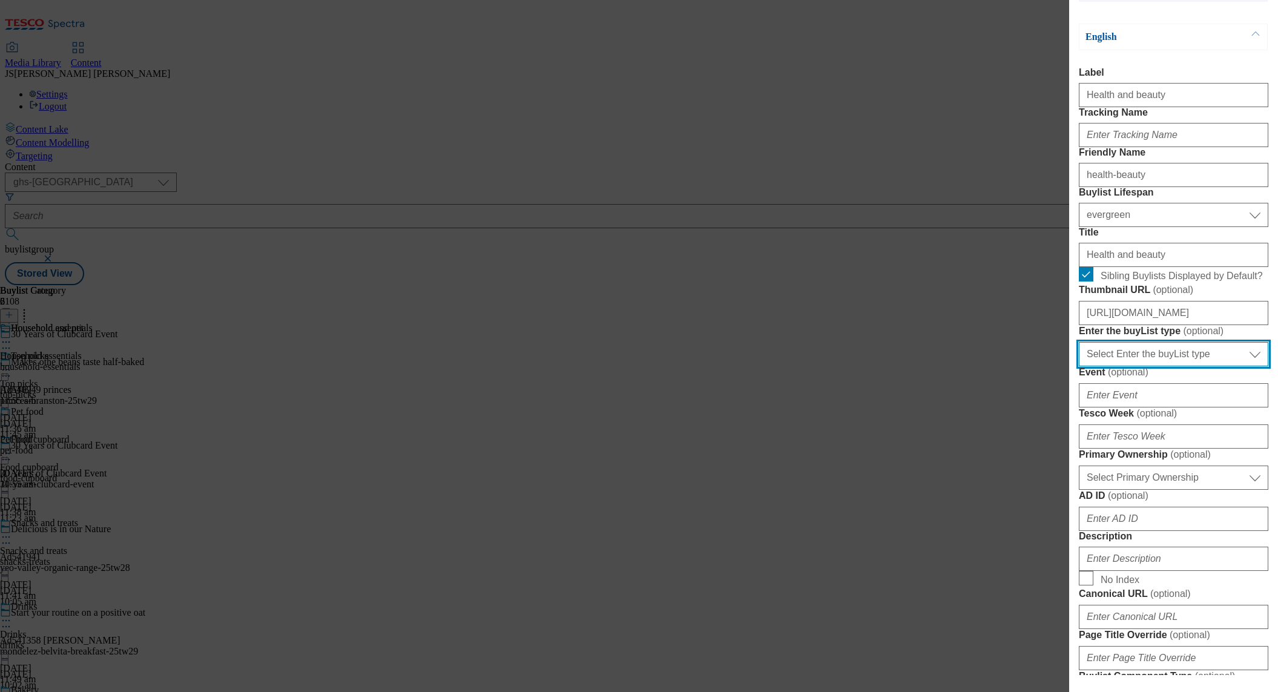
click at [1119, 366] on select "Select Enter the buyList type event supplier funded long term >4 weeks supplier…" at bounding box center [1173, 354] width 189 height 24
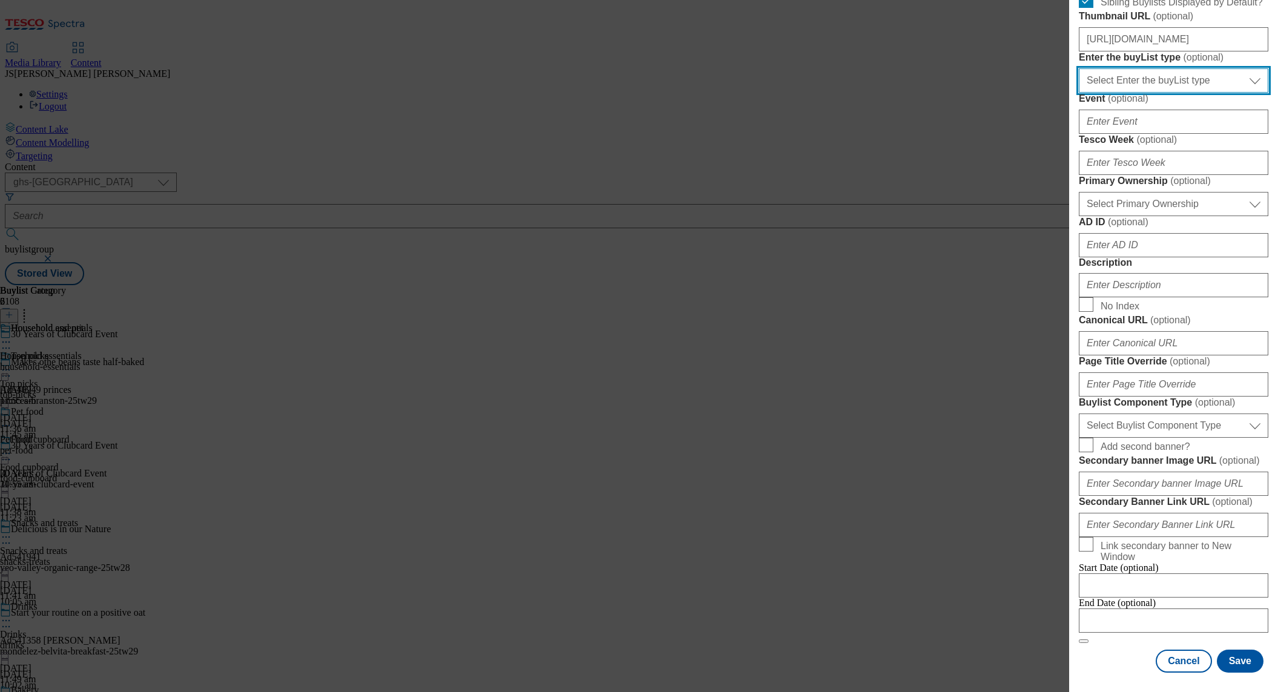
scroll to position [586, 0]
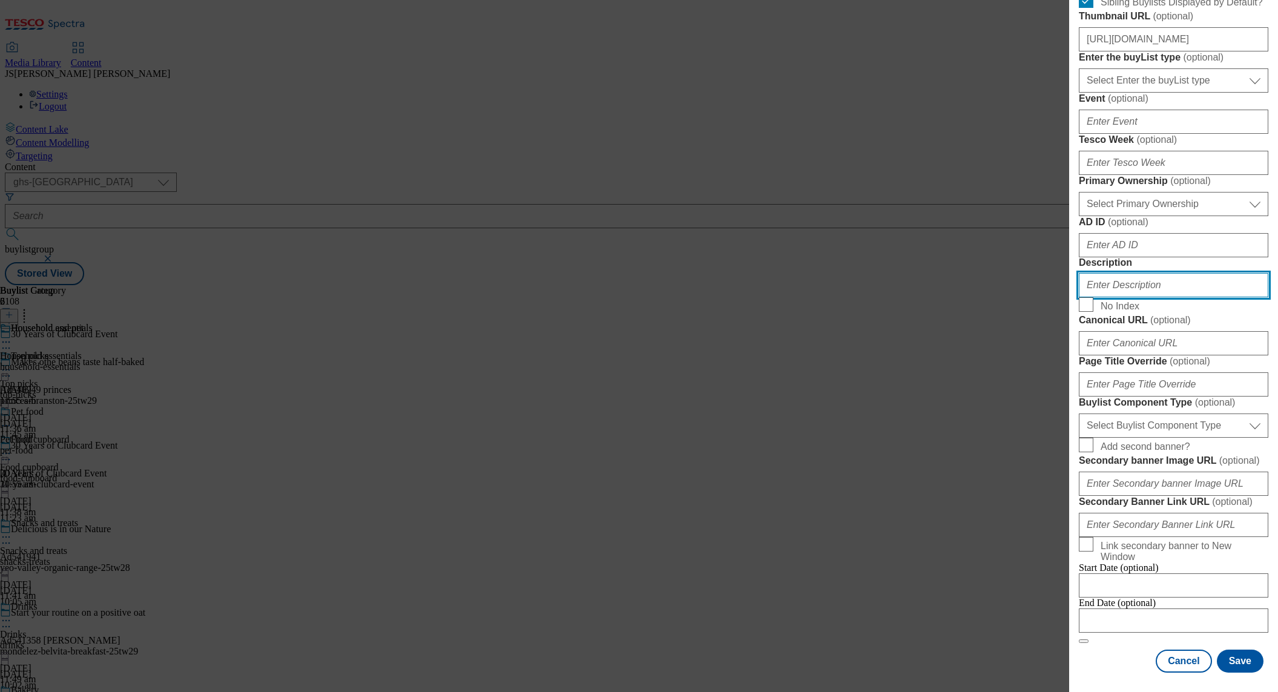
click at [1103, 297] on input "Description" at bounding box center [1173, 285] width 189 height 24
type input "Have you felt the power to lower prices with Clubcard Prices? Check out our exc…"
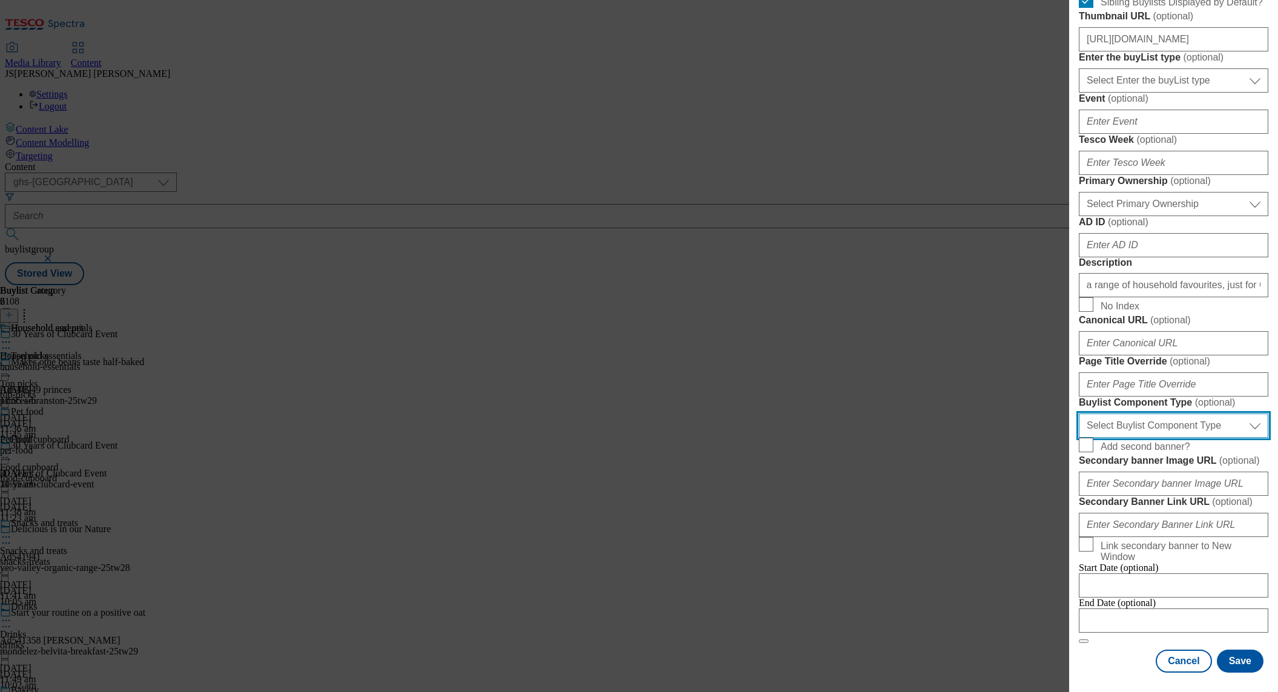
click at [1126, 413] on select "Select Buylist Component Type Banner Competition Header Meal" at bounding box center [1173, 425] width 189 height 24
select select "Banner"
click at [1079, 413] on select "Select Buylist Component Type Banner Competition Header Meal" at bounding box center [1173, 425] width 189 height 24
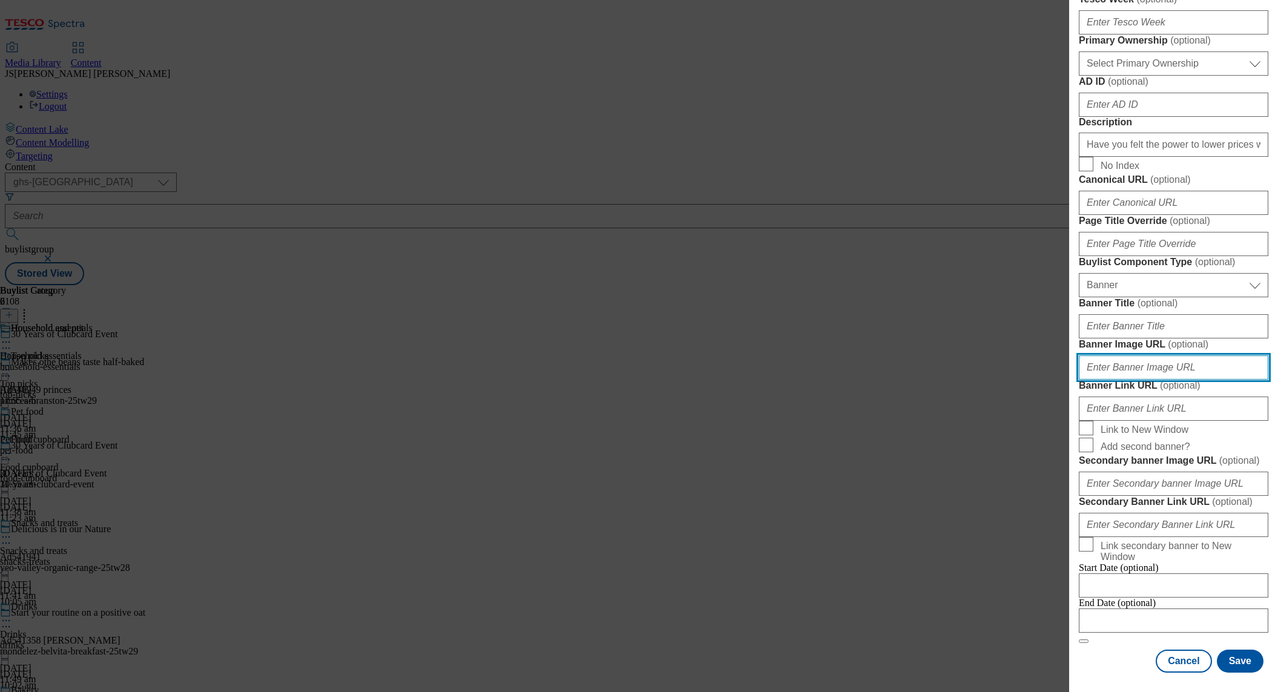
click at [1130, 379] on input "Banner Image URL ( optional )" at bounding box center [1173, 367] width 189 height 24
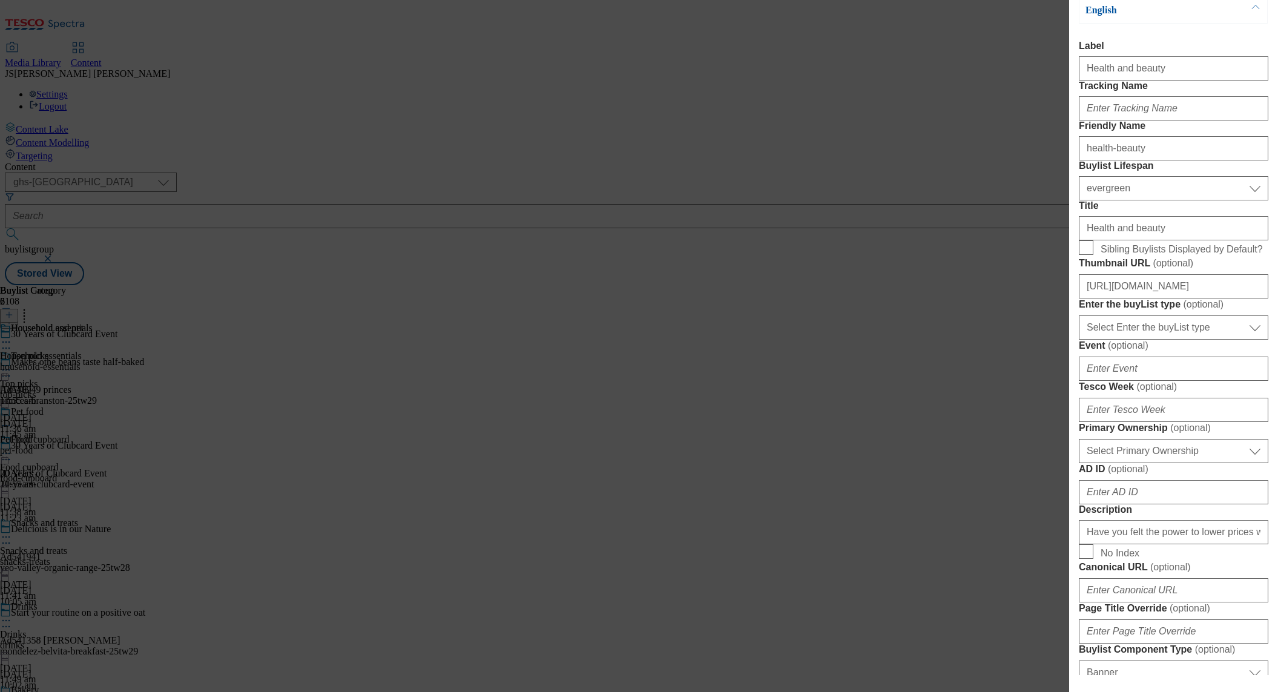
scroll to position [125, 0]
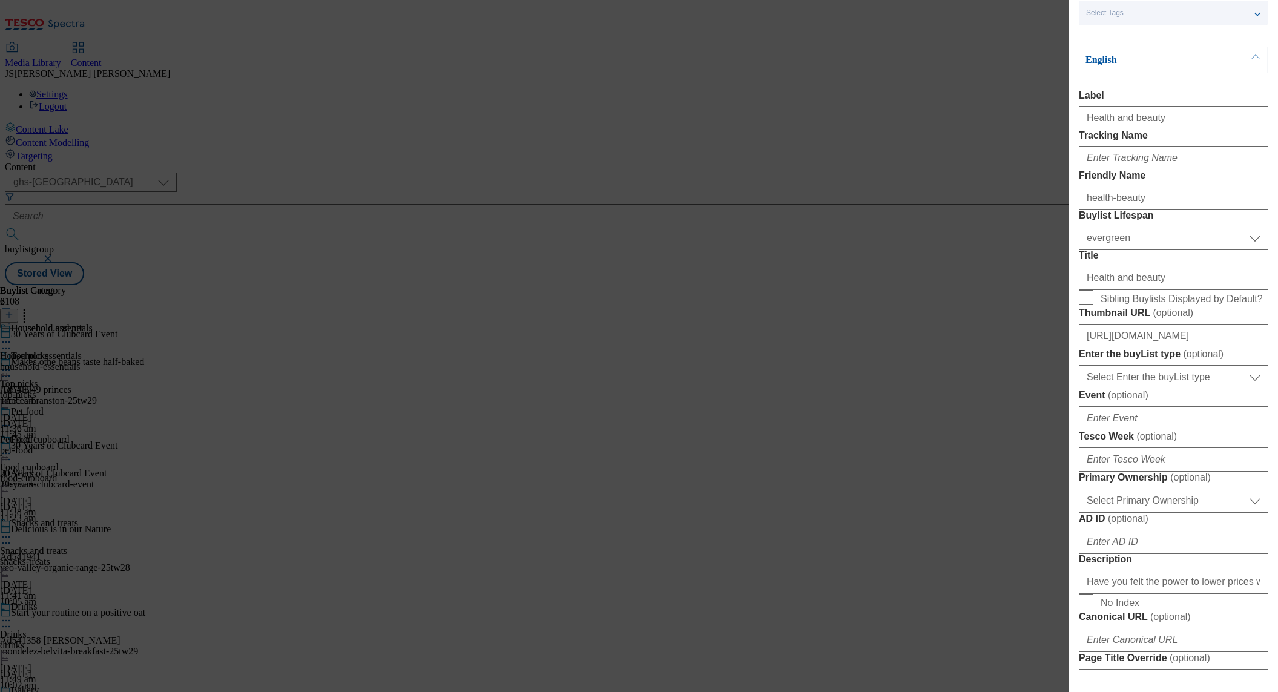
type input "[URL][DOMAIN_NAME]"
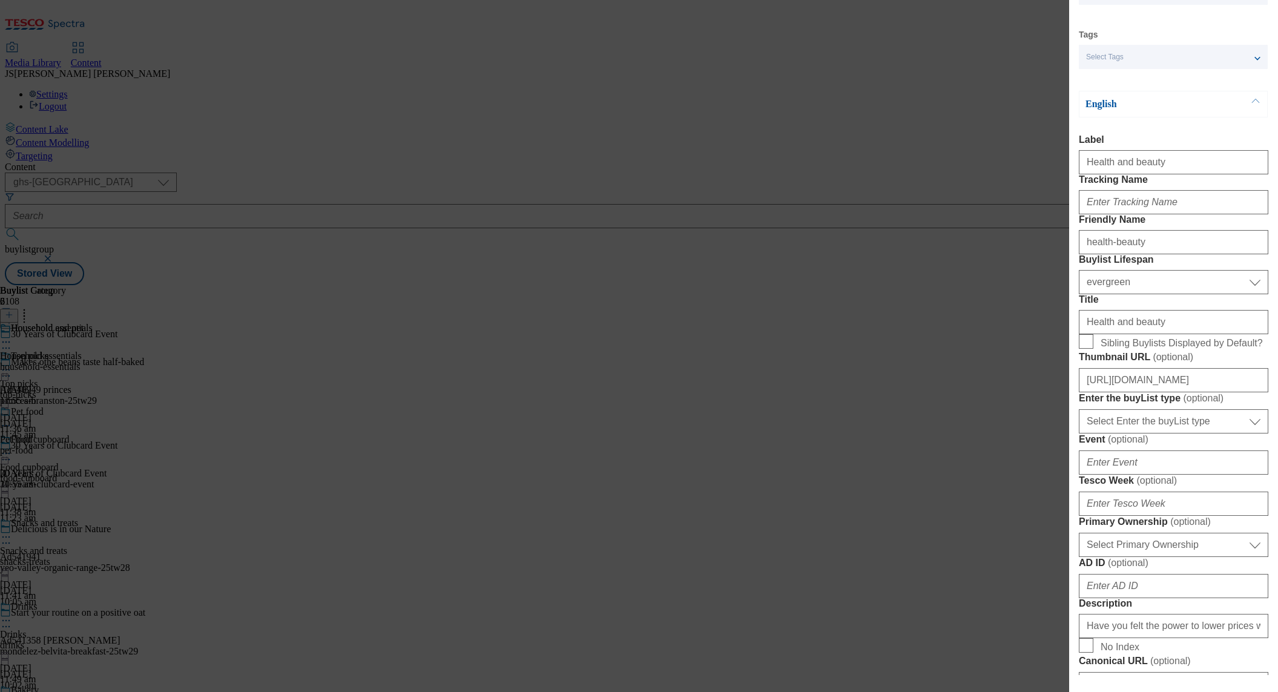
scroll to position [88, 0]
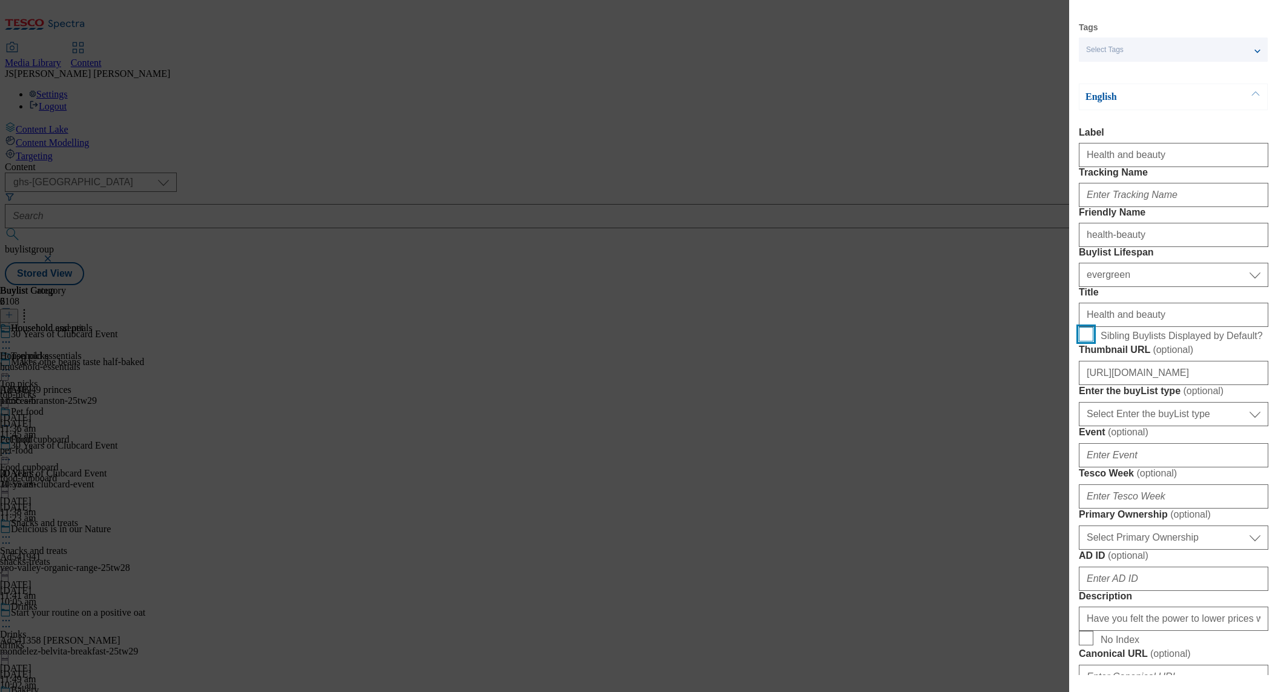
click at [1083, 341] on input "Sibling Buylists Displayed by Default?" at bounding box center [1086, 334] width 15 height 15
checkbox input "true"
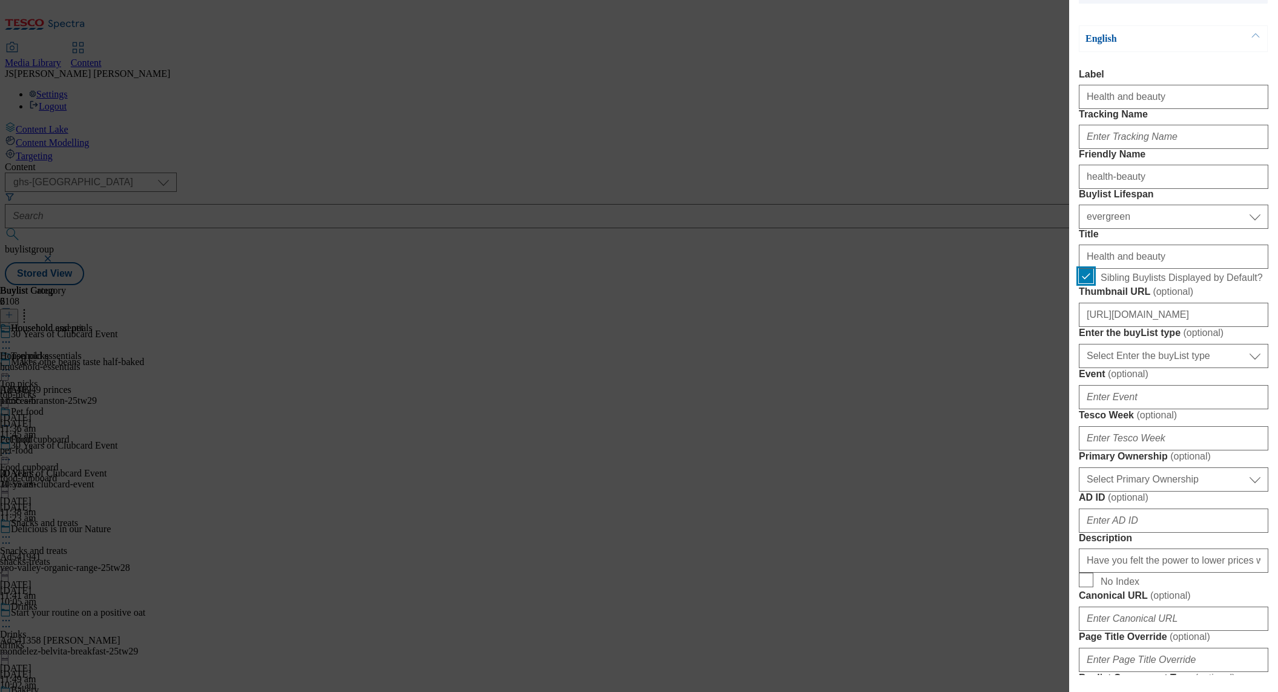
scroll to position [0, 0]
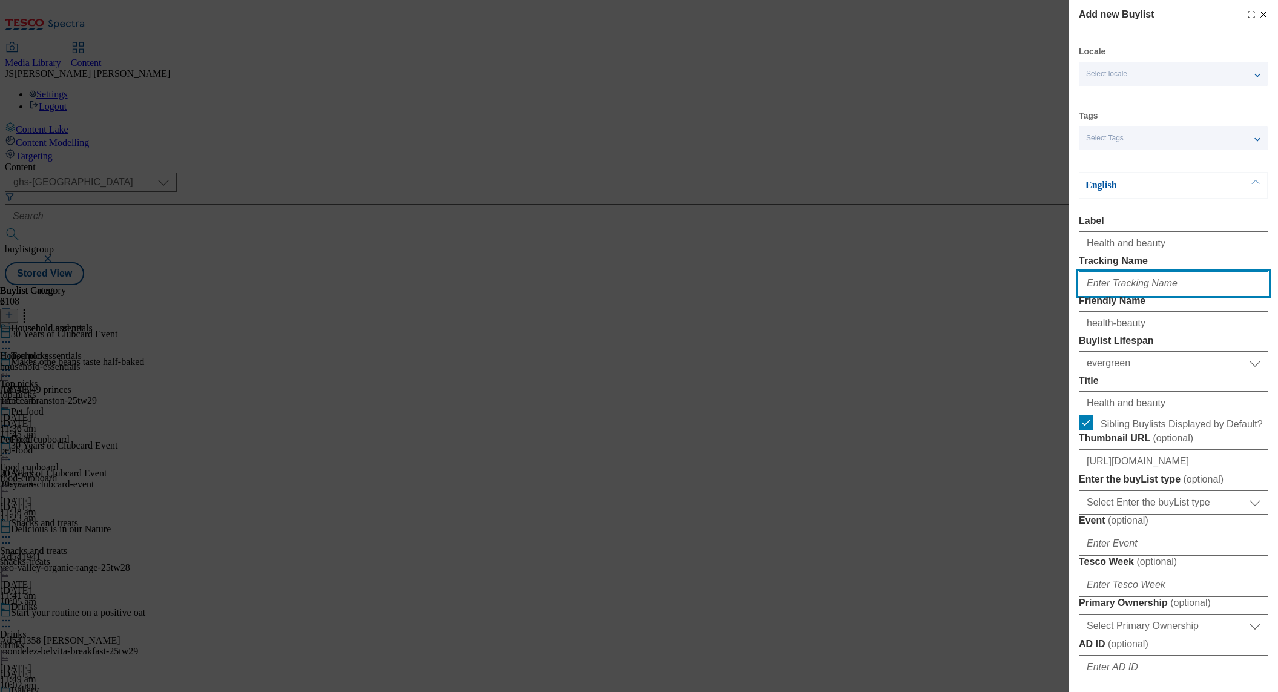
click at [1121, 295] on input "Tracking Name" at bounding box center [1173, 283] width 189 height 24
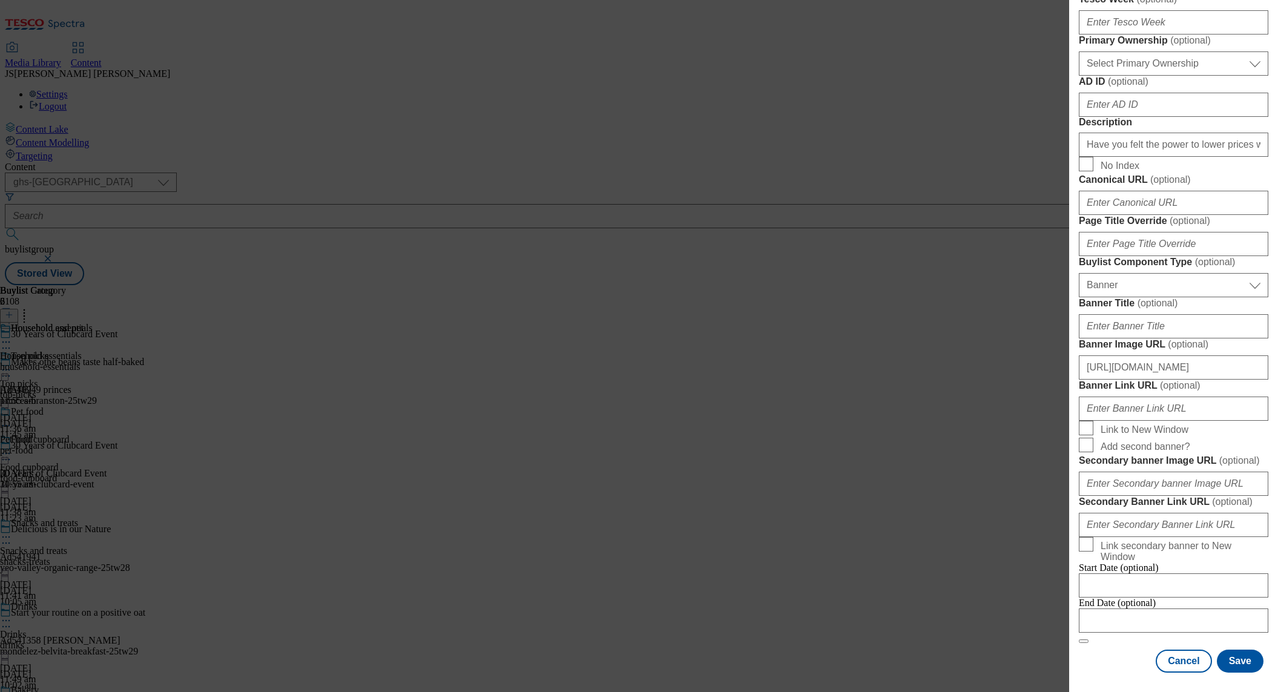
scroll to position [1070, 0]
type input "GV_28_health_beauty"
click at [1232, 652] on button "Save" at bounding box center [1240, 660] width 47 height 23
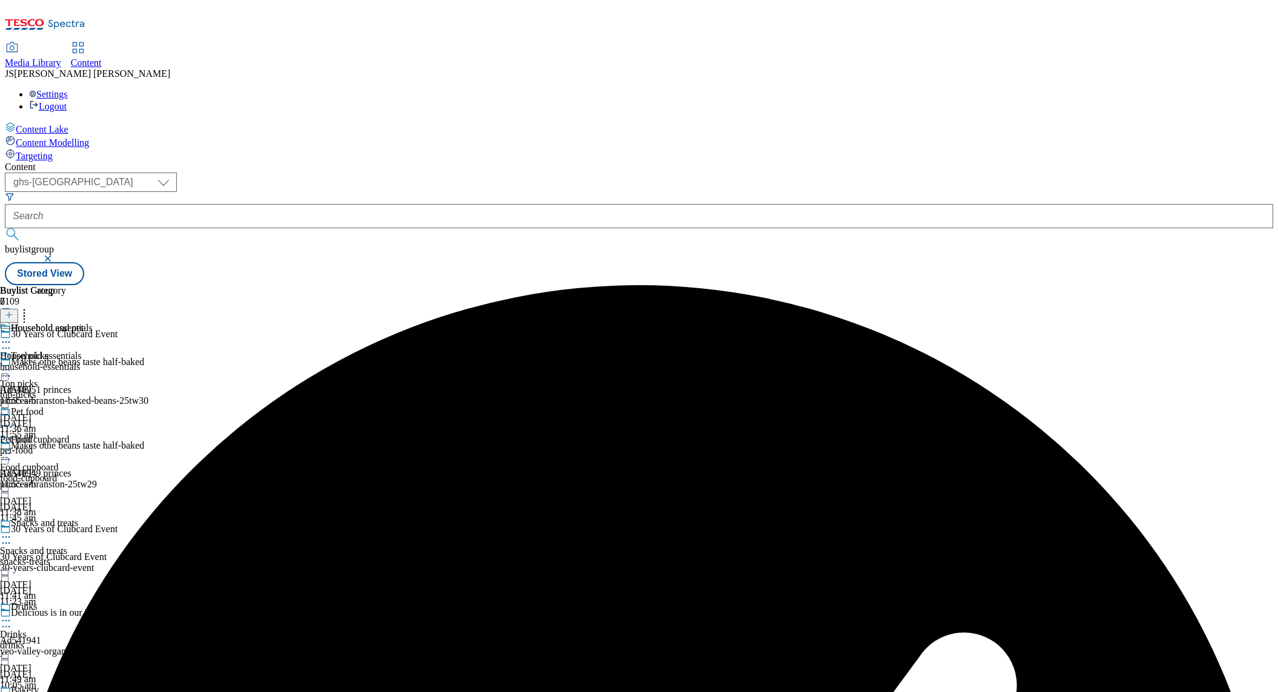
click at [84, 323] on div "Household and pet" at bounding box center [42, 337] width 84 height 28
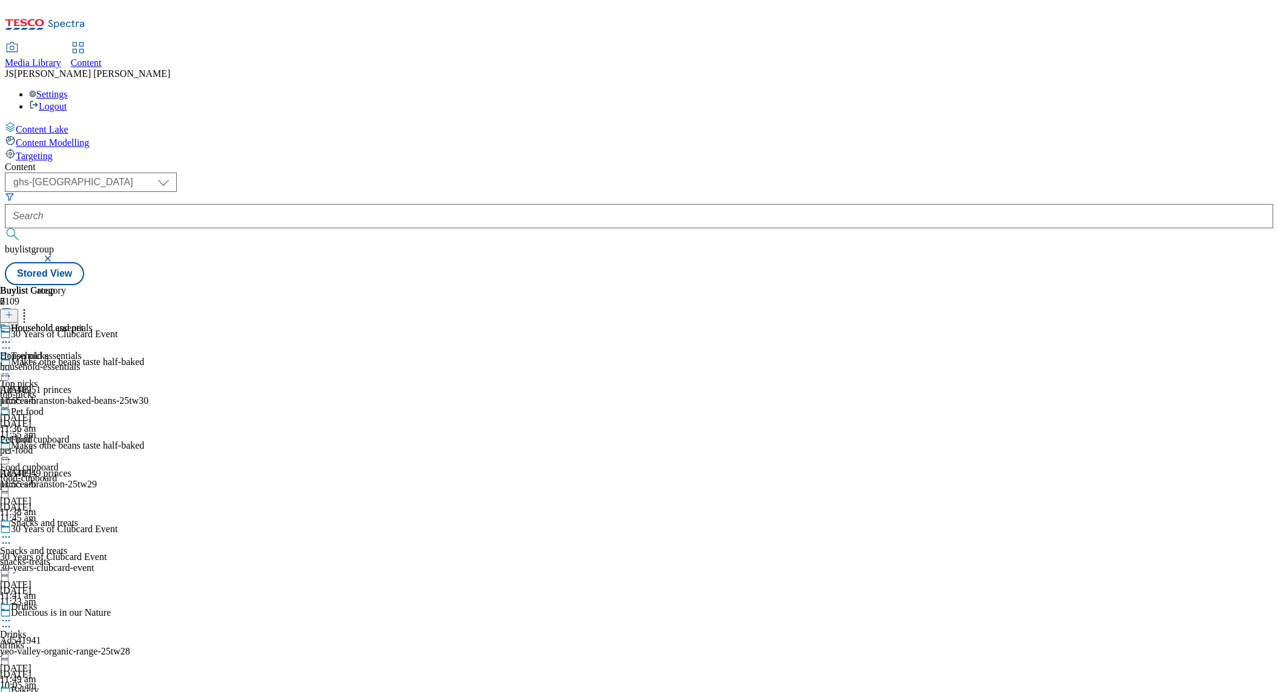
scroll to position [493, 0]
click at [13, 310] on icon at bounding box center [9, 314] width 8 height 8
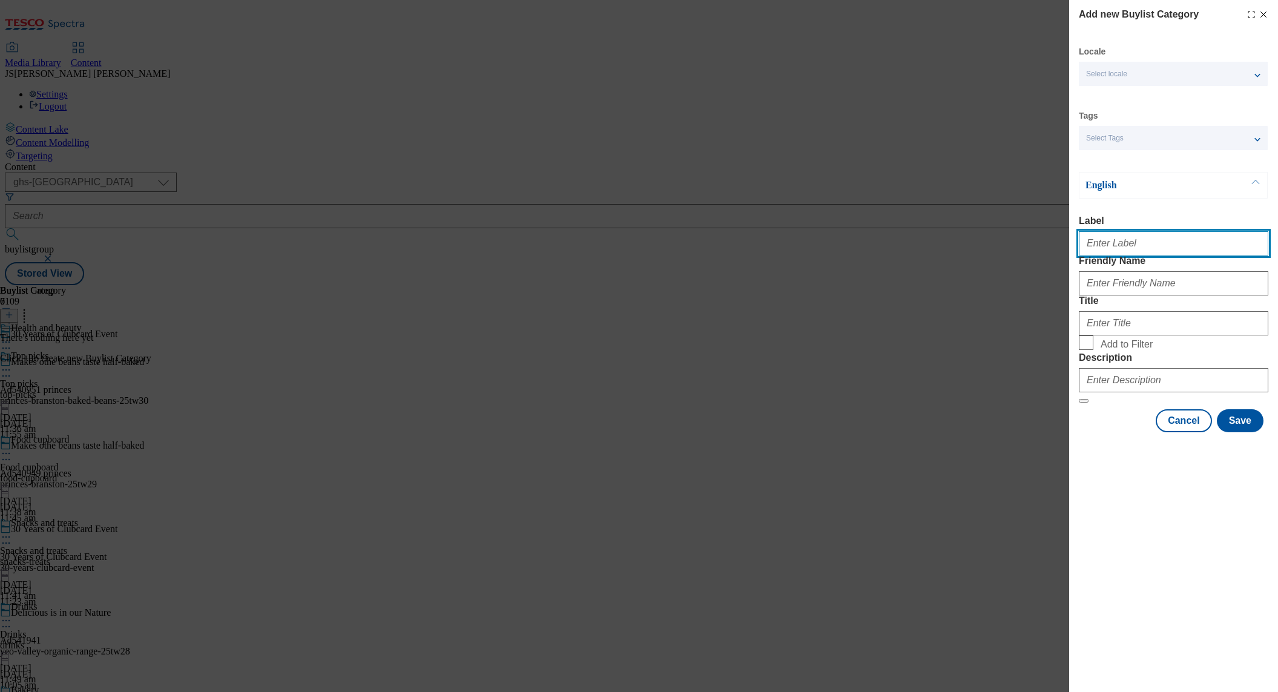
click at [1103, 248] on input "Label" at bounding box center [1173, 243] width 189 height 24
type input "Toiletries"
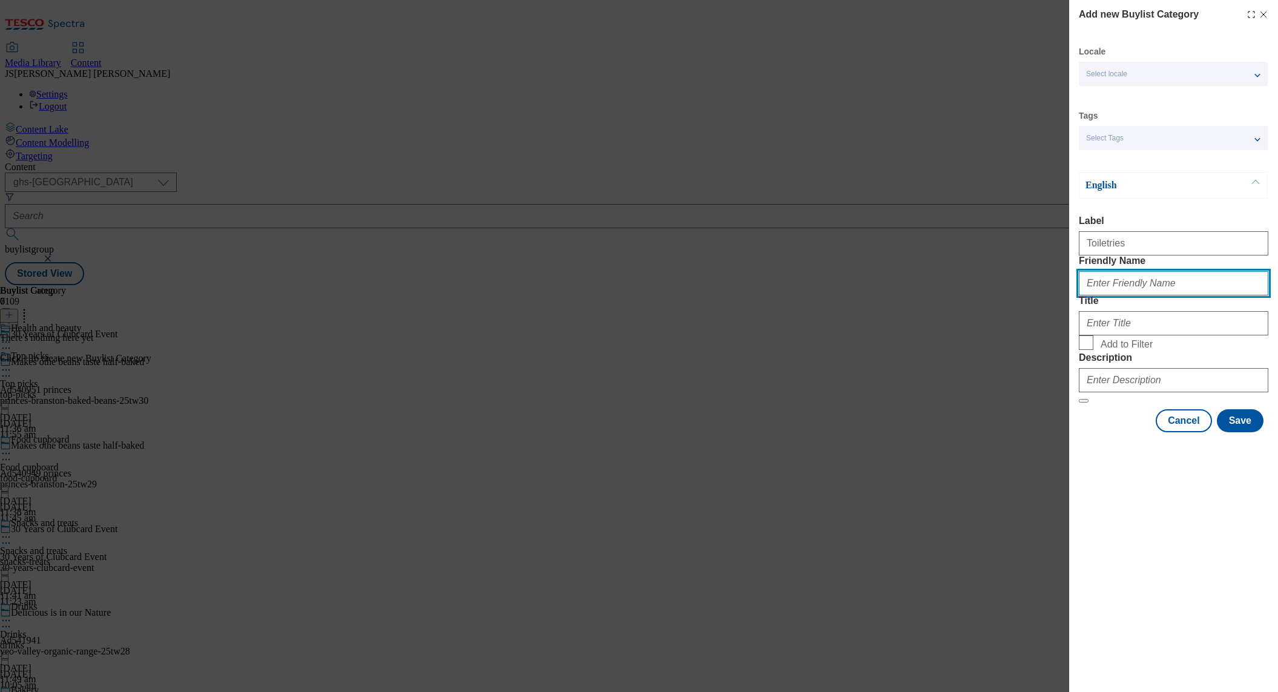
click at [1115, 295] on input "Friendly Name" at bounding box center [1173, 283] width 189 height 24
type input "toiletries"
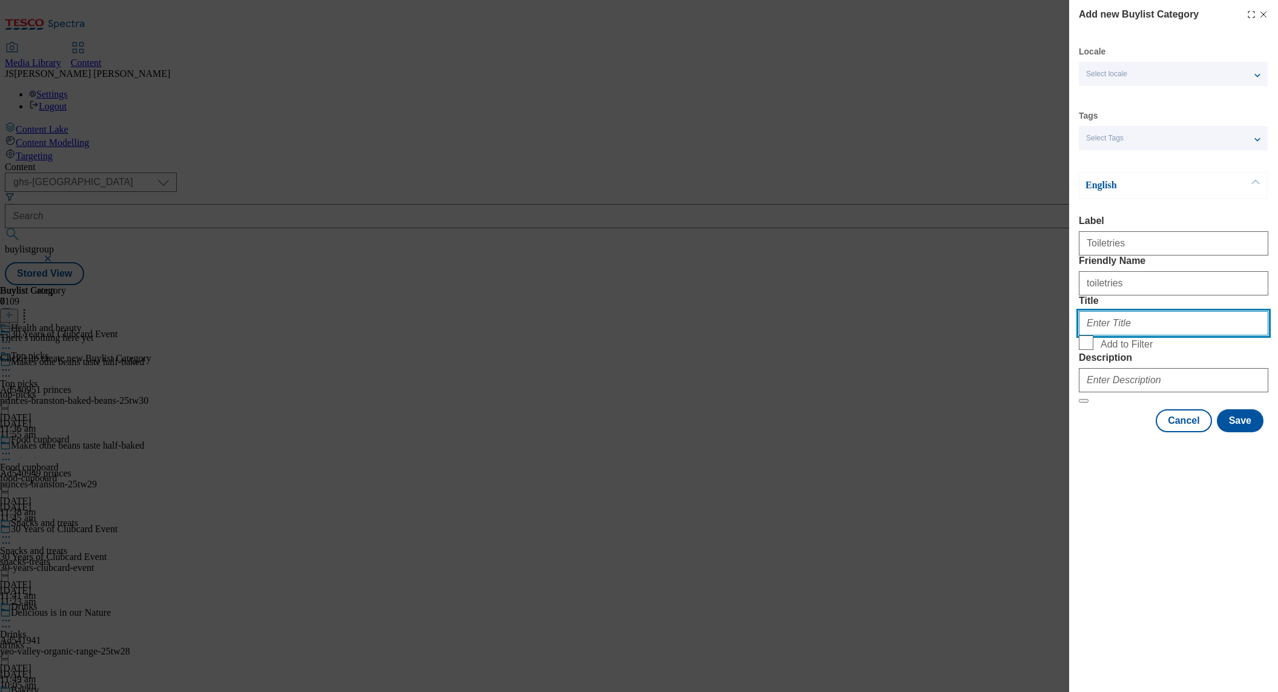
click at [1103, 335] on input "Title" at bounding box center [1173, 323] width 189 height 24
type input "Toiletries"
drag, startPoint x: 1086, startPoint y: 407, endPoint x: 1082, endPoint y: 402, distance: 6.4
click at [1086, 350] on input "Add to Filter" at bounding box center [1086, 342] width 15 height 15
checkbox input "true"
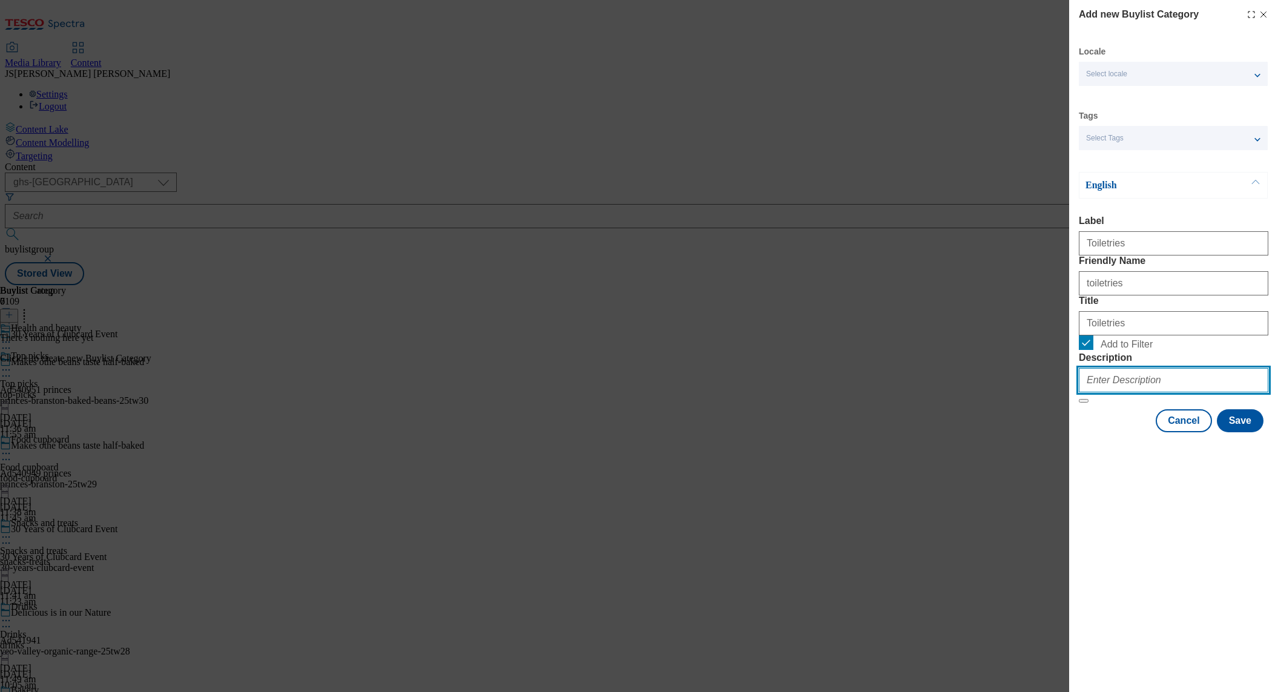
click at [1118, 392] on input "Description" at bounding box center [1173, 380] width 189 height 24
type input "Have you felt the power to lower prices with Clubcard Prices? Check out our exc…"
click at [1150, 580] on div "Add new Buylist Category Locale Select locale English Welsh Tags Select Tags fn…" at bounding box center [1173, 346] width 209 height 692
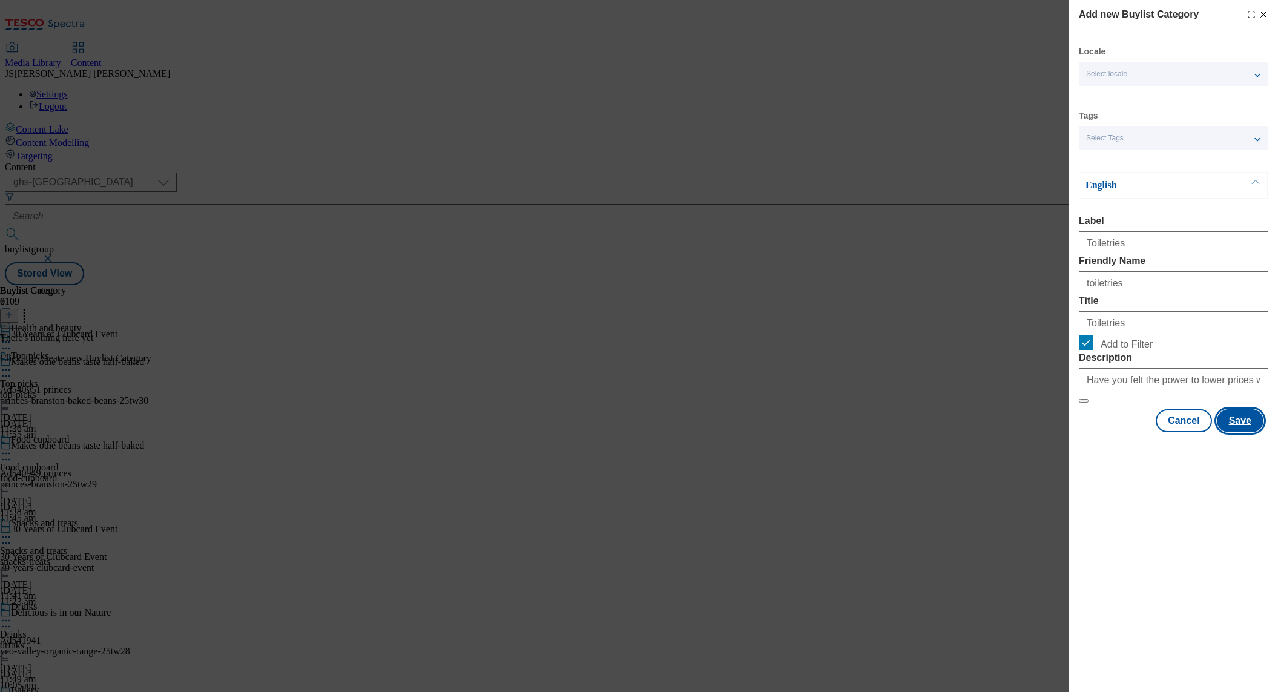
click at [1247, 432] on button "Save" at bounding box center [1240, 420] width 47 height 23
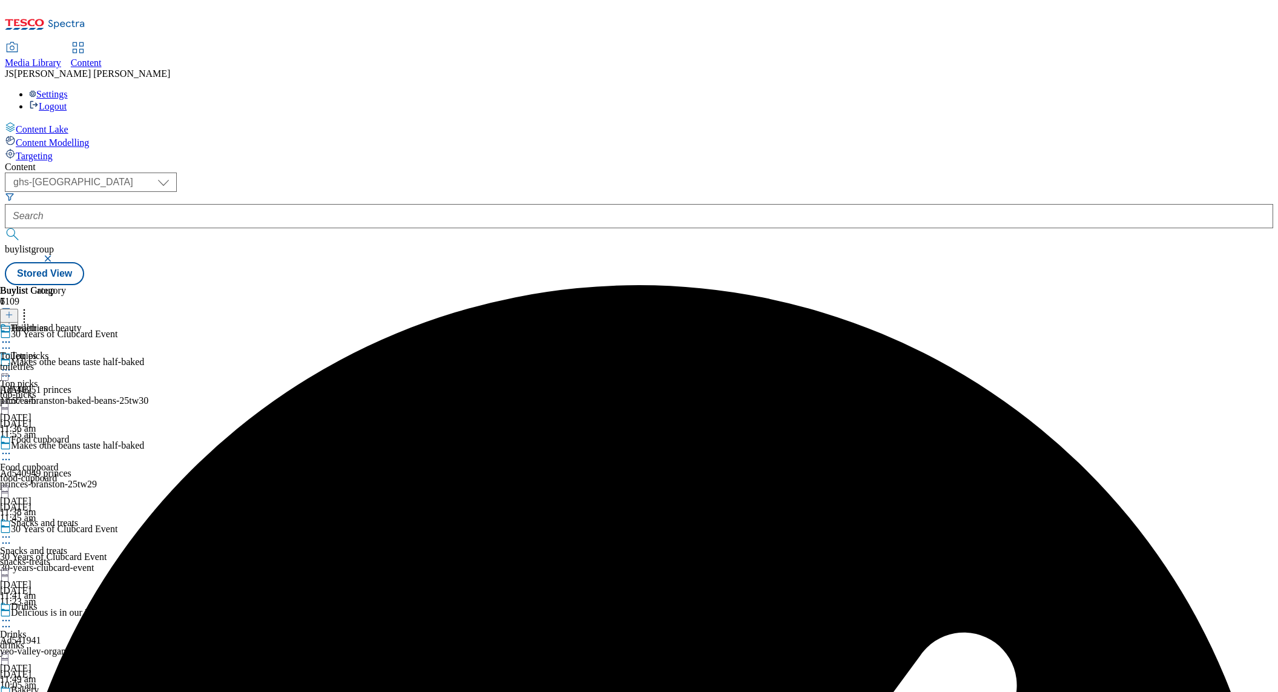
click at [30, 307] on icon at bounding box center [24, 313] width 12 height 12
click at [66, 323] on div "Toiletries Toiletries toiletries [DATE] 11:57 am" at bounding box center [33, 365] width 66 height 84
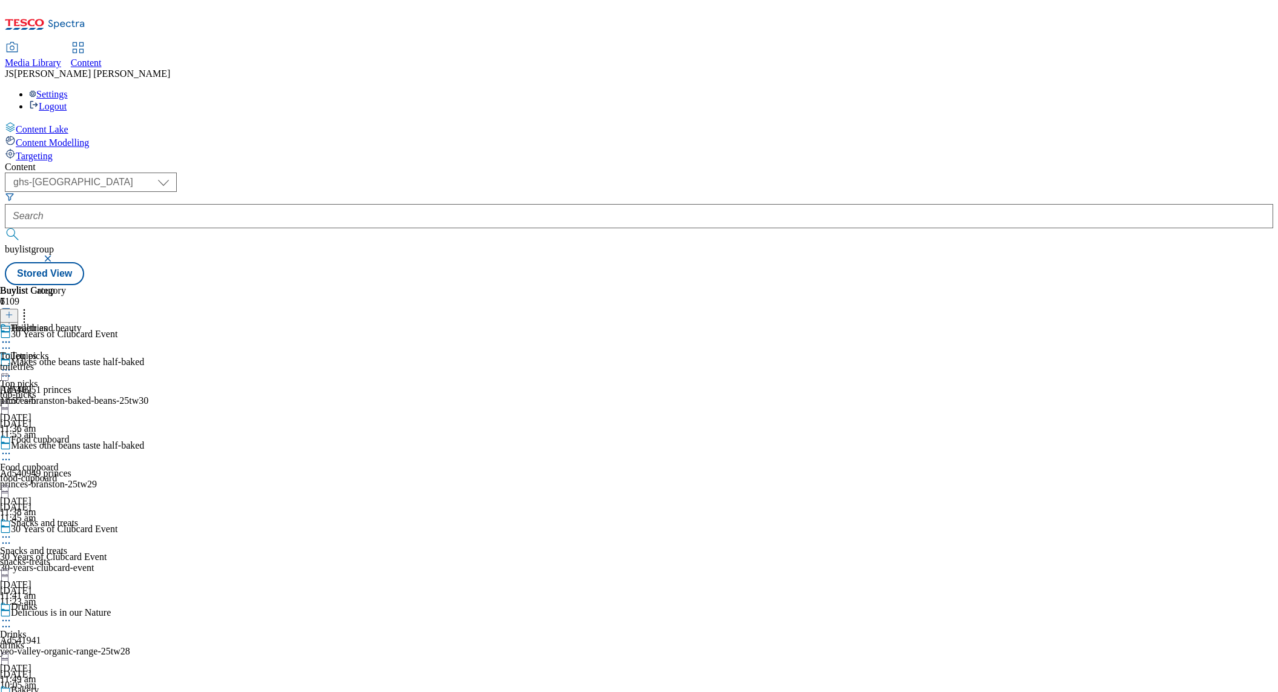
click at [12, 336] on icon at bounding box center [6, 342] width 12 height 12
click at [61, 374] on button "Copy" at bounding box center [42, 381] width 37 height 14
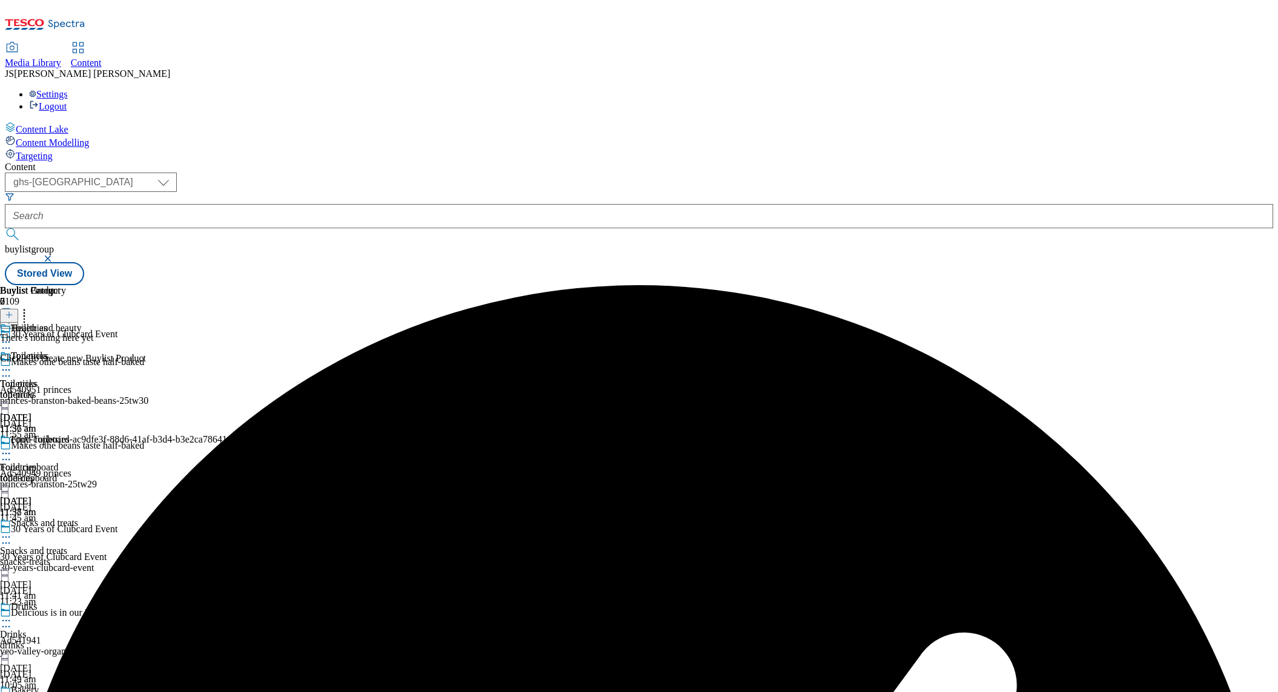
click at [231, 434] on div "copy-Toiletries-ac9dfe3f-88d6-41af-b3d4-b3e2ca78641e Toiletries toiletries [DAT…" at bounding box center [115, 476] width 231 height 84
click at [12, 447] on icon at bounding box center [6, 453] width 12 height 12
click at [56, 471] on button "Edit" at bounding box center [40, 478] width 32 height 14
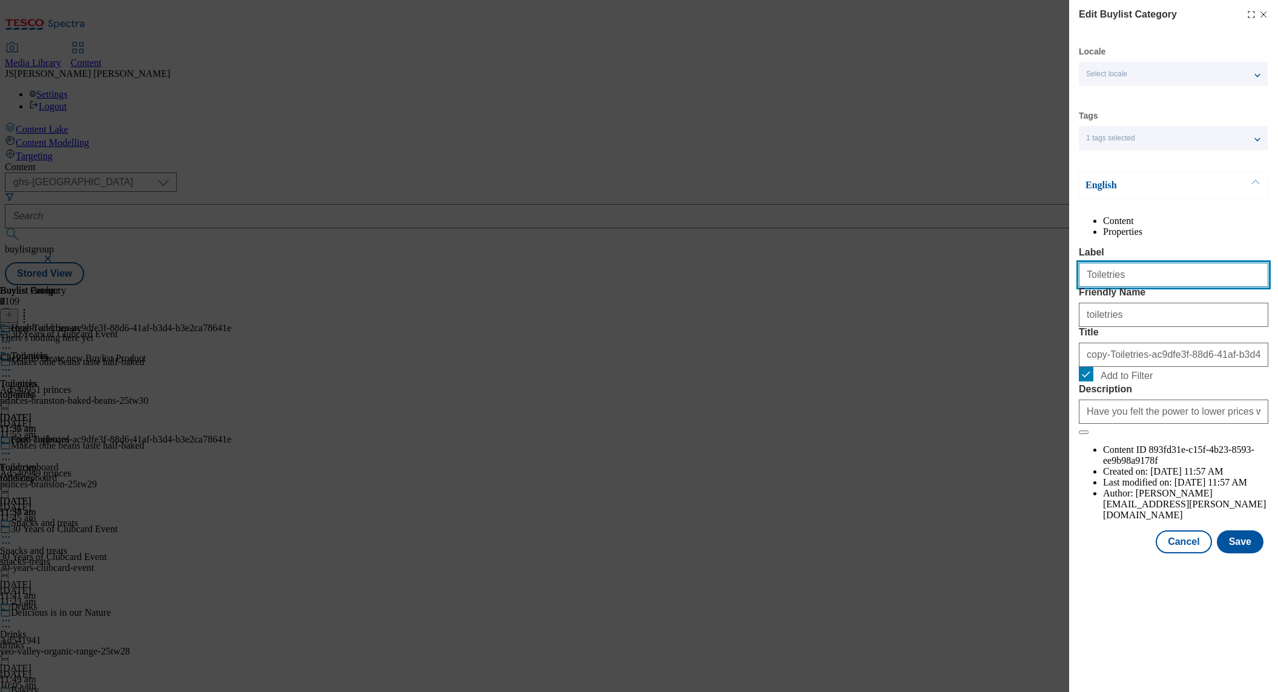
drag, startPoint x: 1150, startPoint y: 304, endPoint x: 1038, endPoint y: 307, distance: 112.0
click at [1031, 303] on div "Edit Buylist Category Locale Select locale English Welsh Tags 1 tags selected f…" at bounding box center [639, 346] width 1278 height 692
type input "Oral care"
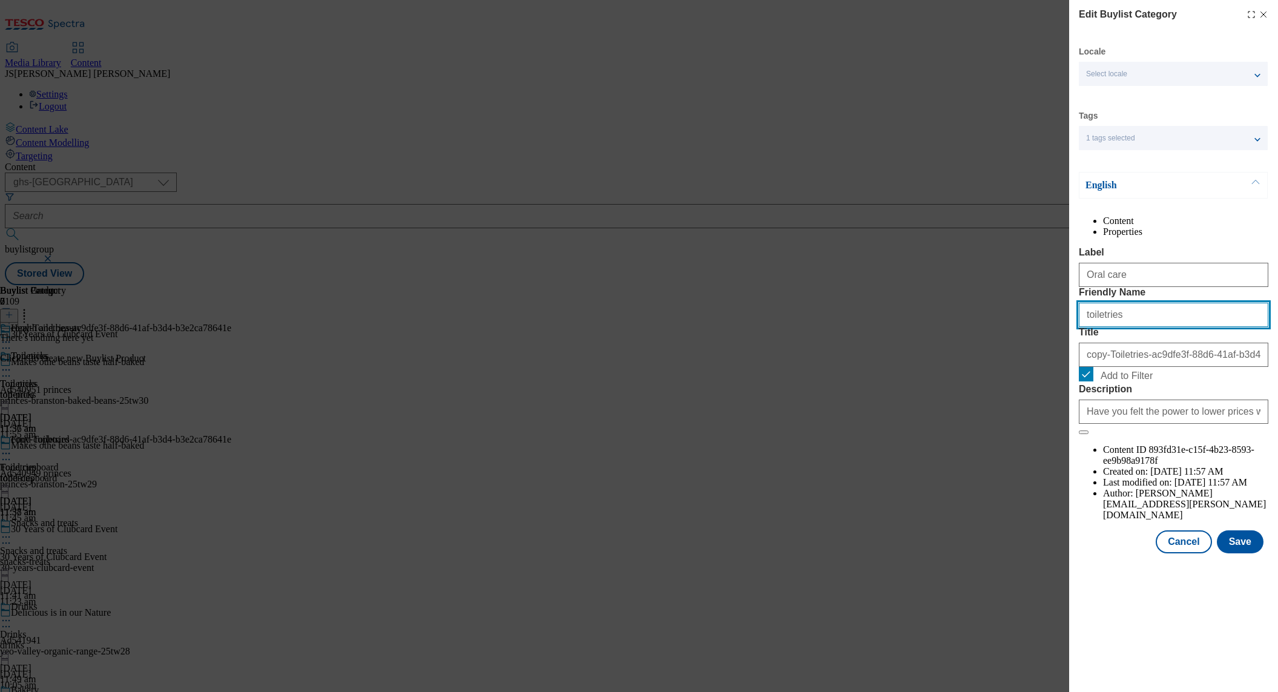
drag, startPoint x: 1103, startPoint y: 360, endPoint x: 1074, endPoint y: 367, distance: 29.5
click at [1060, 361] on div "Edit Buylist Category Locale Select locale English Welsh Tags 1 tags selected f…" at bounding box center [639, 346] width 1278 height 692
type input "Oral care"
click at [1138, 367] on input "copy-Toiletries-ac9dfe3f-88d6-41af-b3d4-b3e2ca78641e" at bounding box center [1173, 355] width 189 height 24
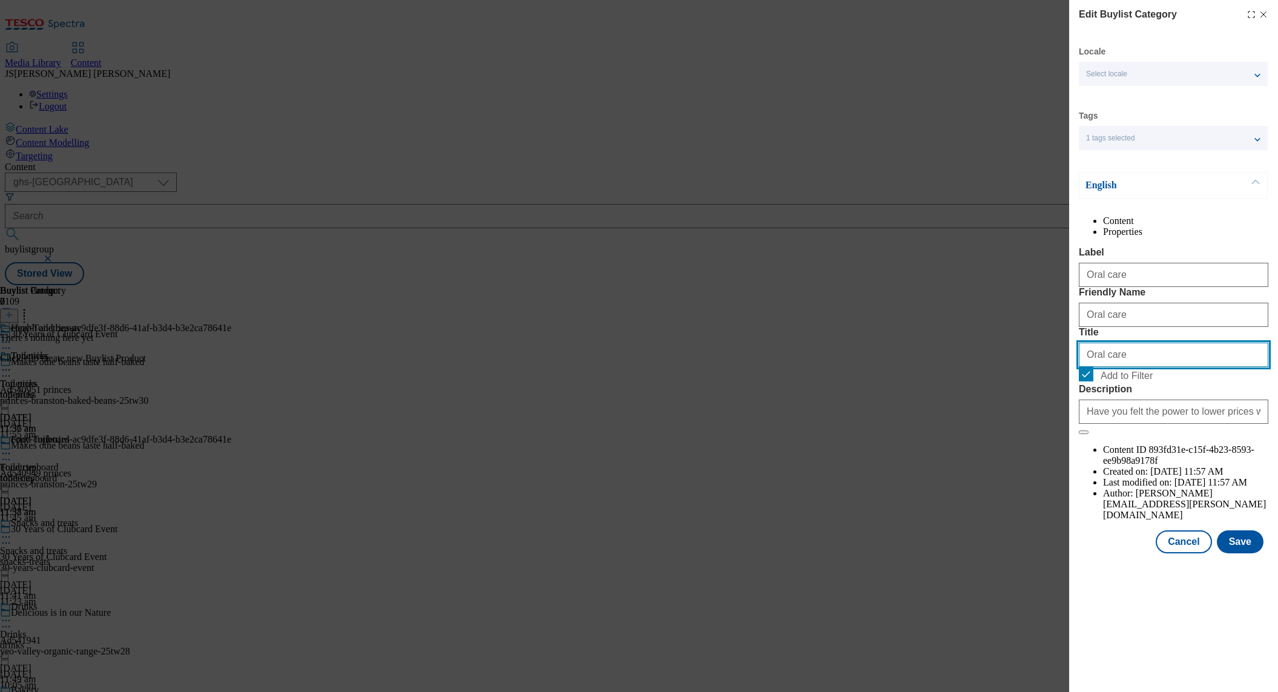
type input "Oral care"
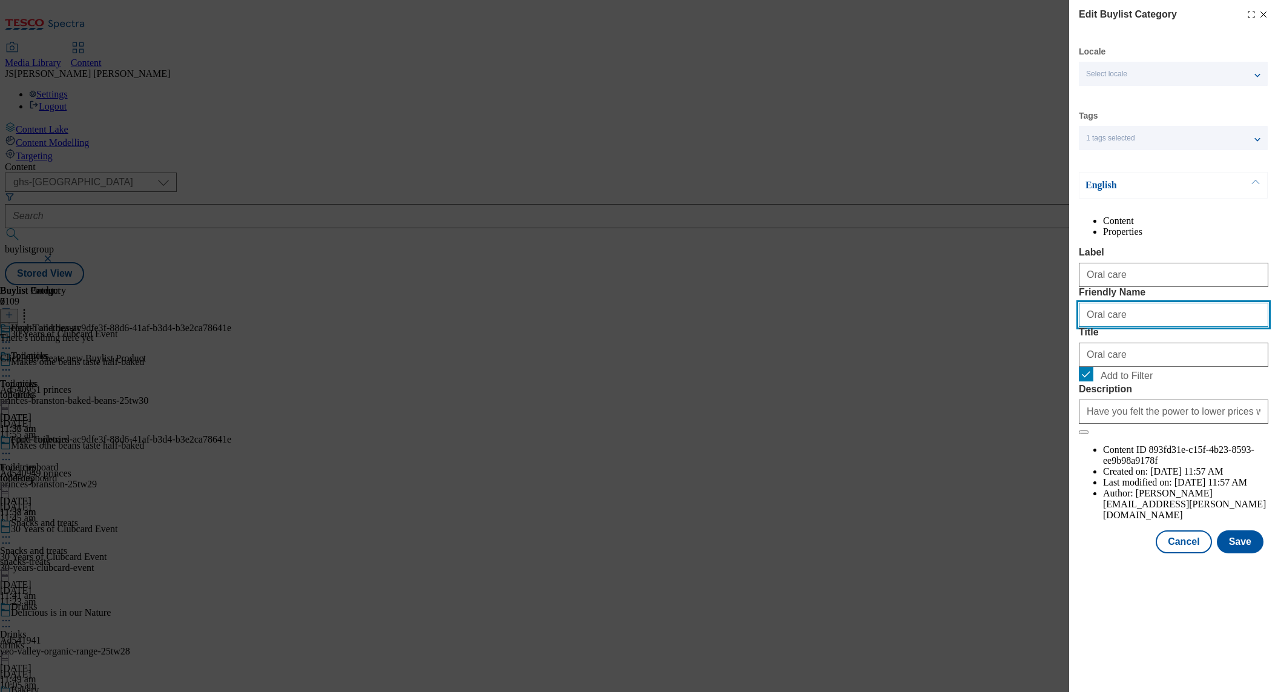
click at [1081, 327] on input "Oral care" at bounding box center [1173, 315] width 189 height 24
type input "oral-care"
click at [1250, 553] on button "Save" at bounding box center [1240, 541] width 47 height 23
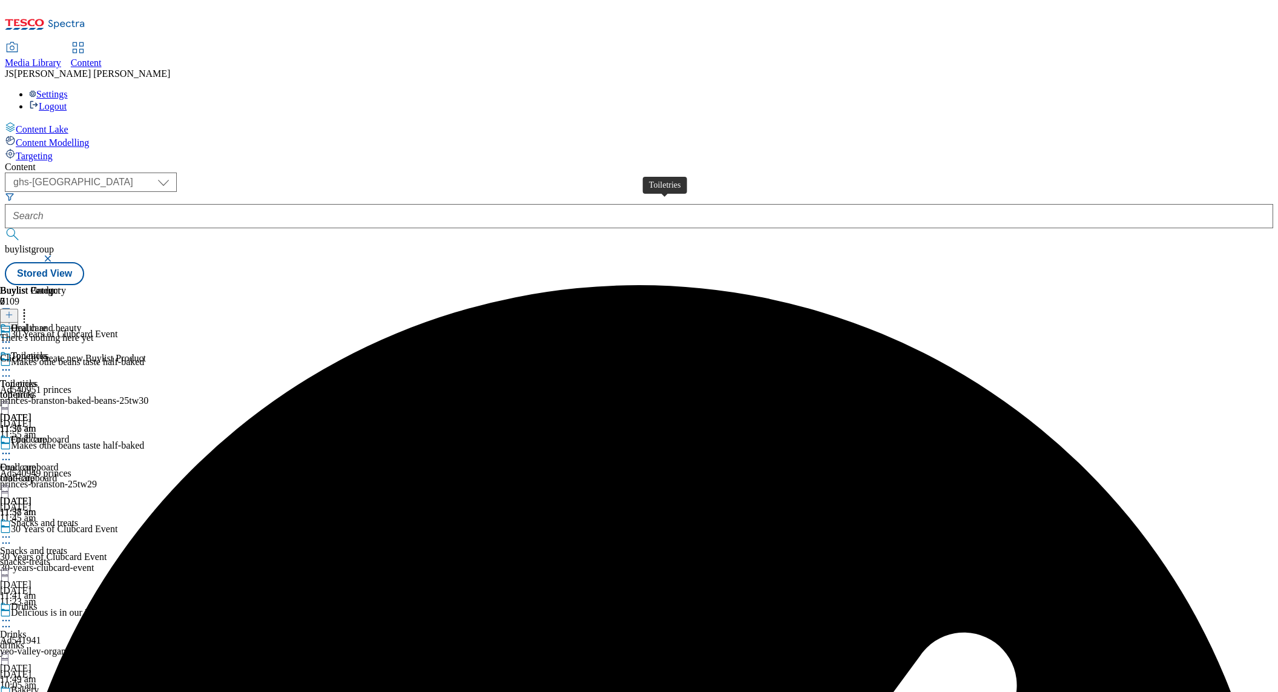
click at [36, 378] on span "Toiletries" at bounding box center [18, 383] width 36 height 11
click at [18, 309] on button at bounding box center [9, 316] width 18 height 14
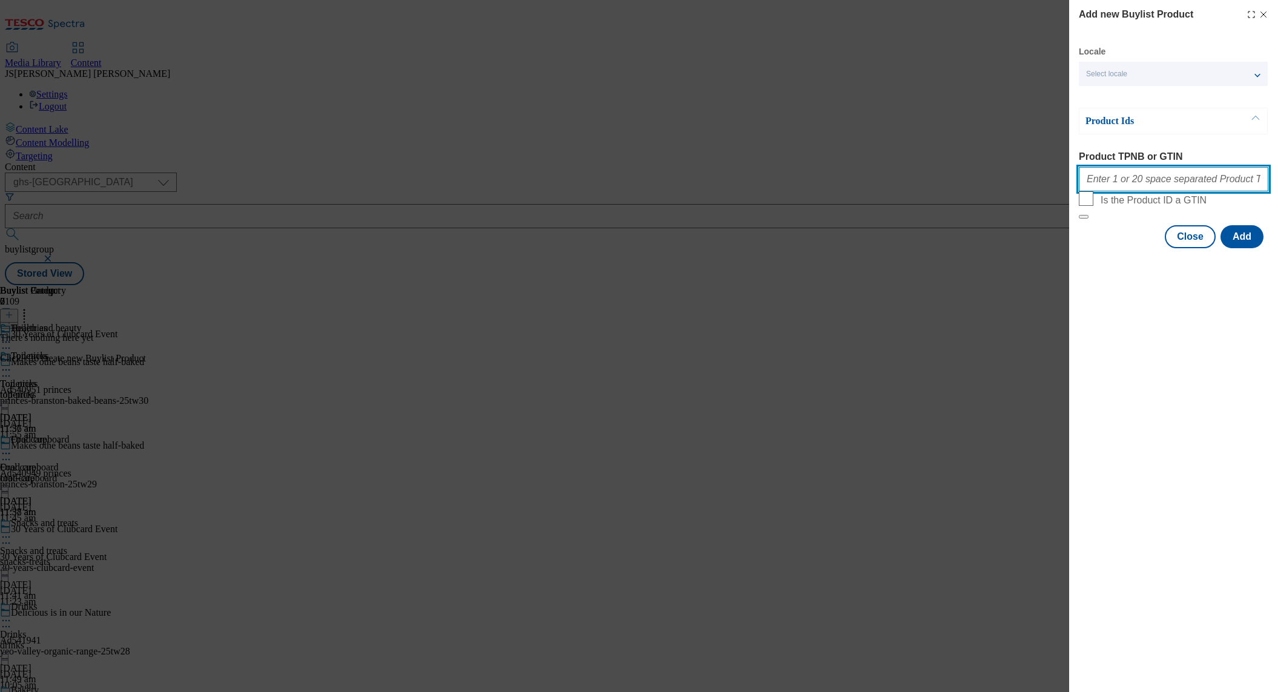
click at [1115, 188] on input "Product TPNB or GTIN" at bounding box center [1173, 179] width 189 height 24
type input "89923068 76899594 76899904 91176563 76899421 65014518 80597703 65569005 9051248…"
click at [1238, 248] on button "Add" at bounding box center [1241, 236] width 43 height 23
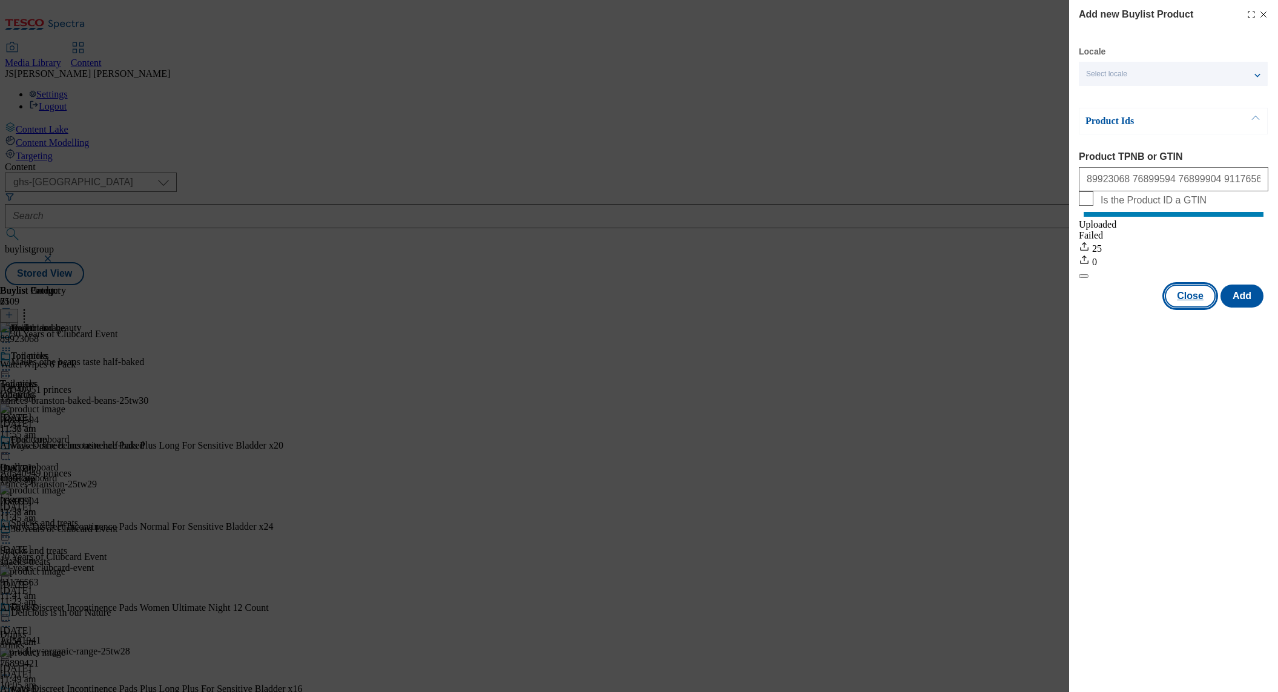
click at [1191, 307] on button "Close" at bounding box center [1190, 295] width 51 height 23
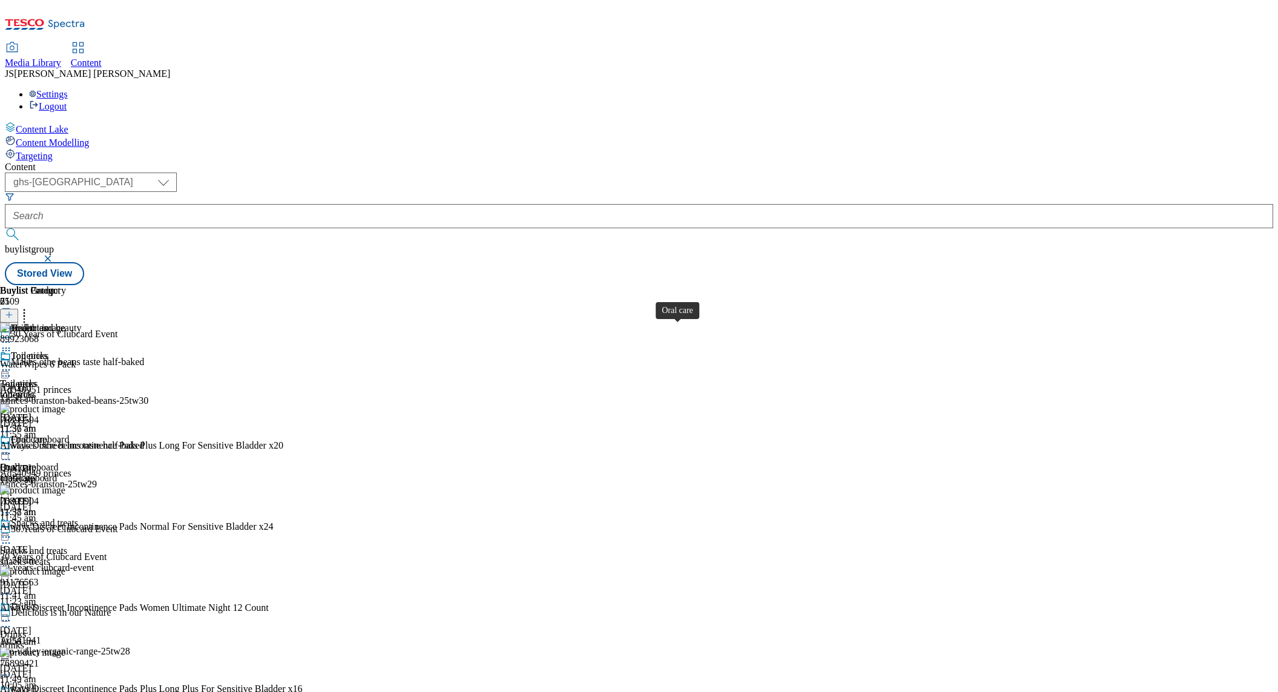
click at [36, 462] on div "Oral care" at bounding box center [18, 467] width 36 height 11
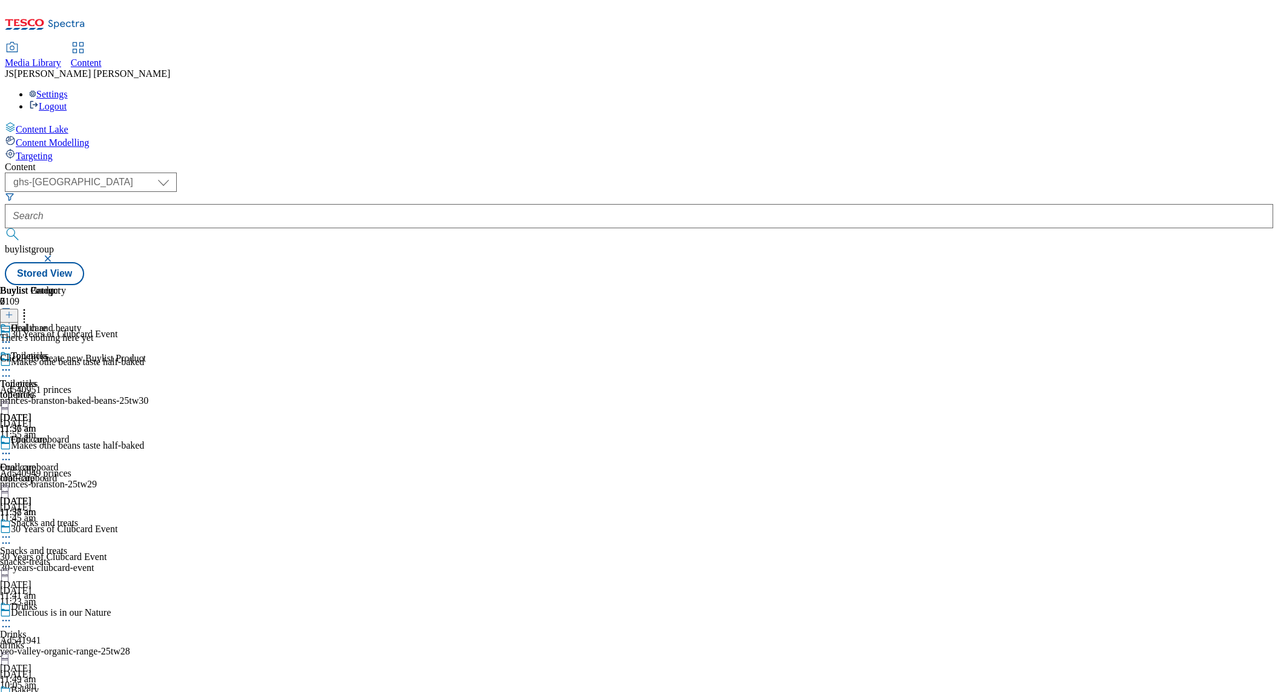
click at [13, 310] on icon at bounding box center [9, 314] width 8 height 8
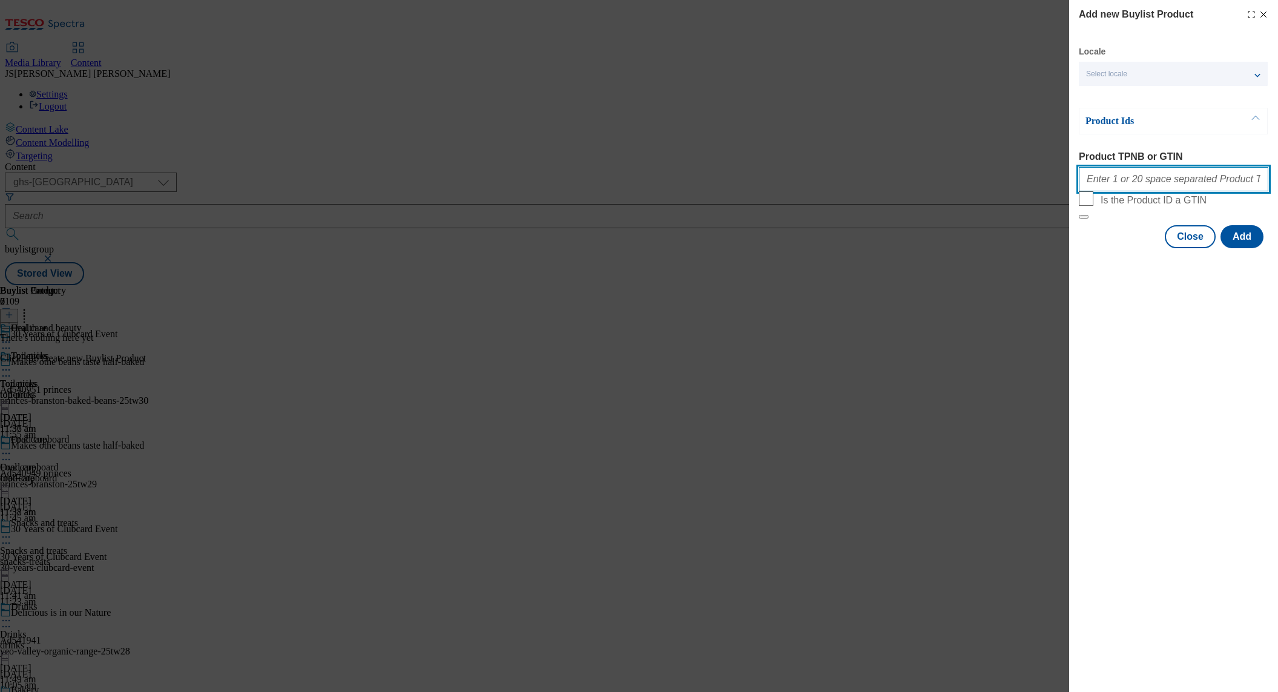
click at [1143, 189] on input "Product TPNB or GTIN" at bounding box center [1173, 179] width 189 height 24
type input "64708264 96184015 96434279 83689901 83690150 96172559 96094670 63820517 9403990…"
click at [1243, 248] on button "Add" at bounding box center [1241, 236] width 43 height 23
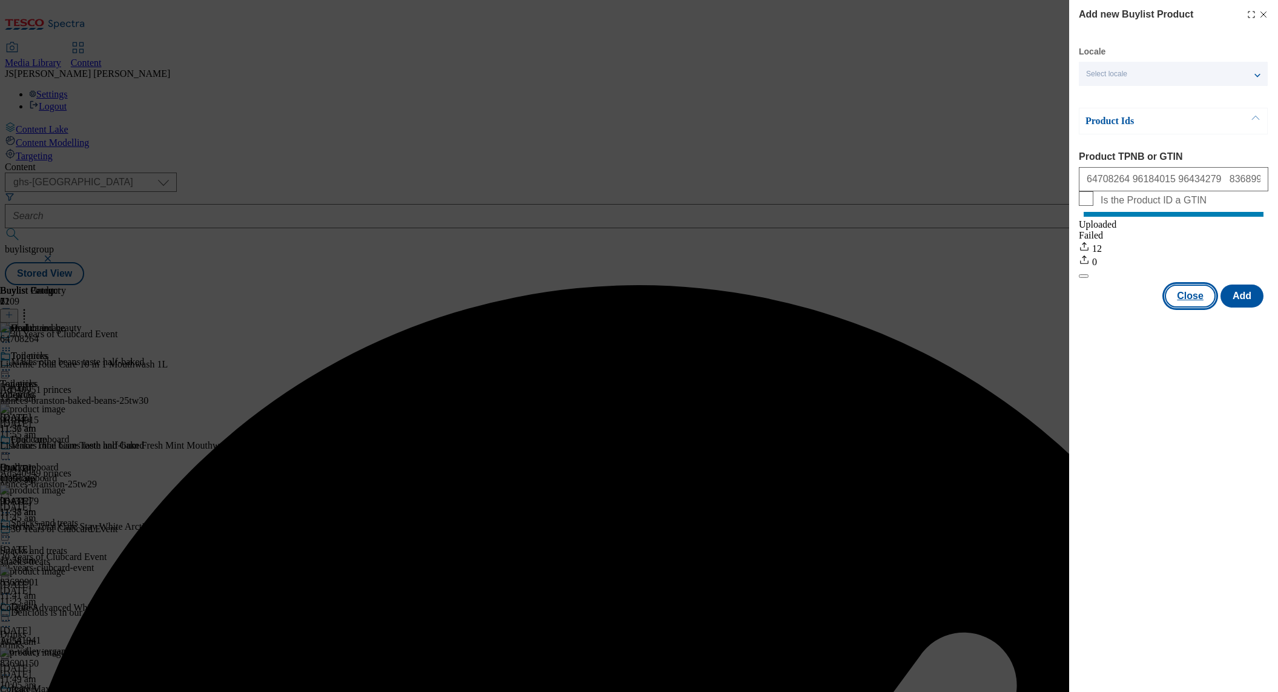
click at [1194, 307] on button "Close" at bounding box center [1190, 295] width 51 height 23
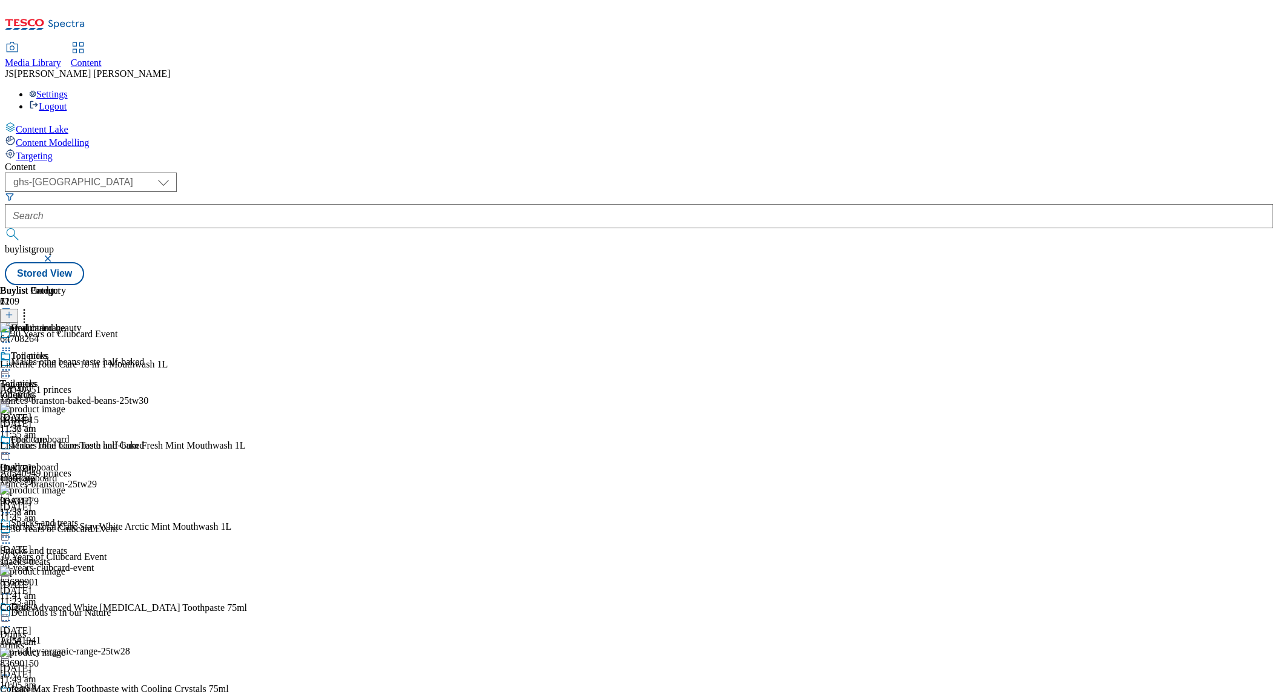
click at [12, 336] on icon at bounding box center [6, 342] width 12 height 12
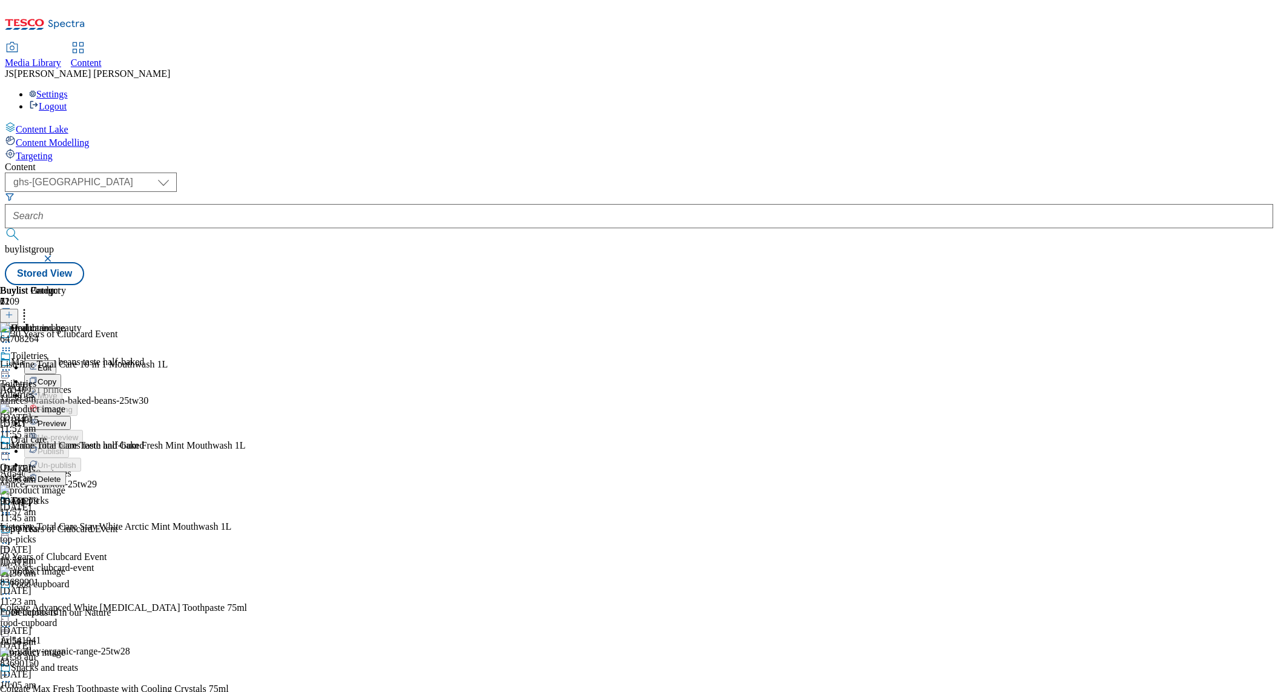
click at [66, 419] on span "Preview" at bounding box center [52, 423] width 28 height 9
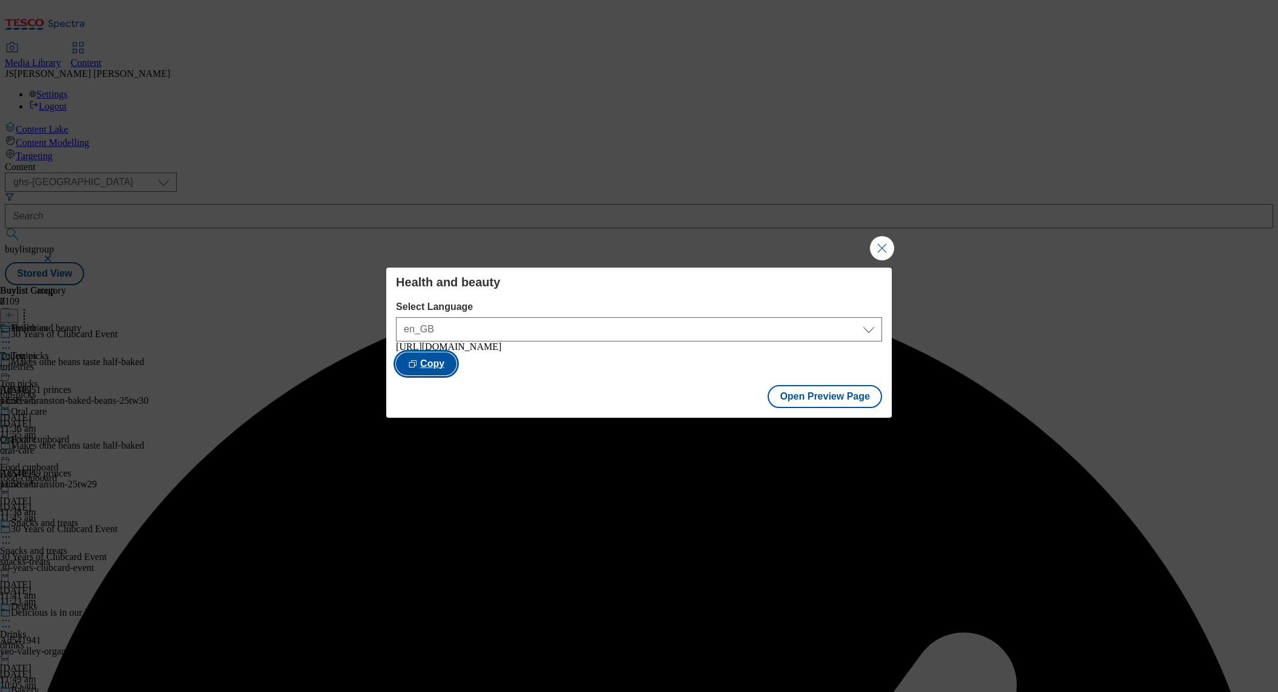
click at [456, 367] on button "Copy" at bounding box center [426, 363] width 61 height 23
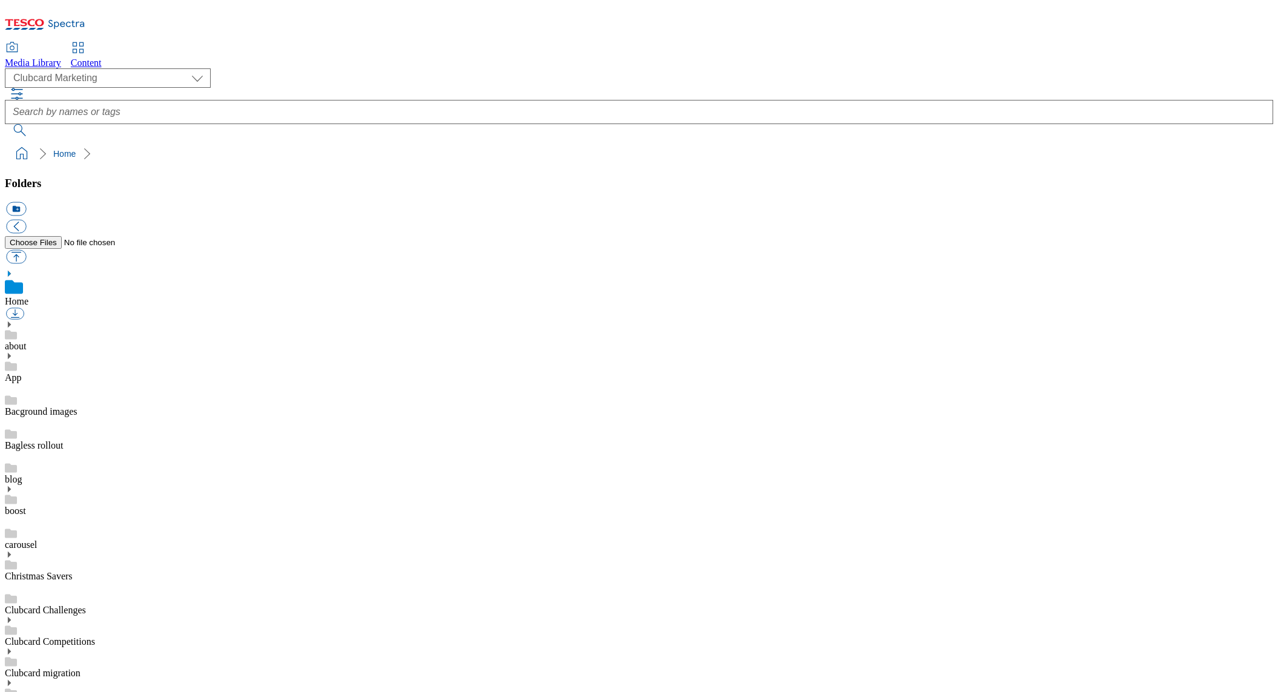
scroll to position [2, 0]
click at [111, 88] on select "Clubcard Marketing Dotcom UK GHS Marketing UK GHS ROI iGHS Marketing CE MCA CZ …" at bounding box center [108, 77] width 206 height 19
select select "flare-ghs-mktg"
click at [8, 79] on select "Clubcard Marketing Dotcom UK GHS Marketing UK GHS ROI iGHS Marketing CE MCA CZ …" at bounding box center [108, 77] width 206 height 19
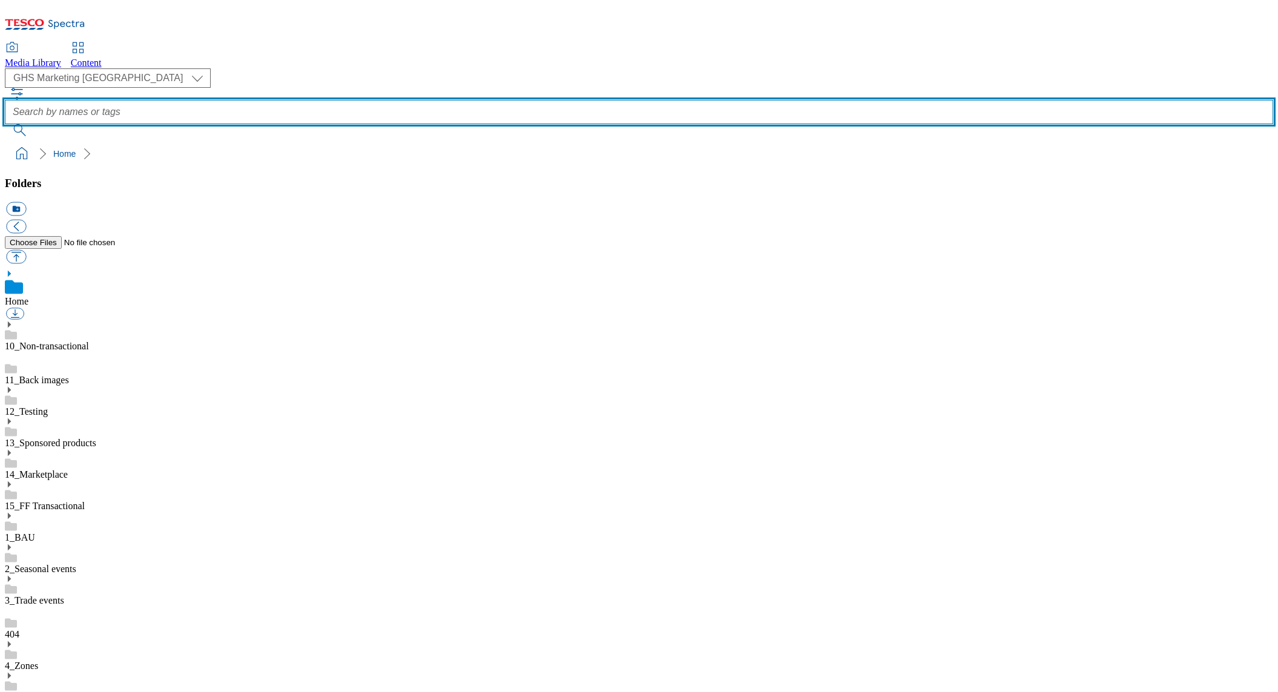
click at [460, 100] on input "text" at bounding box center [639, 112] width 1268 height 24
type input "sale"
click at [5, 124] on button "submit" at bounding box center [20, 130] width 31 height 12
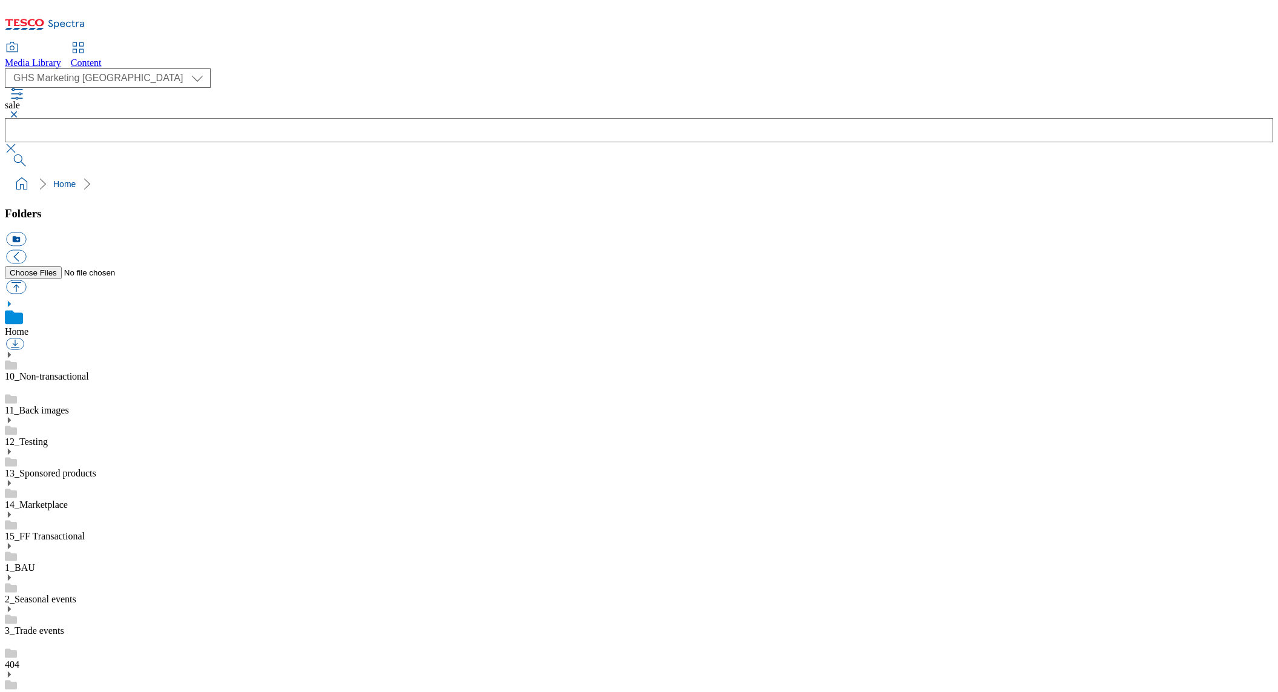
drag, startPoint x: 27, startPoint y: 364, endPoint x: 44, endPoint y: 346, distance: 25.3
click at [11, 606] on use at bounding box center [9, 609] width 3 height 6
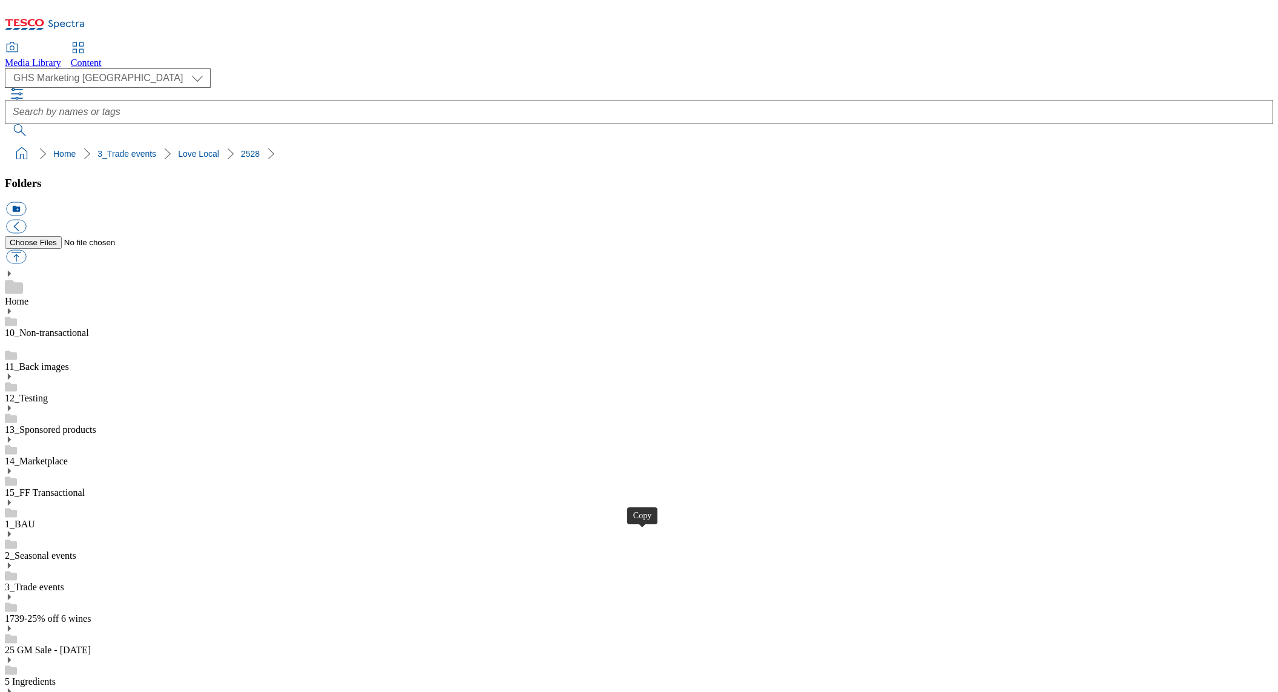
drag, startPoint x: 784, startPoint y: 346, endPoint x: 774, endPoint y: 327, distance: 21.4
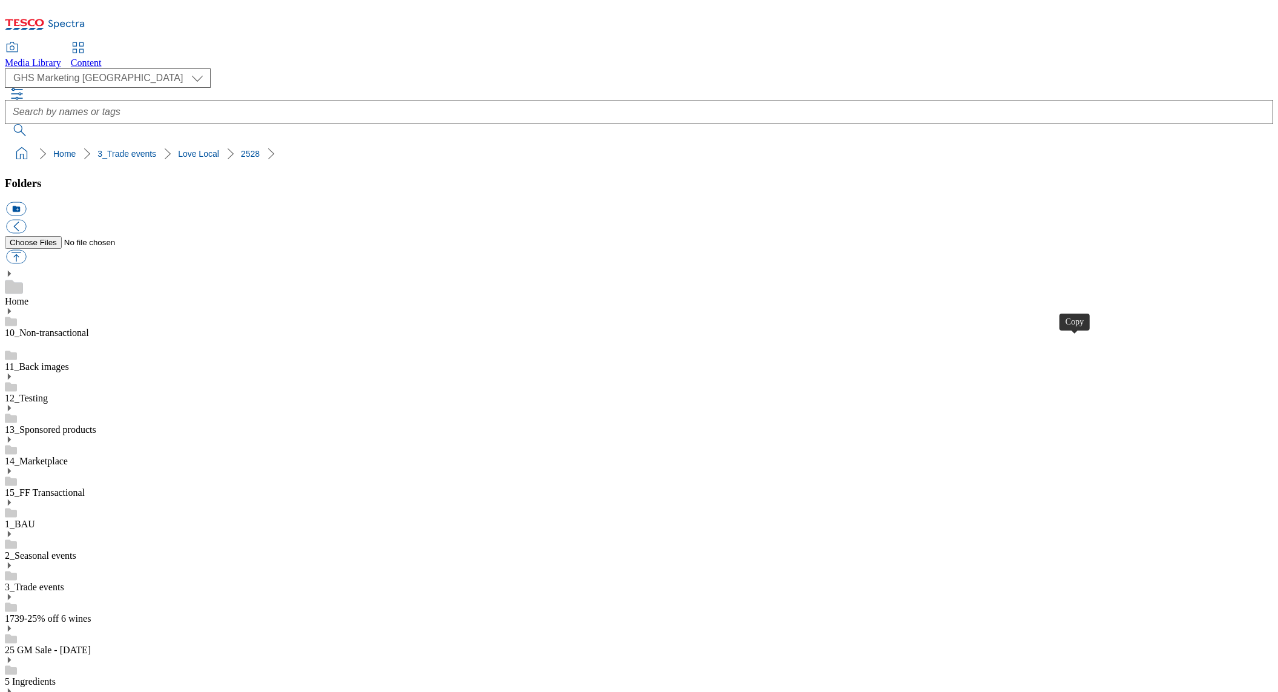
drag, startPoint x: 352, startPoint y: 342, endPoint x: 341, endPoint y: 241, distance: 101.7
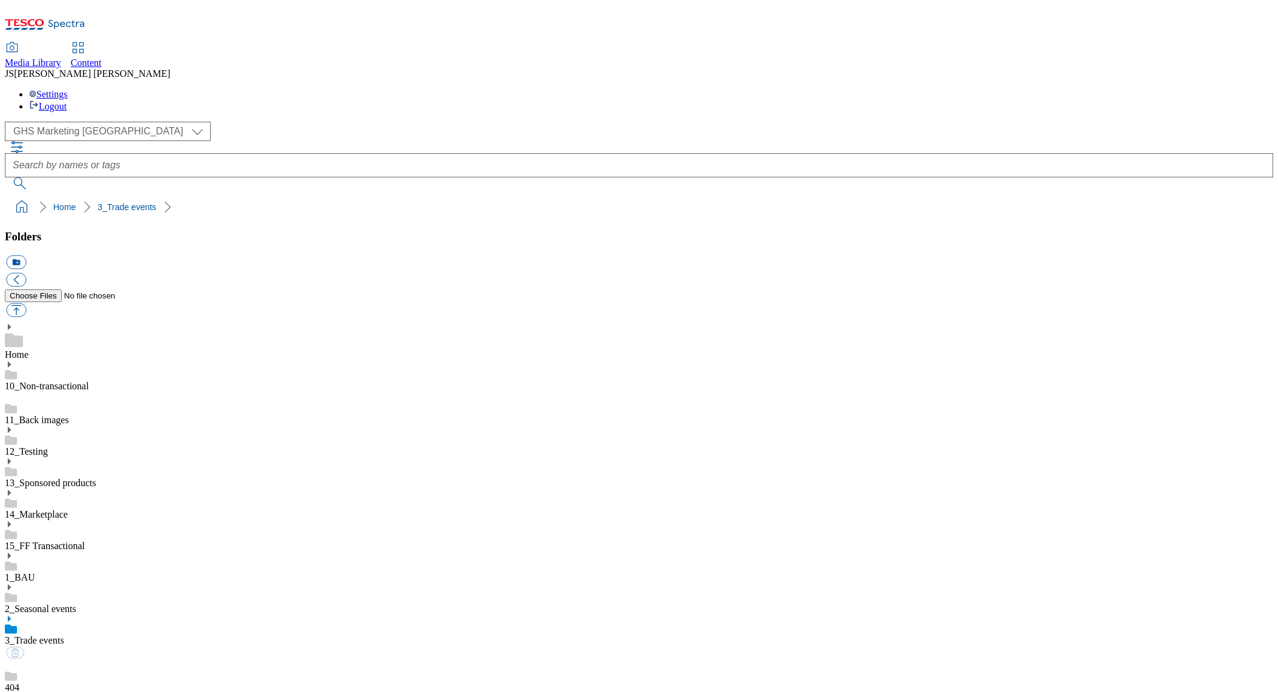
select select "flare-ghs-mktg"
click at [82, 22] on icon at bounding box center [45, 27] width 80 height 25
